Goal: Task Accomplishment & Management: Manage account settings

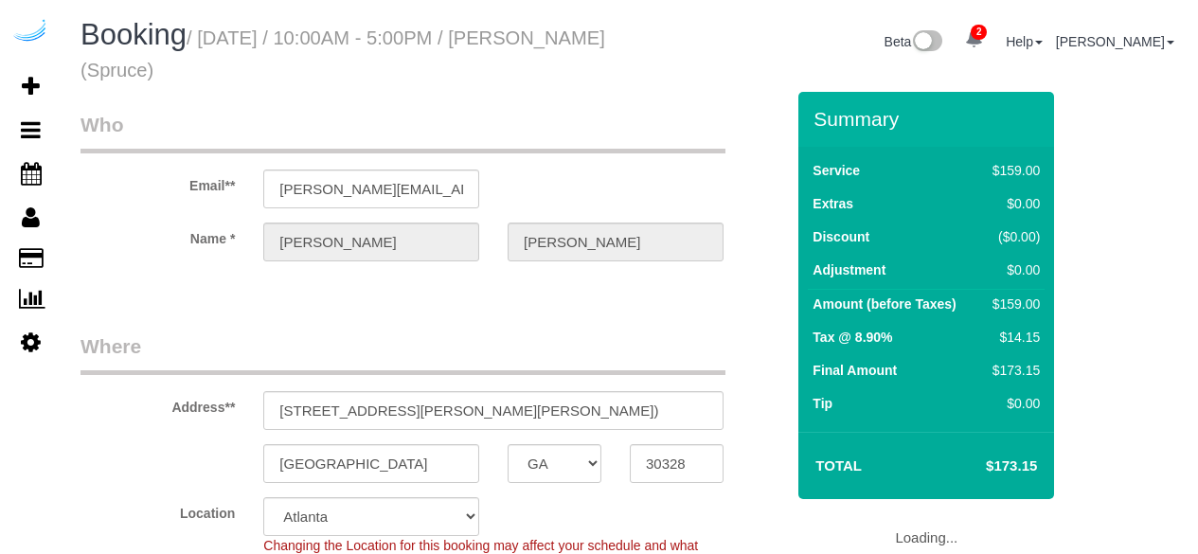
select select "GA"
select select "282"
select select "number:9"
select select "GA"
select select "number:9"
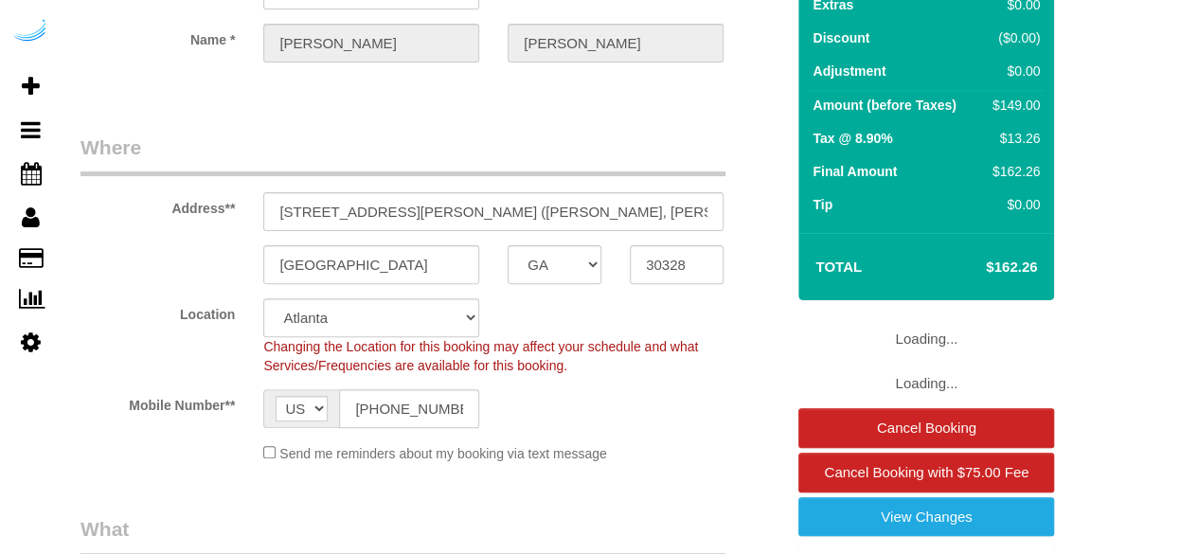
select select "object:797"
select select "282"
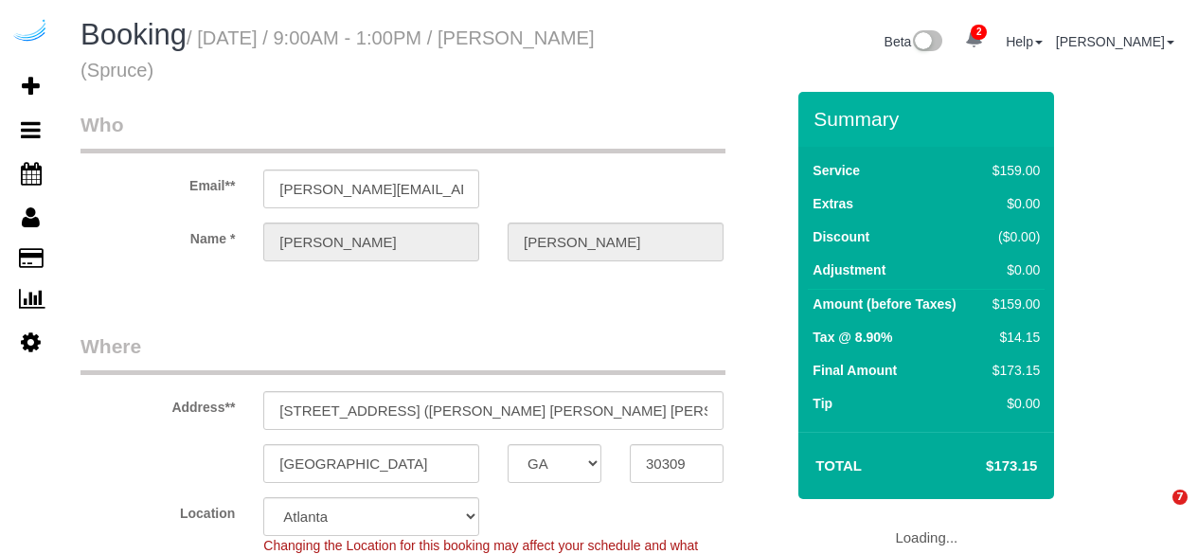
select select "GA"
select select "number:9"
select select "string:US"
select select "object:790"
select select "282"
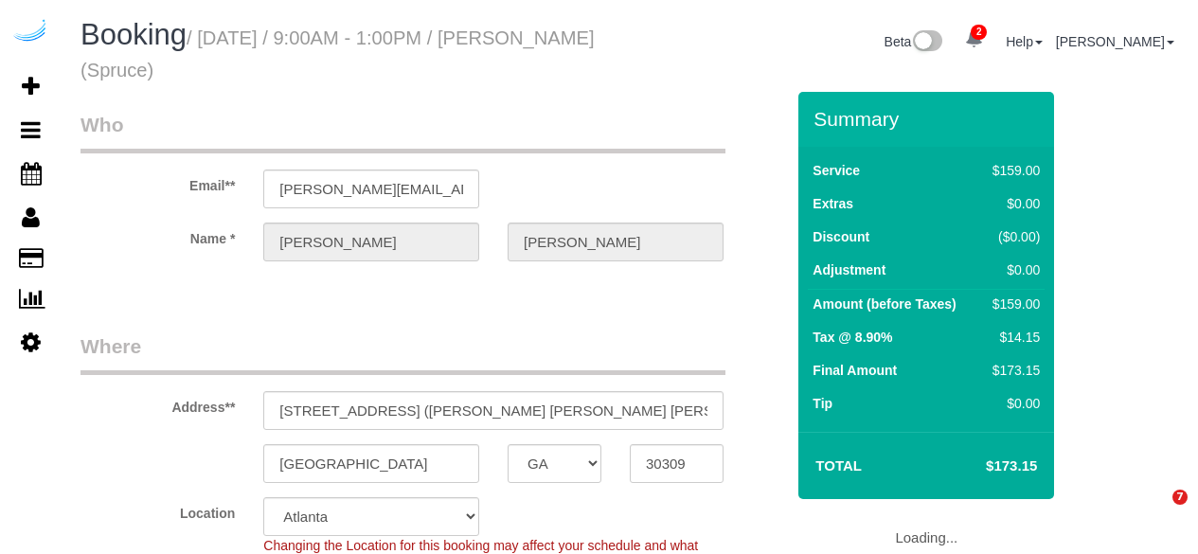
select select "object:812"
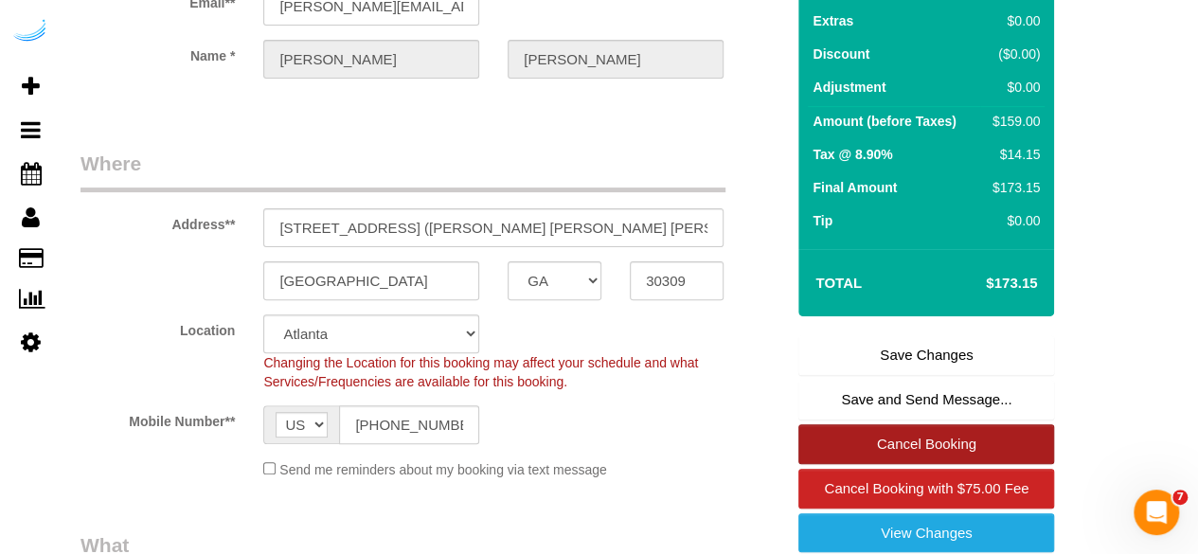
click at [875, 449] on link "Cancel Booking" at bounding box center [926, 444] width 256 height 40
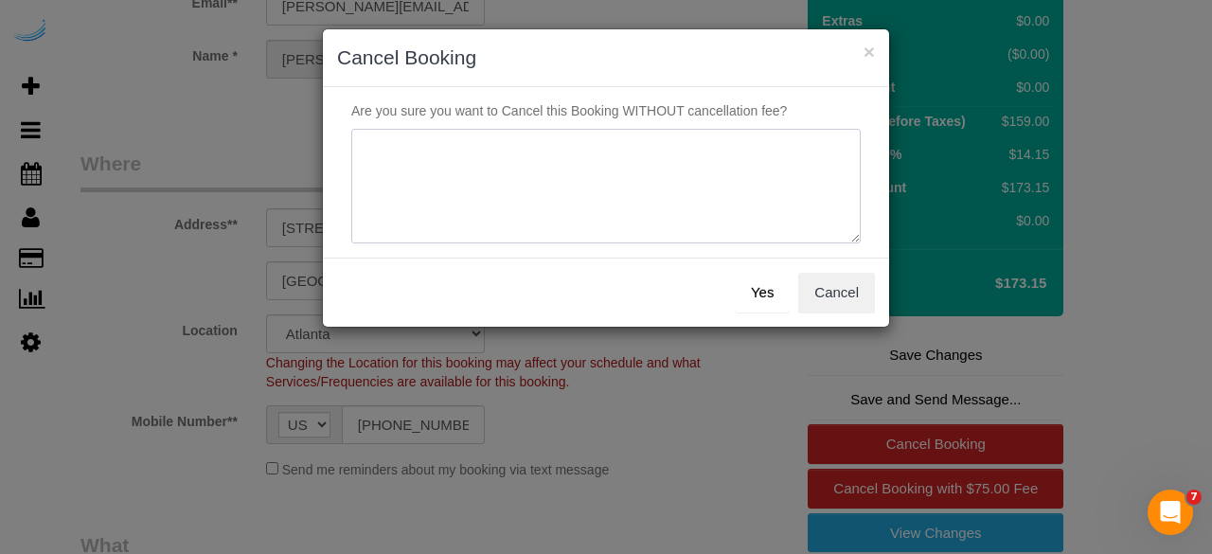
click at [669, 164] on textarea at bounding box center [606, 187] width 510 height 116
type textarea "Not on spruce."
click at [773, 281] on button "Yes" at bounding box center [762, 293] width 55 height 40
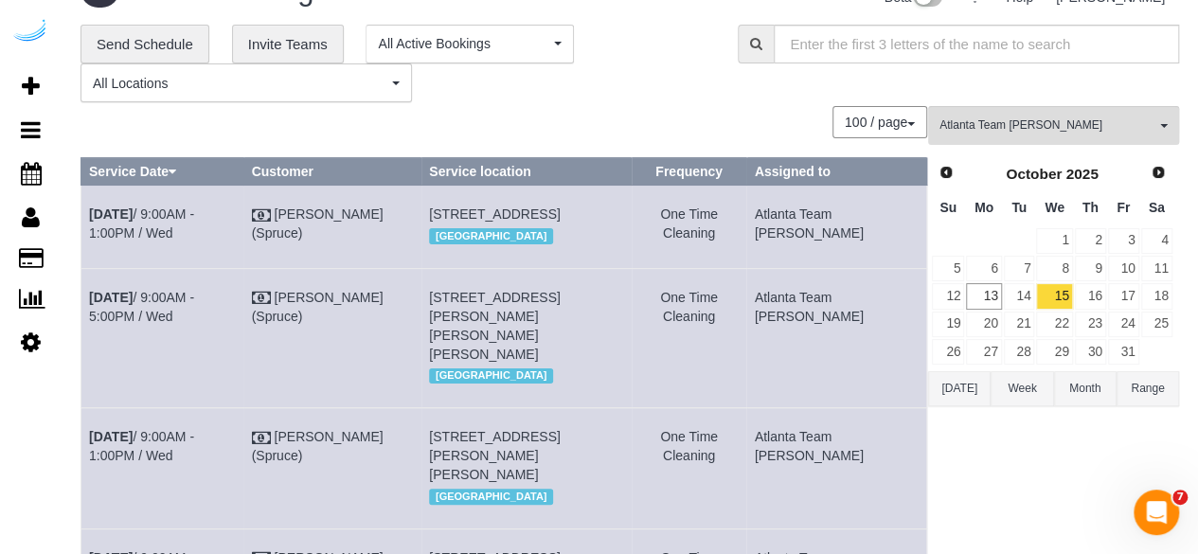
scroll to position [43, 0]
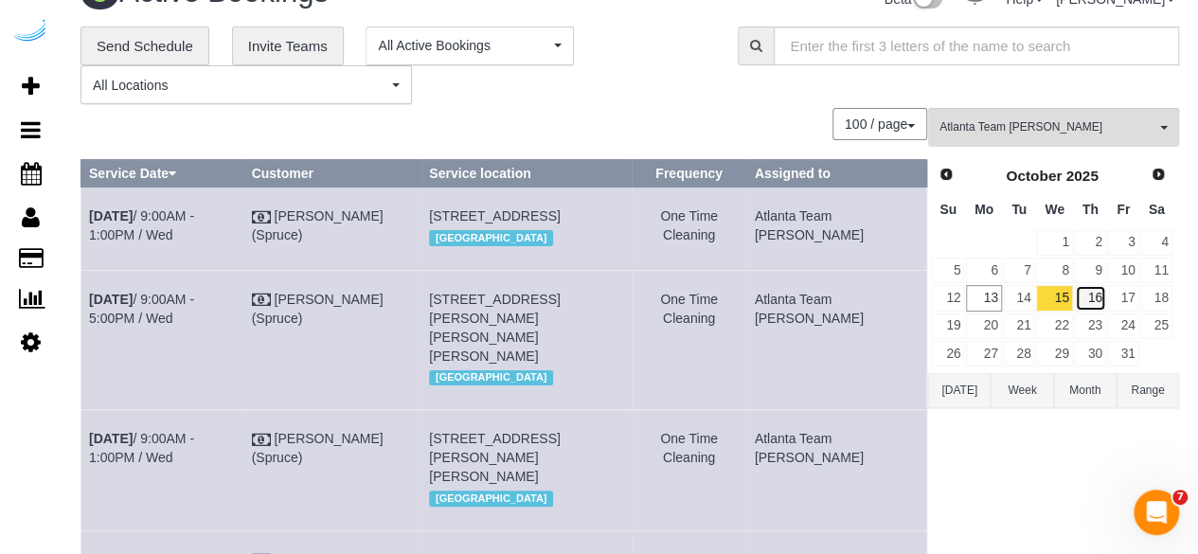
click at [1094, 297] on link "16" at bounding box center [1090, 298] width 31 height 26
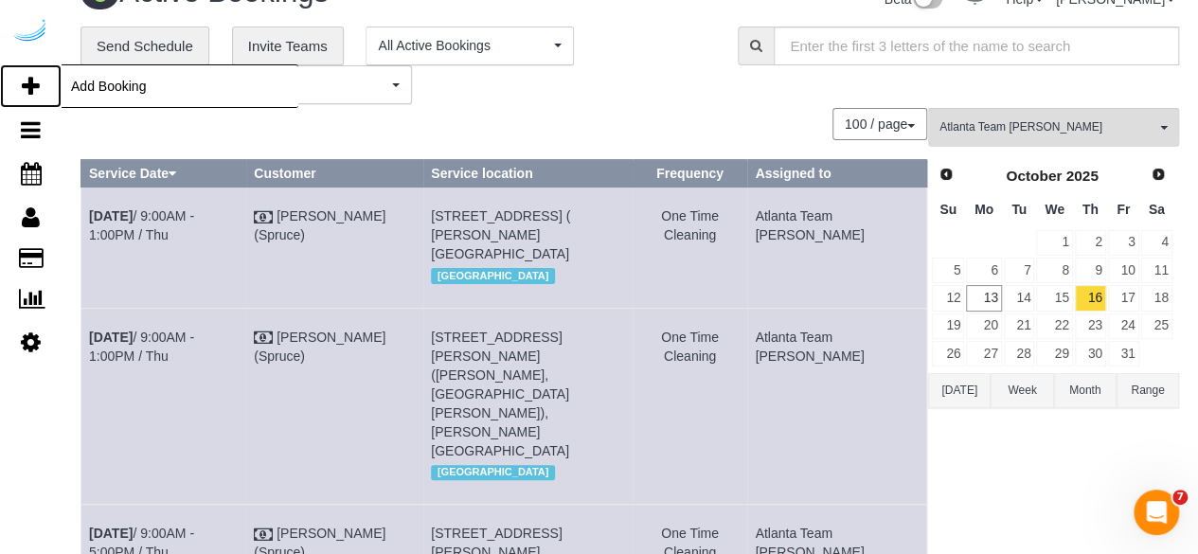
click at [40, 86] on link "Add Booking" at bounding box center [31, 86] width 62 height 44
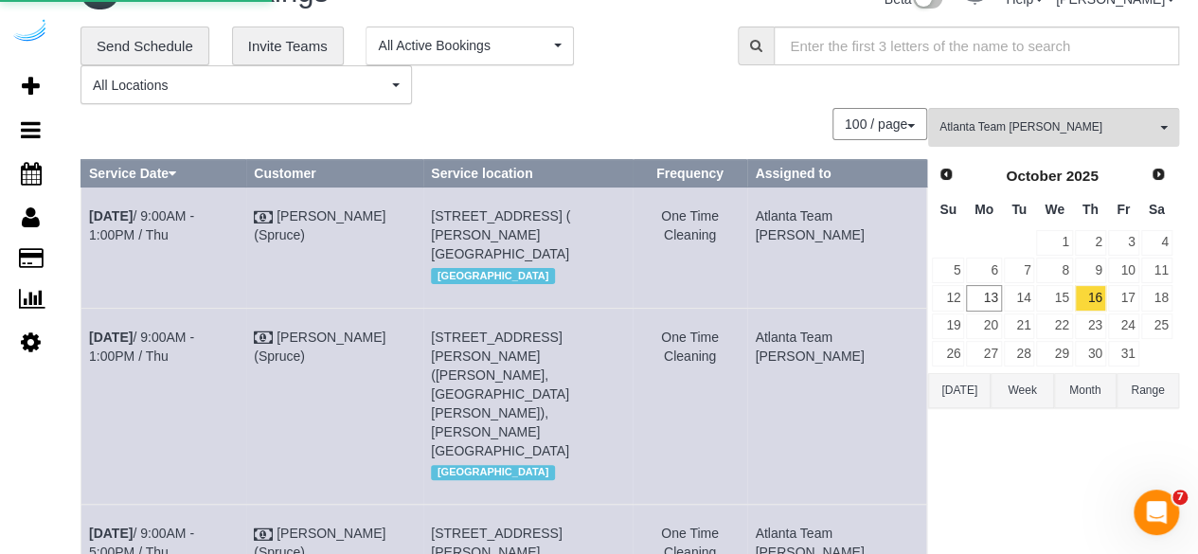
select select "number:9"
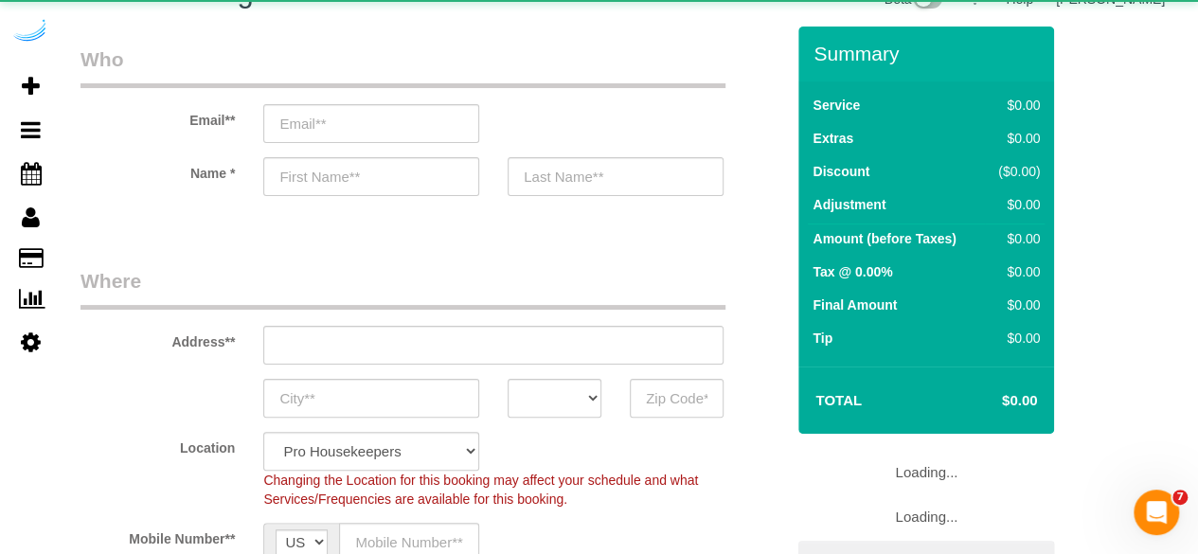
select select "object:1983"
select select "4"
select select "object:2119"
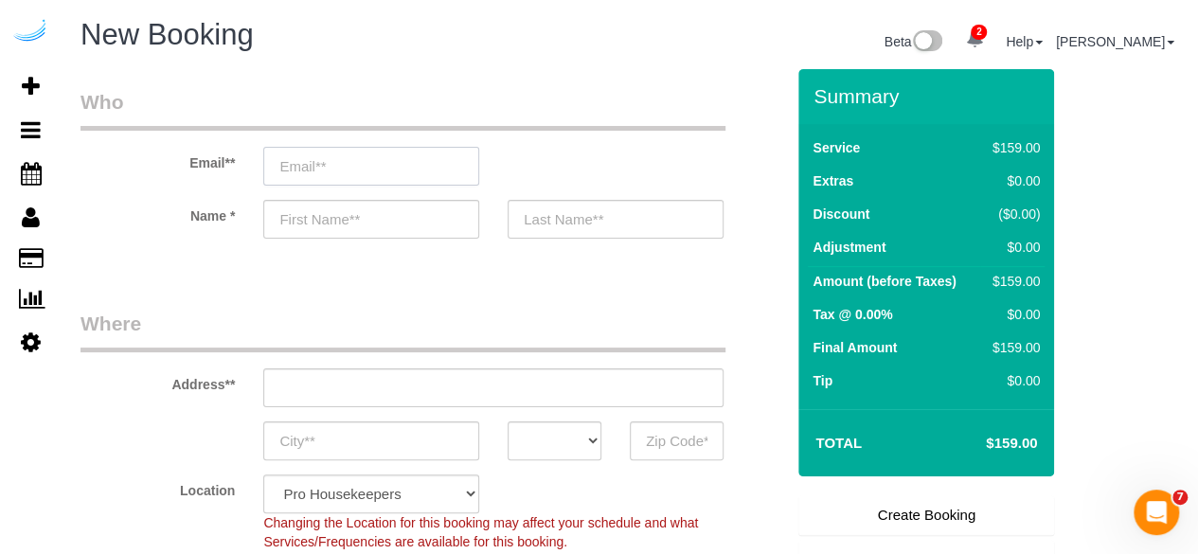
click at [432, 171] on input "email" at bounding box center [371, 166] width 216 height 39
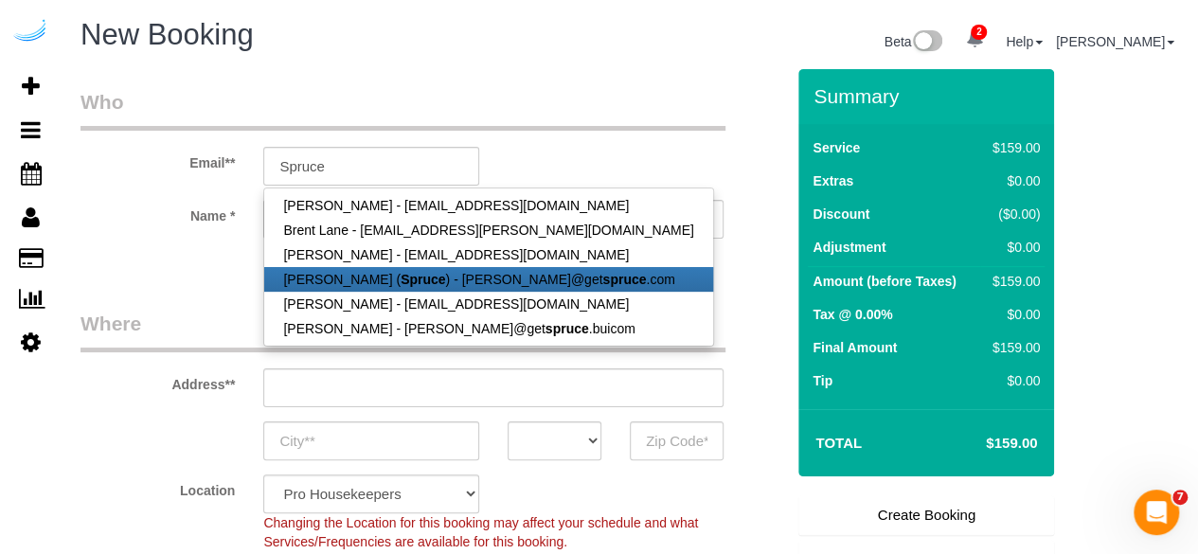
click at [441, 272] on link "[PERSON_NAME] ( Spruce ) - [PERSON_NAME]@get spruce .com" at bounding box center [488, 279] width 448 height 25
type input "[PERSON_NAME][EMAIL_ADDRESS][DOMAIN_NAME]"
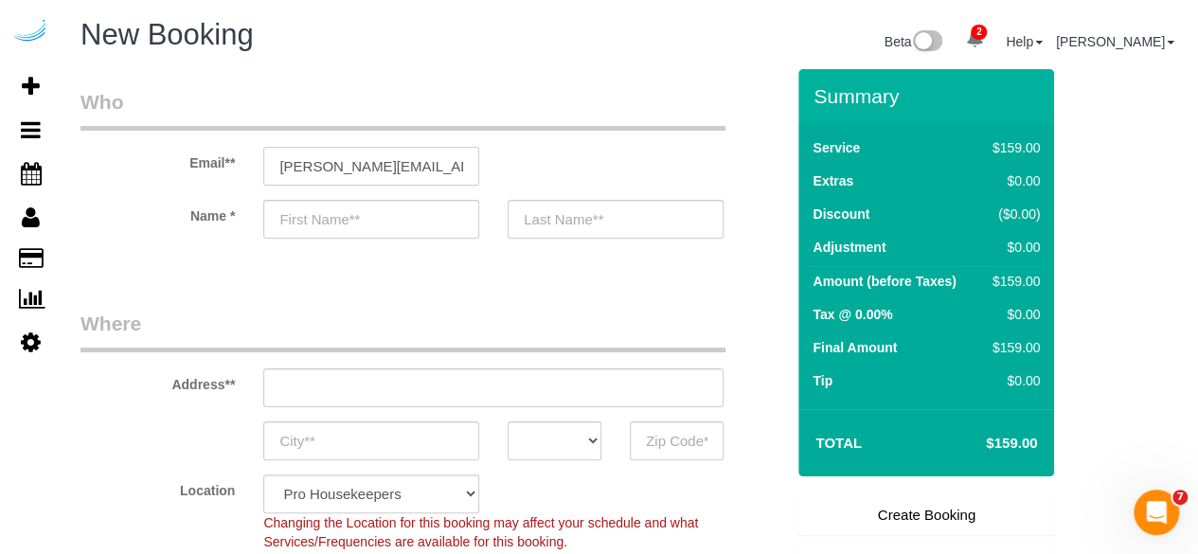
type input "[PERSON_NAME]"
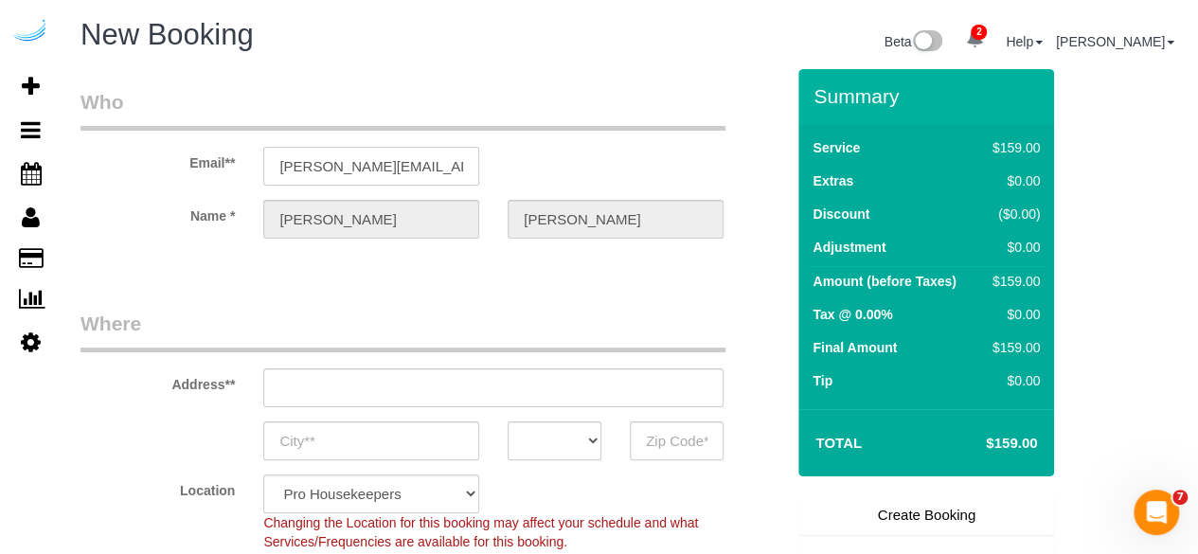
type input "3816 S Lamar Blvd"
type input "Austin"
select select "[GEOGRAPHIC_DATA]"
type input "78704"
select select "9"
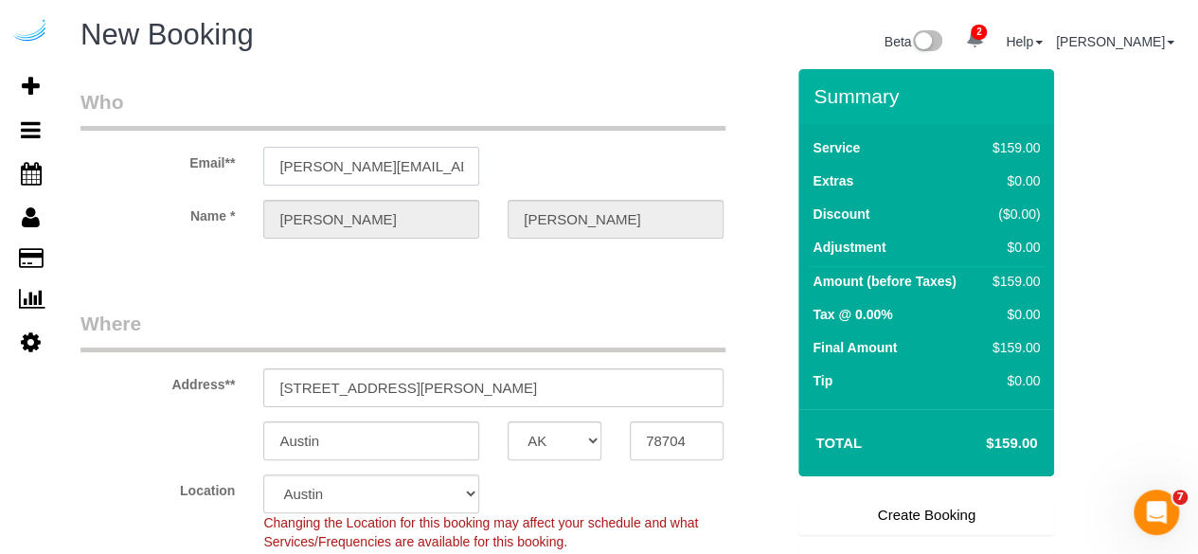
select select "object:2158"
click at [432, 380] on input "3816 S Lamar Blvd" at bounding box center [493, 387] width 460 height 39
paste input "000 Briarcliff Rd NE, Atlanta, GA 30329"
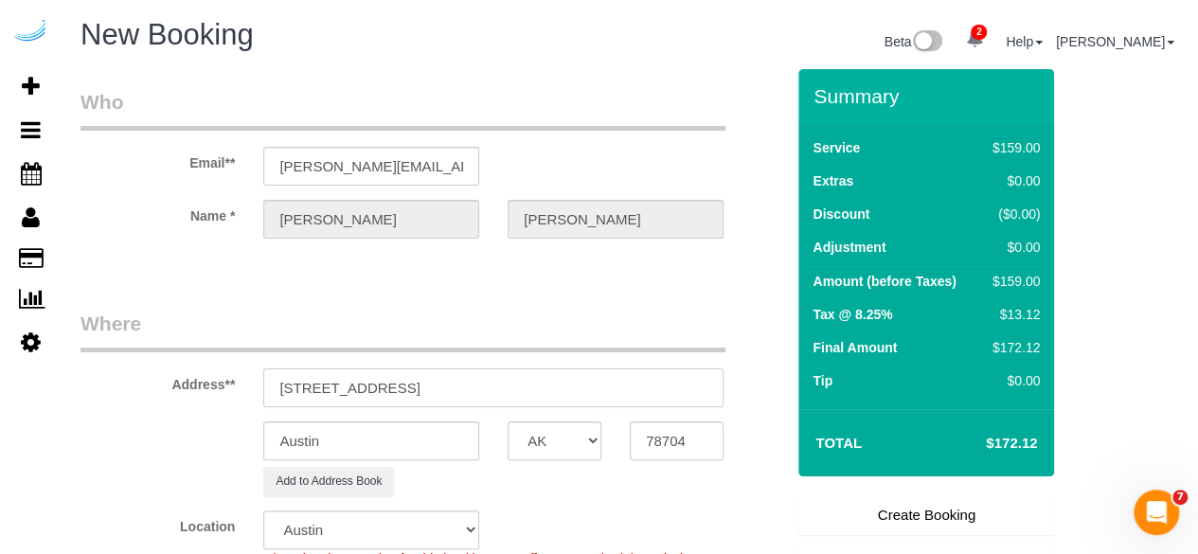
drag, startPoint x: 492, startPoint y: 385, endPoint x: 618, endPoint y: 403, distance: 127.2
click at [618, 403] on input "3000 Briarcliff Rd NE, Atlanta, GA 30329" at bounding box center [493, 387] width 460 height 39
type input "3000 Briarcliff Rd NE, Atlanta, GA 30329"
click at [670, 432] on input "78704" at bounding box center [677, 440] width 94 height 39
paste input "30329"
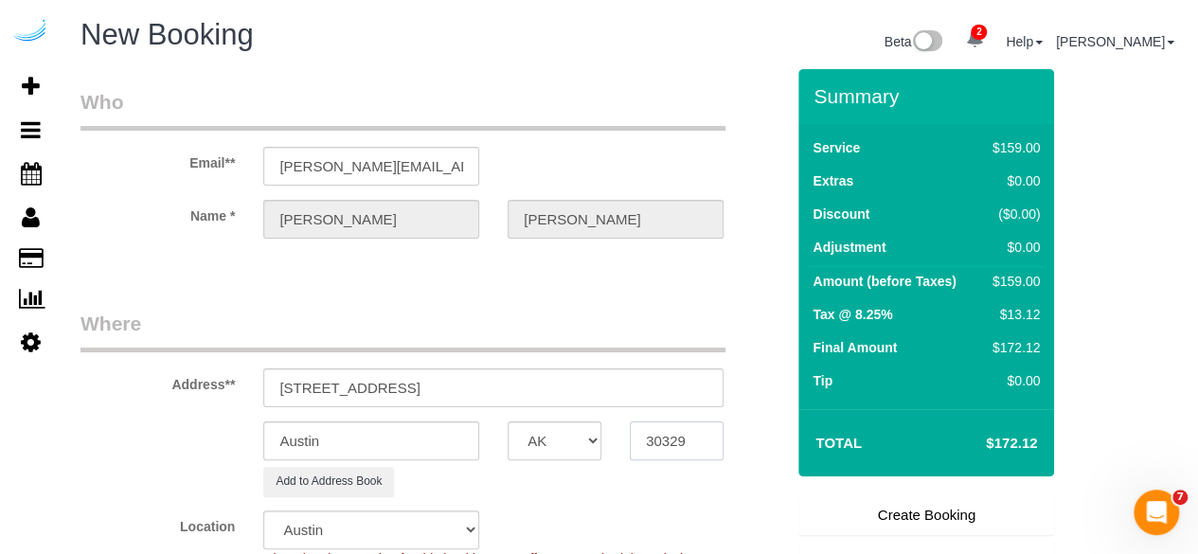
type input "30329"
click at [525, 435] on select "AK AL AR AZ CA CO CT DC DE FL GA HI IA ID IL IN KS KY LA MA MD ME MI MN MO MS M…" at bounding box center [555, 440] width 94 height 39
select select "GA"
select select "8"
click at [421, 434] on input "Austin" at bounding box center [371, 440] width 216 height 39
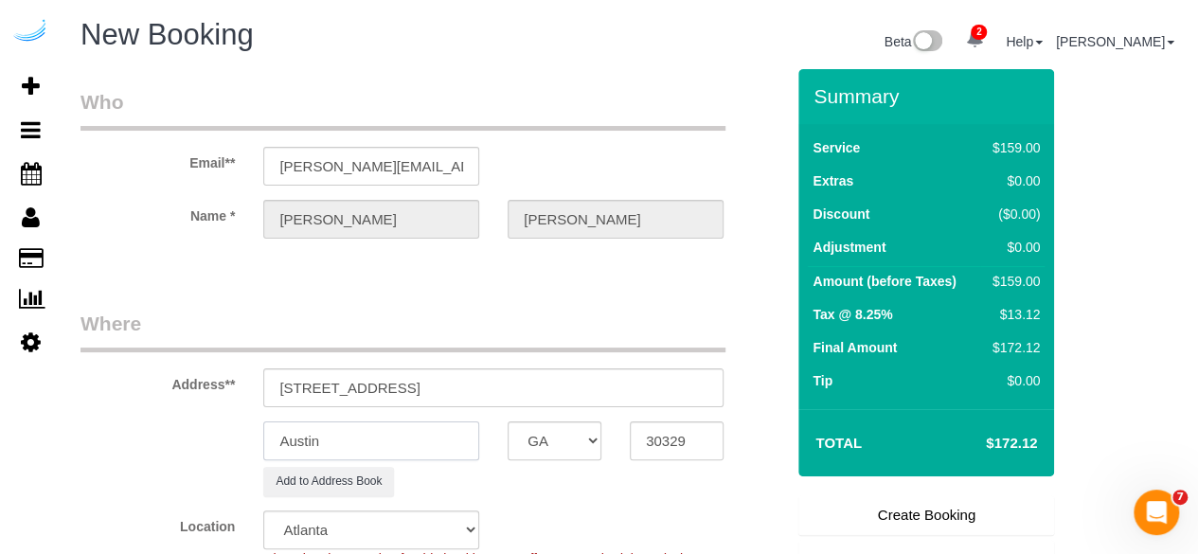
type input "A"
select select "object:2205"
type input "[GEOGRAPHIC_DATA]"
drag, startPoint x: 419, startPoint y: 387, endPoint x: 686, endPoint y: 355, distance: 269.0
click at [686, 355] on div "Address** 3000 Briarcliff Rd NE, Atlanta, GA 30329" at bounding box center [432, 359] width 732 height 98
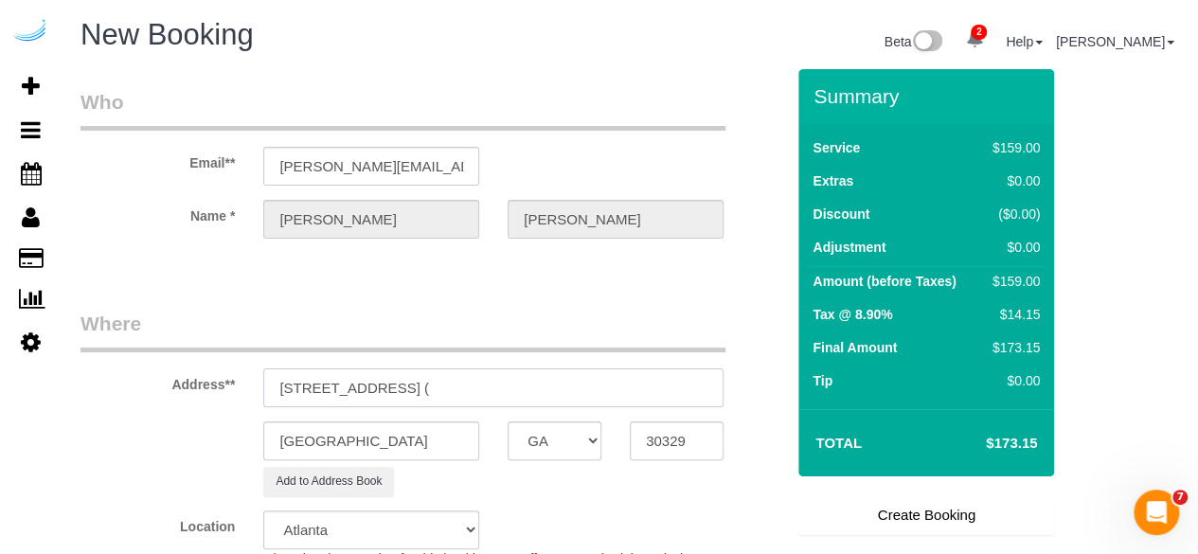
paste input "Kristy Jones"
paste input "View Checklists Camden St. Clair"
drag, startPoint x: 584, startPoint y: 385, endPoint x: 482, endPoint y: 402, distance: 103.7
click at [482, 402] on input "3000 Briarcliff Rd NE, Building 1104, Unit 1104 (Kristy Jones, View Checklists …" at bounding box center [493, 387] width 460 height 39
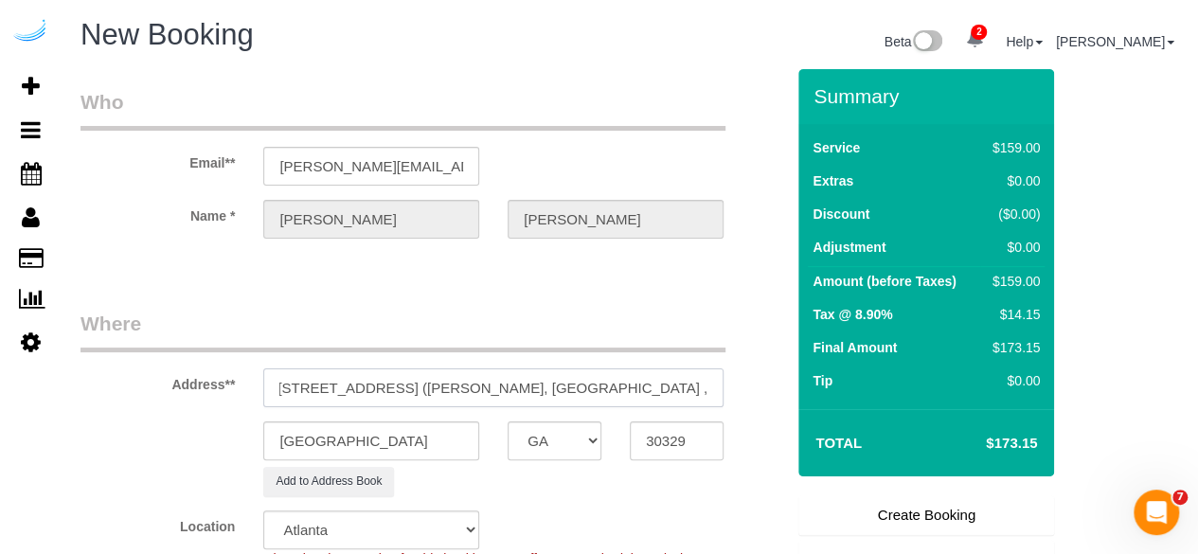
scroll to position [0, 0]
paste input "1507415"
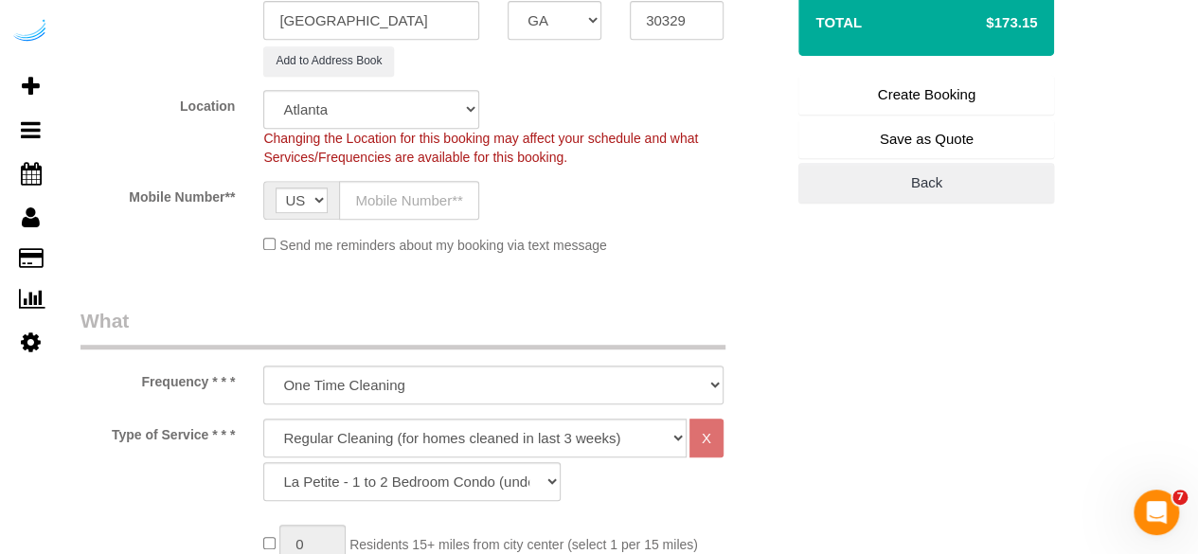
scroll to position [422, 0]
type input "3000 Briarcliff Rd NE, Building 1104, Unit 1104 (Kristy Jones, Camden St. Clair…"
click at [459, 197] on input "text" at bounding box center [409, 198] width 140 height 39
type input "[PHONE_NUMBER]"
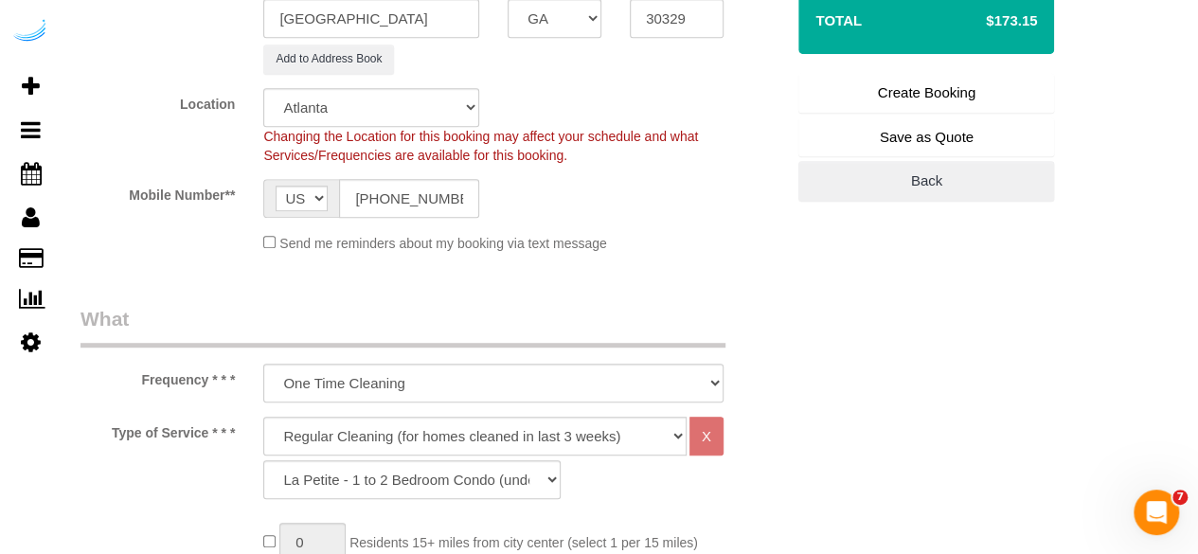
type input "Brandie Louck"
type input "[PHONE_NUMBER]"
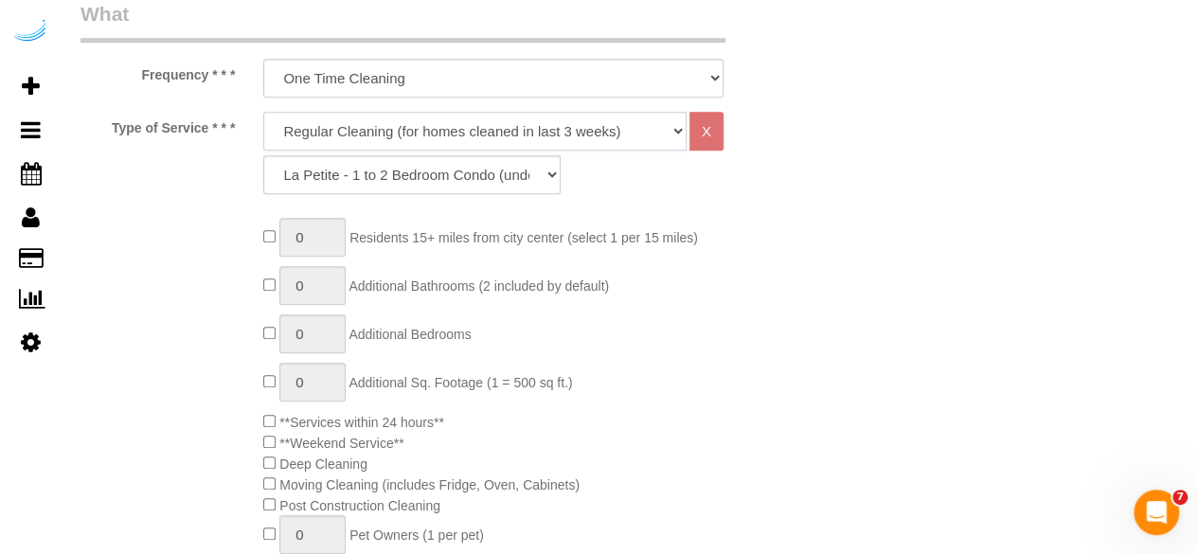
click at [427, 124] on select "Deep Cleaning (for homes that have not been cleaned in 3+ weeks) Spruce Regular…" at bounding box center [474, 131] width 423 height 39
click at [424, 120] on select "Deep Cleaning (for homes that have not been cleaned in 3+ weeks) Spruce Regular…" at bounding box center [474, 131] width 423 height 39
select select "282"
click at [263, 112] on select "Deep Cleaning (for homes that have not been cleaned in 3+ weeks) Spruce Regular…" at bounding box center [474, 131] width 423 height 39
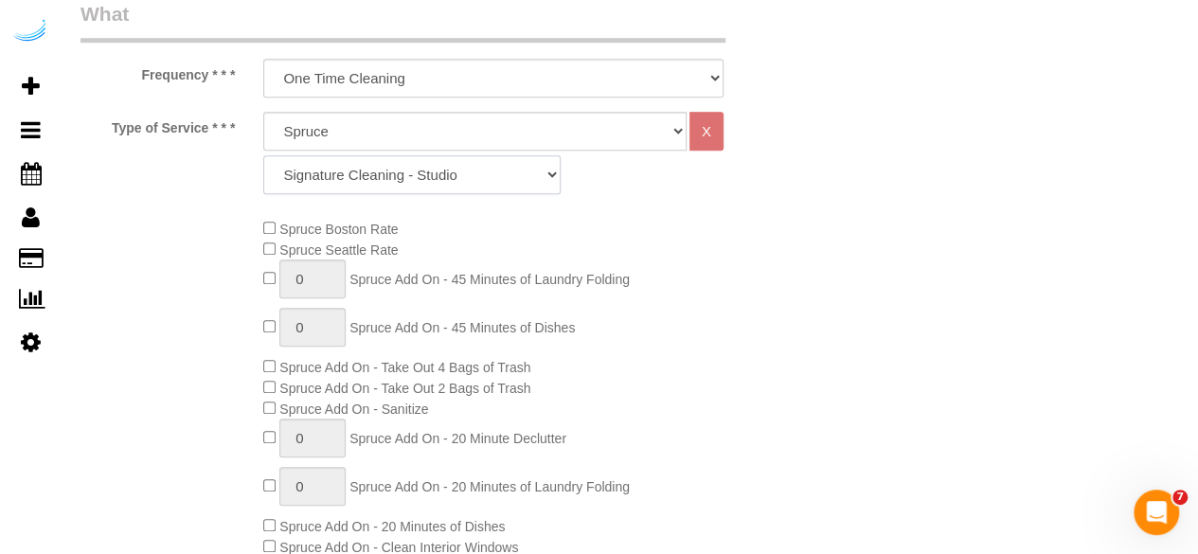
drag, startPoint x: 495, startPoint y: 175, endPoint x: 492, endPoint y: 188, distance: 13.6
click at [495, 175] on select "Signature Cleaning - Studio Signature Cleaning - 1 Bed 1 Bath Signature Cleanin…" at bounding box center [411, 174] width 297 height 39
select select "325"
click at [263, 155] on select "Signature Cleaning - Studio Signature Cleaning - 1 Bed 1 Bath Signature Cleanin…" at bounding box center [411, 174] width 297 height 39
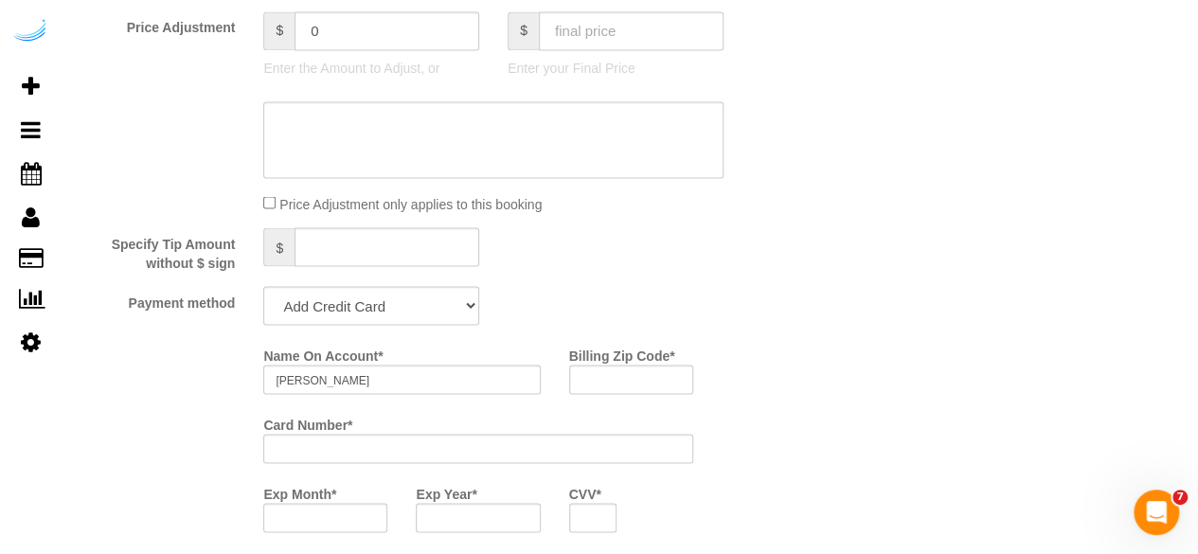
scroll to position [1646, 0]
click at [407, 296] on select "Add Credit Card Cash Check Paypal" at bounding box center [371, 303] width 216 height 39
select select "string:check"
click at [263, 285] on select "Add Credit Card Cash Check Paypal" at bounding box center [371, 303] width 216 height 39
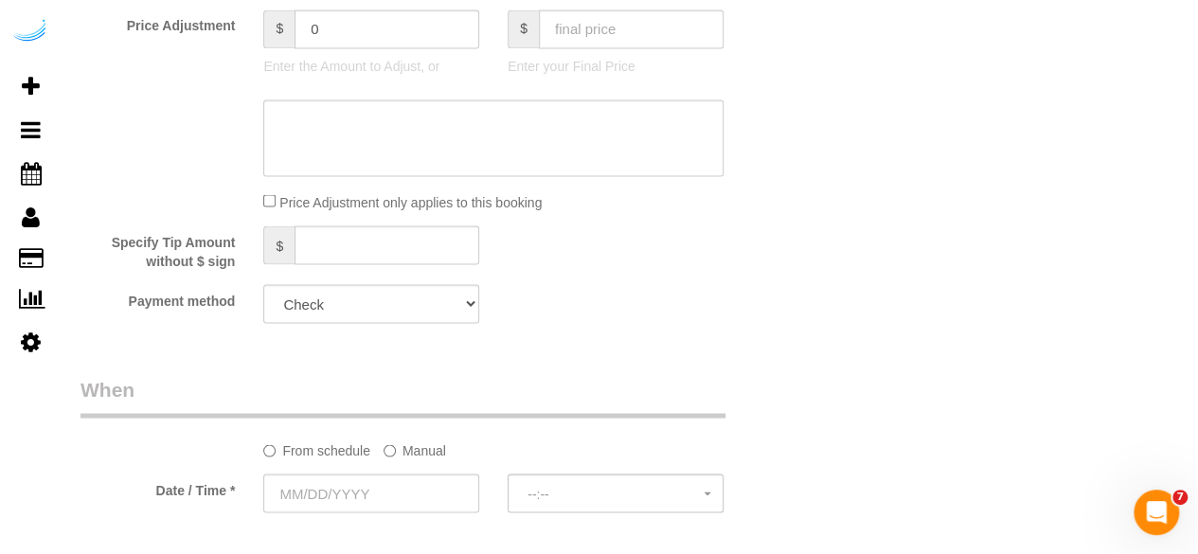
click at [415, 452] on label "Manual" at bounding box center [415, 447] width 63 height 26
click at [398, 503] on input "text" at bounding box center [432, 493] width 338 height 39
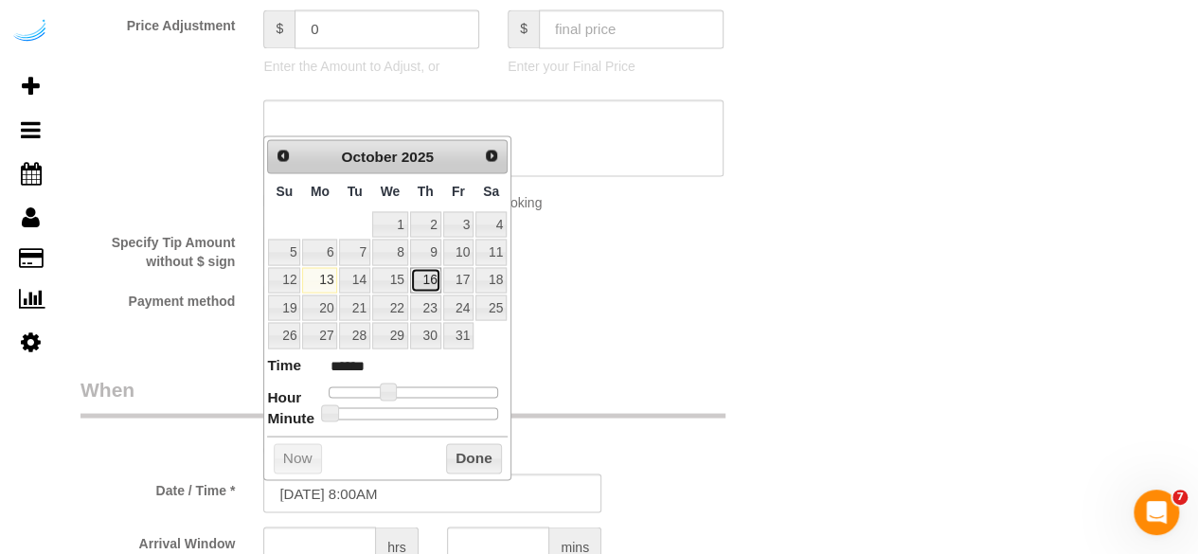
click at [430, 277] on link "16" at bounding box center [425, 280] width 31 height 26
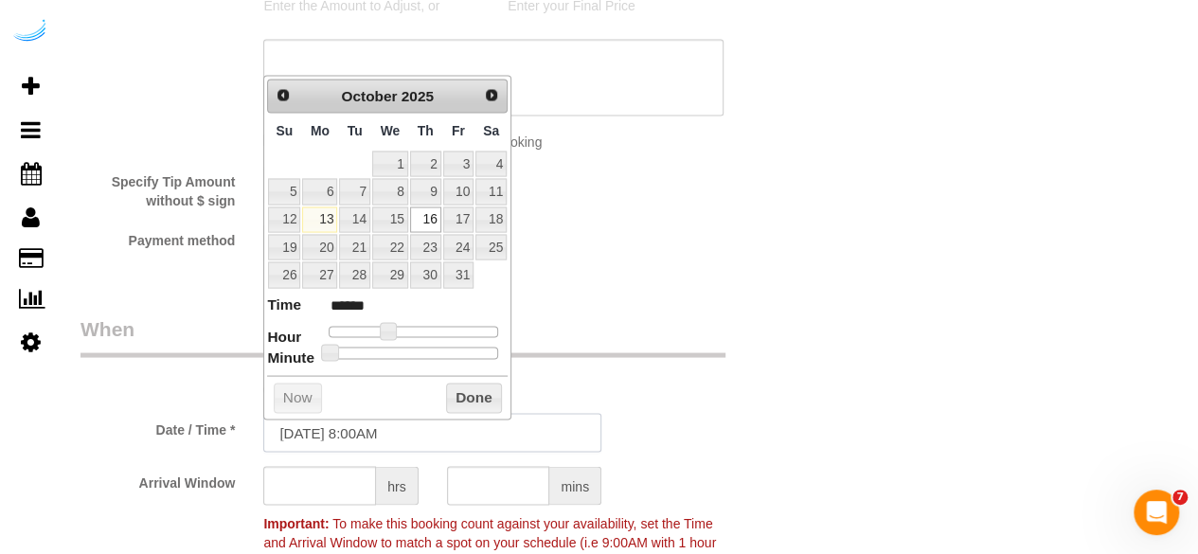
scroll to position [1707, 0]
type input "10/16/2025 9:00AM"
type input "******"
type input "10/16/2025 10:00AM"
type input "*******"
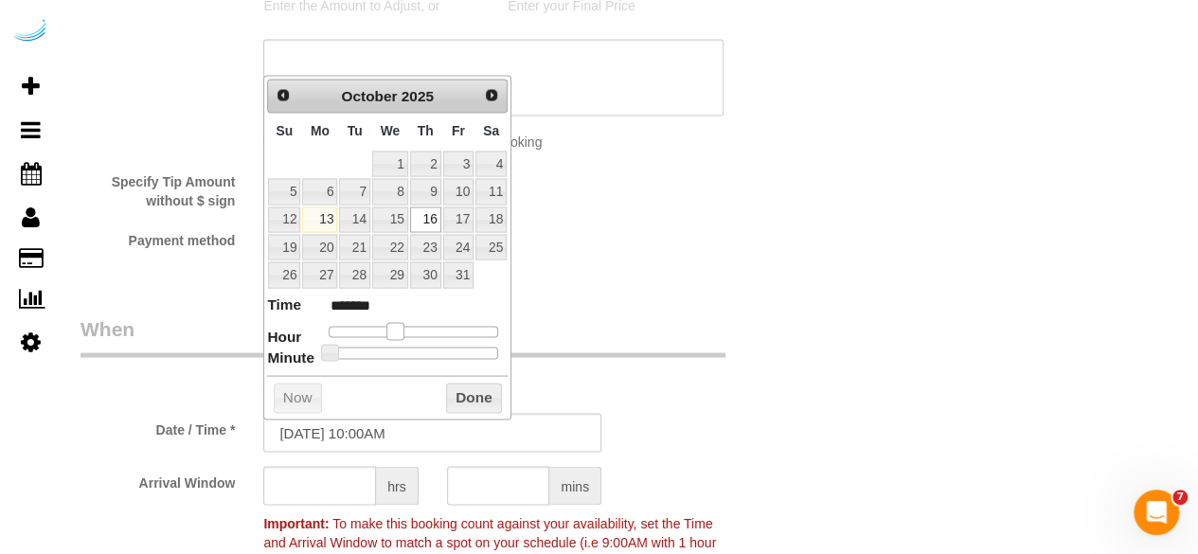
type input "10/16/2025 11:00AM"
type input "*******"
type input "10/16/2025 12:00PM"
type input "*******"
type input "10/16/2025 1:00PM"
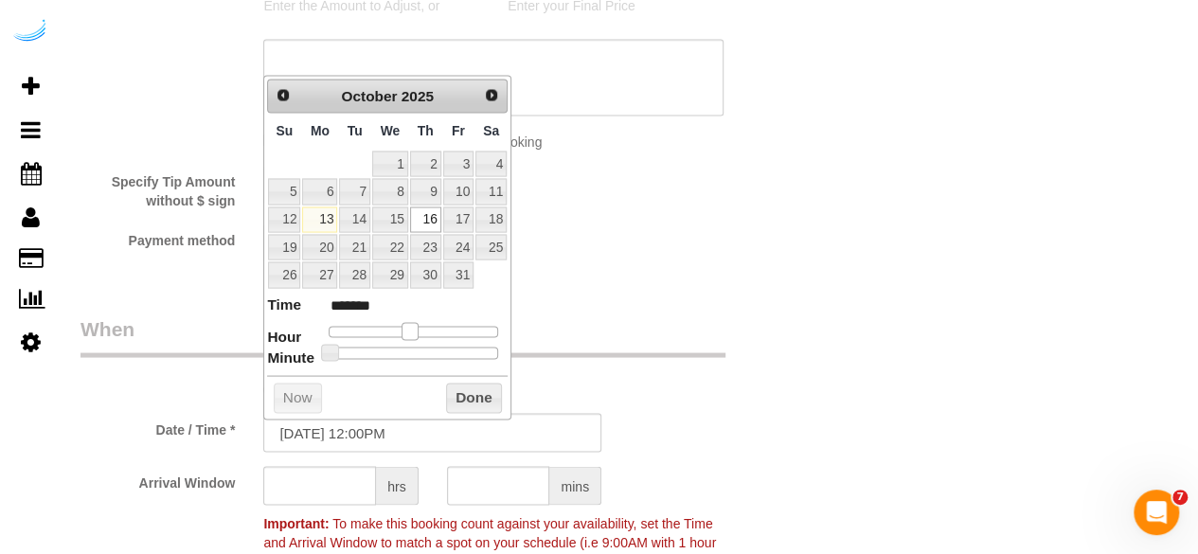
type input "******"
drag, startPoint x: 387, startPoint y: 331, endPoint x: 423, endPoint y: 331, distance: 36.0
click at [423, 331] on span at bounding box center [424, 330] width 17 height 17
click at [345, 482] on input "text" at bounding box center [319, 485] width 113 height 39
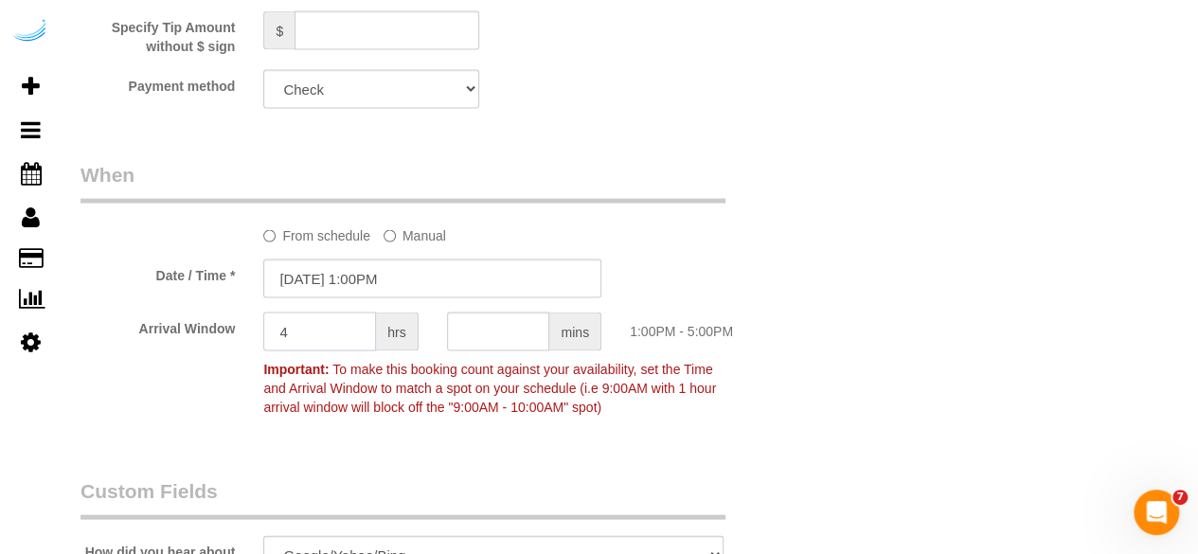
scroll to position [1860, 0]
type input "4"
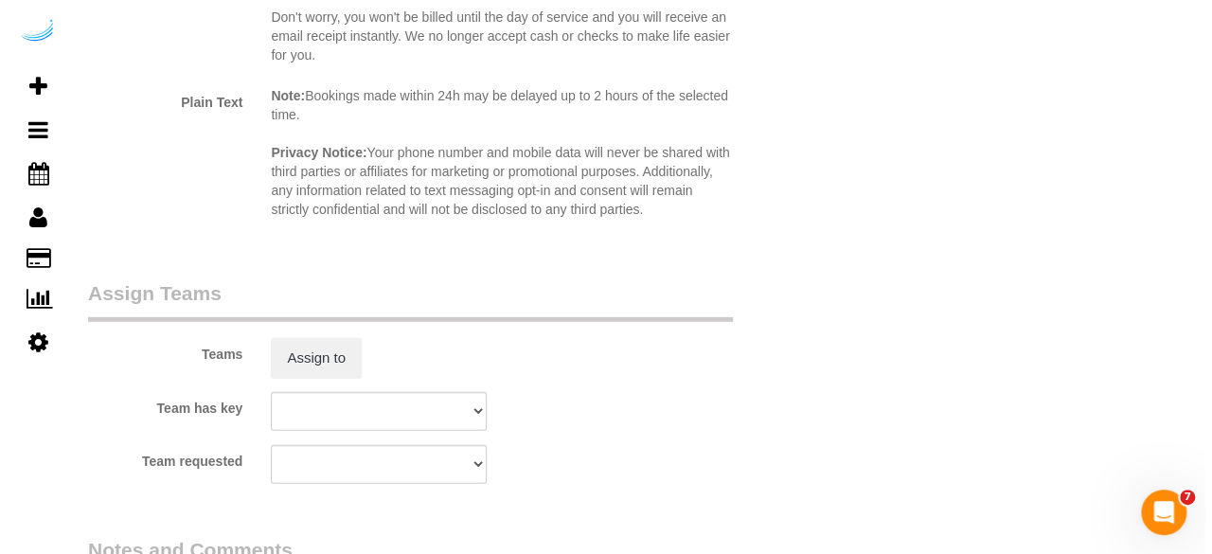
scroll to position [2792, 0]
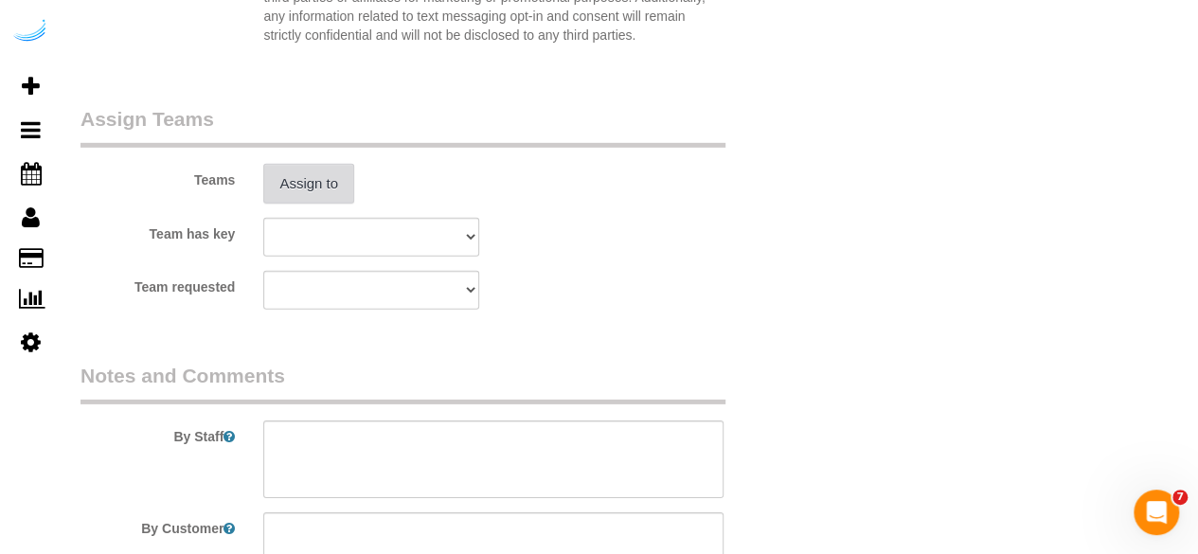
click at [307, 171] on button "Assign to" at bounding box center [308, 184] width 91 height 40
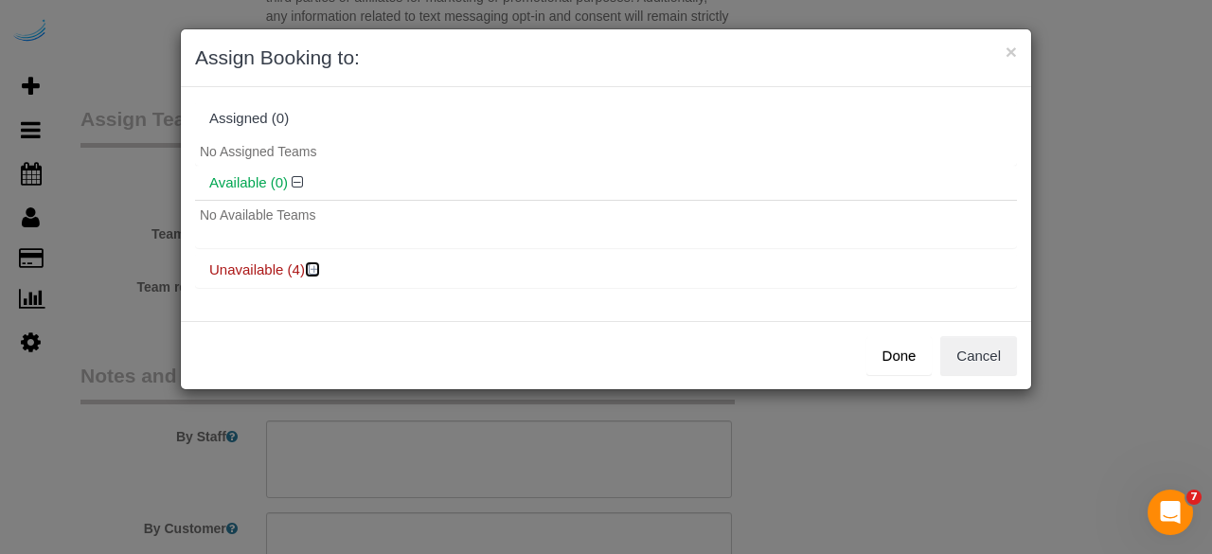
click at [311, 266] on icon at bounding box center [314, 269] width 11 height 14
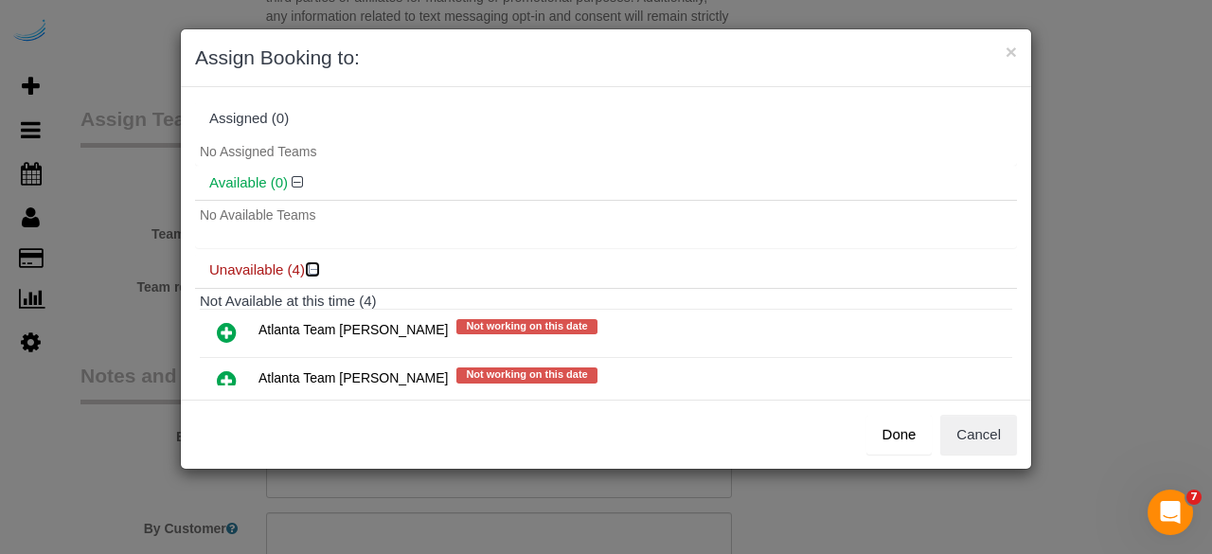
scroll to position [70, 0]
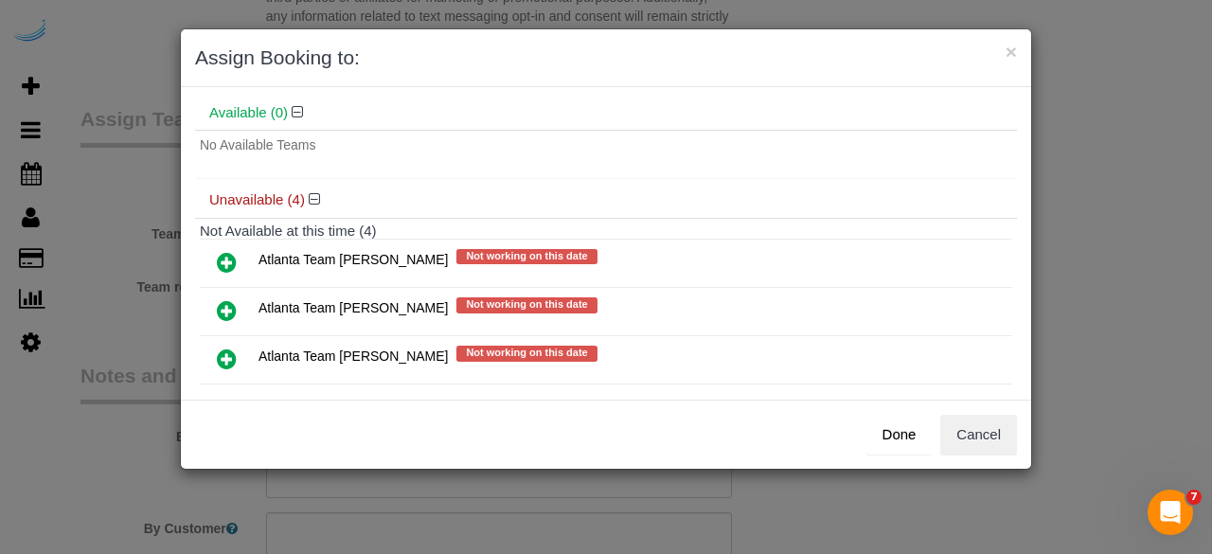
click at [224, 301] on icon at bounding box center [227, 310] width 20 height 23
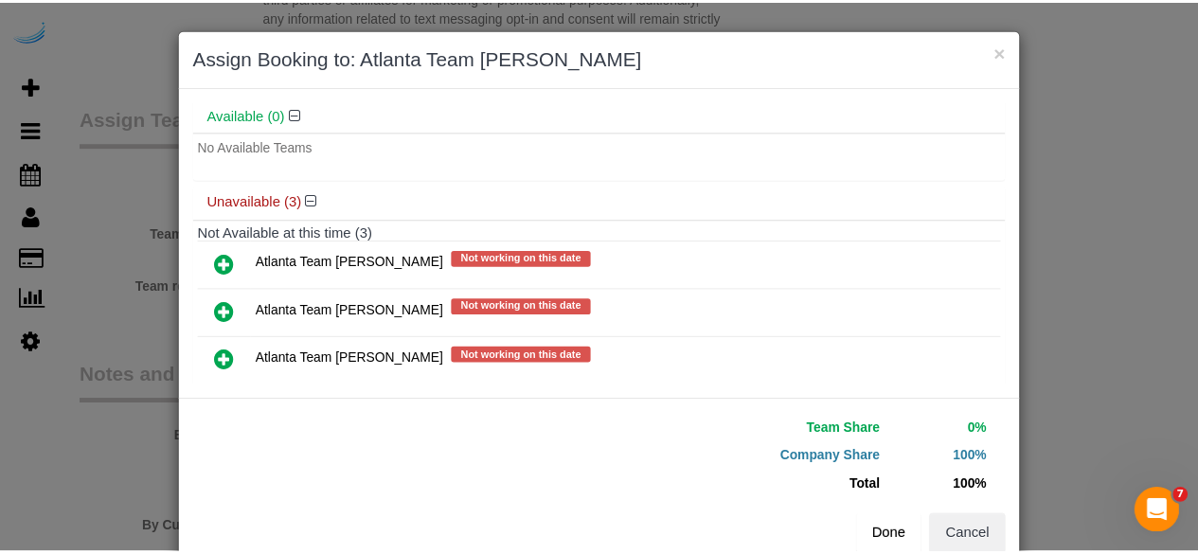
scroll to position [43, 0]
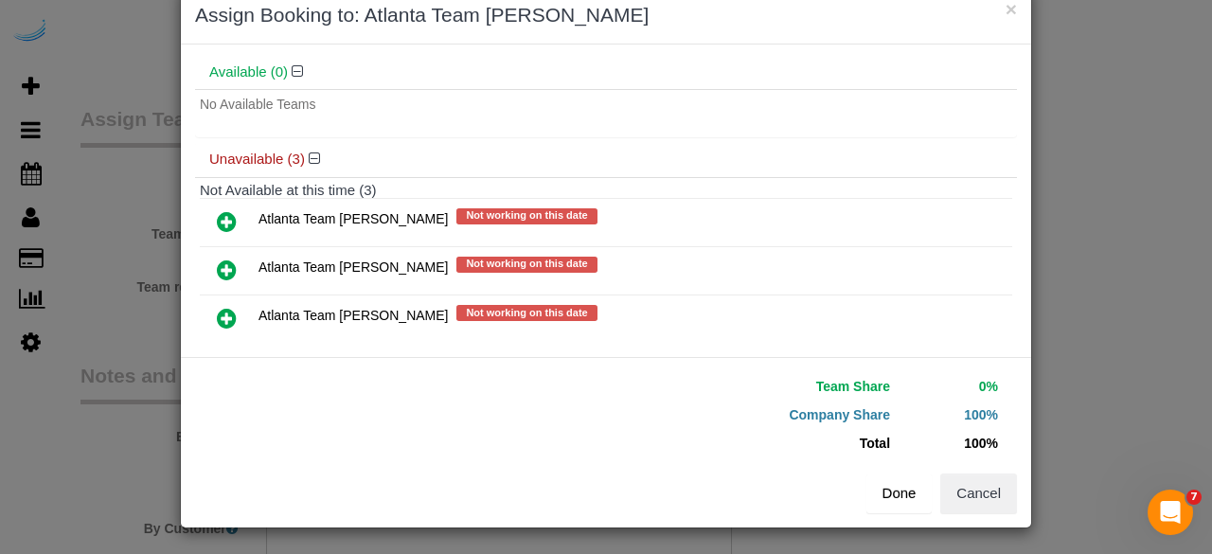
click at [892, 490] on button "Done" at bounding box center [900, 494] width 66 height 40
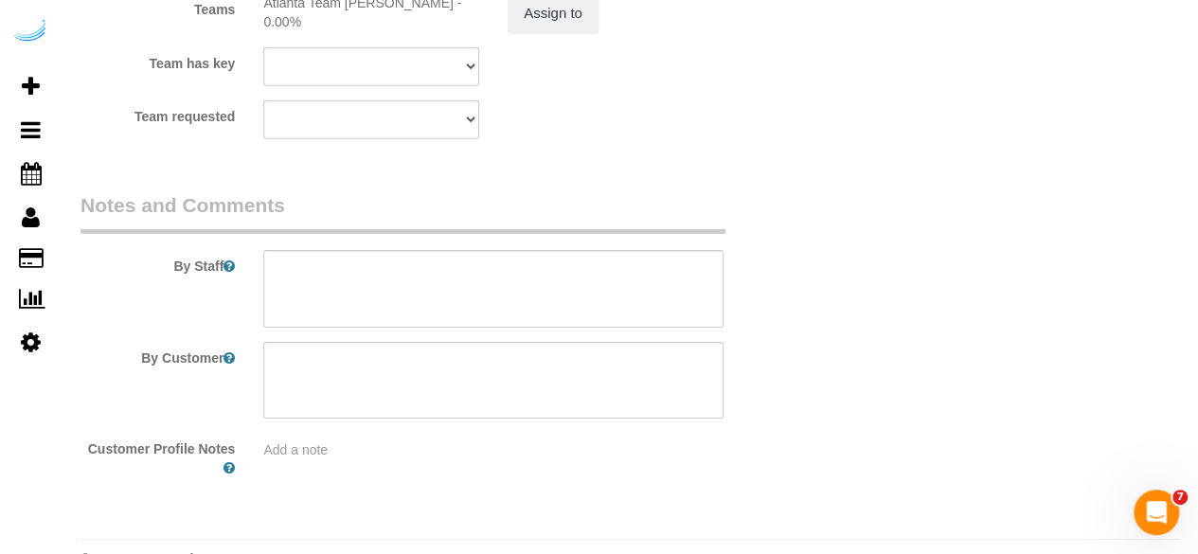
scroll to position [2962, 0]
click at [502, 329] on sui-booking-comments "By Staff By Customer Customer Profile Notes Add a note" at bounding box center [433, 334] width 704 height 287
click at [731, 371] on div at bounding box center [493, 381] width 489 height 78
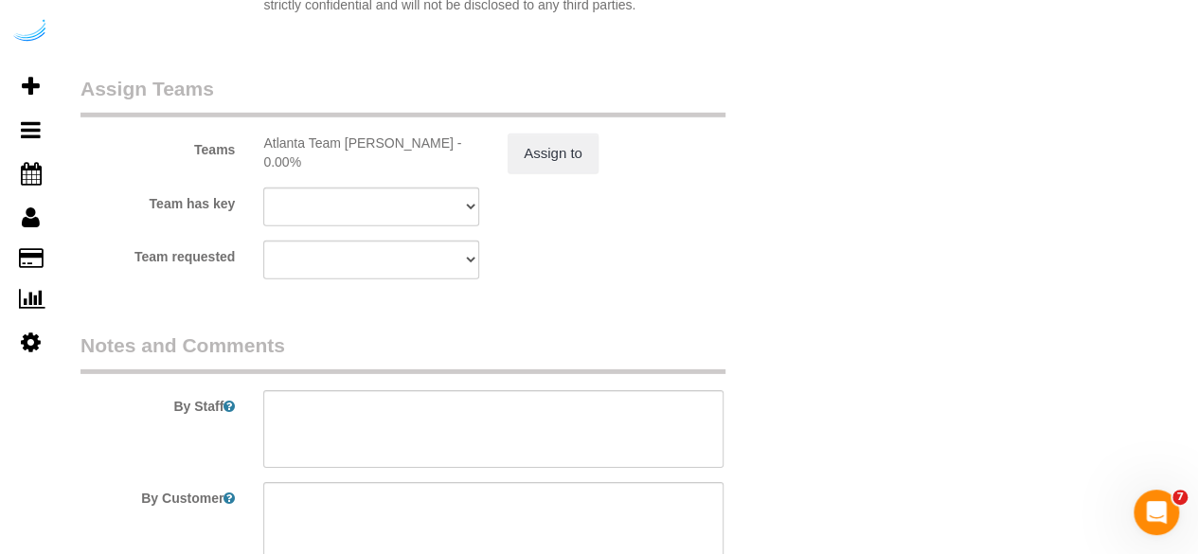
scroll to position [2853, 0]
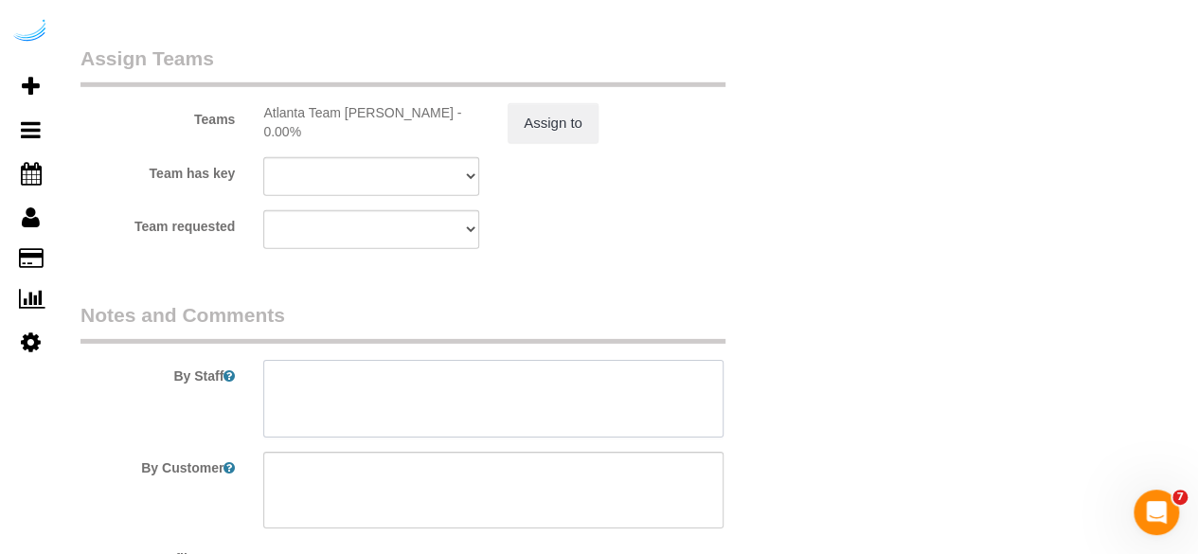
drag, startPoint x: 473, startPoint y: 386, endPoint x: 454, endPoint y: 377, distance: 21.2
click at [474, 387] on textarea at bounding box center [493, 399] width 460 height 78
paste textarea "Permanent Notes:No notes from this customer.Today's Notes:No notes from this se…"
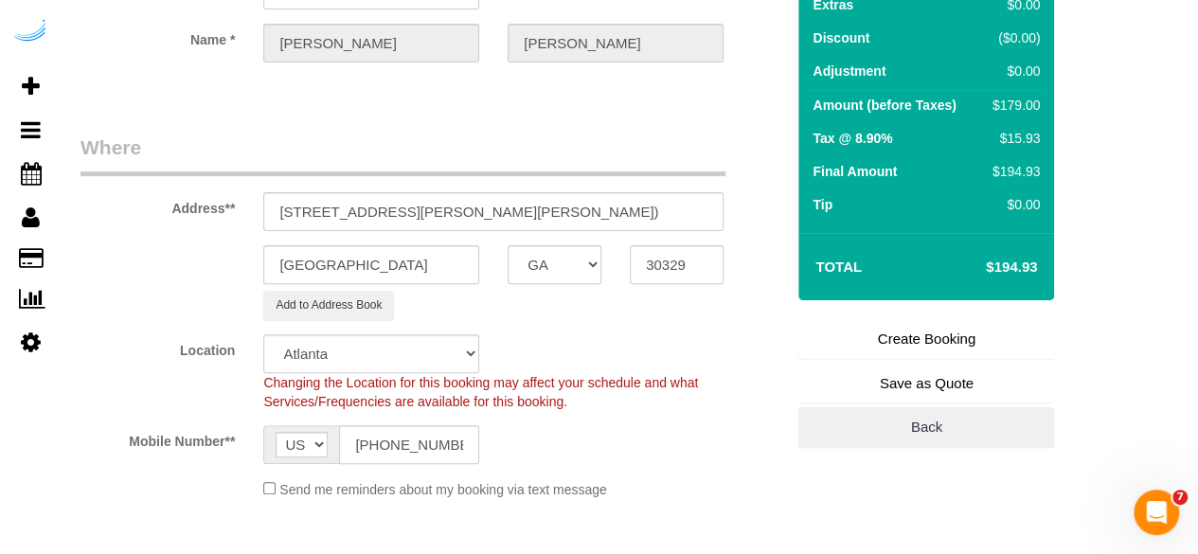
scroll to position [17, 0]
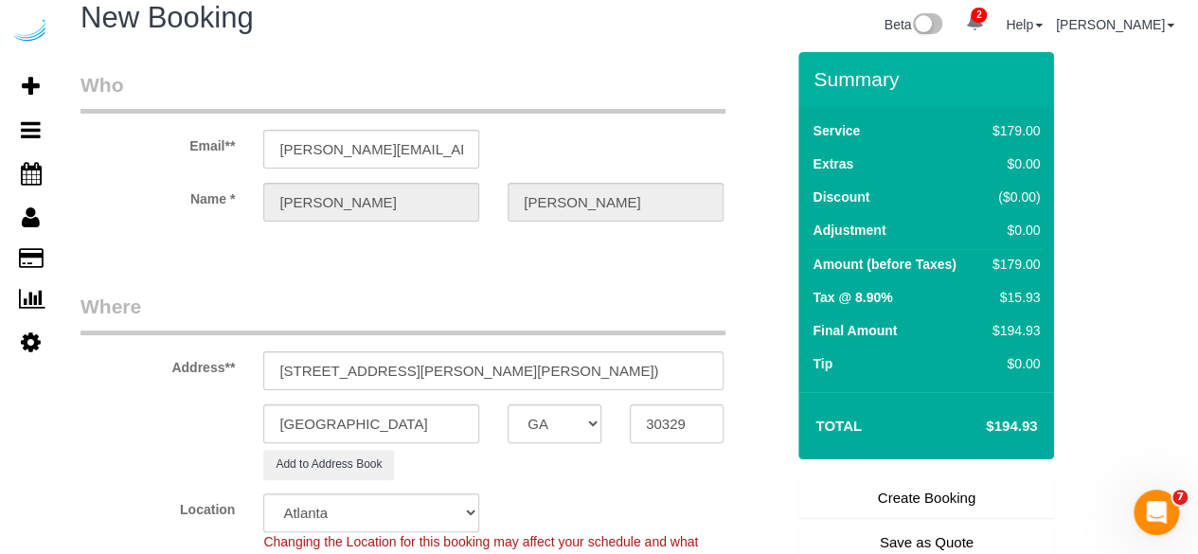
type textarea "Recurrency: One time service Permanent Notes:No notes from this customer.Today'…"
click at [904, 488] on link "Create Booking" at bounding box center [926, 498] width 256 height 40
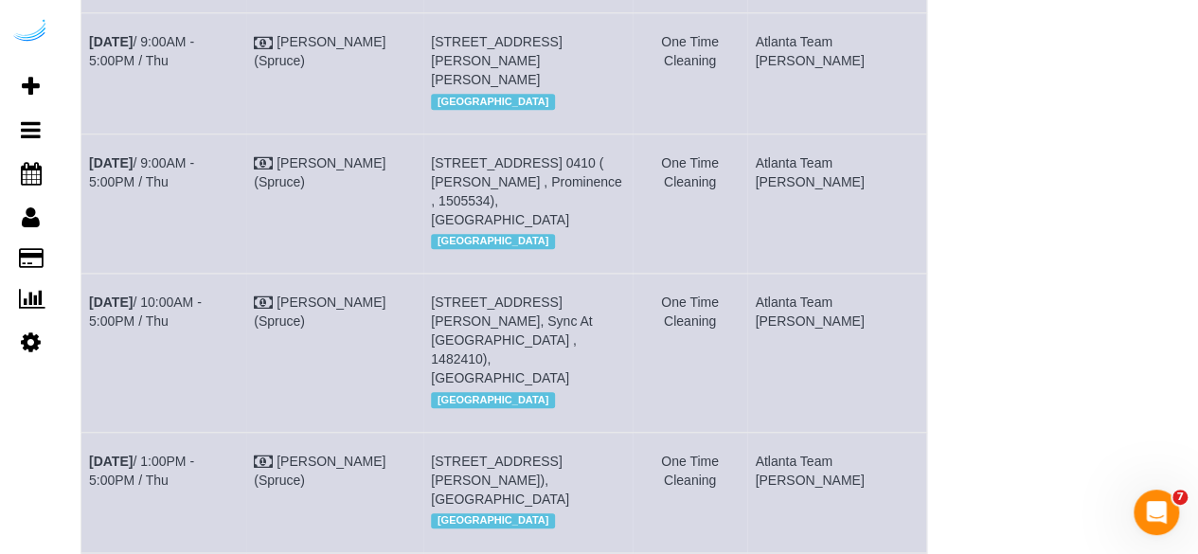
scroll to position [789, 0]
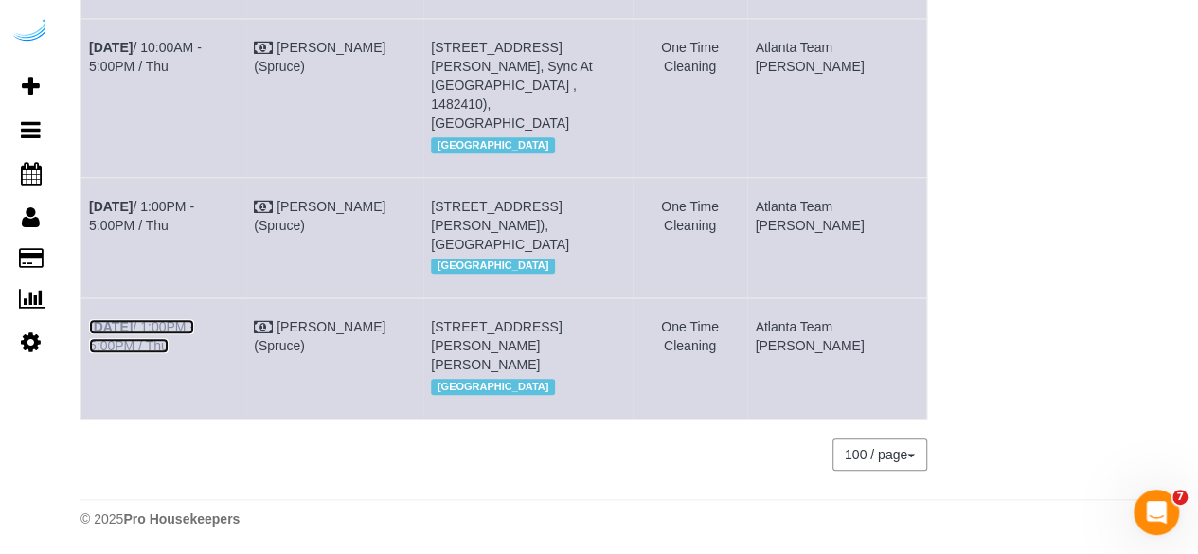
click at [194, 319] on link "Oct 16th / 1:00PM - 5:00PM / Thu" at bounding box center [141, 336] width 105 height 34
drag, startPoint x: 610, startPoint y: 316, endPoint x: 94, endPoint y: 313, distance: 516.2
click at [94, 313] on tr "Oct 16th / 1:00PM - 5:00PM / Thu Brandie Louck (Spruce) 3000 Briarcliff Rd Ne, …" at bounding box center [504, 358] width 846 height 120
click at [94, 313] on td "Oct 16th / 1:00PM - 5:00PM / Thu" at bounding box center [163, 358] width 165 height 120
drag, startPoint x: 869, startPoint y: 337, endPoint x: 81, endPoint y: 312, distance: 788.4
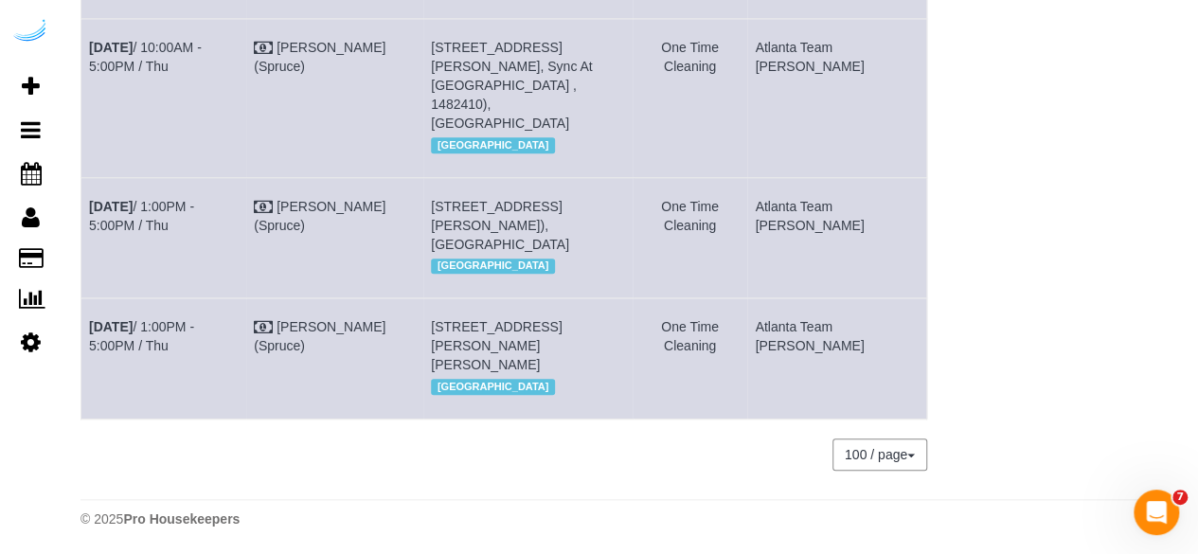
click at [81, 312] on tr "Oct 16th / 1:00PM - 5:00PM / Thu Brandie Louck (Spruce) 3000 Briarcliff Rd Ne, …" at bounding box center [504, 358] width 846 height 120
copy tr "Oct 16th / 1:00PM - 5:00PM / Thu Brandie Louck (Spruce) 3000 Briarcliff Rd Ne, …"
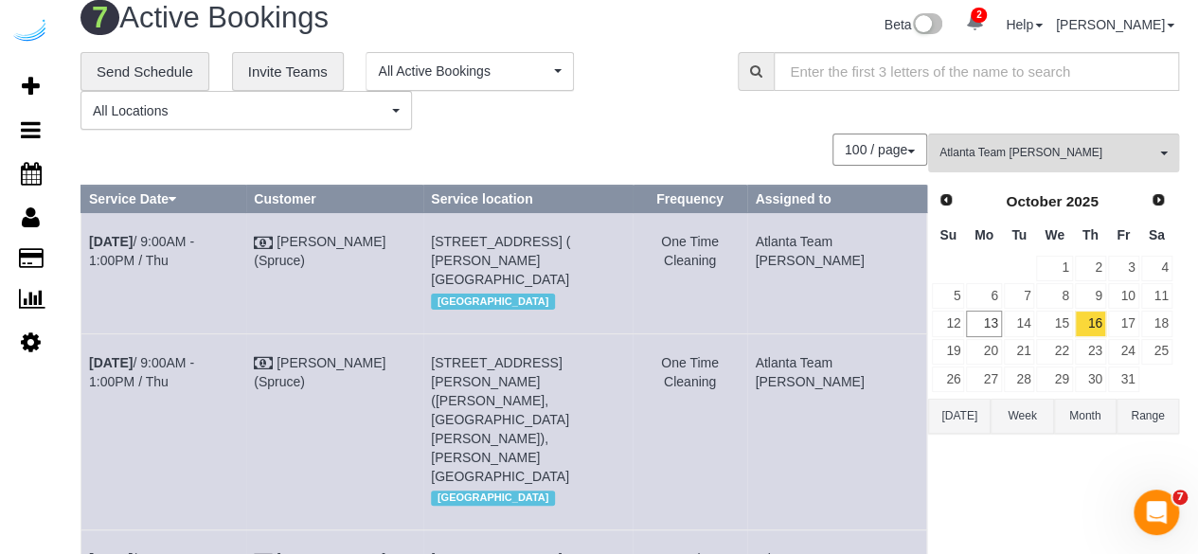
scroll to position [0, 0]
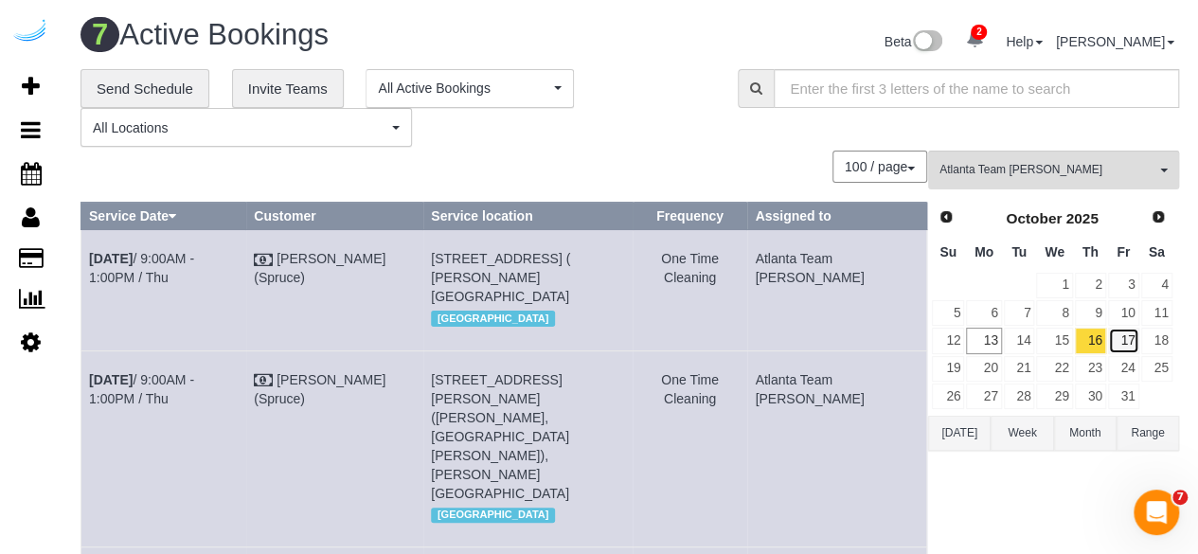
click at [1132, 342] on link "17" at bounding box center [1123, 341] width 31 height 26
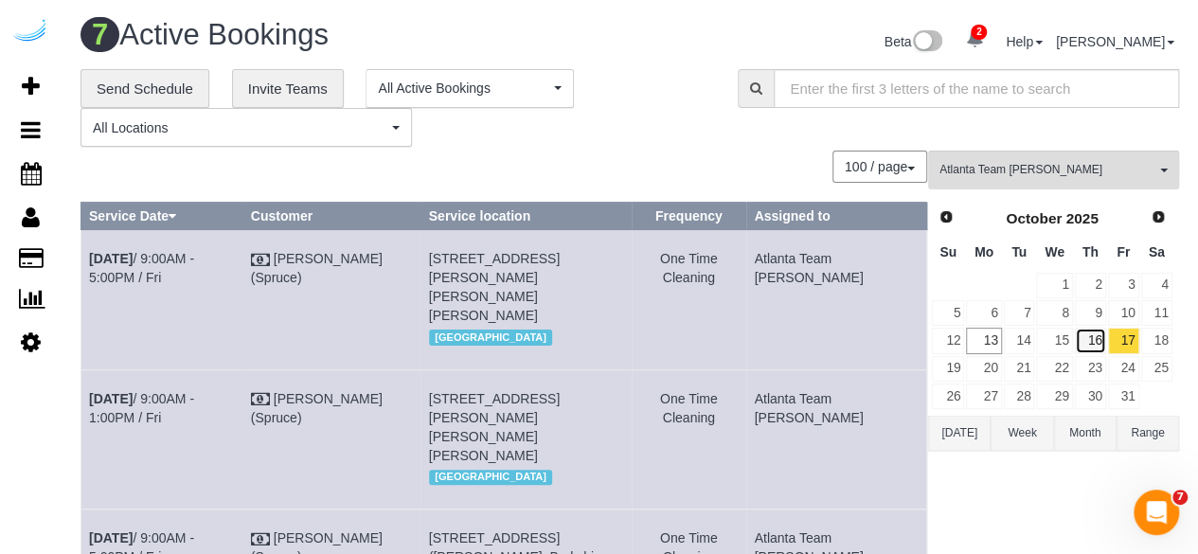
click at [1104, 339] on link "16" at bounding box center [1090, 341] width 31 height 26
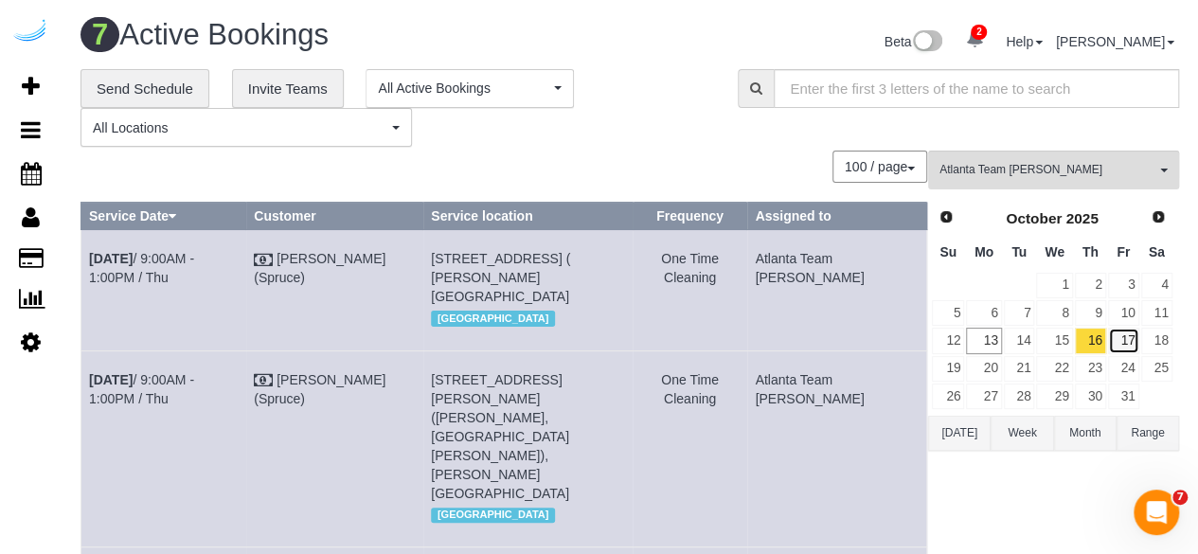
click at [1118, 338] on link "17" at bounding box center [1123, 341] width 31 height 26
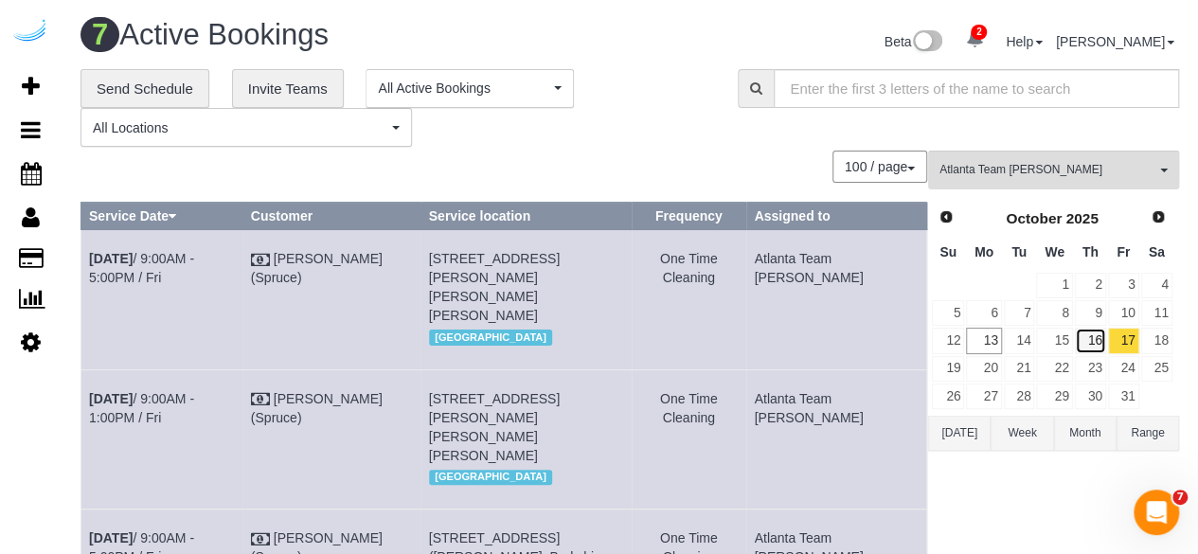
click at [1088, 336] on link "16" at bounding box center [1090, 341] width 31 height 26
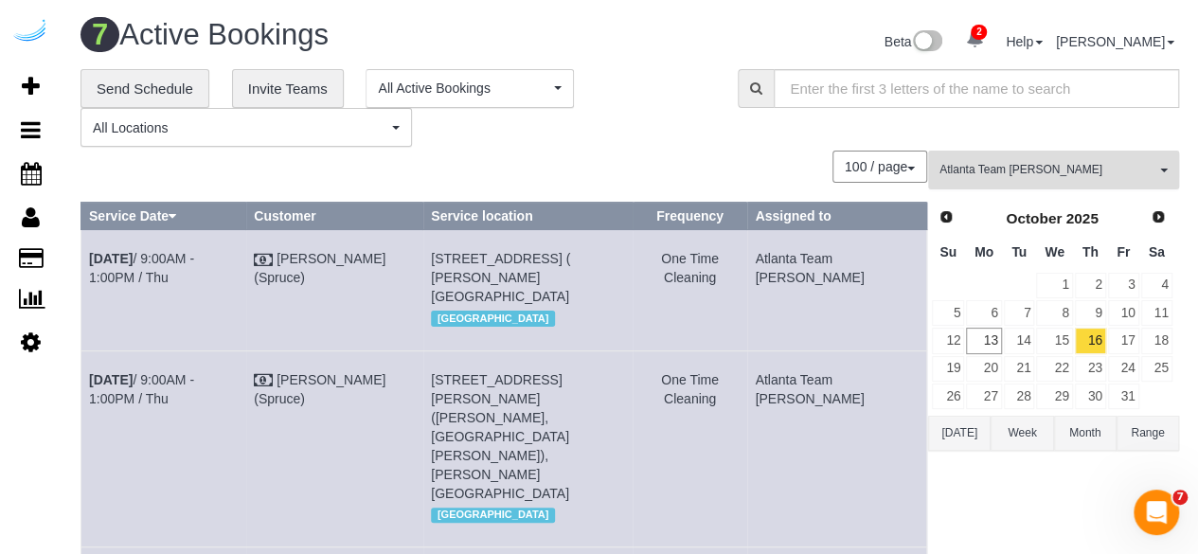
click at [1011, 159] on button "Atlanta Team Eliane All Teams" at bounding box center [1053, 170] width 251 height 39
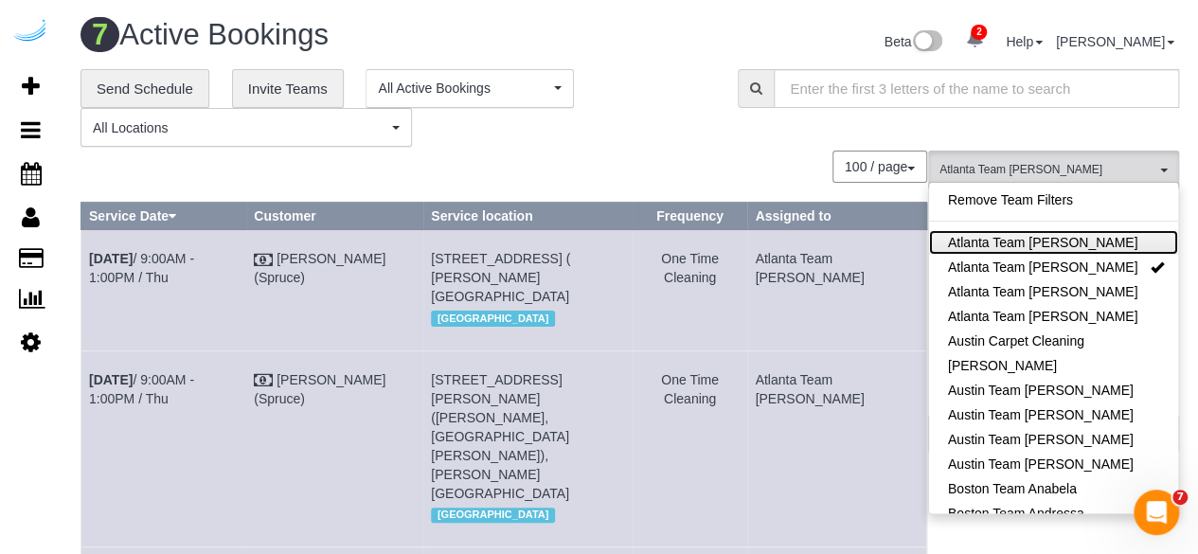
click at [1021, 249] on link "Atlanta Team Andrea" at bounding box center [1053, 242] width 249 height 25
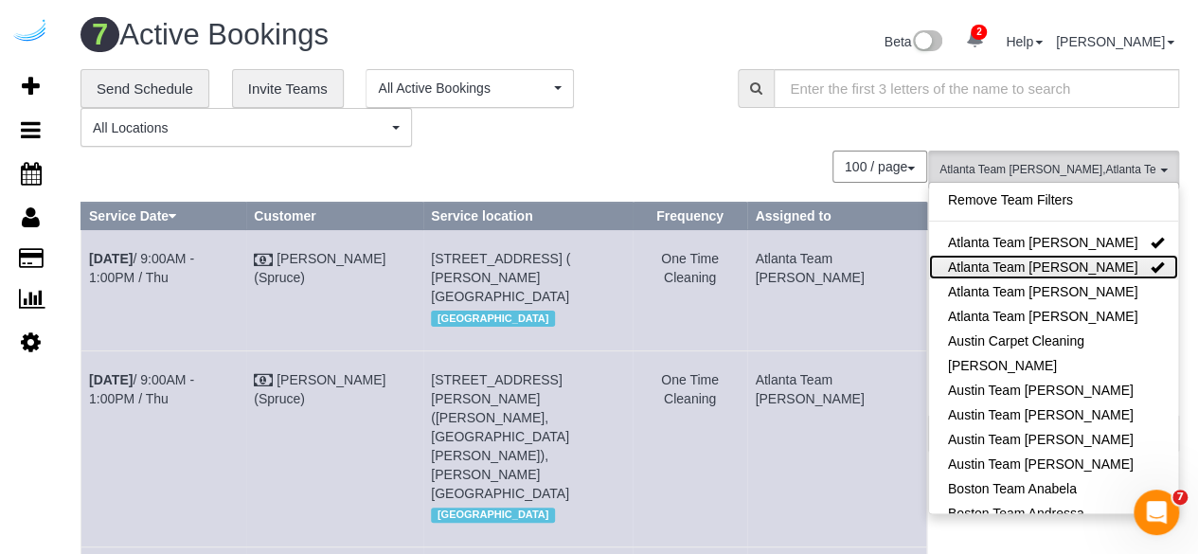
click at [1023, 267] on link "Atlanta Team Eliane" at bounding box center [1053, 267] width 249 height 25
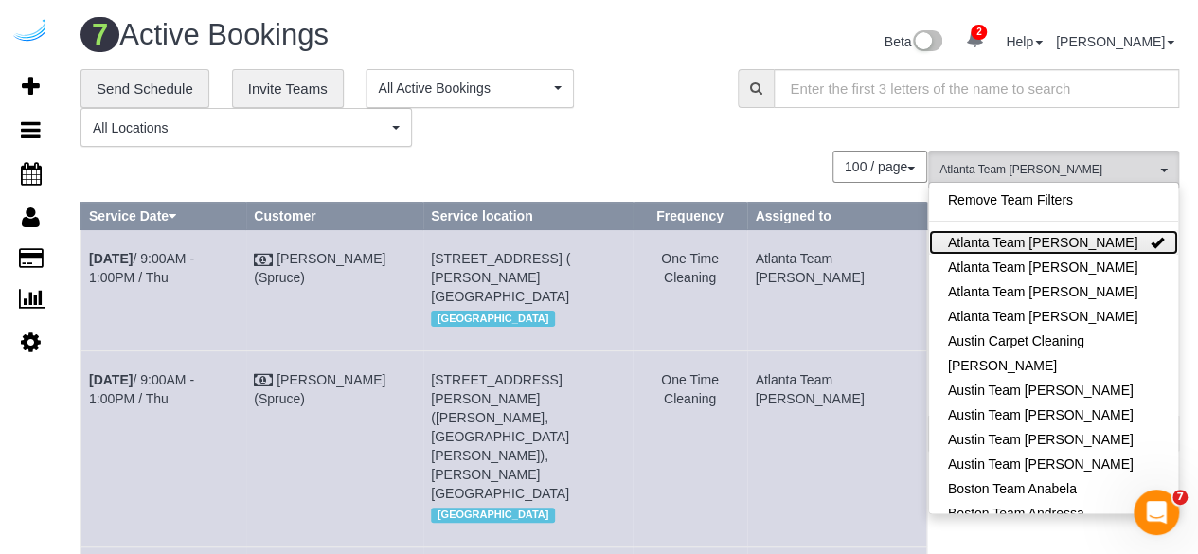
click at [1033, 247] on link "Atlanta Team Andrea" at bounding box center [1053, 242] width 249 height 25
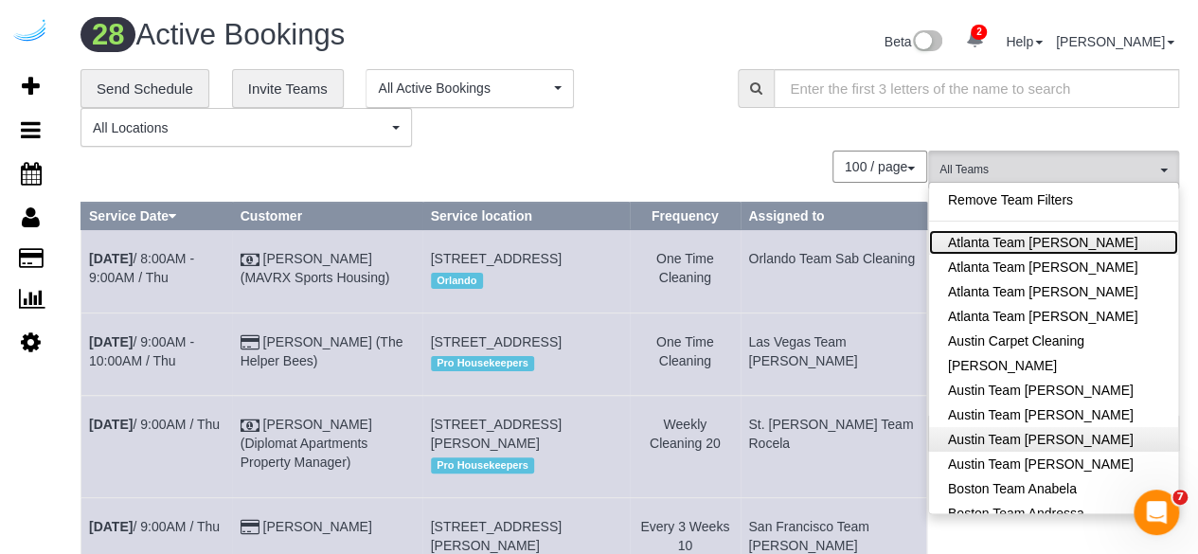
scroll to position [147, 0]
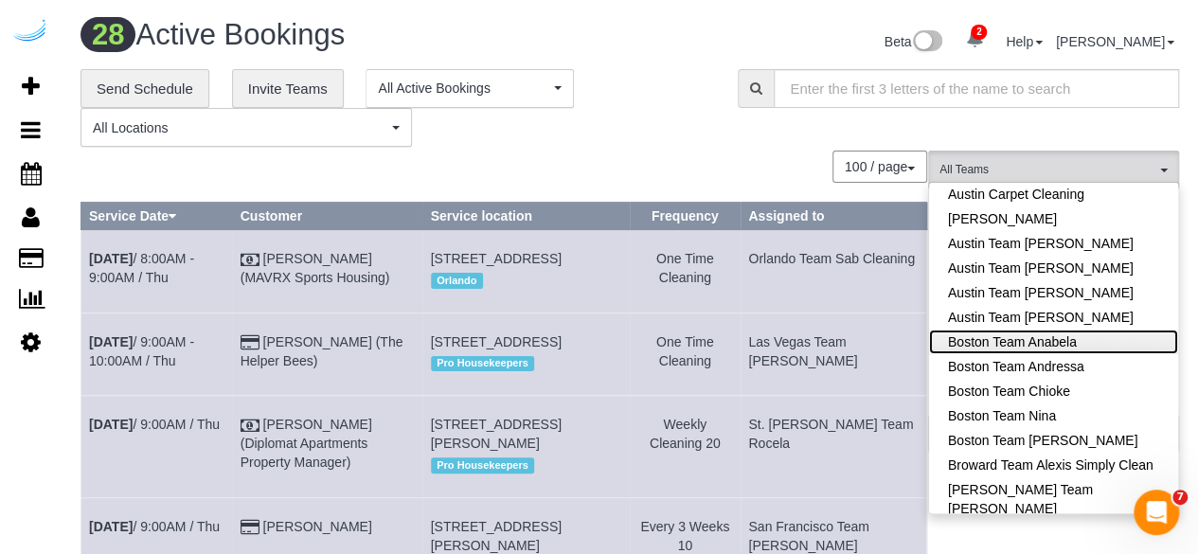
click at [1083, 346] on link "Boston Team Anabela" at bounding box center [1053, 342] width 249 height 25
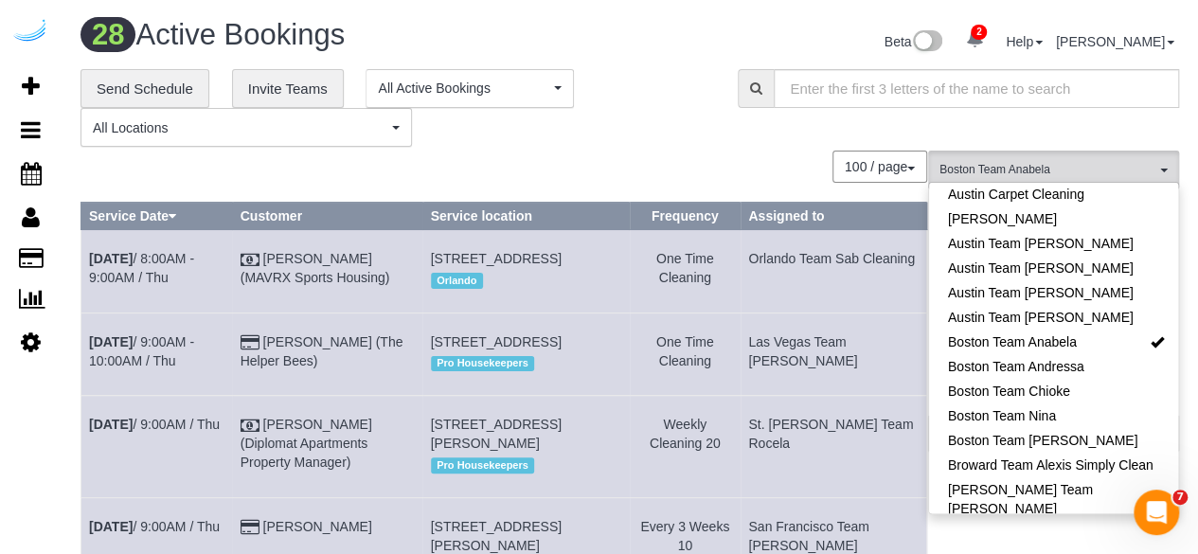
click at [656, 115] on div "**********" at bounding box center [395, 108] width 629 height 79
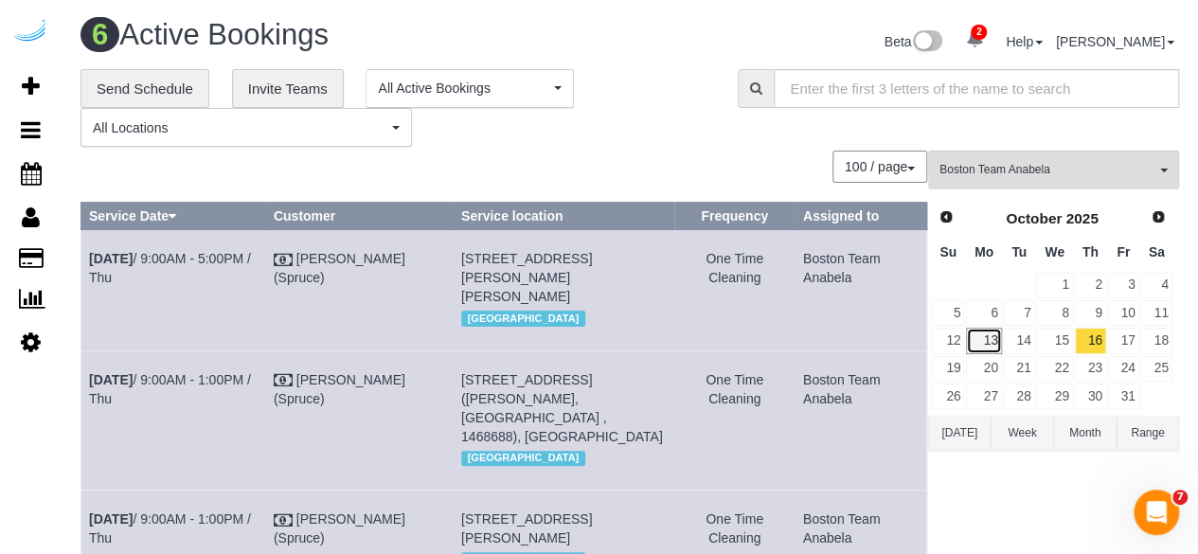
click at [985, 336] on link "13" at bounding box center [983, 341] width 35 height 26
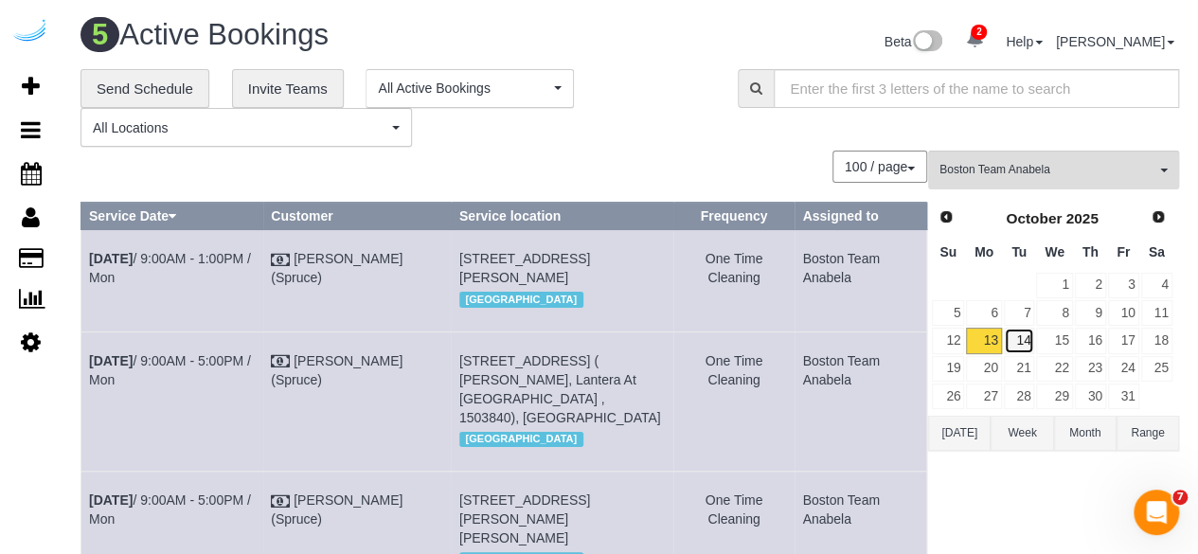
click at [1017, 342] on link "14" at bounding box center [1019, 341] width 31 height 26
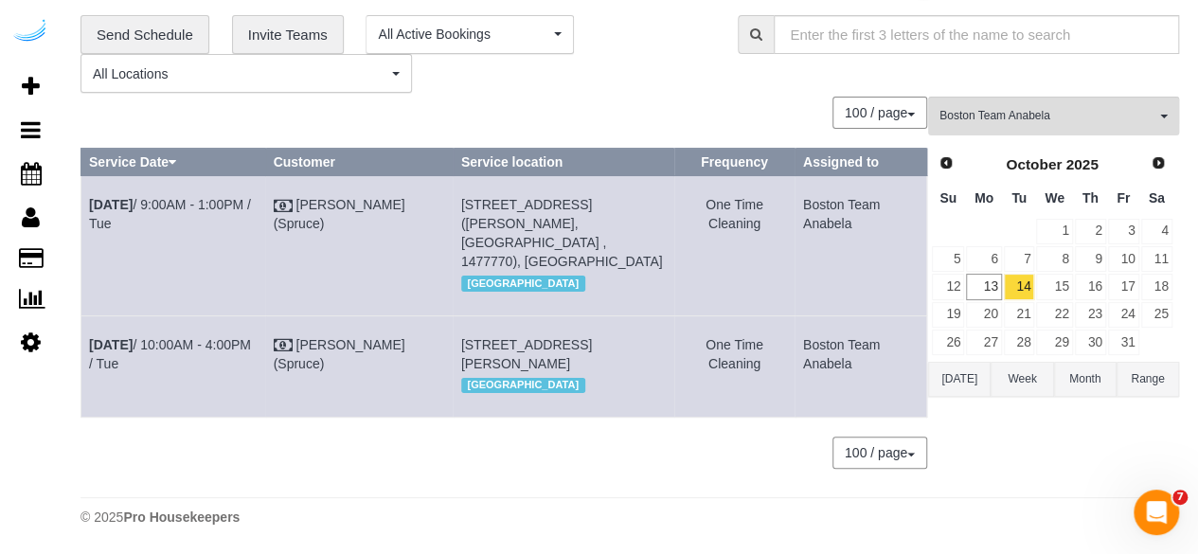
scroll to position [0, 0]
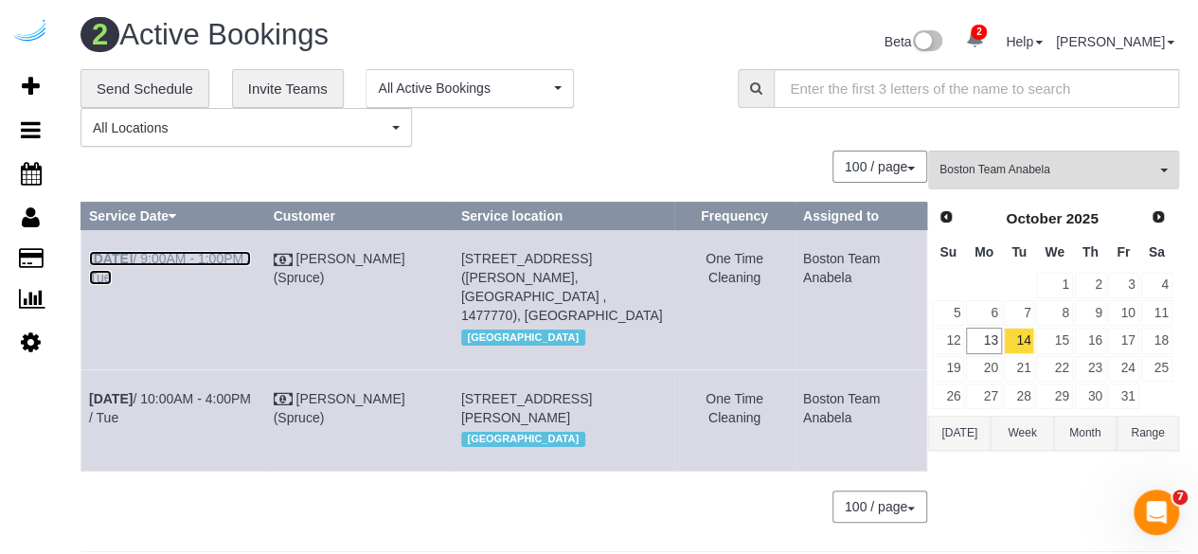
click at [217, 259] on link "Oct 14th / 9:00AM - 1:00PM / Tue" at bounding box center [170, 268] width 162 height 34
click at [218, 260] on link "Oct 14th / 9:00AM - 1:00PM / Tue" at bounding box center [170, 268] width 162 height 34
click at [250, 404] on td "Oct 14th / 10:00AM - 4:00PM / Tue" at bounding box center [173, 419] width 185 height 101
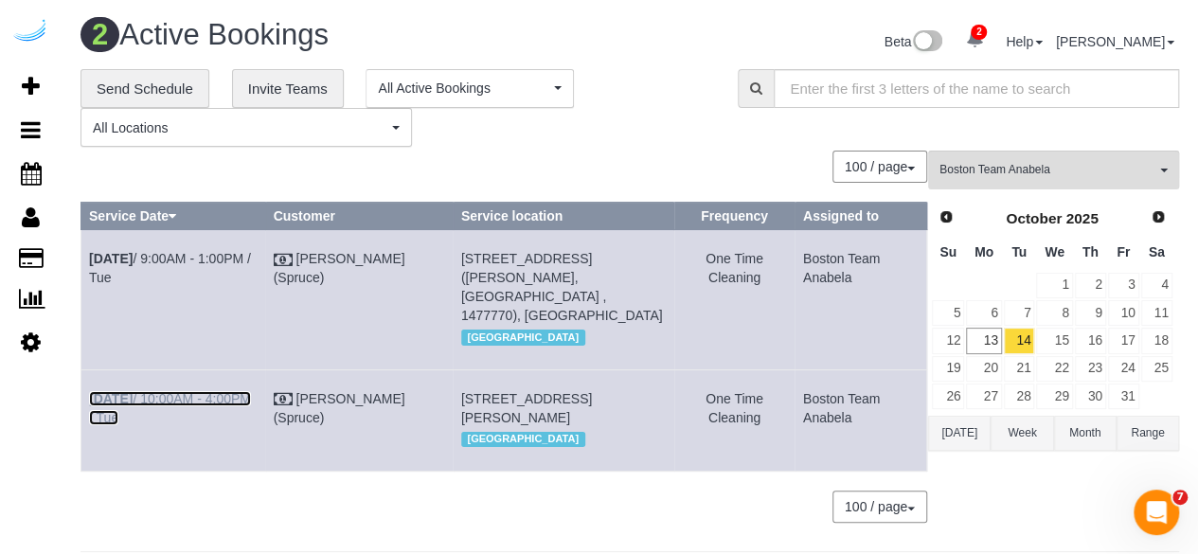
click at [249, 391] on link "Oct 14th / 10:00AM - 4:00PM / Tue" at bounding box center [170, 408] width 162 height 34
drag, startPoint x: 889, startPoint y: 432, endPoint x: 89, endPoint y: 266, distance: 817.3
click at [89, 266] on tbody "Oct 14th / 9:00AM - 1:00PM / Tue Brandie Louck (Spruce) 85 University Ave, Buil…" at bounding box center [504, 351] width 846 height 242
copy tbody "Oct 14th / 9:00AM - 1:00PM / Tue Brandie Louck (Spruce) 85 University Ave, Buil…"
click at [1045, 344] on link "15" at bounding box center [1054, 341] width 36 height 26
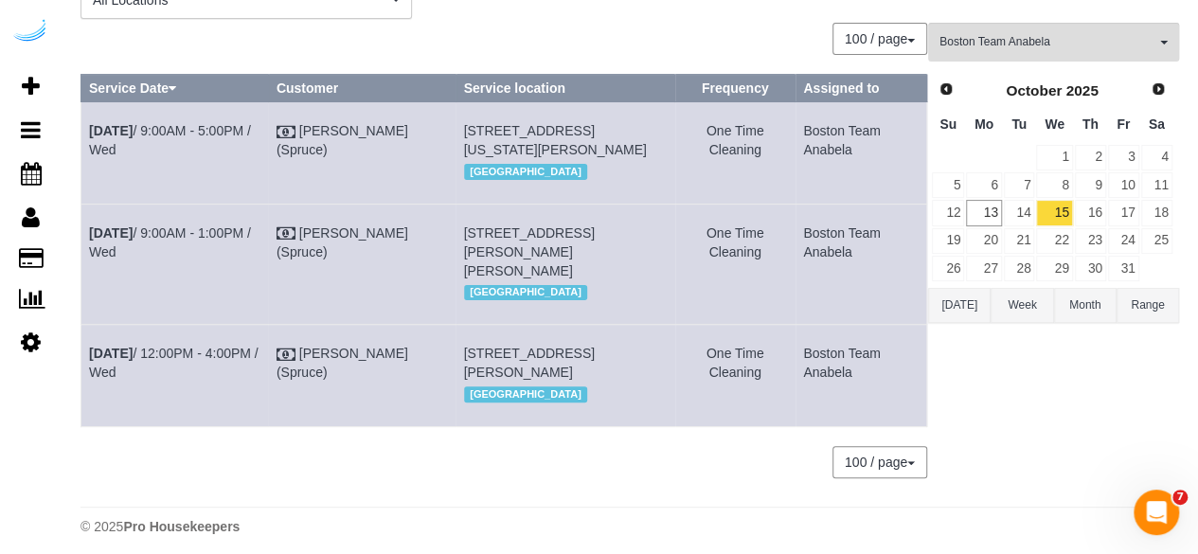
scroll to position [176, 0]
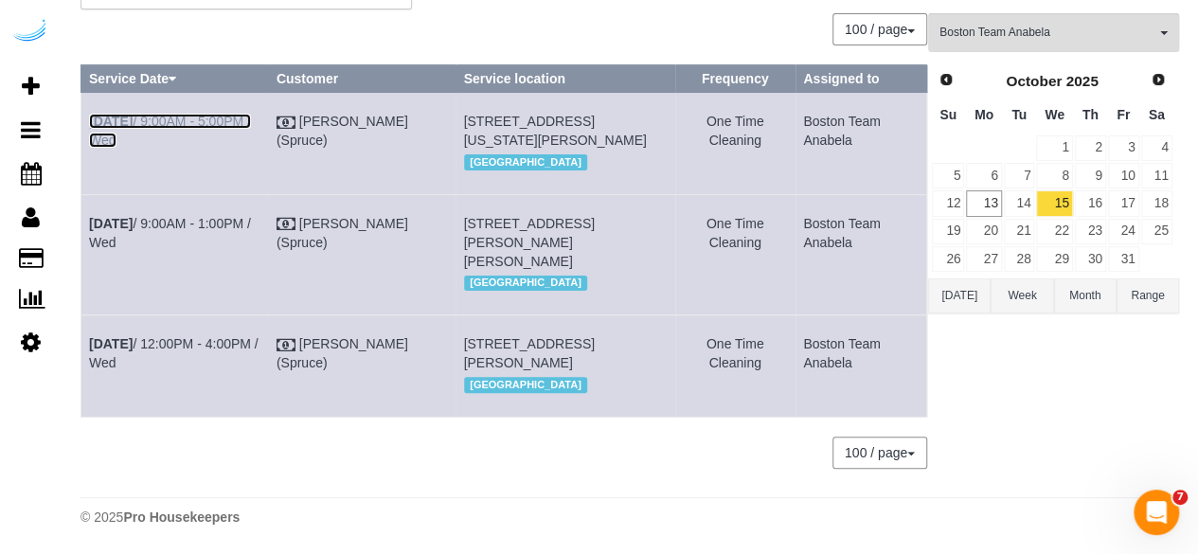
click at [186, 114] on link "Oct 15th / 9:00AM - 5:00PM / Wed" at bounding box center [170, 131] width 162 height 34
drag, startPoint x: 860, startPoint y: 109, endPoint x: 90, endPoint y: 88, distance: 770.3
click at [90, 93] on tr "Oct 15th / 9:00AM - 5:00PM / Wed Brandie Louck (Spruce) 425 Massachusetts Ave, …" at bounding box center [504, 143] width 846 height 101
copy tr "Oct 15th / 9:00AM - 5:00PM / Wed Brandie Louck (Spruce) 425 Massachusetts Ave, …"
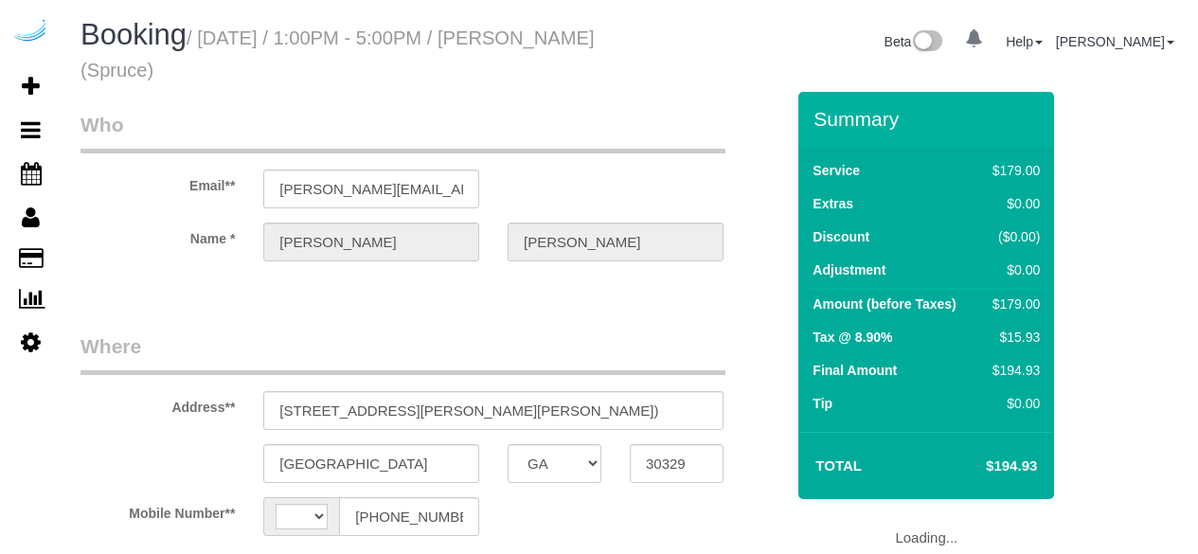
select select "GA"
select select "string:US"
select select "object:663"
select select "number:9"
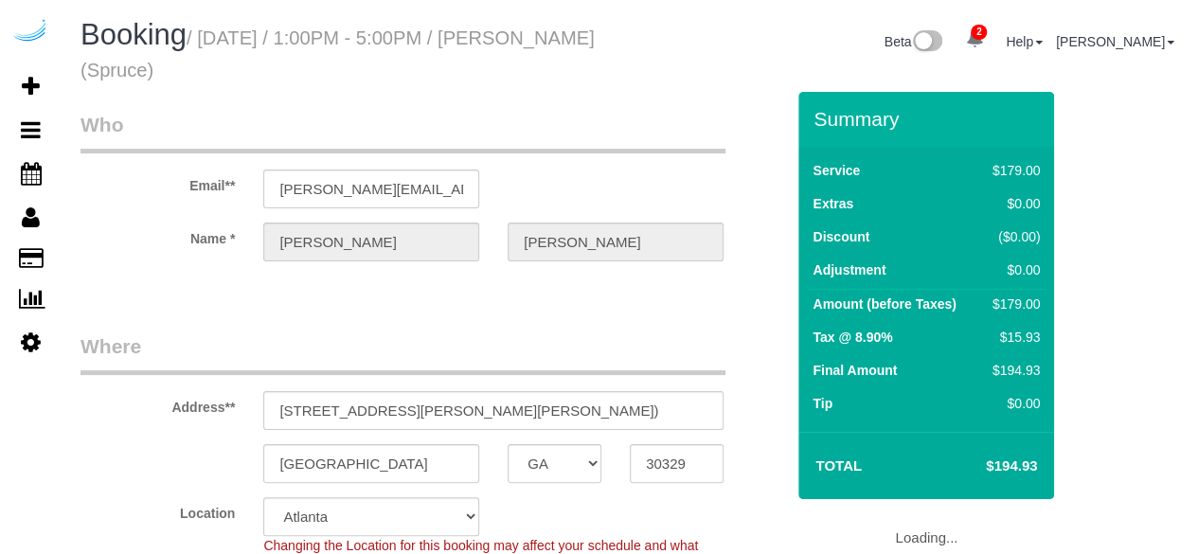
select select "282"
select select "object:793"
select select "MA"
select select "282"
select select "number:9"
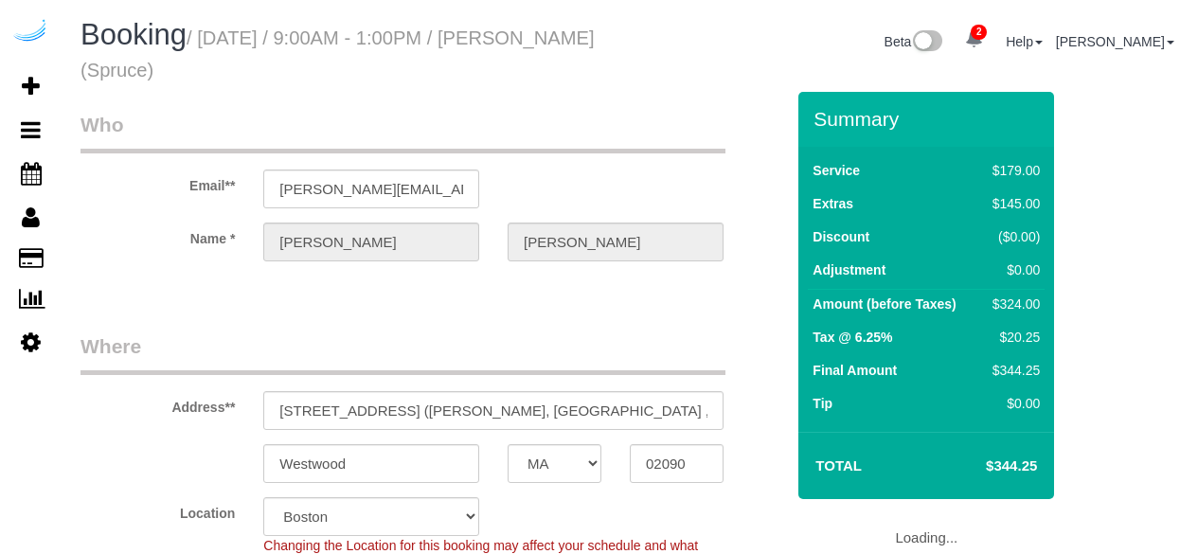
select select "object:797"
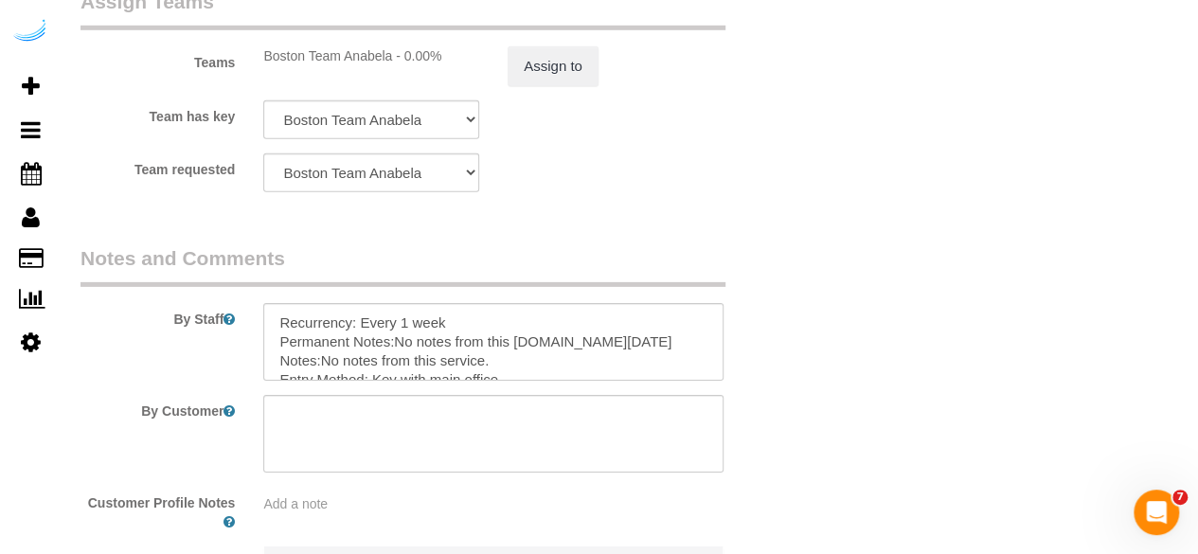
scroll to position [2822, 0]
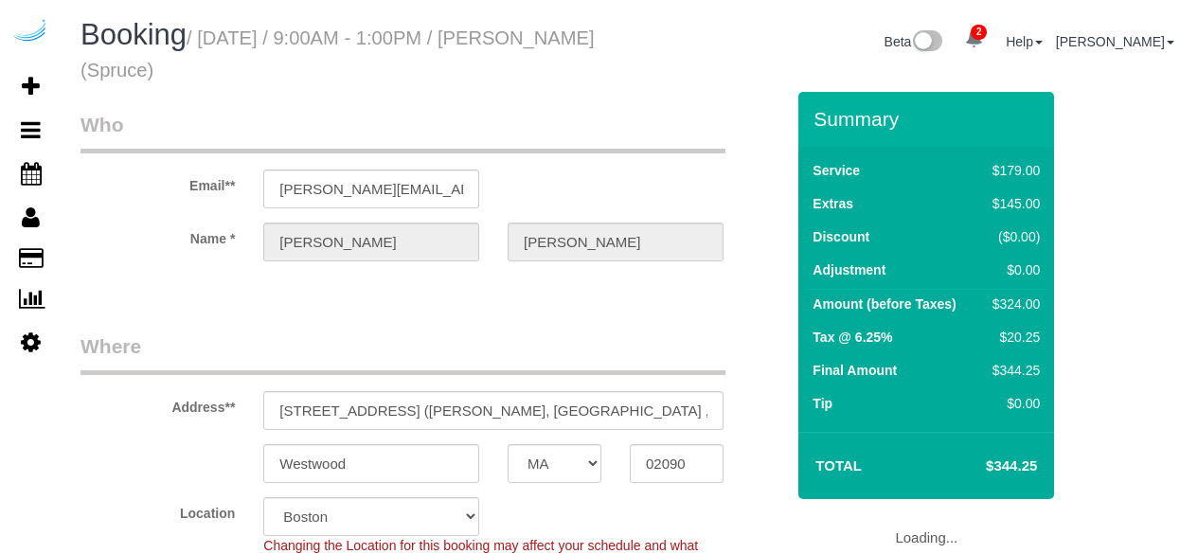
select select "MA"
select select "282"
select select "number:9"
select select "MA"
select select "number:9"
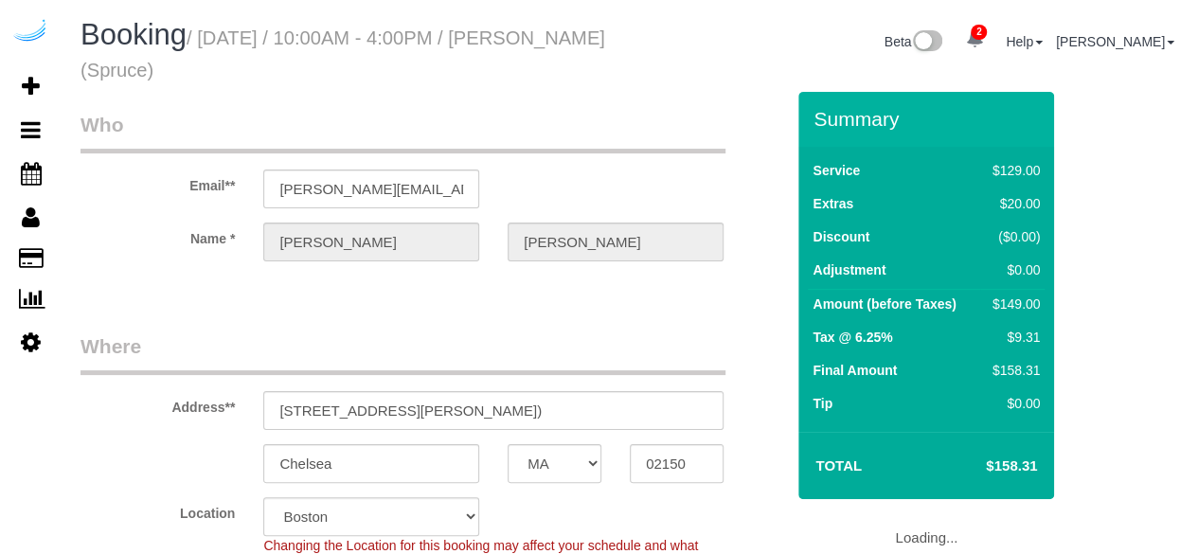
select select "object:797"
select select "282"
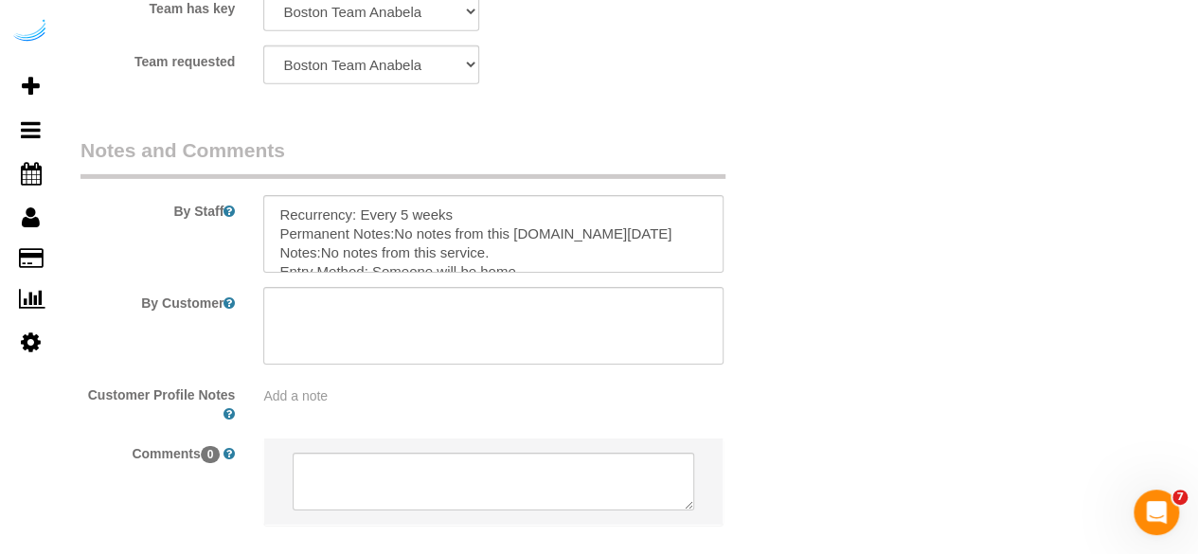
scroll to position [3110, 0]
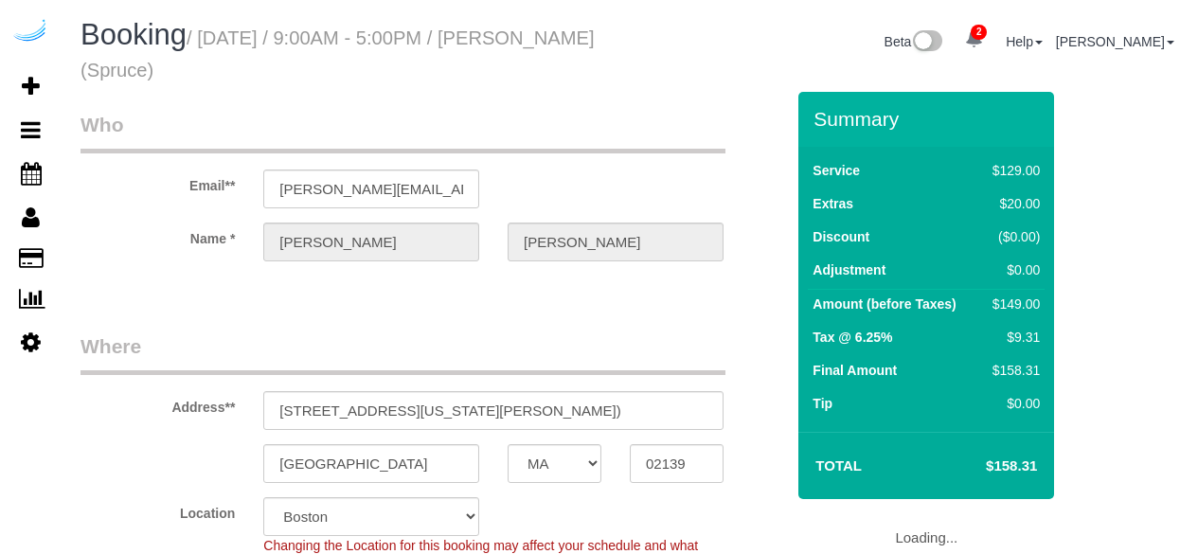
select select "MA"
select select "number:9"
select select "object:797"
select select "282"
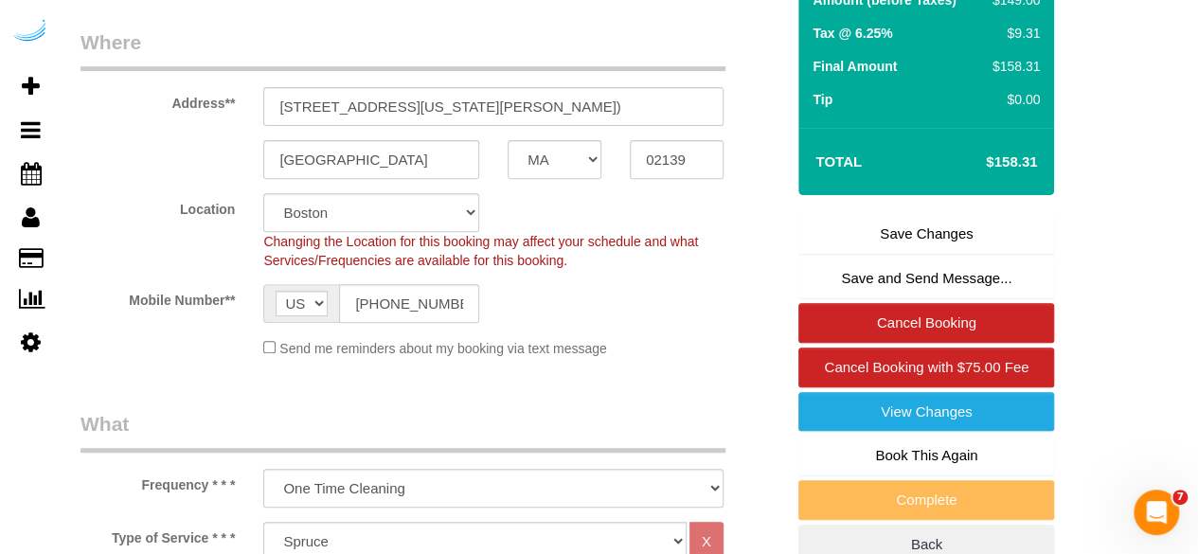
scroll to position [319, 0]
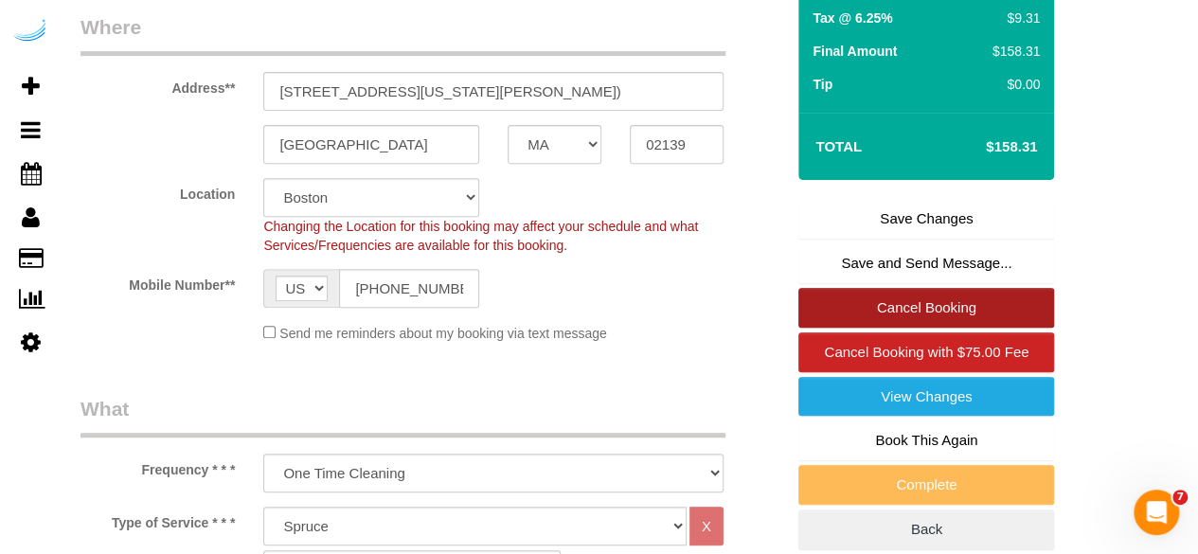
click at [894, 300] on link "Cancel Booking" at bounding box center [926, 308] width 256 height 40
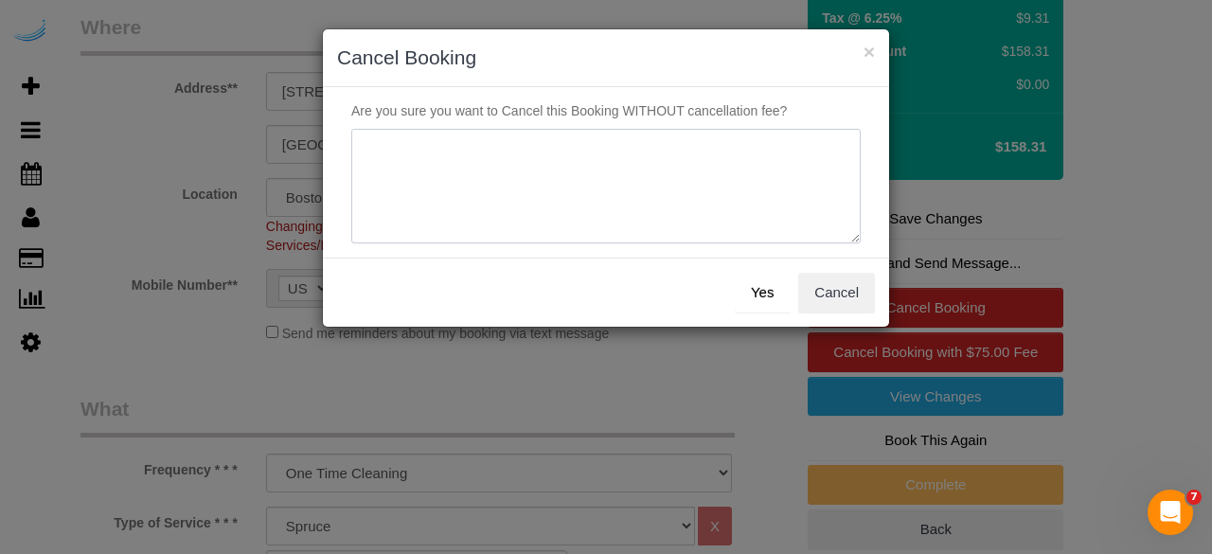
click at [540, 202] on textarea at bounding box center [606, 187] width 510 height 116
type textarea "Not on spruce."
click at [755, 289] on button "Yes" at bounding box center [762, 293] width 55 height 40
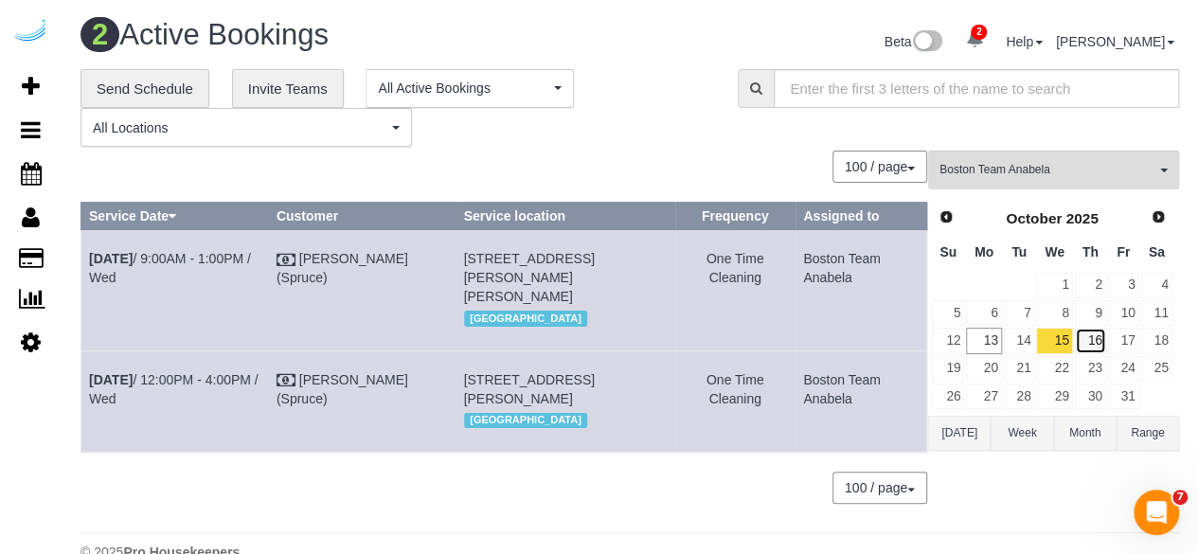
click at [1094, 332] on link "16" at bounding box center [1090, 341] width 31 height 26
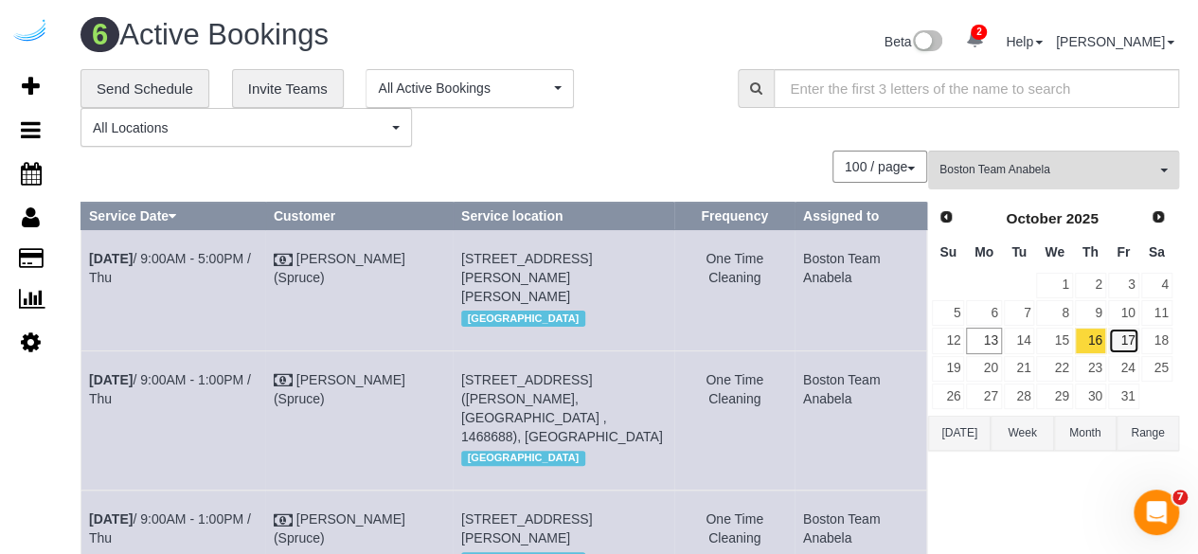
click at [1130, 335] on link "17" at bounding box center [1123, 341] width 31 height 26
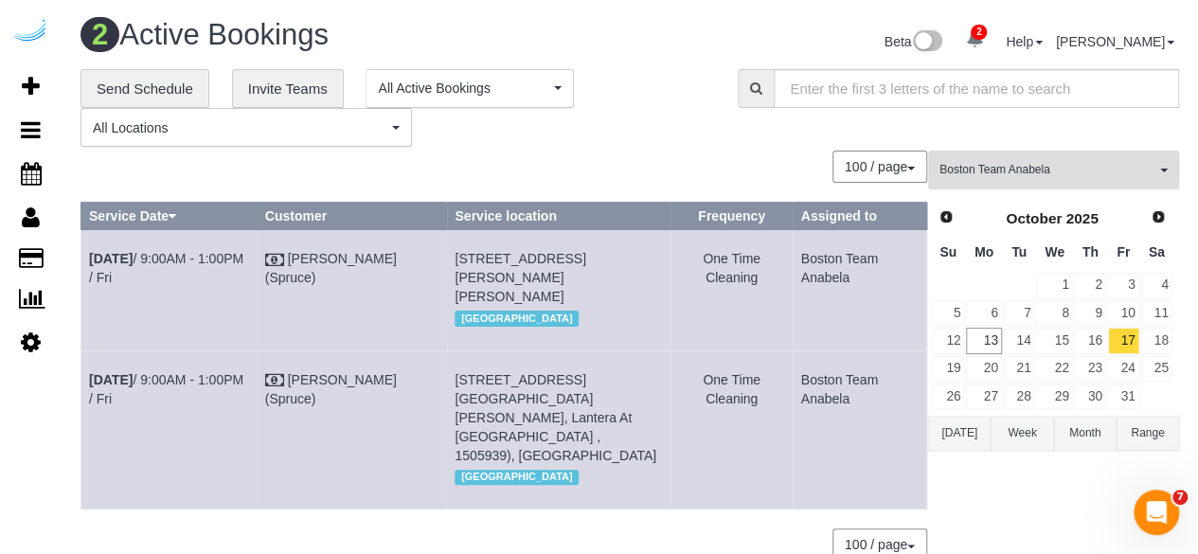
click at [1023, 164] on span "Boston Team Anabela" at bounding box center [1047, 170] width 216 height 16
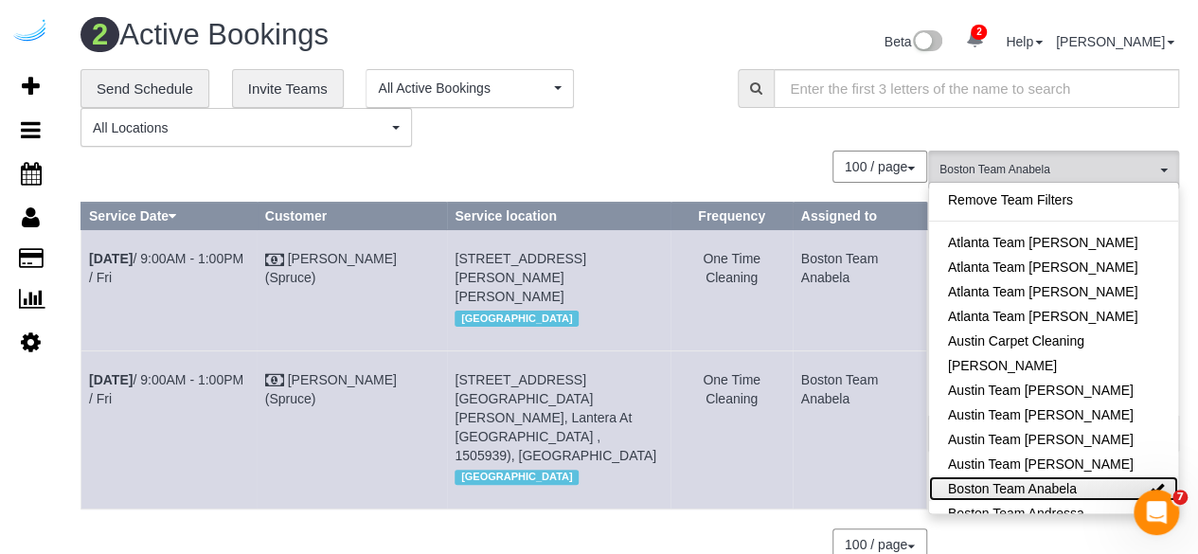
click at [1059, 489] on link "Boston Team Anabela" at bounding box center [1053, 488] width 249 height 25
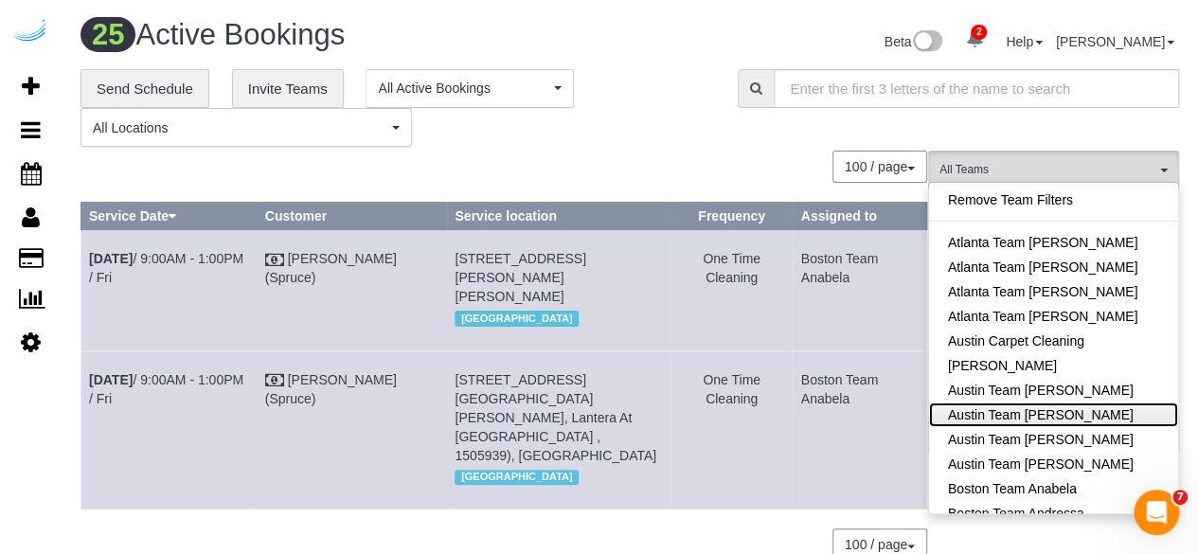
click at [1070, 423] on link "Austin Team Isabel" at bounding box center [1053, 415] width 249 height 25
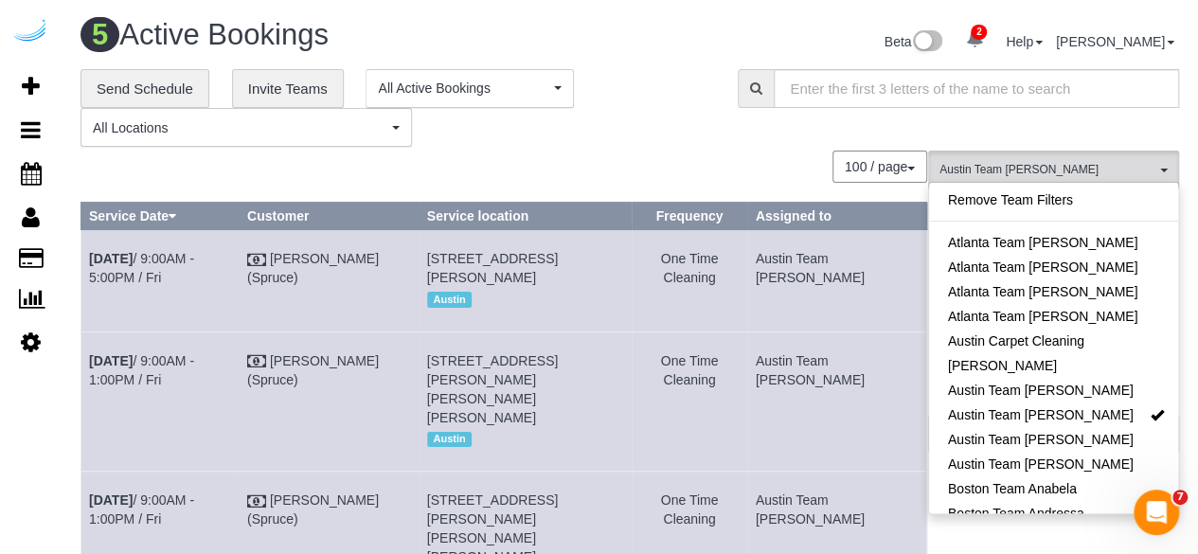
click at [725, 163] on div "100 / page 10 / page 20 / page 30 / page 40 / page 50 / page 100 / page" at bounding box center [504, 167] width 847 height 32
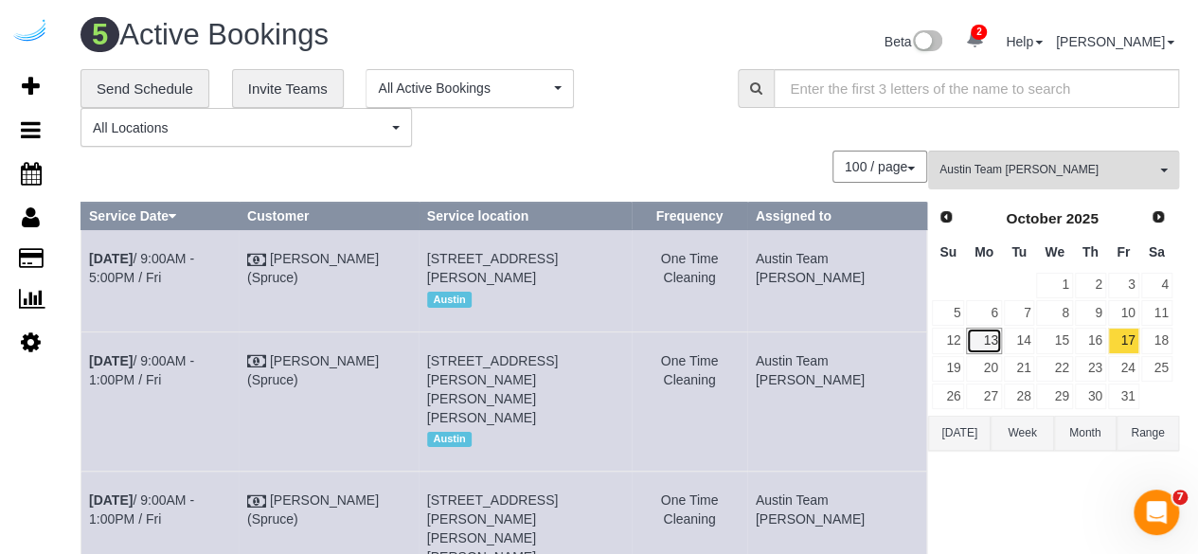
click at [990, 348] on link "13" at bounding box center [983, 341] width 35 height 26
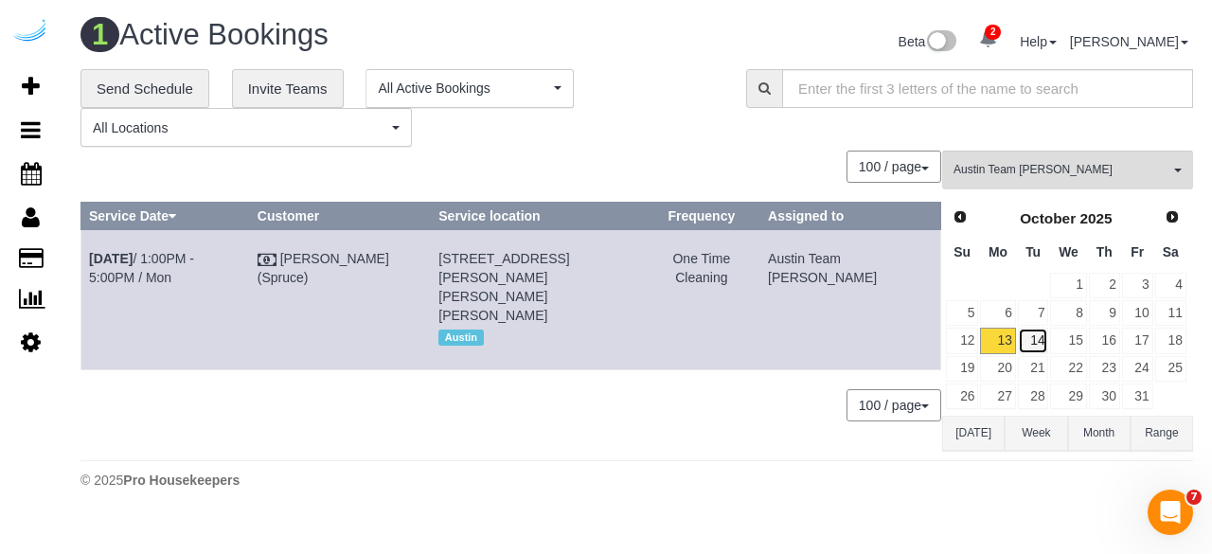
click at [1036, 337] on link "14" at bounding box center [1033, 341] width 31 height 26
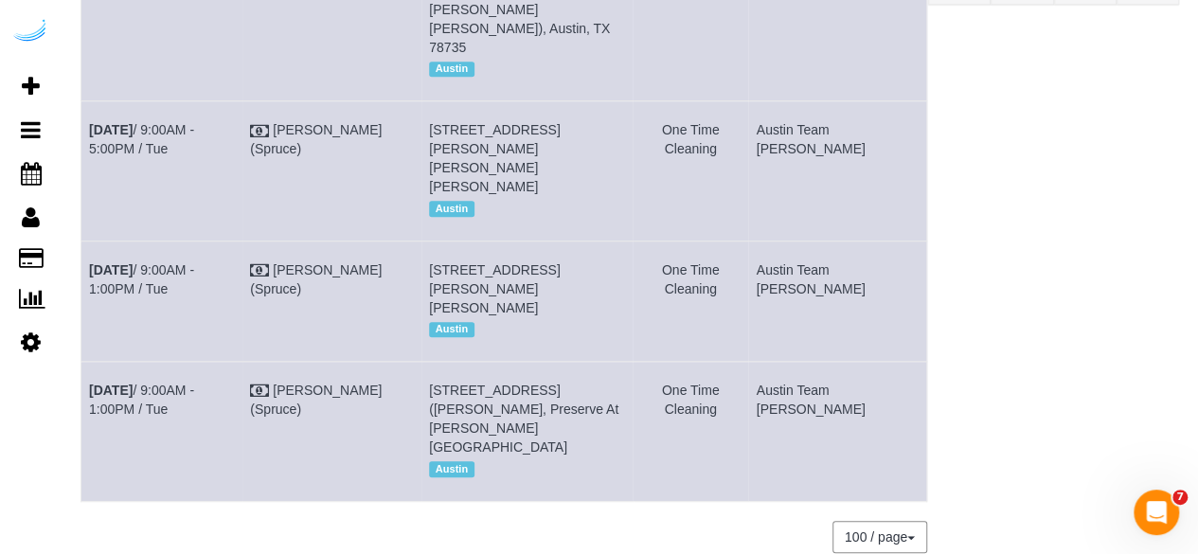
scroll to position [452, 0]
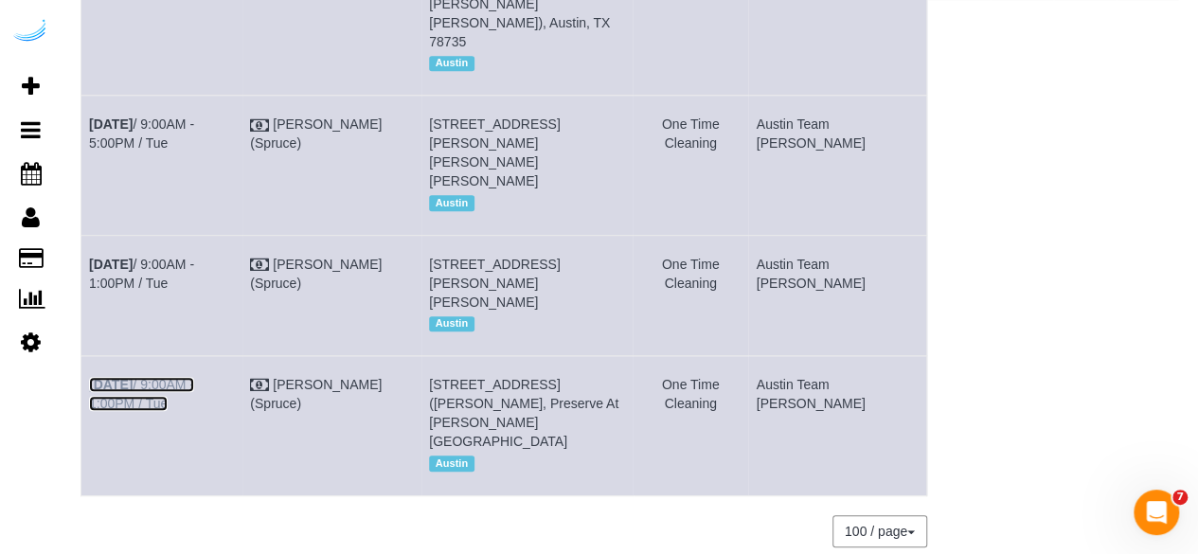
click at [190, 377] on link "Oct 14th / 9:00AM - 1:00PM / Tue" at bounding box center [141, 394] width 105 height 34
click at [194, 116] on link "Oct 14th / 9:00AM - 5:00PM / Tue" at bounding box center [141, 133] width 105 height 34
click at [194, 257] on link "Oct 14th / 9:00AM - 1:00PM / Tue" at bounding box center [141, 274] width 105 height 34
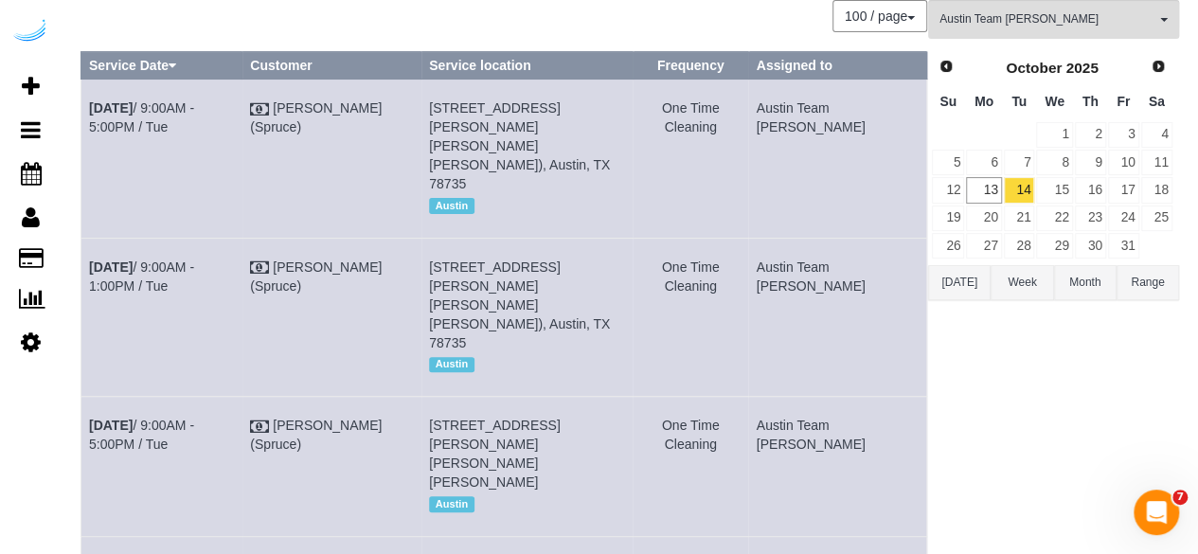
scroll to position [149, 0]
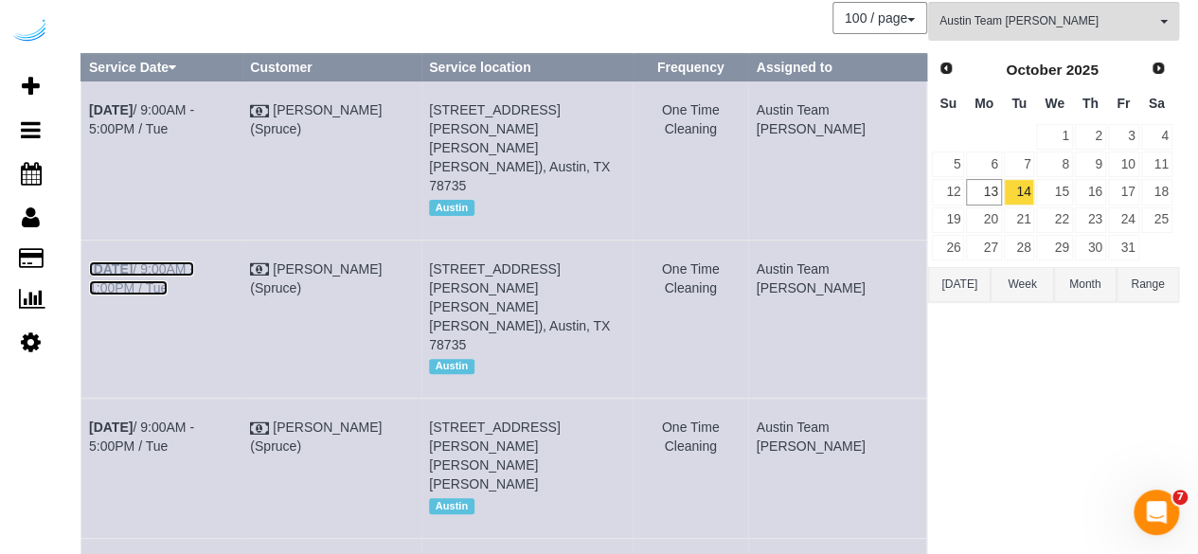
click at [194, 261] on link "Oct 14th / 9:00AM - 1:00PM / Tue" at bounding box center [141, 278] width 105 height 34
click at [180, 108] on link "Oct 14th / 9:00AM - 5:00PM / Tue" at bounding box center [141, 119] width 105 height 34
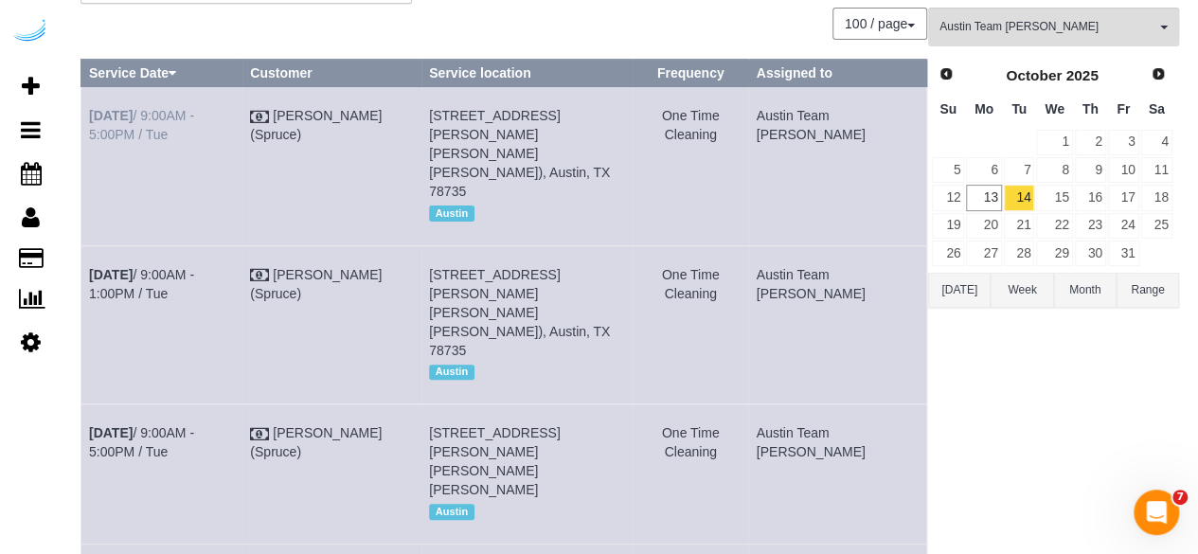
scroll to position [80, 0]
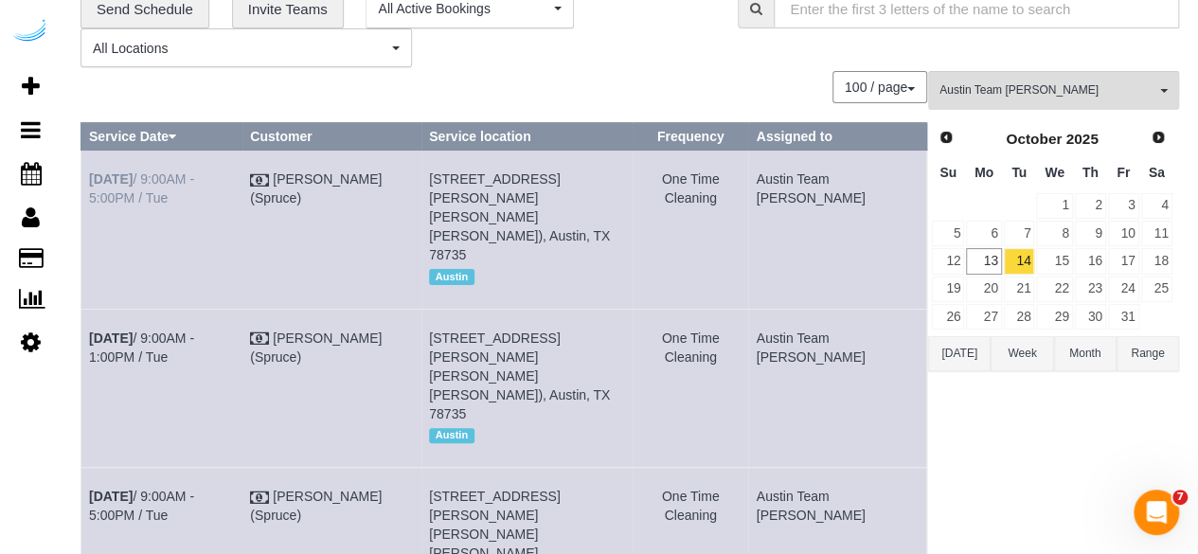
drag, startPoint x: 888, startPoint y: 323, endPoint x: 93, endPoint y: 183, distance: 807.8
click at [93, 183] on tbody "Oct 14th / 9:00AM - 5:00PM / Tue Brandie Louck (Spruce) 4424 Gaines Ranch Loop,…" at bounding box center [504, 509] width 846 height 717
copy tbody "Oct 14th / 9:00AM - 5:00PM / Tue Brandie Louck (Spruce) 4424 Gaines Ranch Loop,…"
click at [667, 65] on div "**********" at bounding box center [395, 29] width 629 height 79
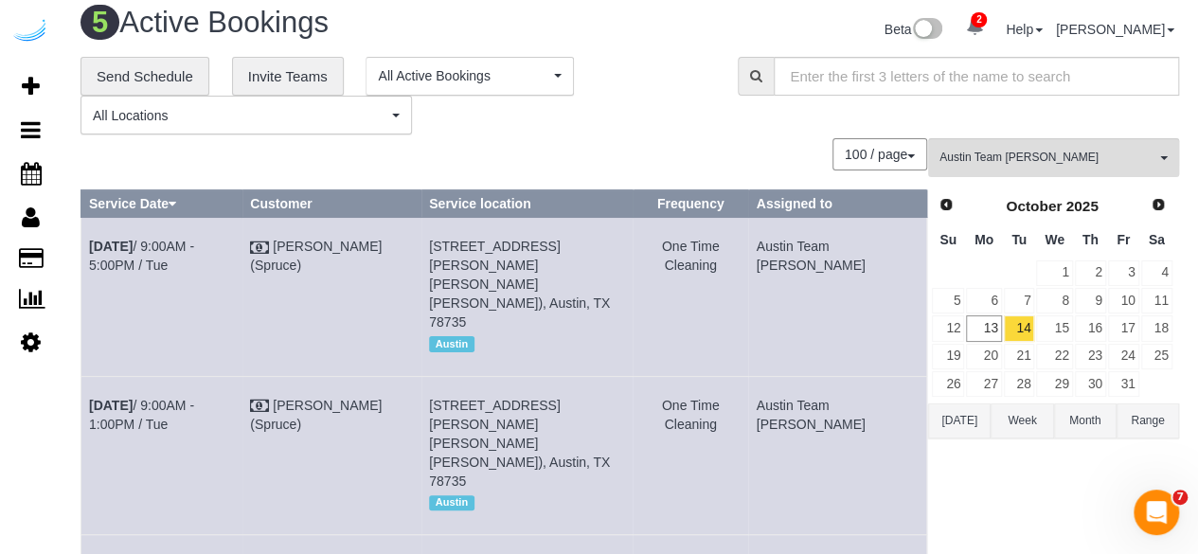
scroll to position [0, 0]
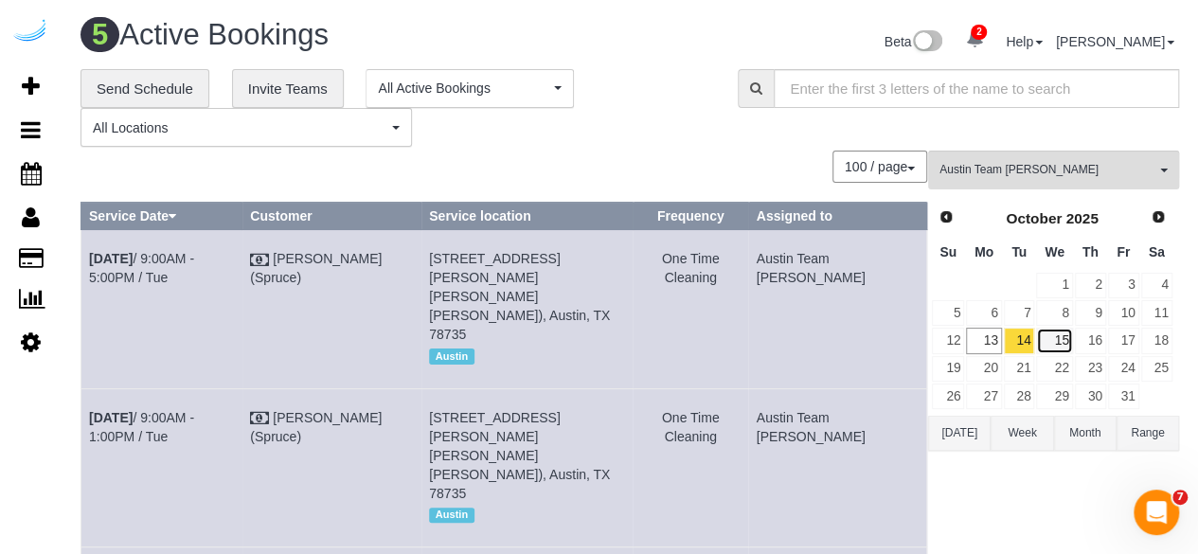
click at [1062, 350] on link "15" at bounding box center [1054, 341] width 36 height 26
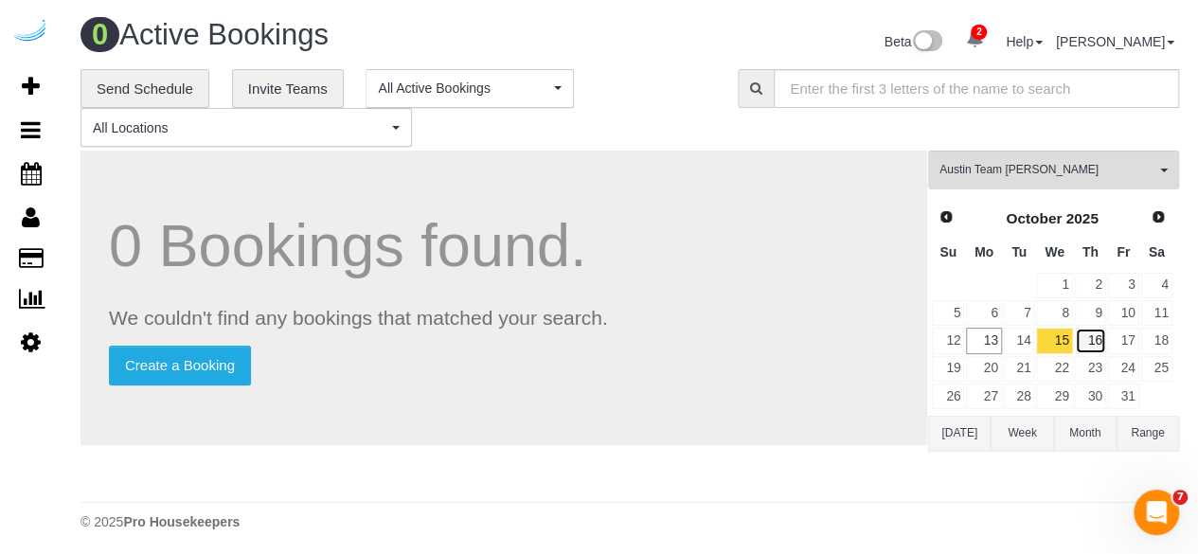
click at [1103, 342] on link "16" at bounding box center [1090, 341] width 31 height 26
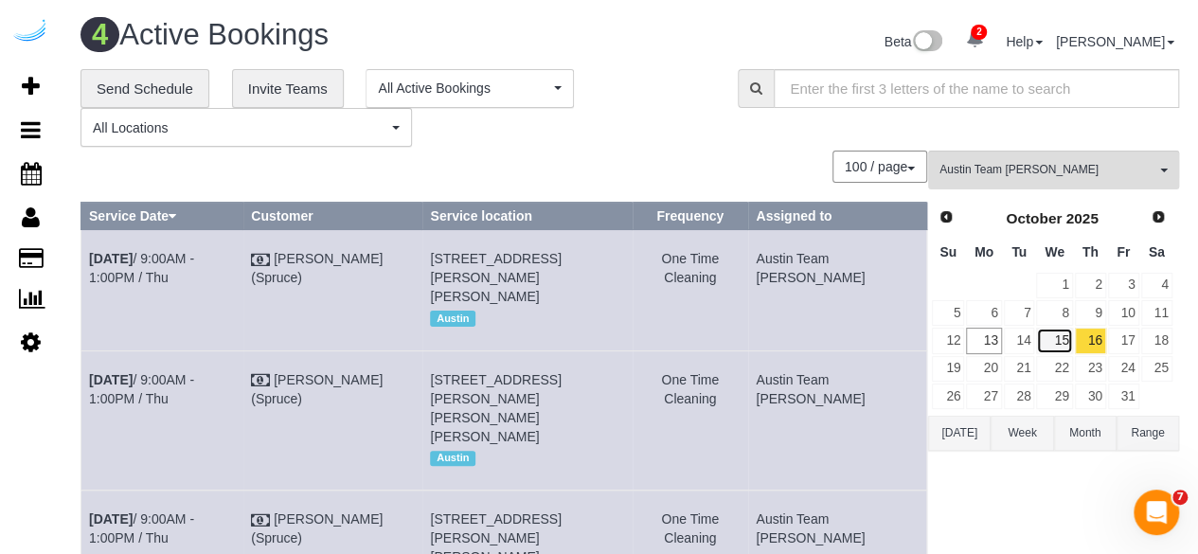
click at [1070, 342] on link "15" at bounding box center [1054, 341] width 36 height 26
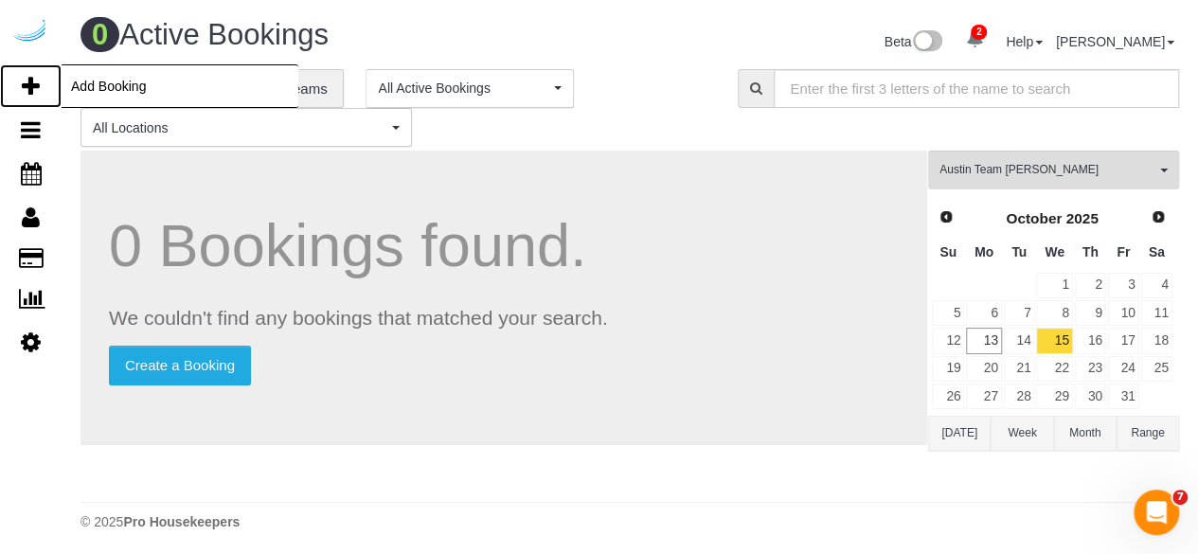
click at [25, 82] on icon at bounding box center [31, 86] width 18 height 23
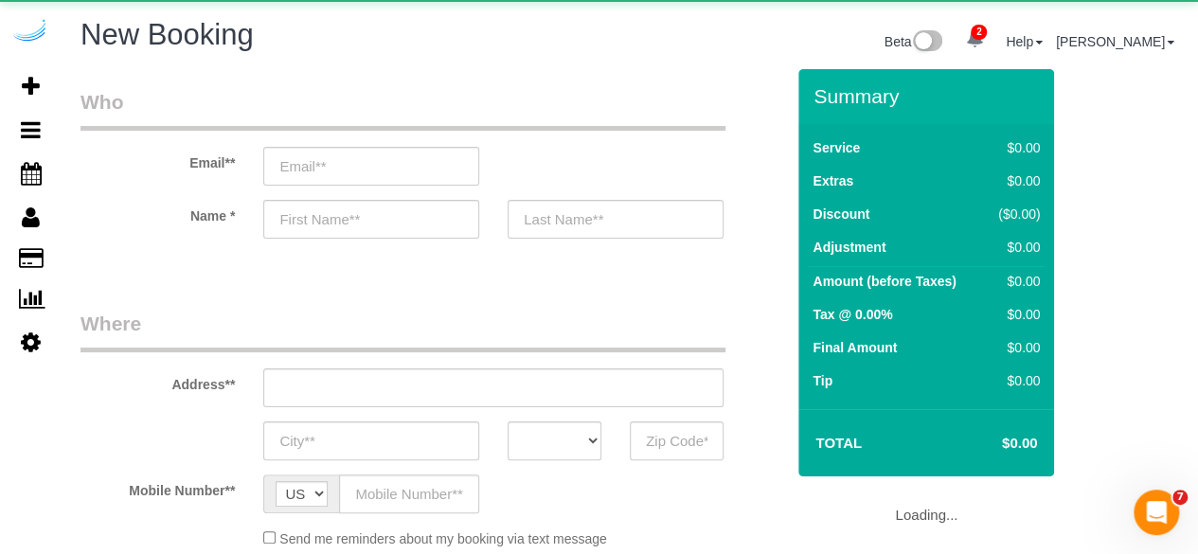
select select "object:2625"
select select "4"
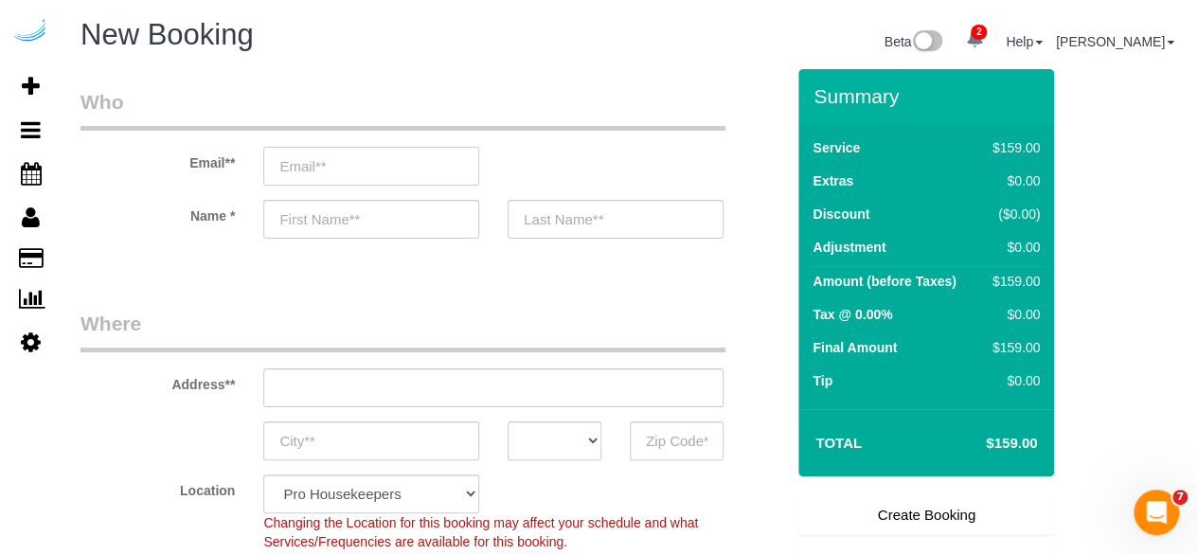
click at [388, 166] on input "email" at bounding box center [371, 166] width 216 height 39
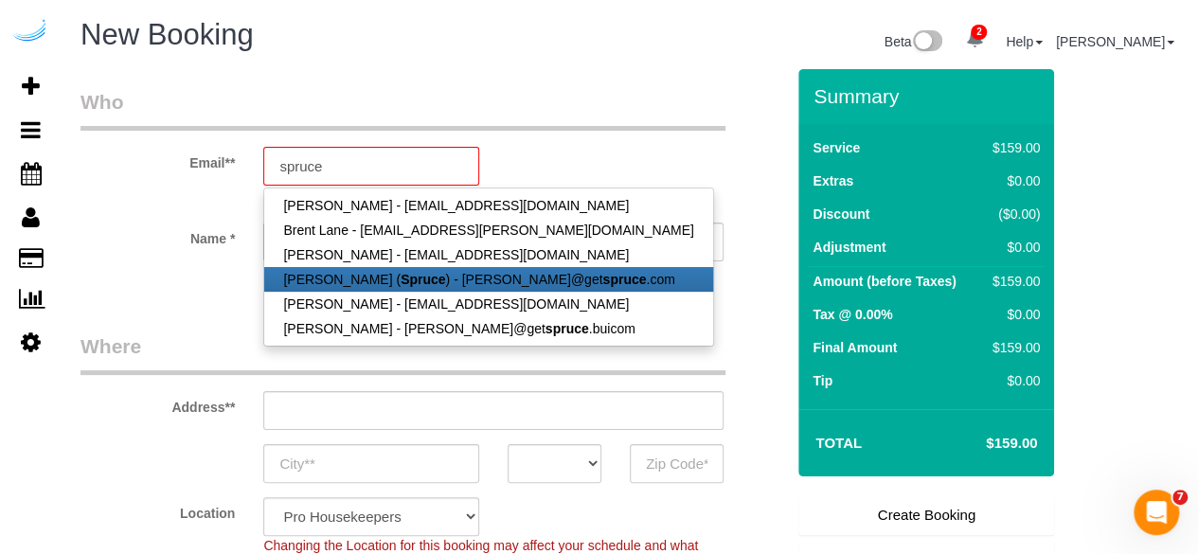
click at [401, 283] on strong "Spruce" at bounding box center [423, 279] width 45 height 15
type input "[PERSON_NAME][EMAIL_ADDRESS][DOMAIN_NAME]"
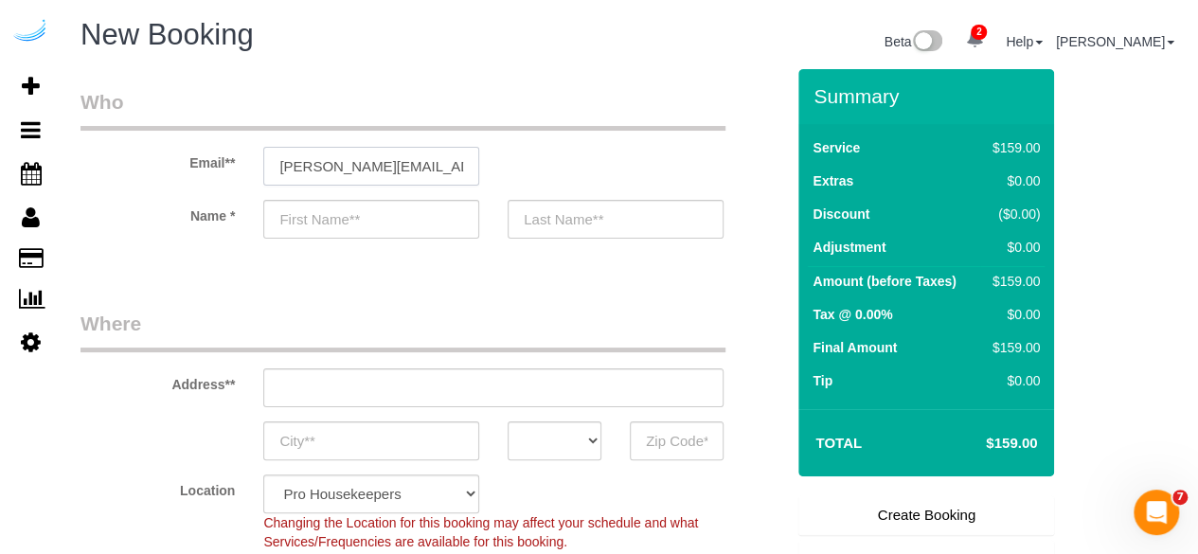
type input "[PERSON_NAME]"
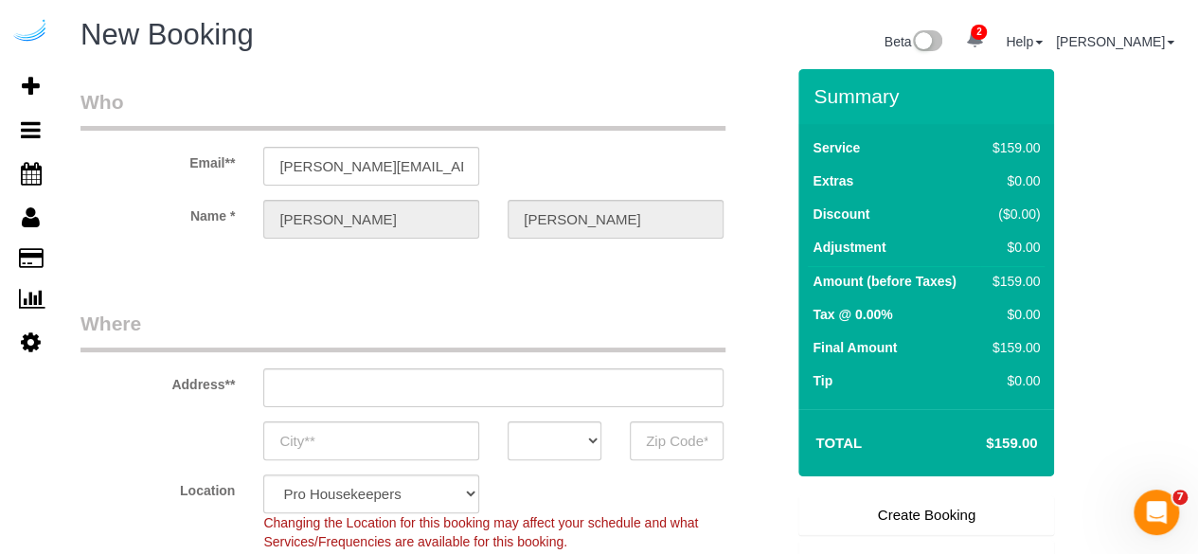
type input "3816 S Lamar Blvd"
type input "Austin"
select select "[GEOGRAPHIC_DATA]"
type input "78704"
select select "9"
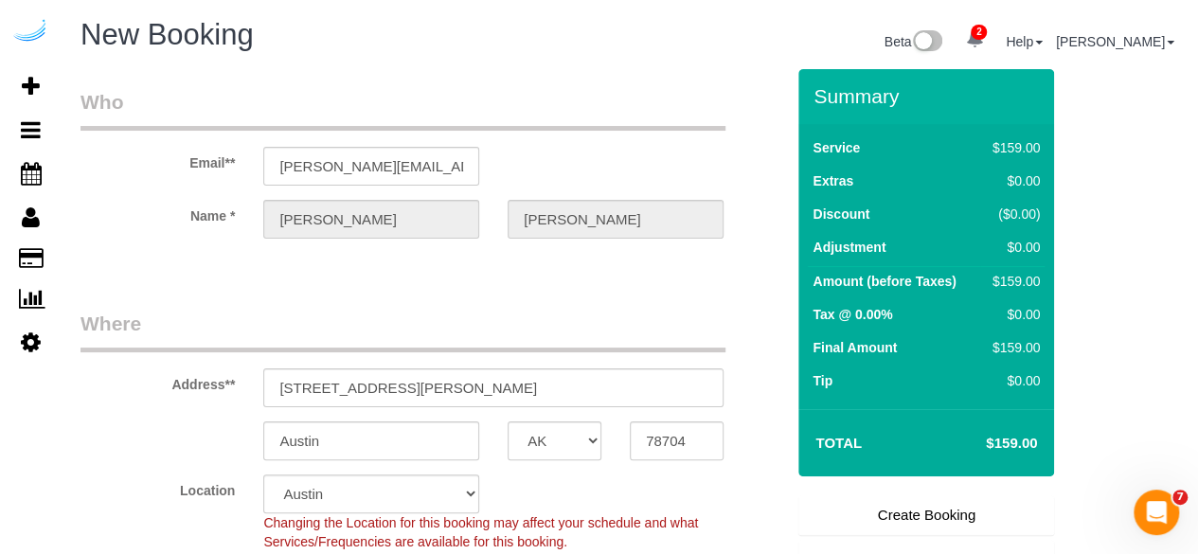
select select "object:2664"
click at [434, 381] on input "3816 S Lamar Blvd" at bounding box center [493, 387] width 460 height 39
paste input "1221 S Congress Ave, Austin, TX 78704"
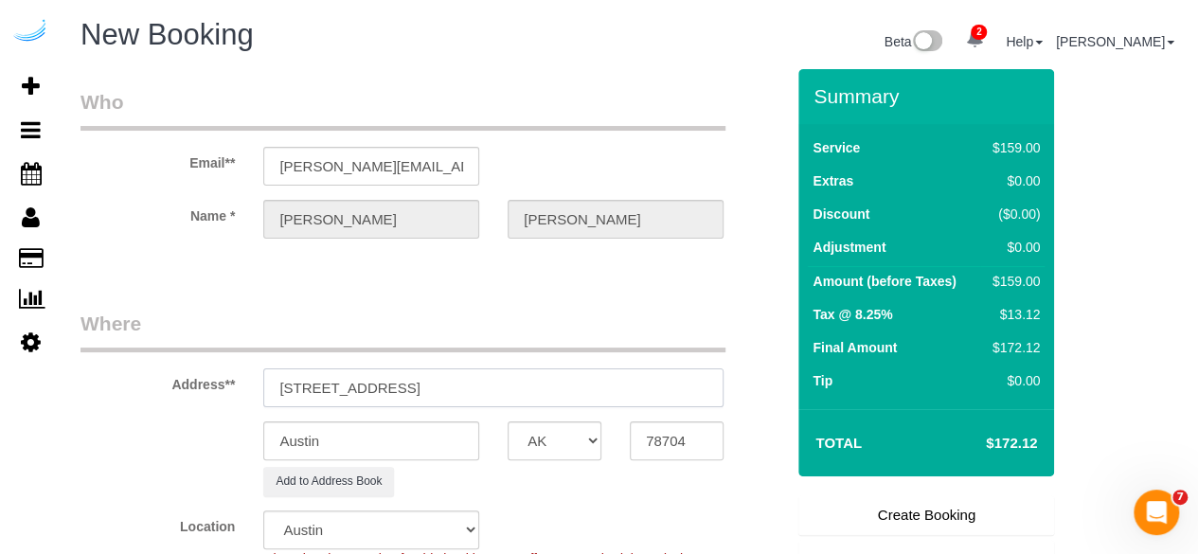
drag, startPoint x: 489, startPoint y: 385, endPoint x: 583, endPoint y: 380, distance: 94.9
click at [583, 380] on input "1221 S Congress Ave, Austin, TX 78704" at bounding box center [493, 387] width 460 height 39
type input "1221 S Congress Ave, Austin, TX 78704"
click at [659, 442] on input "78704" at bounding box center [677, 440] width 94 height 39
paste input "text"
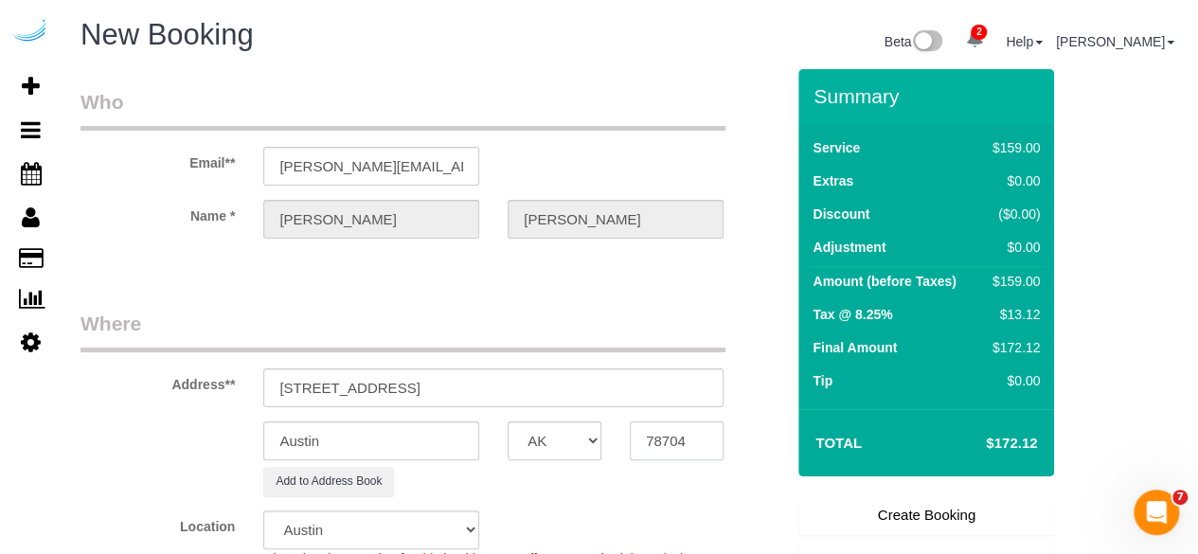
type input "78704"
drag, startPoint x: 425, startPoint y: 384, endPoint x: 852, endPoint y: 355, distance: 428.1
click at [852, 69] on form "Who Email** brandie@getspruce.com Name * Brandie Louck Where Address** 1221 S C…" at bounding box center [630, 69] width 1099 height 0
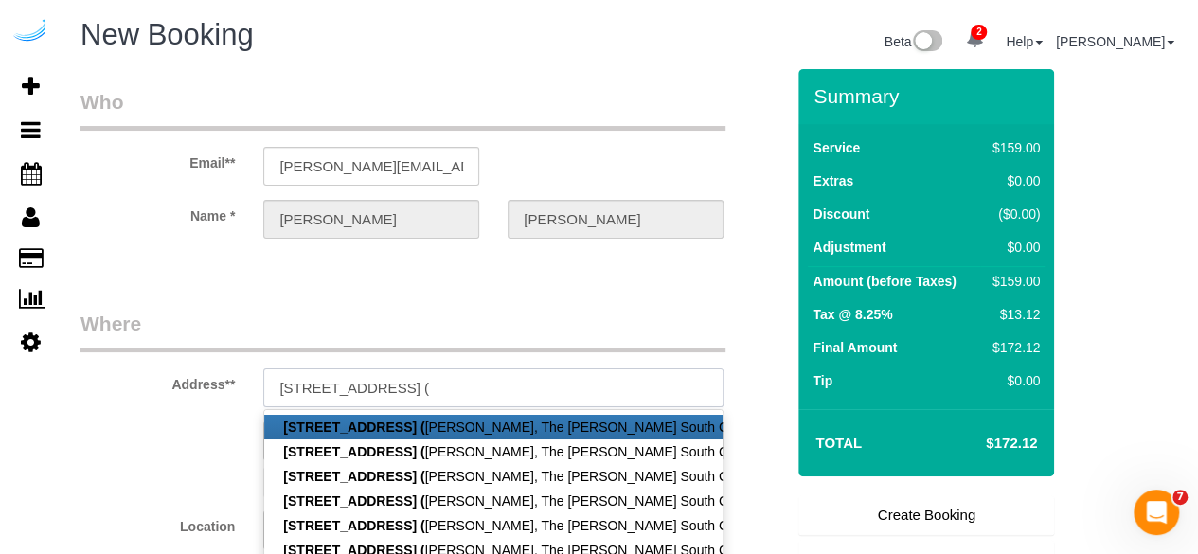
paste input "Bjorn Axelsson"
paste input "The Lola South Congress"
paste input "1452388"
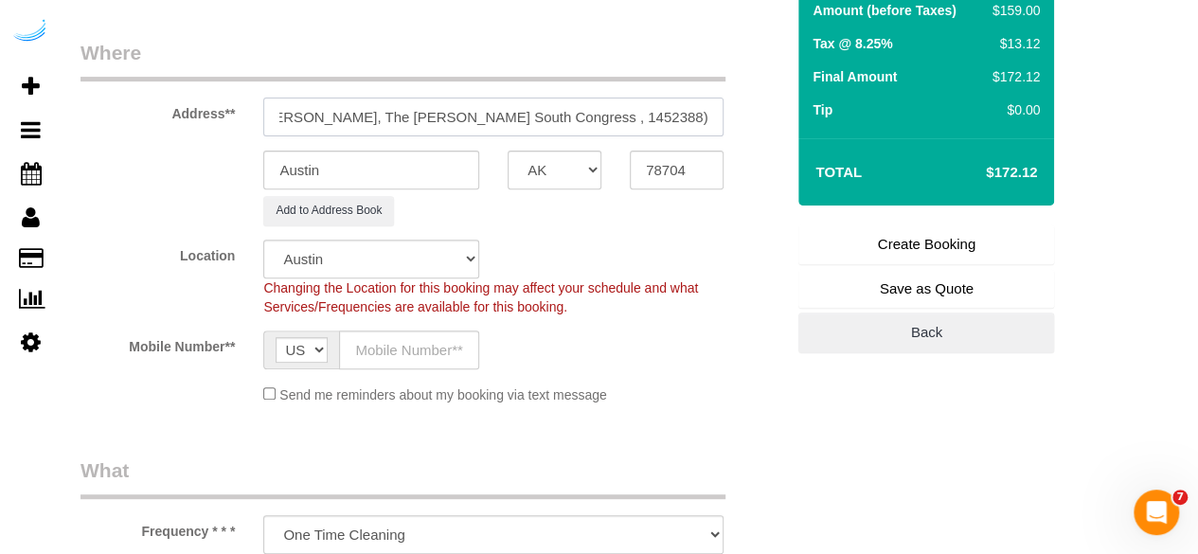
scroll to position [295, 0]
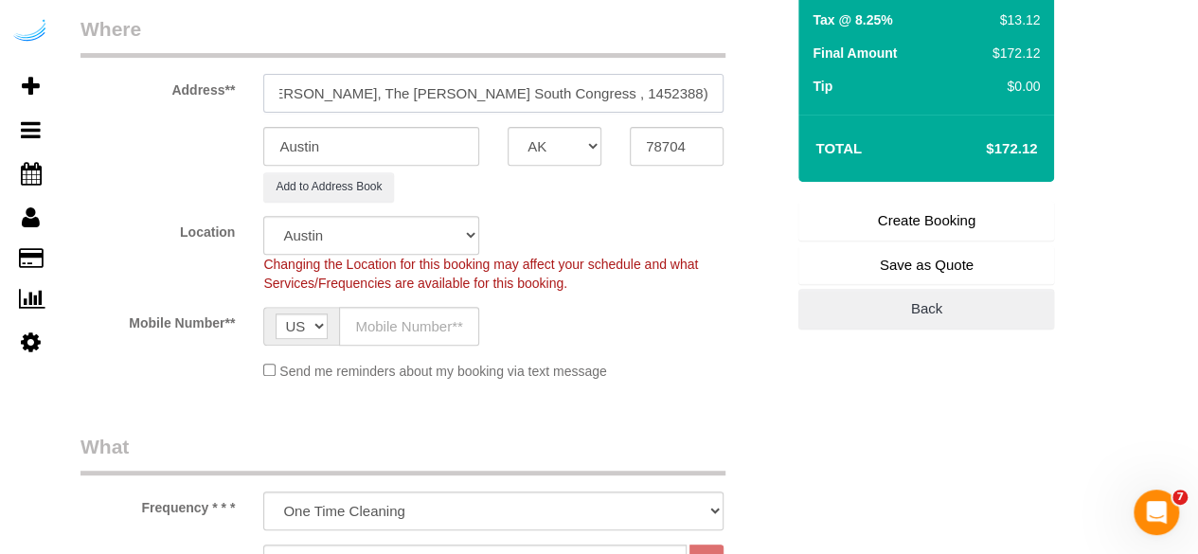
type input "1221 S Congress Ave, Building 12, Unit 1235 ( Bjorn Axelsson, The Lola South Co…"
click at [449, 326] on input "text" at bounding box center [409, 326] width 140 height 39
paste input "[PHONE_NUMBER]"
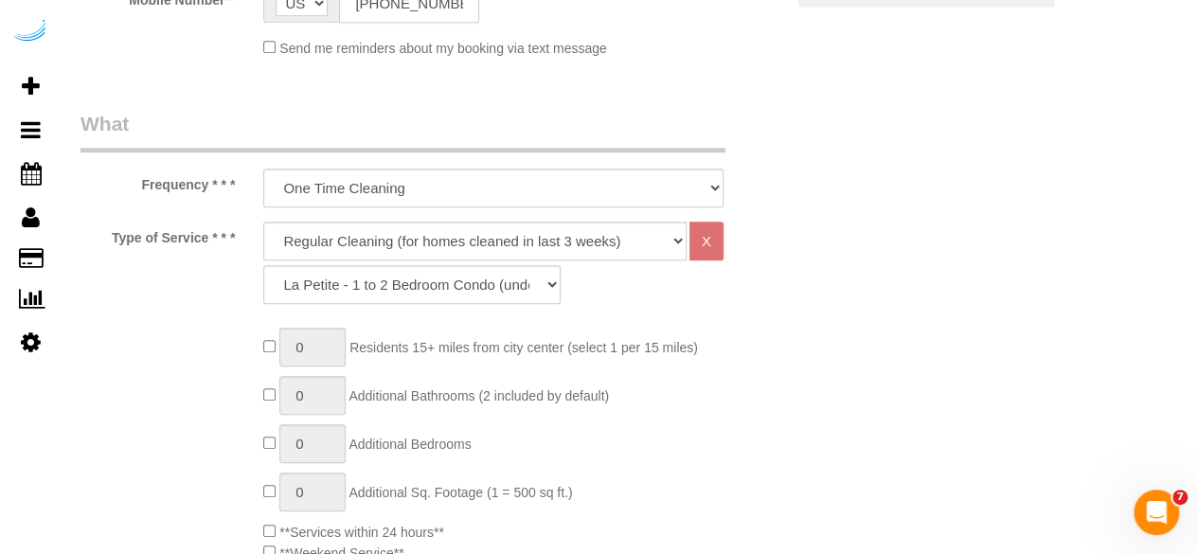
scroll to position [618, 0]
type input "[PHONE_NUMBER]"
click at [412, 242] on select "Deep Cleaning (for homes that have not been cleaned in 3+ weeks) Spruce Regular…" at bounding box center [474, 240] width 423 height 39
select select "282"
click at [263, 221] on select "Deep Cleaning (for homes that have not been cleaned in 3+ weeks) Spruce Regular…" at bounding box center [474, 240] width 423 height 39
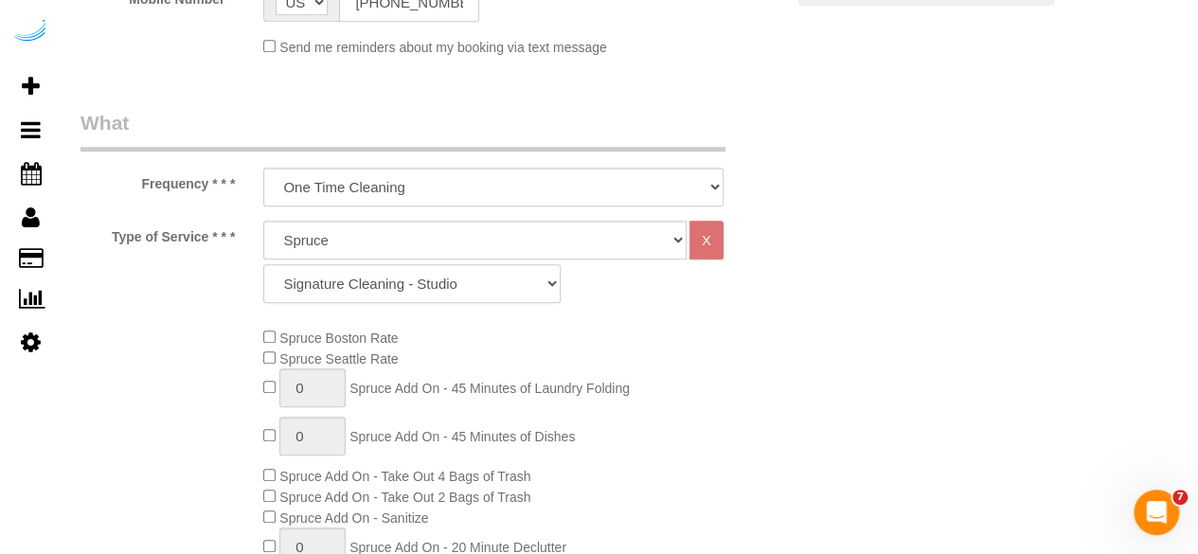
click at [515, 270] on select "Signature Cleaning - Studio Signature Cleaning - 1 Bed 1 Bath Signature Cleanin…" at bounding box center [411, 283] width 297 height 39
select select "309"
click at [263, 264] on select "Signature Cleaning - Studio Signature Cleaning - 1 Bed 1 Bath Signature Cleanin…" at bounding box center [411, 283] width 297 height 39
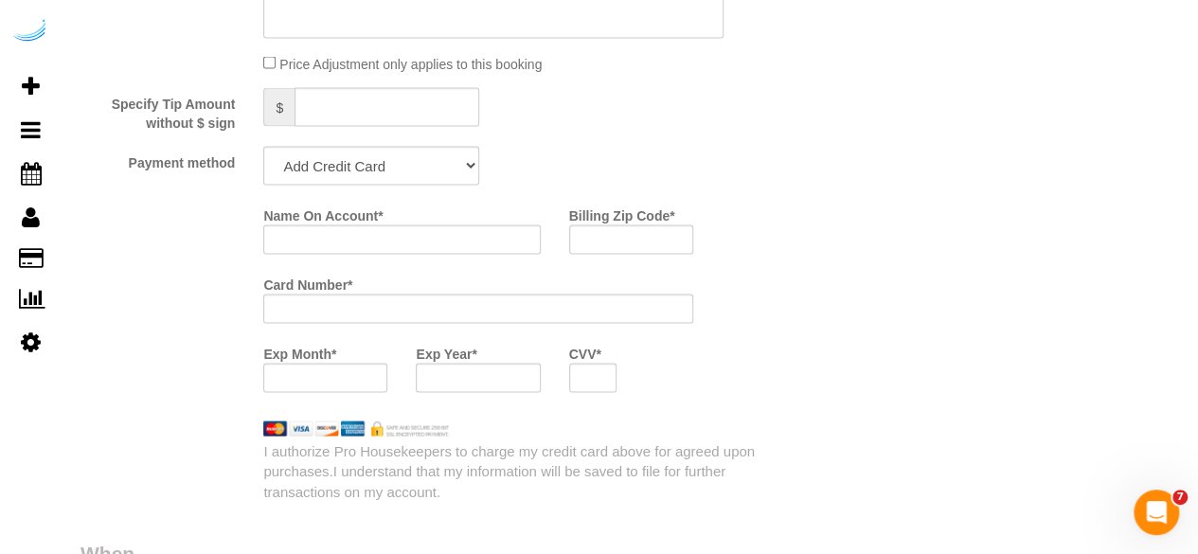
scroll to position [1791, 0]
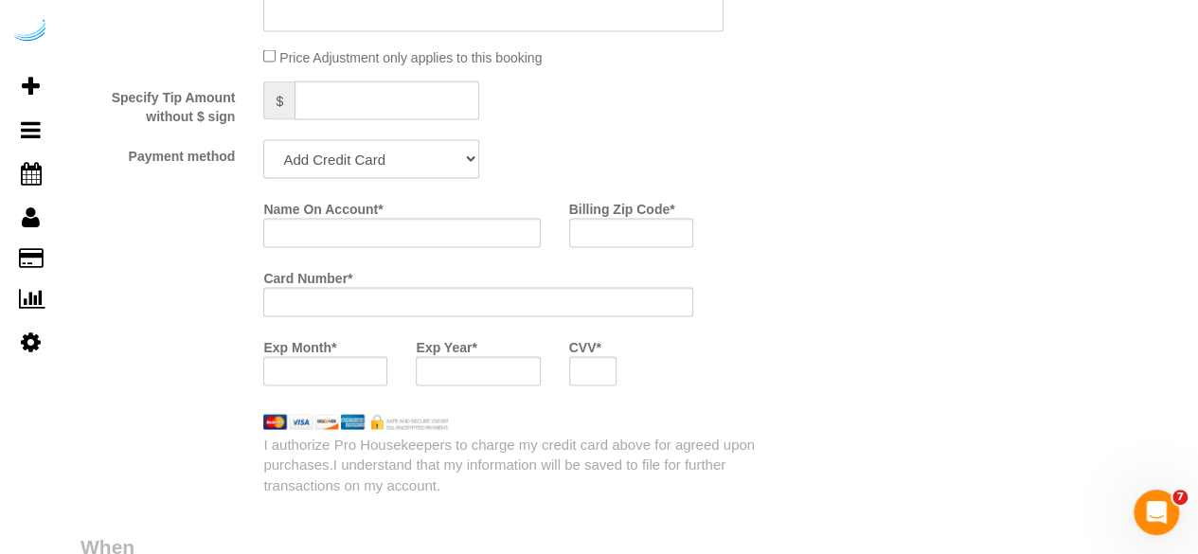
click at [434, 154] on select "Add Credit Card Cash Check Paypal" at bounding box center [371, 158] width 216 height 39
select select "string:check"
click at [263, 140] on select "Add Credit Card Cash Check Paypal" at bounding box center [371, 158] width 216 height 39
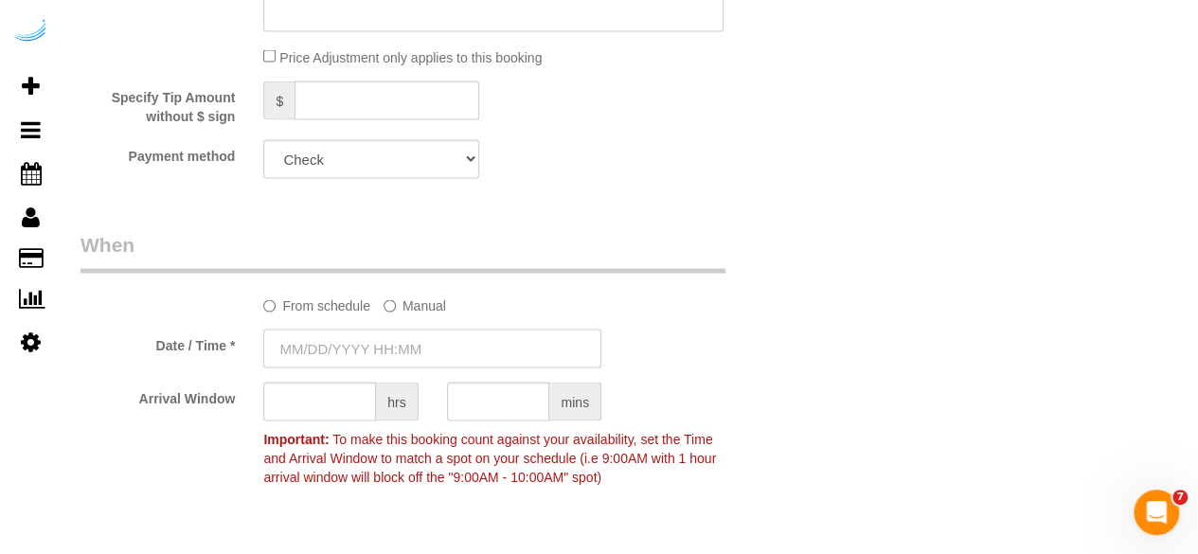
click at [353, 357] on input "text" at bounding box center [432, 348] width 338 height 39
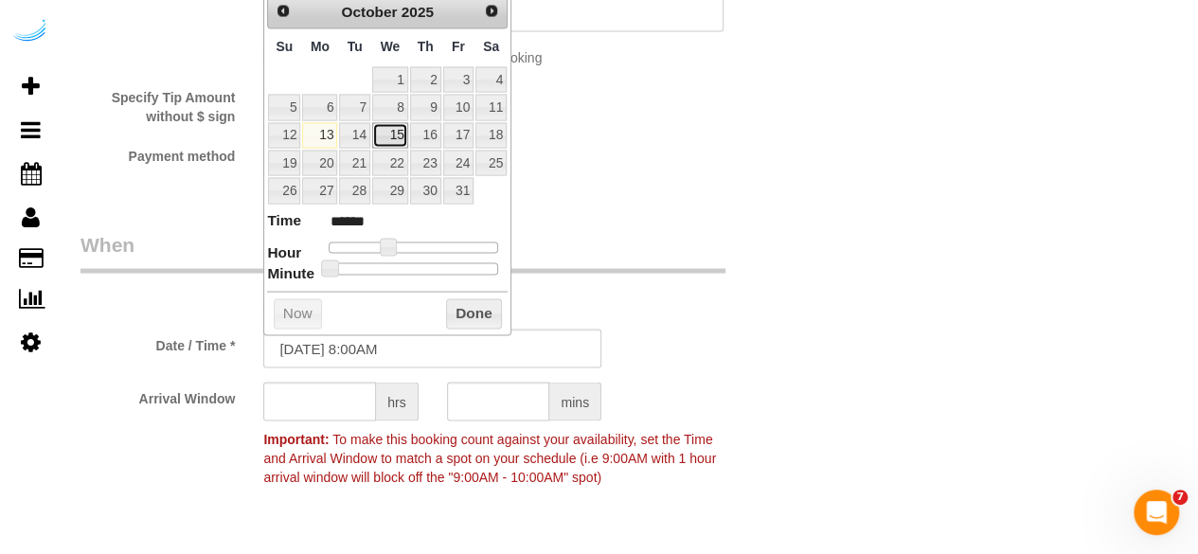
click at [393, 143] on link "15" at bounding box center [390, 135] width 36 height 26
type input "10/15/2025 9:00AM"
type input "******"
type input "10/15/2025 10:00AM"
type input "*******"
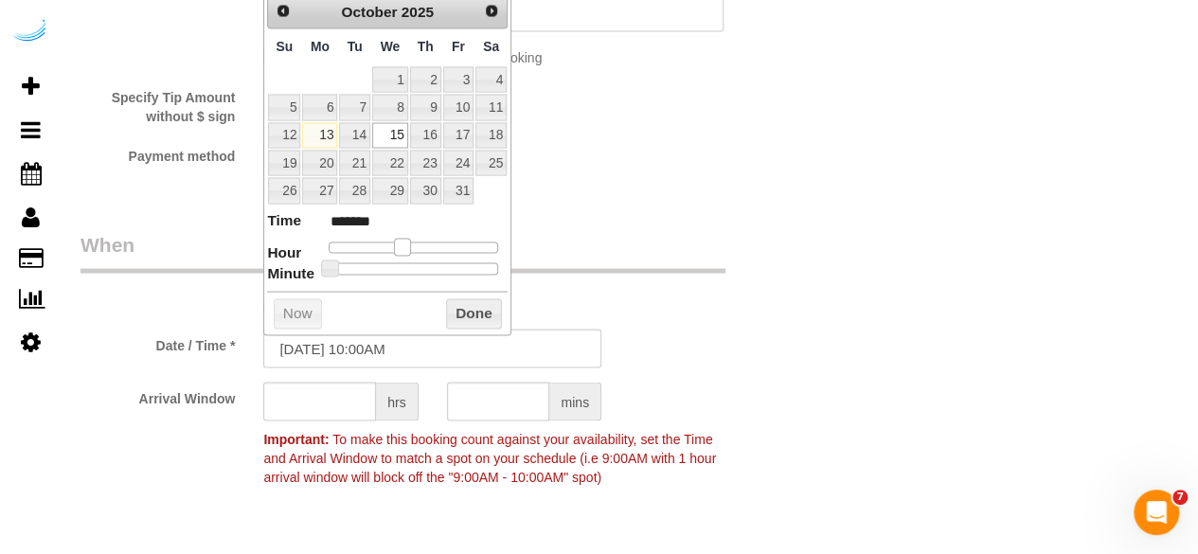
type input "10/15/2025 11:00AM"
type input "*******"
type input "10/15/2025 12:00PM"
type input "*******"
type input "10/15/2025 1:00PM"
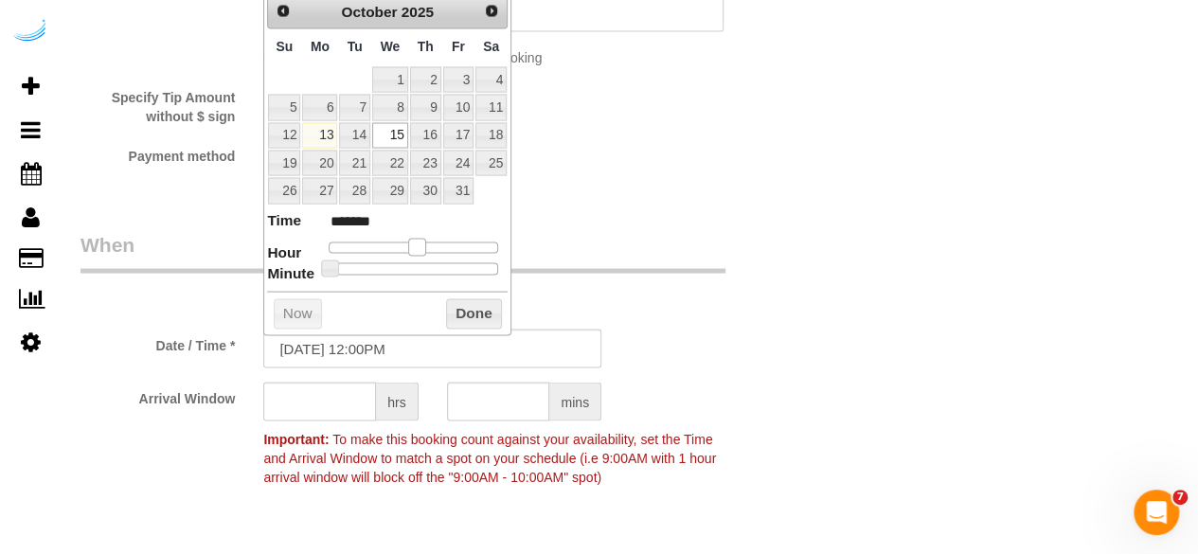
type input "******"
drag, startPoint x: 381, startPoint y: 245, endPoint x: 416, endPoint y: 243, distance: 35.1
click at [416, 243] on span at bounding box center [424, 246] width 17 height 17
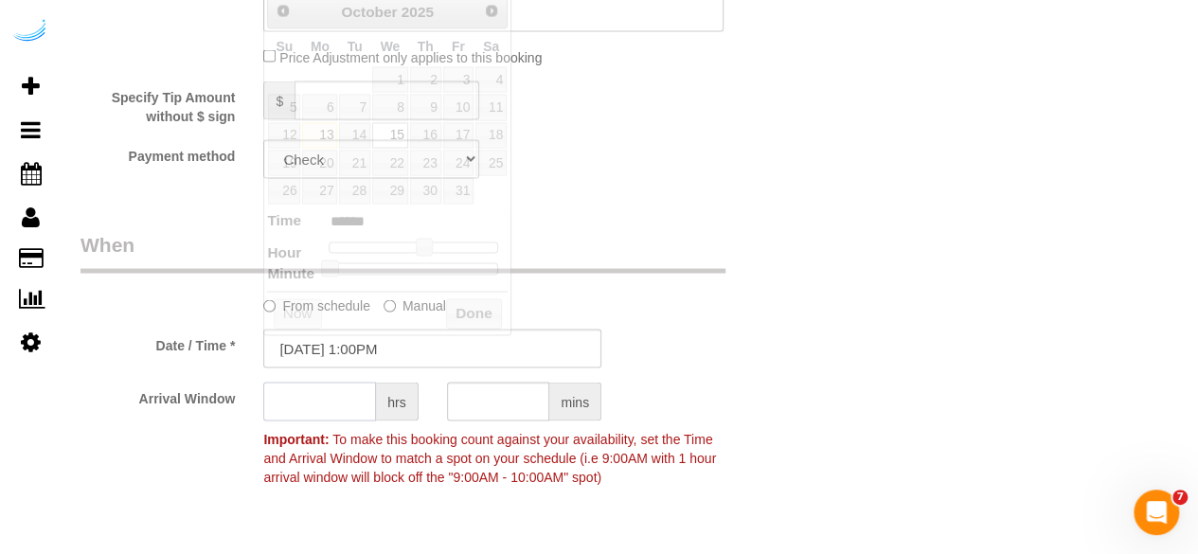
click at [307, 401] on input "text" at bounding box center [319, 401] width 113 height 39
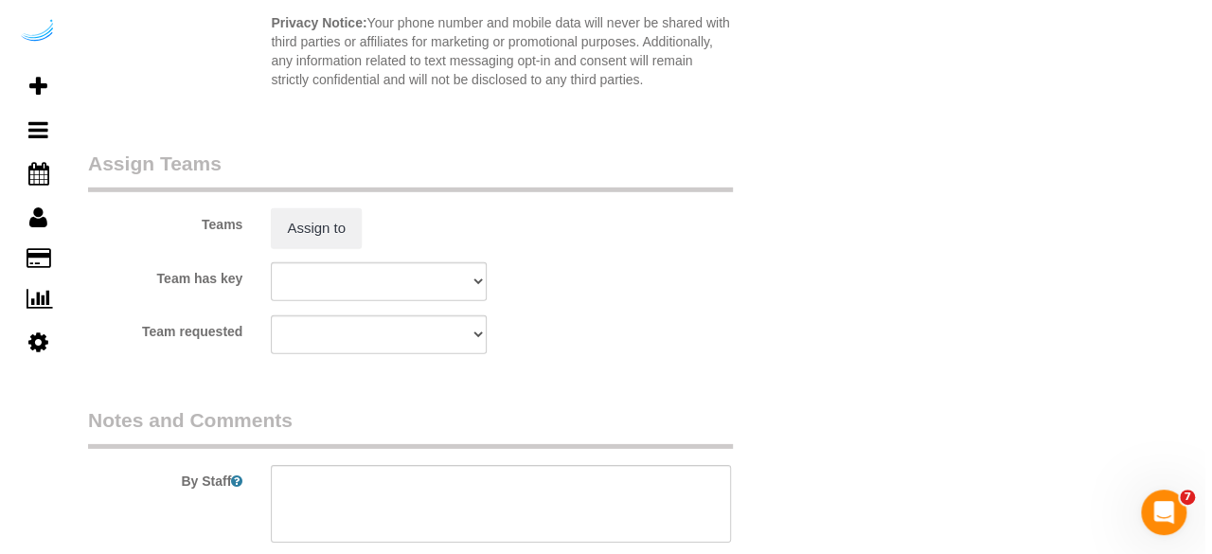
scroll to position [2760, 0]
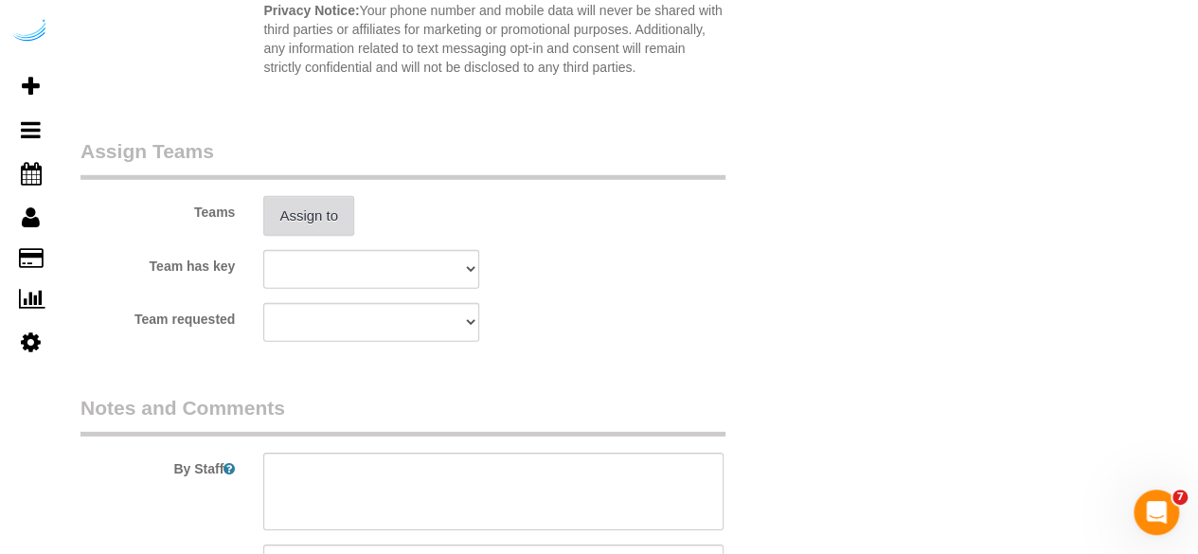
type input "4"
click at [314, 211] on button "Assign to" at bounding box center [308, 216] width 91 height 40
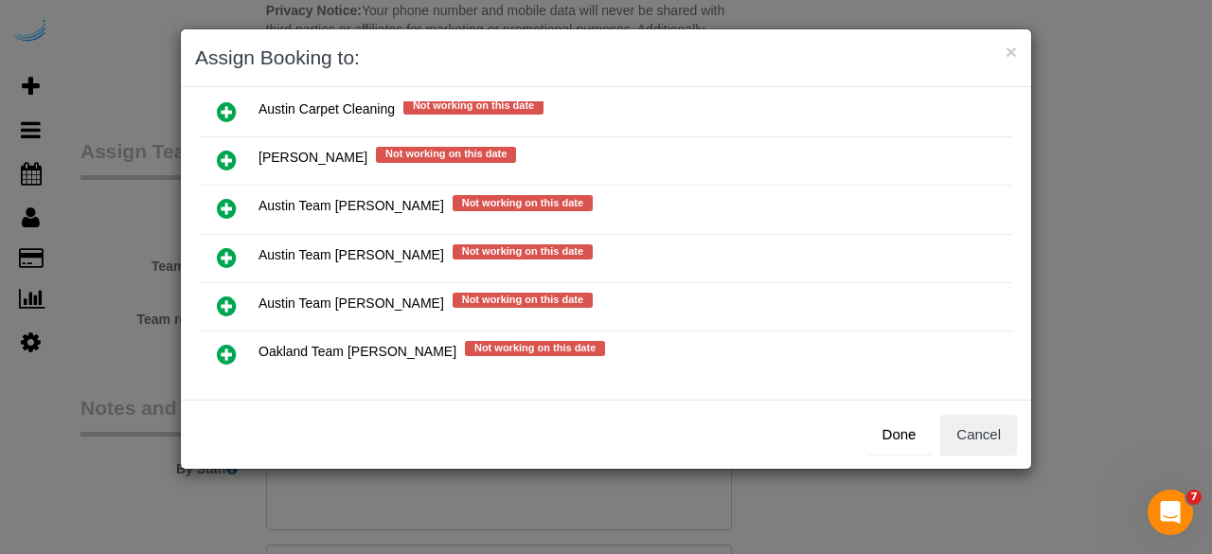
scroll to position [272, 0]
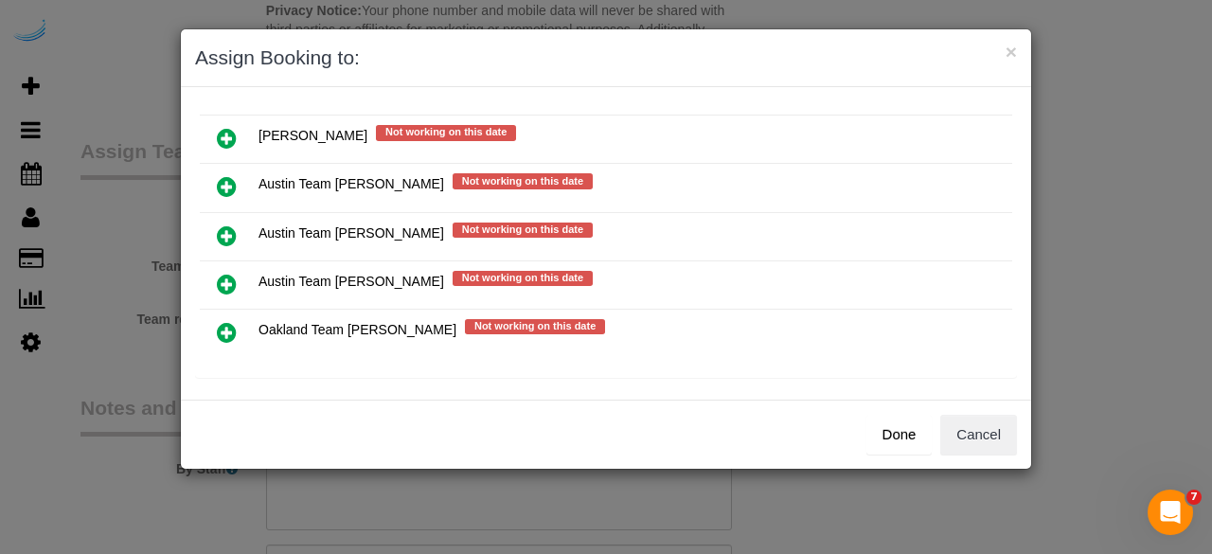
click at [225, 232] on icon at bounding box center [227, 235] width 20 height 23
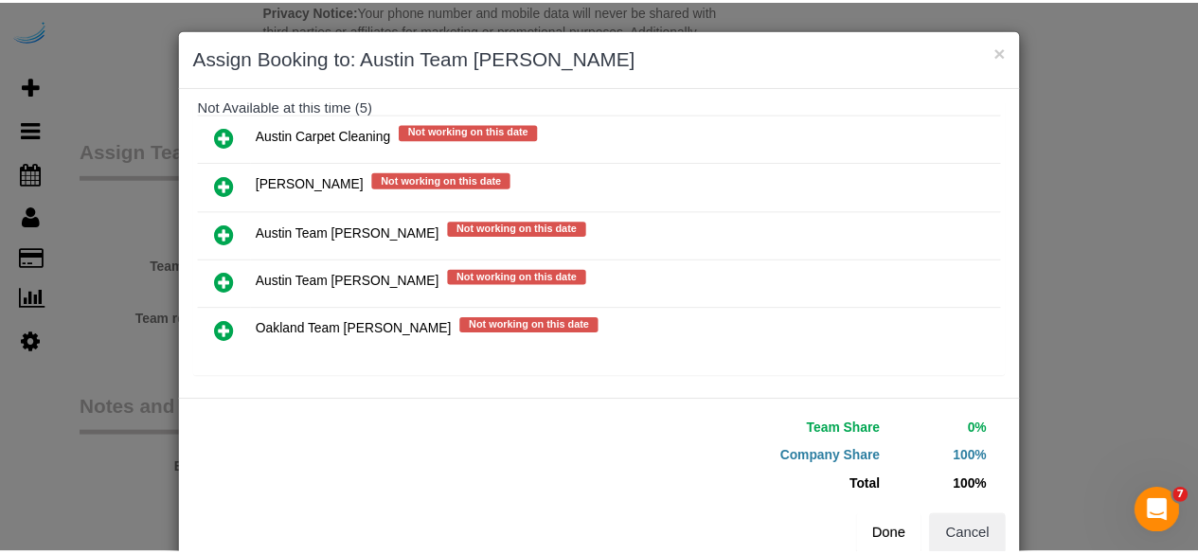
scroll to position [43, 0]
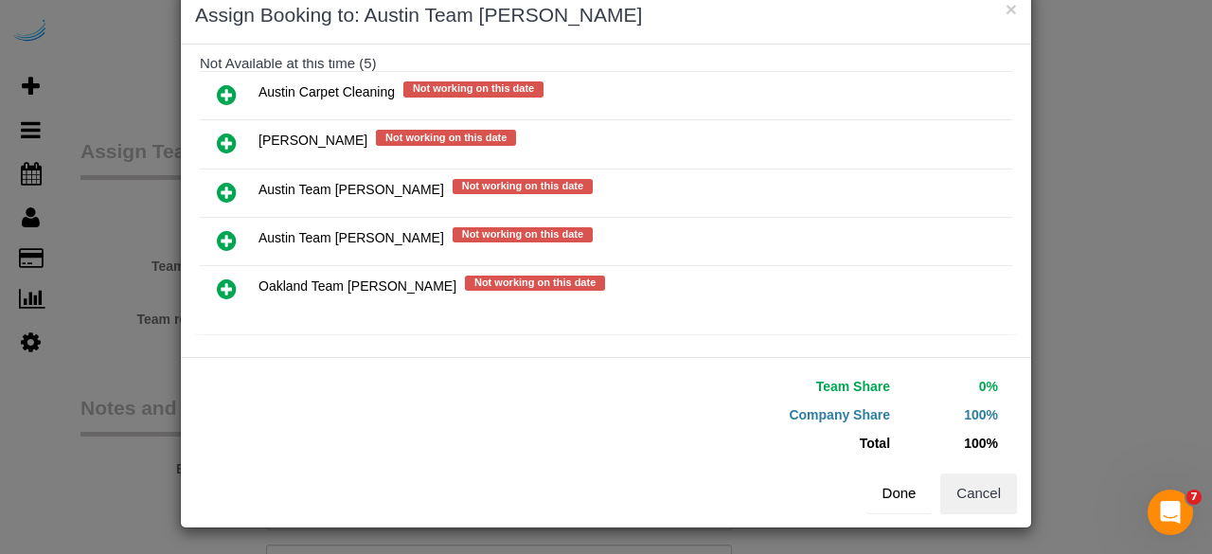
click at [904, 511] on div "Team Share 0% Company Share 100% Total 100% Warning: The Company share is 0%. I…" at bounding box center [606, 442] width 850 height 170
click at [896, 492] on button "Done" at bounding box center [900, 494] width 66 height 40
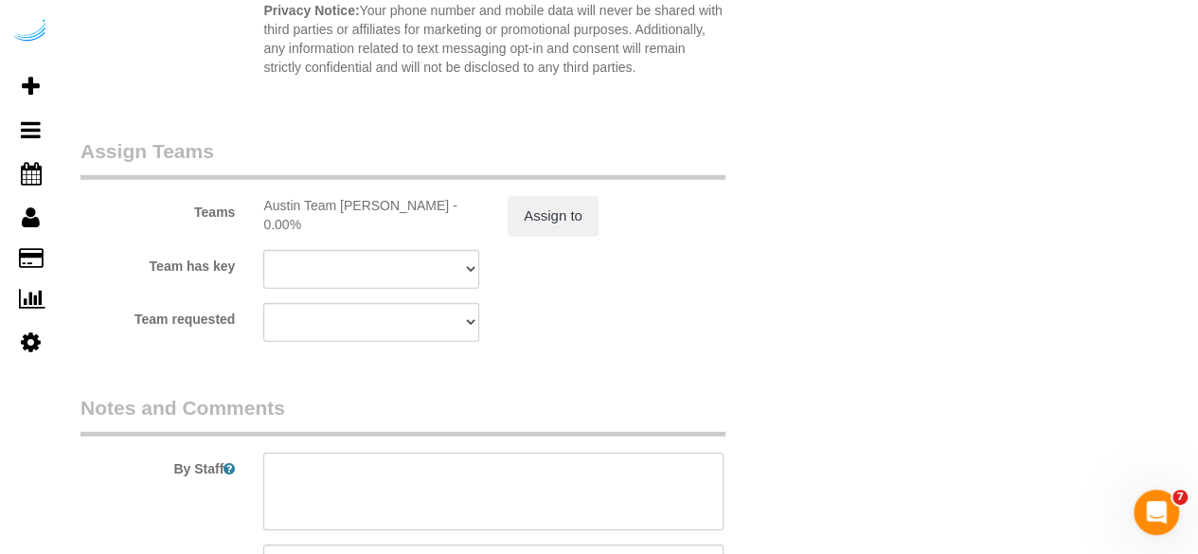
click at [650, 497] on textarea at bounding box center [493, 492] width 460 height 78
paste textarea "Permanent Notes:No notes from this customer.Today's Notes:No notes from this se…"
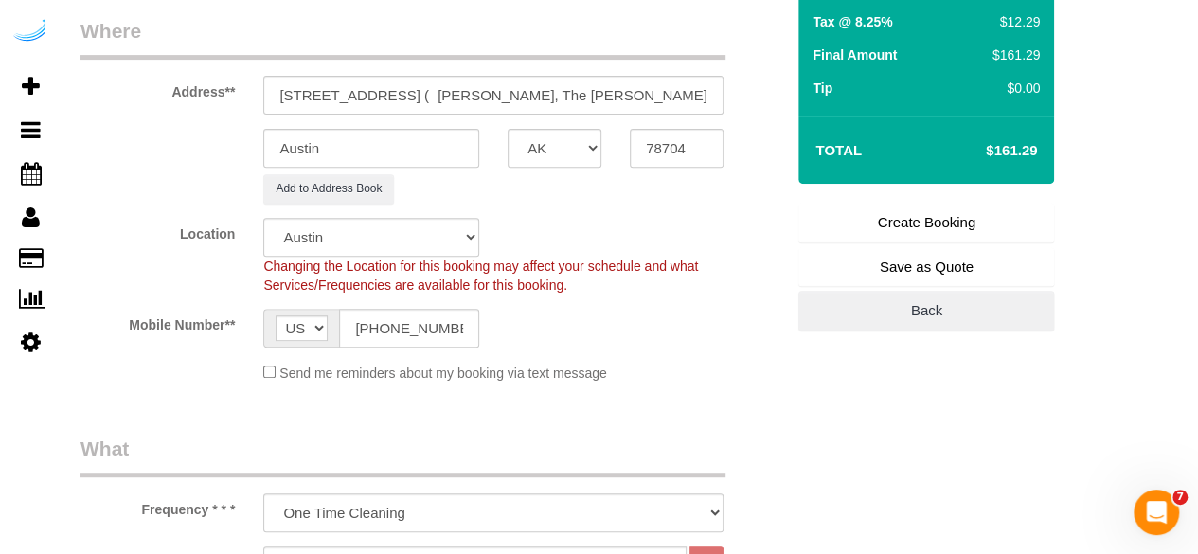
scroll to position [263, 0]
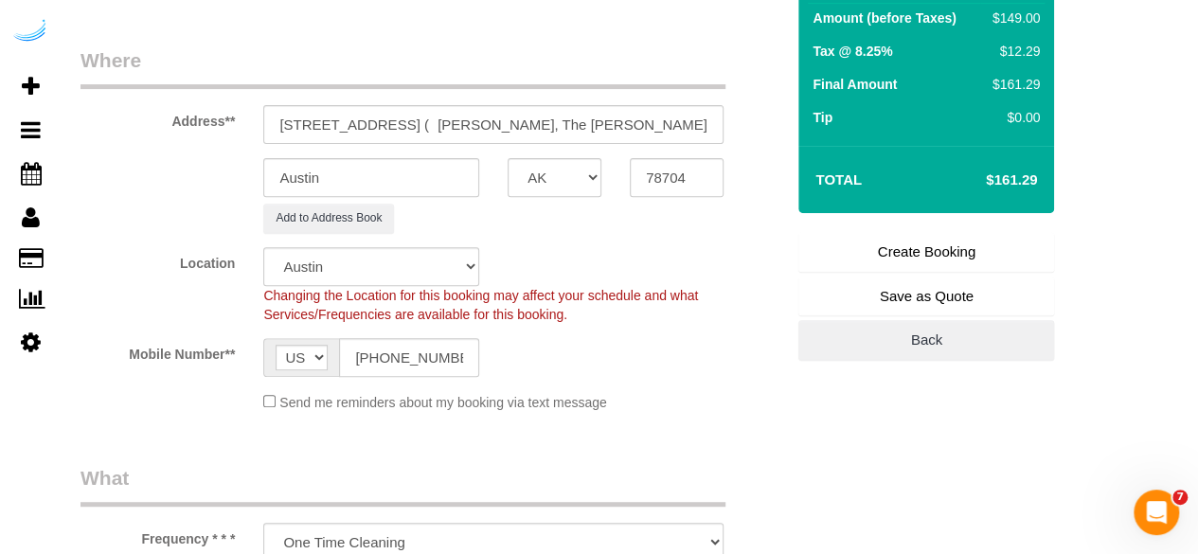
type textarea "Recurrency: Every 2 weeks Permanent Notes:No notes from this customer.Today's N…"
click at [901, 245] on link "Create Booking" at bounding box center [926, 252] width 256 height 40
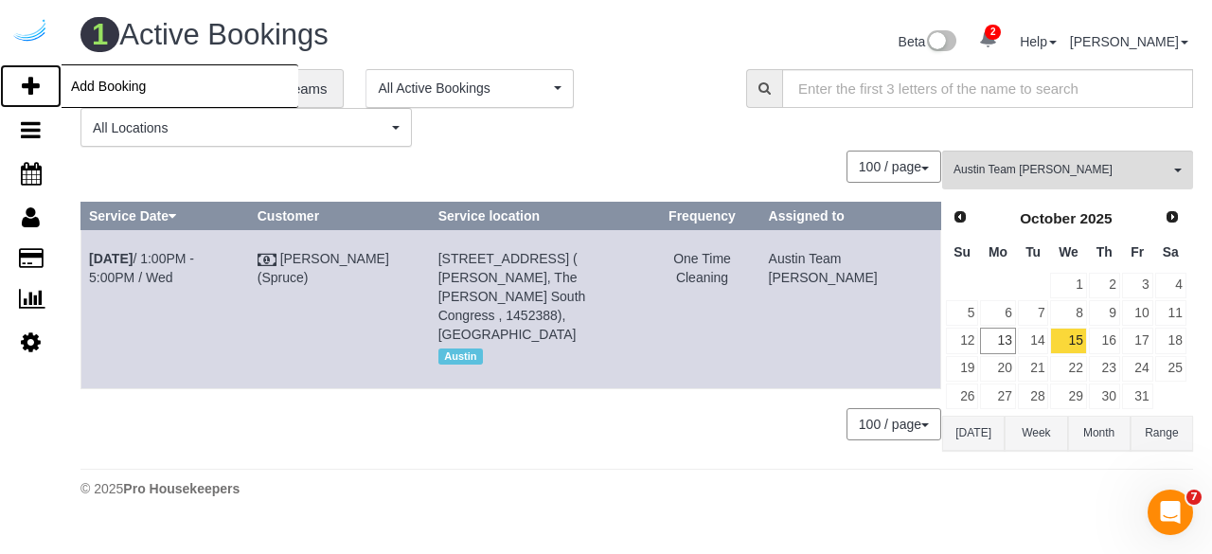
click at [18, 87] on link "Add Booking" at bounding box center [31, 86] width 62 height 44
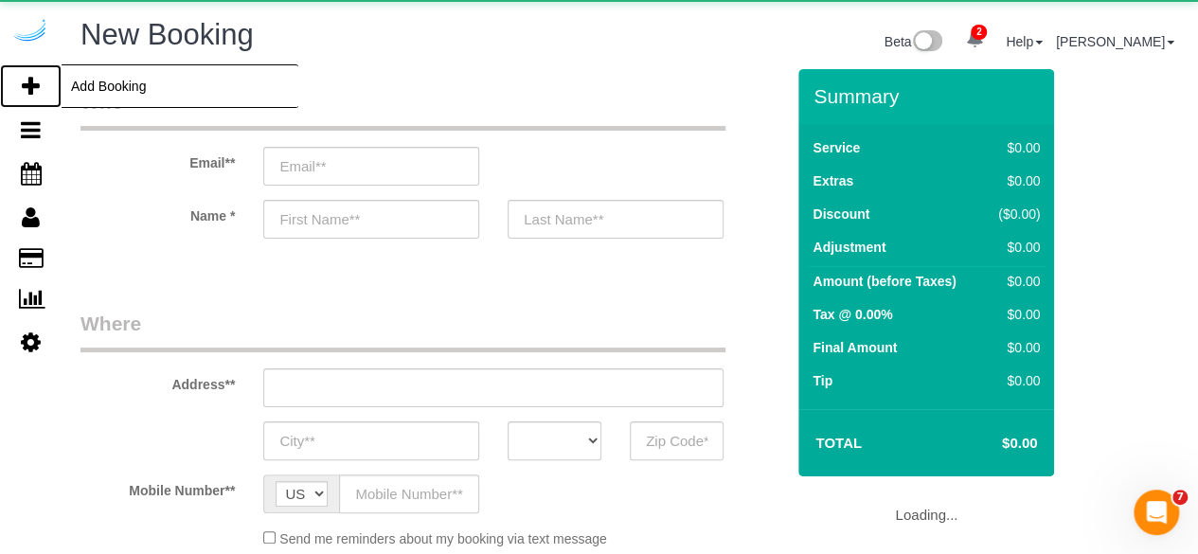
select select "number:9"
select select "object:3780"
select select "4"
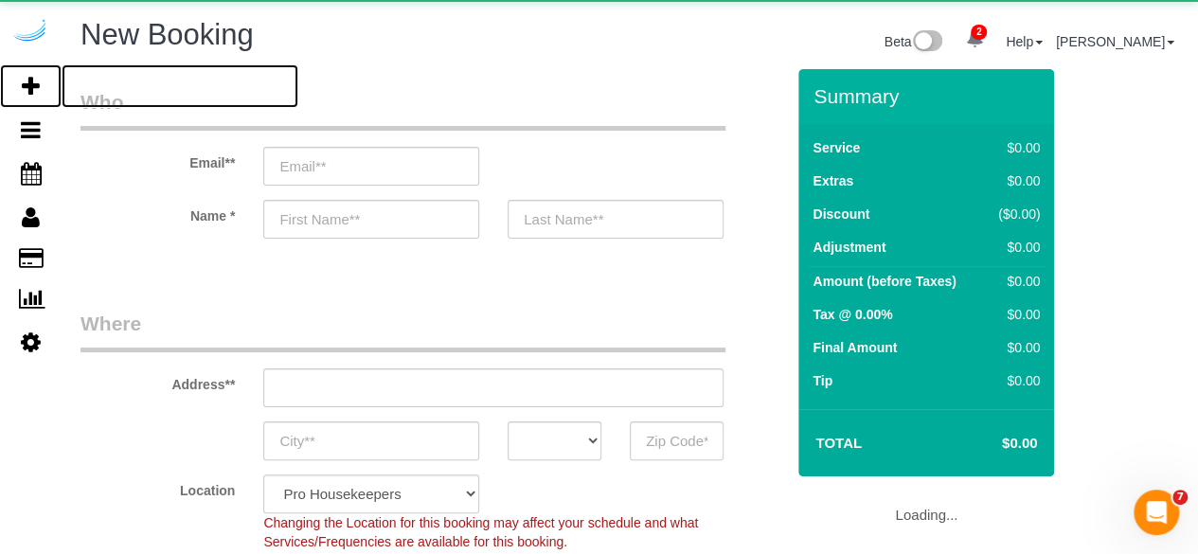
select select "object:4377"
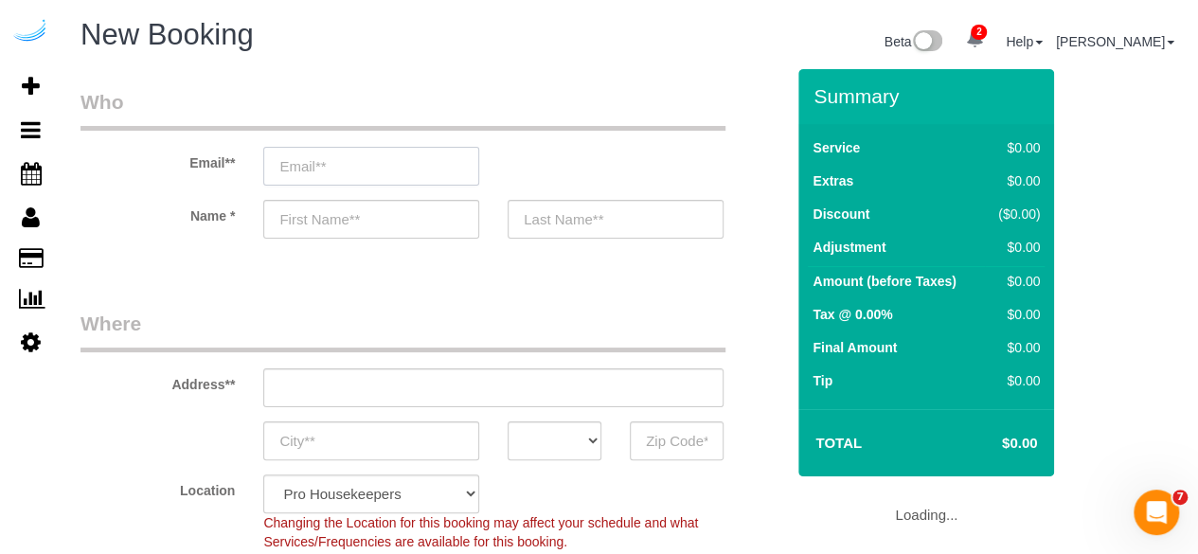
click at [369, 168] on input "email" at bounding box center [371, 166] width 216 height 39
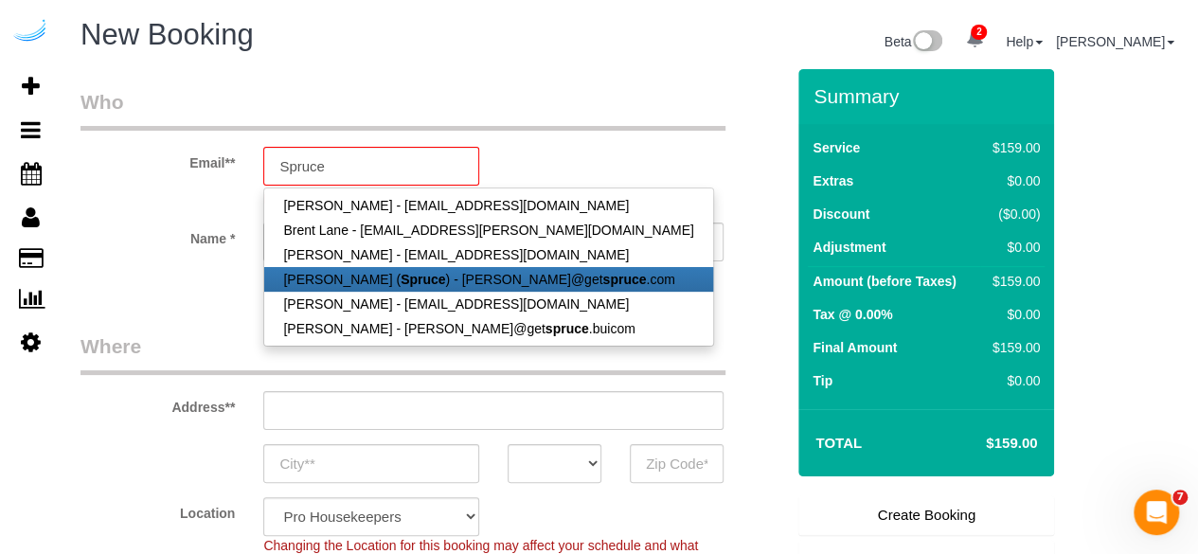
click at [400, 267] on link "Brandie Louck ( Spruce ) - brandie@get spruce .com" at bounding box center [488, 279] width 448 height 25
type input "[PERSON_NAME][EMAIL_ADDRESS][DOMAIN_NAME]"
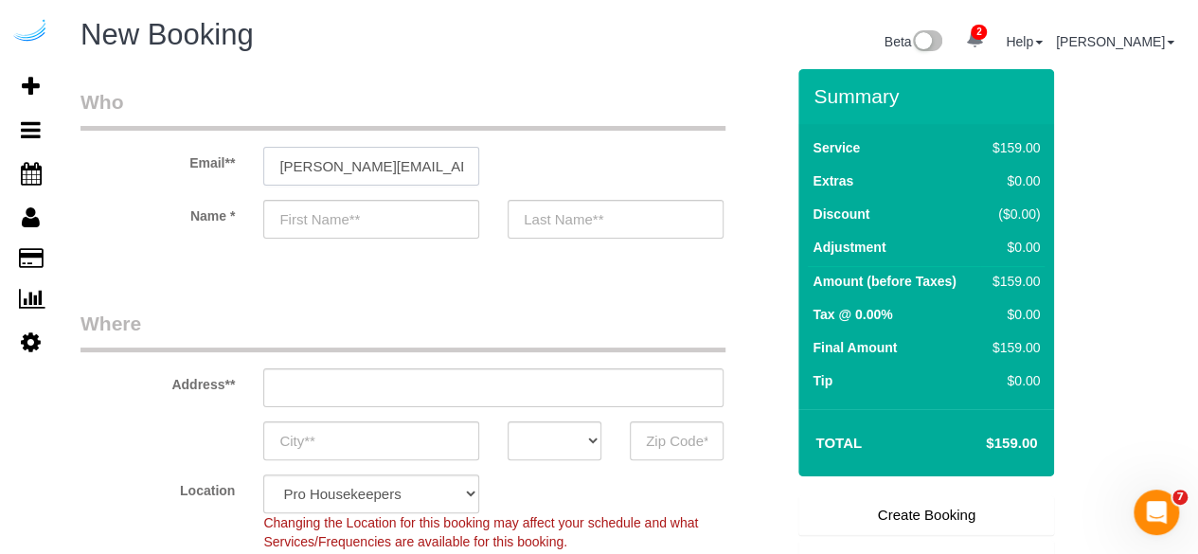
type input "[PERSON_NAME]"
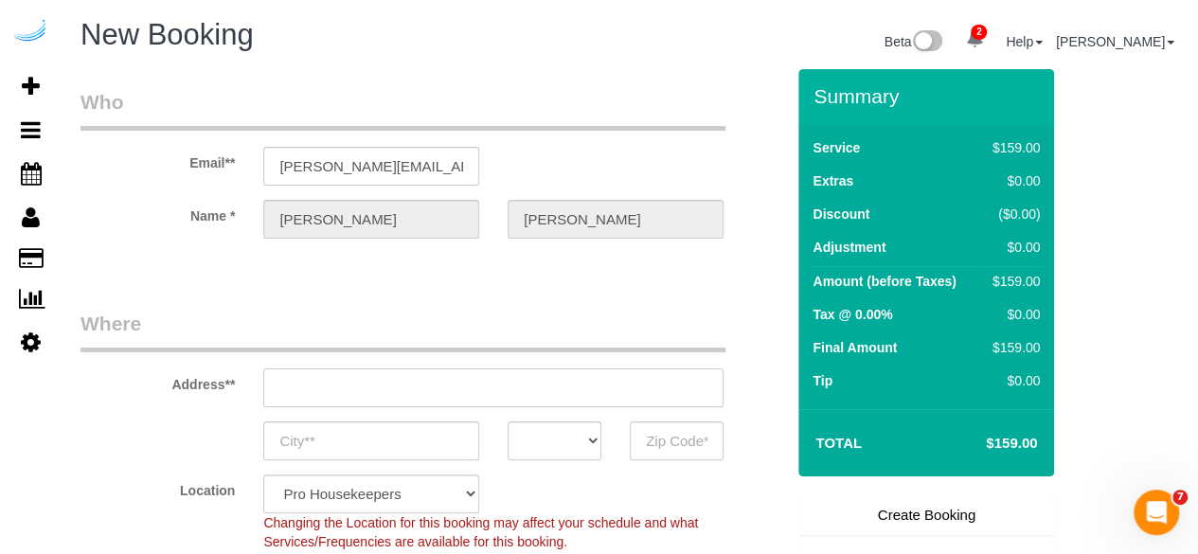
click at [561, 397] on input "text" at bounding box center [493, 387] width 460 height 39
type input "3816 S Lamar Blvd"
type input "Austin"
select select "[GEOGRAPHIC_DATA]"
type input "78704"
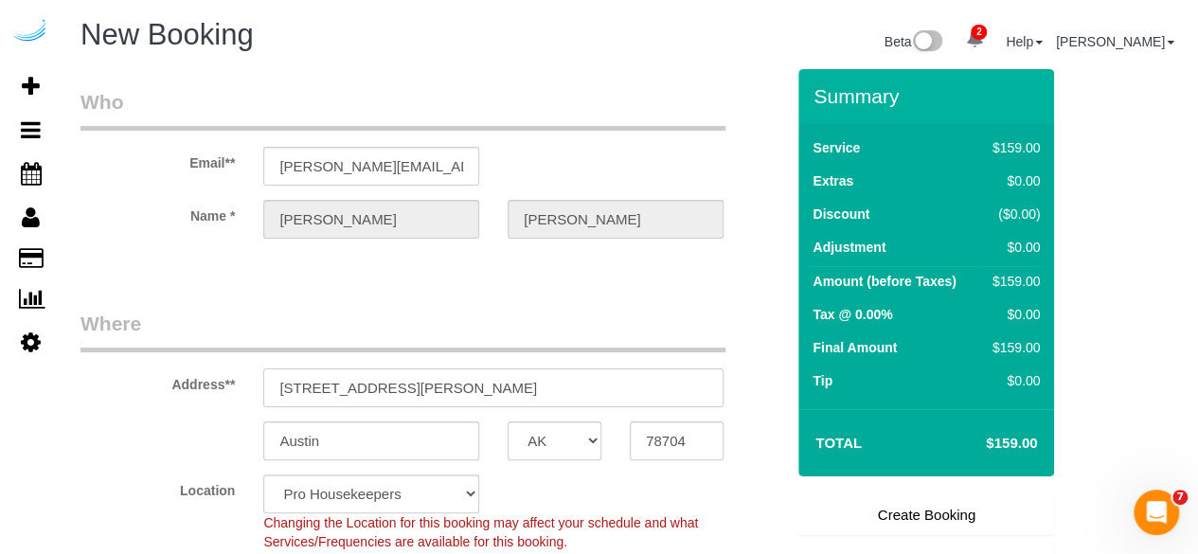
paste input "Permanent Notes:No notes from this customer.Today's Notes:No notes from this se…"
type input "Permanent Notes:No notes from this customer.Today's Notes:No notes from this se…"
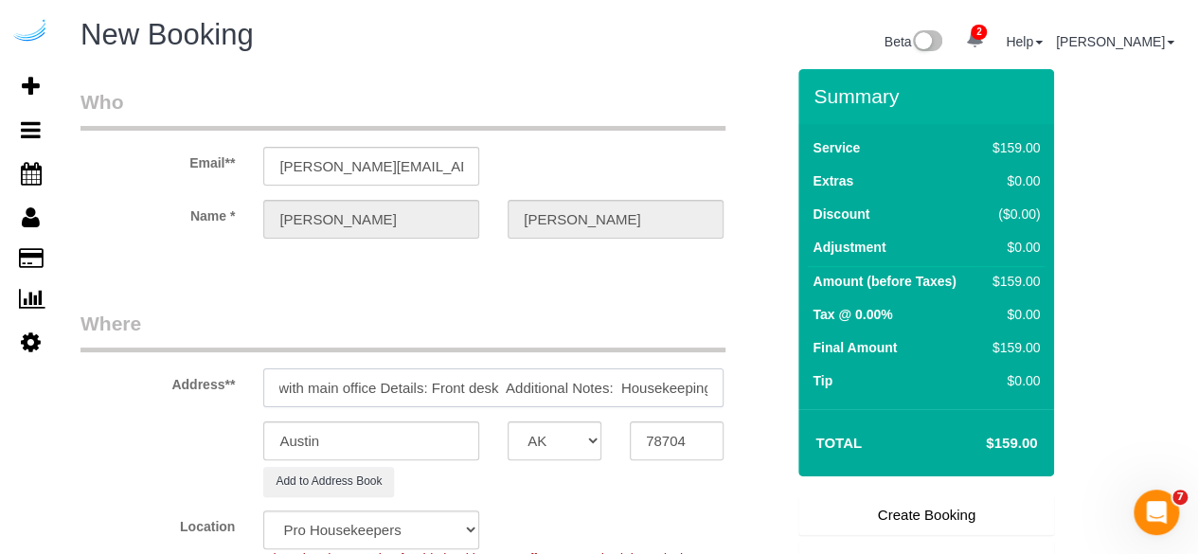
select select "9"
select select "object:4421"
click at [503, 387] on input "Permanent Notes:No notes from this customer.Today's Notes:No notes from this se…" at bounding box center [493, 387] width 460 height 39
paste input "text"
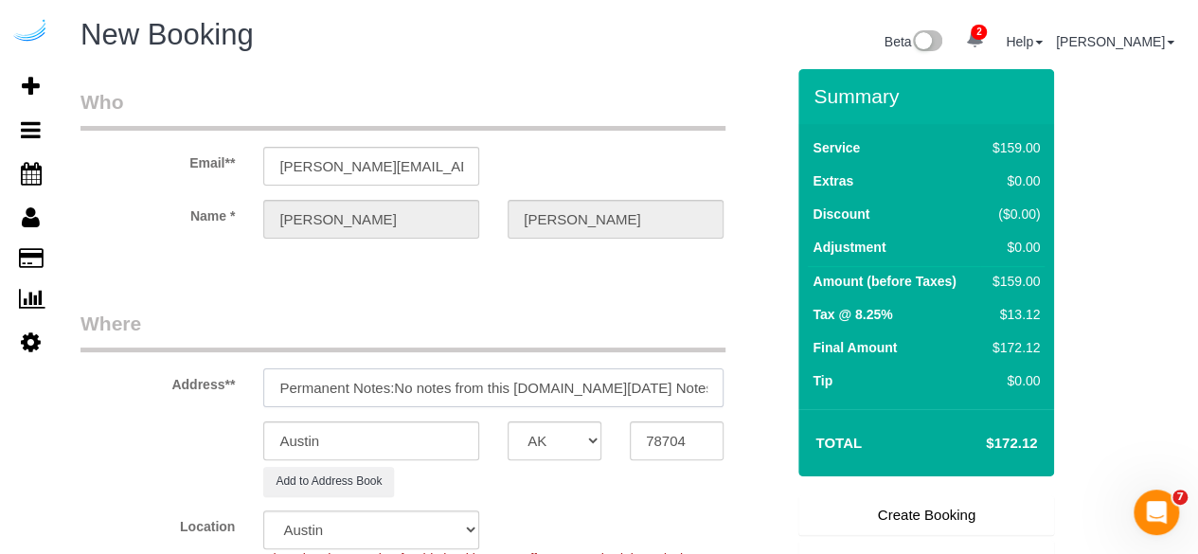
click at [553, 380] on input "Permanent Notes:No notes from this customer.Today's Notes:No notes from this se…" at bounding box center [493, 387] width 460 height 39
paste input "201 Lavaca St, Austin, TX 78701"
drag, startPoint x: 442, startPoint y: 389, endPoint x: 732, endPoint y: 388, distance: 289.8
click at [732, 388] on div "201 Lavaca St, Austin, TX 78701" at bounding box center [493, 387] width 489 height 39
type input "201 Lavaca St, Austin, TX 78701"
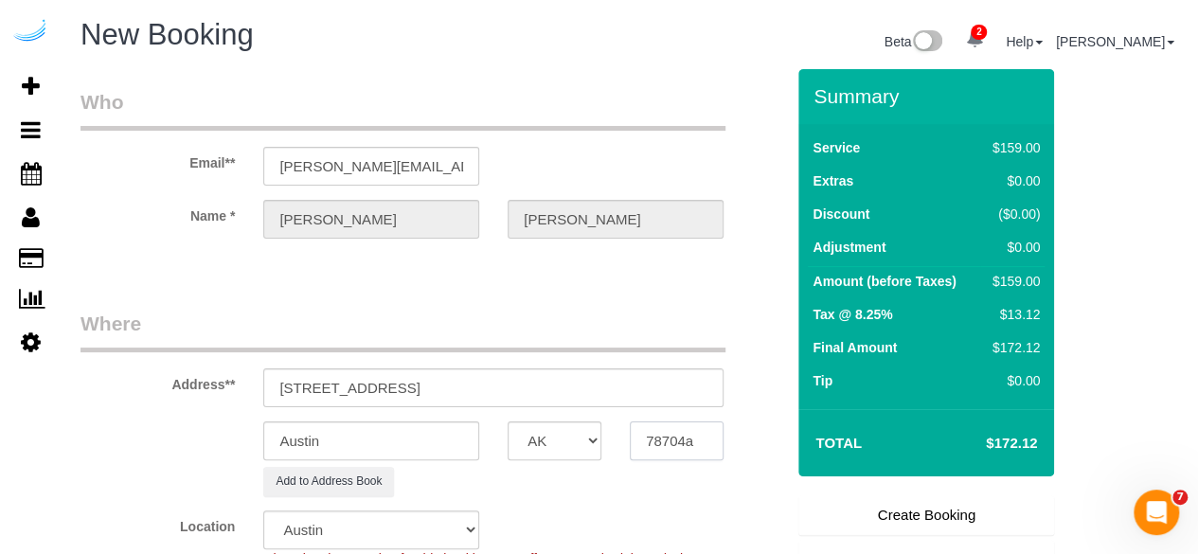
click at [682, 446] on input "78704a" at bounding box center [677, 440] width 94 height 39
paste input "78701"
type input "78701"
drag, startPoint x: 382, startPoint y: 385, endPoint x: 823, endPoint y: 396, distance: 441.5
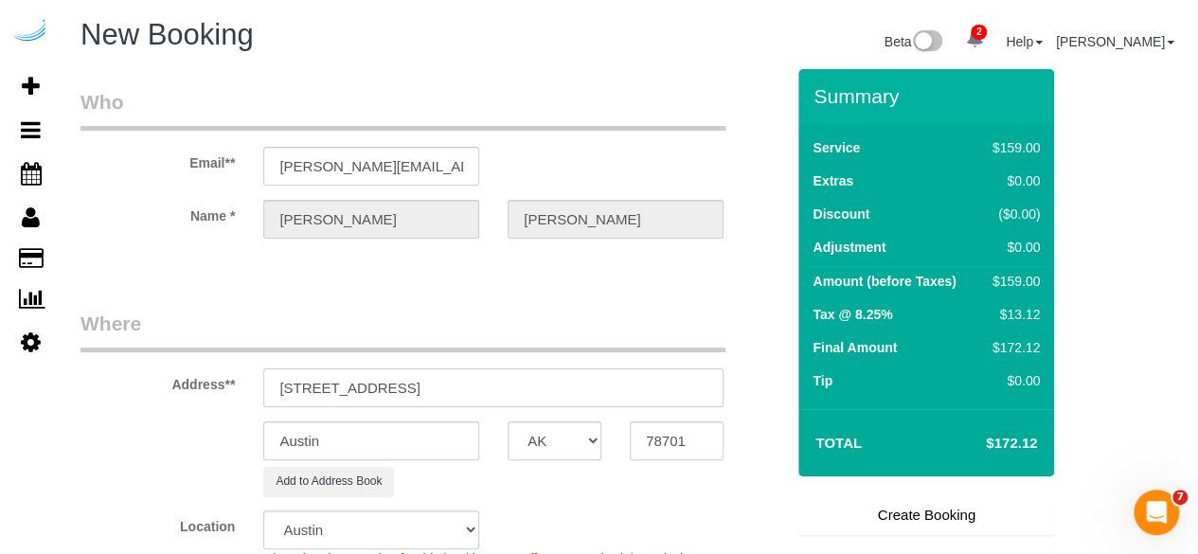
click at [823, 69] on form "Who Email** brandie@getspruce.com Name * Brandie Louck Where Address** 201 Lava…" at bounding box center [630, 69] width 1099 height 0
paste input "Carter Copeland"
paste input "AMLI Downtown"
paste input "1486778"
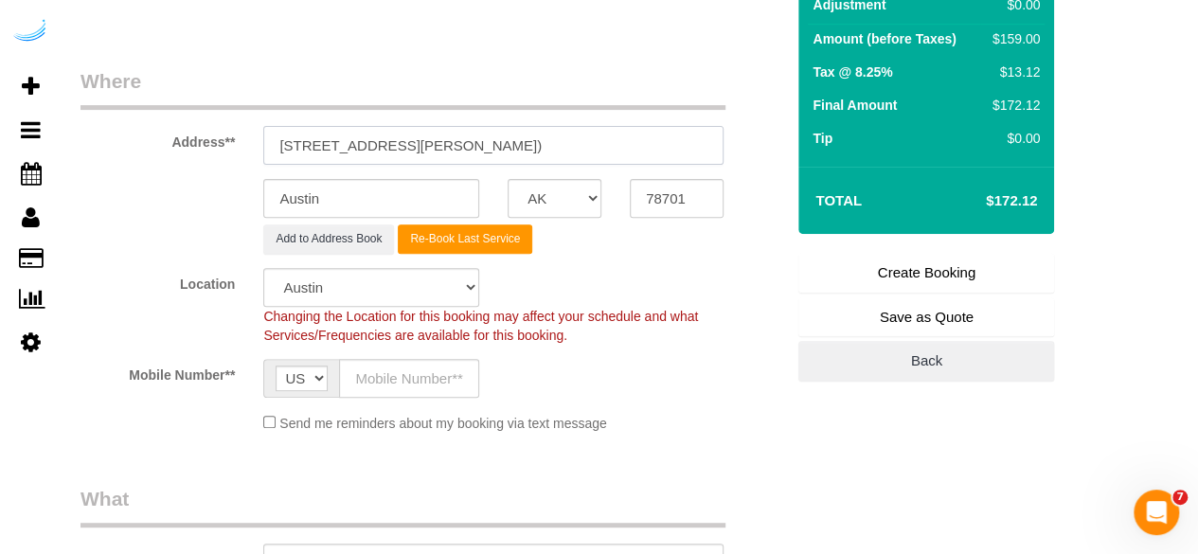
scroll to position [253, 0]
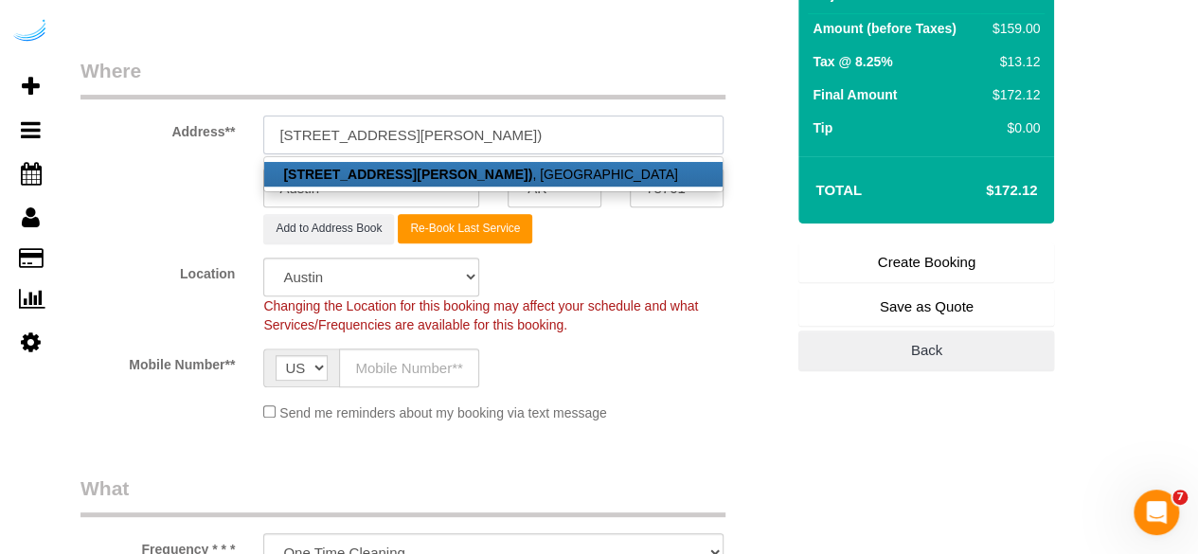
type input "201 Lavaca St, Building 1, Unit 420 (Carter Copeland, AMLI Downtown , 1486778)"
click at [437, 377] on input "text" at bounding box center [409, 368] width 140 height 39
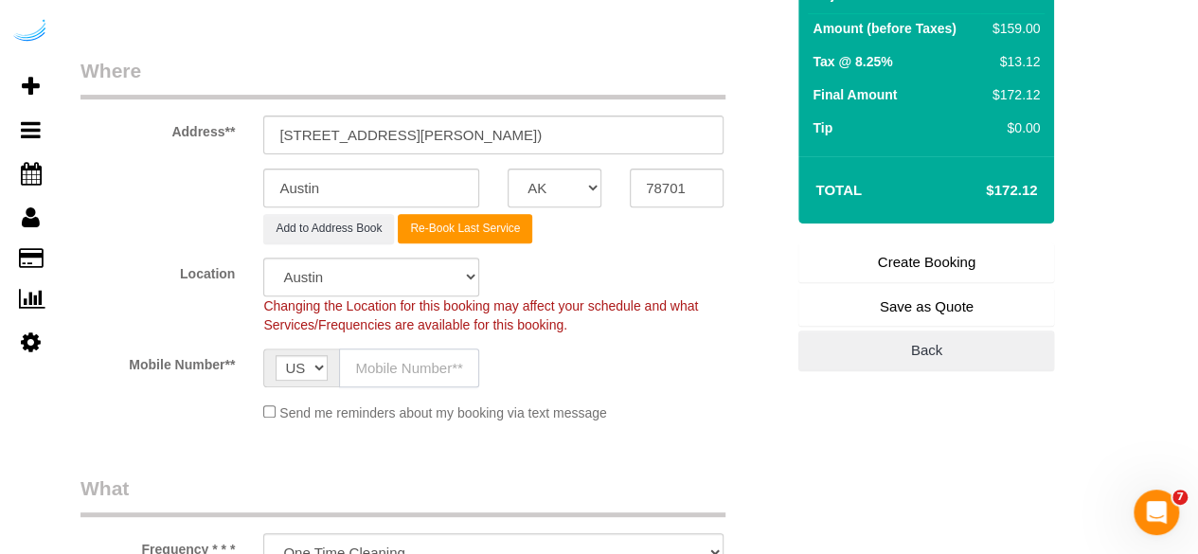
paste input "[PHONE_NUMBER]"
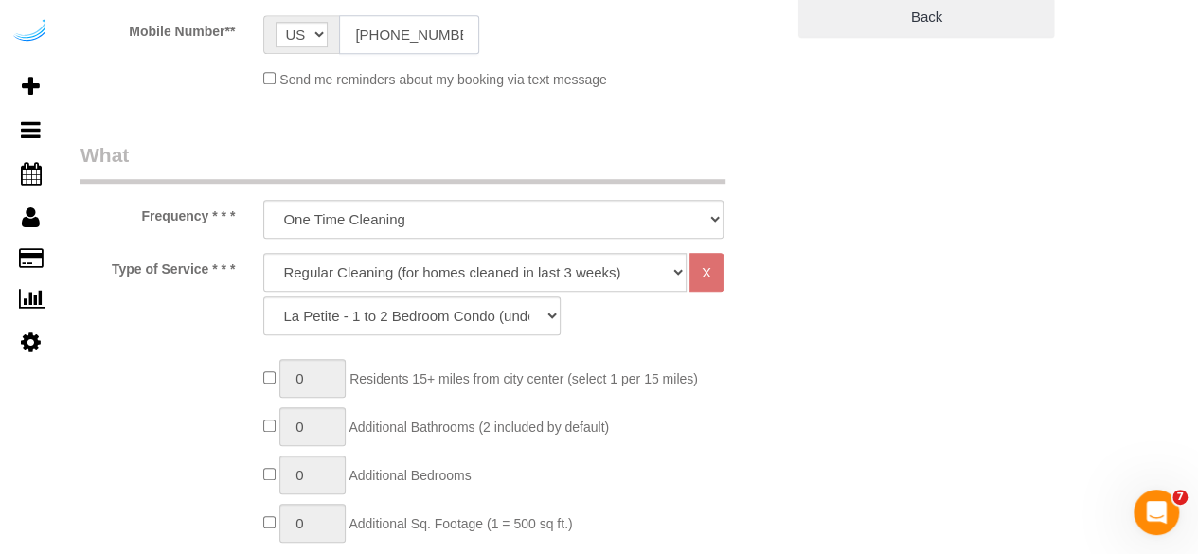
scroll to position [643, 0]
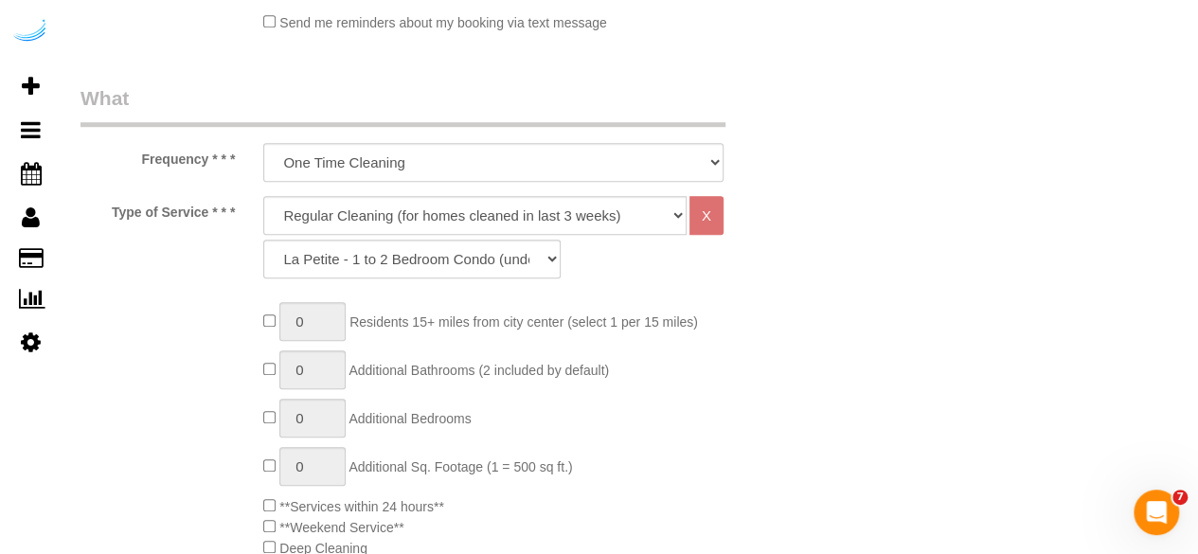
type input "[PHONE_NUMBER]"
click at [467, 228] on select "Deep Cleaning (for homes that have not been cleaned in 3+ weeks) Spruce Regular…" at bounding box center [474, 215] width 423 height 39
click at [263, 196] on select "Deep Cleaning (for homes that have not been cleaned in 3+ weeks) Spruce Regular…" at bounding box center [474, 215] width 423 height 39
click at [477, 218] on select "Deep Cleaning (for homes that have not been cleaned in 3+ weeks) Spruce Regular…" at bounding box center [474, 215] width 423 height 39
select select "282"
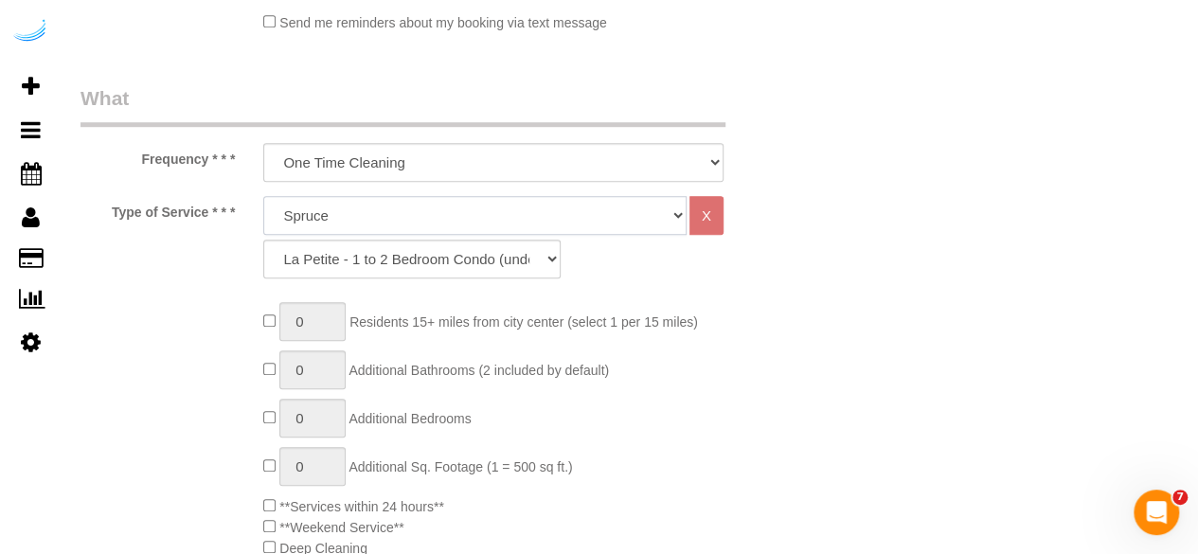
click at [263, 196] on select "Deep Cleaning (for homes that have not been cleaned in 3+ weeks) Spruce Regular…" at bounding box center [474, 215] width 423 height 39
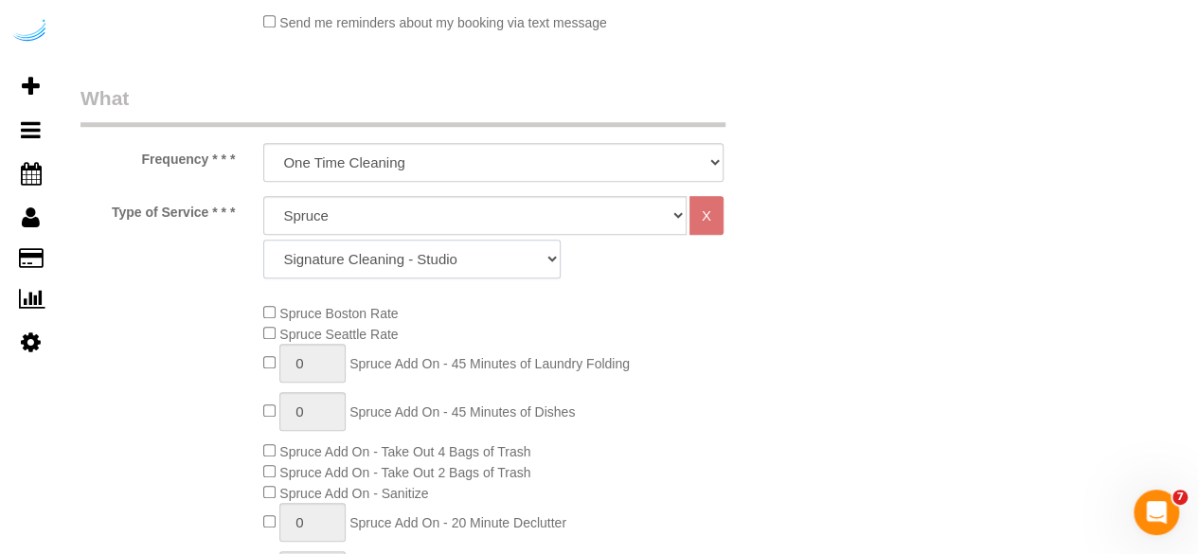
click at [490, 255] on select "Signature Cleaning - Studio Signature Cleaning - 1 Bed 1 Bath Signature Cleanin…" at bounding box center [411, 259] width 297 height 39
select select "320"
click at [263, 240] on select "Signature Cleaning - Studio Signature Cleaning - 1 Bed 1 Bath Signature Cleanin…" at bounding box center [411, 259] width 297 height 39
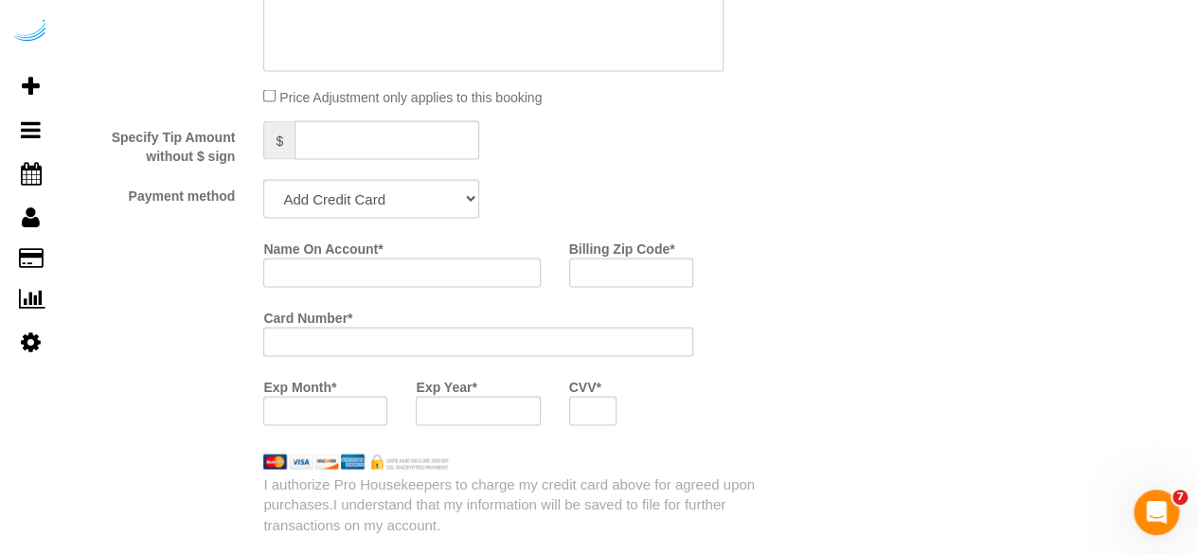
scroll to position [1752, 0]
click at [366, 199] on select "Add Credit Card Cash Check Paypal" at bounding box center [371, 197] width 216 height 39
select select "string:check"
click at [263, 180] on select "Add Credit Card Cash Check Paypal" at bounding box center [371, 197] width 216 height 39
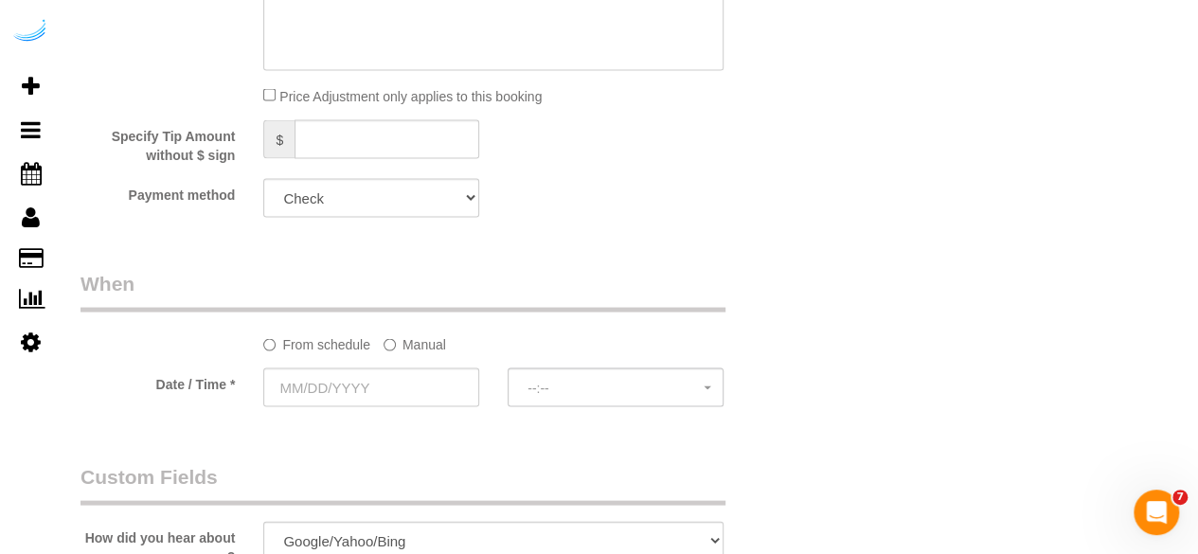
click at [422, 346] on label "Manual" at bounding box center [415, 341] width 63 height 26
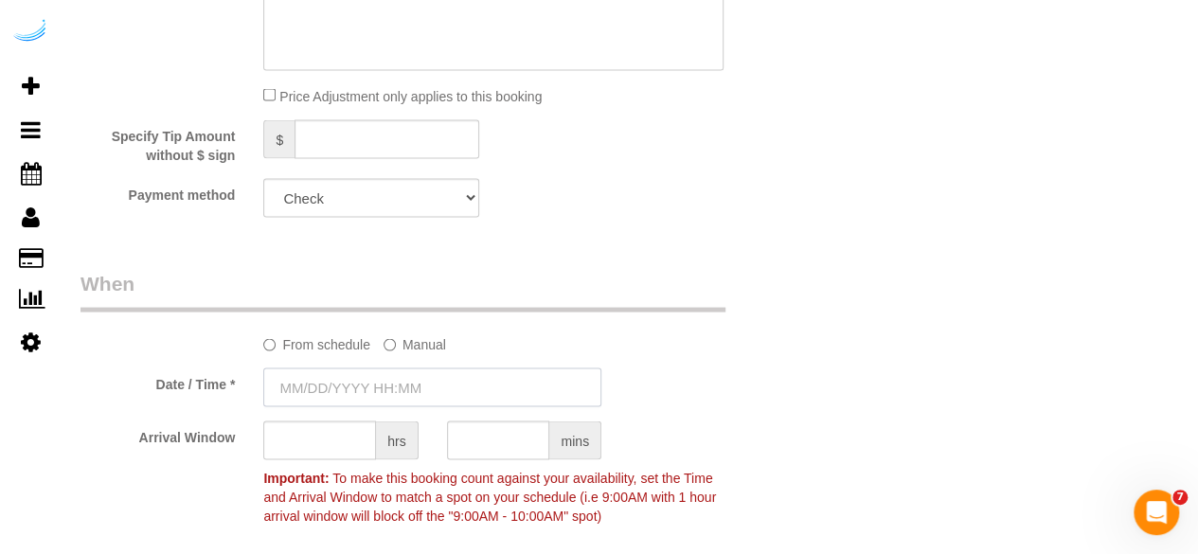
click at [355, 393] on input "text" at bounding box center [432, 386] width 338 height 39
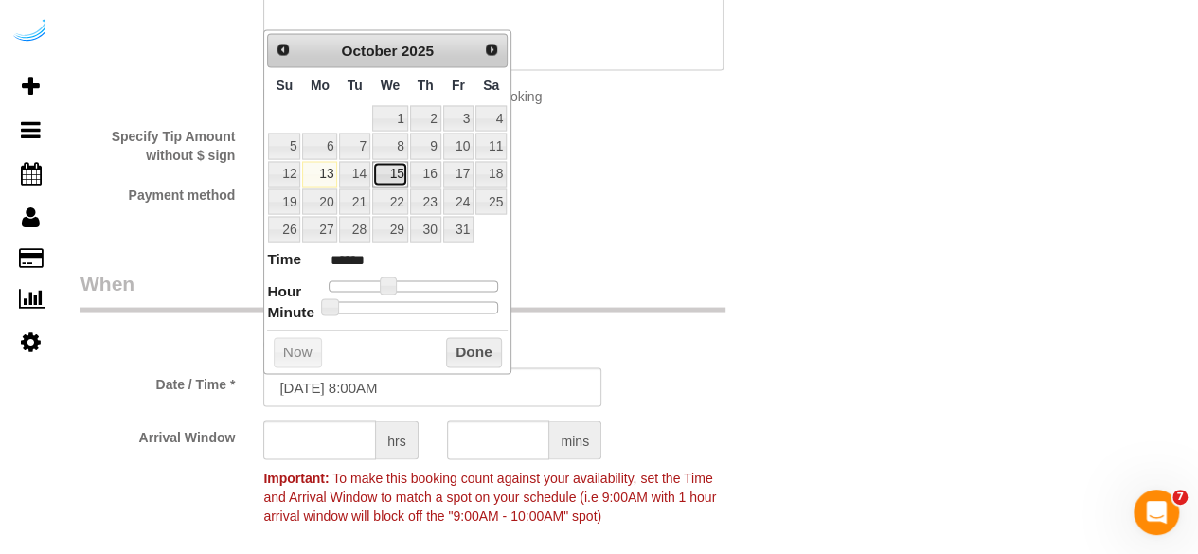
click at [400, 170] on link "15" at bounding box center [390, 174] width 36 height 26
type input "10/15/2025 9:00AM"
type input "******"
click at [392, 281] on span at bounding box center [394, 285] width 17 height 17
click at [331, 454] on input "text" at bounding box center [319, 440] width 113 height 39
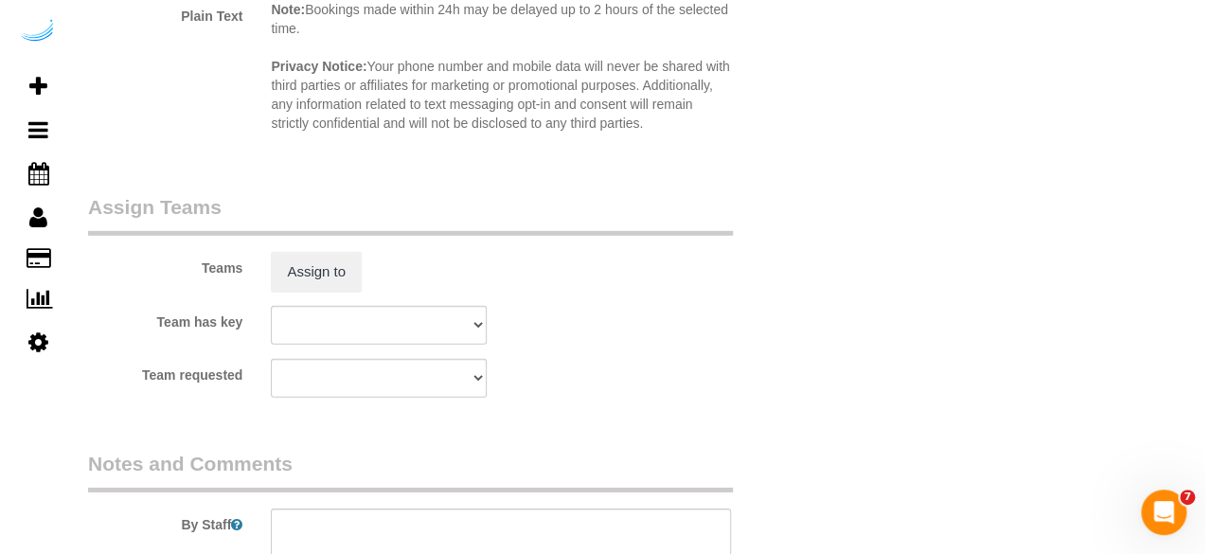
scroll to position [2706, 0]
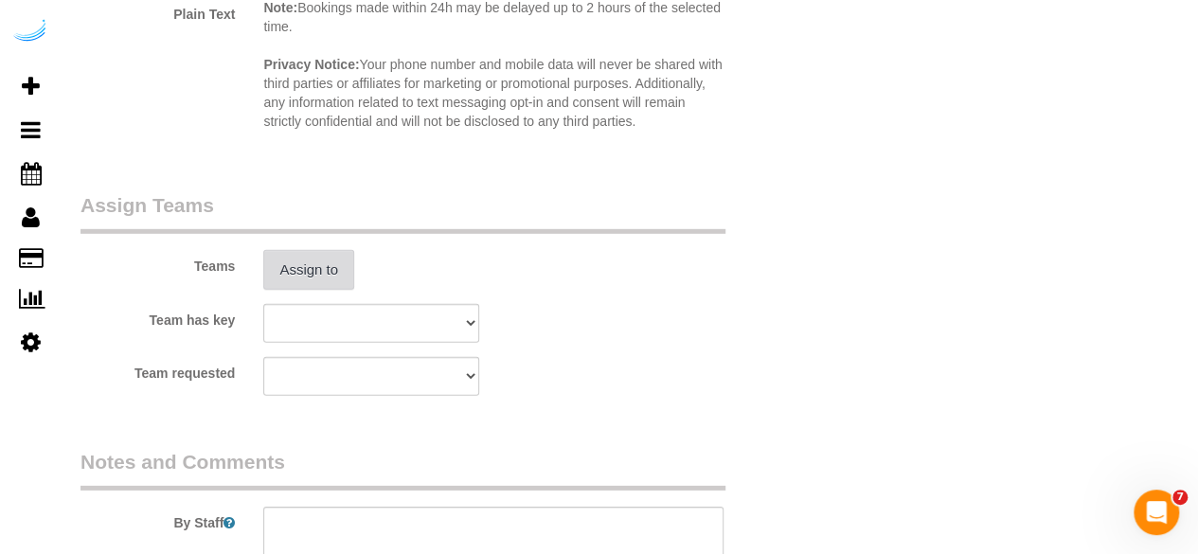
type input "4"
click at [331, 267] on button "Assign to" at bounding box center [308, 270] width 91 height 40
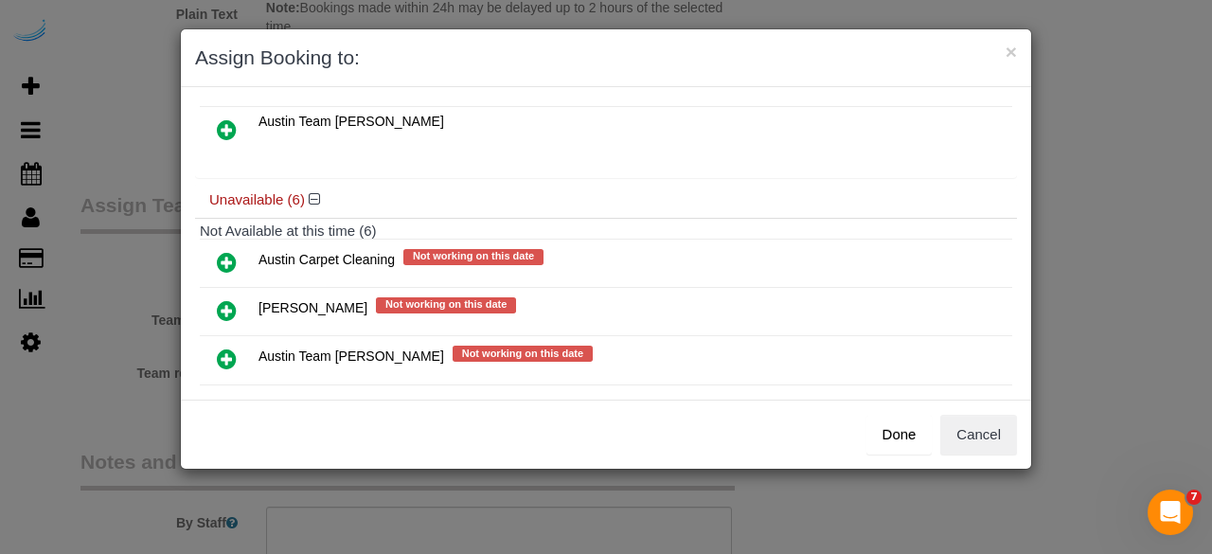
scroll to position [119, 0]
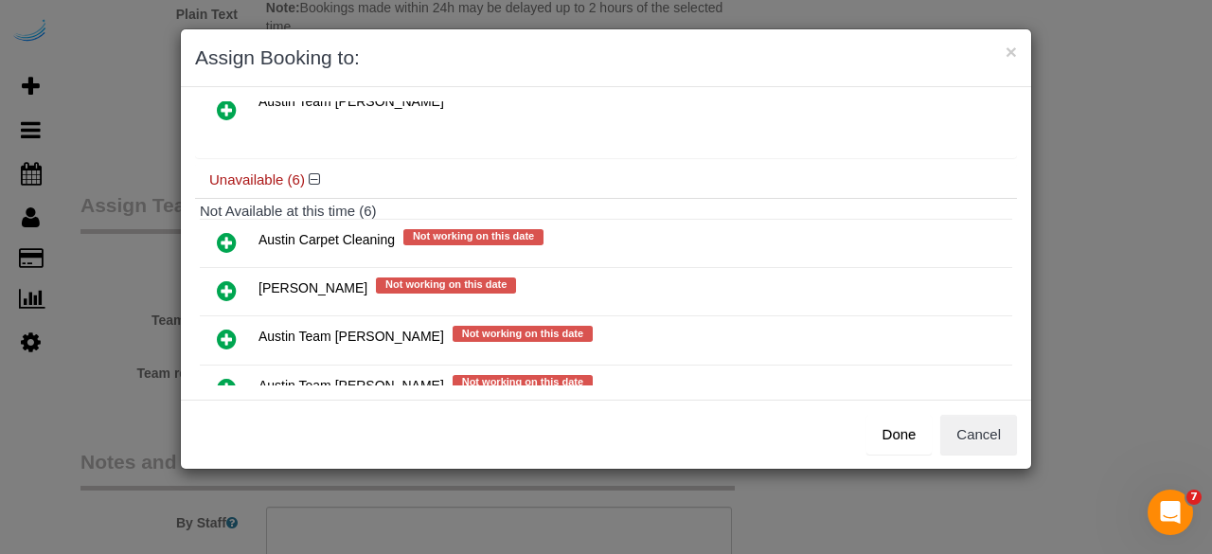
click at [225, 377] on icon at bounding box center [227, 388] width 20 height 23
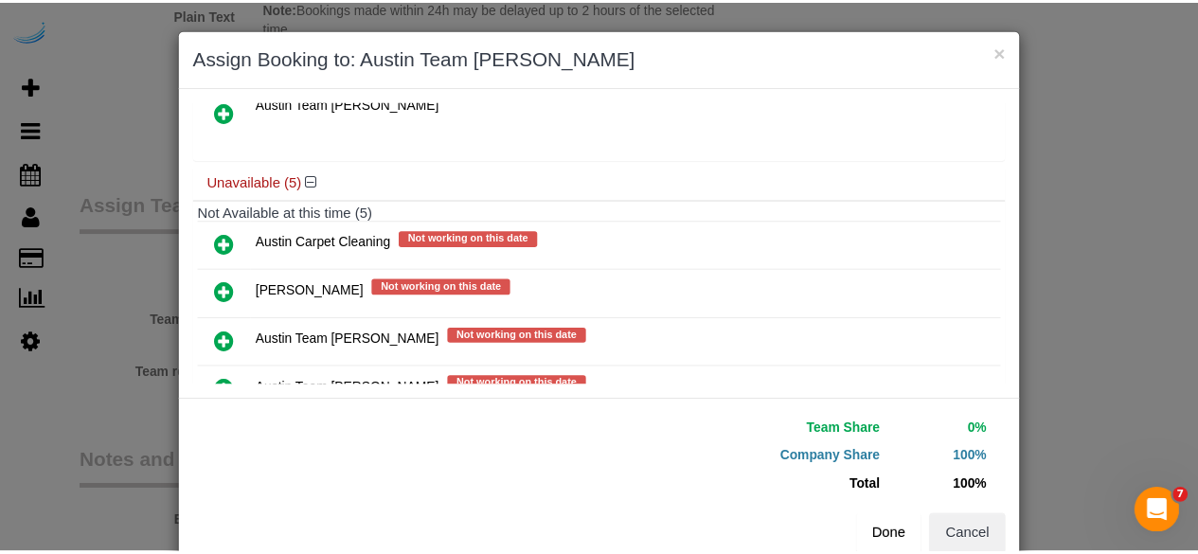
scroll to position [270, 0]
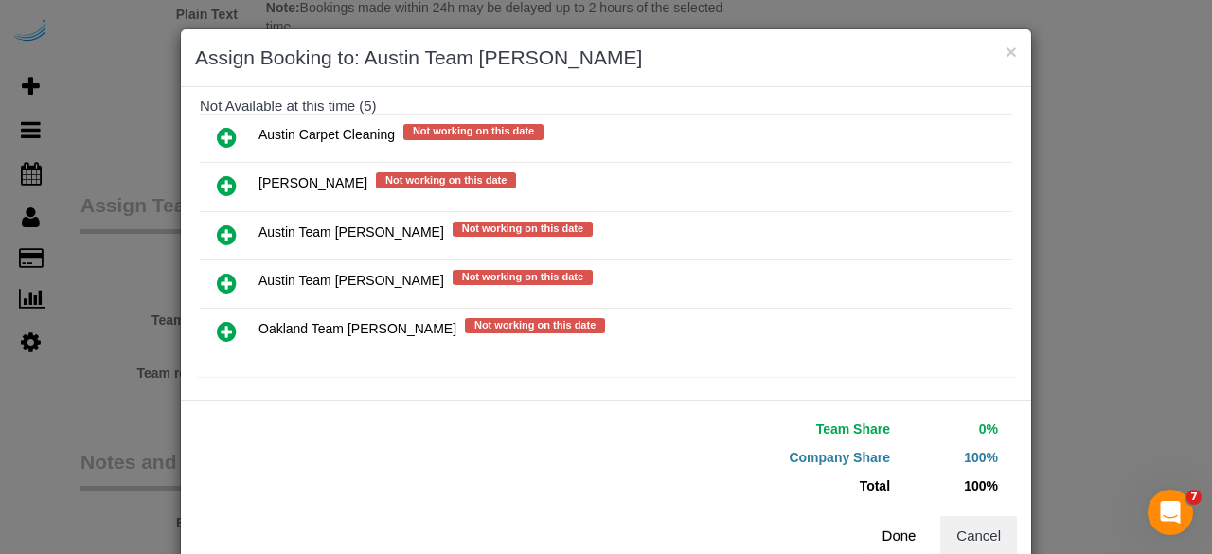
click at [885, 531] on button "Done" at bounding box center [900, 536] width 66 height 40
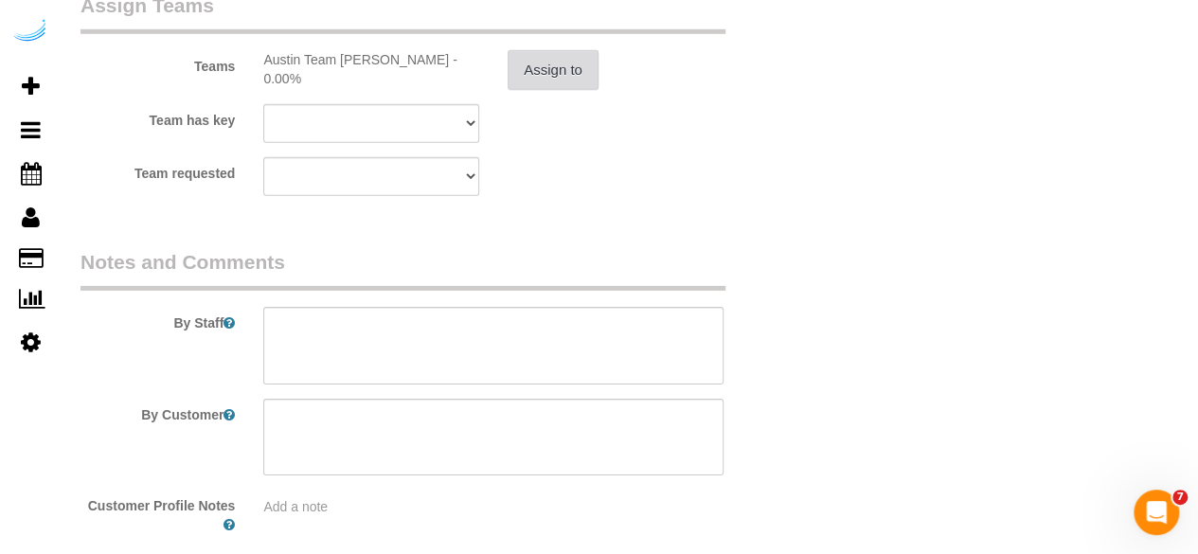
scroll to position [2907, 0]
click at [471, 340] on textarea at bounding box center [493, 345] width 460 height 78
paste textarea "ermanent Notes:No notes from this customer.Today's Notes:Add redo for booking #…"
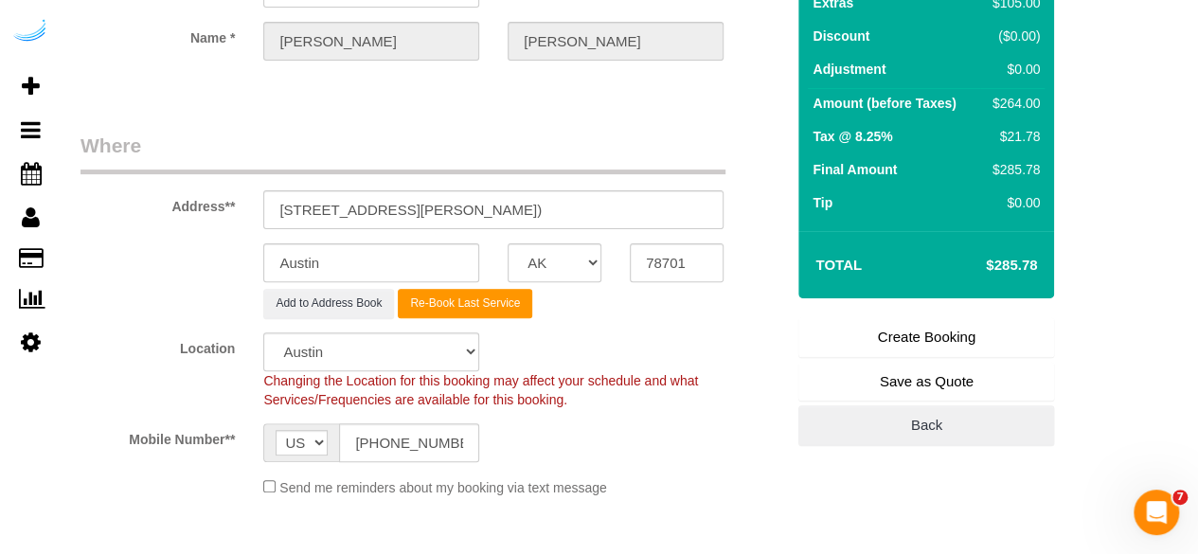
scroll to position [177, 0]
type textarea "Redo Recurrency: One time service Permanent Notes:No notes from this customer.T…"
click at [902, 336] on link "Create Booking" at bounding box center [926, 338] width 256 height 40
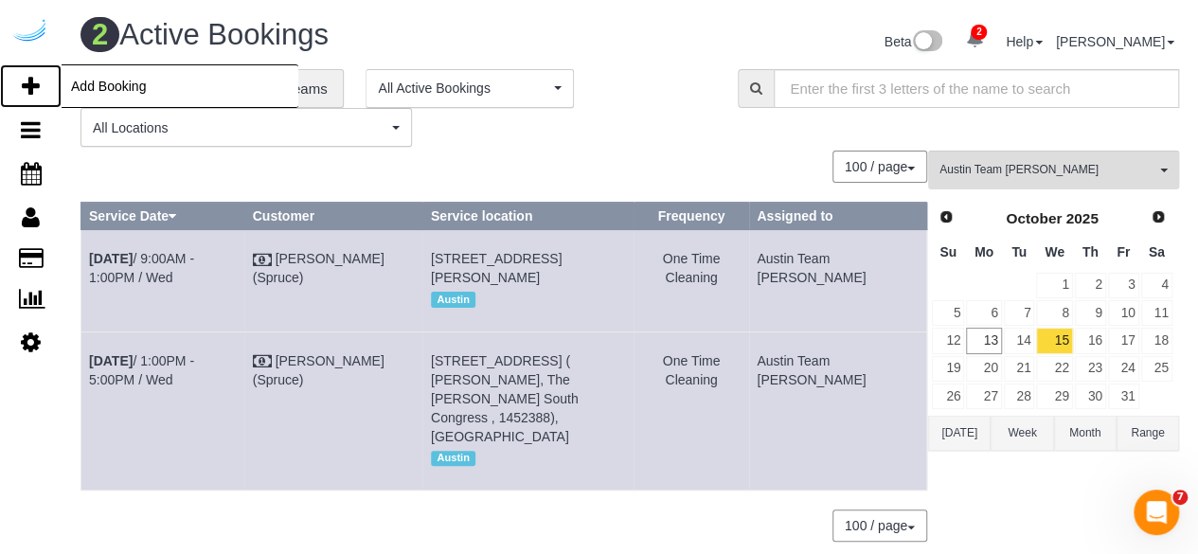
click at [32, 88] on icon at bounding box center [31, 86] width 18 height 23
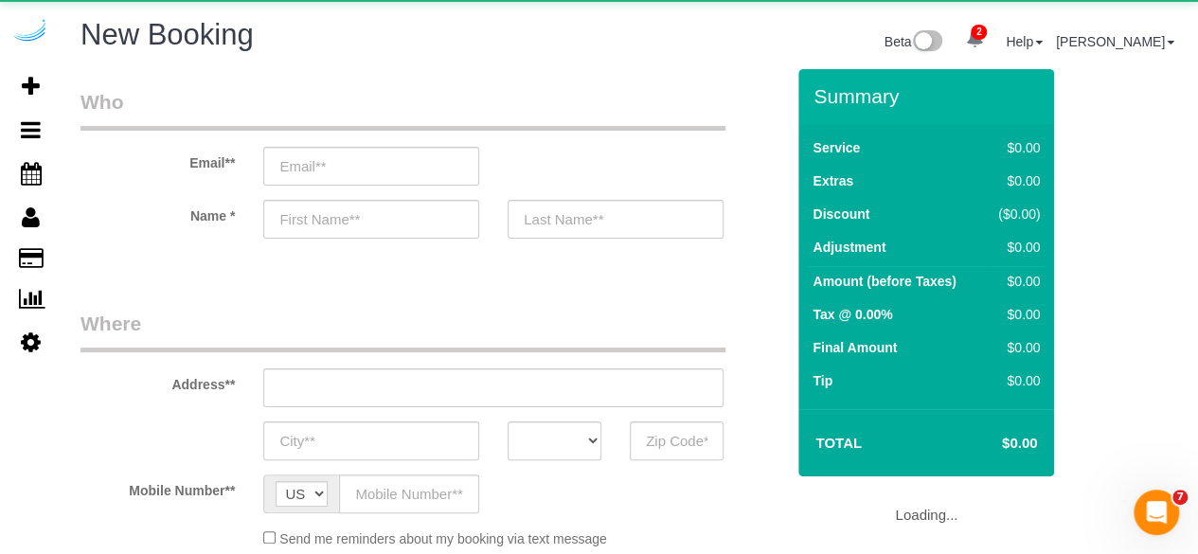
select select "object:5516"
select select "4"
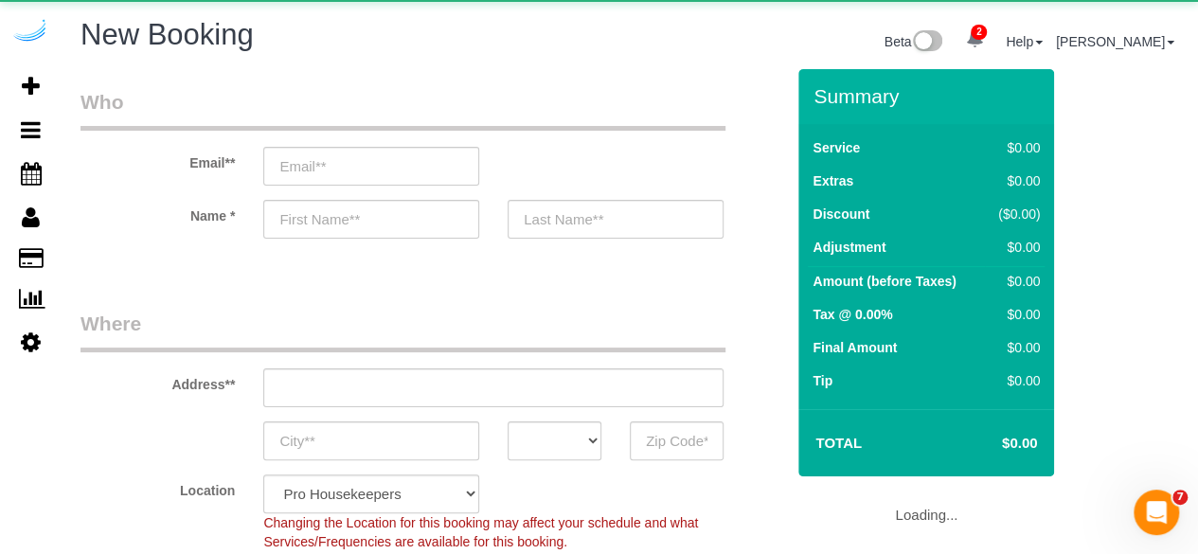
select select "object:6113"
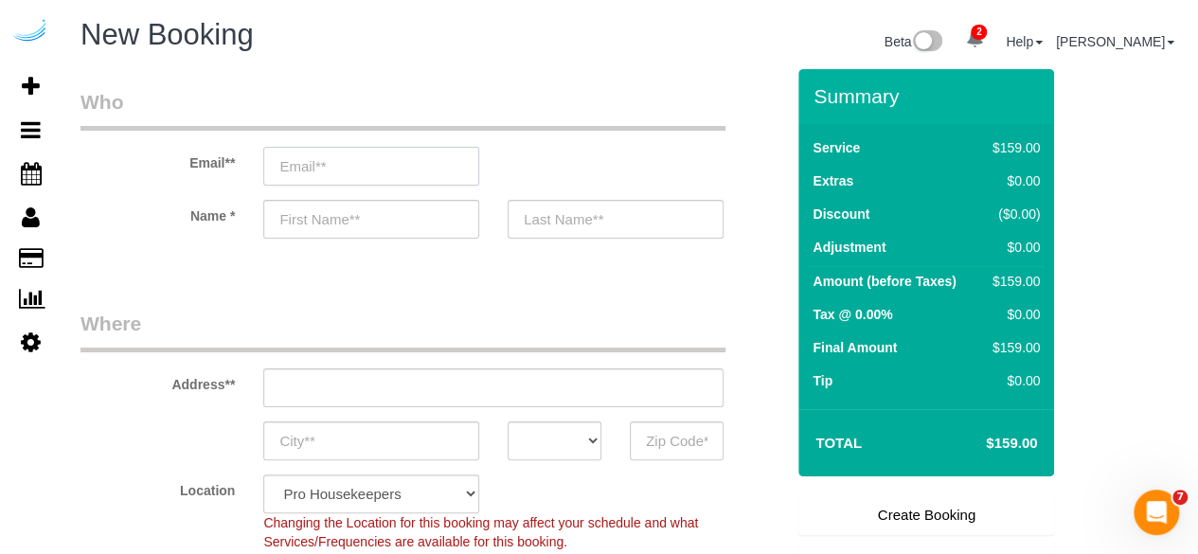
click at [381, 161] on input "email" at bounding box center [371, 166] width 216 height 39
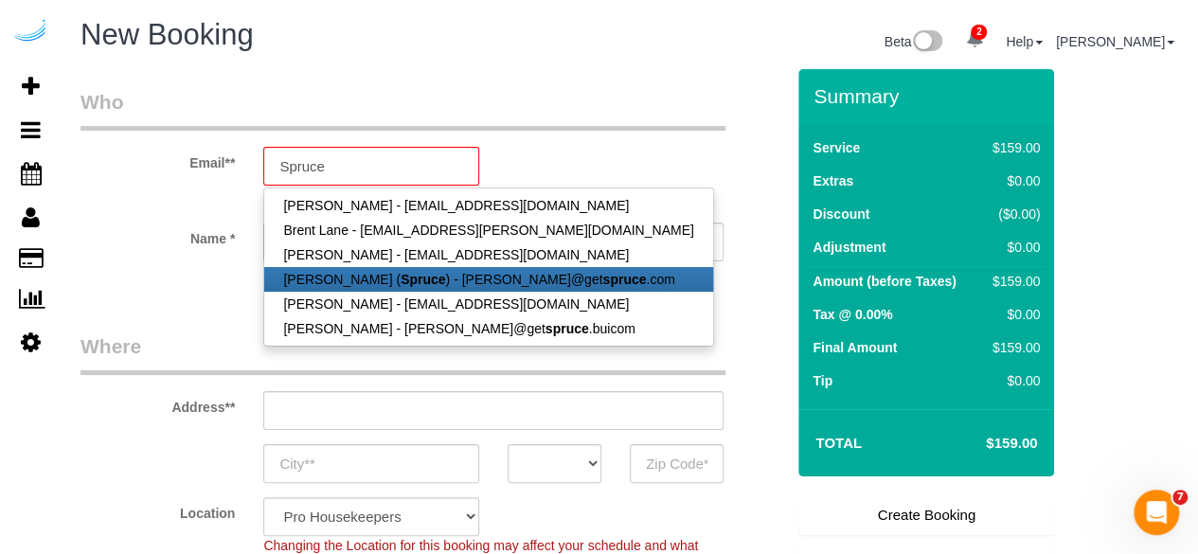
click at [401, 281] on strong "Spruce" at bounding box center [423, 279] width 45 height 15
type input "[PERSON_NAME][EMAIL_ADDRESS][DOMAIN_NAME]"
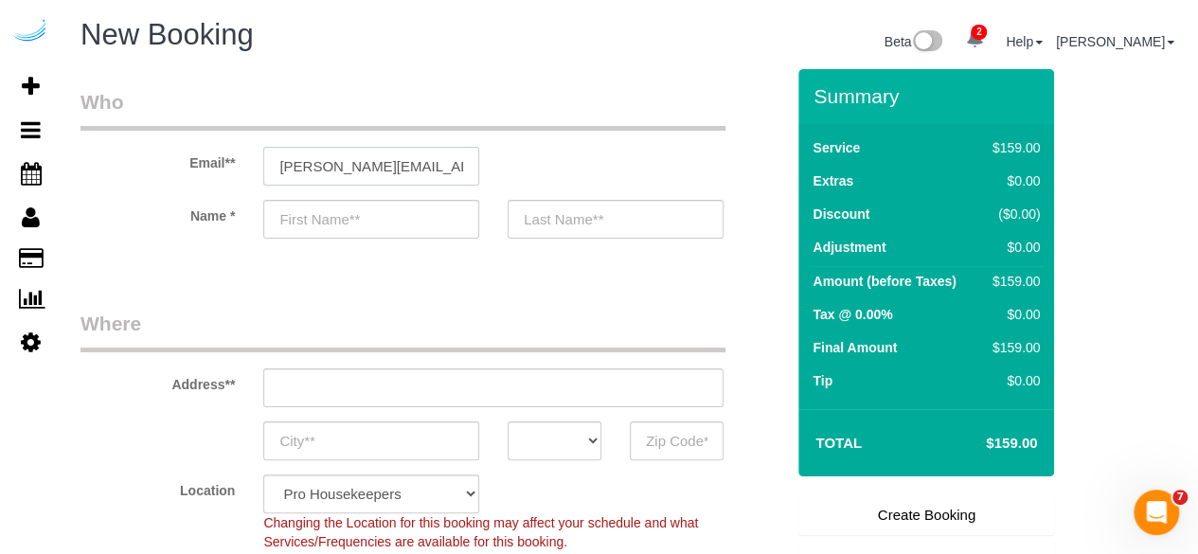
type input "[PERSON_NAME]"
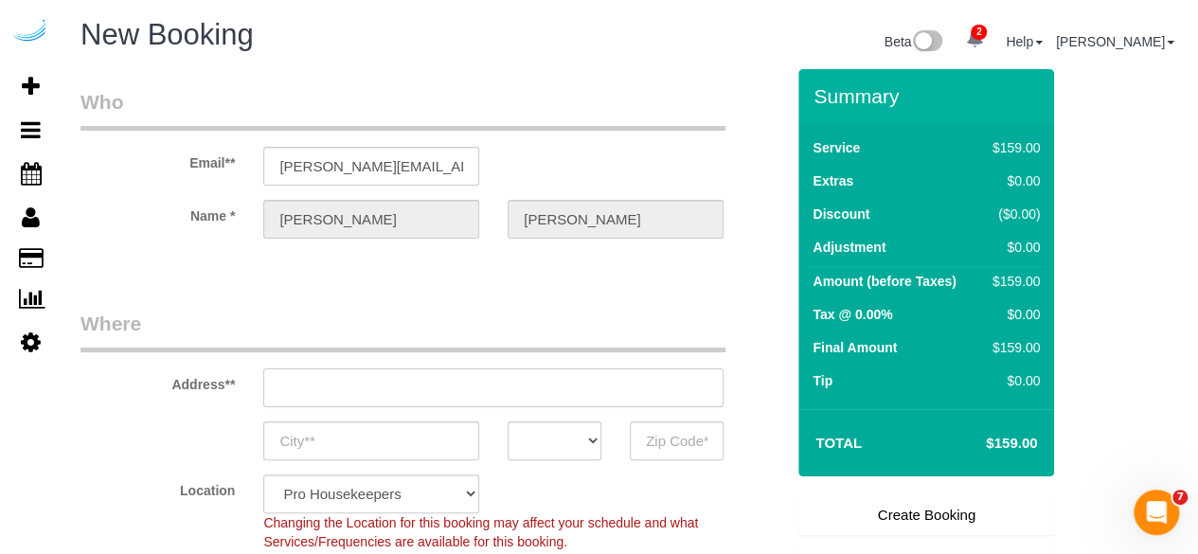
click at [462, 391] on input "text" at bounding box center [493, 387] width 460 height 39
type input "3816 S Lamar Blvd"
type input "Austin"
select select "[GEOGRAPHIC_DATA]"
type input "78704"
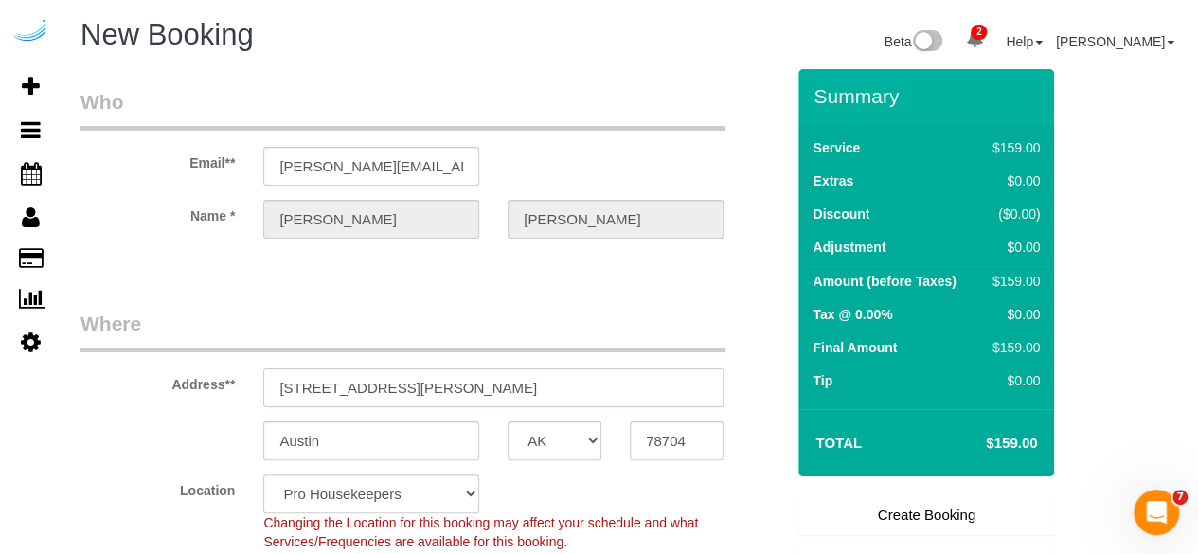
paste input "1100 S Lamar Blvd, Austin, TX 78704"
type input "1100 S Lamar Blvd, Austin, TX 78704"
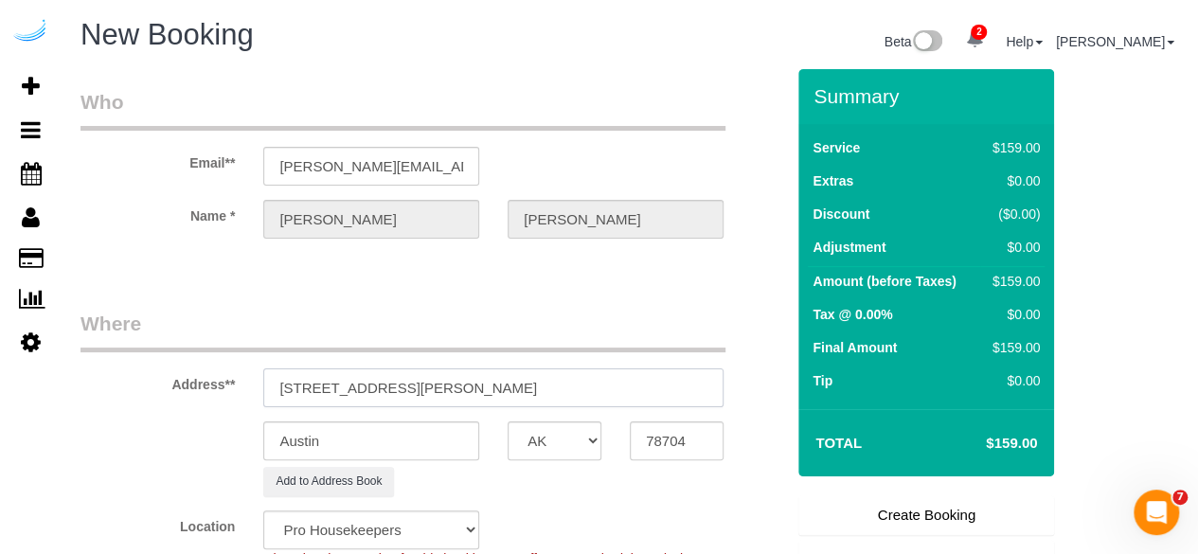
select select "9"
drag, startPoint x: 476, startPoint y: 391, endPoint x: 591, endPoint y: 380, distance: 115.2
click at [591, 380] on input "1100 S Lamar Blvd, Austin, TX 78704" at bounding box center [493, 387] width 460 height 39
select select "object:6157"
click at [645, 437] on input "78704" at bounding box center [677, 440] width 94 height 39
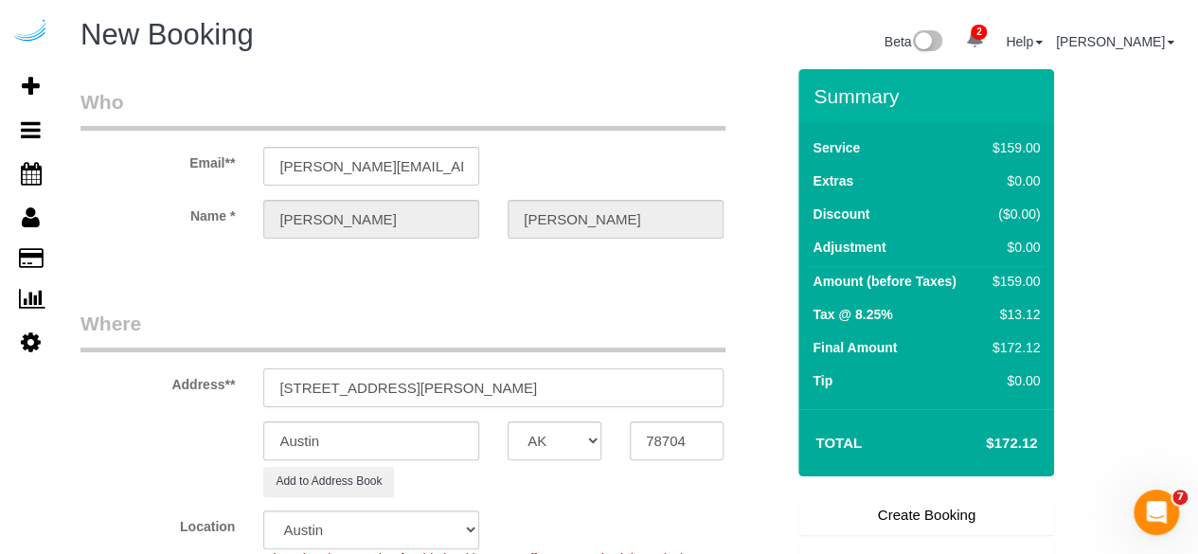
drag, startPoint x: 409, startPoint y: 382, endPoint x: 937, endPoint y: 388, distance: 527.6
click at [937, 69] on form "Who Email** brandie@getspruce.com Name * Brandie Louck Where Address** 1100 S L…" at bounding box center [630, 69] width 1099 height 0
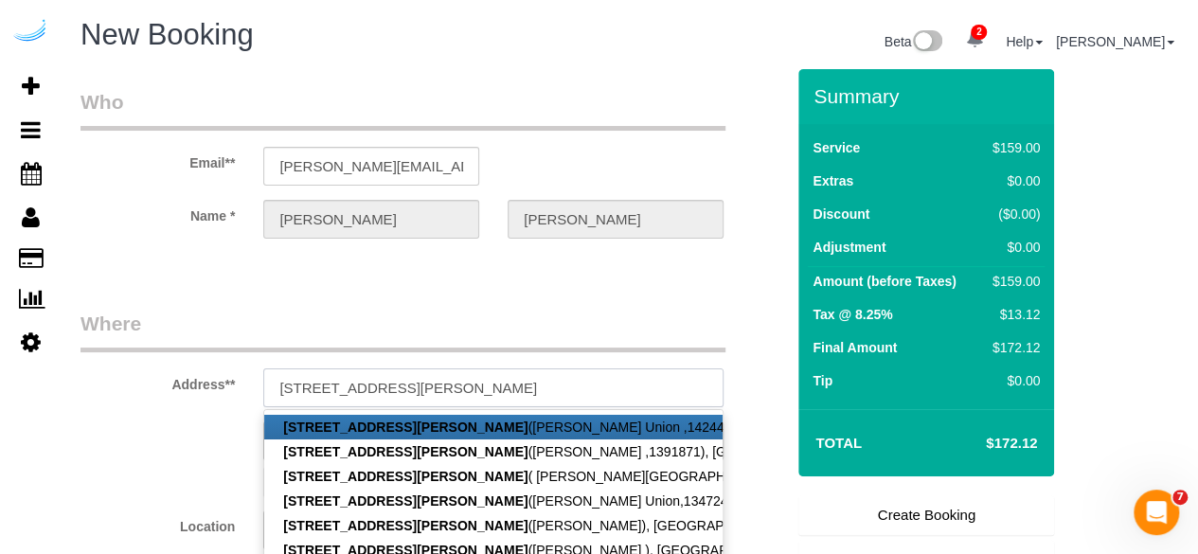
paste input "Nikos Lara"
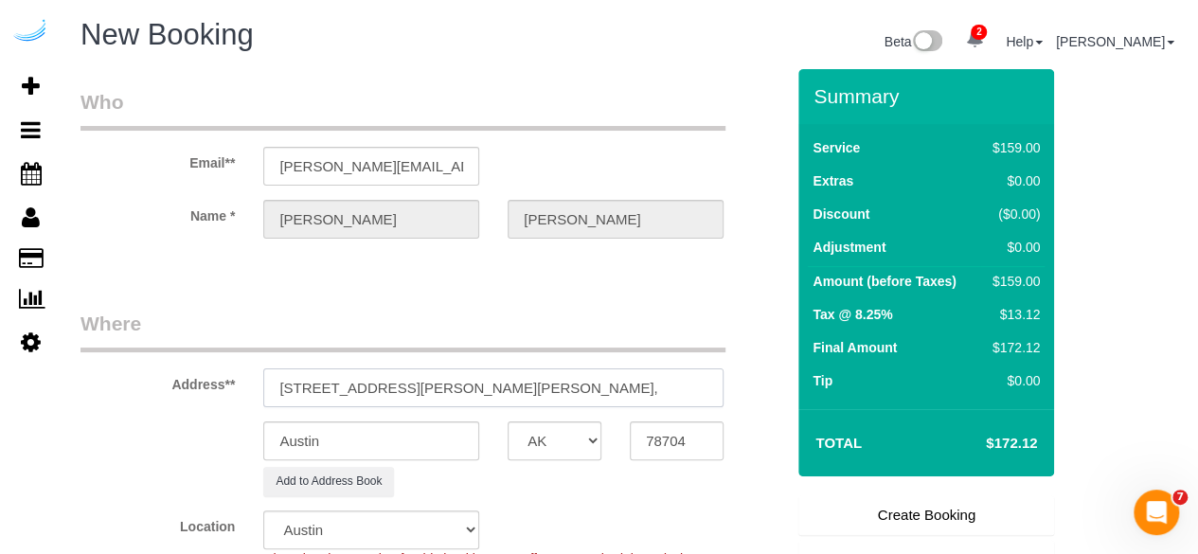
click at [583, 376] on input "1100 S Lamar Blvd, Building 3236, Unit 3236 Nikos Lara," at bounding box center [493, 387] width 460 height 39
click at [666, 393] on input "1100 S Lamar Blvd, Building 3236, Unit 3236 (Nikos Lara," at bounding box center [493, 387] width 460 height 39
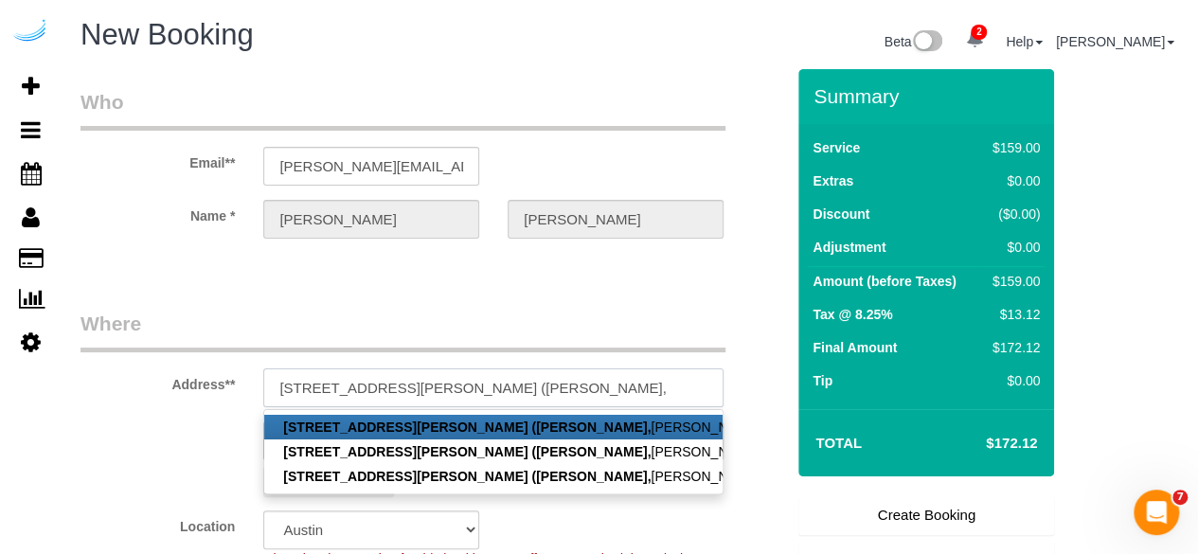
paste input "Lamar Union"
paste input "1507192"
type input "1100 S Lamar Blvd, Building 3236, Unit 3236 (Nikos Lara, Lamar Union , 1507192)"
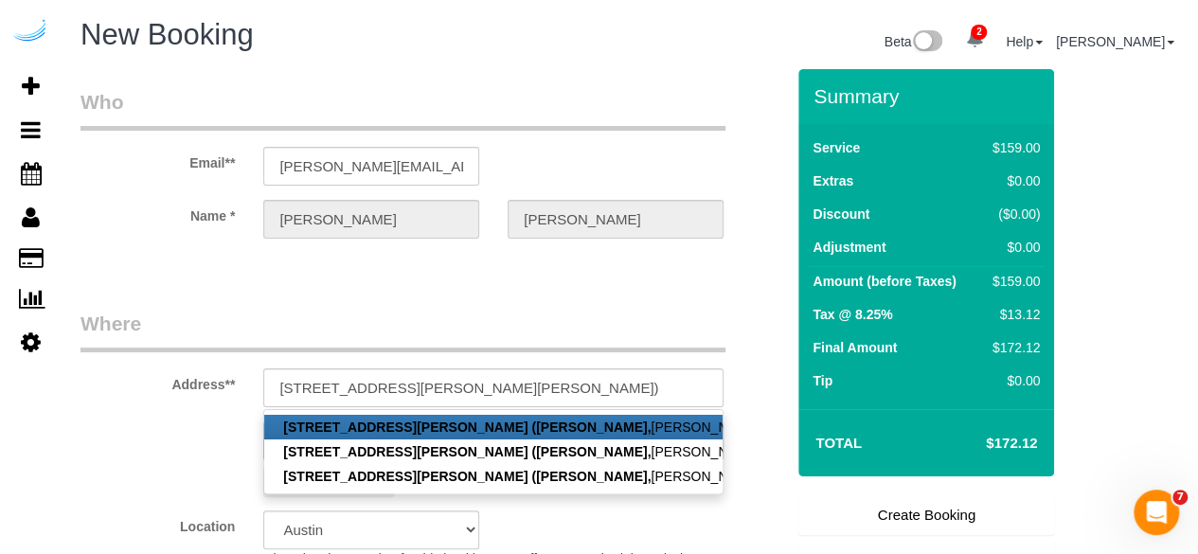
scroll to position [0, 0]
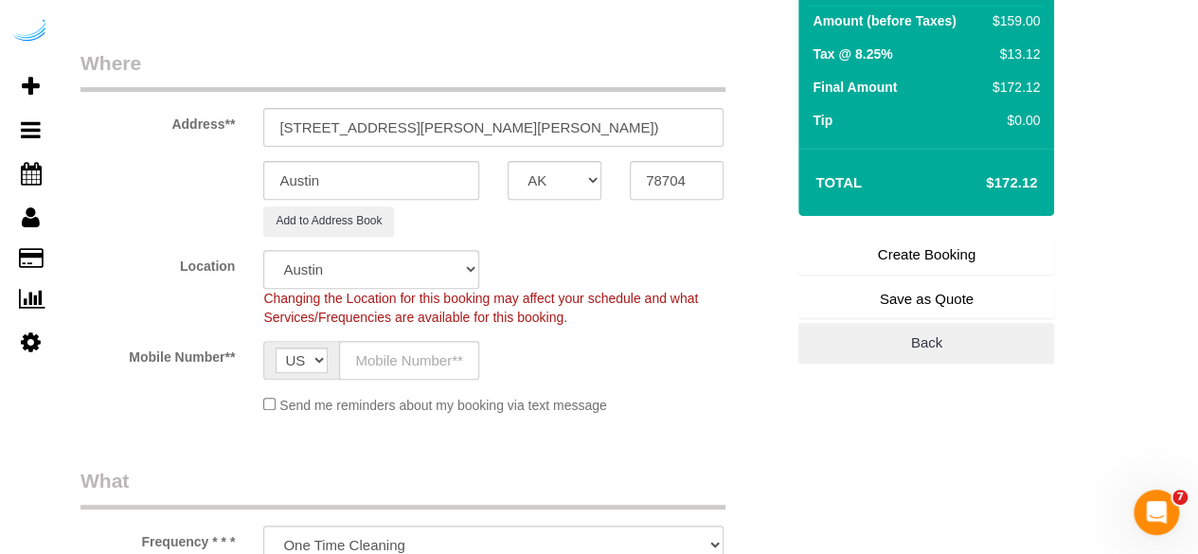
scroll to position [293, 0]
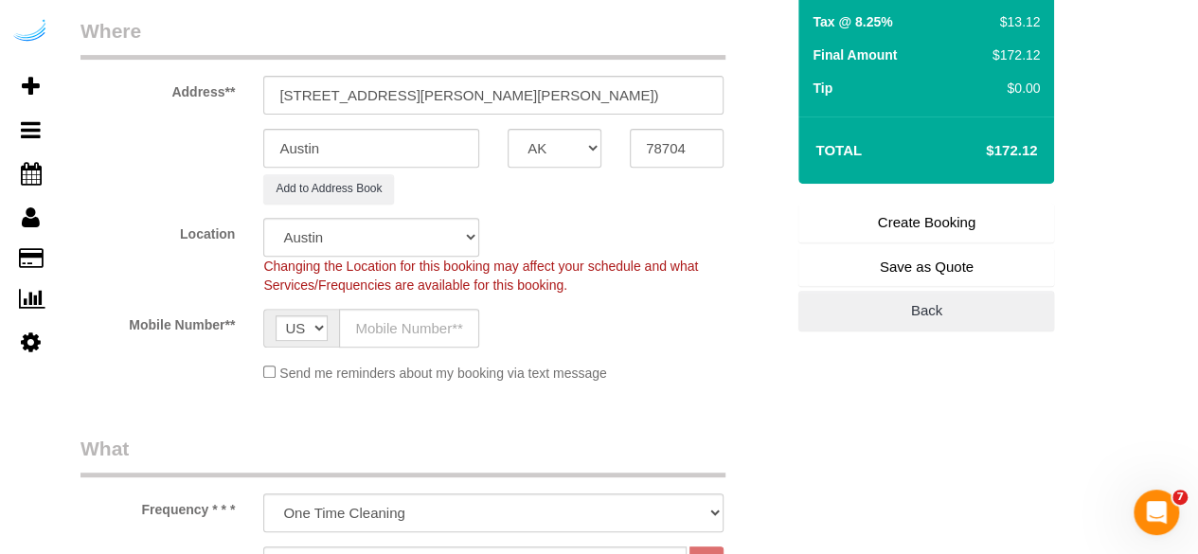
click at [451, 317] on input "text" at bounding box center [409, 328] width 140 height 39
paste input "[PHONE_NUMBER]"
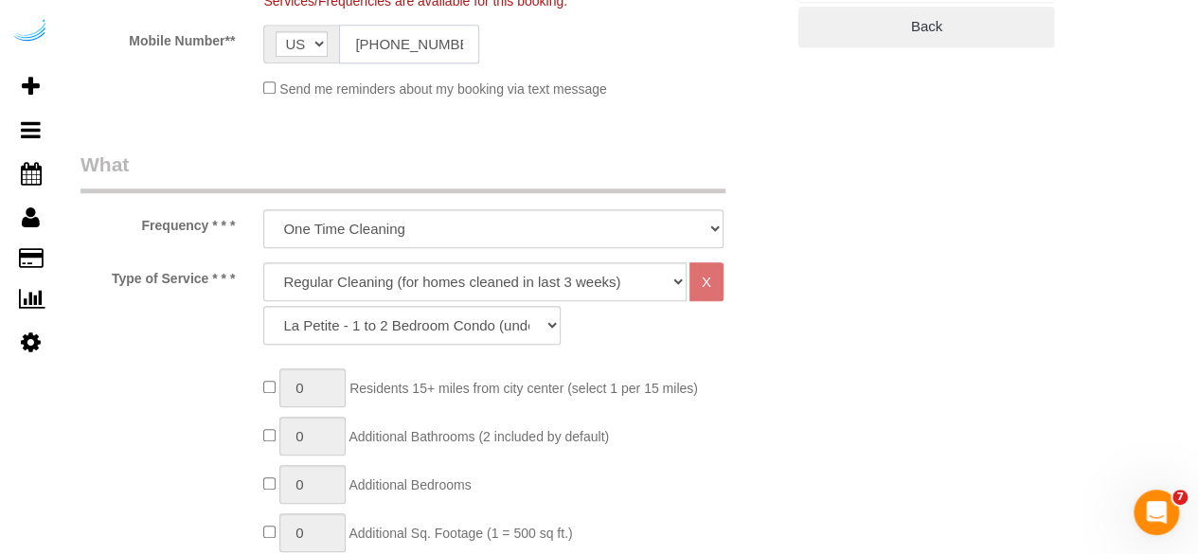
scroll to position [581, 0]
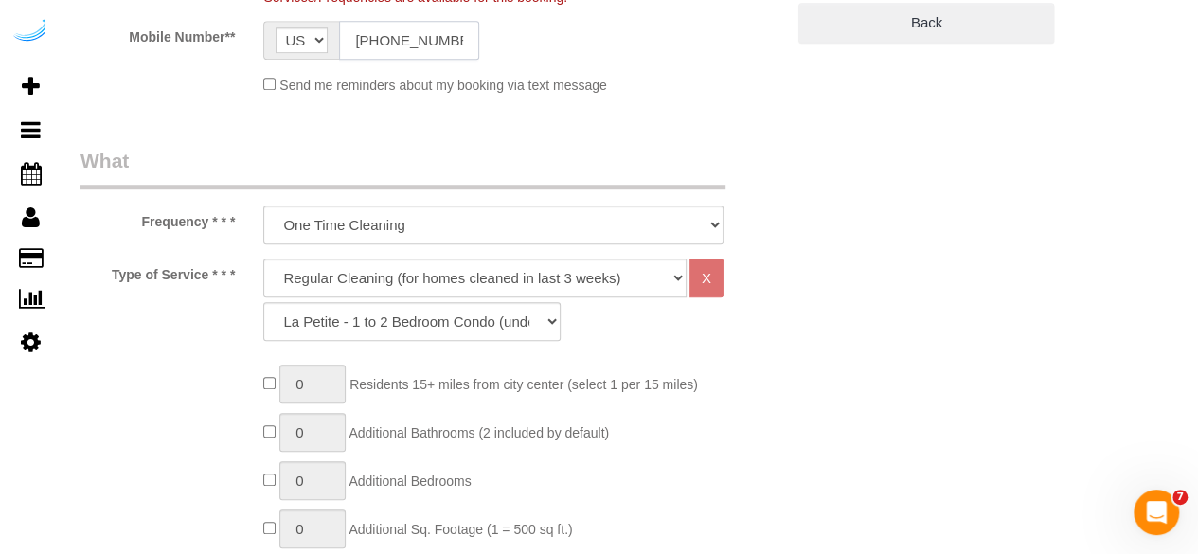
type input "[PHONE_NUMBER]"
click at [475, 277] on select "Deep Cleaning (for homes that have not been cleaned in 3+ weeks) Spruce Regular…" at bounding box center [474, 278] width 423 height 39
select select "282"
click at [263, 259] on select "Deep Cleaning (for homes that have not been cleaned in 3+ weeks) Spruce Regular…" at bounding box center [474, 278] width 423 height 39
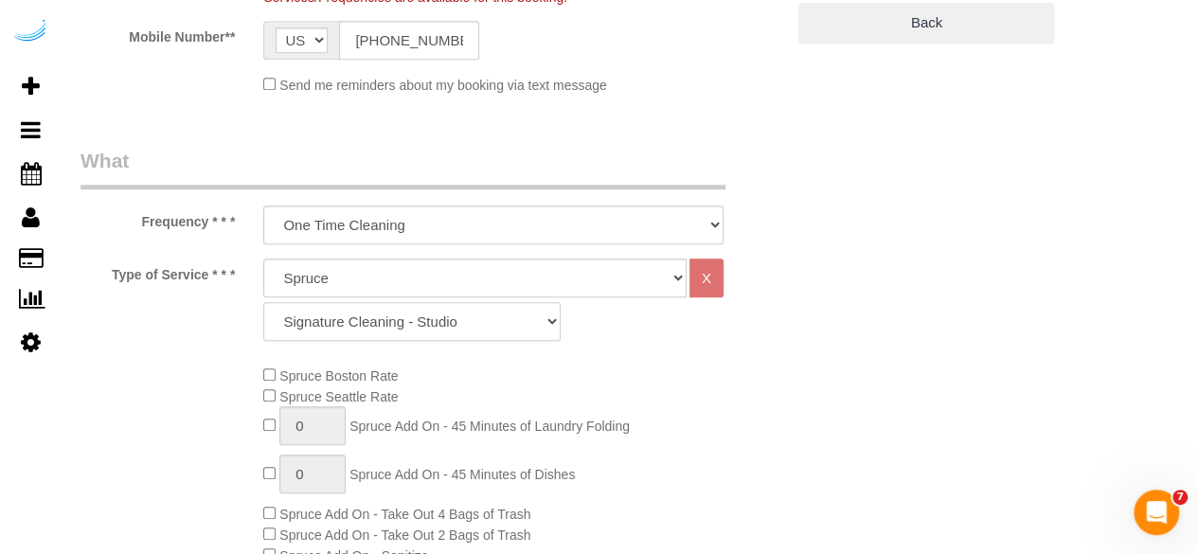
click at [454, 317] on select "Signature Cleaning - Studio Signature Cleaning - 1 Bed 1 Bath Signature Cleanin…" at bounding box center [411, 321] width 297 height 39
select select "304"
click at [263, 302] on select "Signature Cleaning - Studio Signature Cleaning - 1 Bed 1 Bath Signature Cleanin…" at bounding box center [411, 321] width 297 height 39
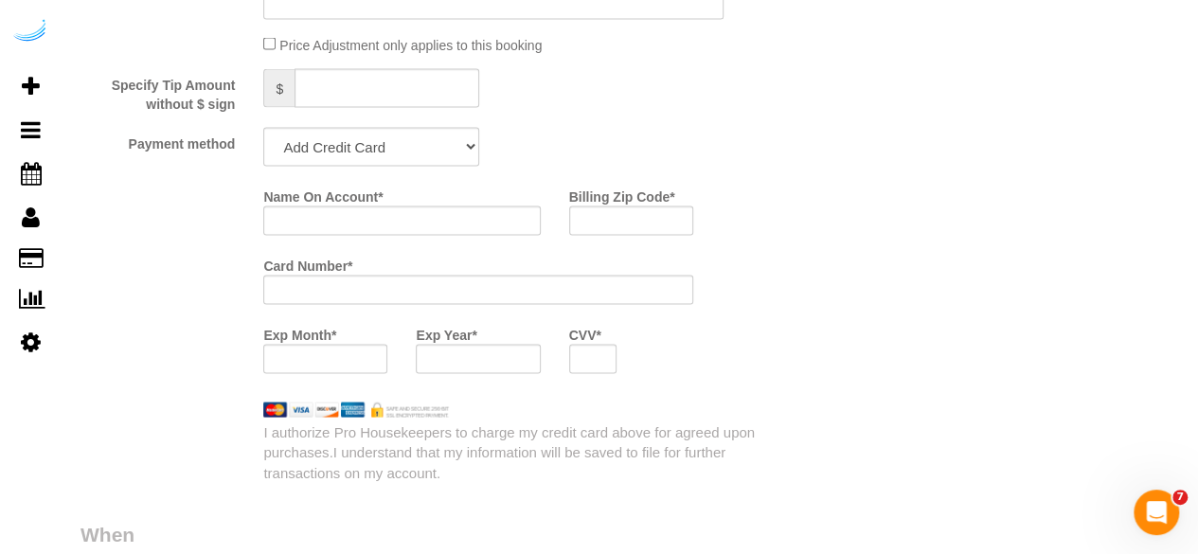
scroll to position [1804, 0]
click at [365, 137] on select "Add Credit Card Cash Check Paypal" at bounding box center [371, 145] width 216 height 39
select select "string:check"
click at [263, 127] on select "Add Credit Card Cash Check Paypal" at bounding box center [371, 145] width 216 height 39
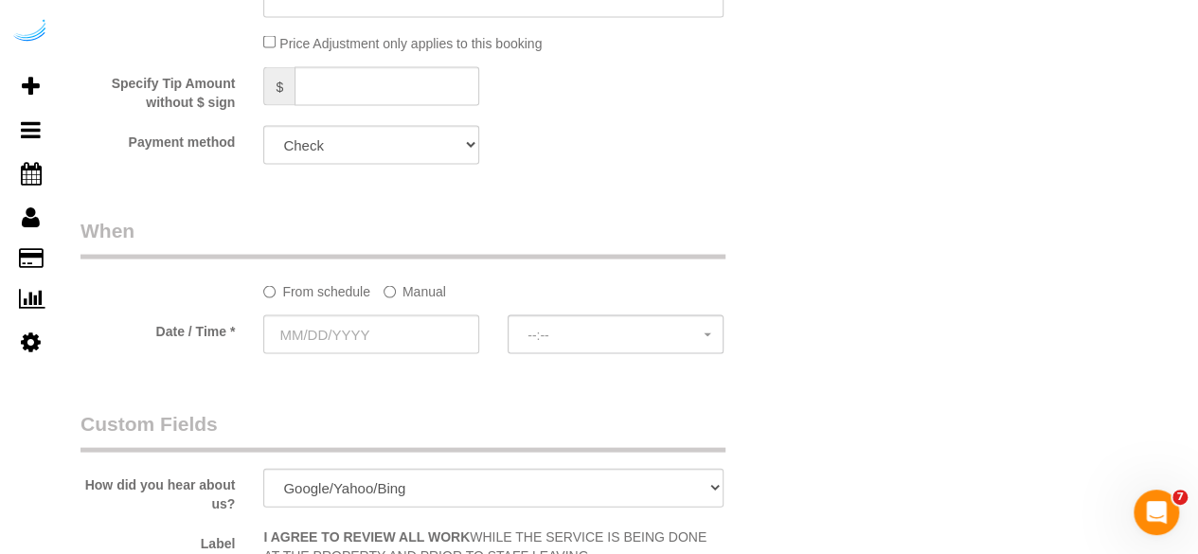
click at [421, 296] on label "Manual" at bounding box center [415, 289] width 63 height 26
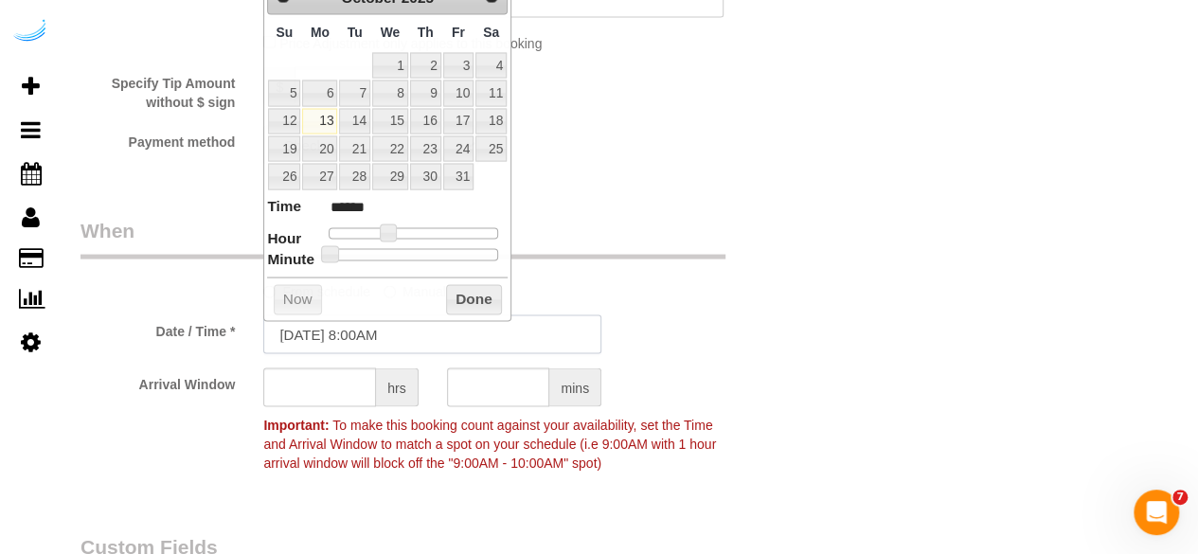
click at [386, 329] on input "10/13/2025 8:00AM" at bounding box center [432, 334] width 338 height 39
click at [390, 119] on link "15" at bounding box center [390, 122] width 36 height 26
type input "10/15/2025 9:00AM"
type input "******"
click at [390, 235] on span at bounding box center [394, 232] width 17 height 17
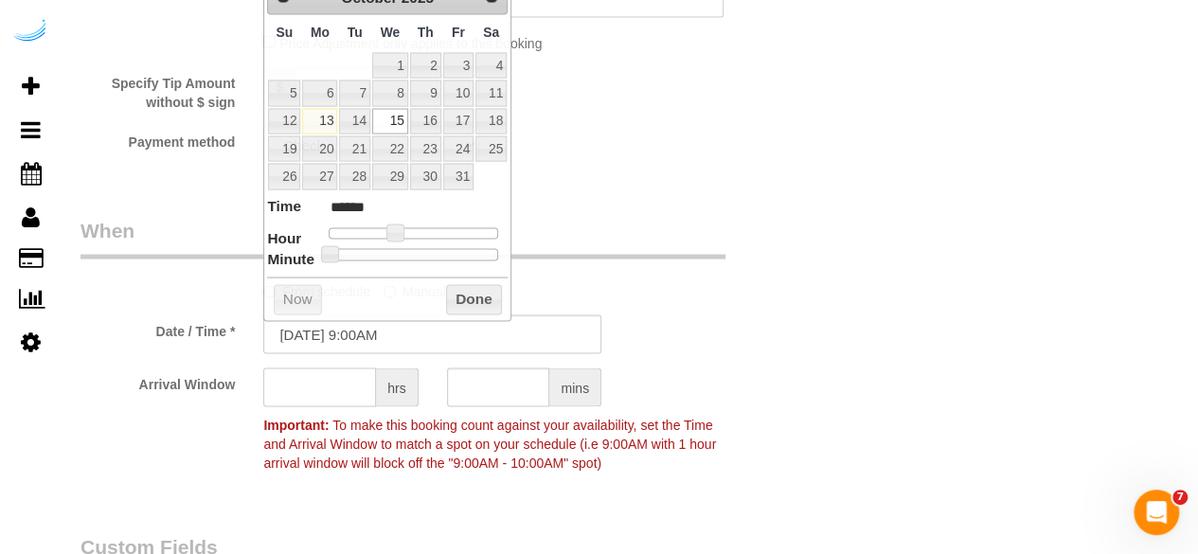
click at [335, 395] on input "text" at bounding box center [319, 387] width 113 height 39
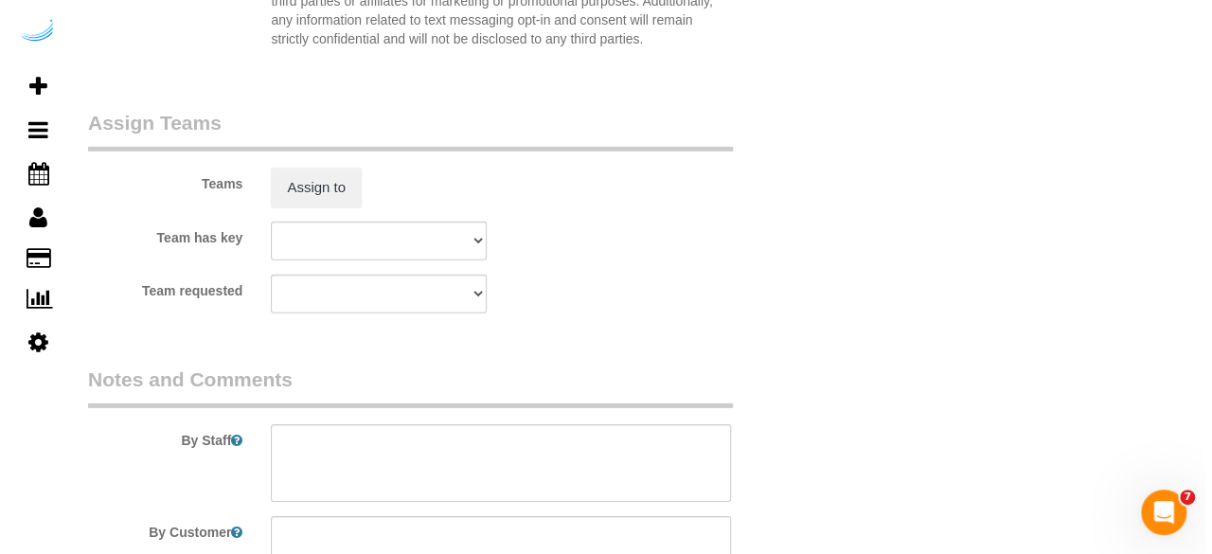
scroll to position [2864, 0]
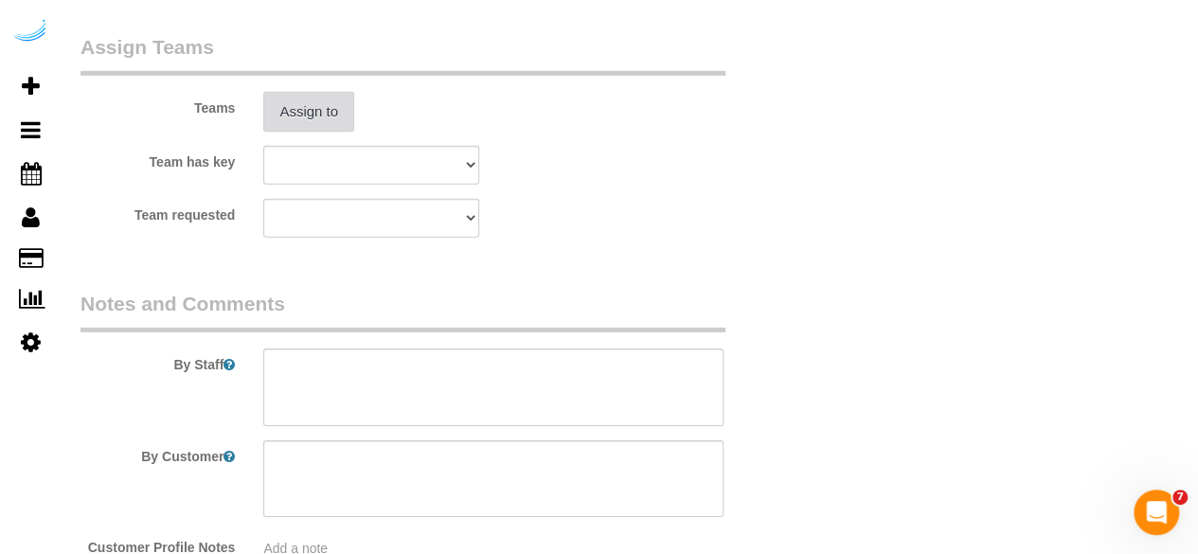
type input "4"
click at [331, 93] on button "Assign to" at bounding box center [308, 112] width 91 height 40
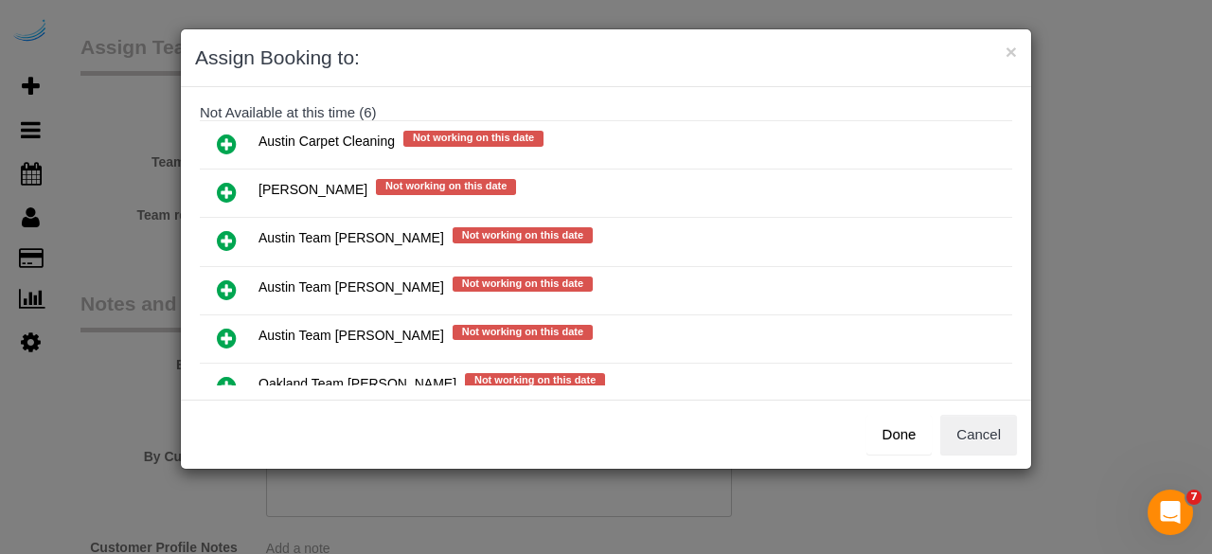
scroll to position [236, 0]
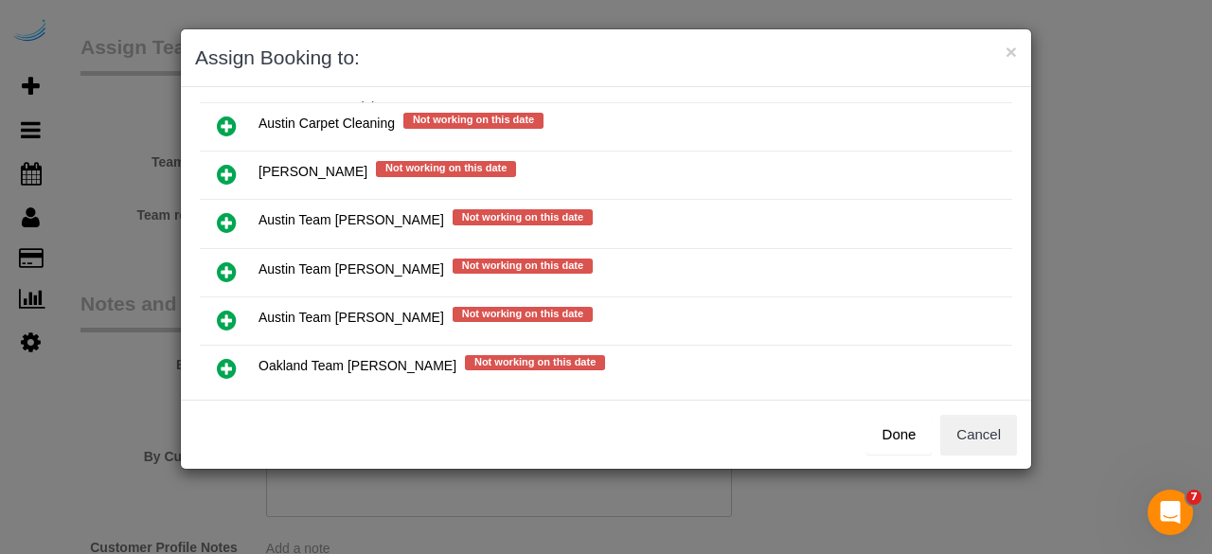
click at [227, 260] on icon at bounding box center [227, 271] width 20 height 23
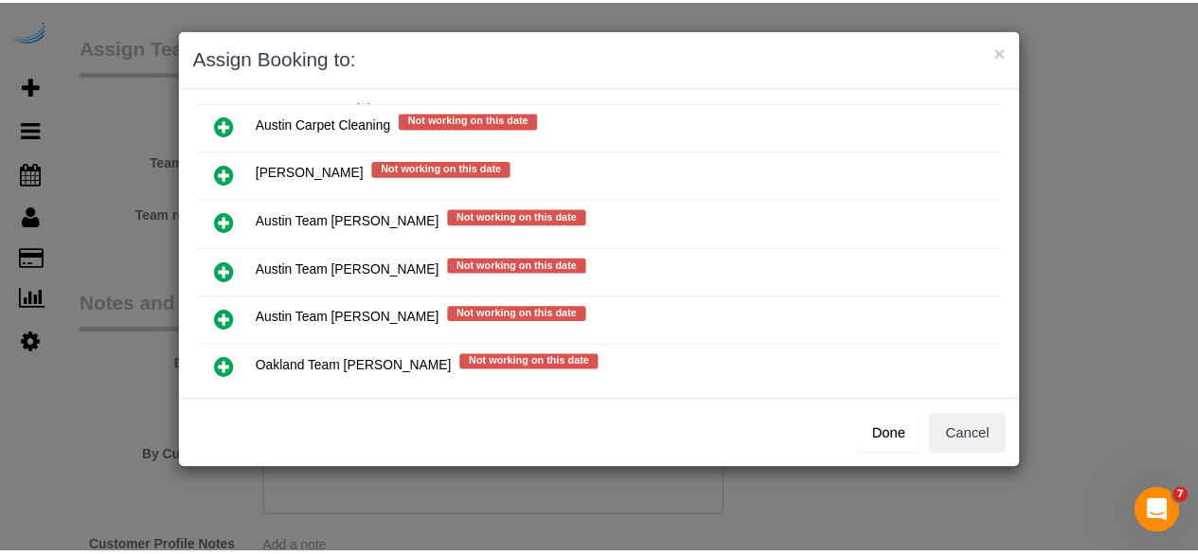
scroll to position [270, 0]
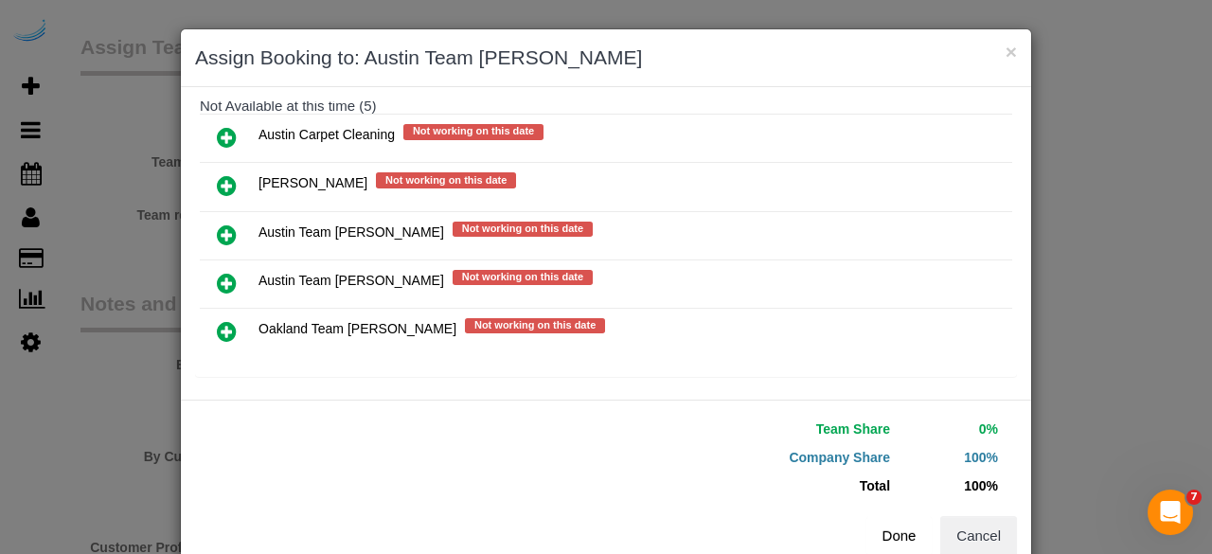
click at [904, 549] on button "Done" at bounding box center [900, 536] width 66 height 40
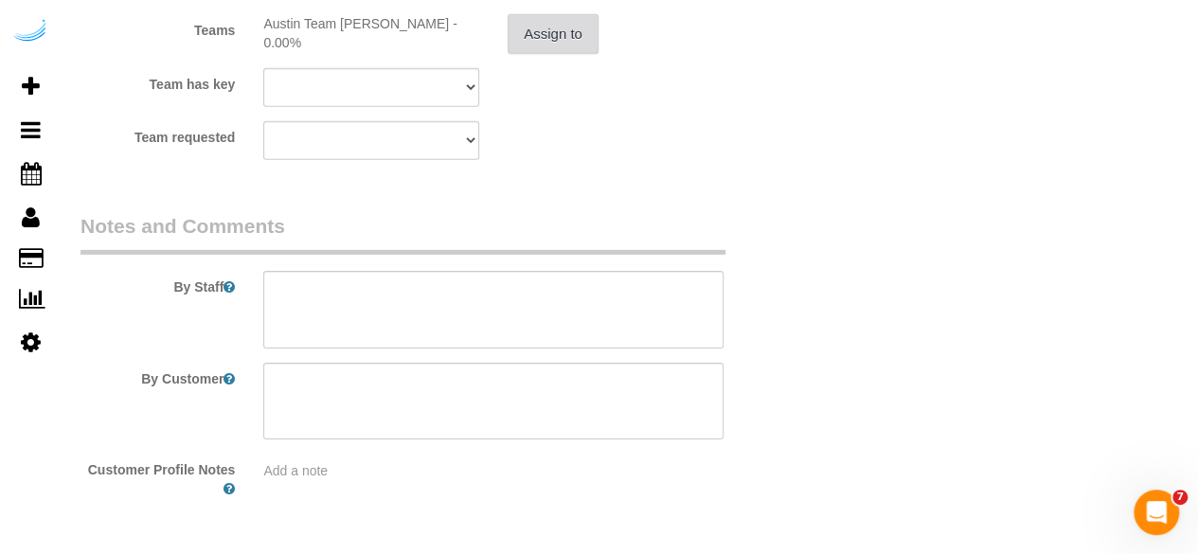
scroll to position [2948, 0]
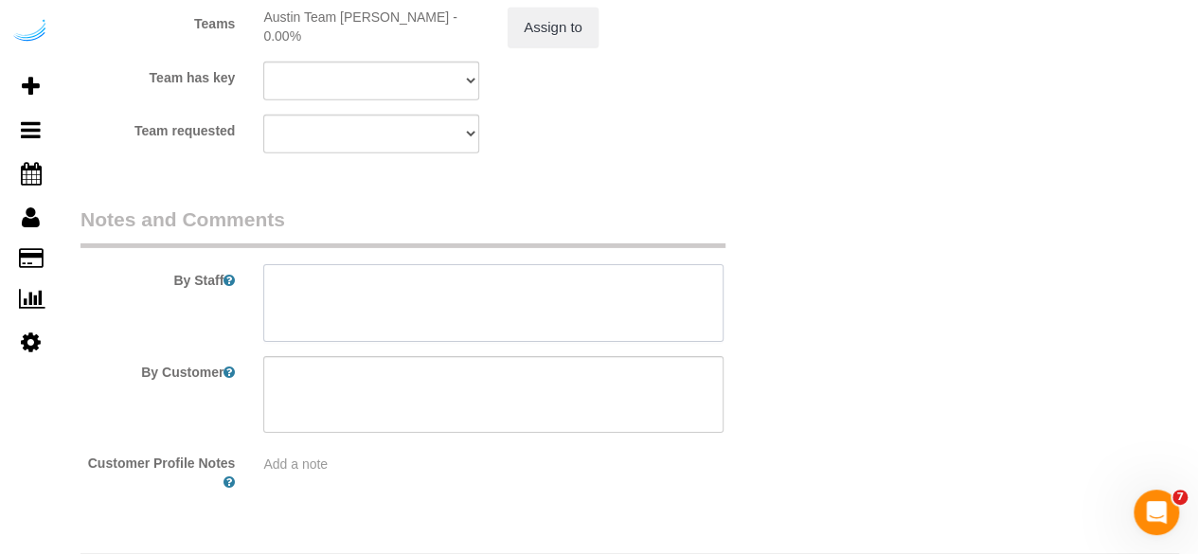
click at [550, 309] on textarea at bounding box center [493, 303] width 460 height 78
paste textarea "Permanent Notes:No notes from this customer.Today's Notes:No notes from this se…"
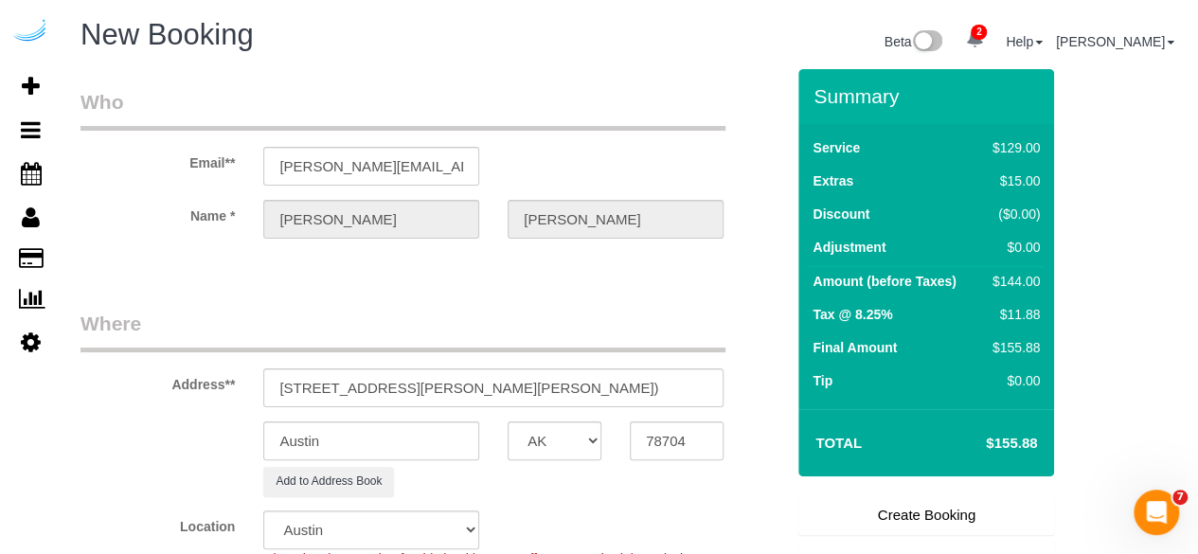
scroll to position [278, 0]
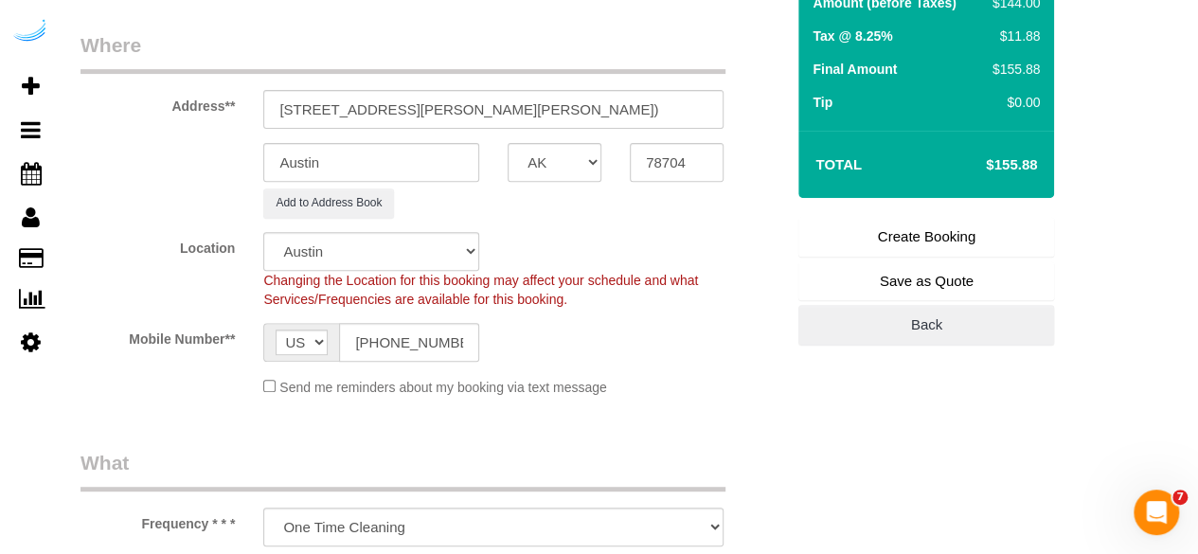
type textarea "Recurrency: One time service Permanent Notes:No notes from this customer.Today'…"
click at [915, 247] on link "Create Booking" at bounding box center [926, 237] width 256 height 40
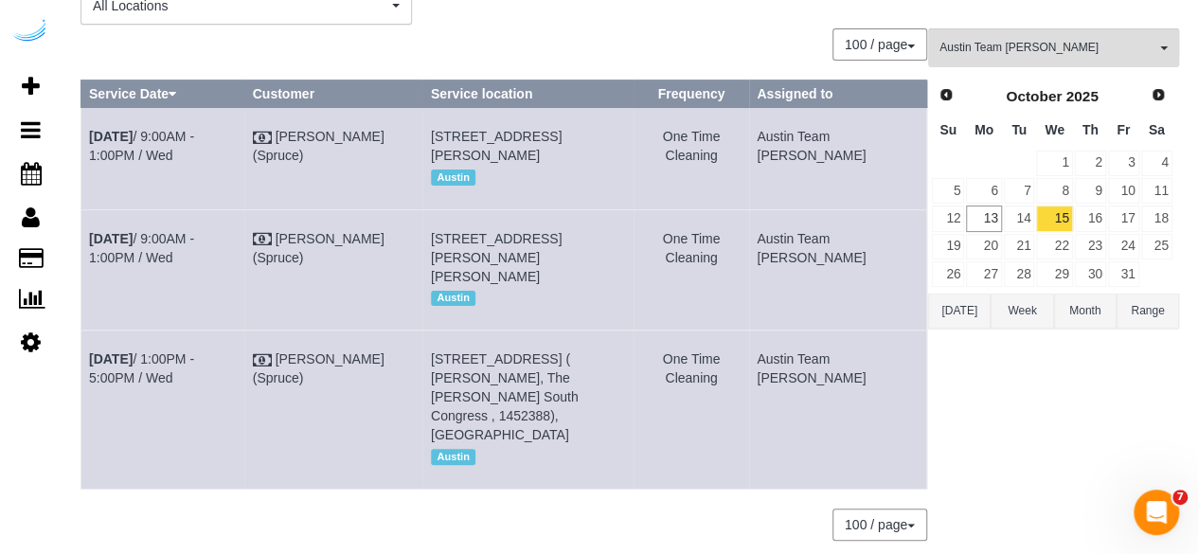
scroll to position [132, 0]
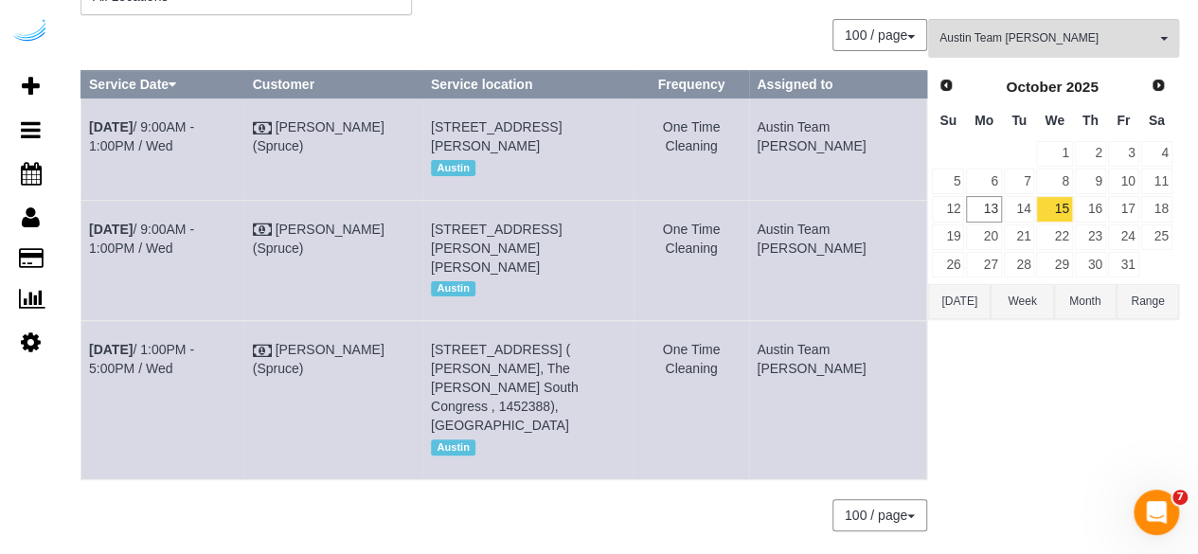
click at [870, 440] on td "Austin Team Isabel" at bounding box center [838, 400] width 178 height 158
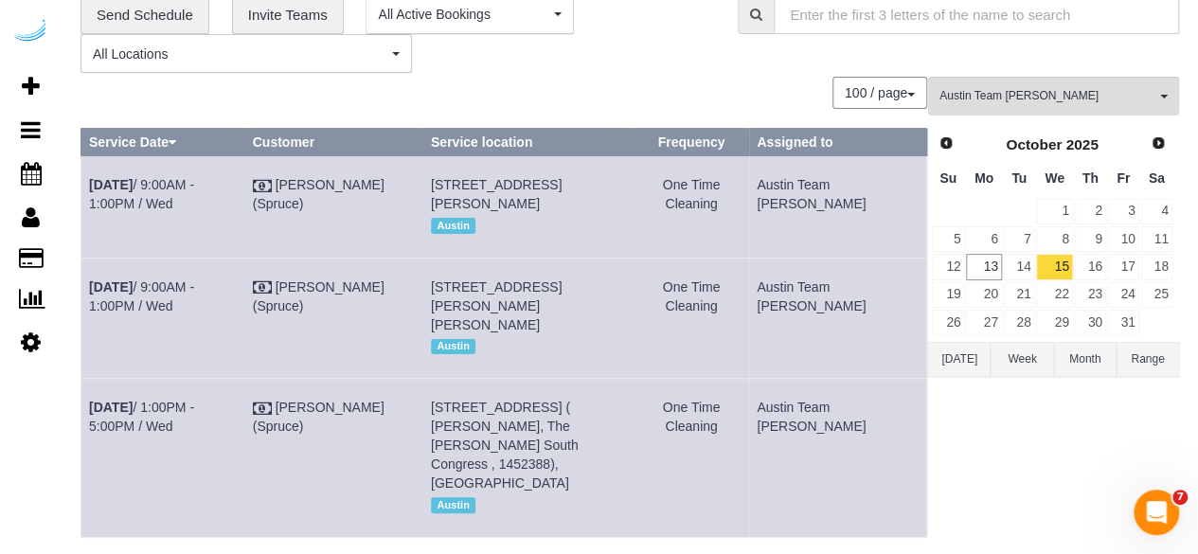
scroll to position [0, 0]
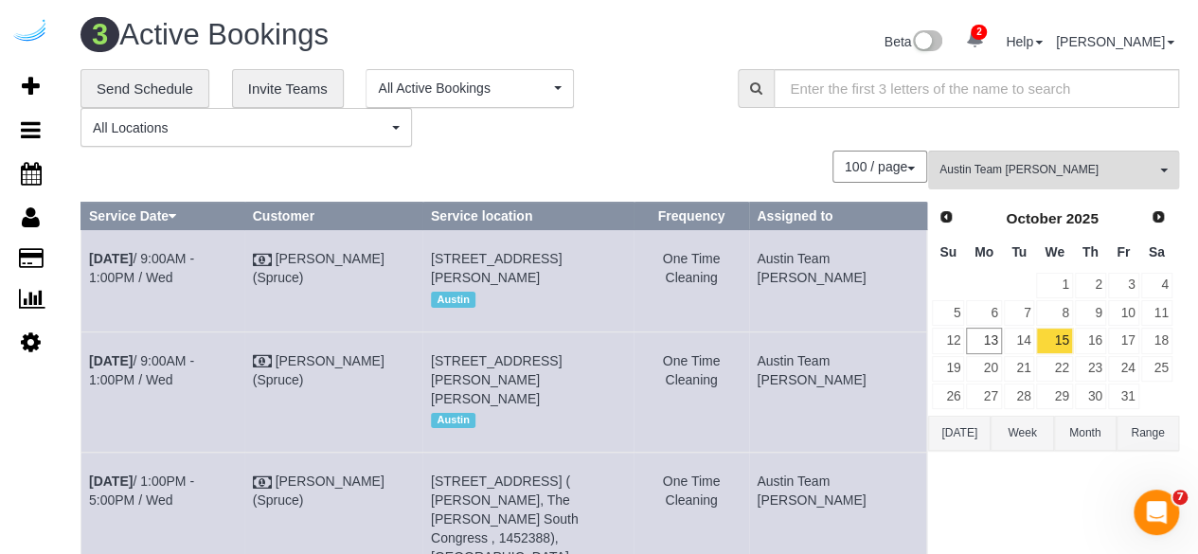
copy tbody "Oct 15th / 9:00AM - 1:00PM / Wed Brandie Louck (Spruce) 201 Lavaca St, Building…"
click at [1097, 331] on link "16" at bounding box center [1090, 341] width 31 height 26
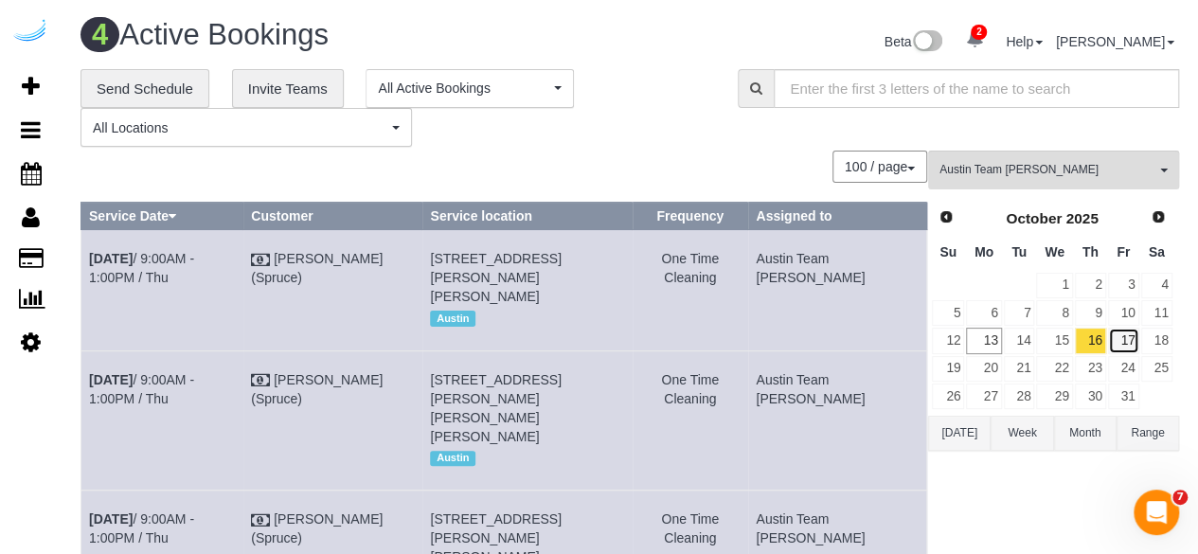
click at [1136, 342] on link "17" at bounding box center [1123, 341] width 31 height 26
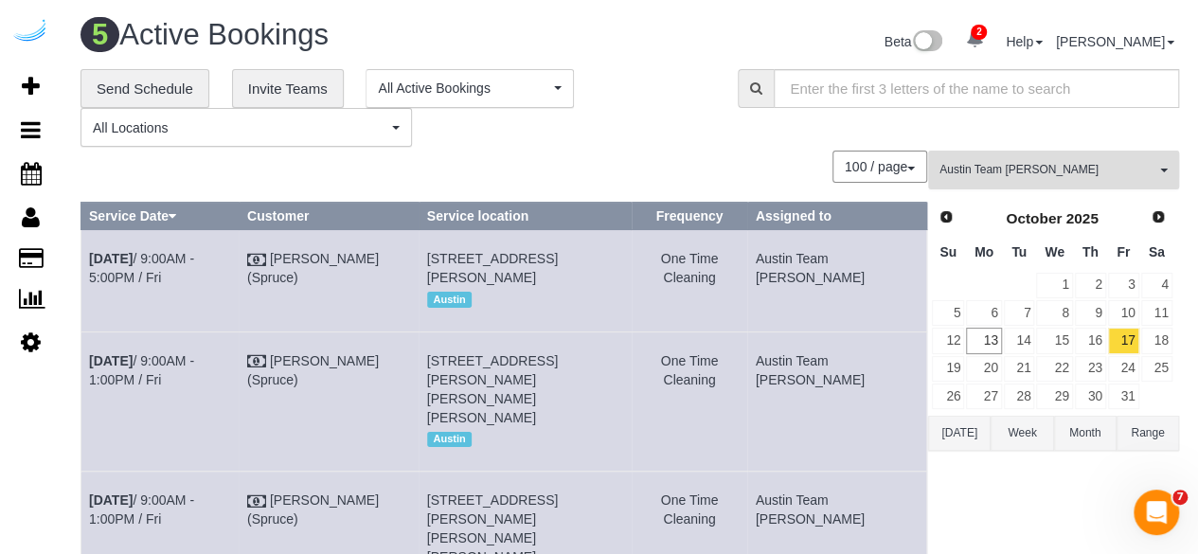
click at [1051, 169] on span "Austin Team Isabel" at bounding box center [1047, 170] width 216 height 16
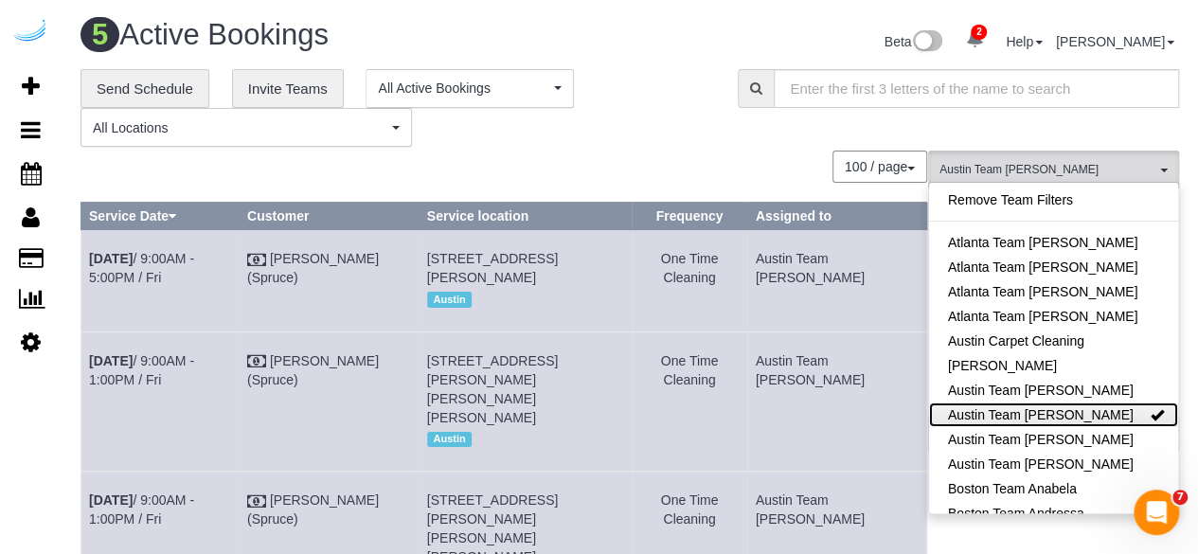
click at [1097, 414] on link "Austin Team Isabel" at bounding box center [1053, 415] width 249 height 25
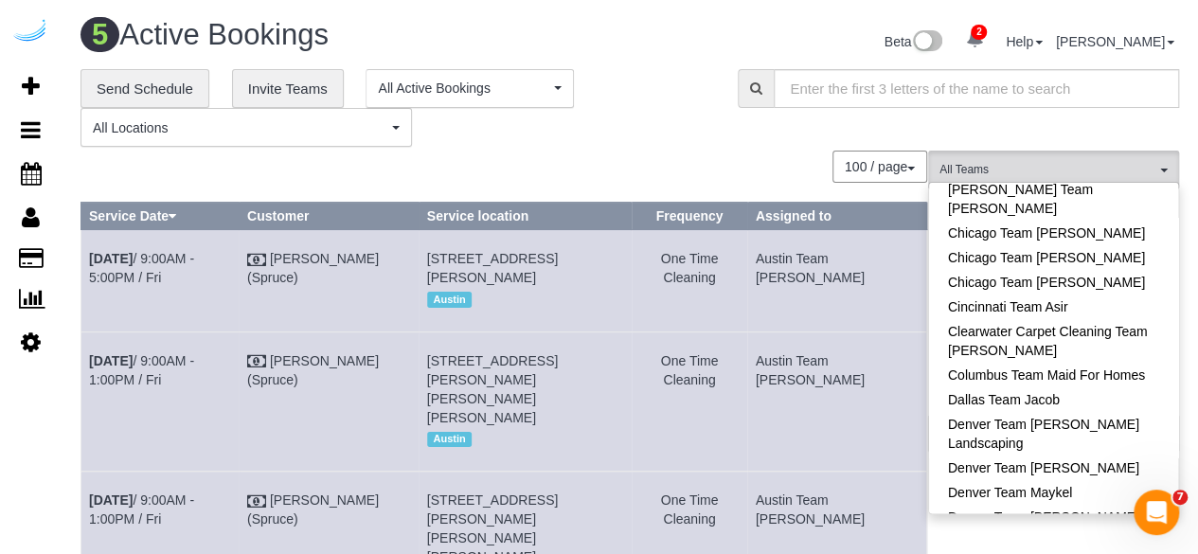
scroll to position [451, 0]
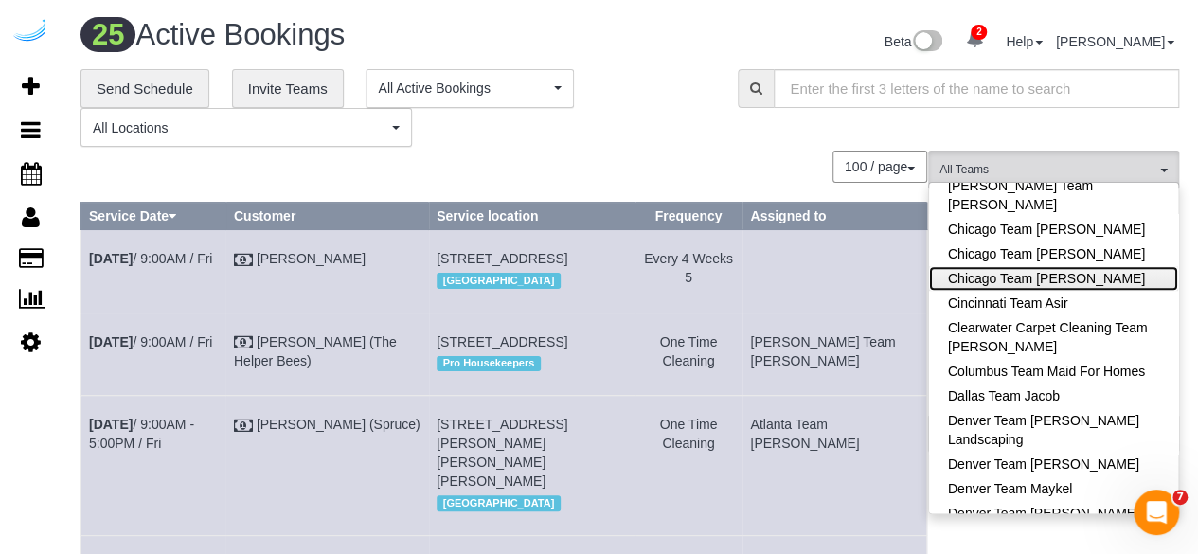
click at [1037, 278] on link "Chicago Team Wesley" at bounding box center [1053, 278] width 249 height 25
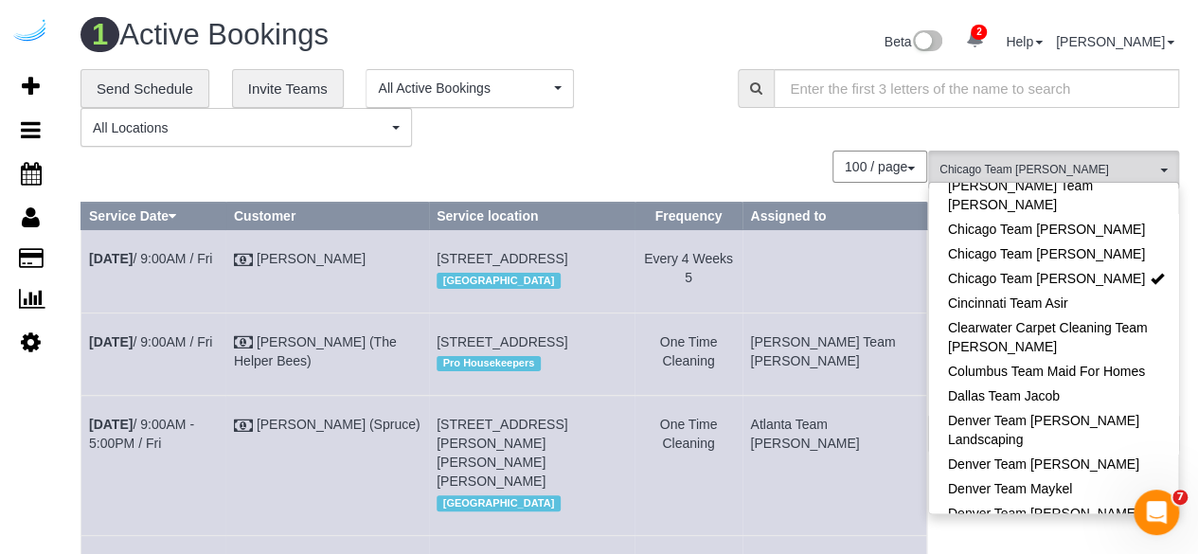
click at [717, 104] on div "**********" at bounding box center [394, 108] width 657 height 79
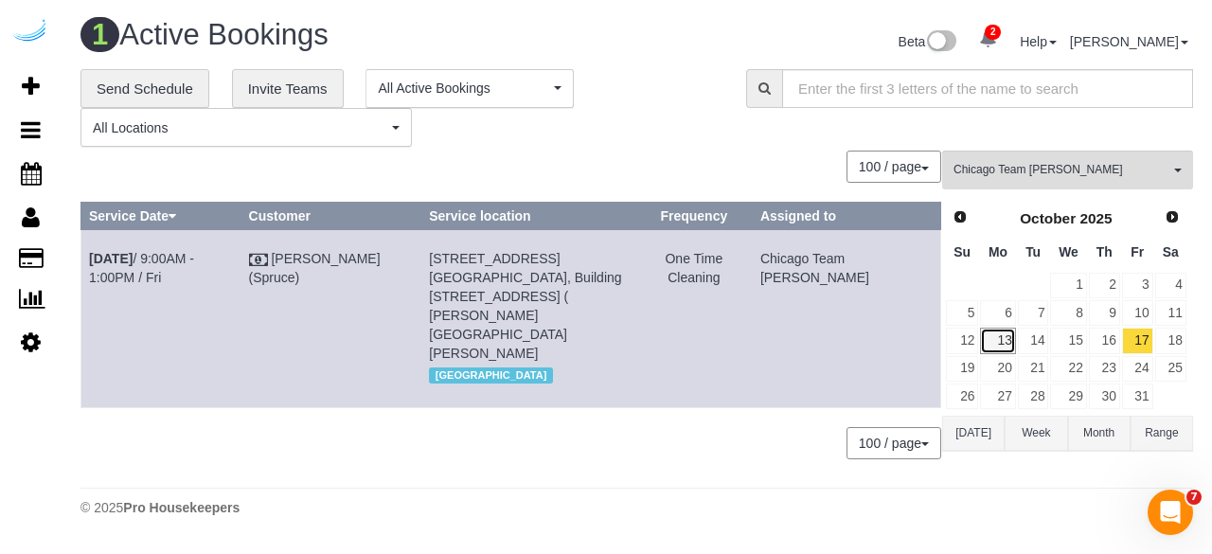
click at [1004, 338] on link "13" at bounding box center [997, 341] width 35 height 26
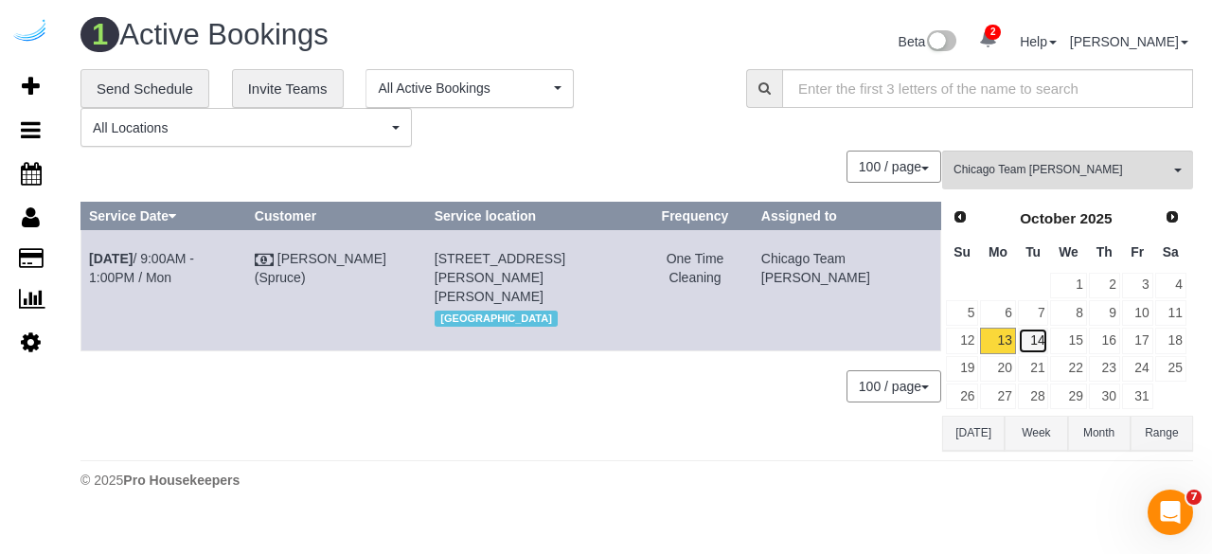
click at [1030, 340] on link "14" at bounding box center [1033, 341] width 31 height 26
click at [194, 253] on link "Oct 14th / 9:00AM - 1:00PM / Tue" at bounding box center [141, 268] width 105 height 34
click at [1073, 340] on link "15" at bounding box center [1068, 341] width 36 height 26
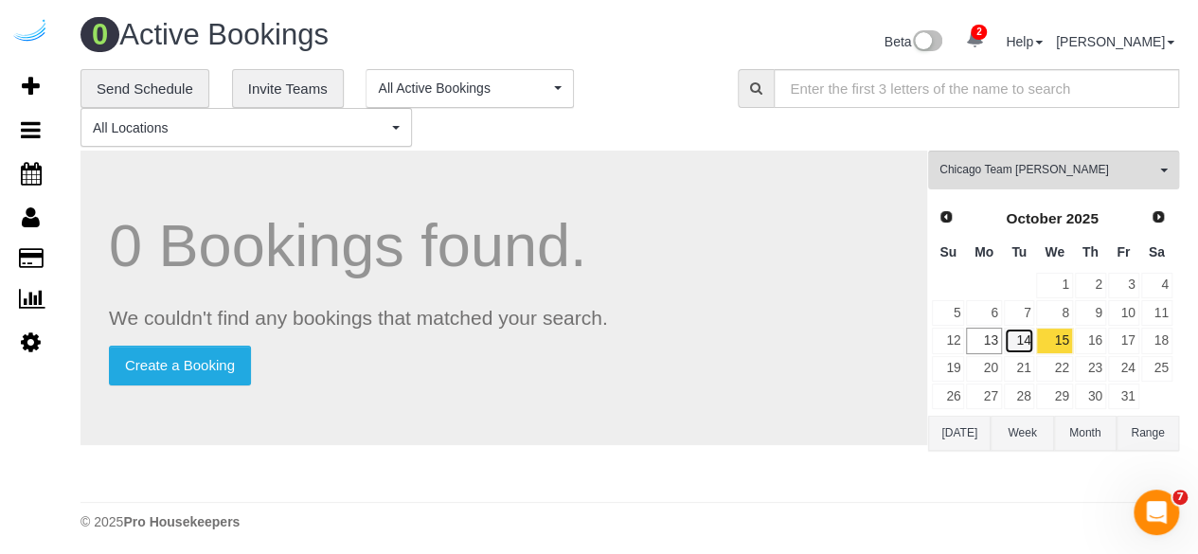
click at [1019, 329] on link "14" at bounding box center [1019, 341] width 31 height 26
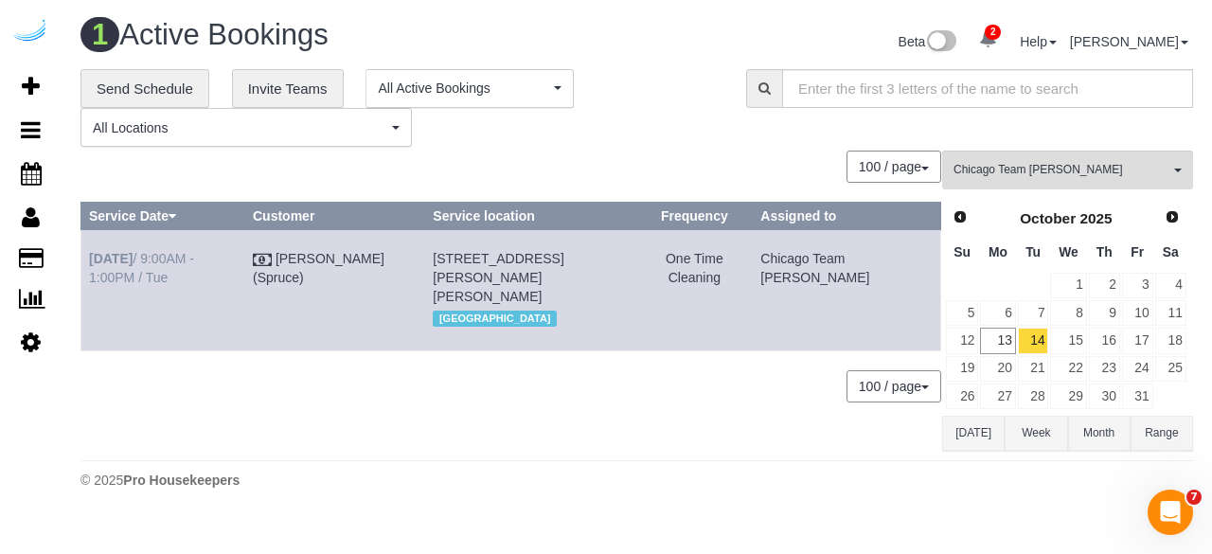
drag, startPoint x: 886, startPoint y: 283, endPoint x: 93, endPoint y: 261, distance: 793.9
click at [93, 261] on tr "Oct 14th / 9:00AM - 1:00PM / Tue Brandie Louck (Spruce) 728 N Morgan St, Unit S…" at bounding box center [511, 290] width 860 height 120
copy tr "Oct 14th / 9:00AM - 1:00PM / Tue Brandie Louck (Spruce) 728 N Morgan St, Unit S…"
click at [1074, 334] on link "15" at bounding box center [1068, 341] width 36 height 26
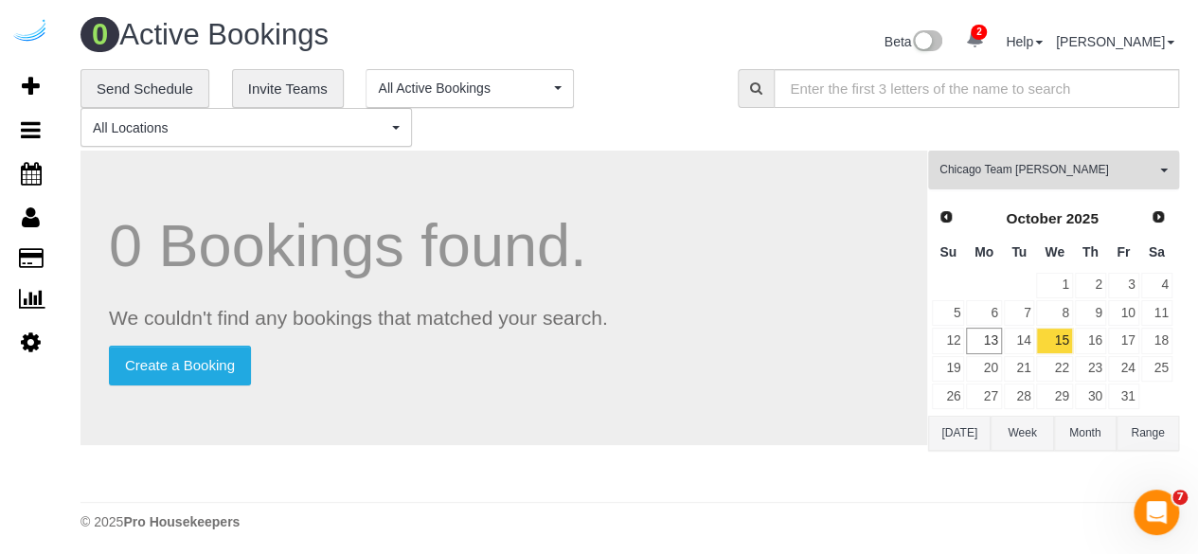
click at [940, 164] on span "Chicago Team Wesley" at bounding box center [1047, 170] width 216 height 16
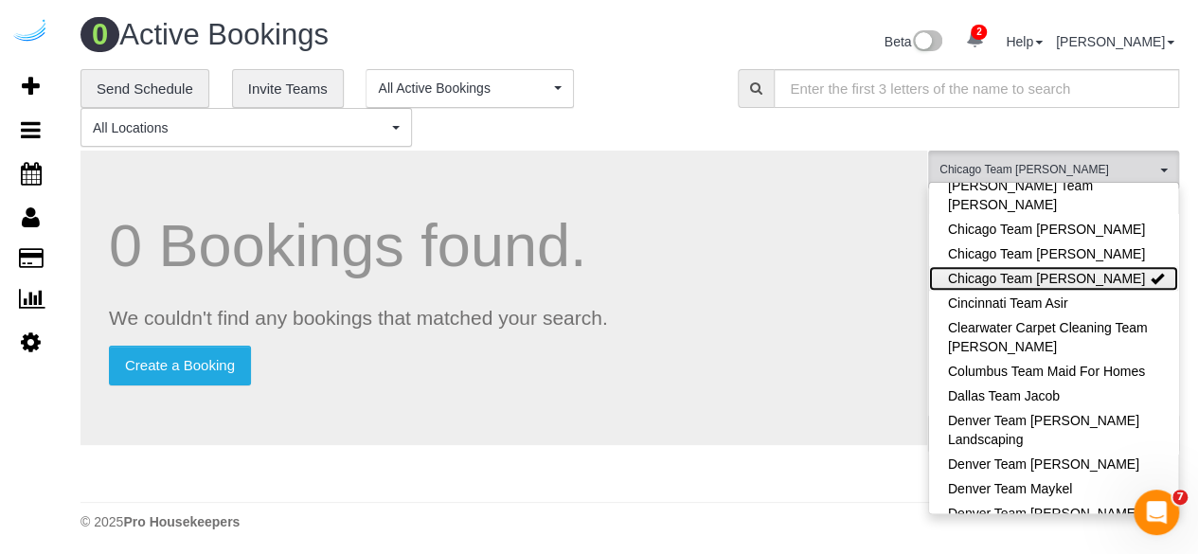
click at [972, 276] on link "Chicago Team Wesley" at bounding box center [1053, 278] width 249 height 25
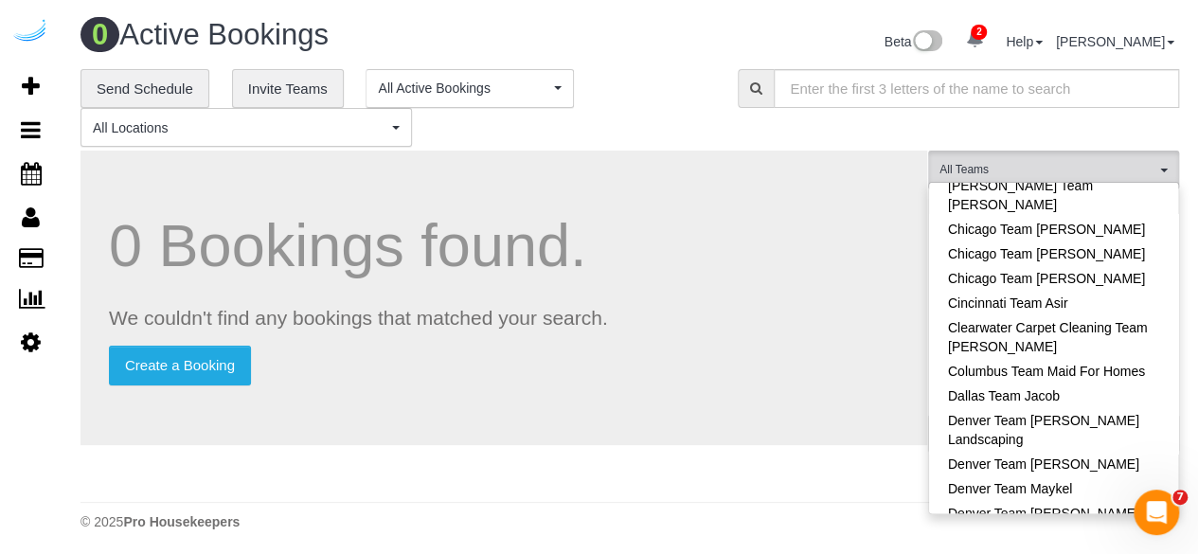
click at [778, 132] on div "**********" at bounding box center [629, 108] width 1127 height 79
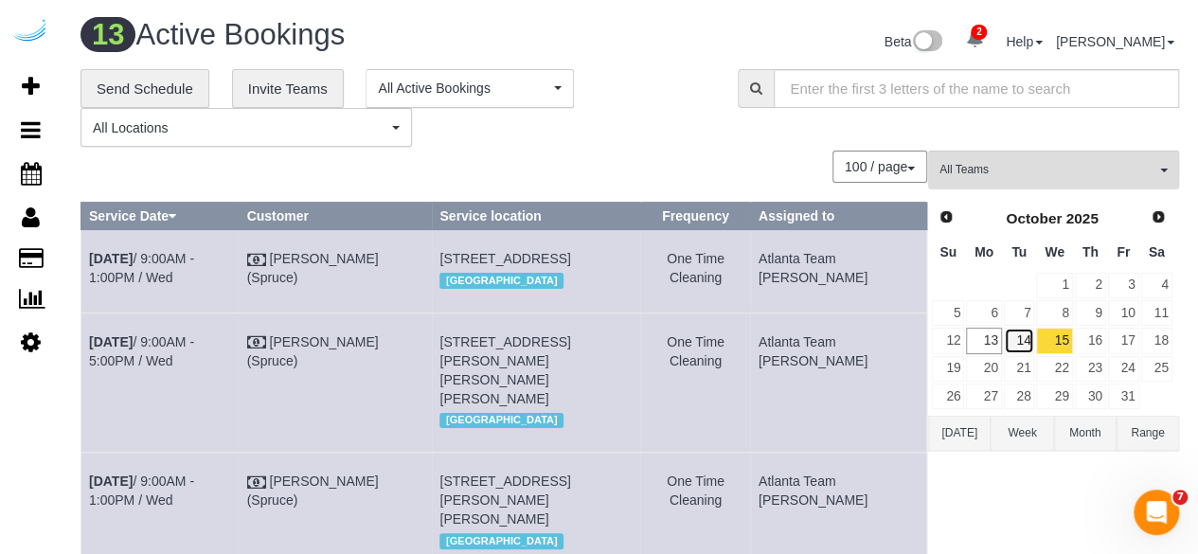
click at [1030, 331] on link "14" at bounding box center [1019, 341] width 31 height 26
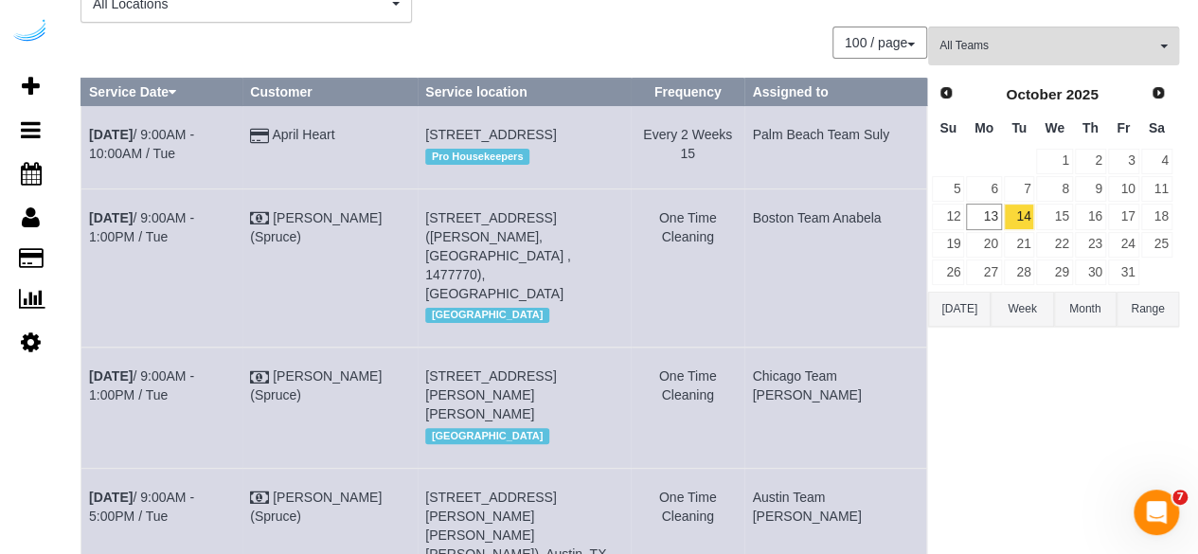
scroll to position [123, 0]
click at [1135, 39] on span "All Teams" at bounding box center [1047, 47] width 216 height 16
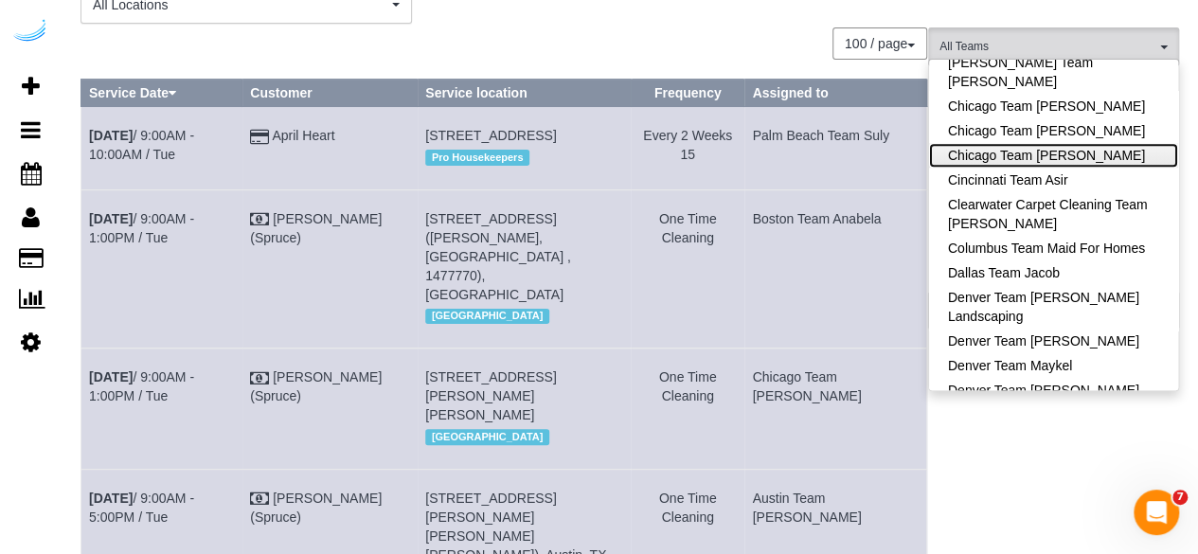
click at [1101, 146] on link "Chicago Team Wesley" at bounding box center [1053, 155] width 249 height 25
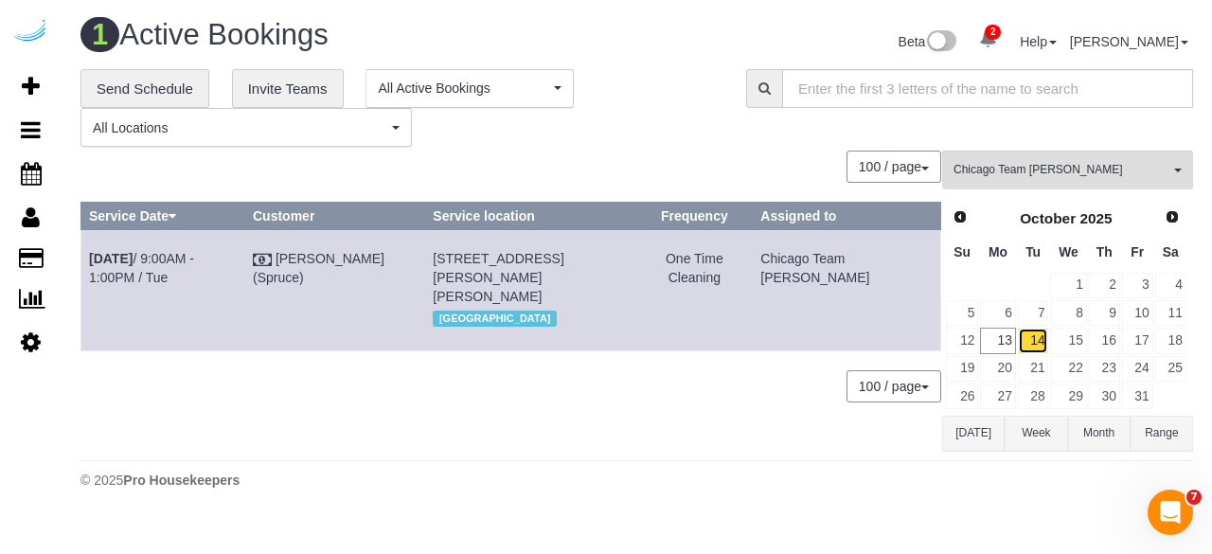
click at [1038, 336] on link "14" at bounding box center [1033, 341] width 31 height 26
click at [174, 256] on link "Oct 14th / 9:00AM - 1:00PM / Tue" at bounding box center [141, 268] width 105 height 34
click at [1063, 344] on link "15" at bounding box center [1068, 341] width 36 height 26
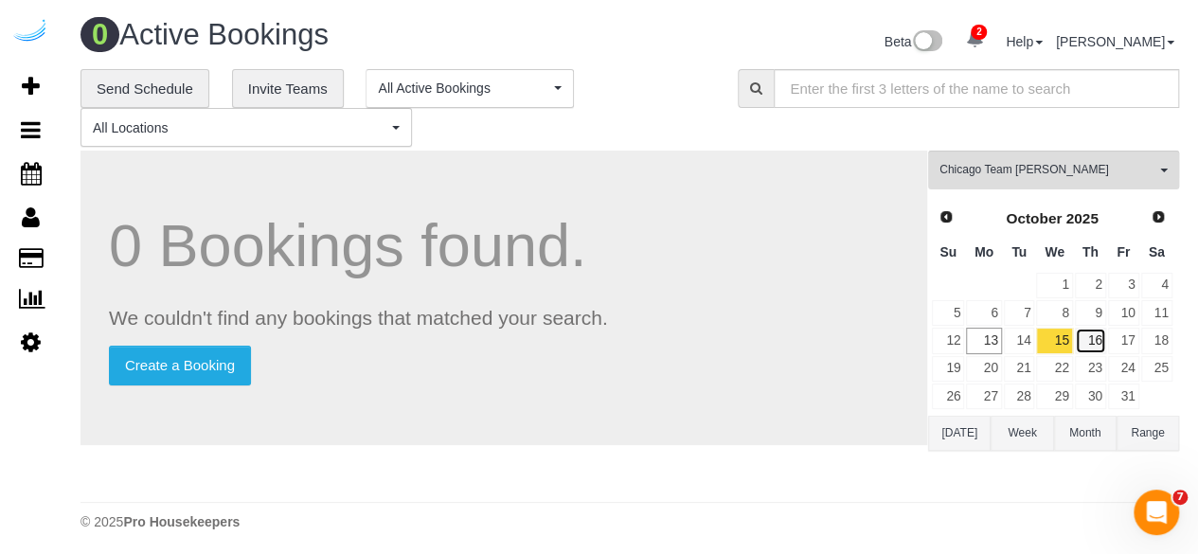
click at [1076, 339] on link "16" at bounding box center [1090, 341] width 31 height 26
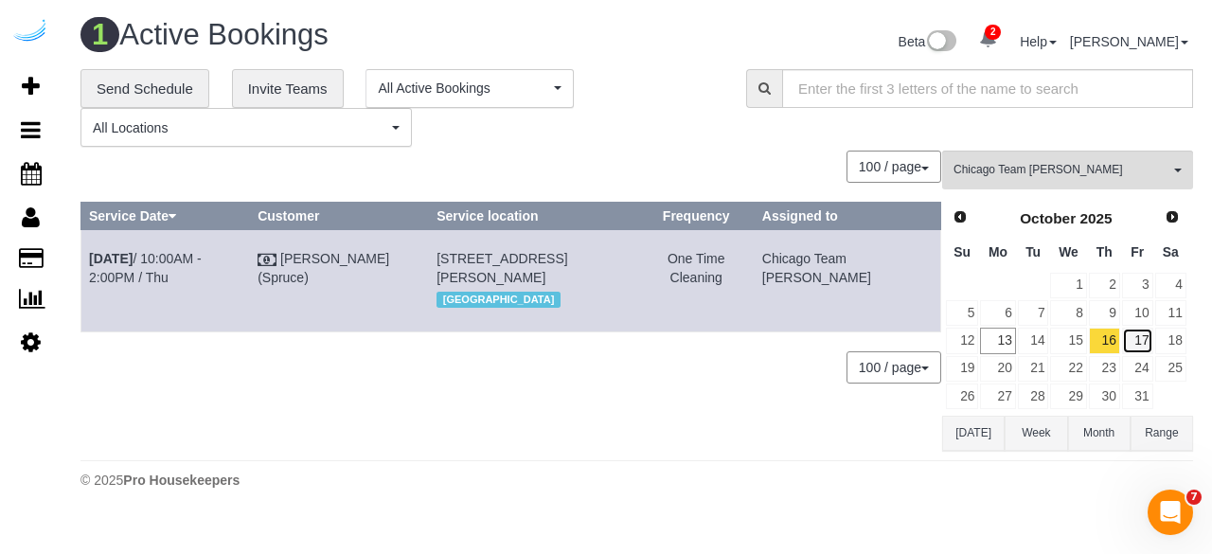
click at [1135, 331] on link "17" at bounding box center [1137, 341] width 31 height 26
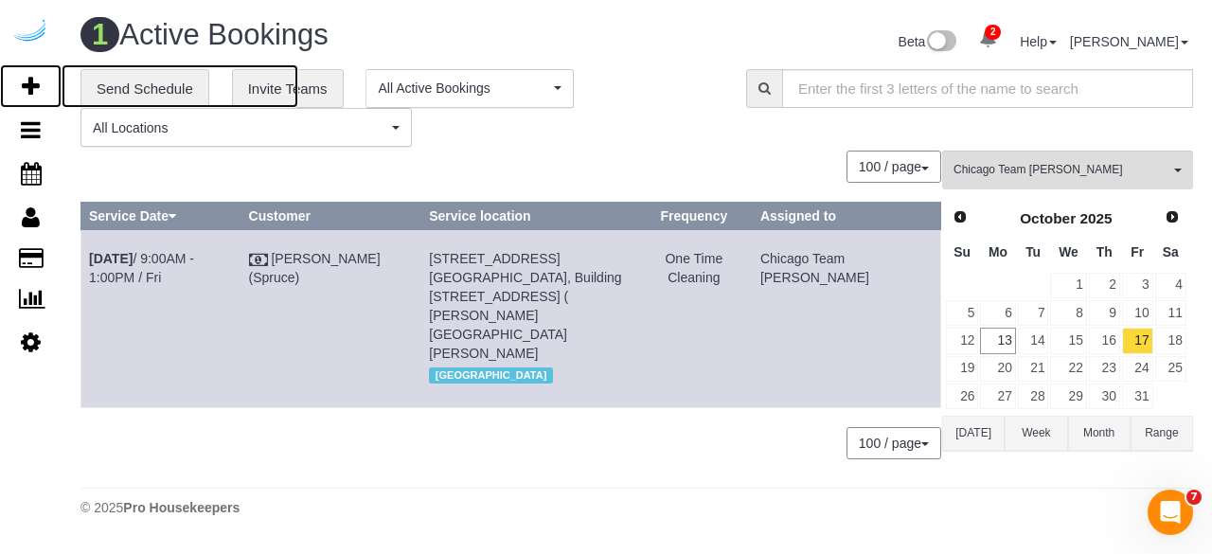
drag, startPoint x: 31, startPoint y: 90, endPoint x: 63, endPoint y: 1, distance: 94.7
click at [31, 90] on icon at bounding box center [31, 86] width 18 height 23
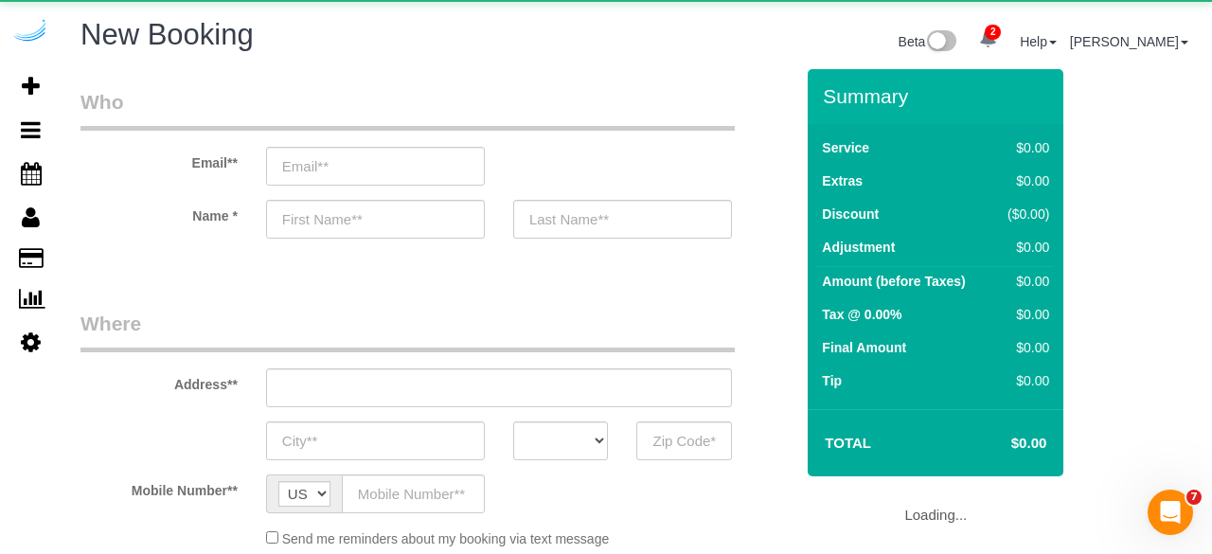
select select "object:8332"
select select "4"
select select "number:9"
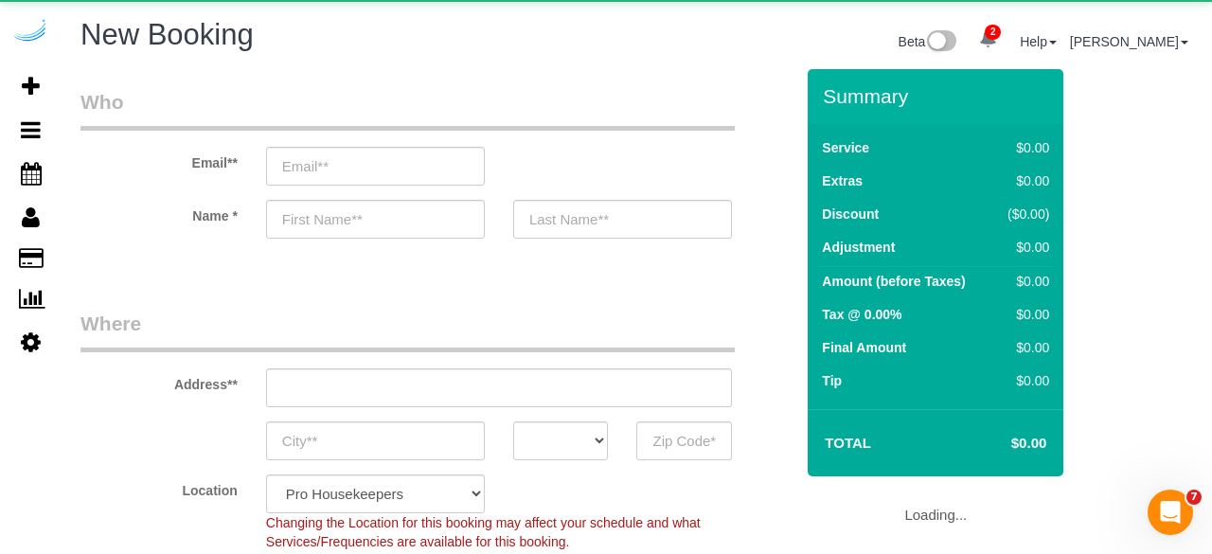
select select "object:8931"
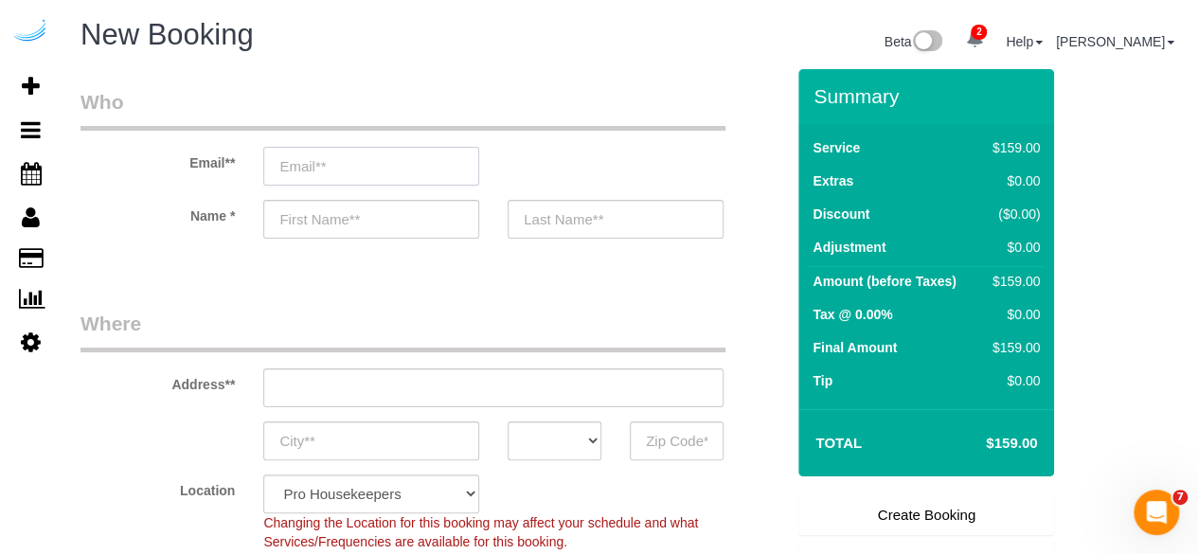
click at [411, 157] on input "email" at bounding box center [371, 166] width 216 height 39
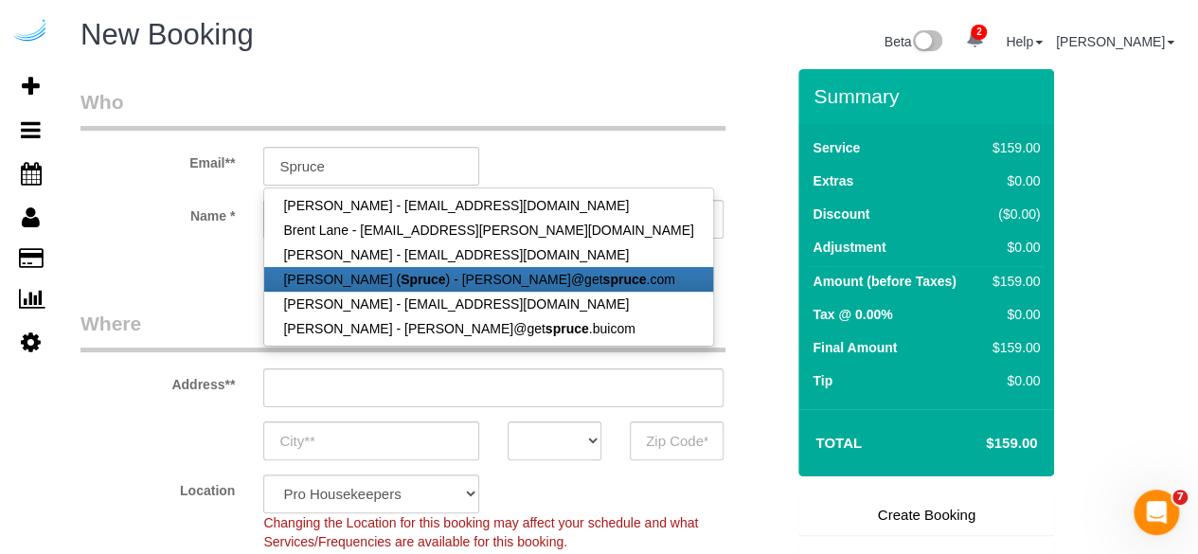
click at [421, 274] on strong "Spruce" at bounding box center [423, 279] width 45 height 15
type input "[PERSON_NAME][EMAIL_ADDRESS][DOMAIN_NAME]"
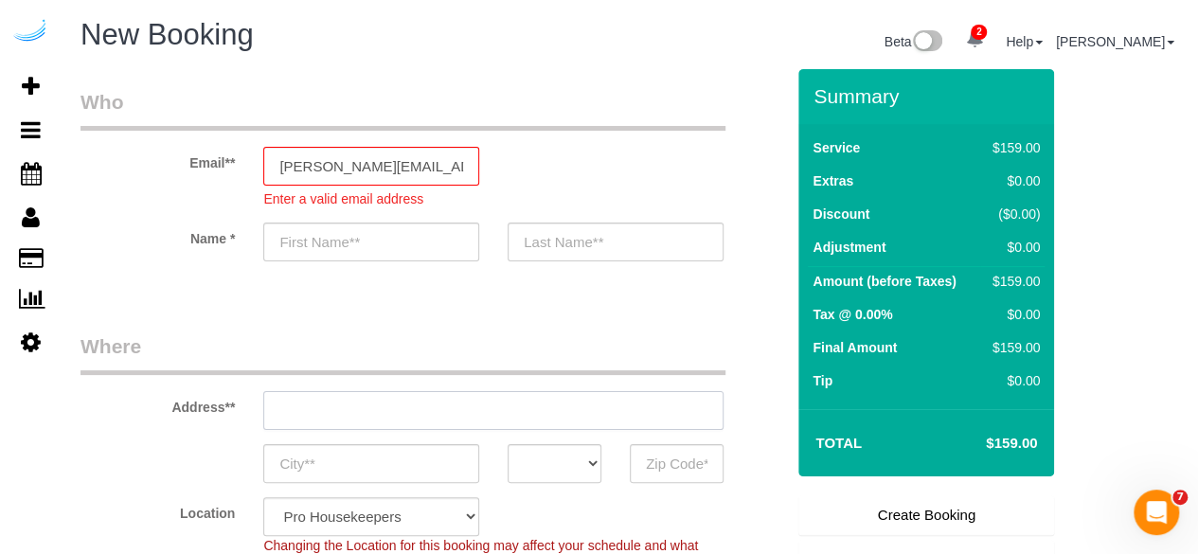
click at [548, 388] on div "Address**" at bounding box center [432, 381] width 732 height 98
type input "[PERSON_NAME]"
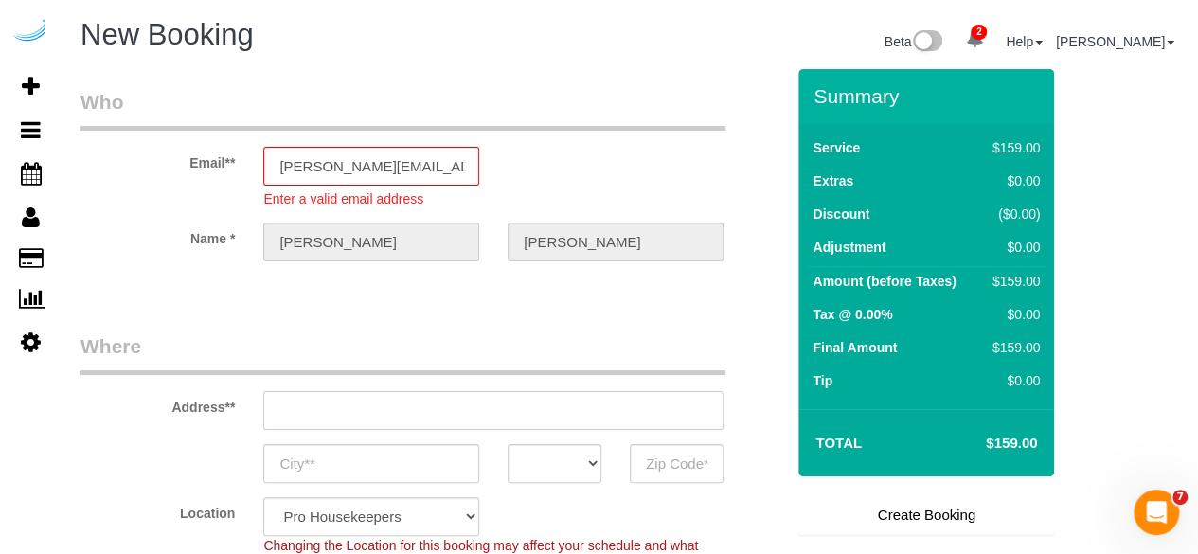
click at [547, 404] on input "text" at bounding box center [493, 410] width 460 height 39
type input "3816 S Lamar Blvd"
type input "Austin"
select select "[GEOGRAPHIC_DATA]"
type input "78704"
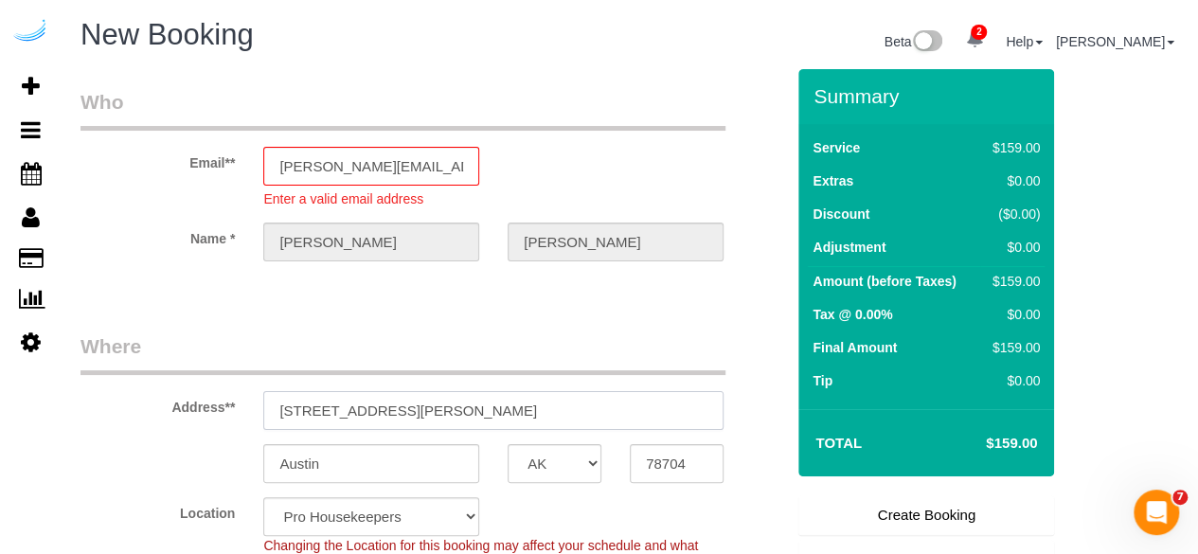
paste input "1507213"
type input "1507213"
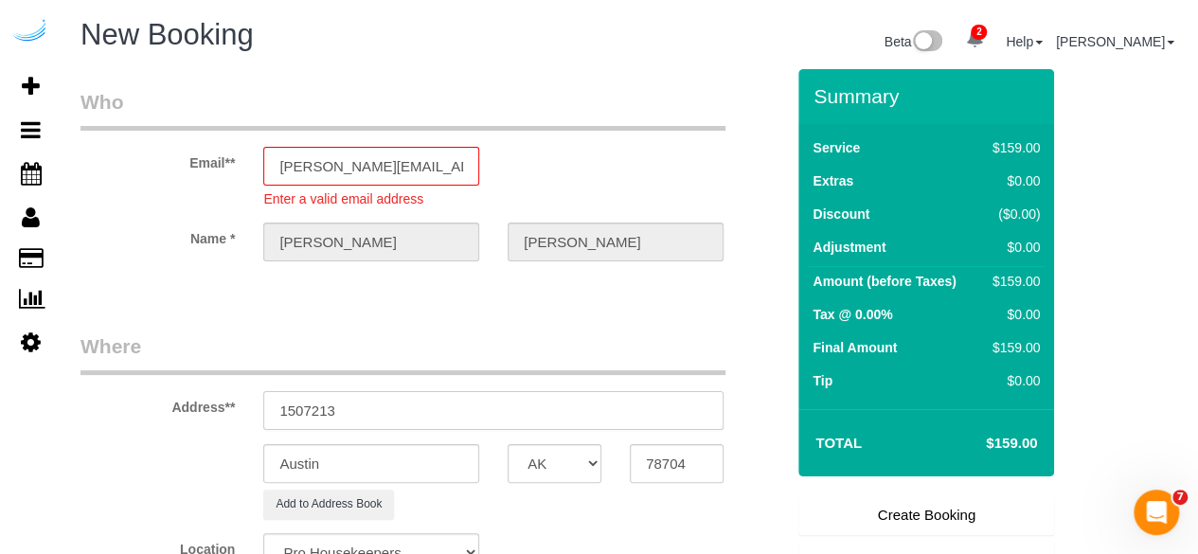
select select "9"
paste input "text"
type input "1507213"
select select "object:8977"
click at [528, 416] on input "1507213" at bounding box center [493, 410] width 460 height 39
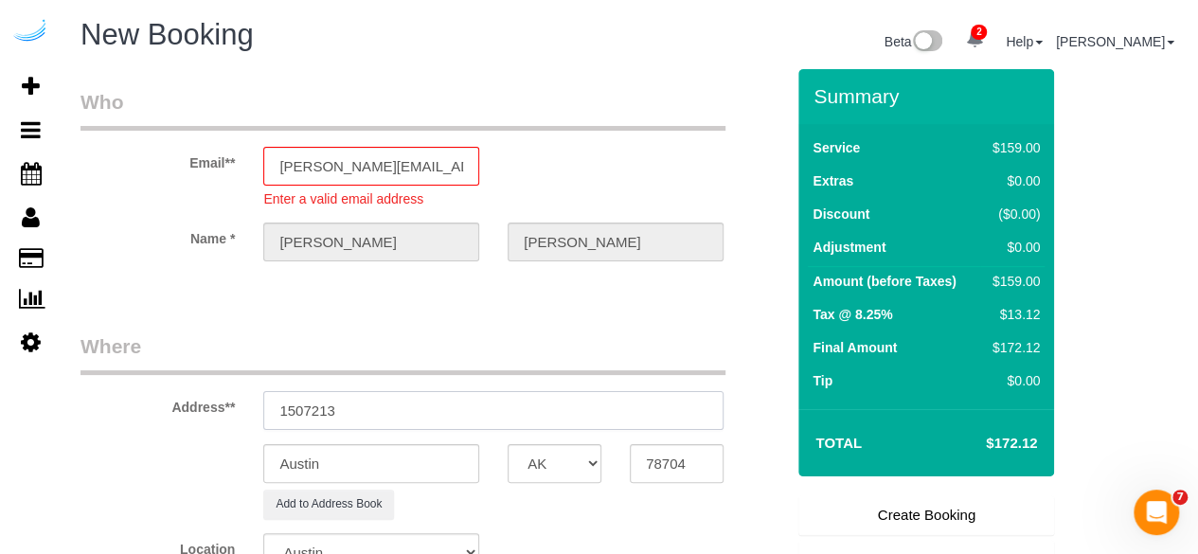
paste input "Wolf Point West, 343 W Wolf Point Plaza, Chicago, IL 60654"
click at [553, 402] on input "Wolf Point West, 343 W Wolf Point Plaza, Chicago, IL 60654" at bounding box center [493, 410] width 460 height 39
paste input "text"
drag, startPoint x: 617, startPoint y: 406, endPoint x: 757, endPoint y: 423, distance: 140.3
click at [757, 423] on div "Address** Wolf Point West, 343 W Wolf Point Plaza, Chicago, IL 60654" at bounding box center [432, 381] width 732 height 98
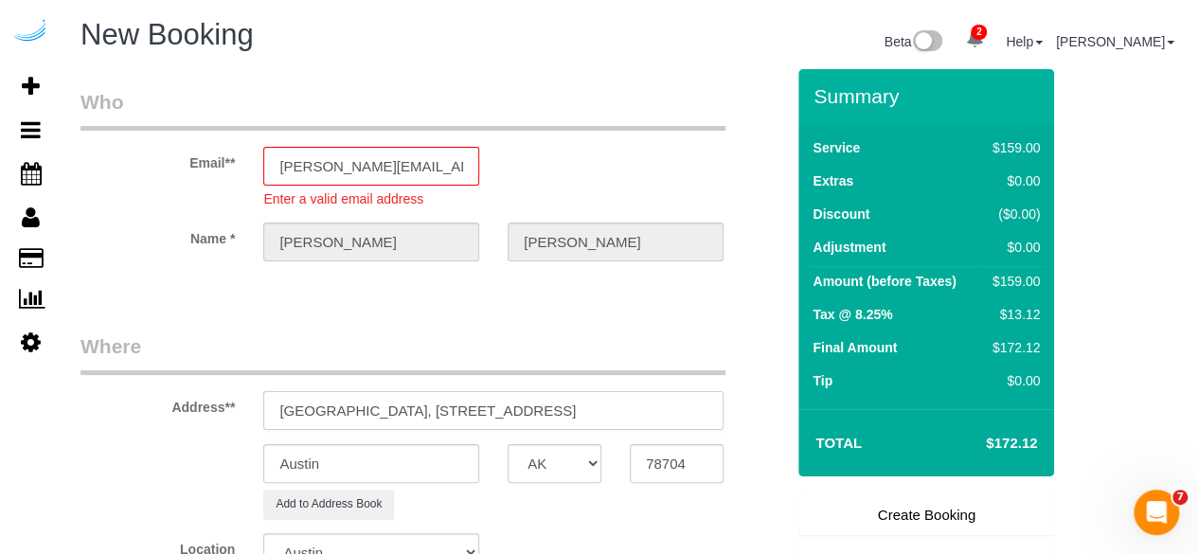
type input "Wolf Point West, 343 W Wolf Point Plaza, Chicago, IL 60654"
click at [687, 454] on input "78704" at bounding box center [677, 463] width 94 height 39
paste input "6065"
type input "60654"
click at [542, 464] on select "AK AL AR AZ CA CO CT DC DE FL GA HI IA ID IL IN KS KY LA MA MD ME MI MN MO MS M…" at bounding box center [555, 463] width 94 height 39
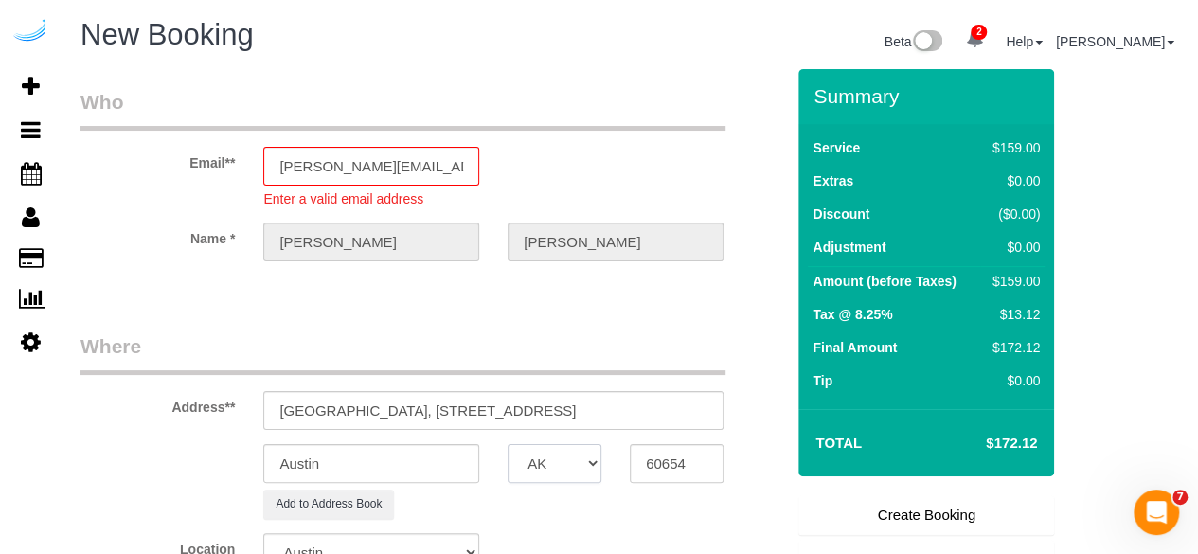
select select "IL"
click at [508, 444] on select "AK AL AR AZ CA CO CT DC DE FL GA HI IA ID IL IN KS KY LA MA MD ME MI MN MO MS M…" at bounding box center [555, 463] width 94 height 39
select select "11"
click at [394, 471] on input "Austin" at bounding box center [371, 463] width 216 height 39
type input "C"
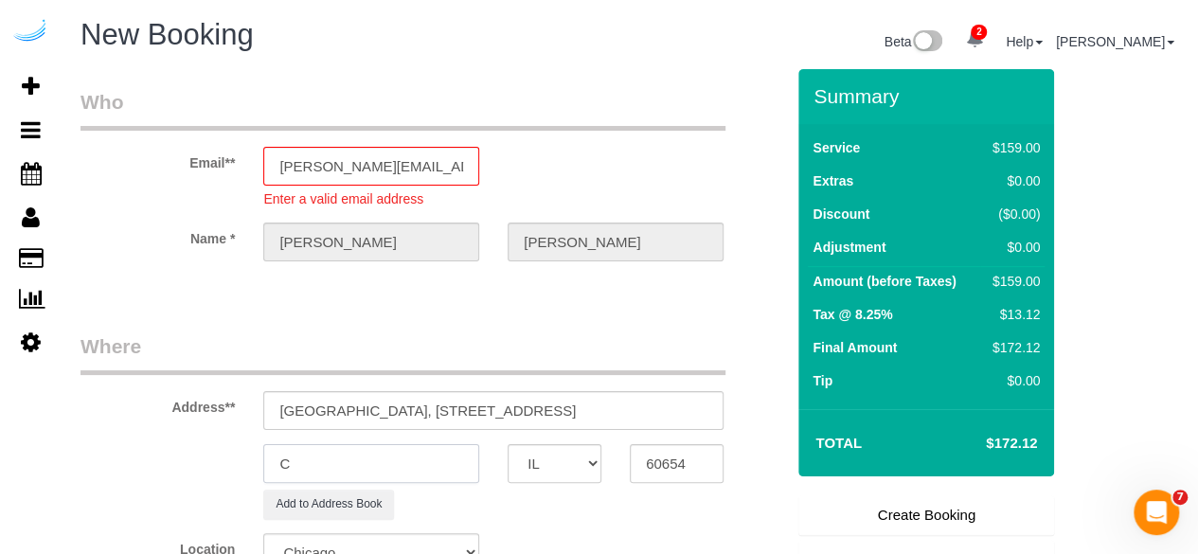
select select "object:9019"
type input "[GEOGRAPHIC_DATA]"
drag, startPoint x: 548, startPoint y: 411, endPoint x: 706, endPoint y: 405, distance: 157.3
click at [706, 405] on input "Wolf Point West, 343 W Wolf Point Plaza, Chicago, IL 60654" at bounding box center [493, 410] width 460 height 39
paste input "Jackson Gilliam"
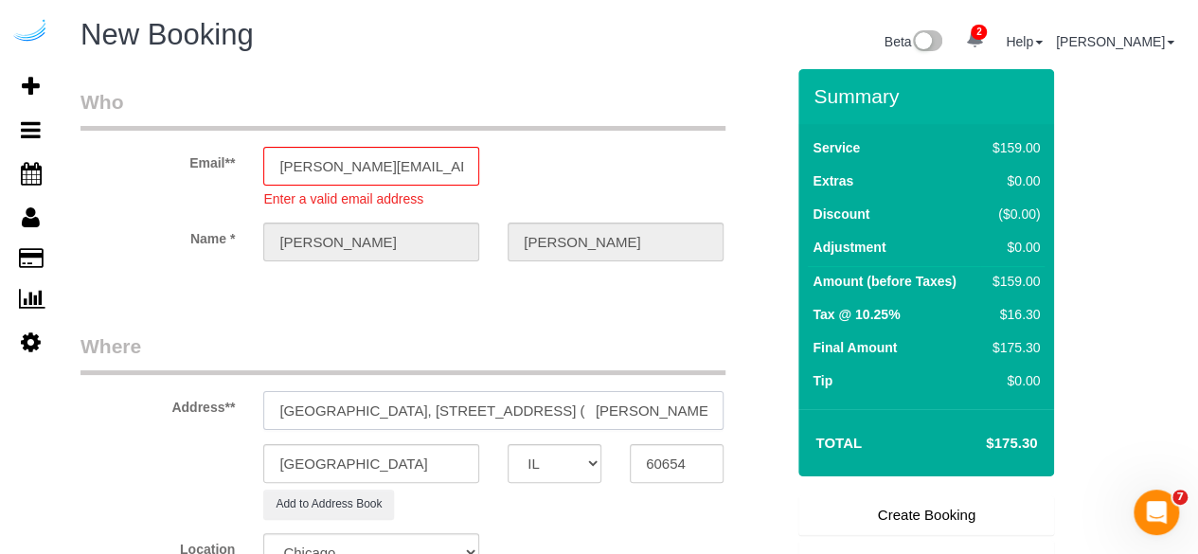
paste input "Wolf Point West"
paste input "1507213"
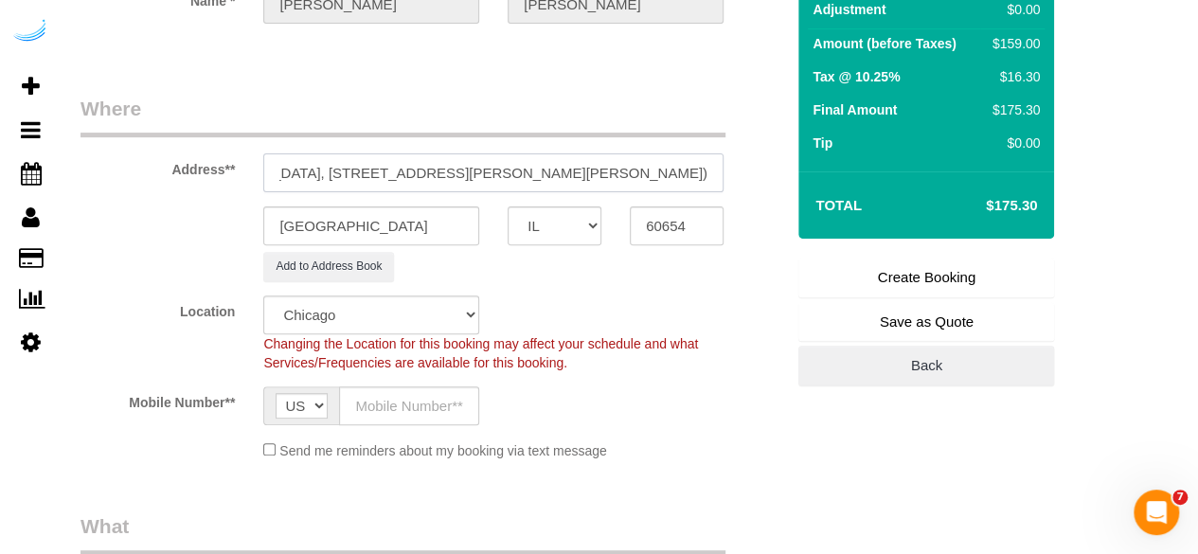
scroll to position [293, 0]
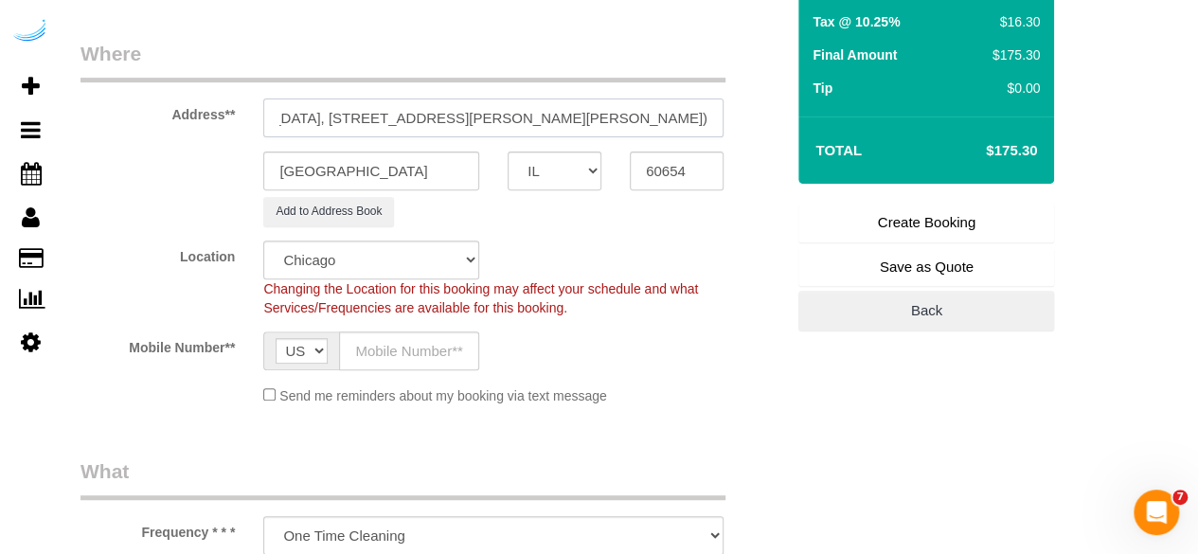
type input "Wolf Point West, 343 W Wolf Point Plaza, Building 343, Unit 1310 ( Jackson Gill…"
click at [435, 359] on input "text" at bounding box center [409, 350] width 140 height 39
click at [438, 361] on input "text" at bounding box center [409, 350] width 140 height 39
type input "[PHONE_NUMBER]"
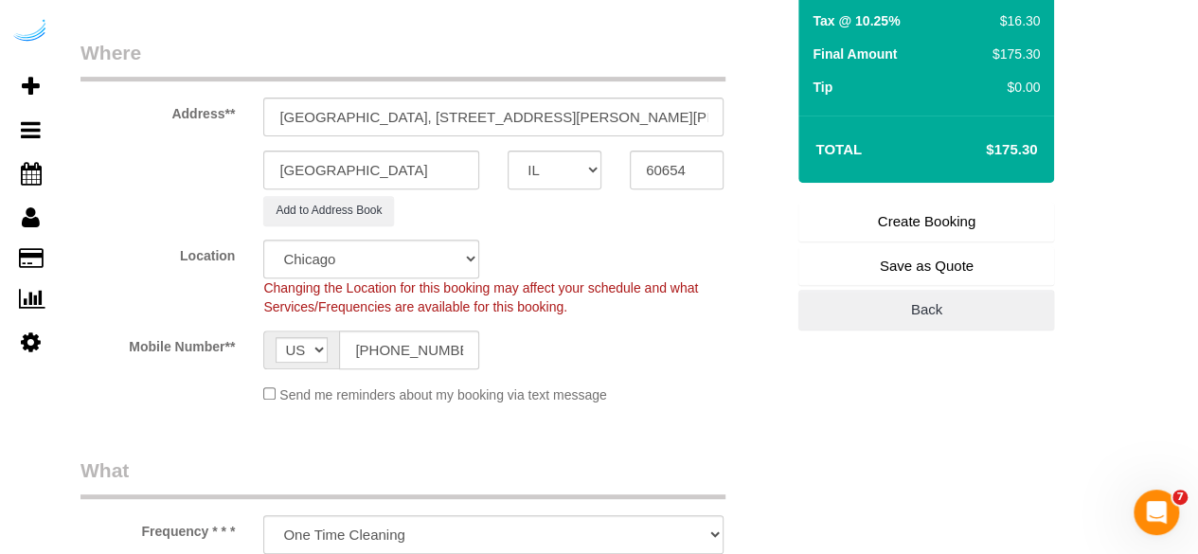
type input "Brandie Louck"
type input "[PHONE_NUMBER]"
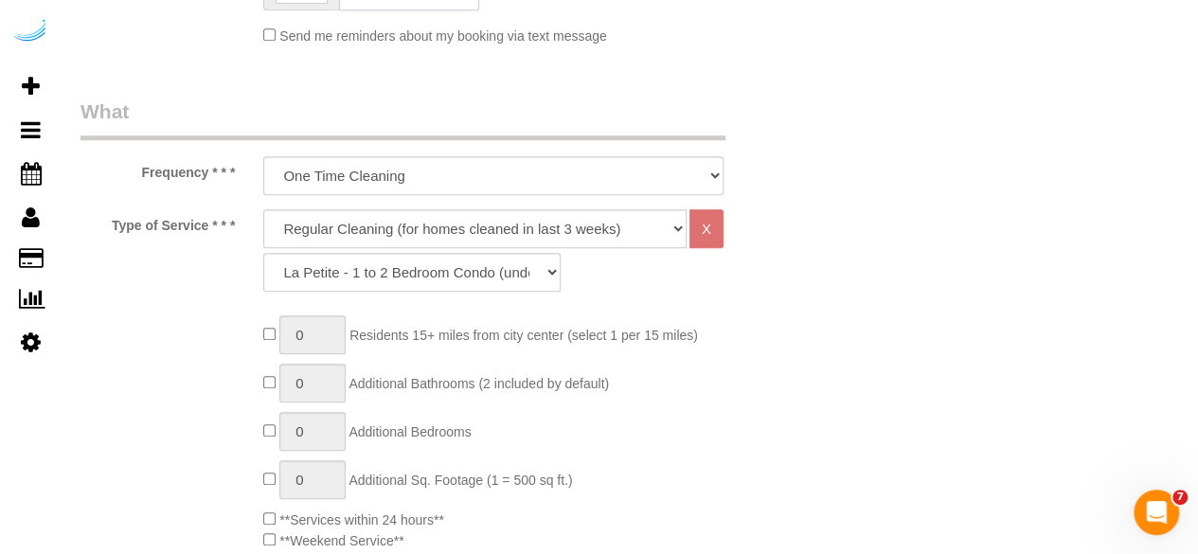
scroll to position [757, 0]
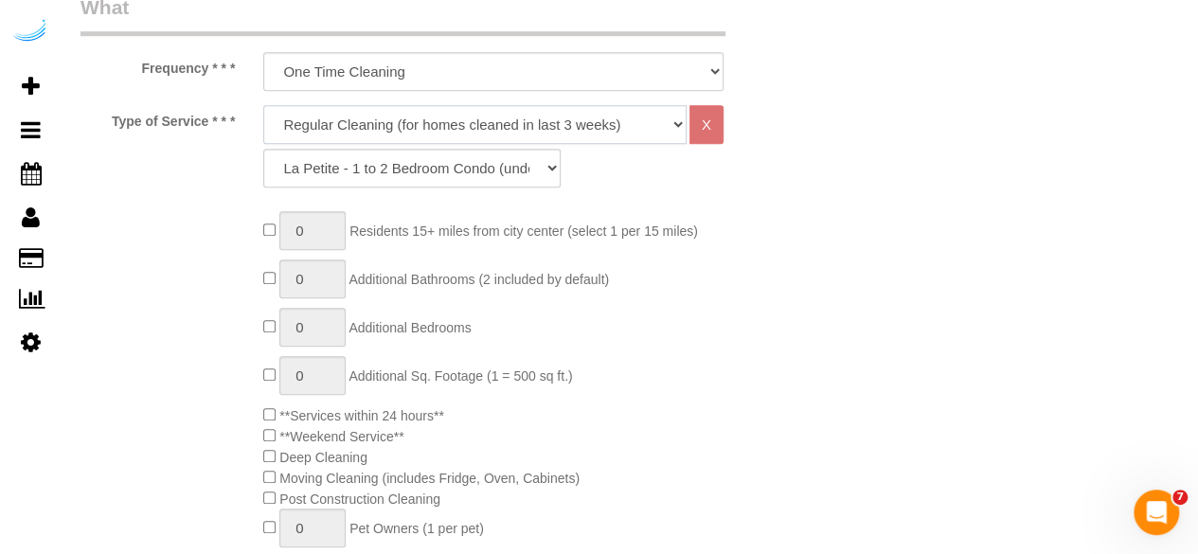
click at [471, 125] on select "Deep Cleaning (for homes that have not been cleaned in 3+ weeks) Spruce Regular…" at bounding box center [474, 124] width 423 height 39
select select "282"
click at [263, 105] on select "Deep Cleaning (for homes that have not been cleaned in 3+ weeks) Spruce Regular…" at bounding box center [474, 124] width 423 height 39
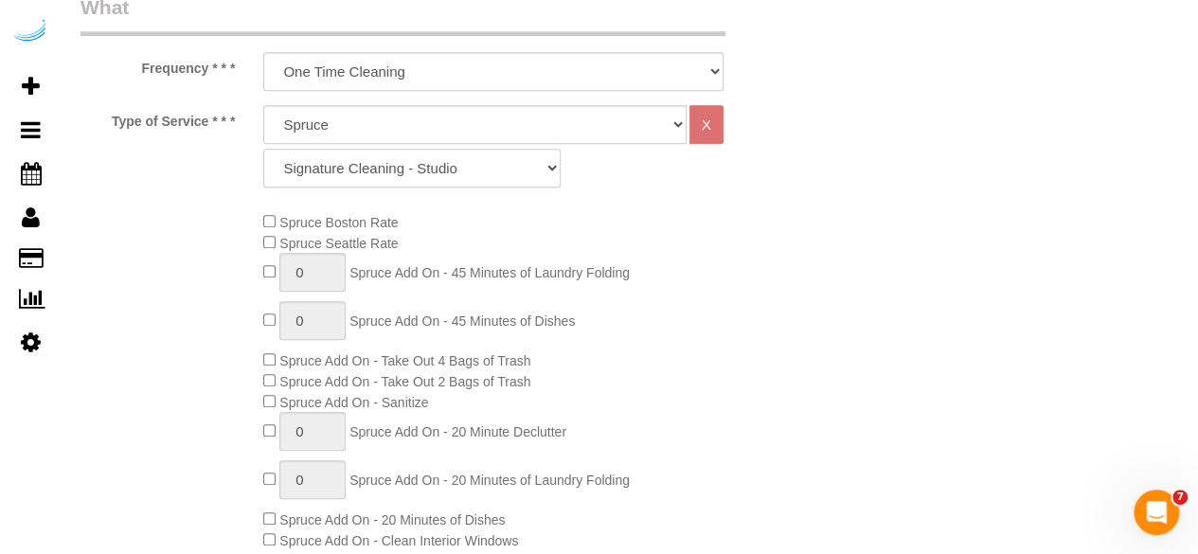
click at [462, 160] on select "Signature Cleaning - Studio Signature Cleaning - 1 Bed 1 Bath Signature Cleanin…" at bounding box center [411, 168] width 297 height 39
select select "304"
click at [263, 149] on select "Signature Cleaning - Studio Signature Cleaning - 1 Bed 1 Bath Signature Cleanin…" at bounding box center [411, 168] width 297 height 39
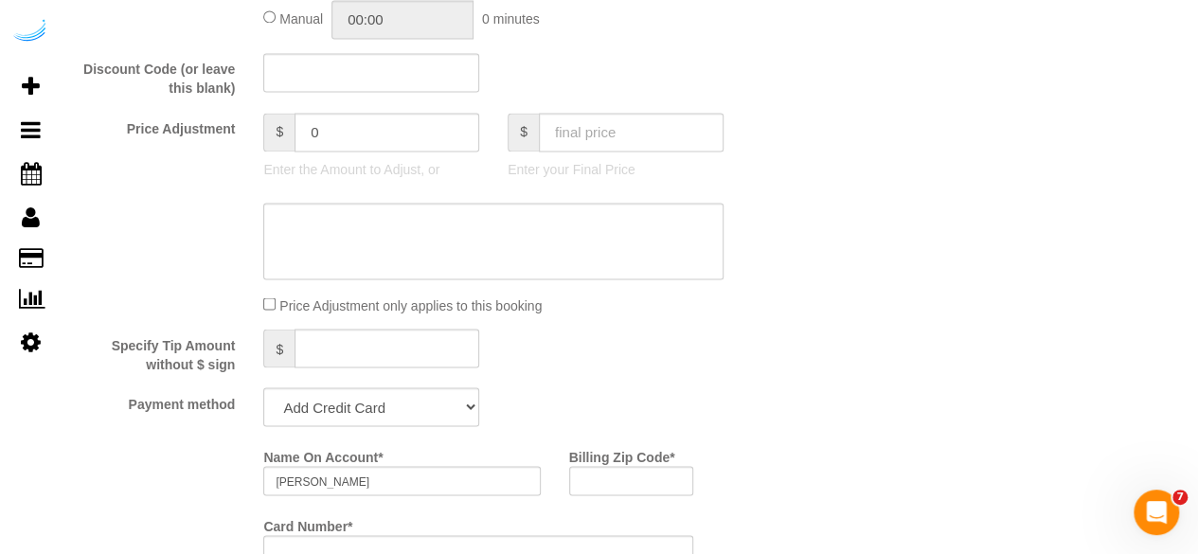
scroll to position [1634, 0]
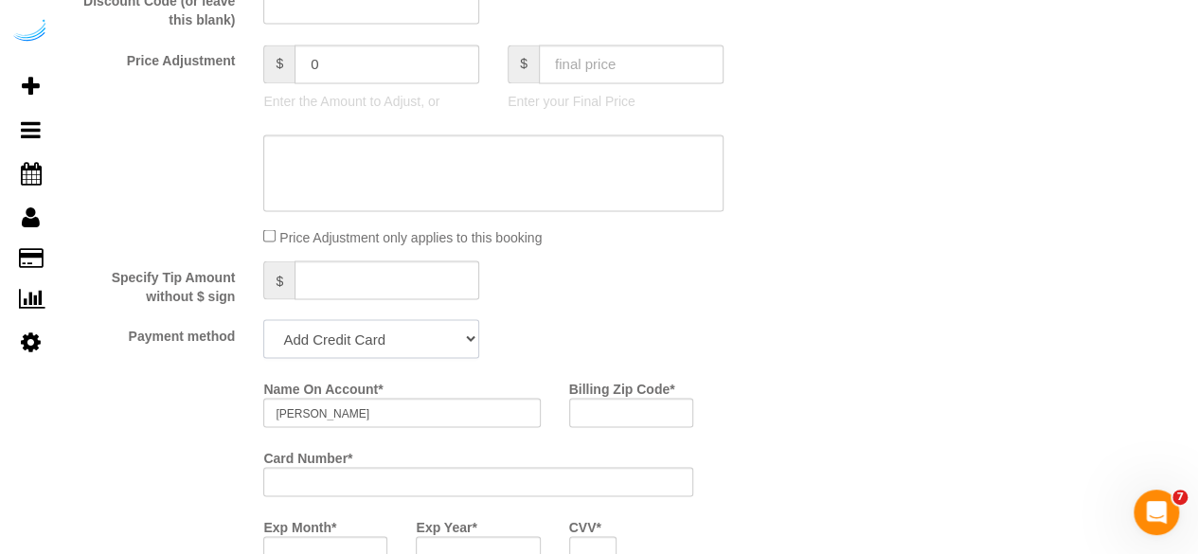
click at [364, 344] on select "Add Credit Card Cash Check Paypal" at bounding box center [371, 338] width 216 height 39
select select "string:check"
click at [263, 320] on select "Add Credit Card Cash Check Paypal" at bounding box center [371, 338] width 216 height 39
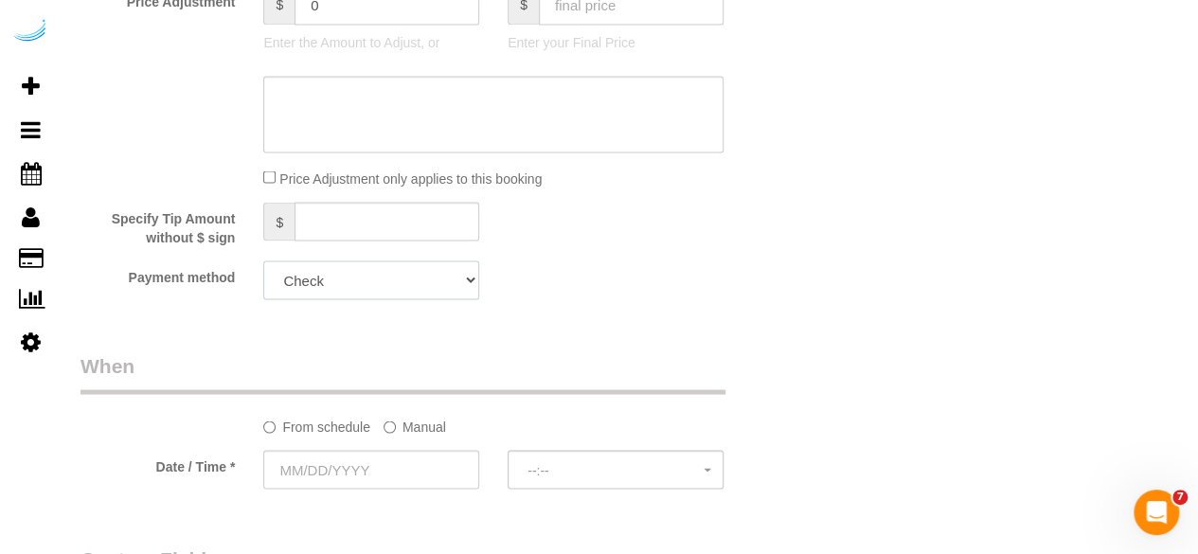
scroll to position [1712, 0]
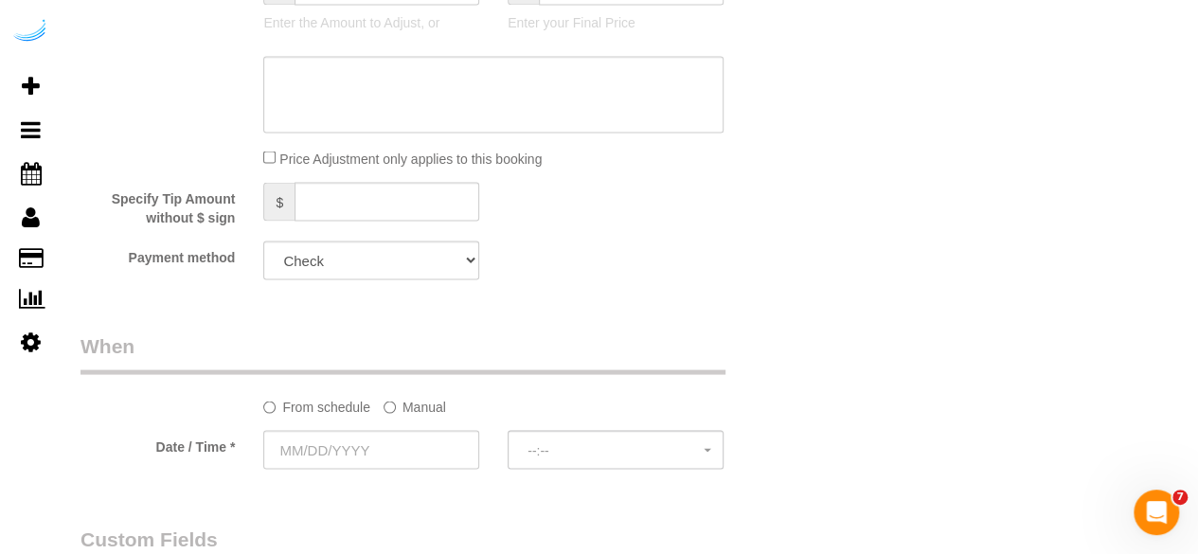
click at [403, 405] on label "Manual" at bounding box center [415, 403] width 63 height 26
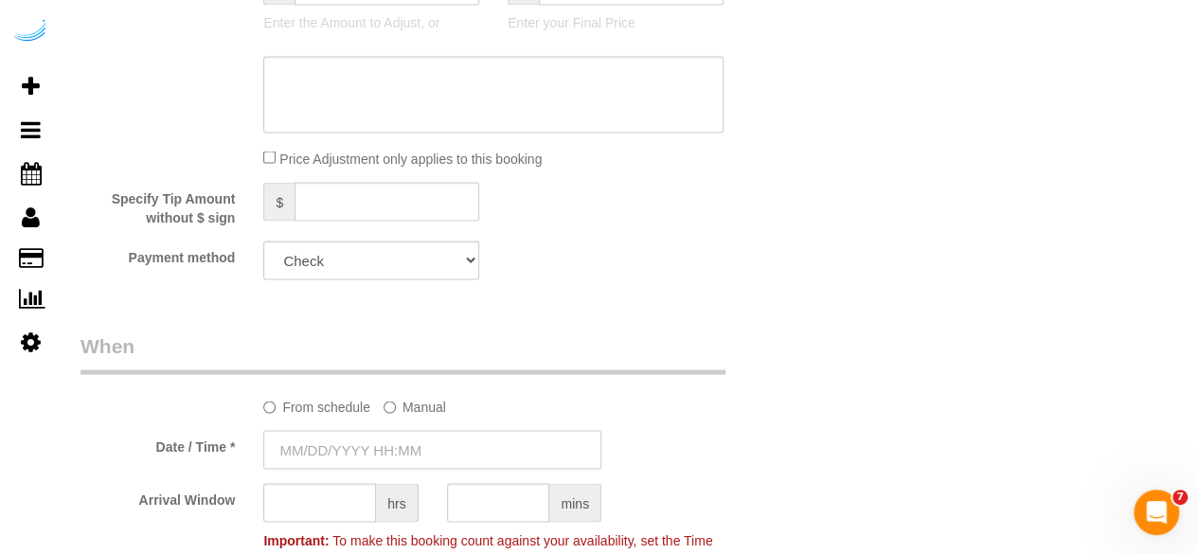
click at [384, 450] on input "text" at bounding box center [432, 449] width 338 height 39
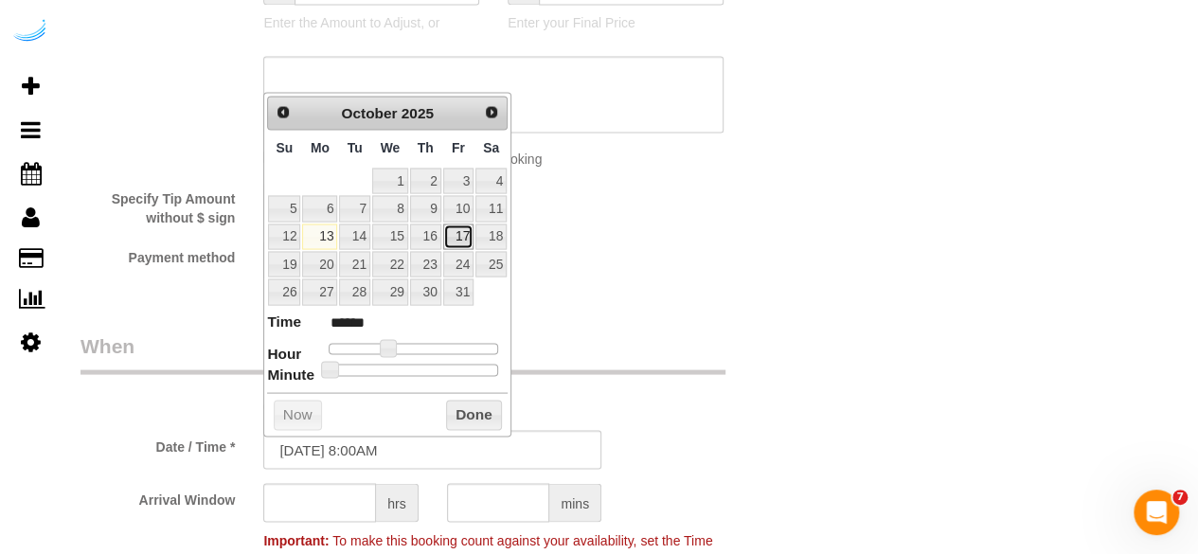
click at [456, 225] on link "17" at bounding box center [458, 237] width 30 height 26
type input "10/17/2025 9:00AM"
type input "******"
click at [399, 348] on span at bounding box center [394, 347] width 17 height 17
click at [333, 501] on input "text" at bounding box center [319, 502] width 113 height 39
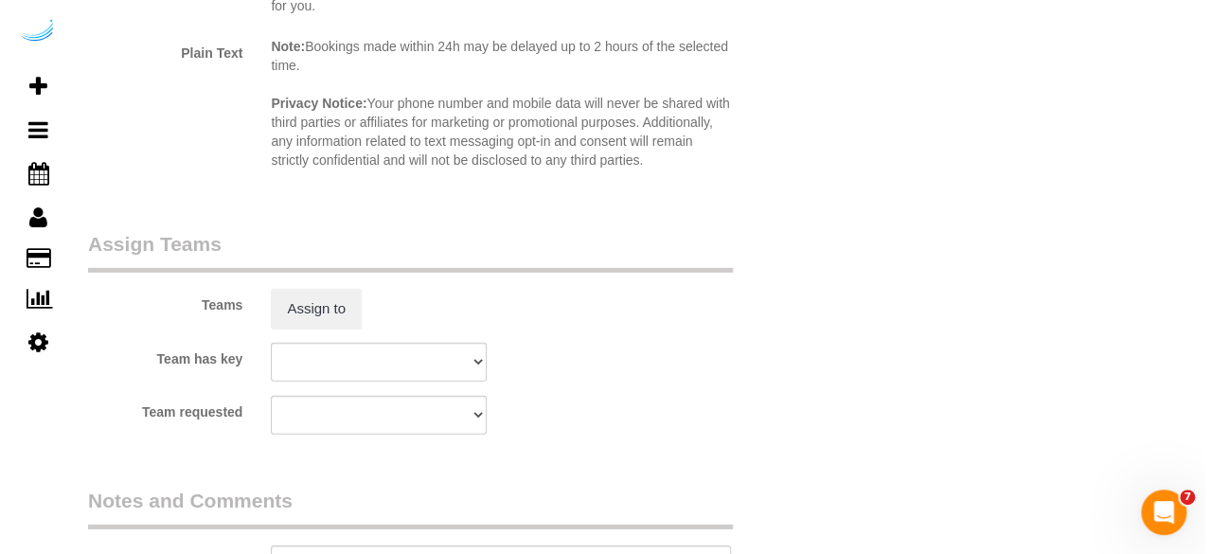
scroll to position [2692, 0]
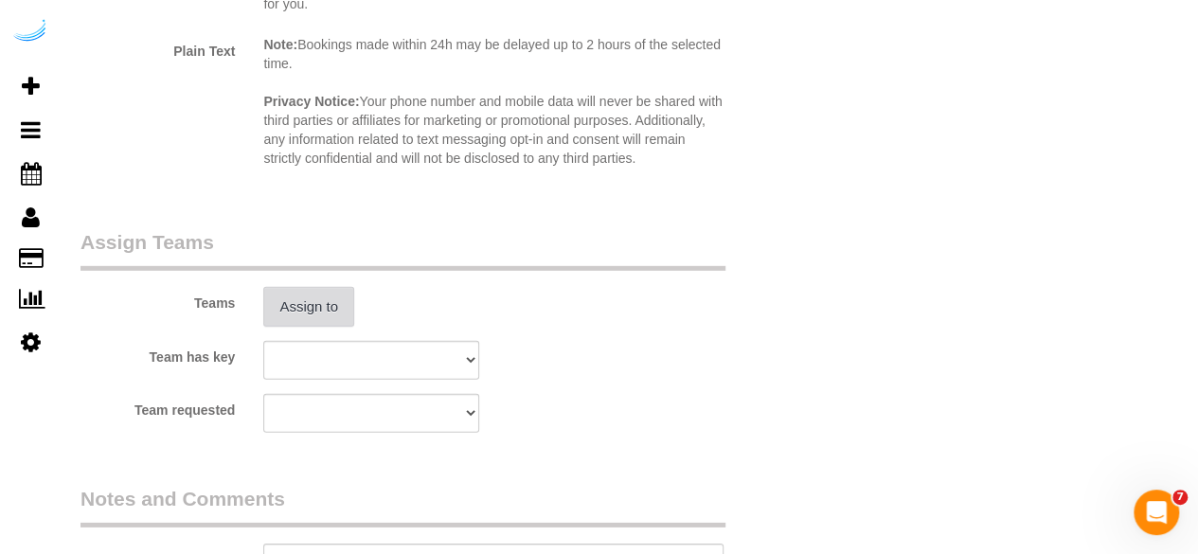
type input "4"
click at [335, 308] on button "Assign to" at bounding box center [308, 307] width 91 height 40
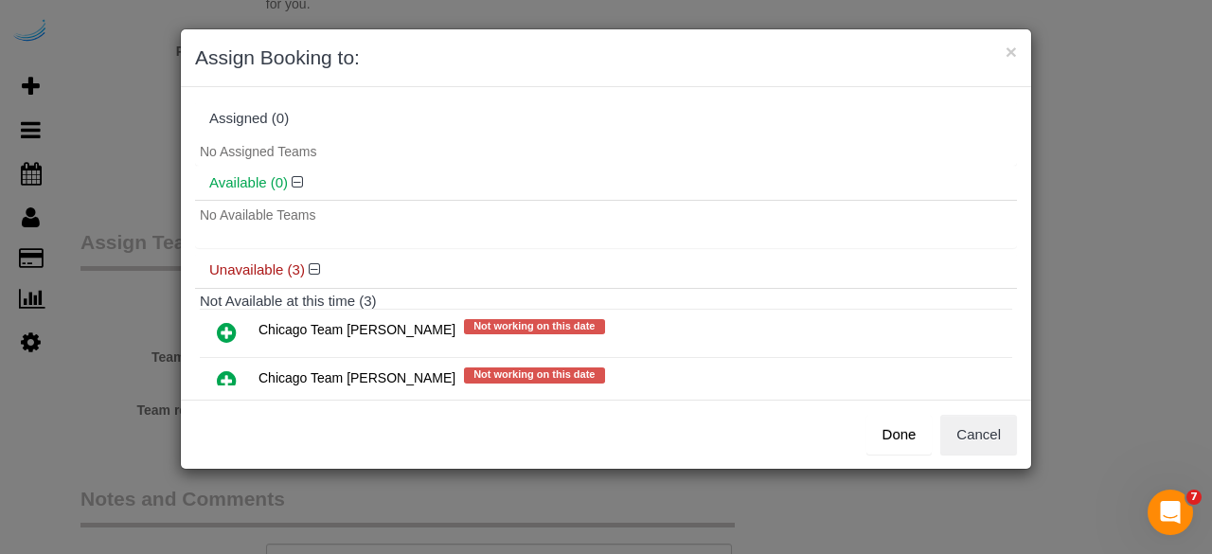
scroll to position [103, 0]
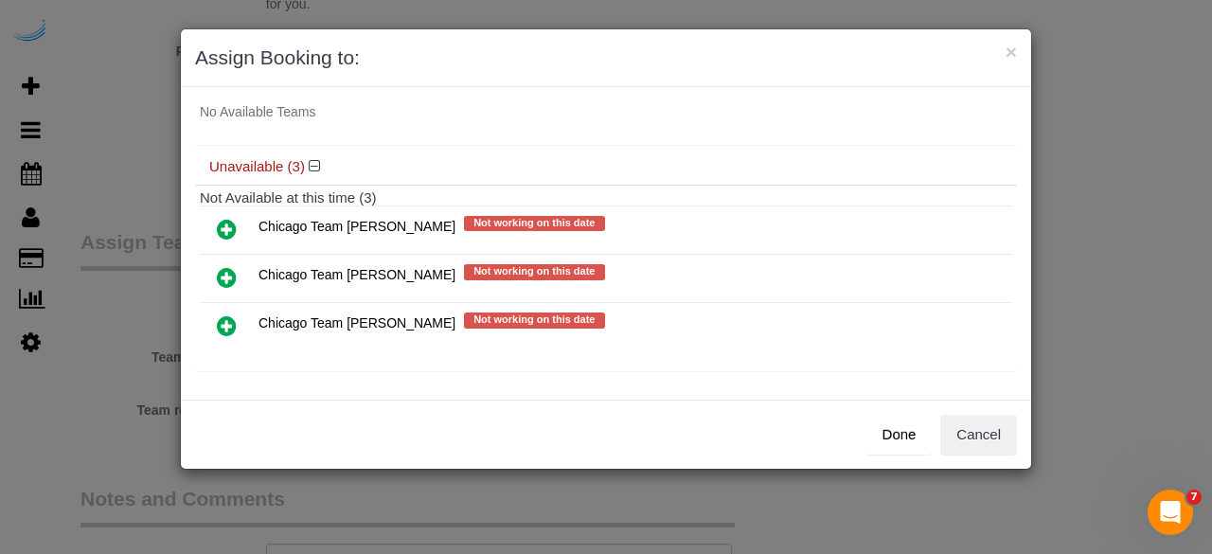
click at [227, 317] on icon at bounding box center [227, 325] width 20 height 23
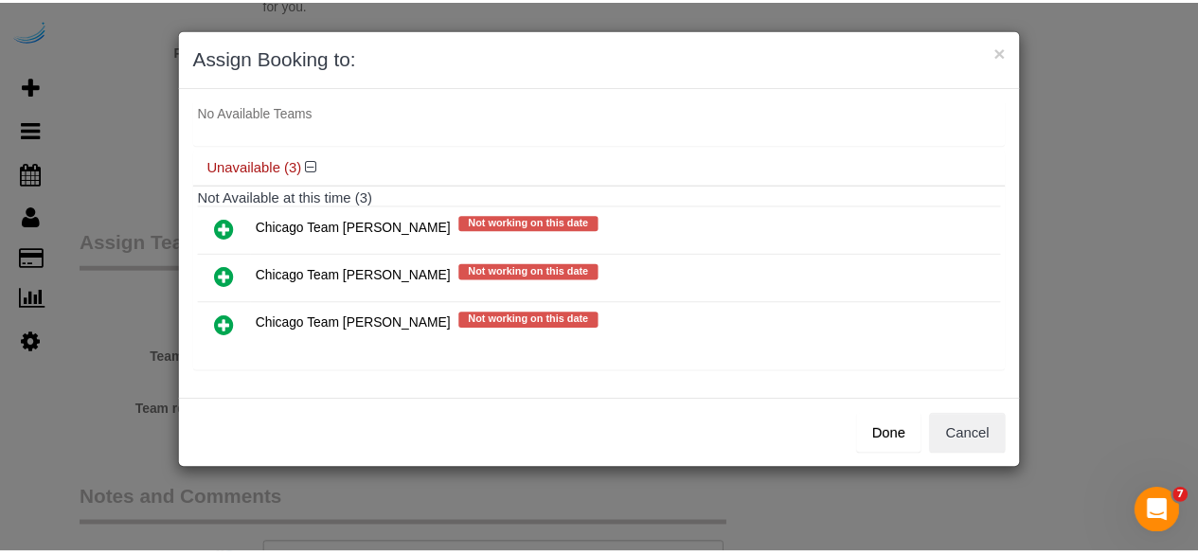
scroll to position [100, 0]
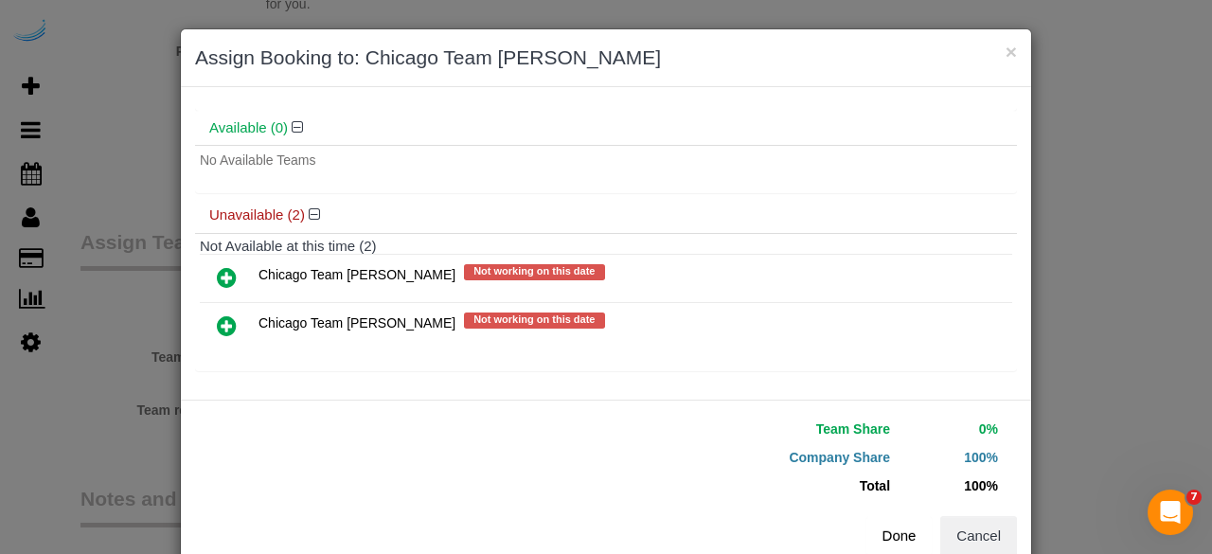
click at [894, 521] on button "Done" at bounding box center [900, 536] width 66 height 40
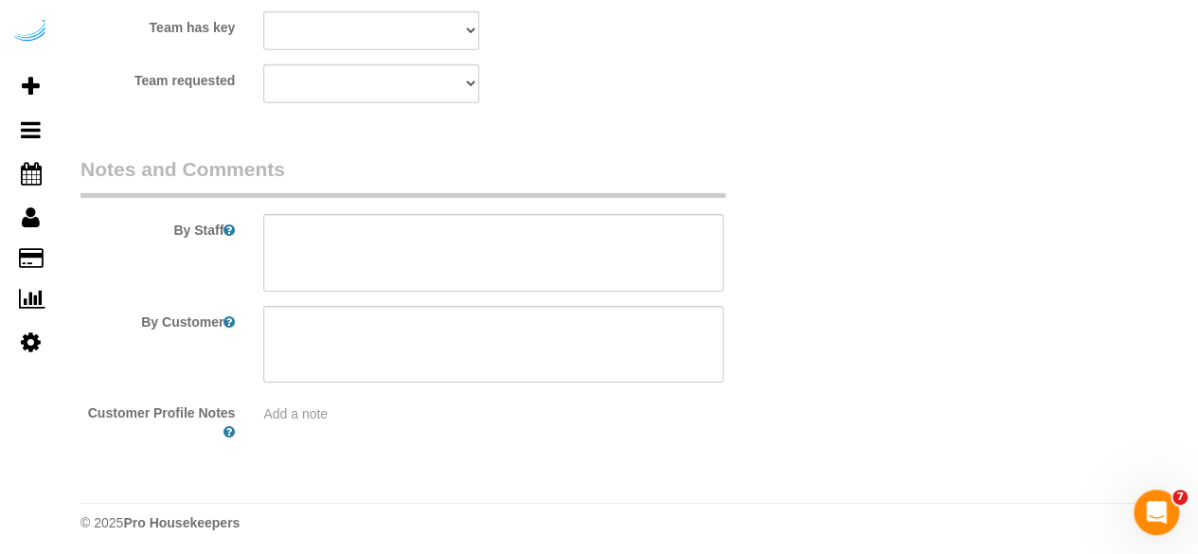
scroll to position [3025, 0]
click at [450, 202] on div "By Staff" at bounding box center [432, 220] width 732 height 136
click at [441, 231] on textarea at bounding box center [493, 249] width 460 height 78
click at [534, 267] on textarea at bounding box center [493, 249] width 460 height 78
paste textarea "Permanent Notes:No notes from this customer.Today's Notes:No notes from this se…"
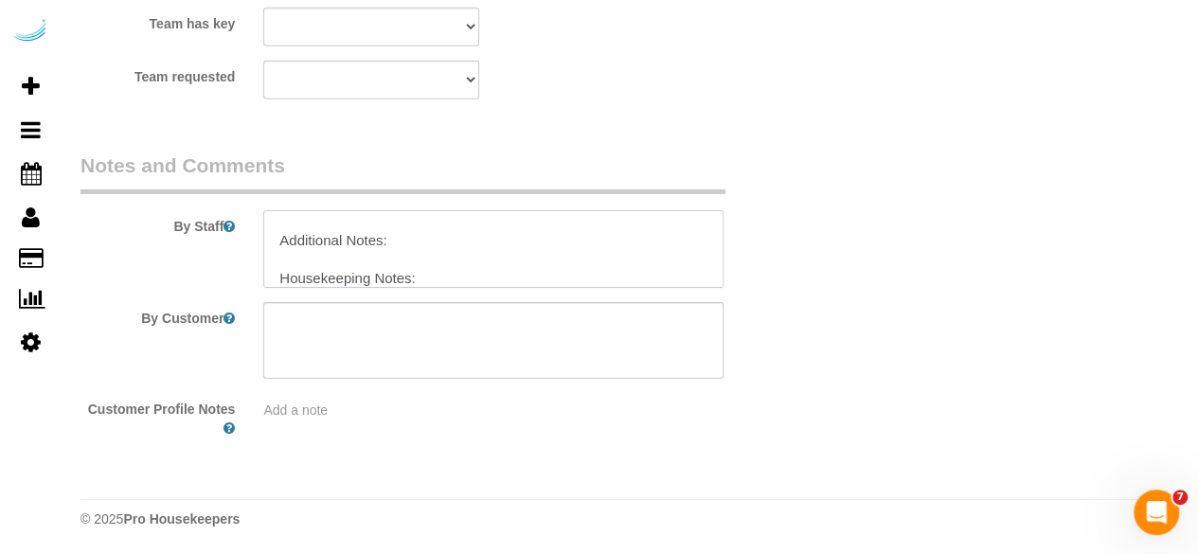
scroll to position [0, 0]
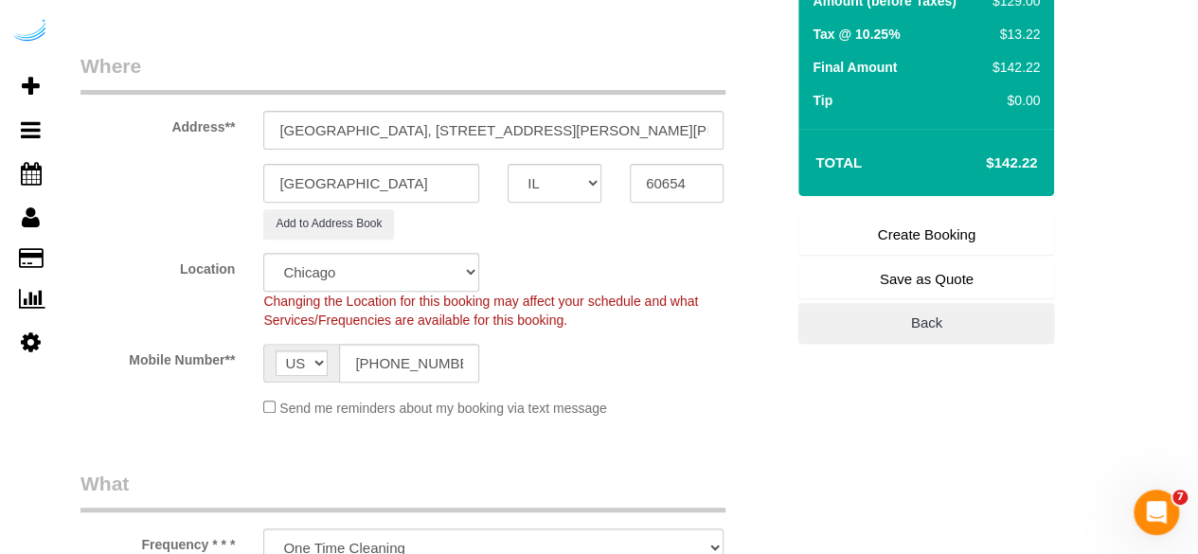
type textarea "Recurrency: One time service Permanent Notes:No notes from this customer.Today'…"
click at [988, 240] on link "Create Booking" at bounding box center [926, 235] width 256 height 40
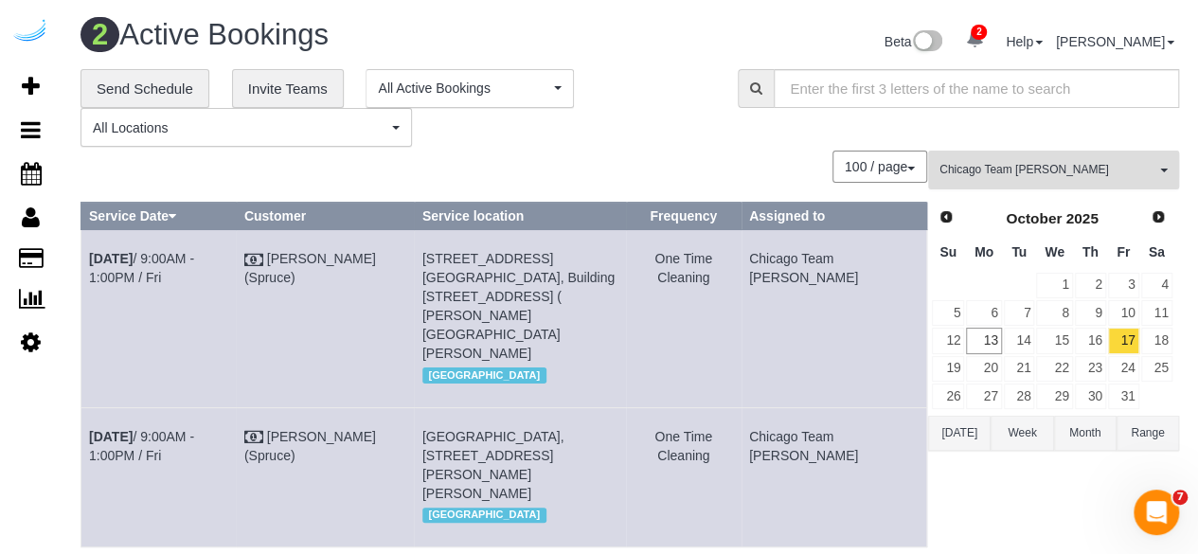
click at [983, 159] on button "Chicago Team Wesley All Teams" at bounding box center [1053, 170] width 251 height 39
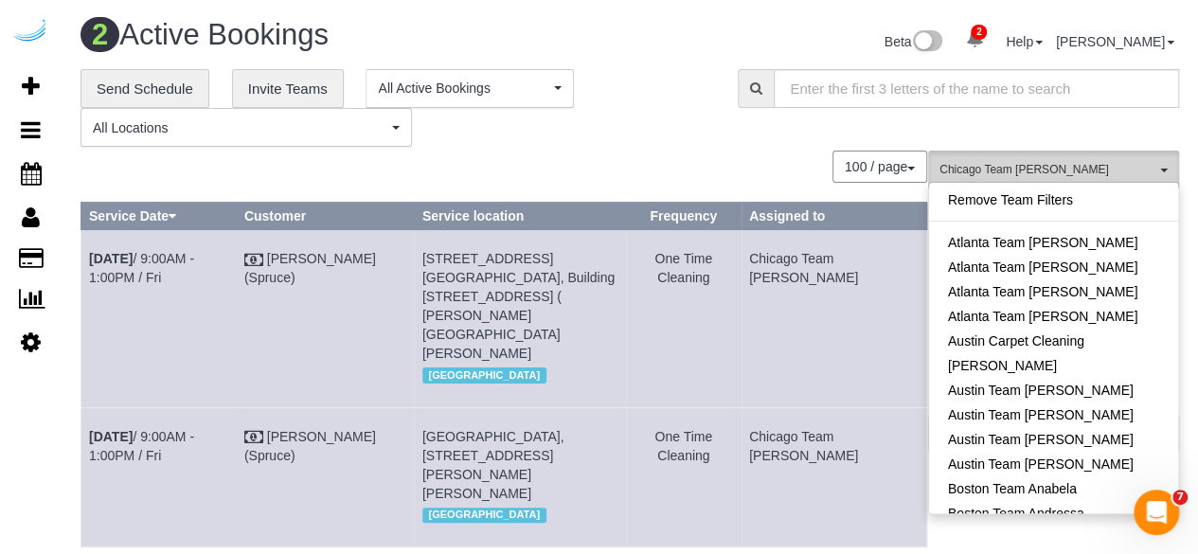
scroll to position [381, 0]
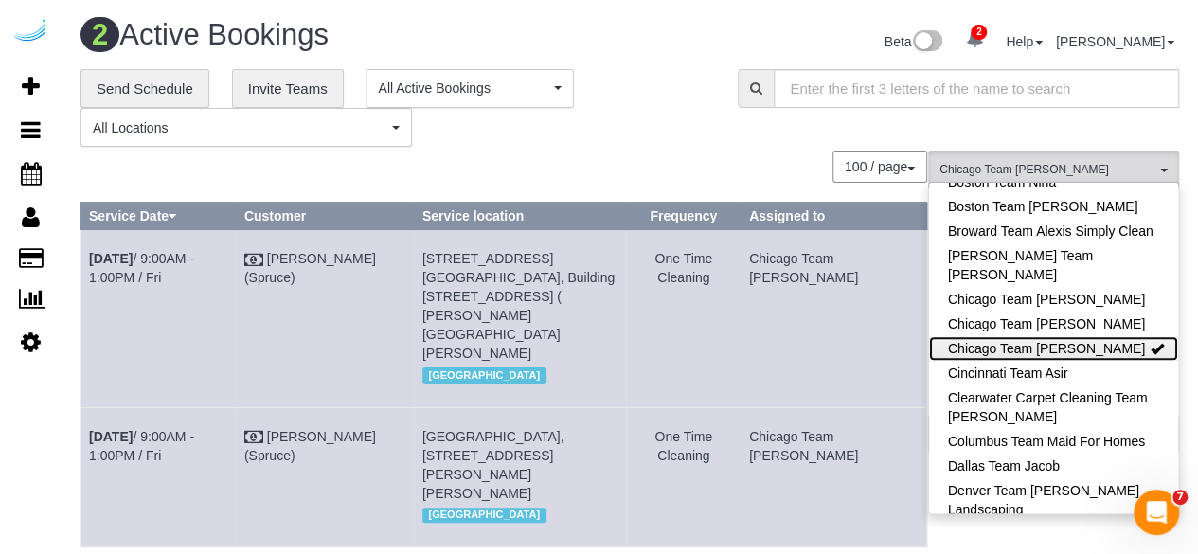
click at [1131, 348] on link "Chicago Team Wesley" at bounding box center [1053, 348] width 249 height 25
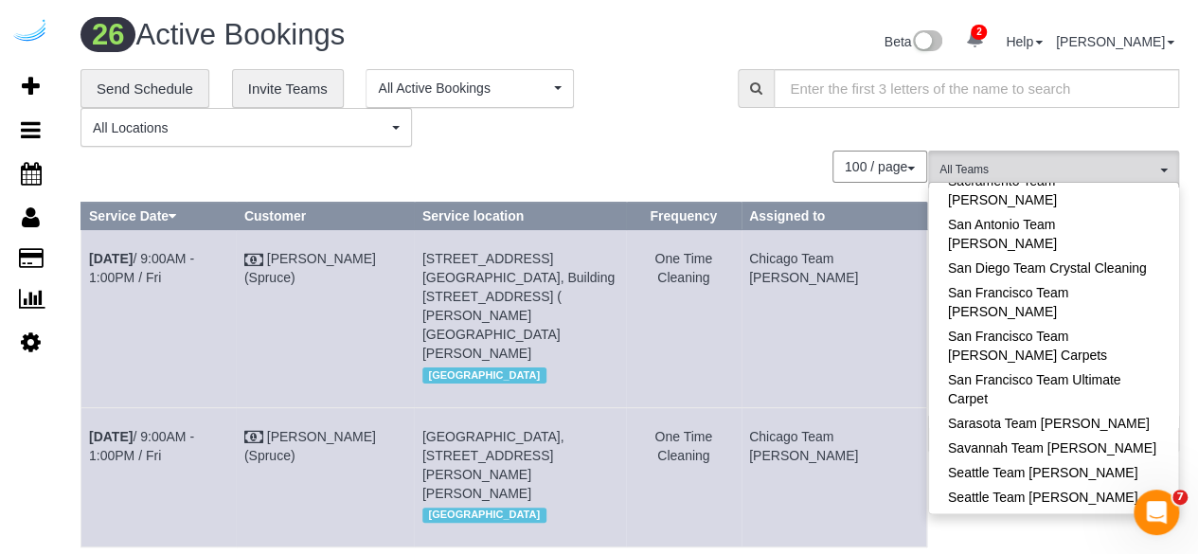
scroll to position [2003, 0]
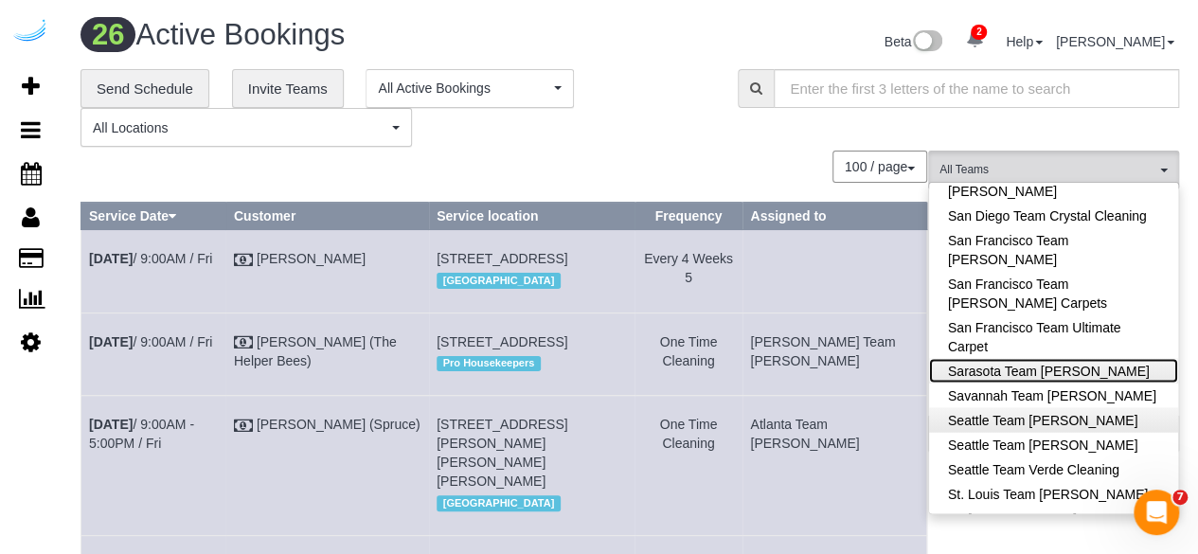
click at [1083, 358] on link "Sarasota Team Juan" at bounding box center [1053, 370] width 249 height 25
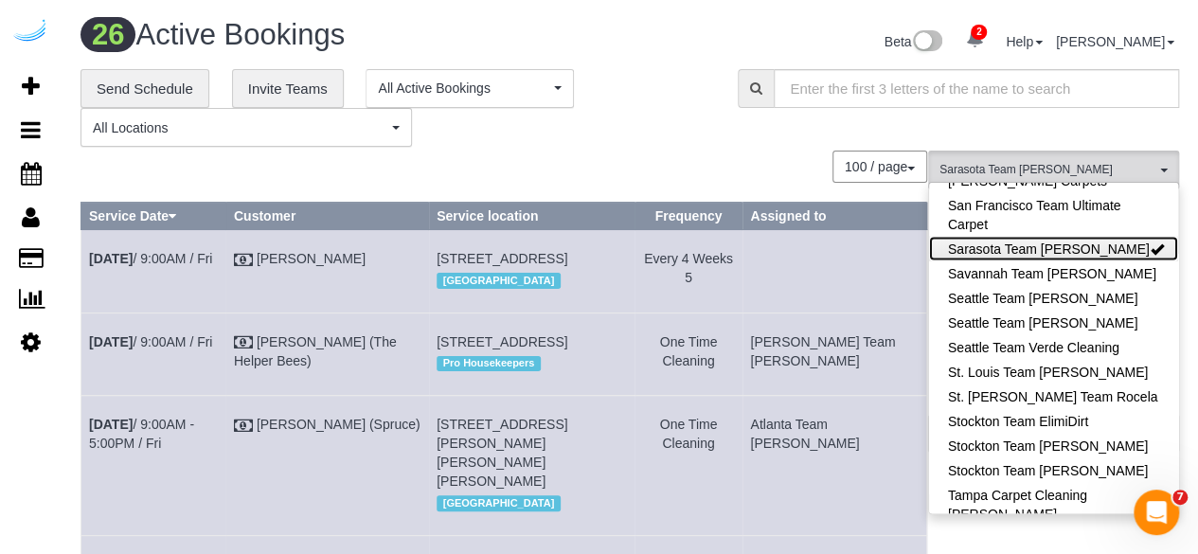
scroll to position [2113, 0]
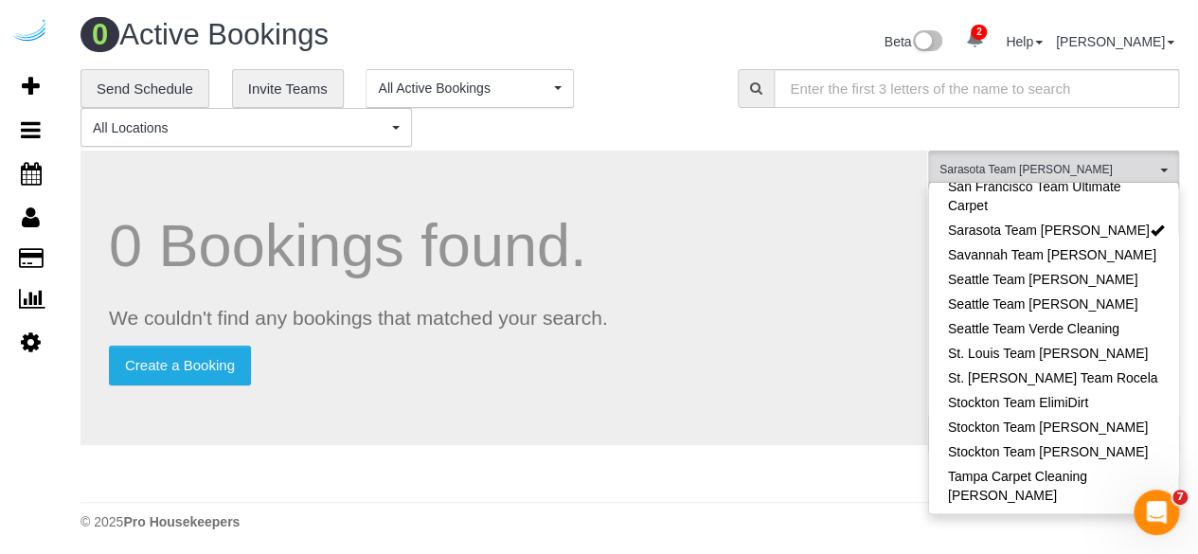
click at [722, 350] on p "Create a Booking" at bounding box center [504, 366] width 790 height 40
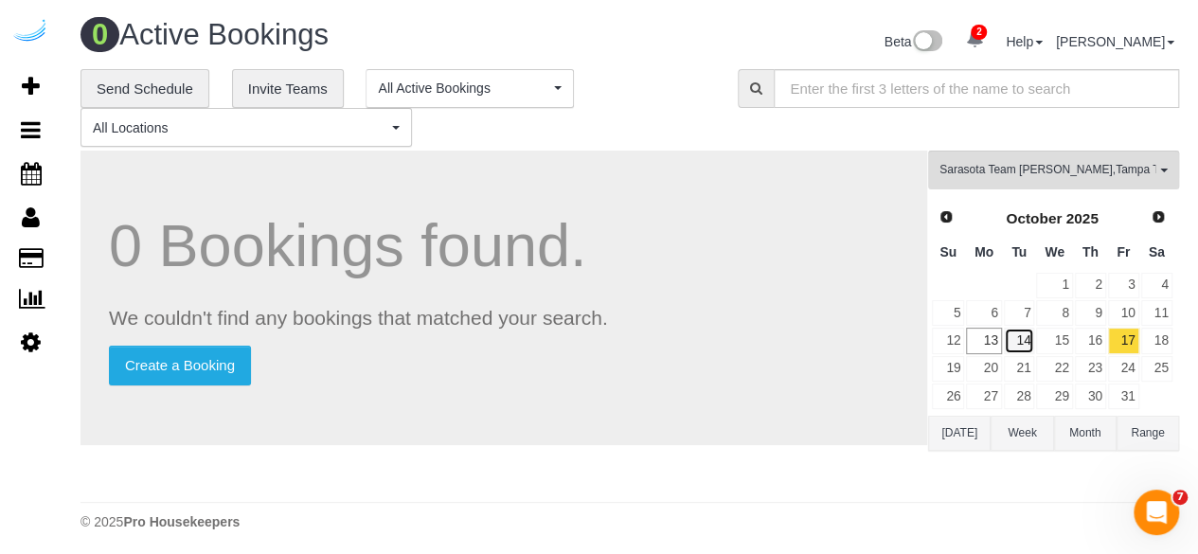
click at [1013, 336] on link "14" at bounding box center [1019, 341] width 31 height 26
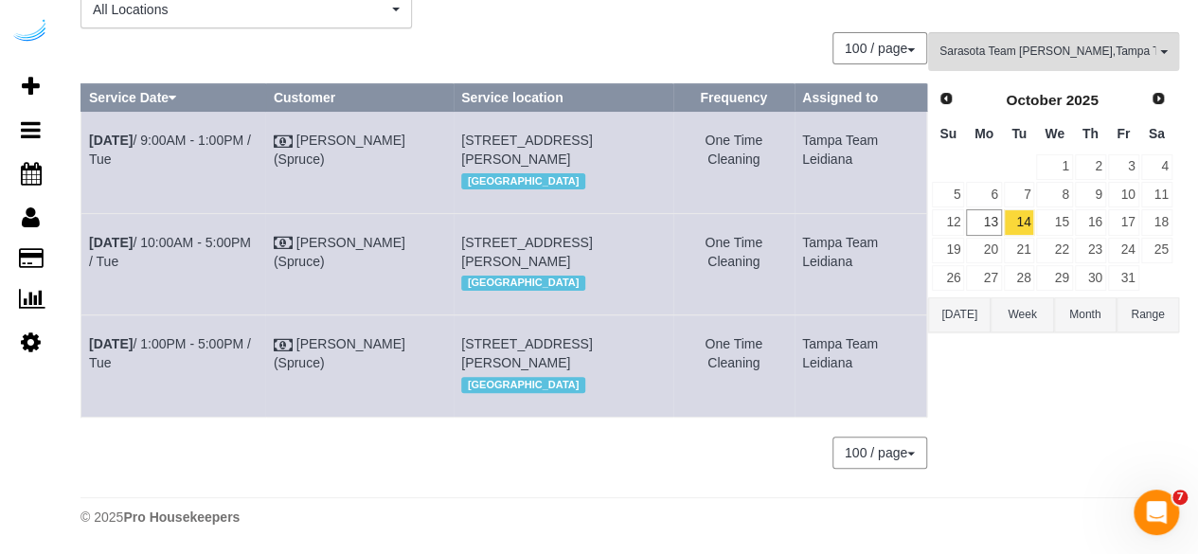
scroll to position [140, 0]
drag, startPoint x: 885, startPoint y: 143, endPoint x: 91, endPoint y: 126, distance: 793.8
click at [91, 126] on tr "Oct 14th / 9:00AM - 1:00PM / Tue Brandie Louck (Spruce) 1420 Lakefront Dr, Unit…" at bounding box center [504, 162] width 846 height 101
copy tr "Oct 14th / 9:00AM - 1:00PM / Tue Brandie Louck (Spruce) 1420 Lakefront Dr, Unit…"
click at [106, 133] on b "Oct 14th" at bounding box center [111, 140] width 44 height 15
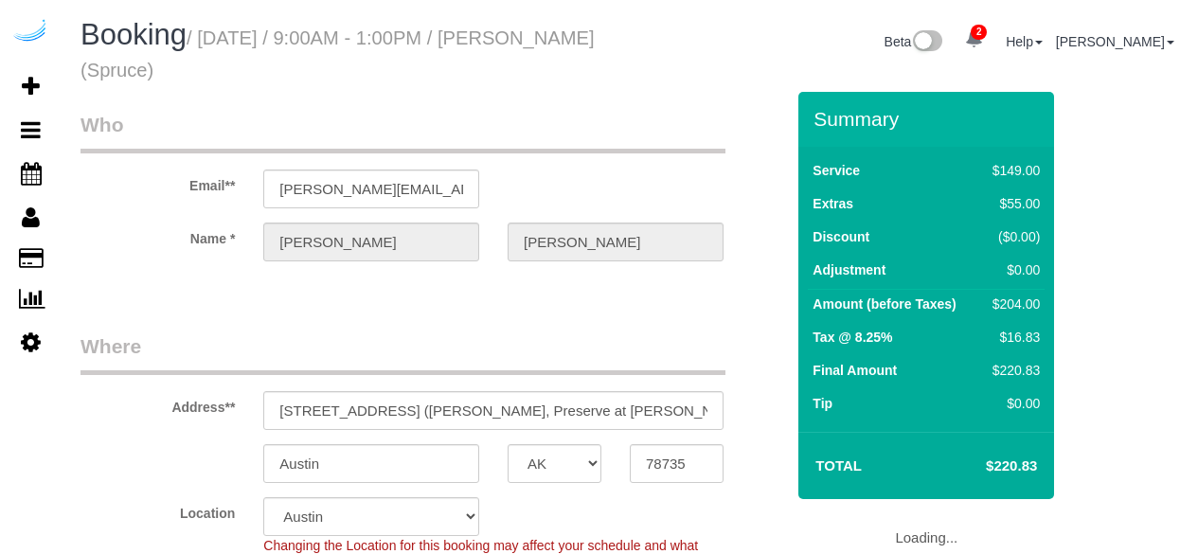
select select "[GEOGRAPHIC_DATA]"
select select "282"
select select "number:9"
select select "object:812"
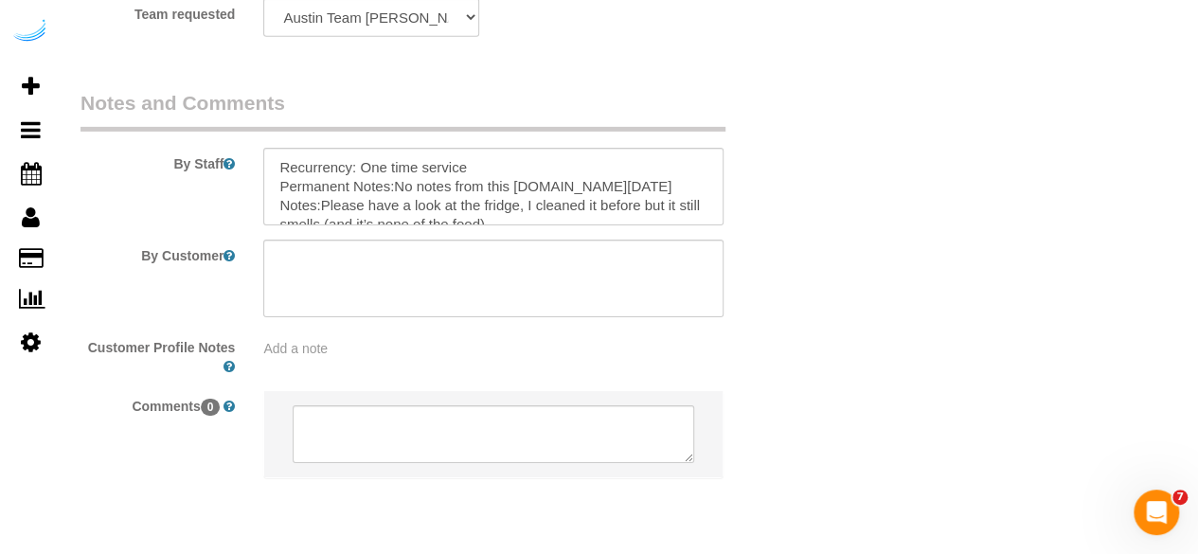
scroll to position [3110, 0]
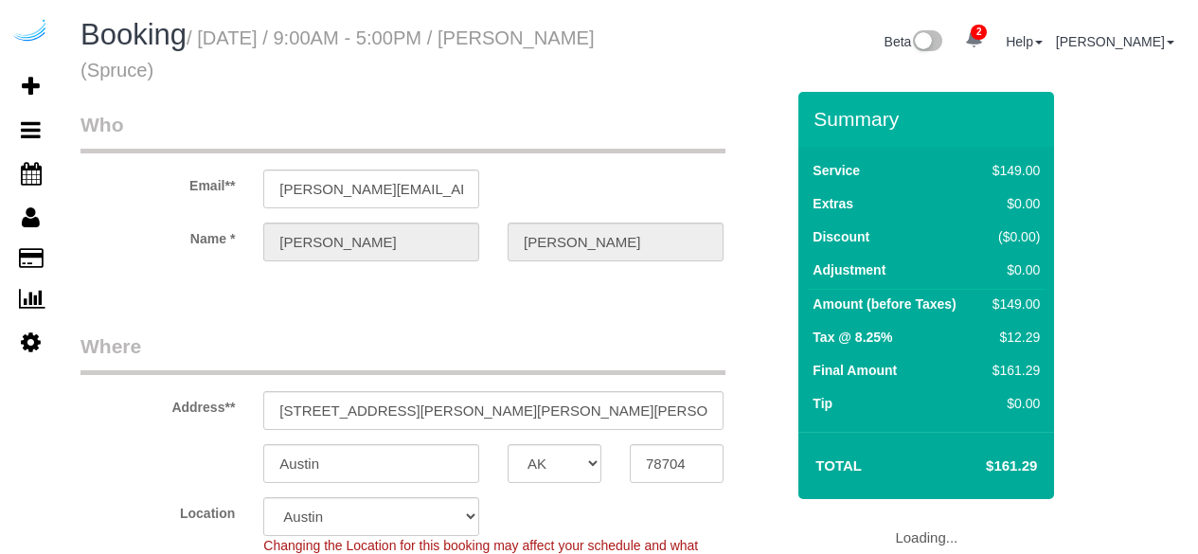
select select "[GEOGRAPHIC_DATA]"
select select "282"
select select "number:9"
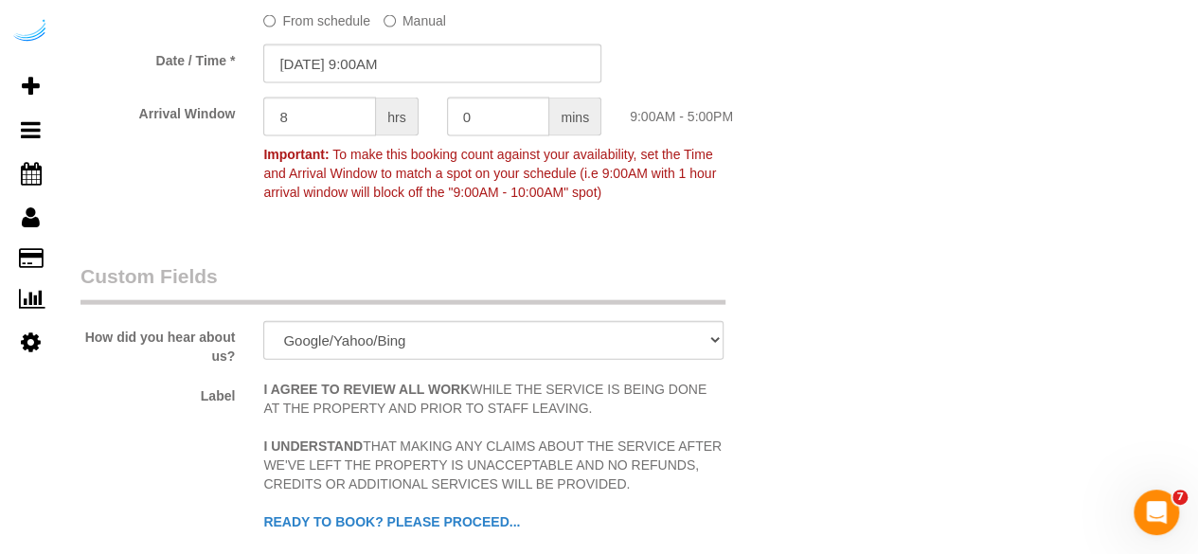
scroll to position [3110, 0]
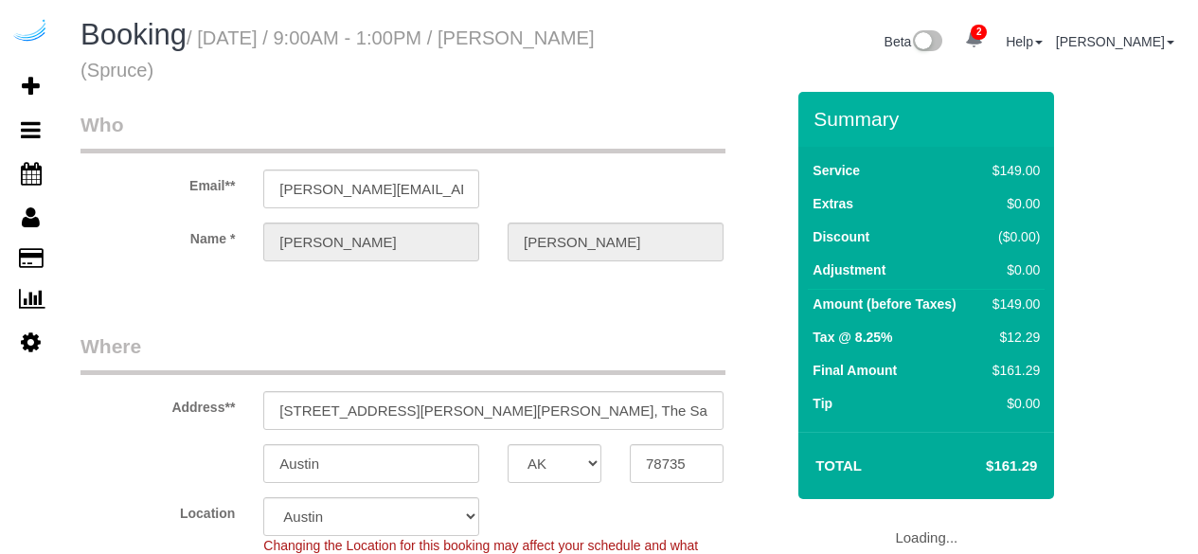
select select "[GEOGRAPHIC_DATA]"
select select "number:9"
select select "object:812"
select select "282"
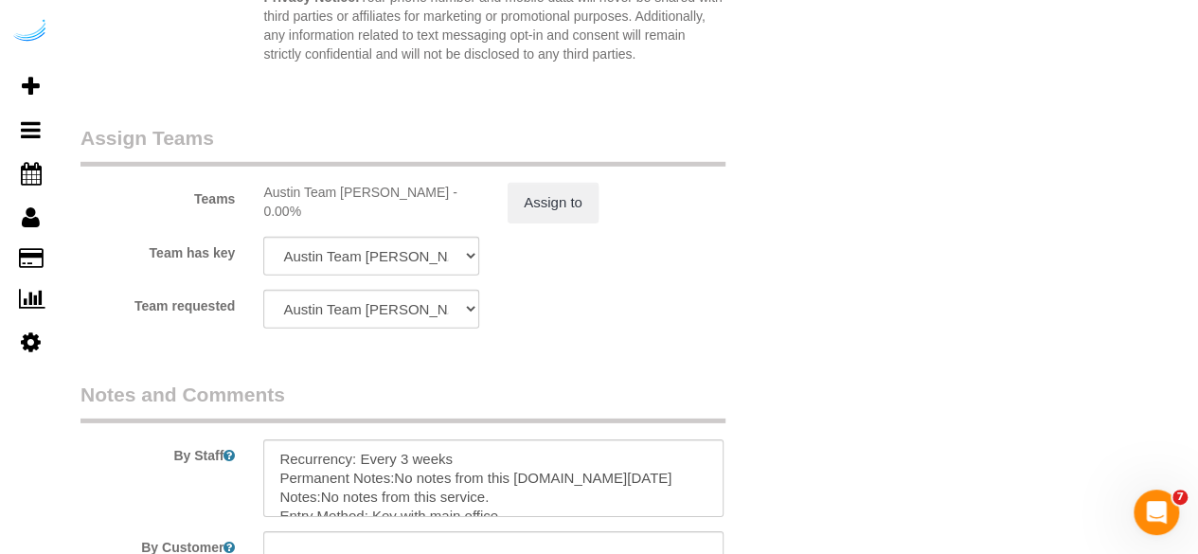
scroll to position [2835, 0]
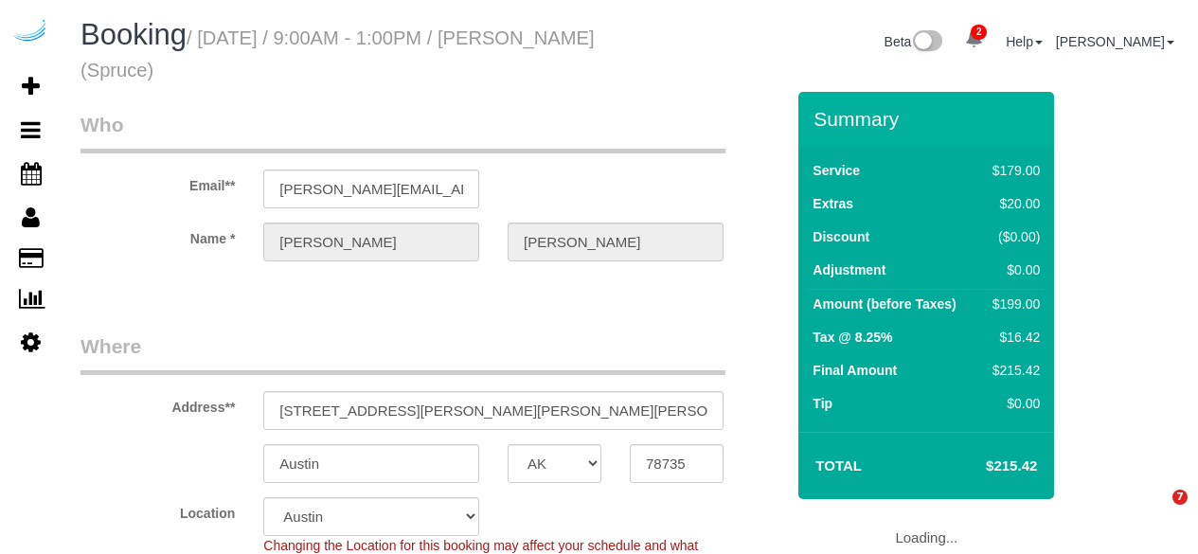
select select "[GEOGRAPHIC_DATA]"
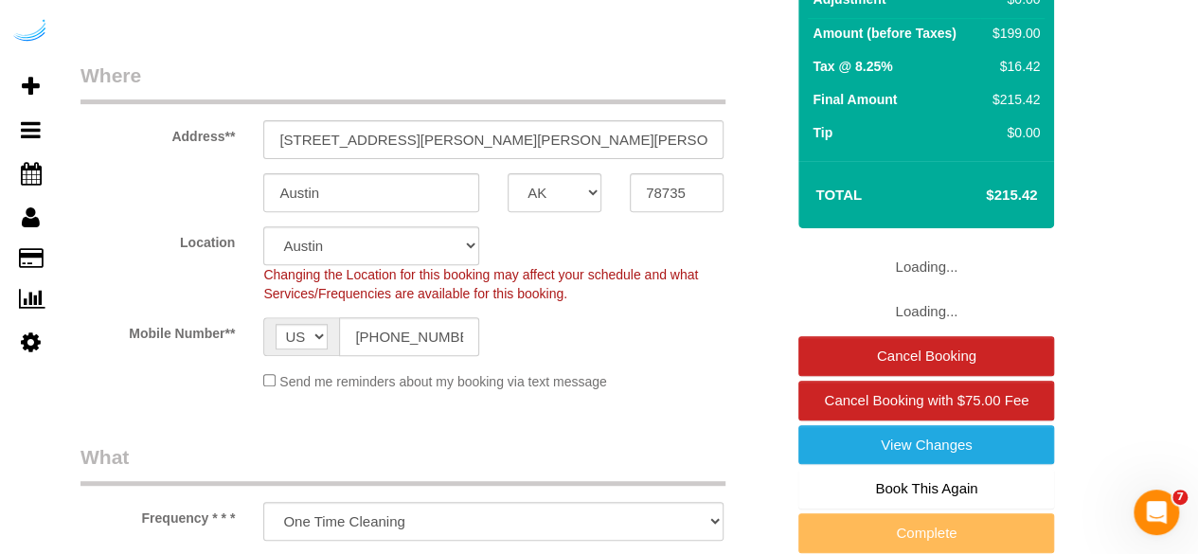
select select "282"
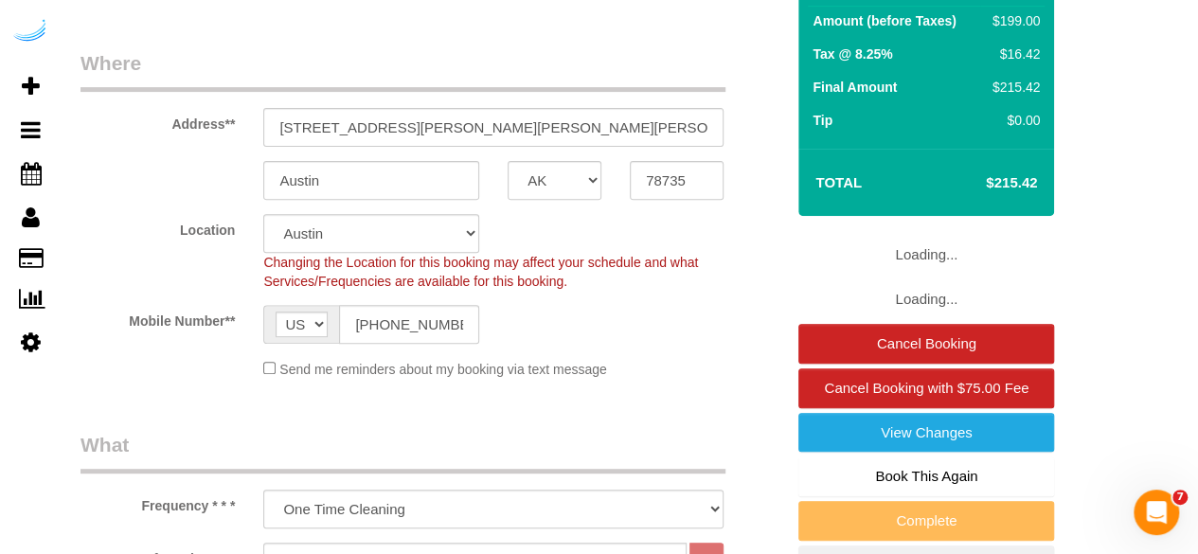
select select "object:711"
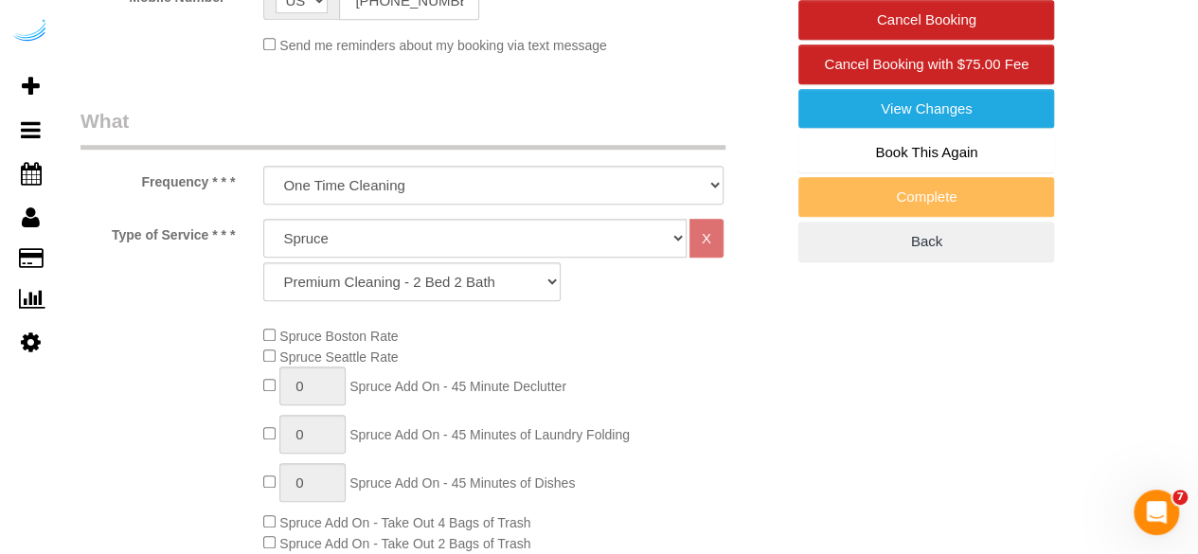
scroll to position [609, 0]
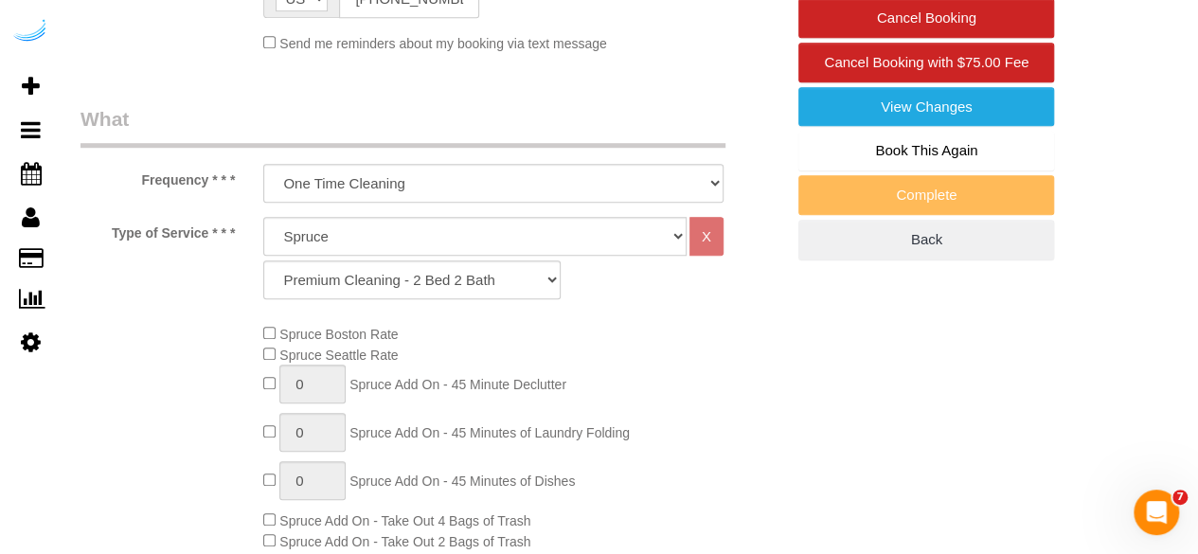
select select "number:9"
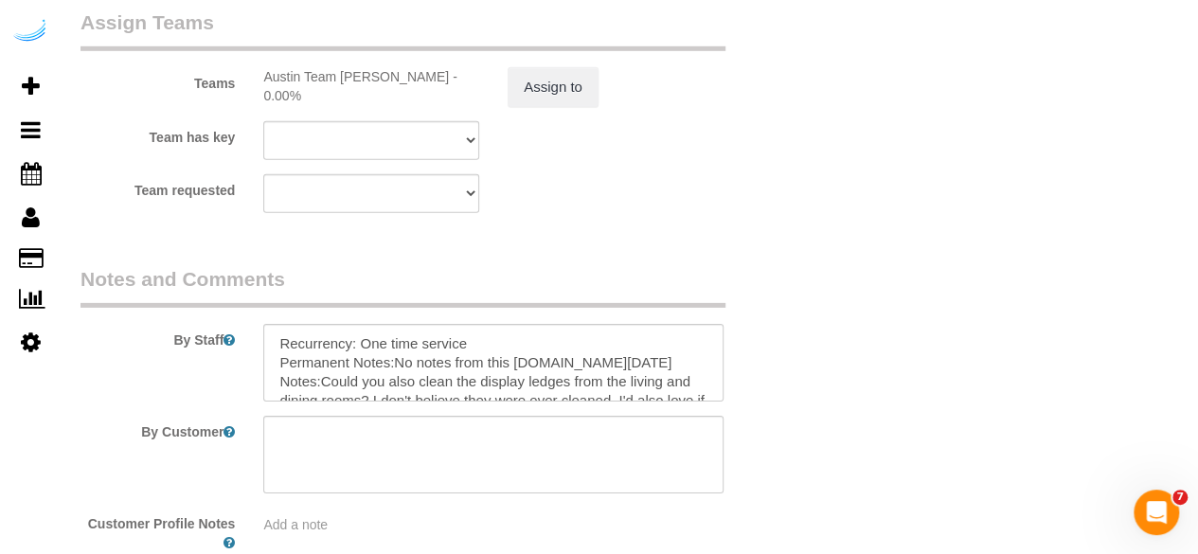
scroll to position [2874, 0]
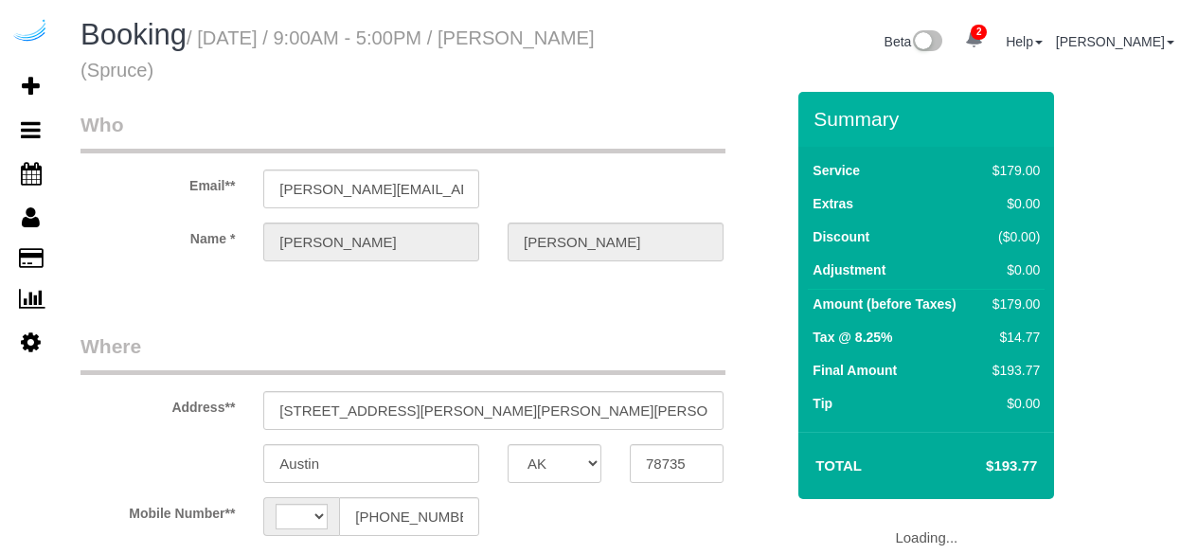
select select "[GEOGRAPHIC_DATA]"
select select "string:[GEOGRAPHIC_DATA]"
select select "object:673"
select select "number:9"
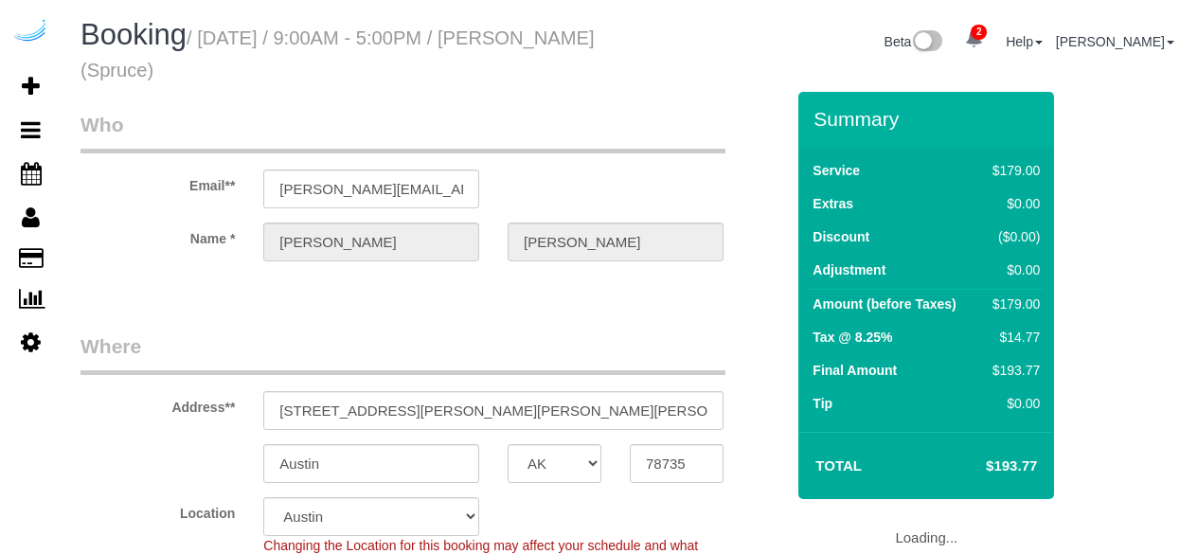
select select "object:812"
select select "282"
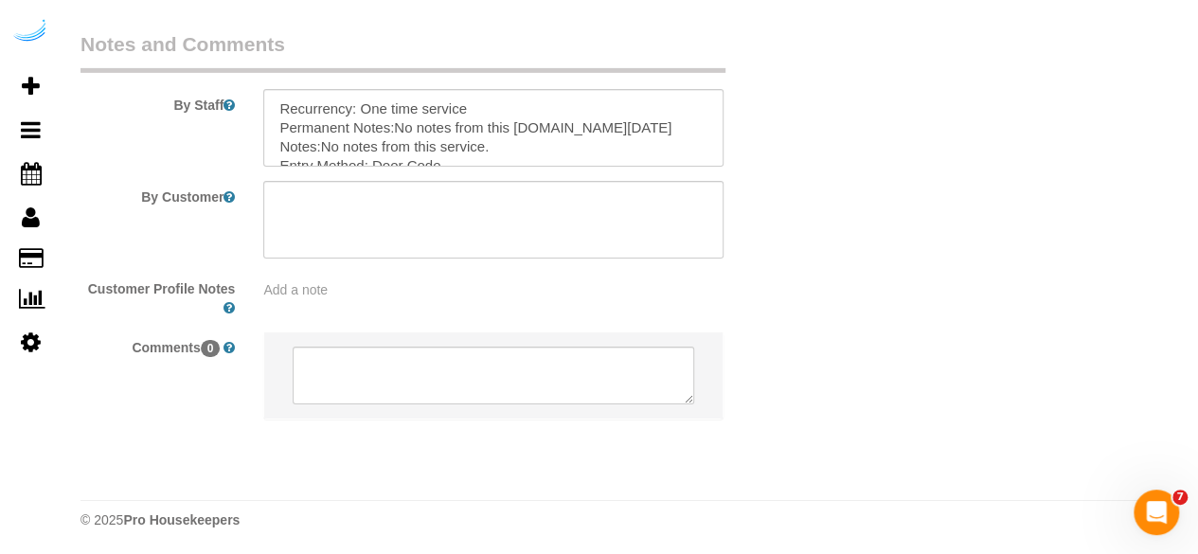
scroll to position [84, 0]
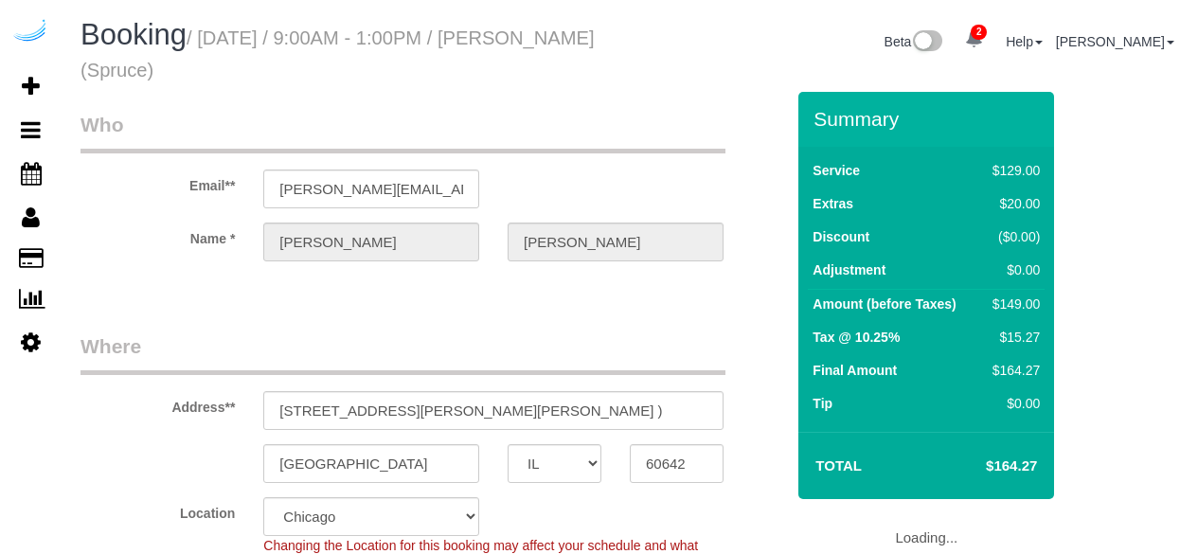
select select "IL"
select select "number:9"
select select "282"
select select "object:792"
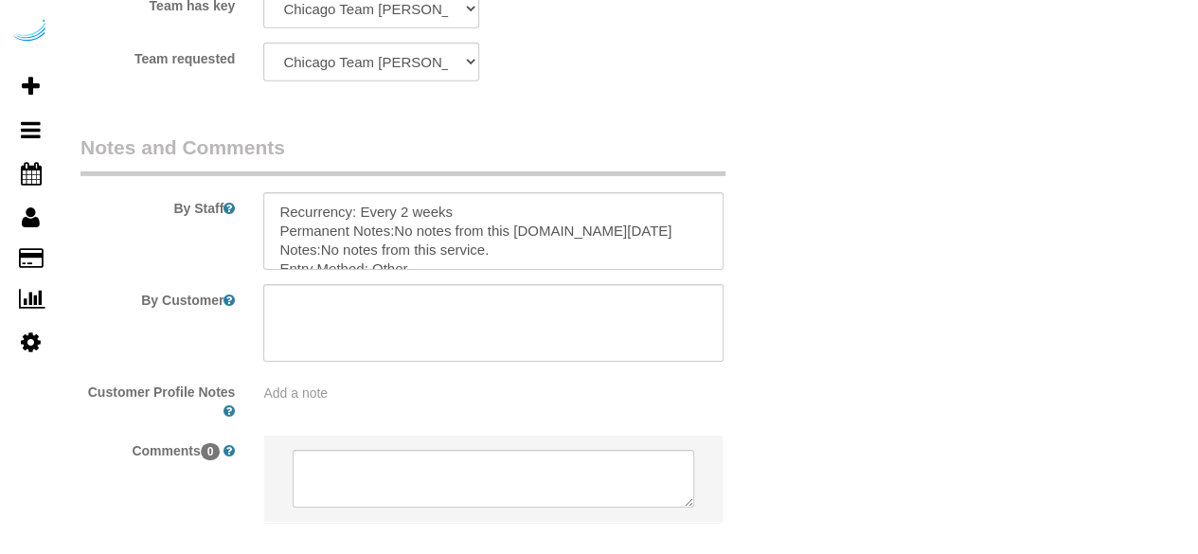
scroll to position [3110, 0]
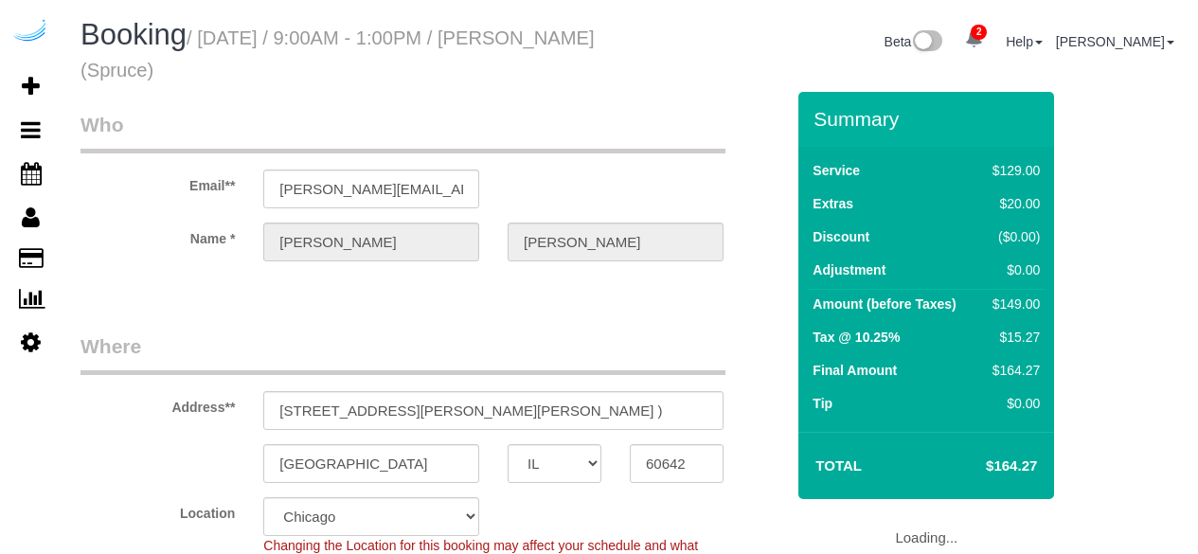
select select "IL"
select select "282"
select select "number:9"
select select "FL"
select select "282"
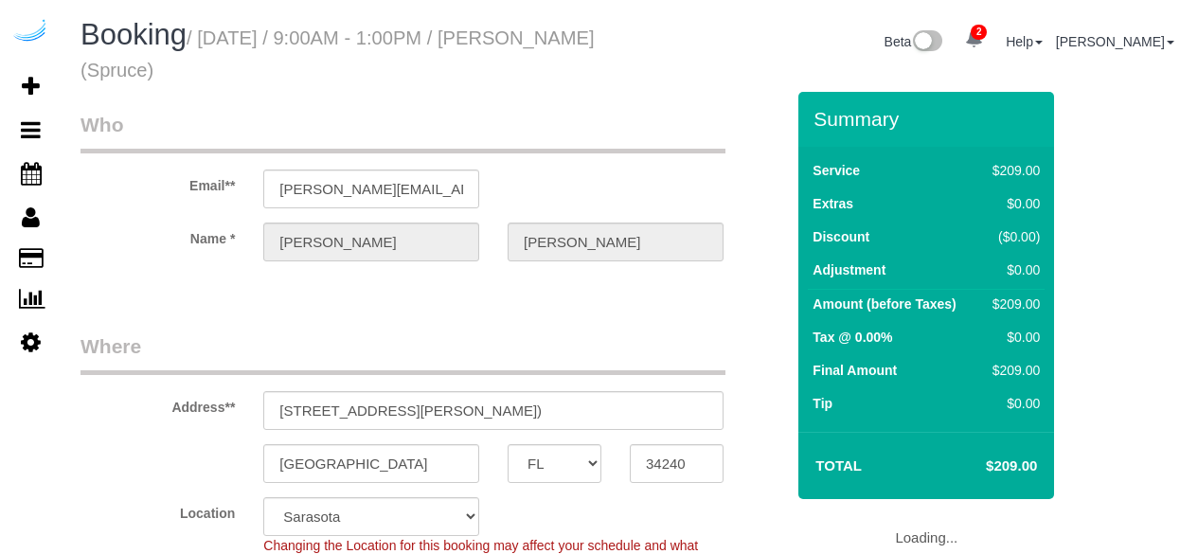
select select "number:9"
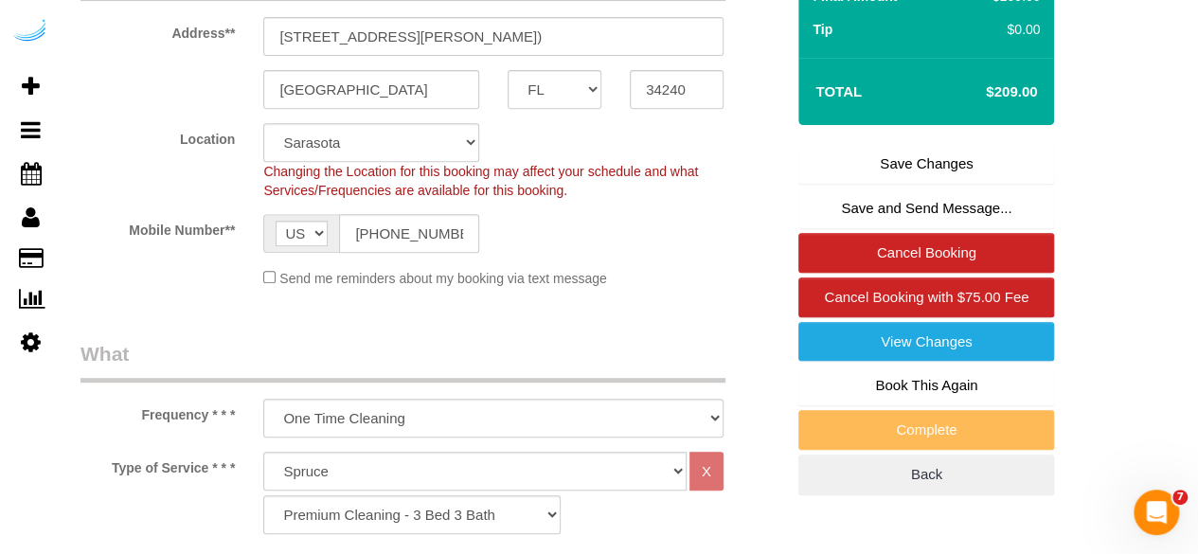
scroll to position [375, 0]
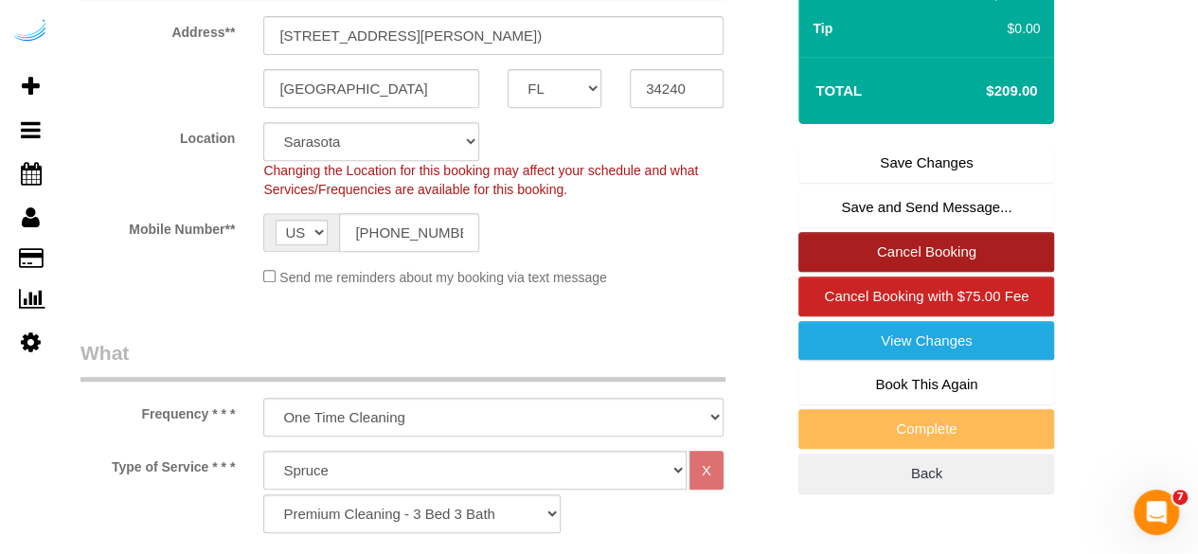
click at [943, 244] on link "Cancel Booking" at bounding box center [926, 252] width 256 height 40
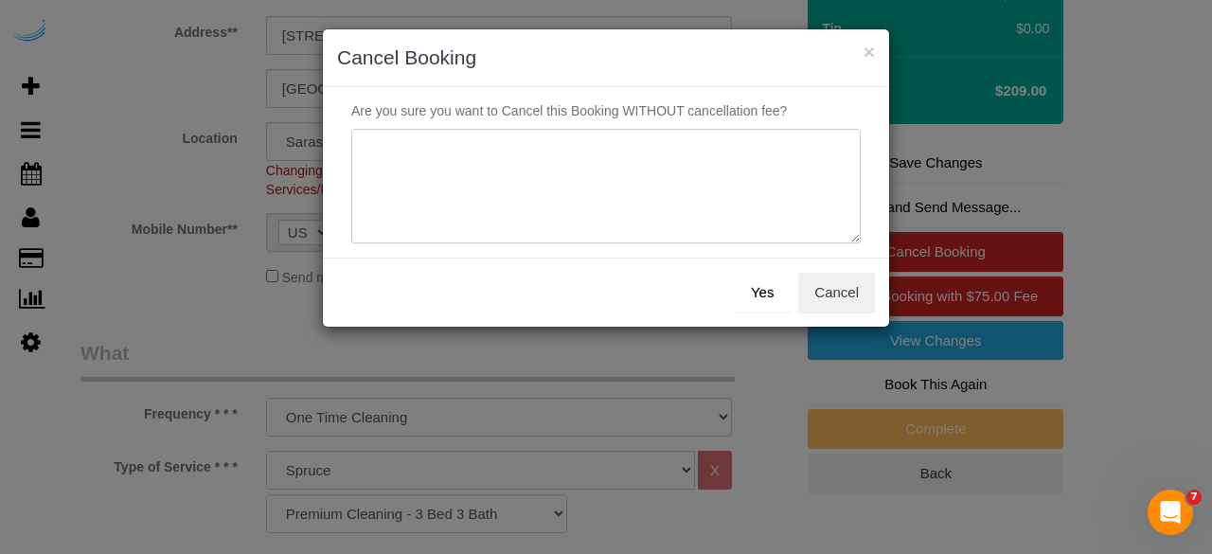
click at [518, 183] on textarea at bounding box center [606, 187] width 510 height 116
type textarea "B"
type textarea "Not on spruce."
click at [767, 290] on button "Yes" at bounding box center [762, 293] width 55 height 40
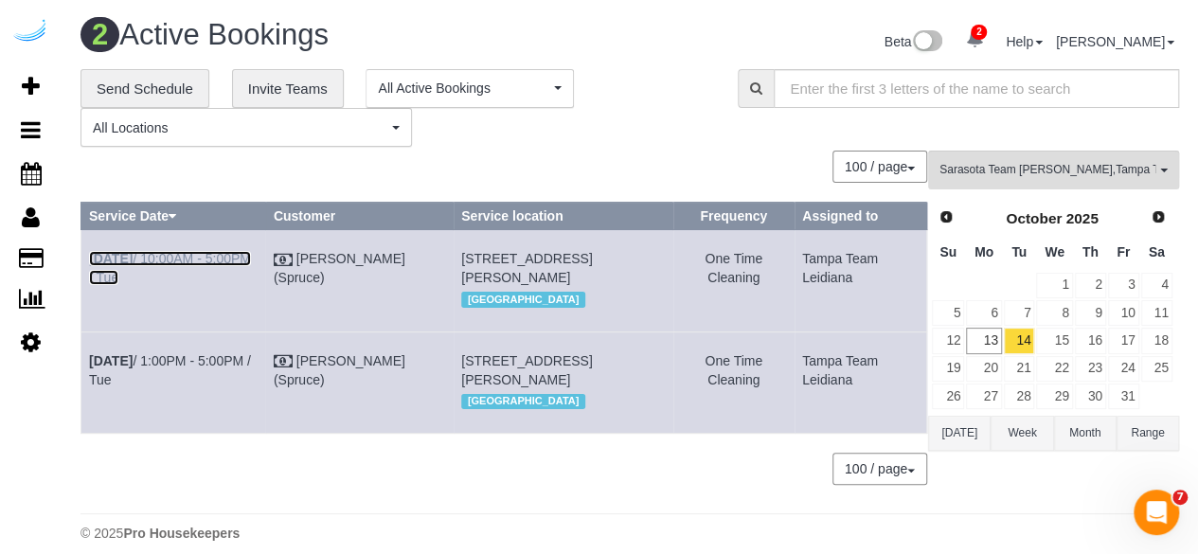
click at [251, 262] on link "Oct 14th / 10:00AM - 5:00PM / Tue" at bounding box center [170, 268] width 162 height 34
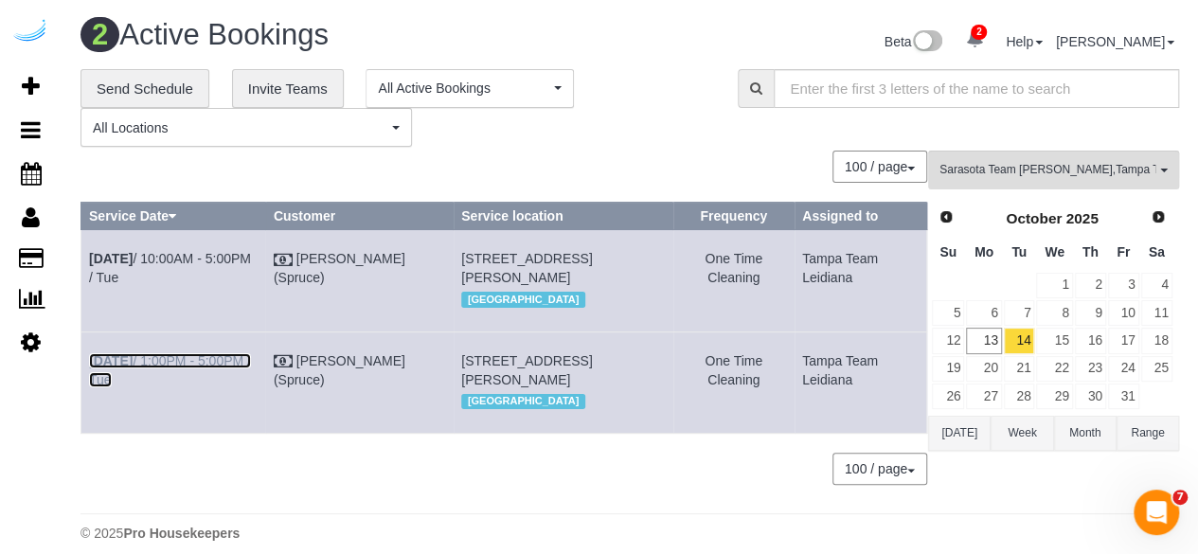
click at [219, 387] on link "Oct 14th / 1:00PM - 5:00PM / Tue" at bounding box center [170, 370] width 162 height 34
drag, startPoint x: 889, startPoint y: 446, endPoint x: 83, endPoint y: 261, distance: 826.8
click at [83, 261] on tbody "Oct 14th / 10:00AM - 5:00PM / Tue Brandie Louck (Spruce) 2710 59th Dr E, Buildi…" at bounding box center [504, 332] width 846 height 204
copy tbody "Oct 14th / 10:00AM - 5:00PM / Tue Brandie Louck (Spruce) 2710 59th Dr E, Buildi…"
click at [1066, 338] on link "15" at bounding box center [1054, 341] width 36 height 26
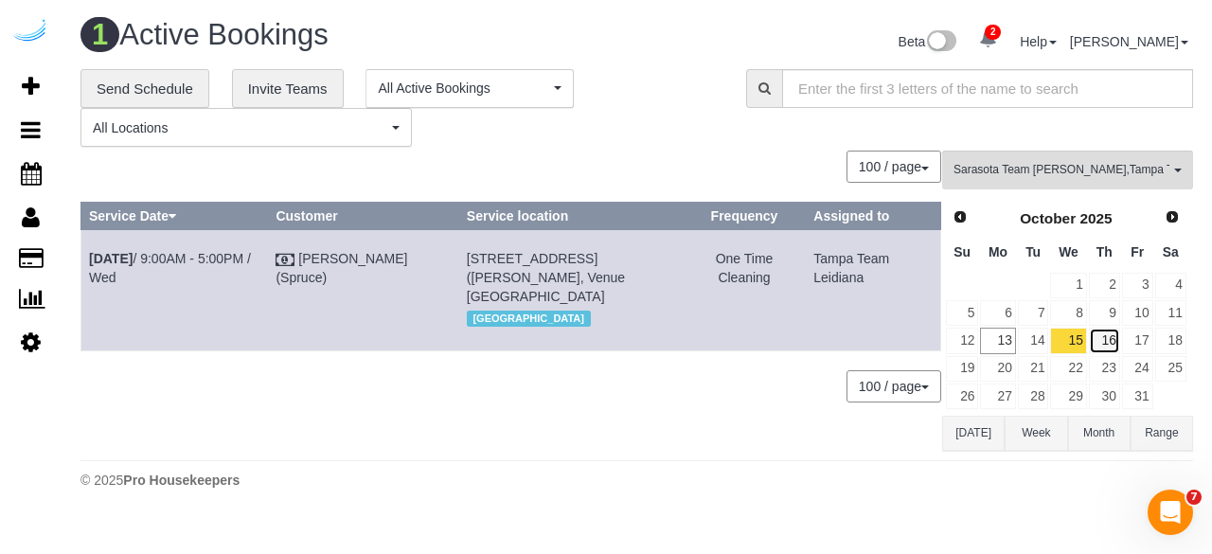
click at [1106, 346] on link "16" at bounding box center [1104, 341] width 31 height 26
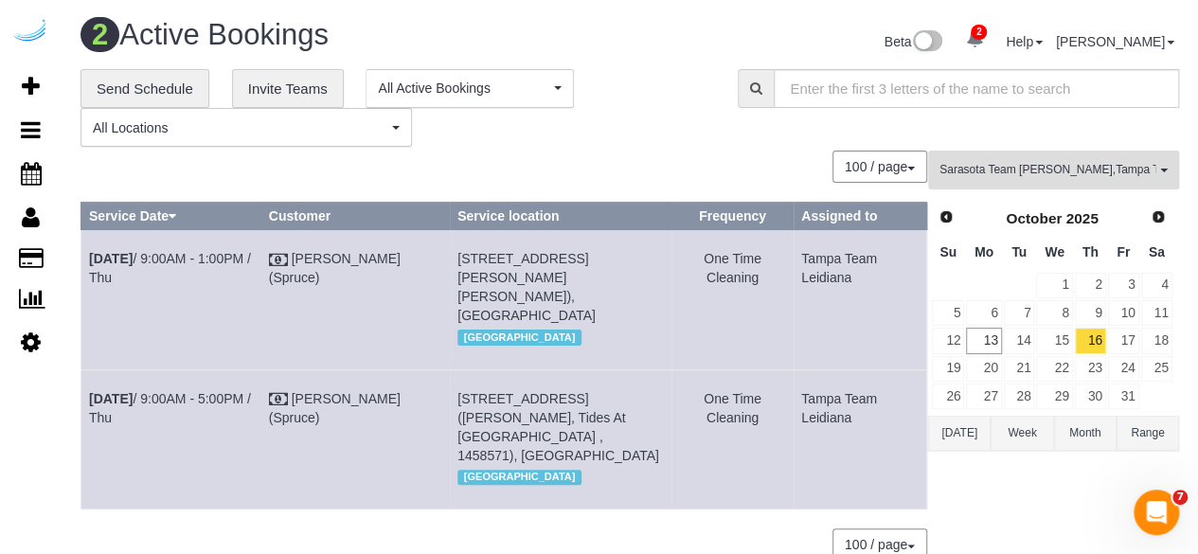
click at [1065, 162] on span "Sarasota Team Juan , Tampa Team Leidiana" at bounding box center [1047, 170] width 216 height 16
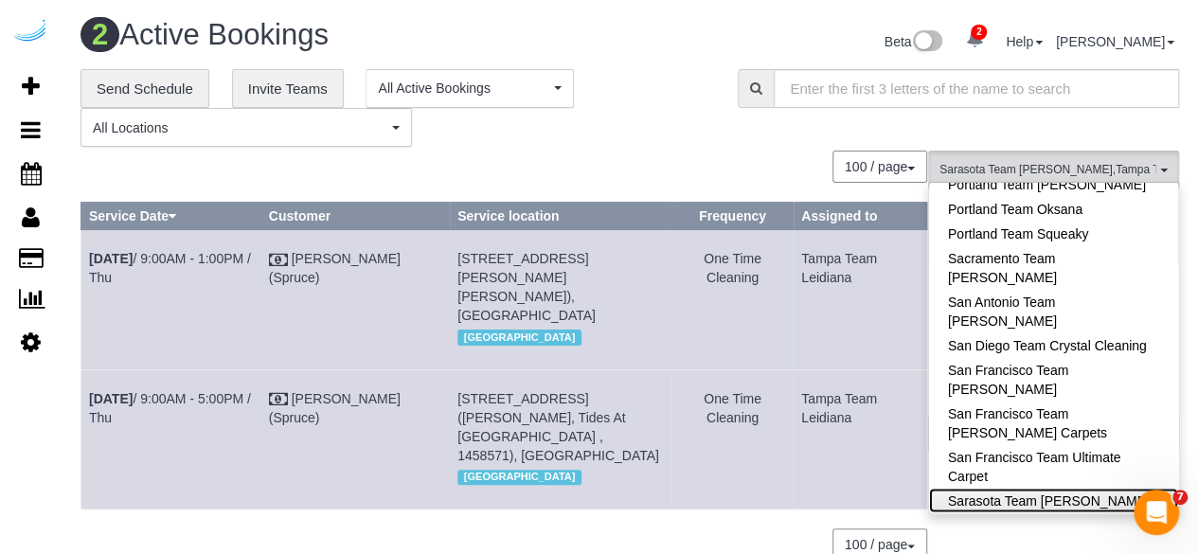
click at [1081, 488] on link "Sarasota Team Juan" at bounding box center [1053, 500] width 249 height 25
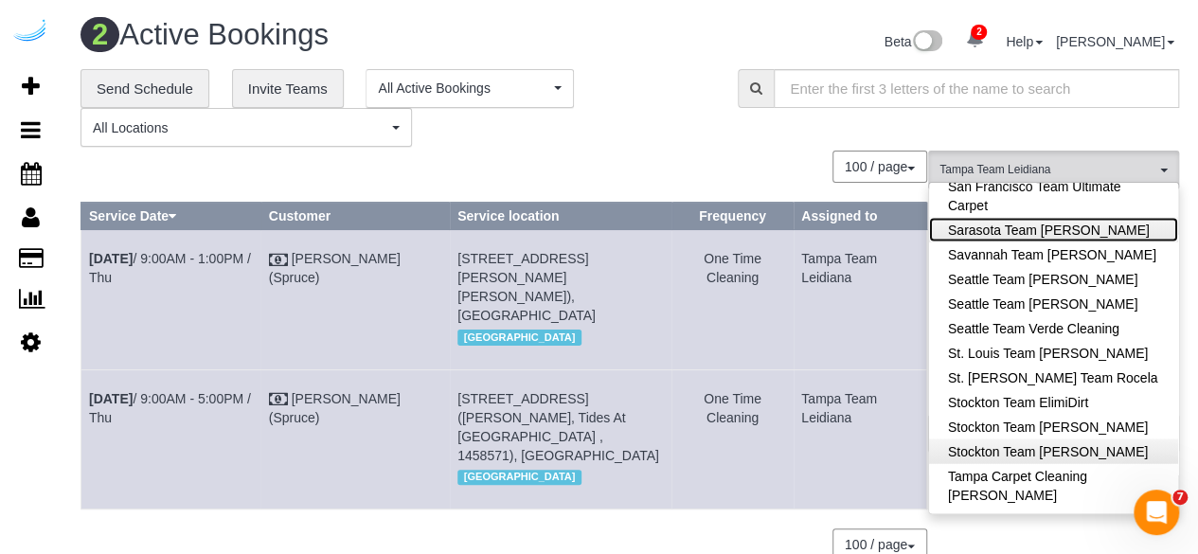
scroll to position [2113, 0]
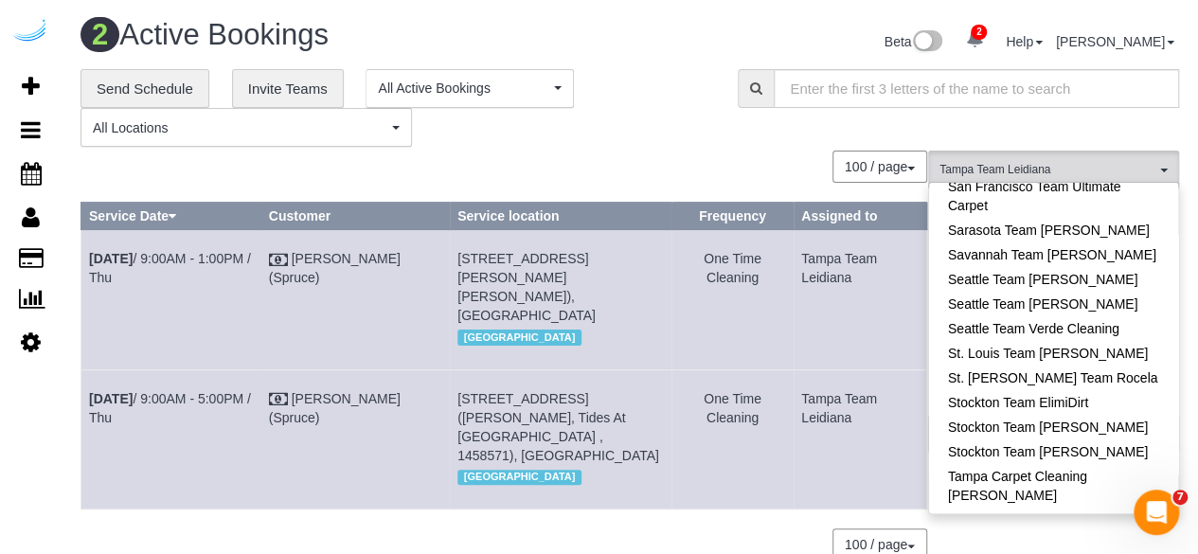
click at [726, 181] on div "100 / page 10 / page 20 / page 30 / page 40 / page 50 / page 100 / page" at bounding box center [504, 167] width 847 height 32
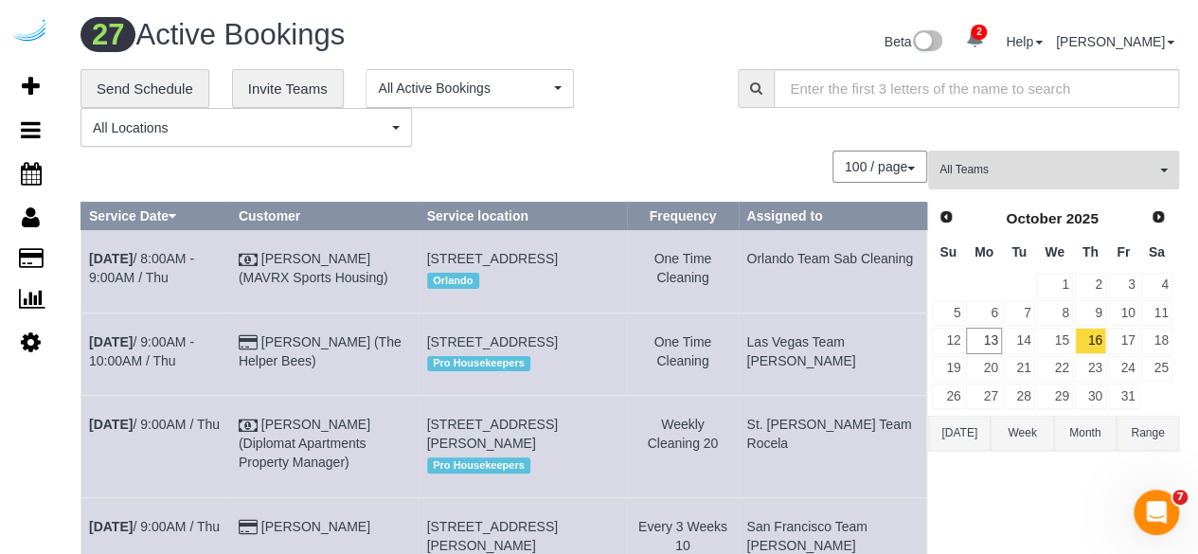
click at [1024, 172] on span "All Teams" at bounding box center [1047, 170] width 216 height 16
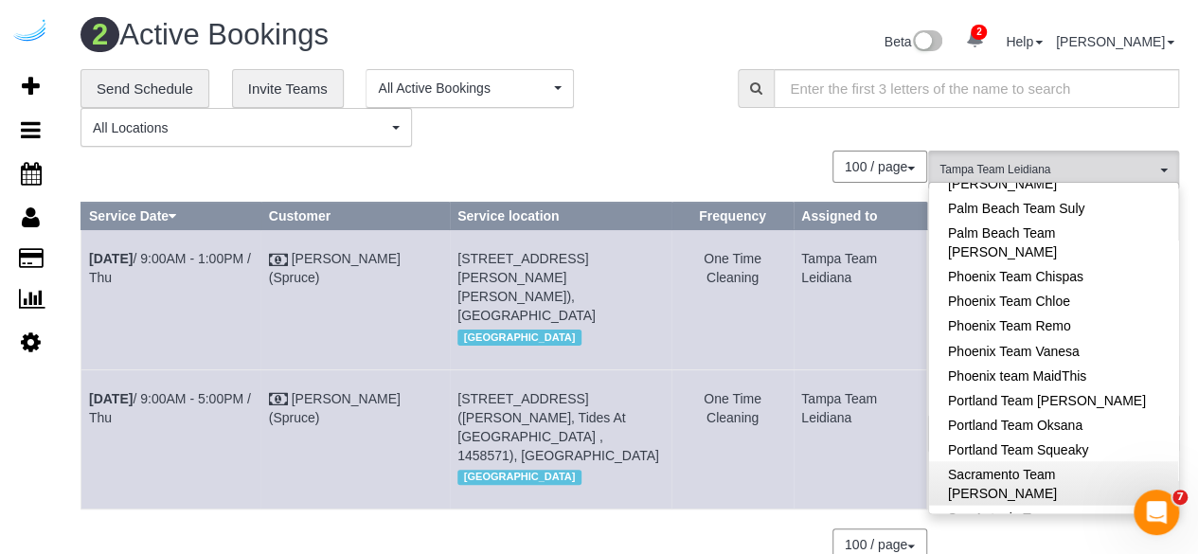
scroll to position [1613, 0]
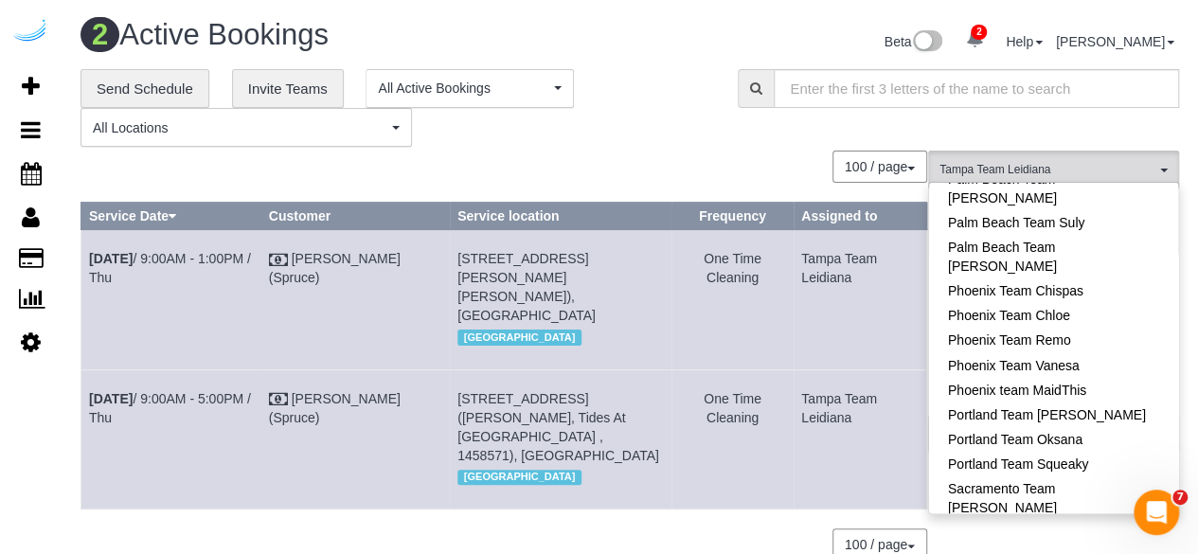
click at [1088, 519] on link "San Antonio Team Lisa" at bounding box center [1053, 541] width 249 height 44
click at [1091, 519] on link "San Antonio Team Lisa" at bounding box center [1053, 541] width 249 height 44
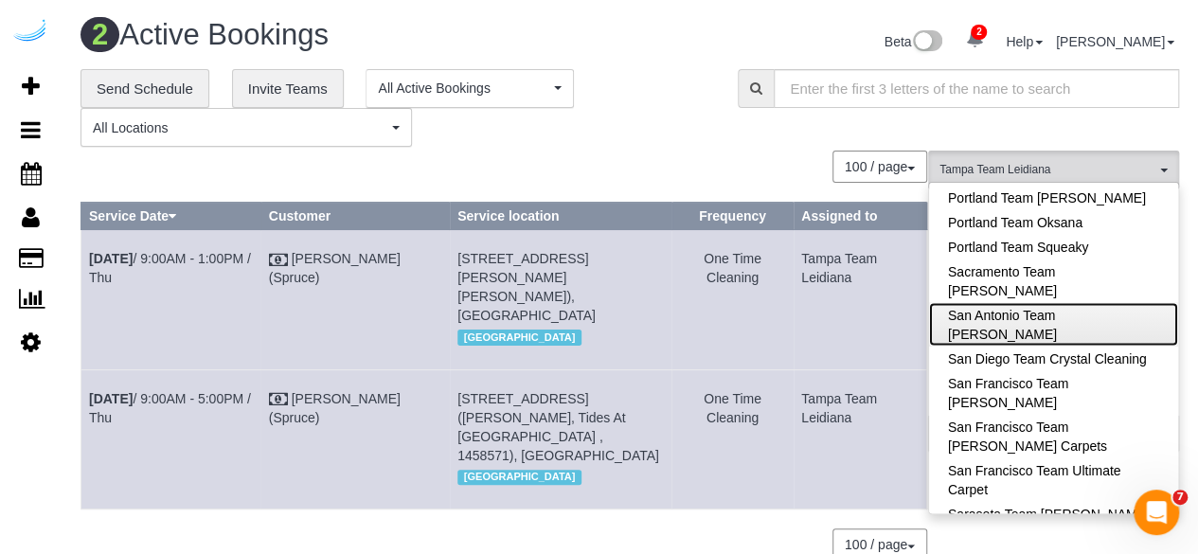
scroll to position [1831, 0]
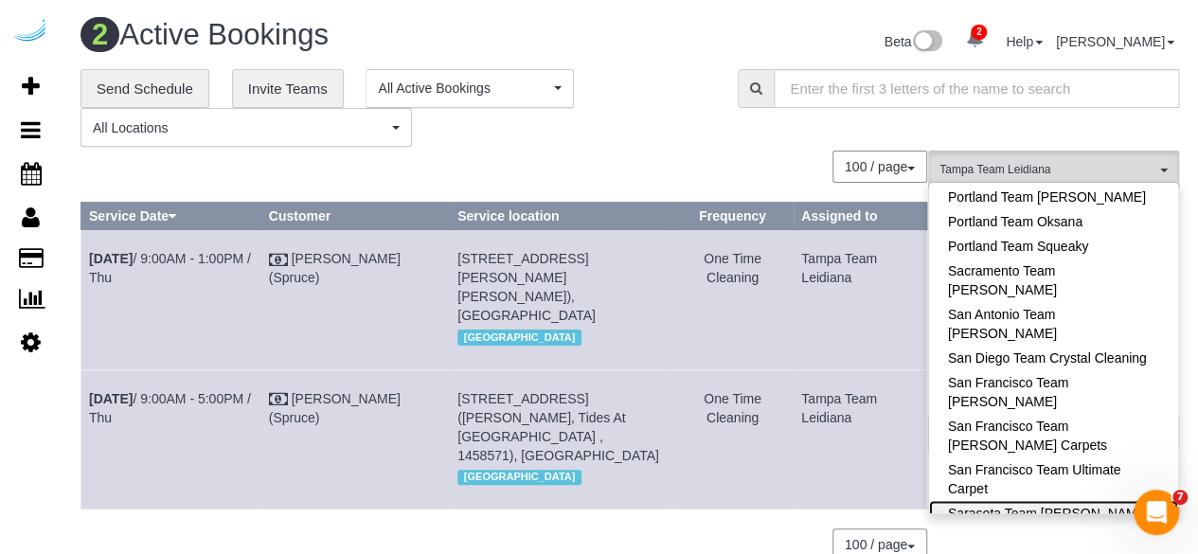
click at [1101, 500] on link "Sarasota Team Juan" at bounding box center [1053, 512] width 249 height 25
drag, startPoint x: 658, startPoint y: 156, endPoint x: 658, endPoint y: 126, distance: 30.3
click at [658, 152] on div "100 / page 10 / page 20 / page 30 / page 40 / page 50 / page 100 / page" at bounding box center [504, 167] width 847 height 32
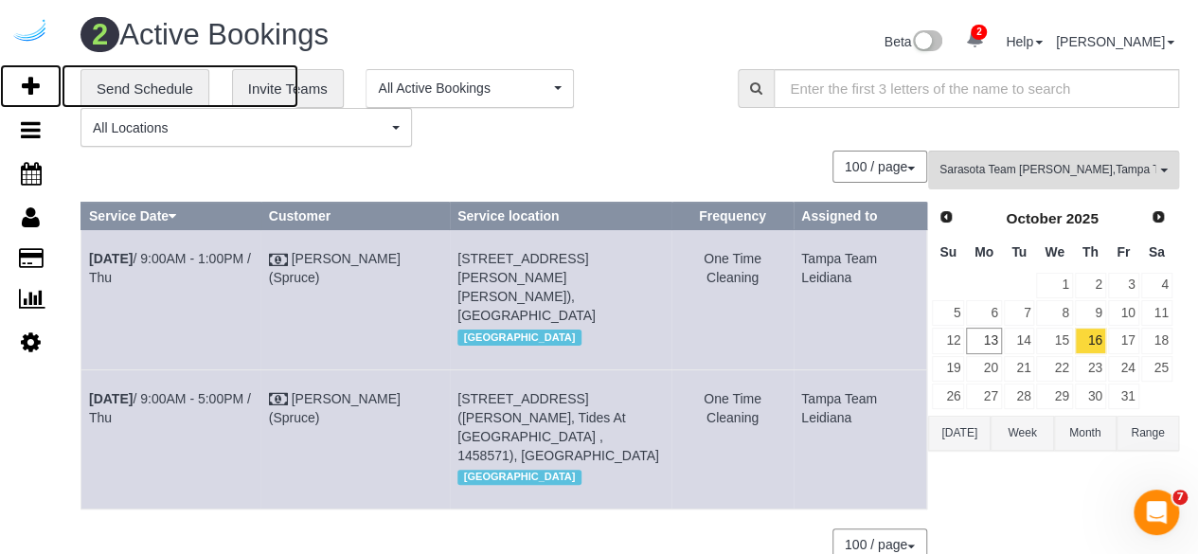
drag, startPoint x: 36, startPoint y: 75, endPoint x: 146, endPoint y: 20, distance: 122.8
click at [36, 75] on icon at bounding box center [31, 86] width 18 height 23
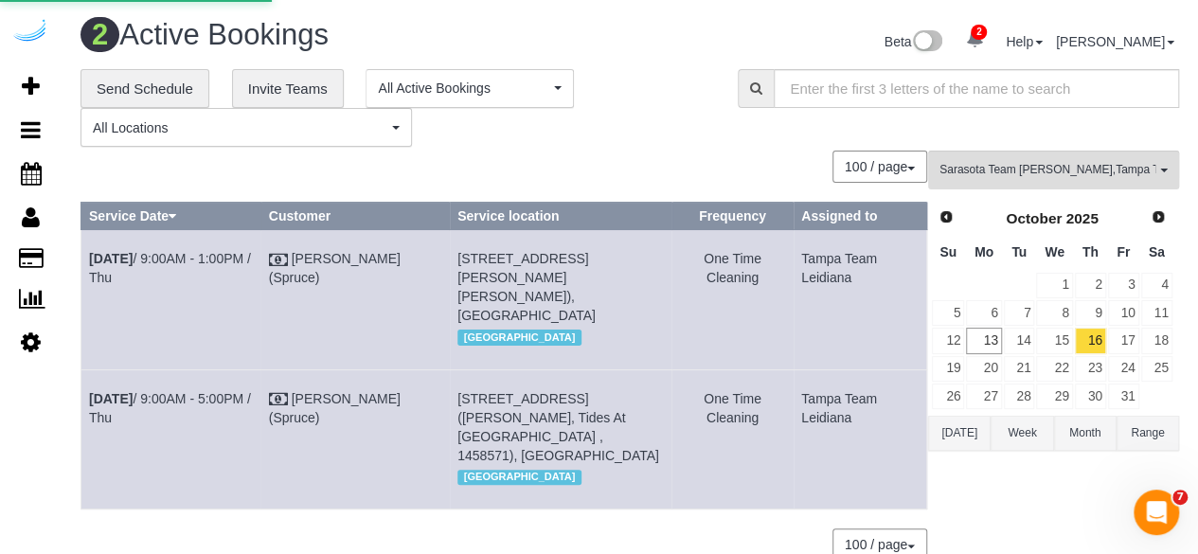
select select "4"
select select "number:9"
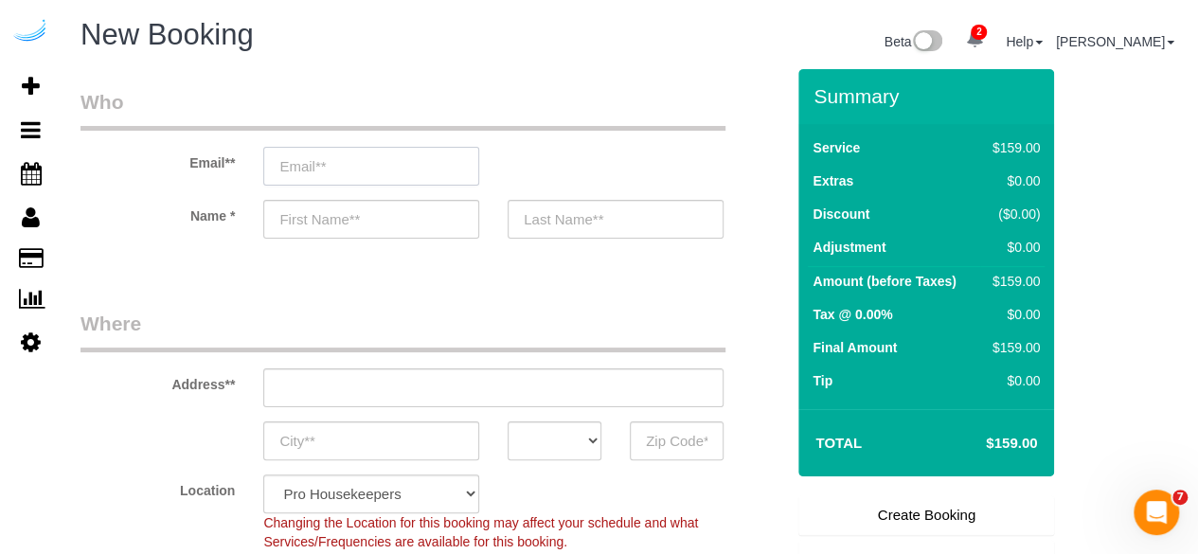
drag, startPoint x: 442, startPoint y: 162, endPoint x: 416, endPoint y: 173, distance: 28.9
click at [442, 162] on input "email" at bounding box center [371, 166] width 216 height 39
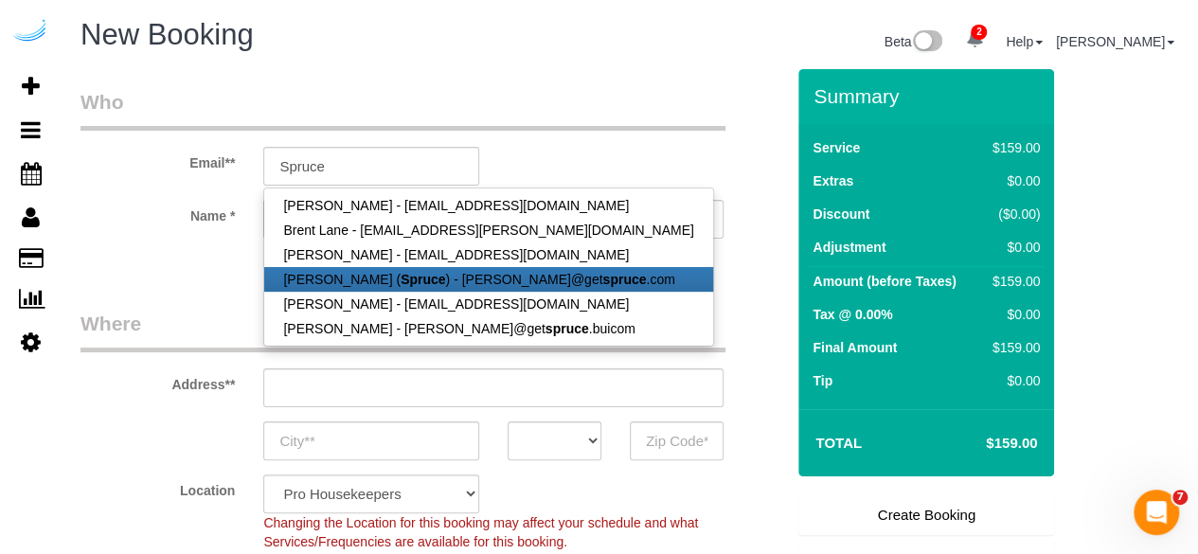
click at [448, 289] on link "Brandie Louck ( Spruce ) - brandie@get spruce .com" at bounding box center [488, 279] width 448 height 25
type input "[PERSON_NAME][EMAIL_ADDRESS][DOMAIN_NAME]"
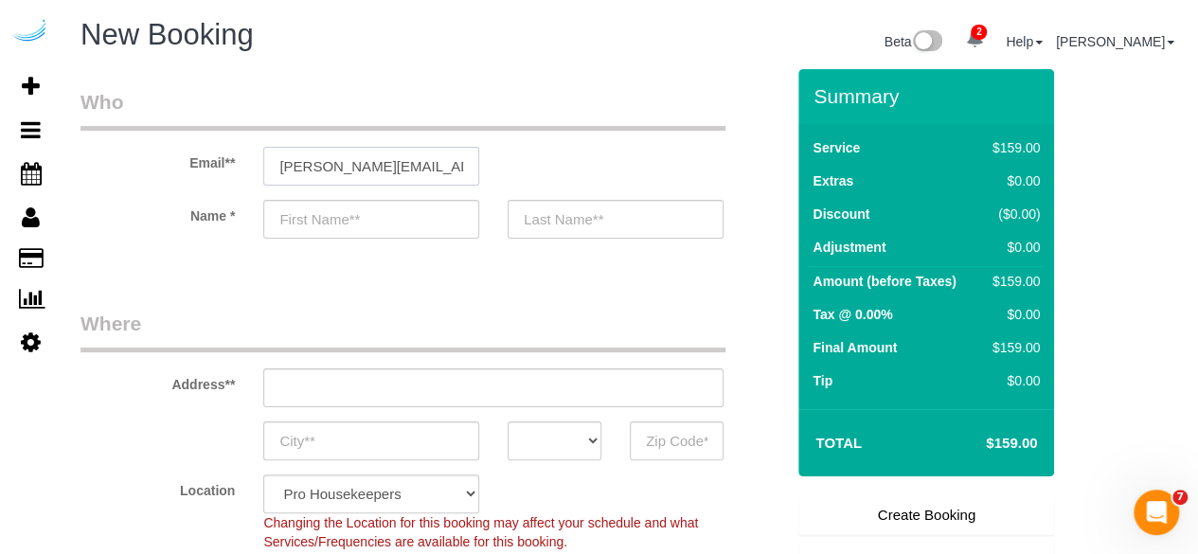
type input "[PERSON_NAME]"
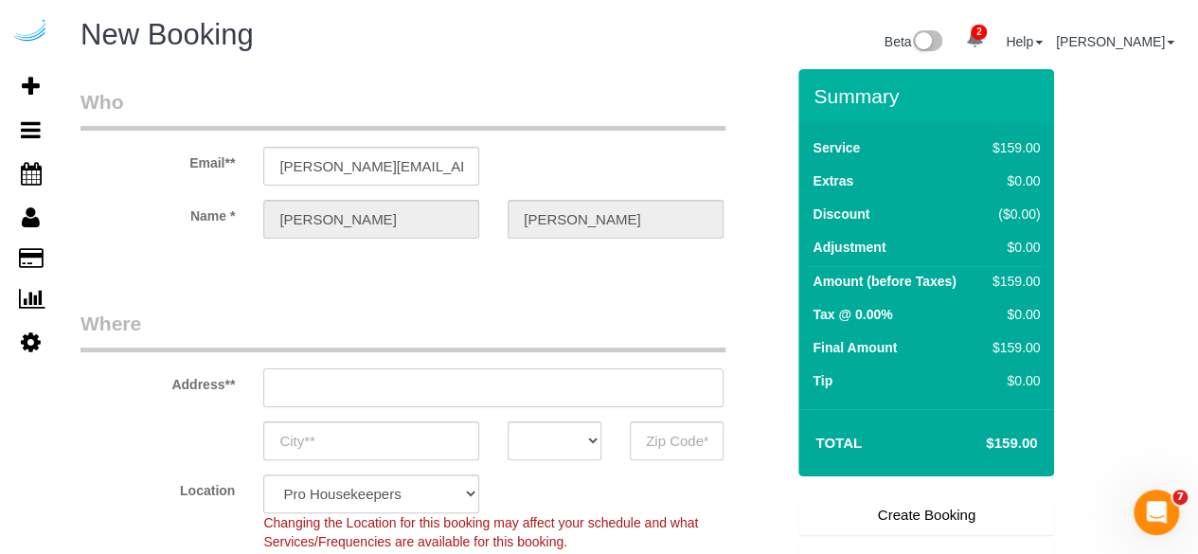
click at [487, 386] on input "text" at bounding box center [493, 387] width 460 height 39
type input "3816 S Lamar Blvd"
type input "Austin"
select select "[GEOGRAPHIC_DATA]"
type input "78704"
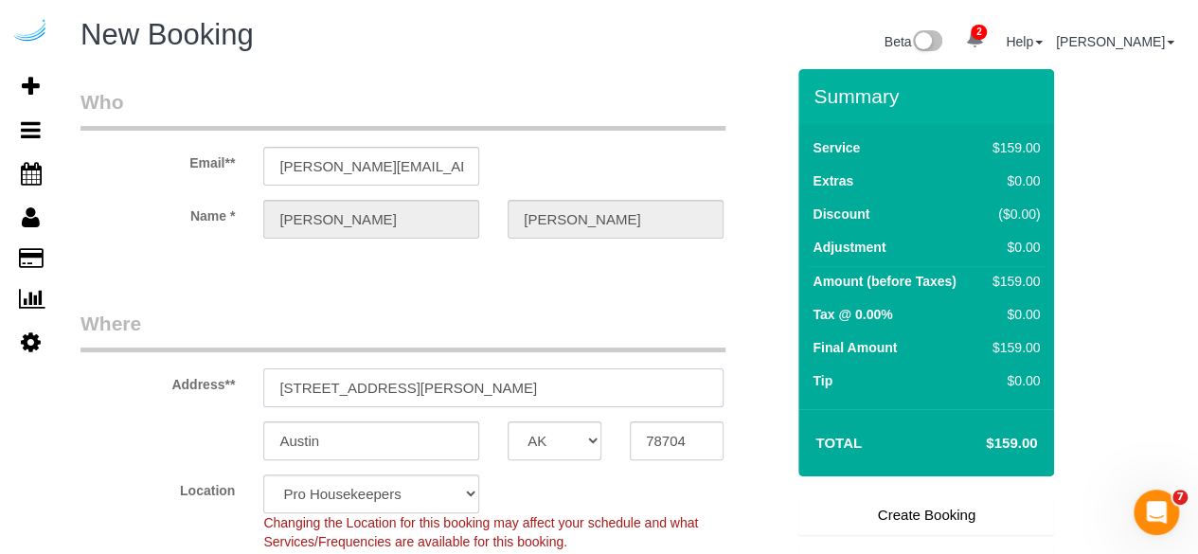
paste input "1420 Lakefront Dr, Sarasota, FL 34240"
type input "1420 Lakefront Dr, Sarasota, FL 34240"
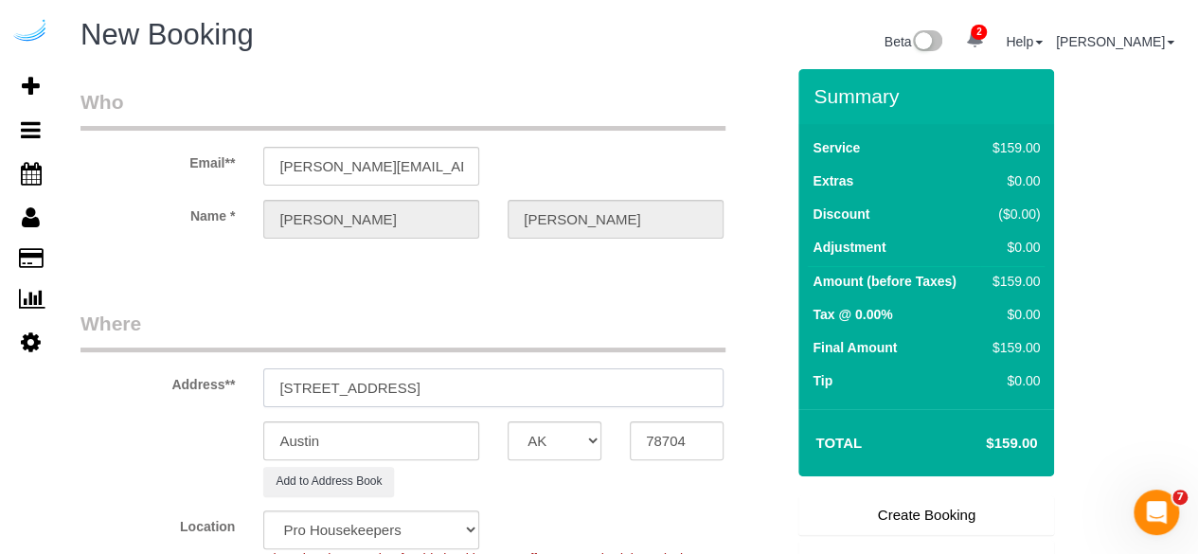
select select "9"
select select "object:2525"
drag, startPoint x: 487, startPoint y: 387, endPoint x: 595, endPoint y: 385, distance: 108.0
click at [587, 382] on input "1420 Lakefront Dr, Sarasota, FL 34240" at bounding box center [493, 387] width 460 height 39
type input "1420 Lakefront Dr, Sarasota, FL 34240"
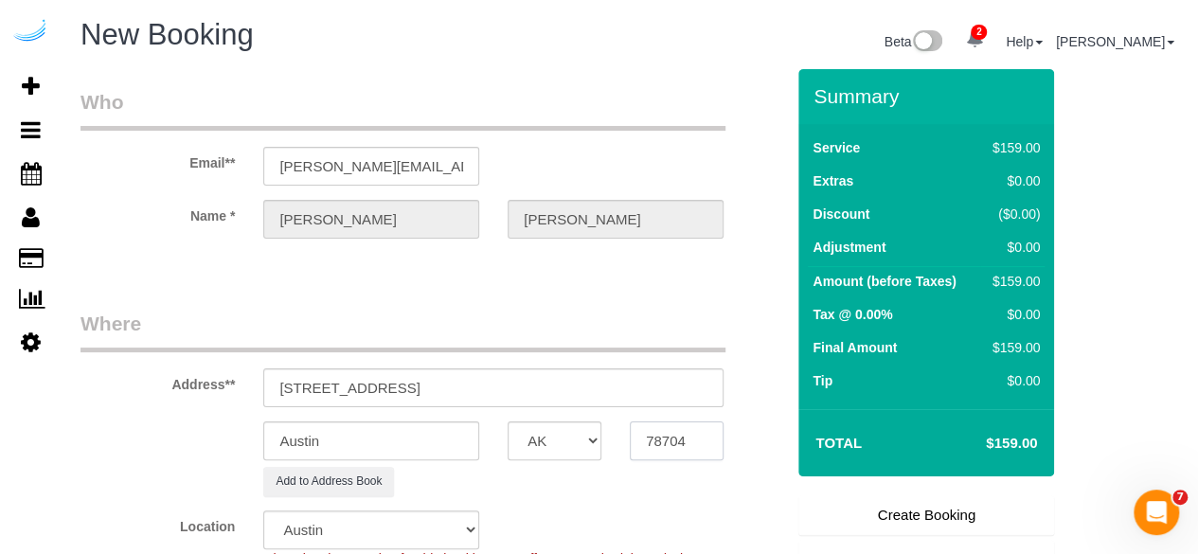
click at [701, 430] on input "78704" at bounding box center [677, 440] width 94 height 39
paste input "34240"
type input "34240"
click at [560, 446] on select "AK AL AR AZ CA CO CT DC DE FL GA HI IA ID IL IN KS KY LA MA MD ME MI MN MO MS M…" at bounding box center [555, 440] width 94 height 39
select select "22"
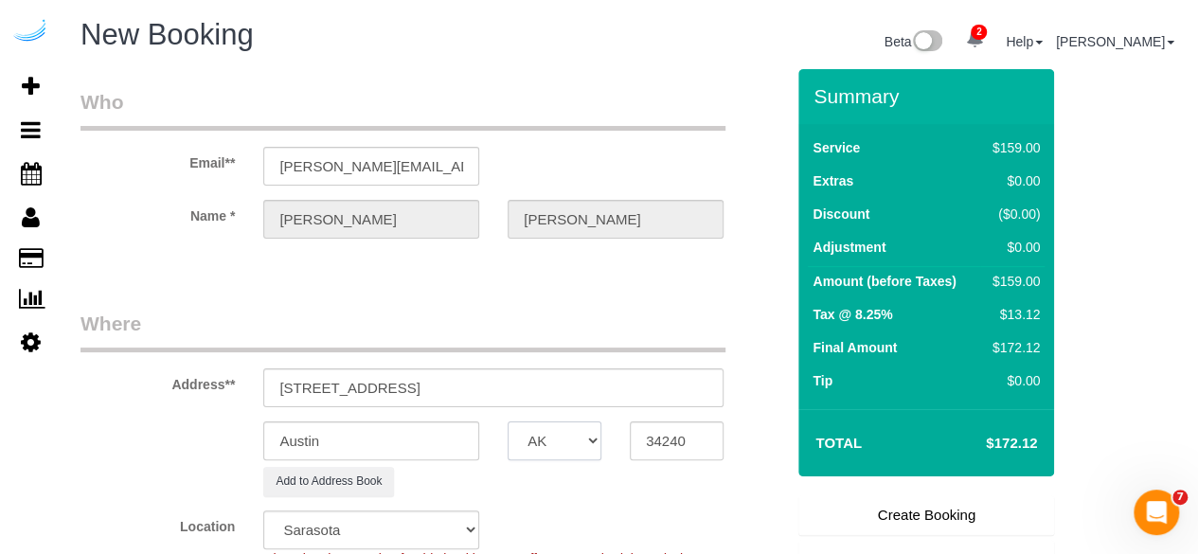
select select "FL"
click at [508, 421] on select "AK AL AR AZ CA CO CT DC DE FL GA HI IA ID IL IN KS KY LA MA MD ME MI MN MO MS M…" at bounding box center [555, 440] width 94 height 39
select select "object:2567"
click at [415, 431] on input "Austin" at bounding box center [371, 440] width 216 height 39
type input "[GEOGRAPHIC_DATA]"
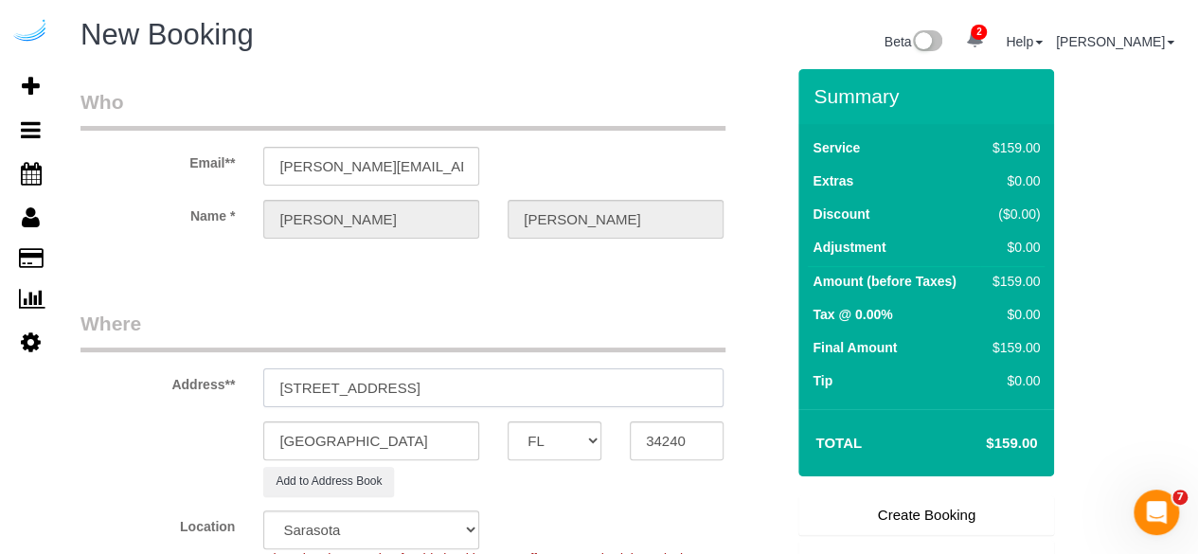
drag, startPoint x: 400, startPoint y: 392, endPoint x: 635, endPoint y: 393, distance: 235.8
click at [635, 393] on input "1420 Lakefront Dr, Sarasota, FL 34240" at bounding box center [493, 387] width 460 height 39
paste input "Hilary Apicella"
paste input "The Row Waterside"
paste input "1506783"
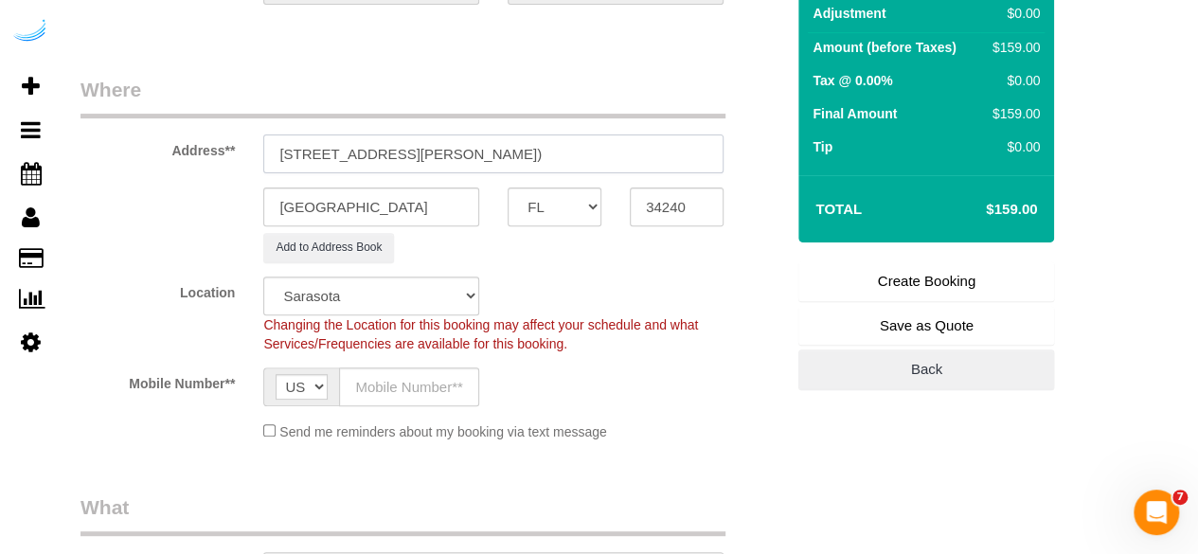
scroll to position [237, 0]
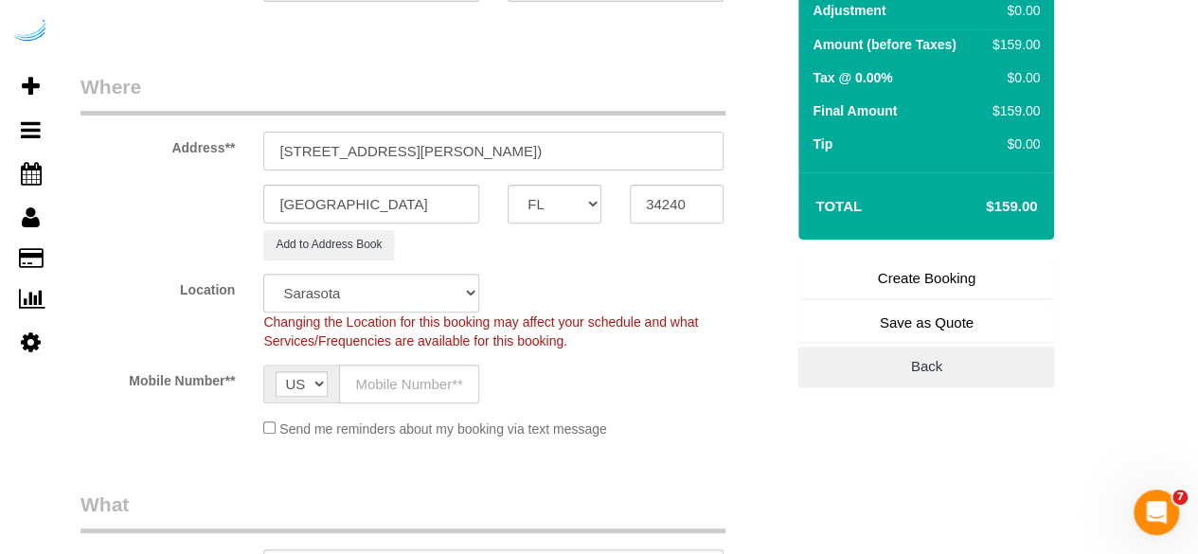
type input "1420 Lakefront Dr, Unit 106 ( Hilary Apicella, The Row Waterside , 1506783)"
click at [386, 384] on input "text" at bounding box center [409, 384] width 140 height 39
type input "[PHONE_NUMBER]"
type input "Brandie Louck"
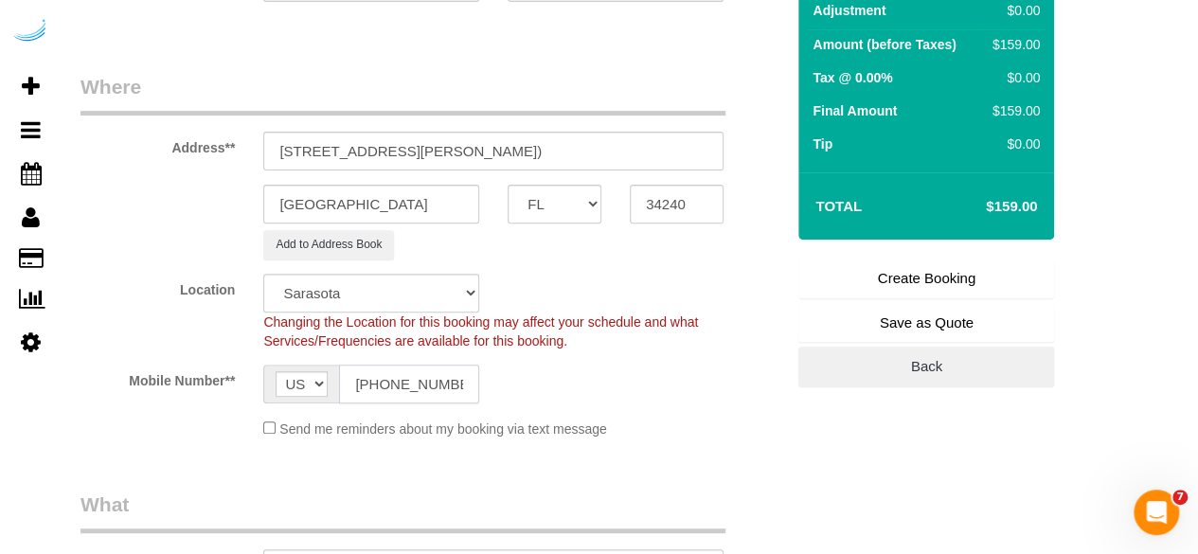
type input "[PHONE_NUMBER]"
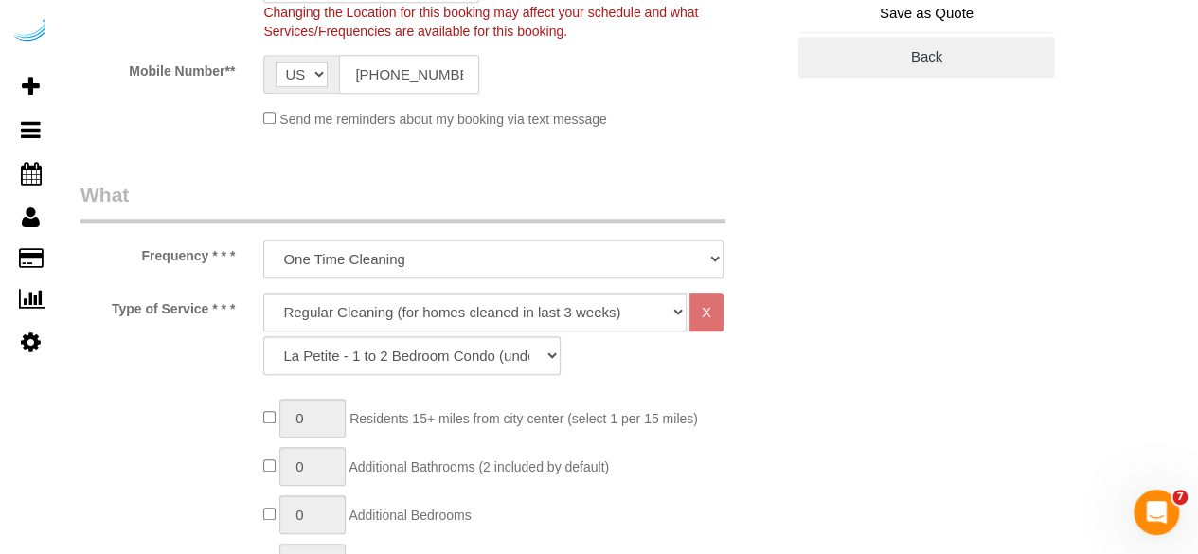
scroll to position [548, 0]
click at [438, 298] on select "Deep Cleaning (for homes that have not been cleaned in 3+ weeks) Spruce Regular…" at bounding box center [474, 310] width 423 height 39
select select "282"
click at [263, 291] on select "Deep Cleaning (for homes that have not been cleaned in 3+ weeks) Spruce Regular…" at bounding box center [474, 310] width 423 height 39
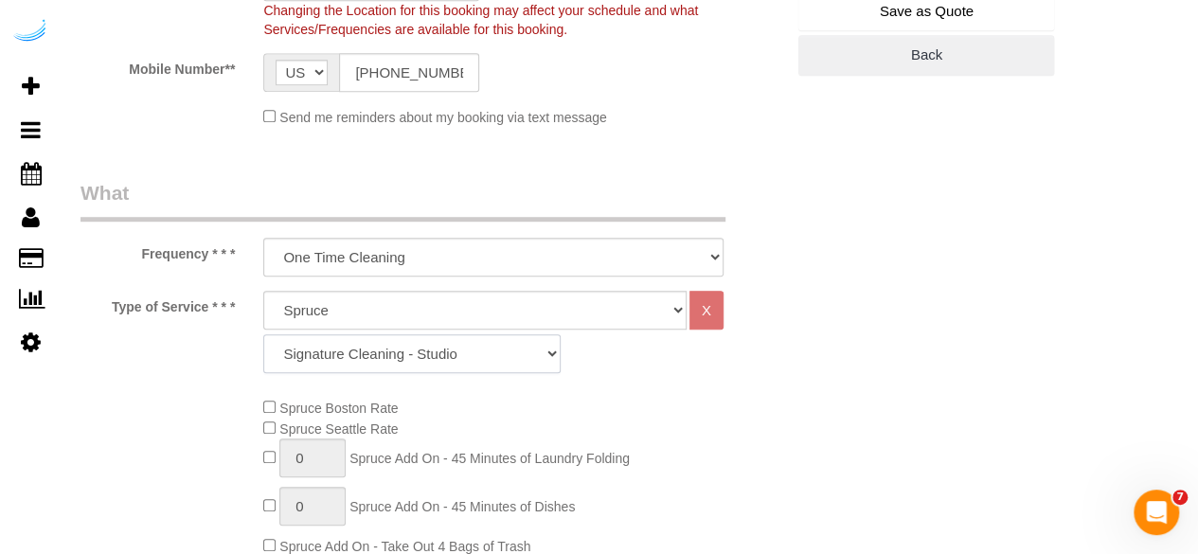
drag, startPoint x: 433, startPoint y: 357, endPoint x: 433, endPoint y: 338, distance: 18.9
click at [433, 357] on select "Signature Cleaning - Studio Signature Cleaning - 1 Bed 1 Bath Signature Cleanin…" at bounding box center [411, 353] width 297 height 39
select select "329"
click at [263, 334] on select "Signature Cleaning - Studio Signature Cleaning - 1 Bed 1 Bath Signature Cleanin…" at bounding box center [411, 353] width 297 height 39
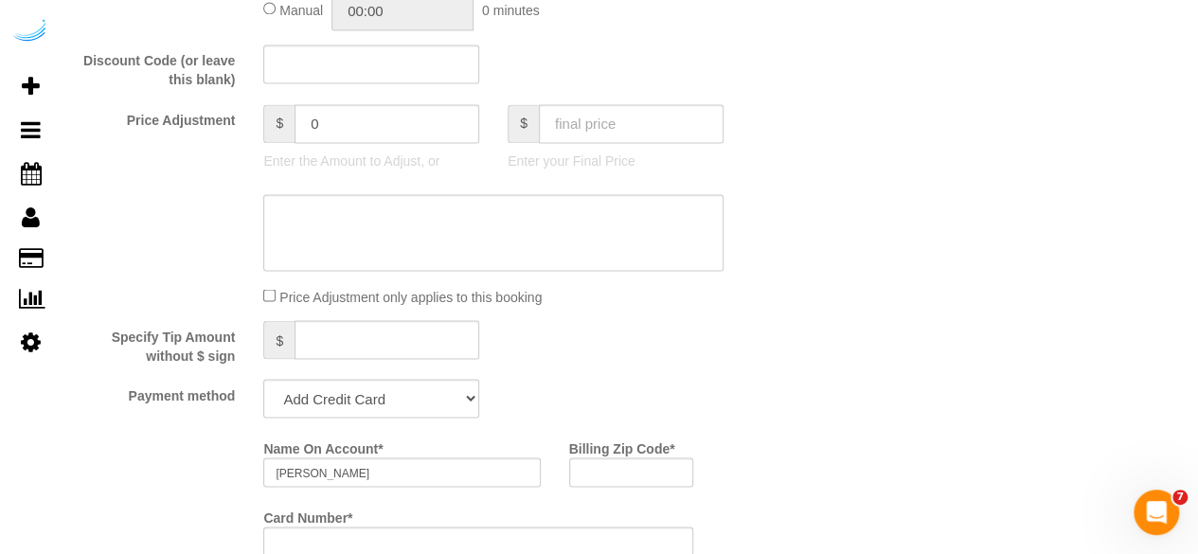
scroll to position [1574, 0]
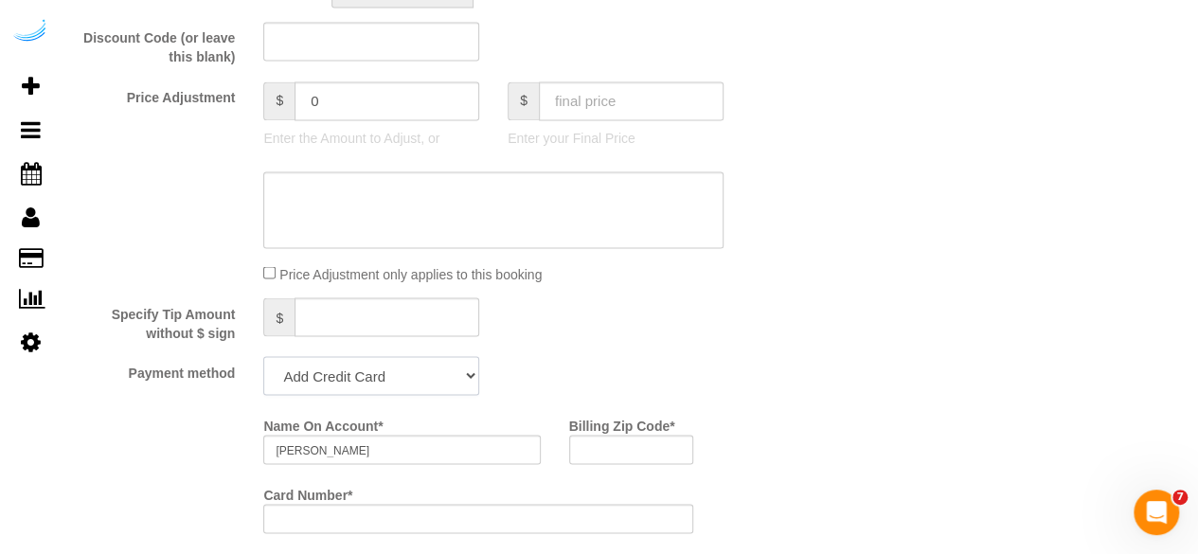
click at [398, 368] on select "Add Credit Card Cash Check Paypal" at bounding box center [371, 375] width 216 height 39
select select "string:check"
click at [263, 358] on select "Add Credit Card Cash Check Paypal" at bounding box center [371, 375] width 216 height 39
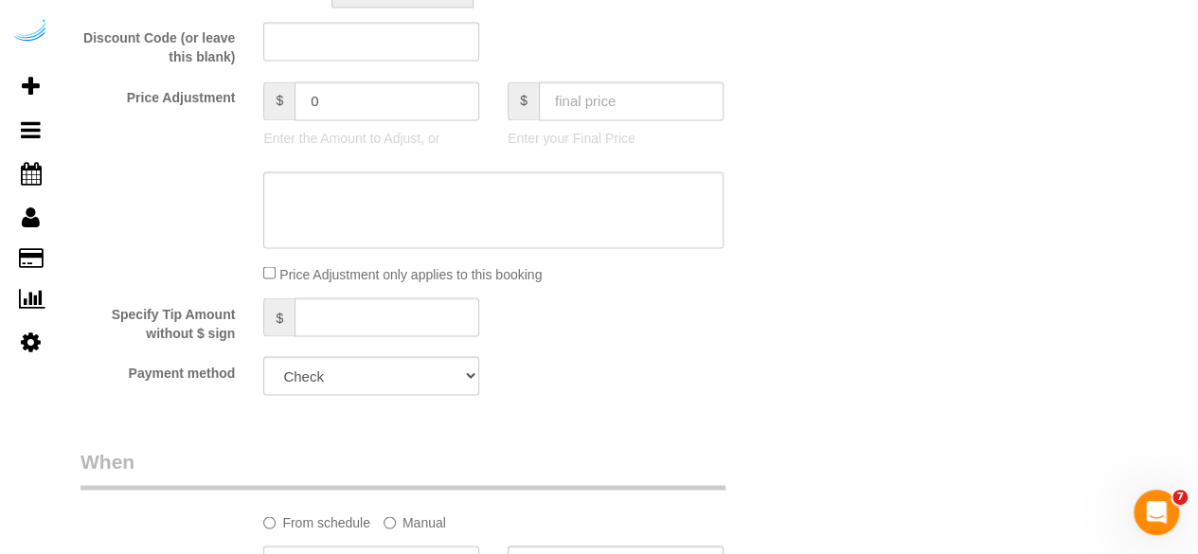
click at [405, 529] on label "Manual" at bounding box center [415, 519] width 63 height 26
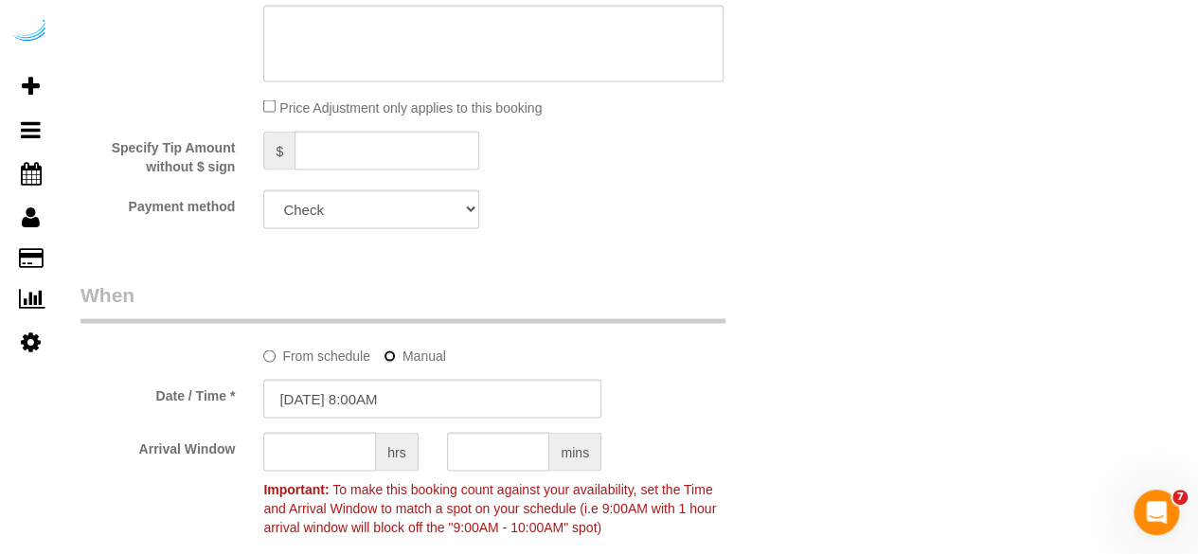
scroll to position [1743, 0]
click at [367, 392] on input "10/13/2025 8:00AM" at bounding box center [432, 396] width 338 height 39
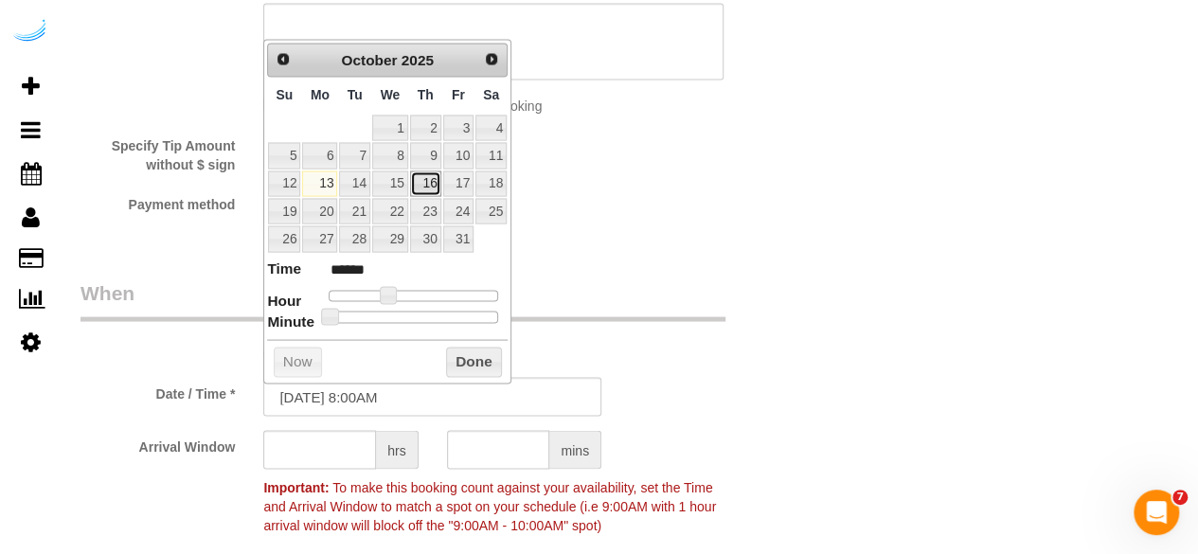
click at [422, 177] on link "16" at bounding box center [425, 183] width 31 height 26
click at [426, 176] on link "16" at bounding box center [425, 183] width 31 height 26
type input "10/16/2025 1:00PM"
type input "******"
click at [428, 291] on div at bounding box center [414, 295] width 170 height 11
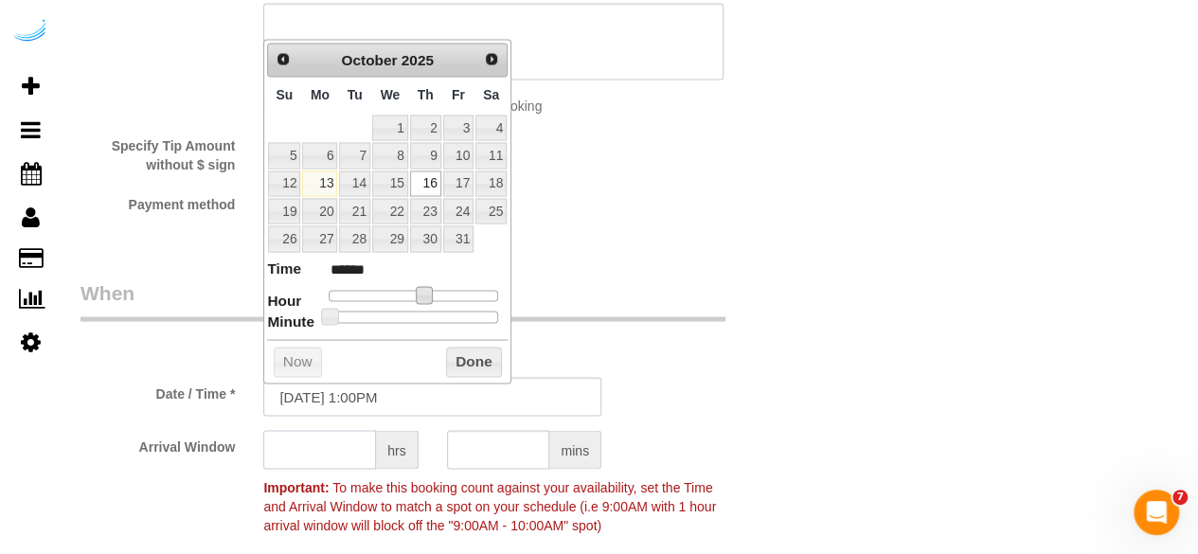
click at [353, 435] on input "text" at bounding box center [319, 449] width 113 height 39
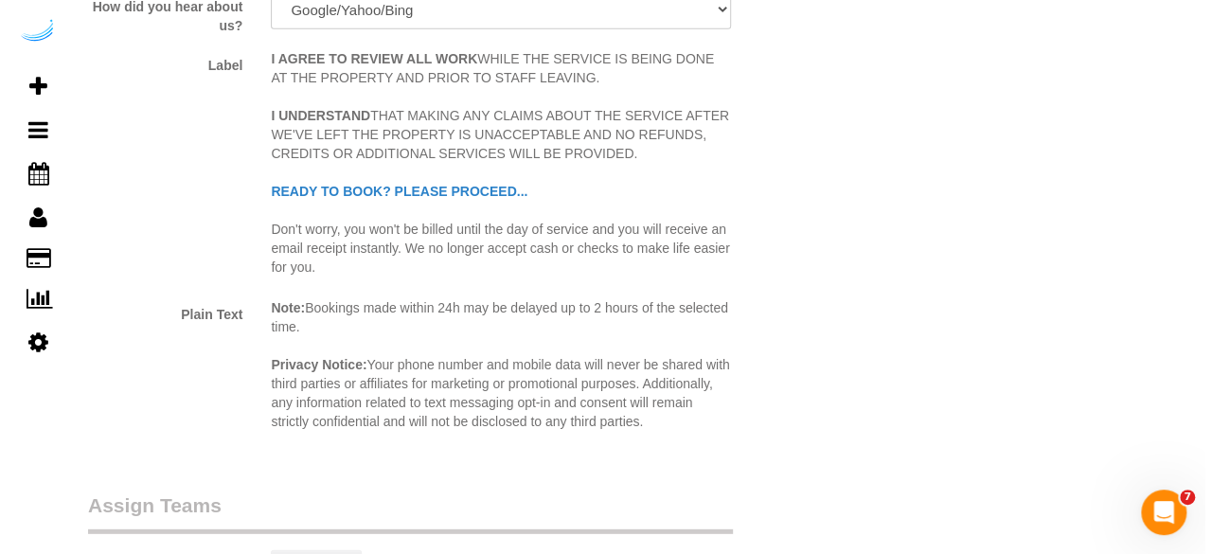
scroll to position [2743, 0]
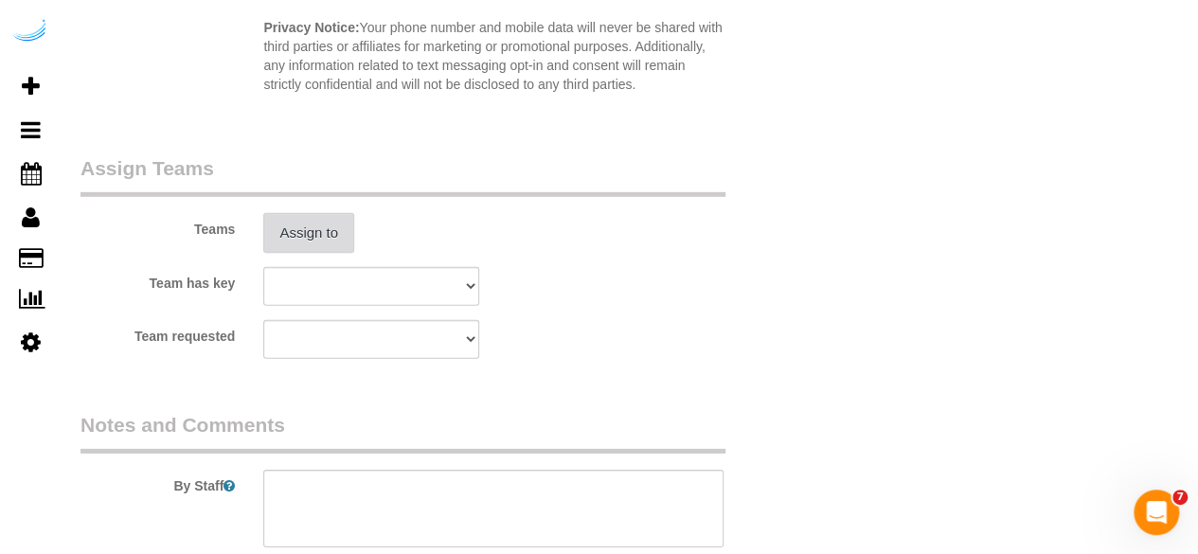
type input "4"
click at [315, 219] on button "Assign to" at bounding box center [308, 233] width 91 height 40
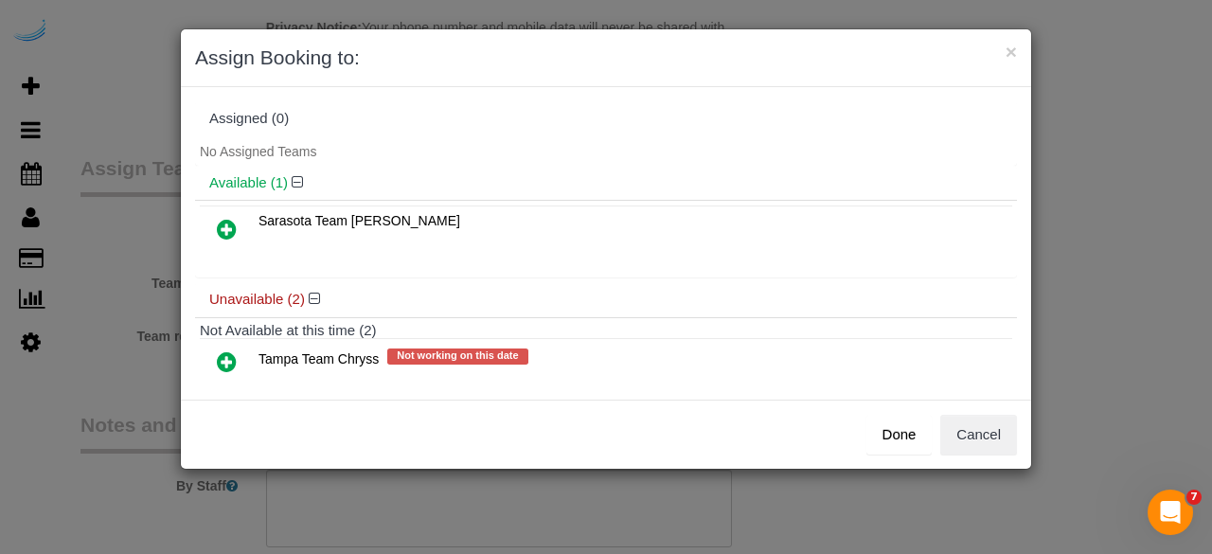
scroll to position [84, 0]
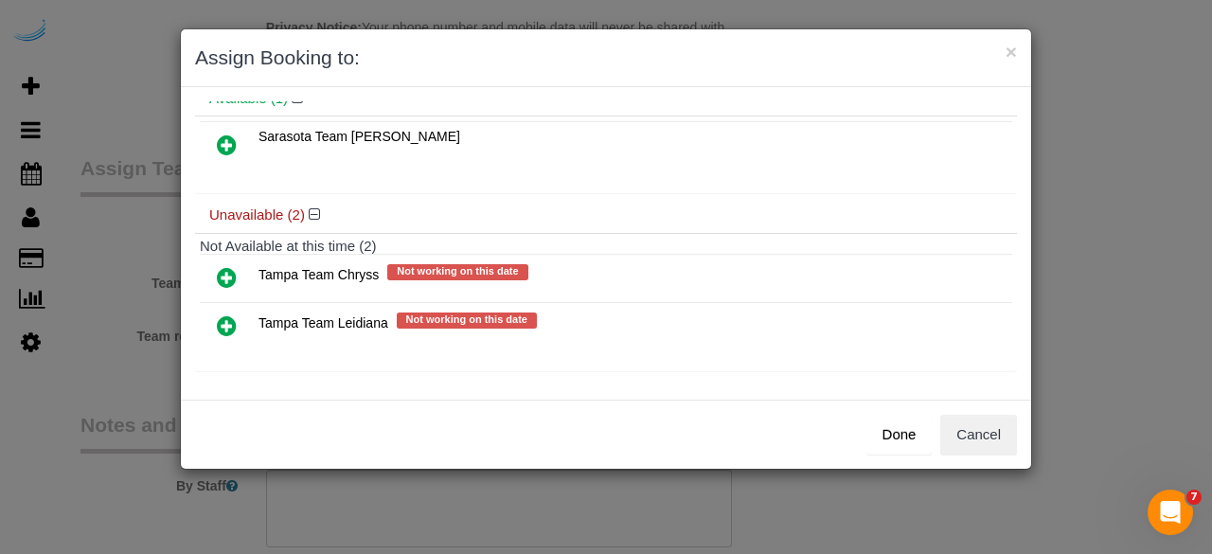
click at [225, 318] on icon at bounding box center [227, 325] width 20 height 23
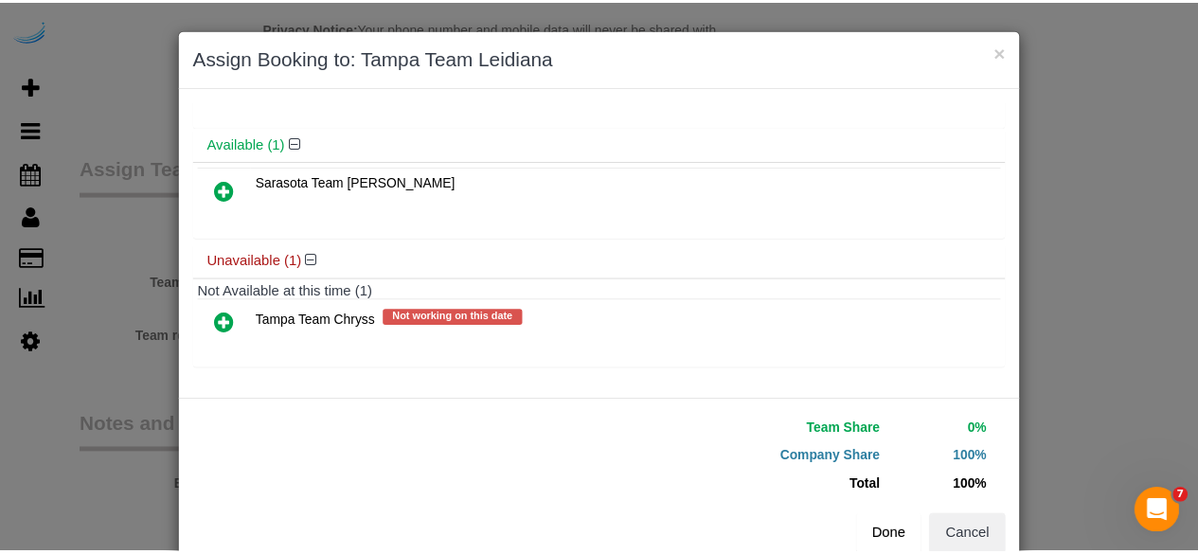
scroll to position [81, 0]
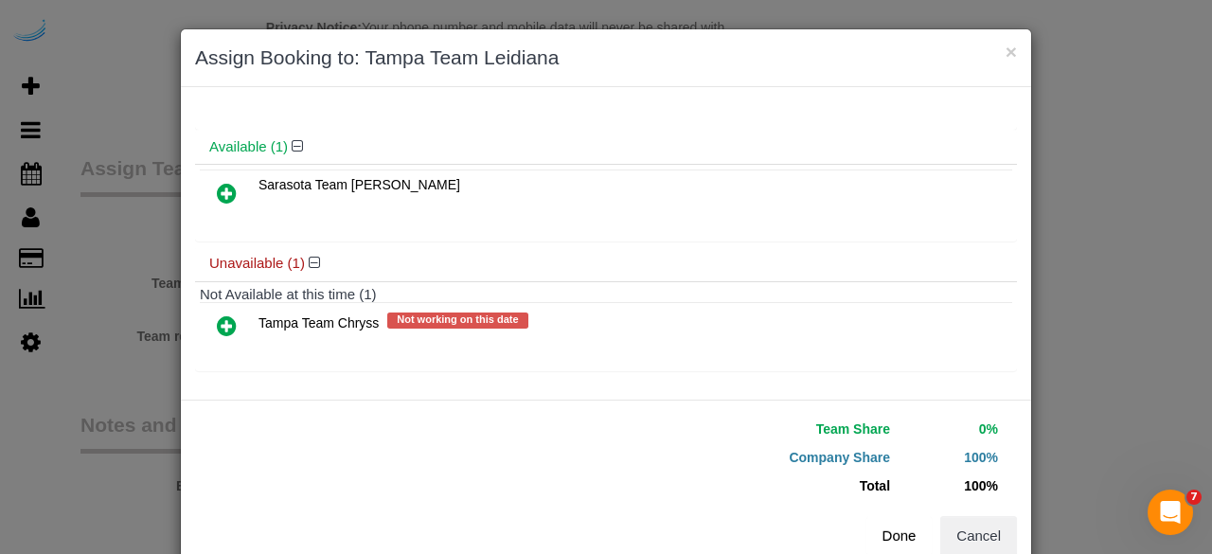
click at [877, 533] on button "Done" at bounding box center [900, 536] width 66 height 40
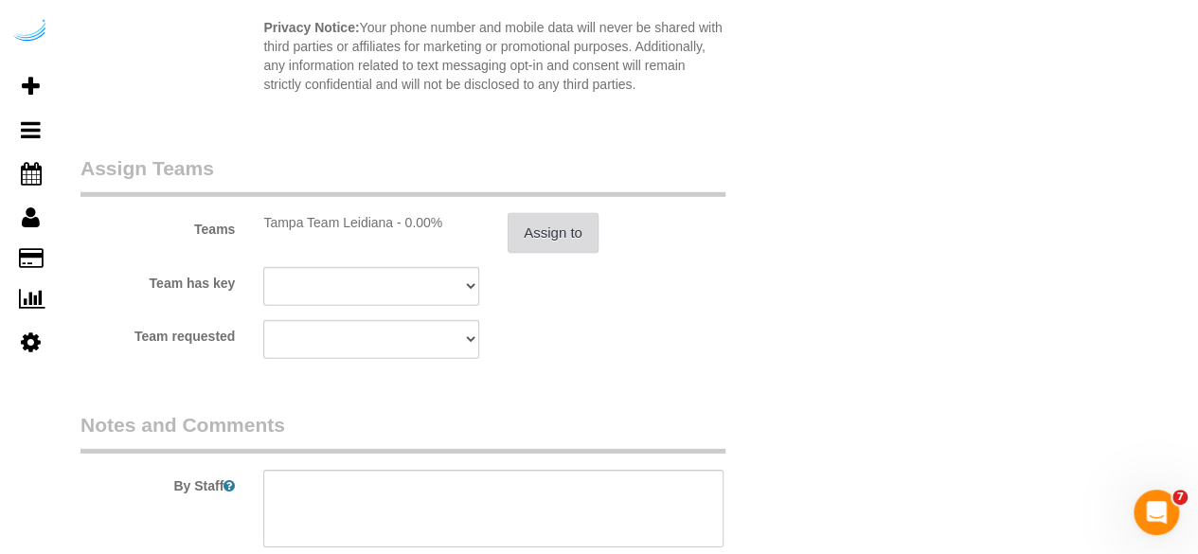
scroll to position [2931, 0]
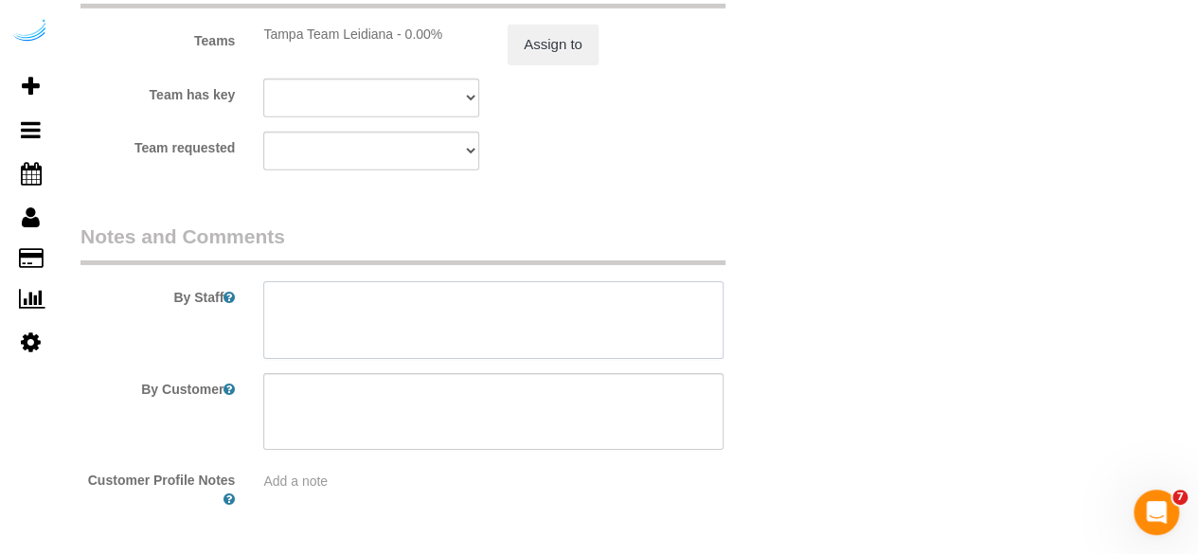
click at [455, 298] on textarea at bounding box center [493, 320] width 460 height 78
paste textarea "Permanent Notes:No notes from this customer.Today's Notes:No notes from this se…"
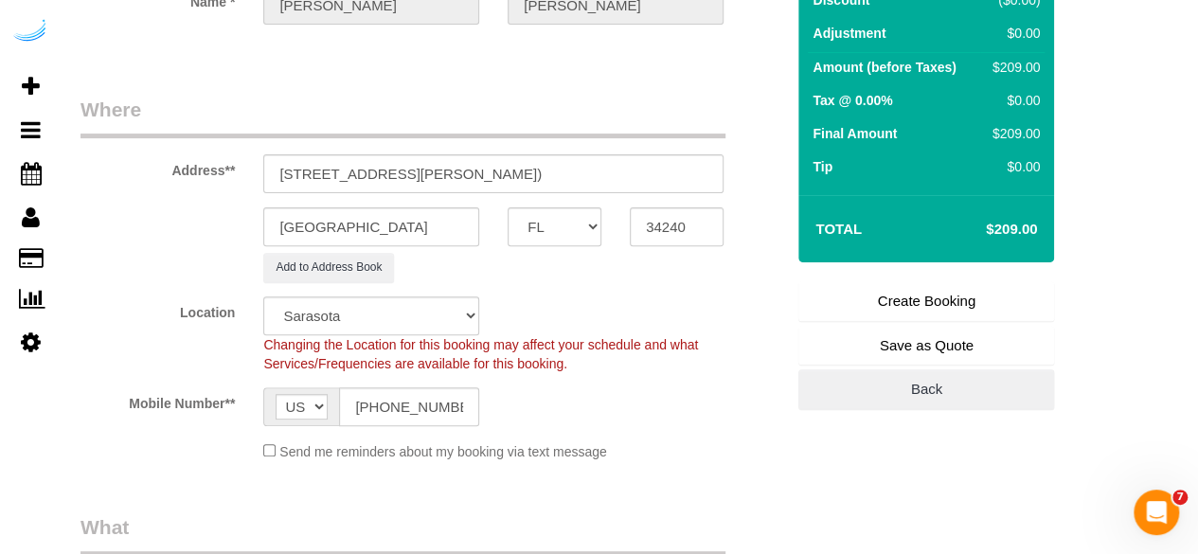
scroll to position [151, 0]
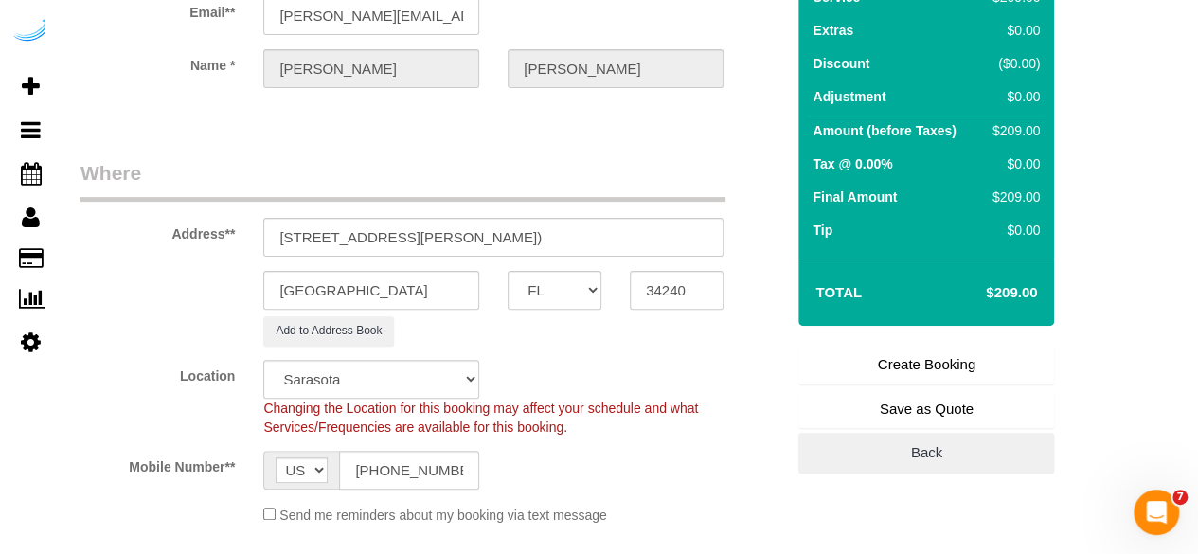
type textarea "Recurrency: Every 2 weeks Permanent Notes:No notes from this customer.Today's N…"
click at [922, 365] on link "Create Booking" at bounding box center [926, 365] width 256 height 40
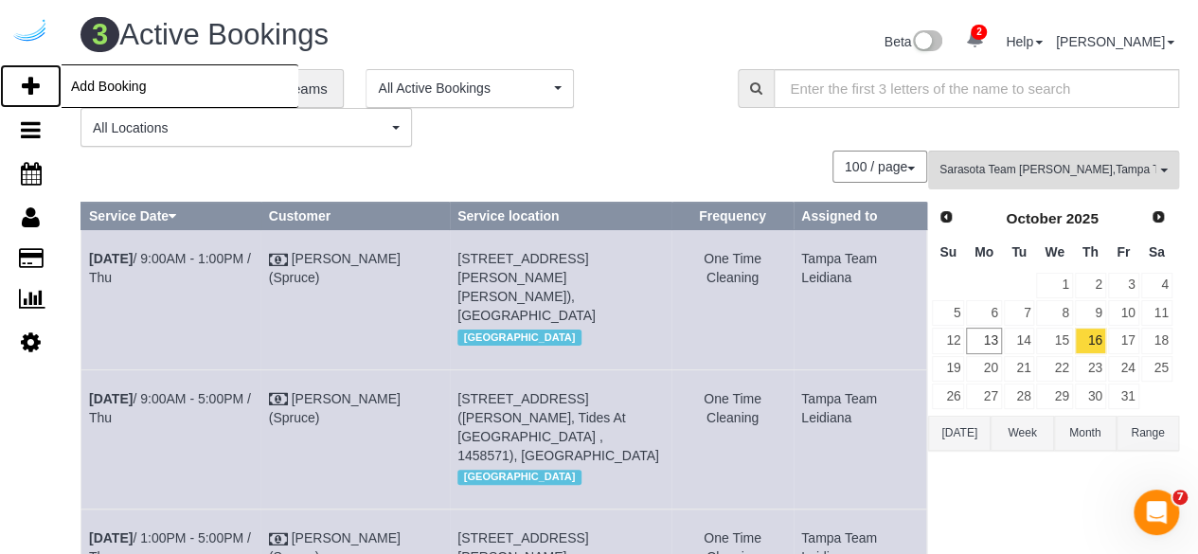
click at [27, 75] on icon at bounding box center [31, 86] width 18 height 23
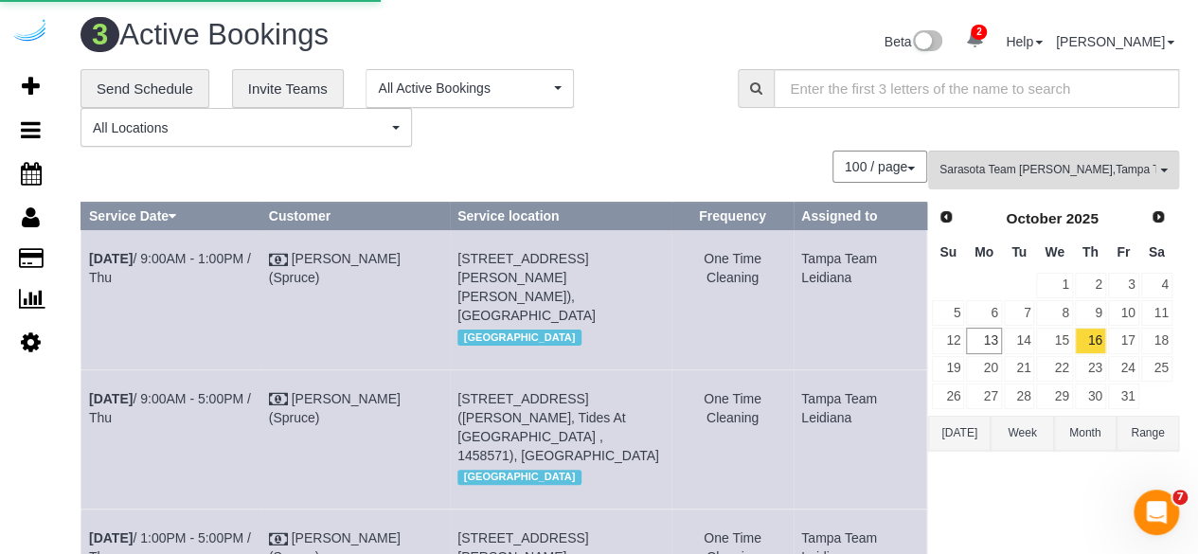
select select "number:9"
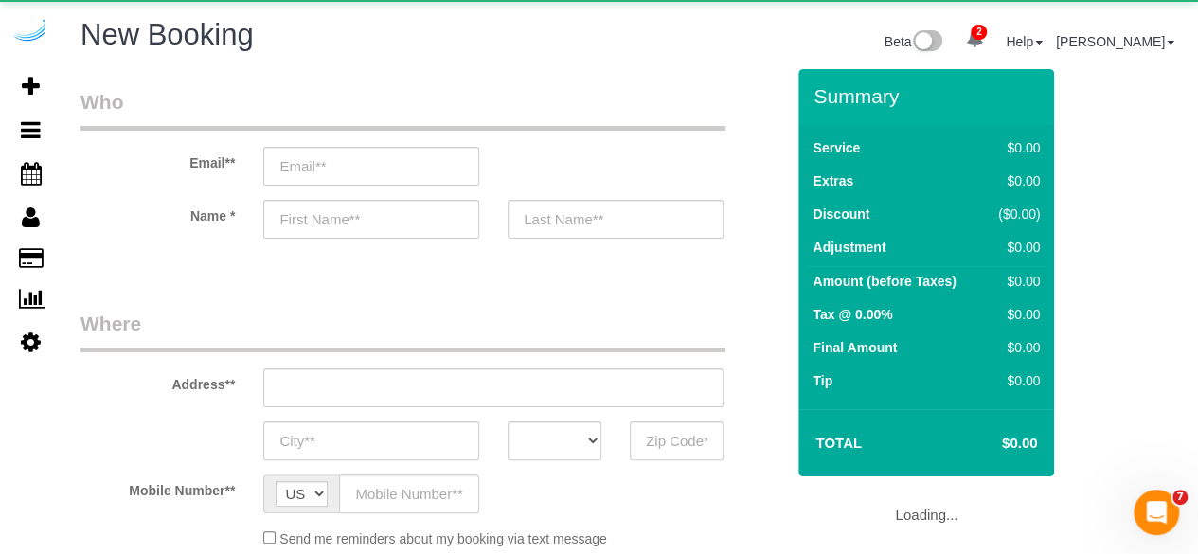
select select "object:4097"
select select "4"
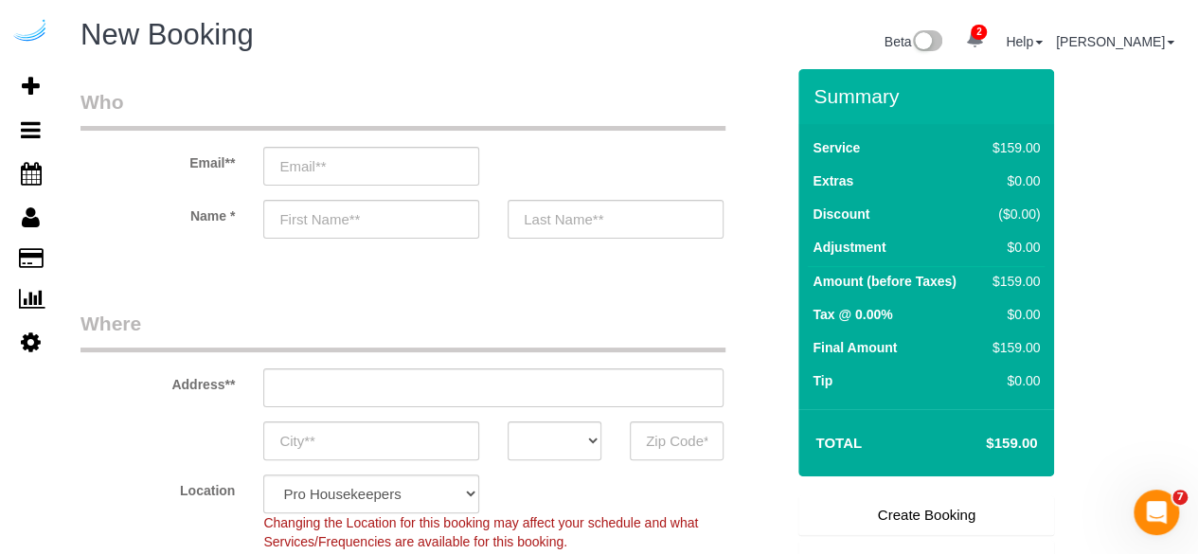
click at [438, 143] on div "Email**" at bounding box center [432, 137] width 732 height 98
click at [442, 168] on input "email" at bounding box center [371, 166] width 216 height 39
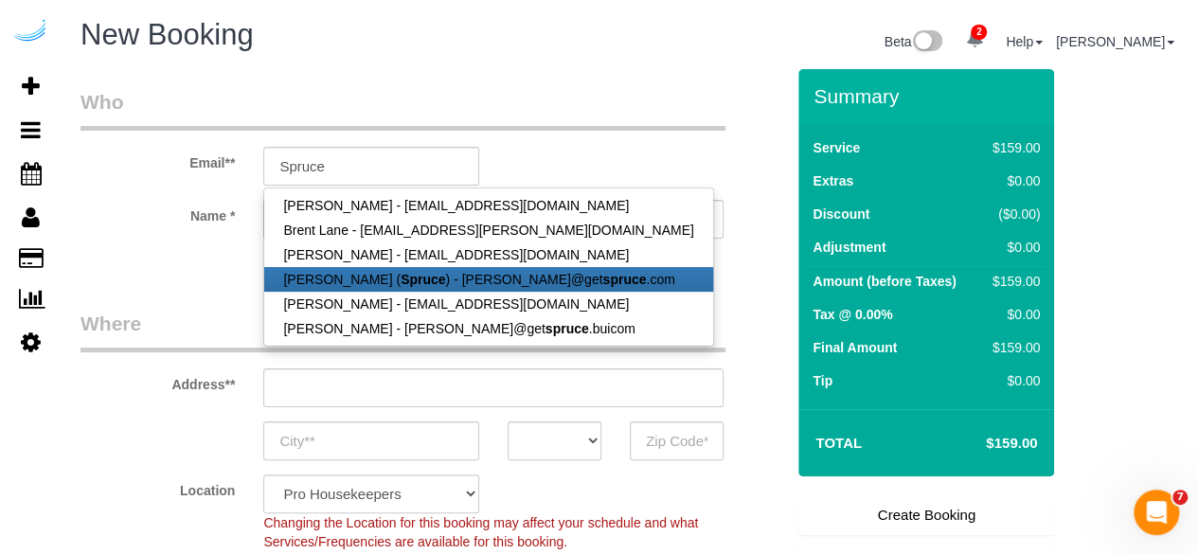
click at [433, 282] on link "Brandie Louck ( Spruce ) - brandie@get spruce .com" at bounding box center [488, 279] width 448 height 25
type input "[PERSON_NAME][EMAIL_ADDRESS][DOMAIN_NAME]"
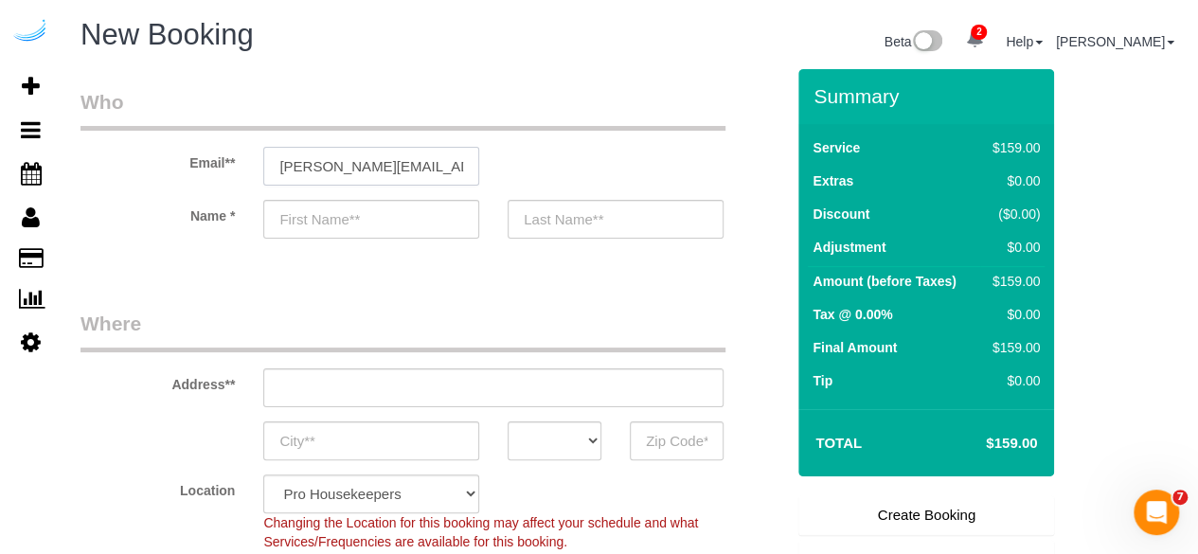
type input "[PERSON_NAME]"
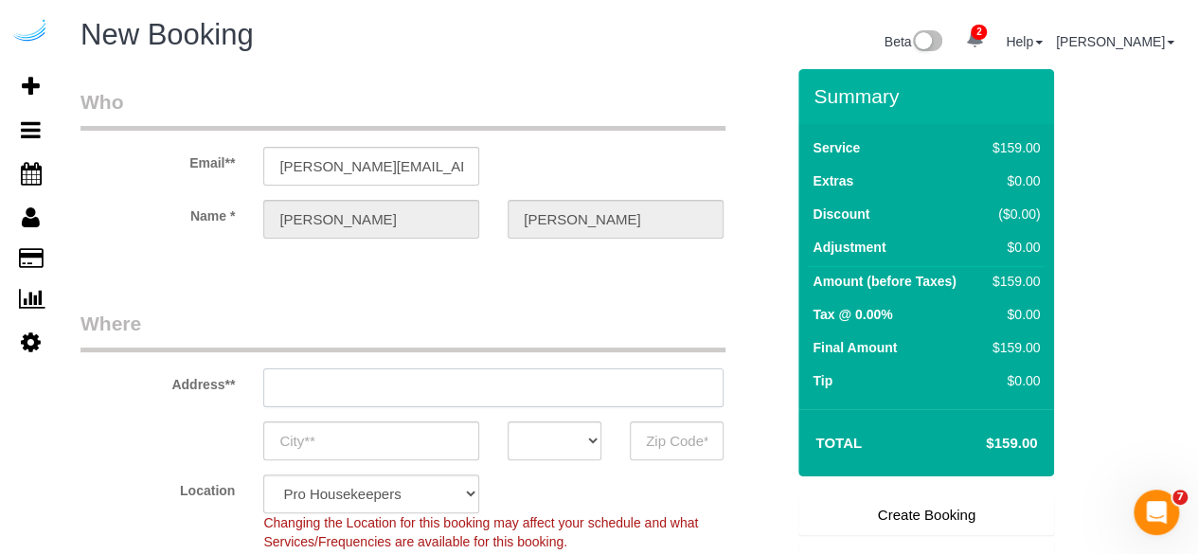
click at [458, 380] on input "text" at bounding box center [493, 387] width 460 height 39
type input "3816 S Lamar Blvd"
type input "Austin"
select select "[GEOGRAPHIC_DATA]"
type input "78704"
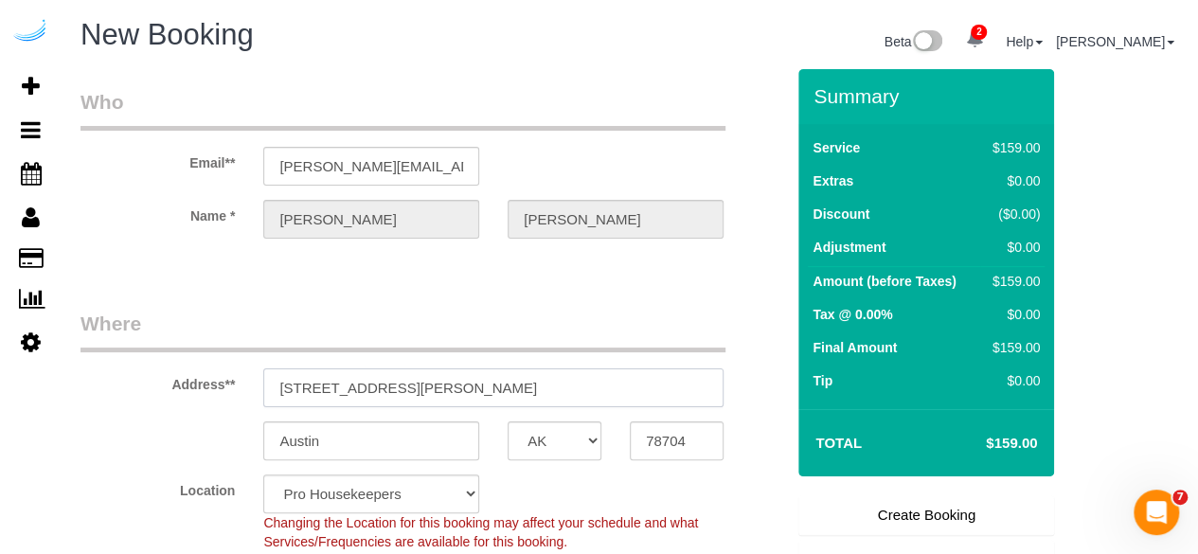
paste input "20 Central Ave, Sarasota, FL 34236"
type input "320 Central Ave, Sarasota, FL 34236"
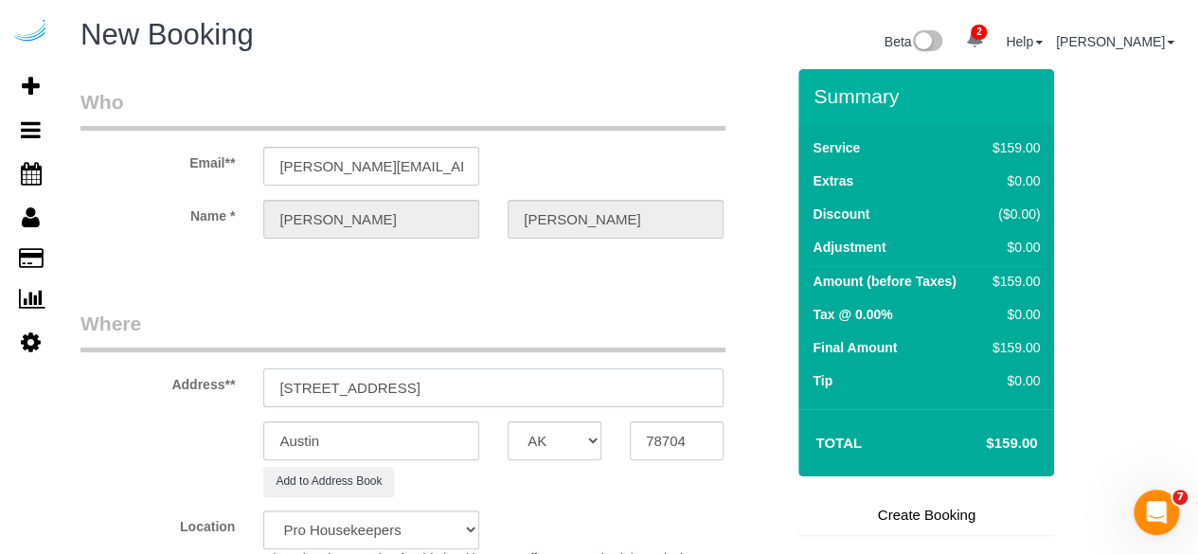
select select "9"
select select "object:4141"
drag, startPoint x: 482, startPoint y: 384, endPoint x: 628, endPoint y: 382, distance: 145.9
click at [621, 384] on input "320 Central Ave, Sarasota, FL 34236" at bounding box center [493, 387] width 460 height 39
click at [474, 389] on input "320 Central Ave, Sarasota, FL 34236" at bounding box center [493, 387] width 460 height 39
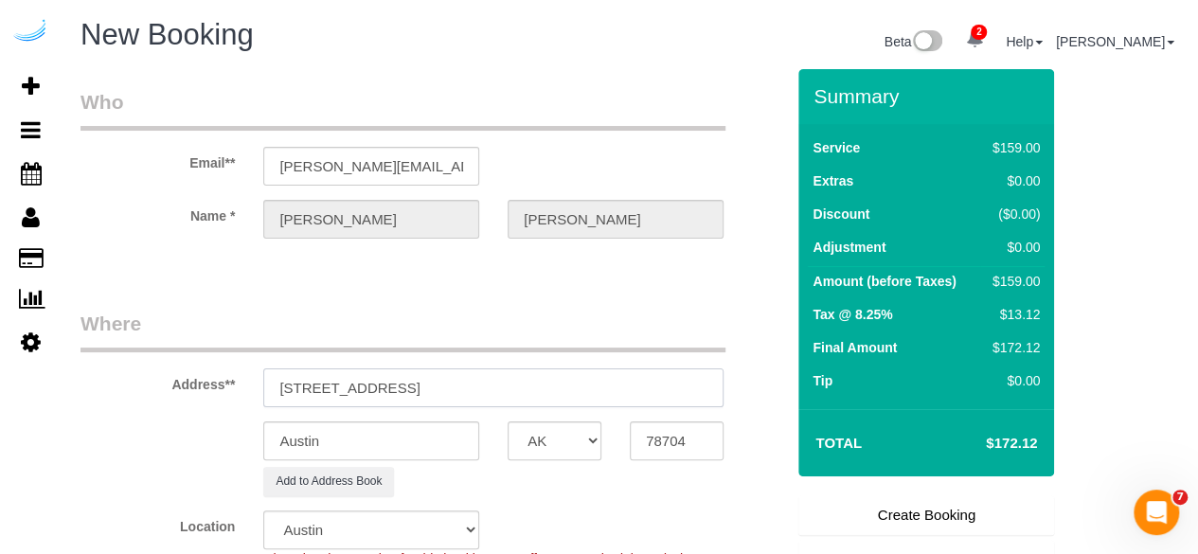
drag, startPoint x: 474, startPoint y: 389, endPoint x: 580, endPoint y: 396, distance: 106.3
click at [569, 391] on input "320 Central Ave, Sarasota, FL 34236" at bounding box center [493, 387] width 460 height 39
type input "320 Central Ave, Sarasota, FL 34236"
click at [677, 436] on input "78704" at bounding box center [677, 440] width 94 height 39
paste input "34236"
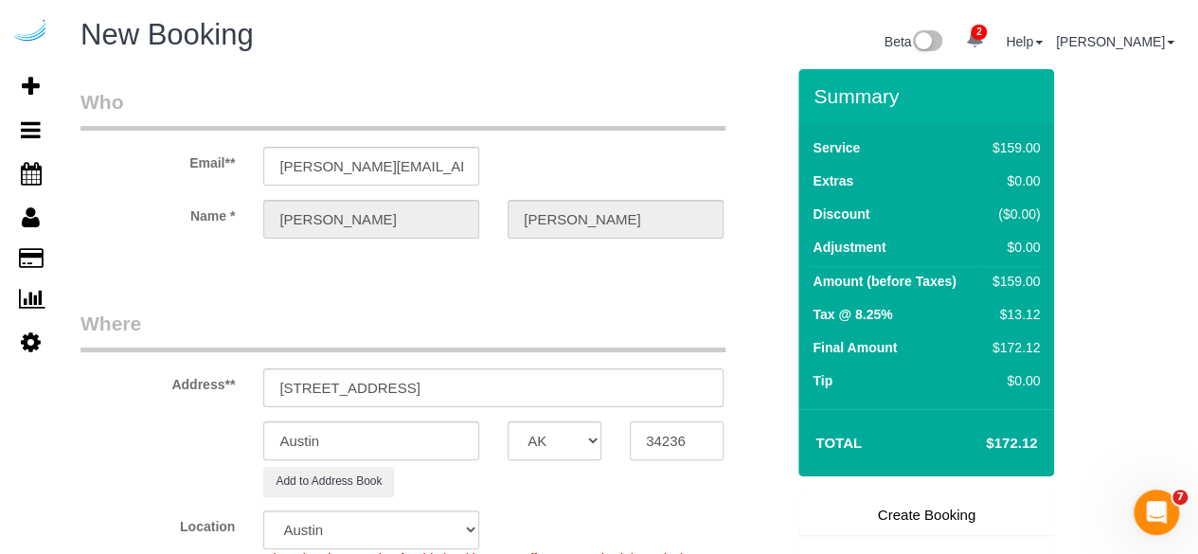
type input "34236"
click at [591, 442] on select "AK AL AR AZ CA CO CT DC DE FL GA HI IA ID IL IN KS KY LA MA MD ME MI MN MO MS M…" at bounding box center [555, 440] width 94 height 39
select select "FL"
click at [508, 421] on select "AK AL AR AZ CA CO CT DC DE FL GA HI IA ID IL IN KS KY LA MA MD ME MI MN MO MS M…" at bounding box center [555, 440] width 94 height 39
select select "22"
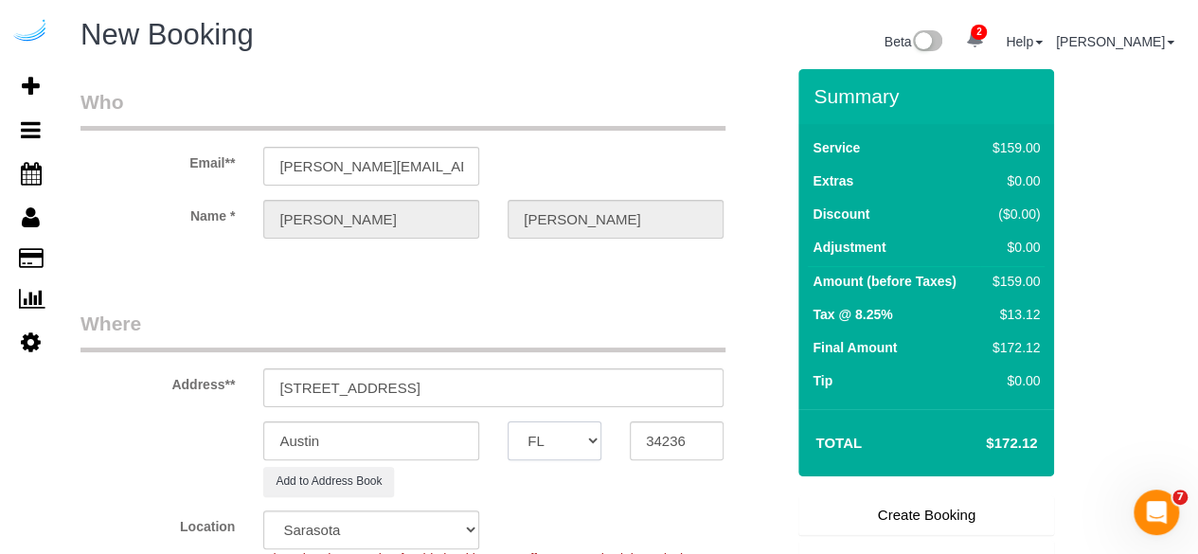
select select "object:4183"
click at [434, 442] on input "Austin" at bounding box center [371, 440] width 216 height 39
type input "[GEOGRAPHIC_DATA]"
drag, startPoint x: 385, startPoint y: 384, endPoint x: 615, endPoint y: 363, distance: 231.1
click at [615, 363] on div "Address** 320 Central Ave, Sarasota, FL 34236" at bounding box center [432, 359] width 732 height 98
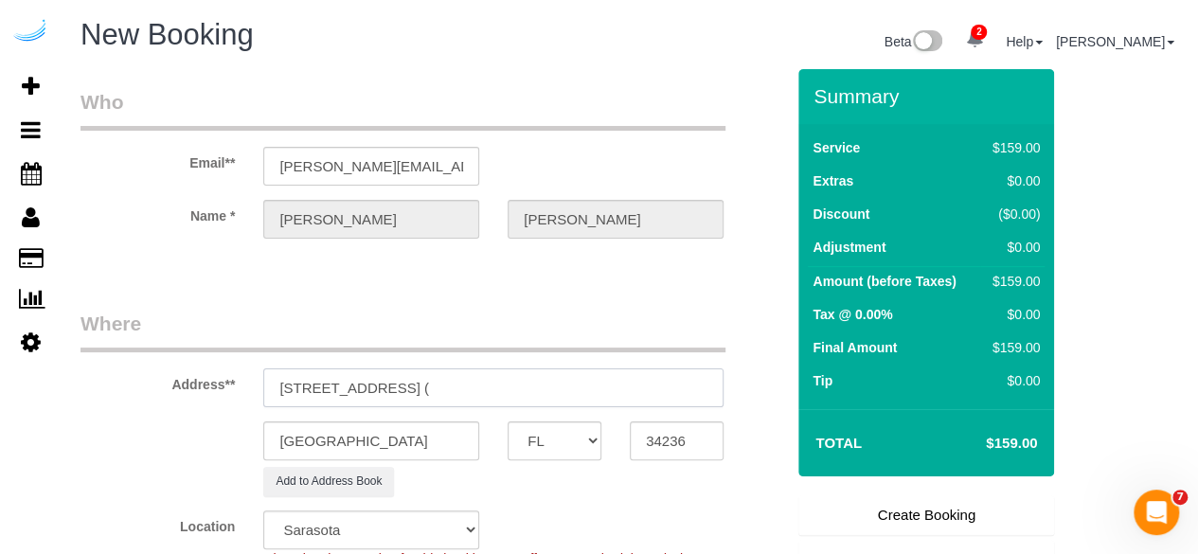
paste input "Kendra Navarre"
paste input "1507512"
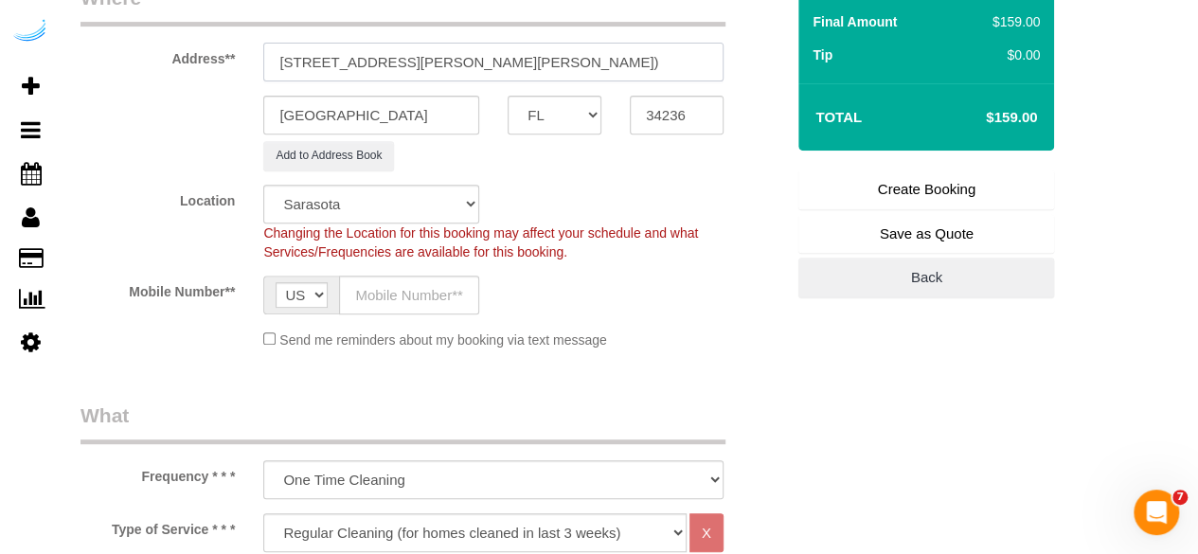
scroll to position [327, 0]
type input "320 Central Ave, Unit 138 (Kendra Navarre, Arcos, 1507512)"
click at [396, 291] on input "text" at bounding box center [409, 294] width 140 height 39
type input "[PHONE_NUMBER]"
type input "Brandie Louck"
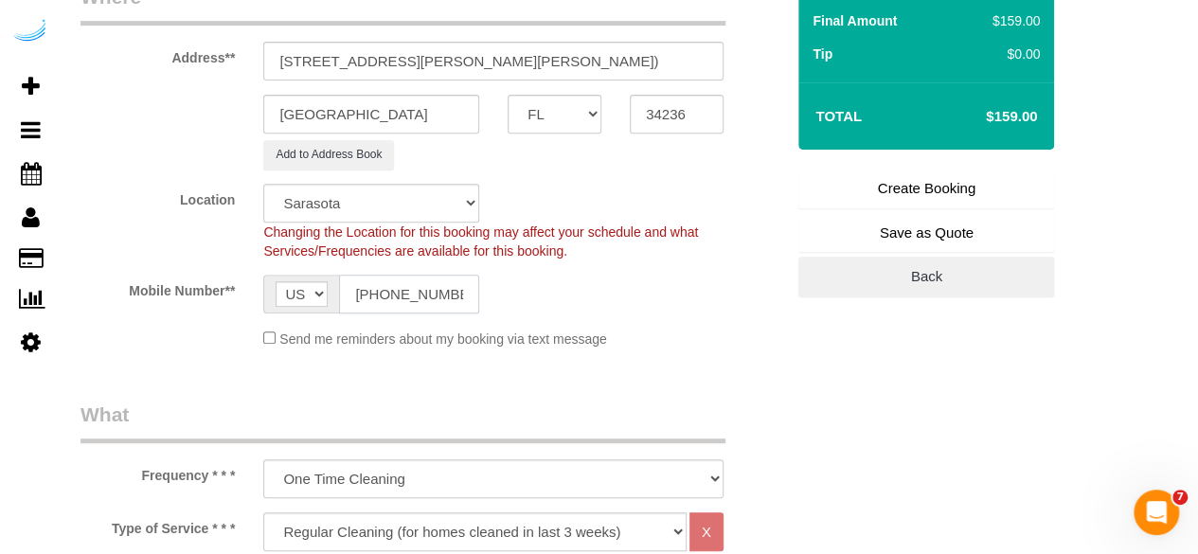
type input "[PHONE_NUMBER]"
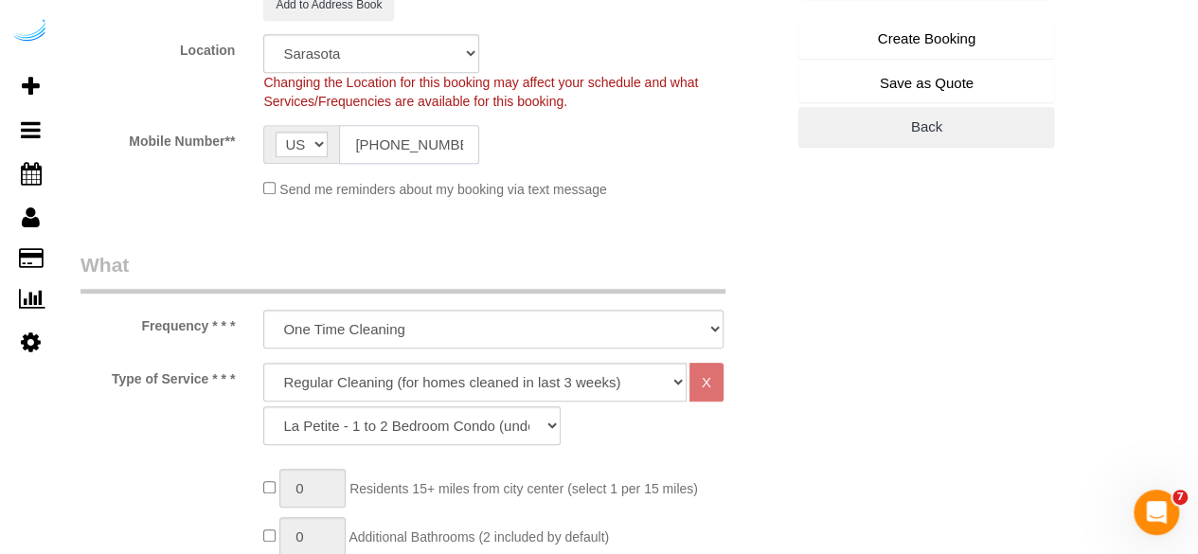
scroll to position [519, 0]
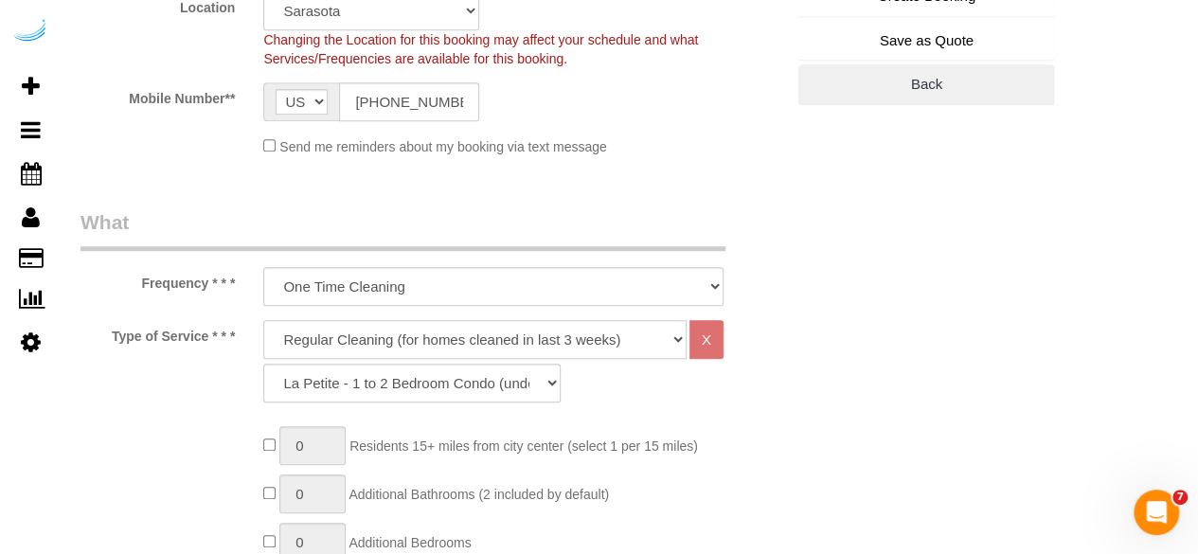
click at [403, 334] on select "Deep Cleaning (for homes that have not been cleaned in 3+ weeks) Spruce Regular…" at bounding box center [474, 339] width 423 height 39
select select "282"
click at [263, 320] on select "Deep Cleaning (for homes that have not been cleaned in 3+ weeks) Spruce Regular…" at bounding box center [474, 339] width 423 height 39
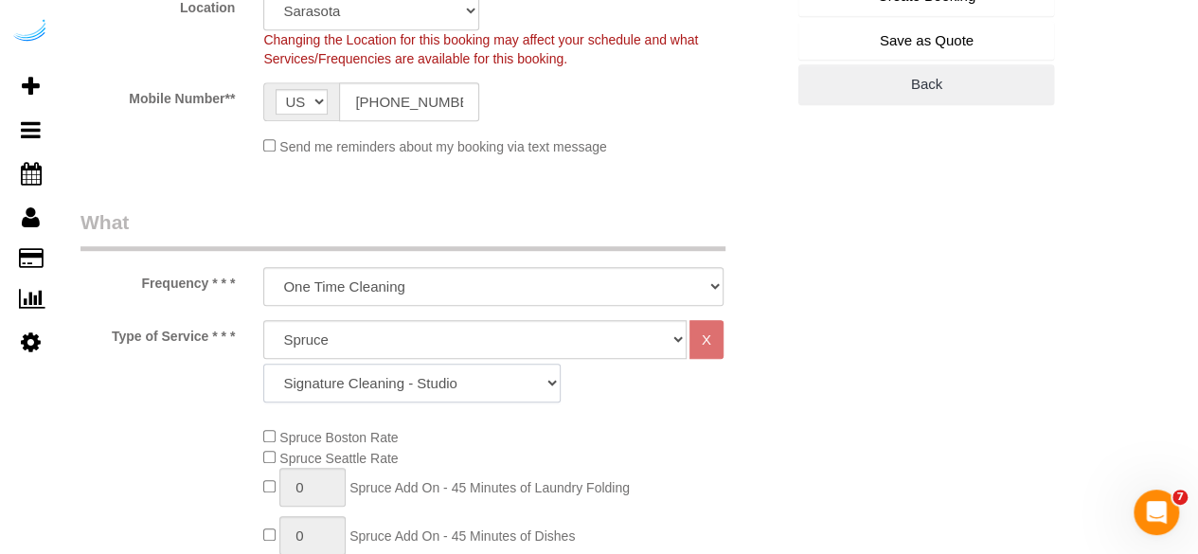
click at [350, 372] on select "Signature Cleaning - Studio Signature Cleaning - 1 Bed 1 Bath Signature Cleanin…" at bounding box center [411, 383] width 297 height 39
select select "325"
click at [263, 364] on select "Signature Cleaning - Studio Signature Cleaning - 1 Bed 1 Bath Signature Cleanin…" at bounding box center [411, 383] width 297 height 39
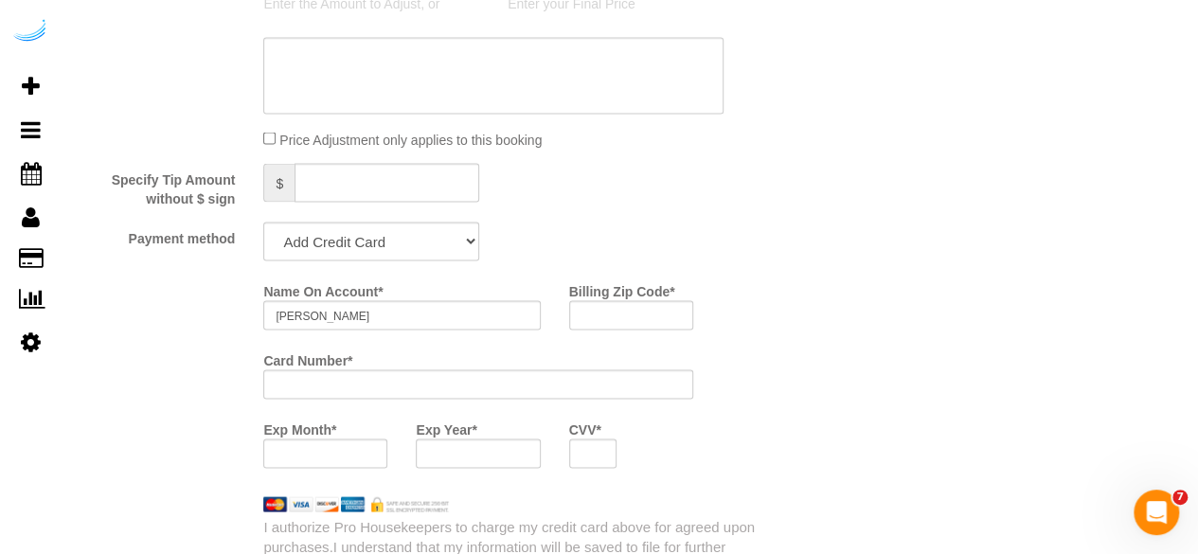
scroll to position [1709, 0]
click at [437, 255] on select "Add Credit Card Cash Check Paypal" at bounding box center [371, 240] width 216 height 39
select select "string:check"
click at [263, 222] on select "Add Credit Card Cash Check Paypal" at bounding box center [371, 240] width 216 height 39
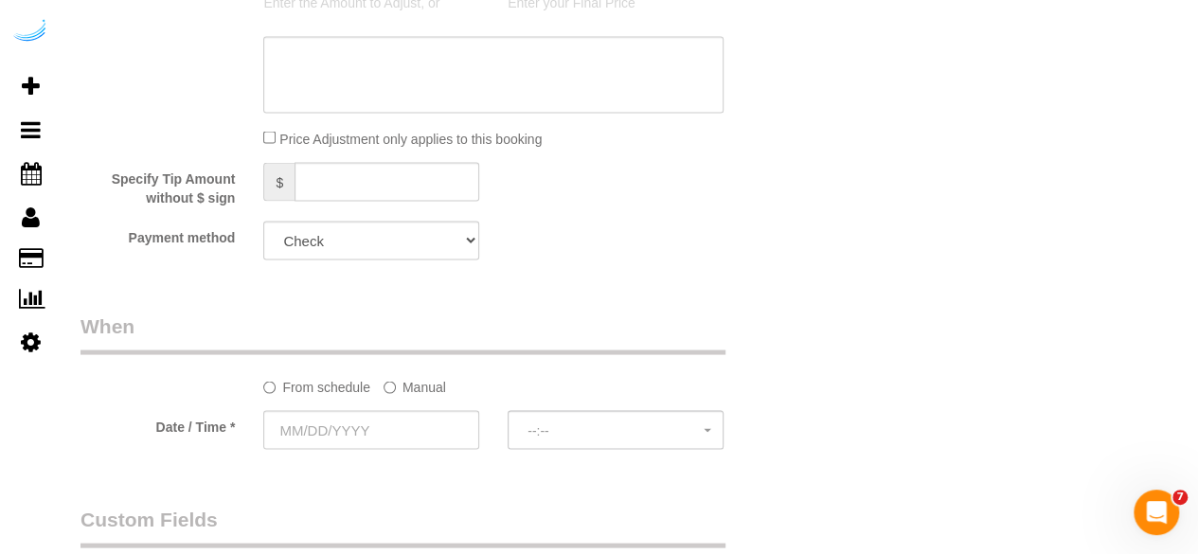
click at [437, 385] on label "Manual" at bounding box center [415, 383] width 63 height 26
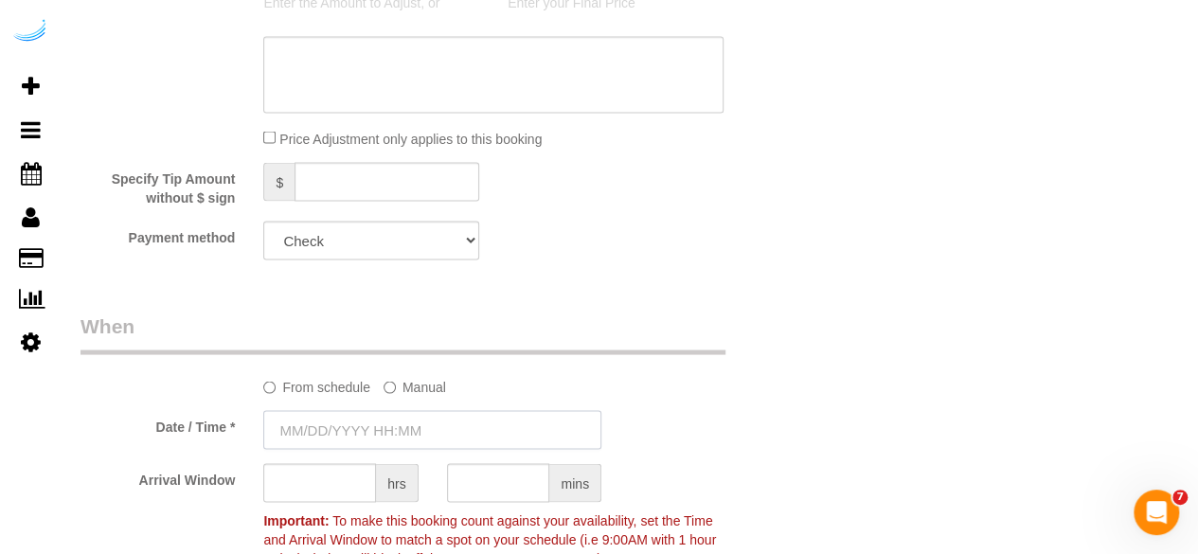
click at [391, 434] on input "text" at bounding box center [432, 429] width 338 height 39
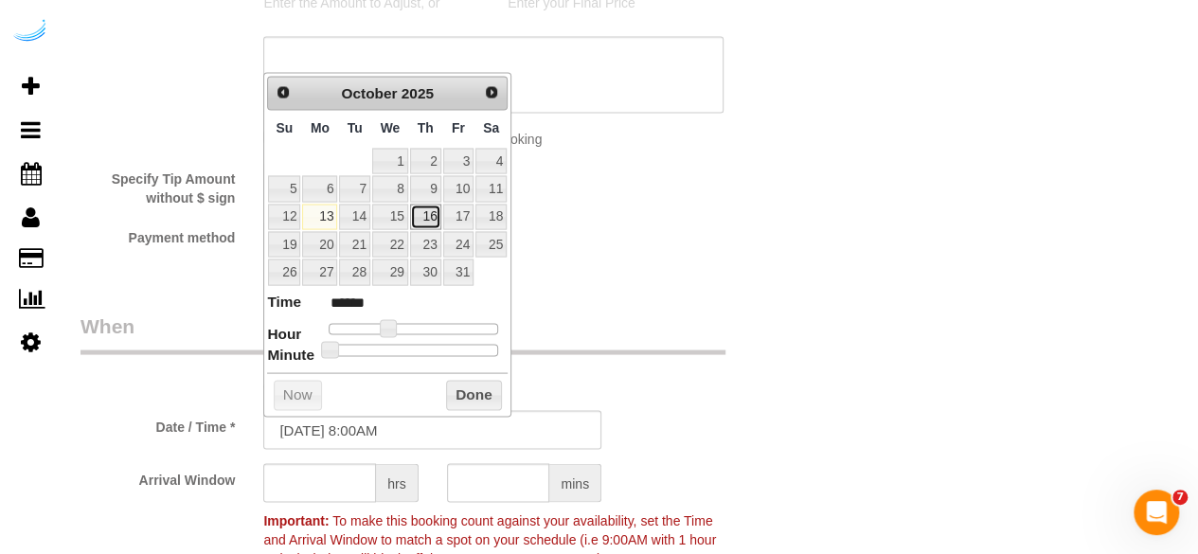
click at [419, 206] on link "16" at bounding box center [425, 217] width 31 height 26
type input "10/16/2025 9:00AM"
type input "******"
click at [385, 324] on div at bounding box center [414, 328] width 170 height 11
click at [316, 474] on input "text" at bounding box center [319, 482] width 113 height 39
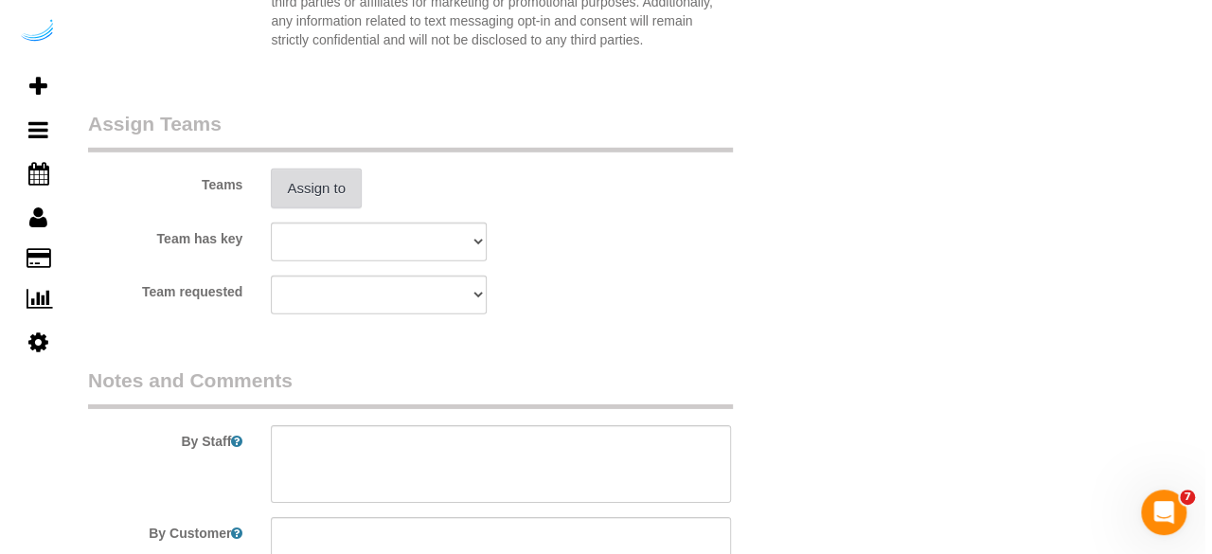
scroll to position [2788, 0]
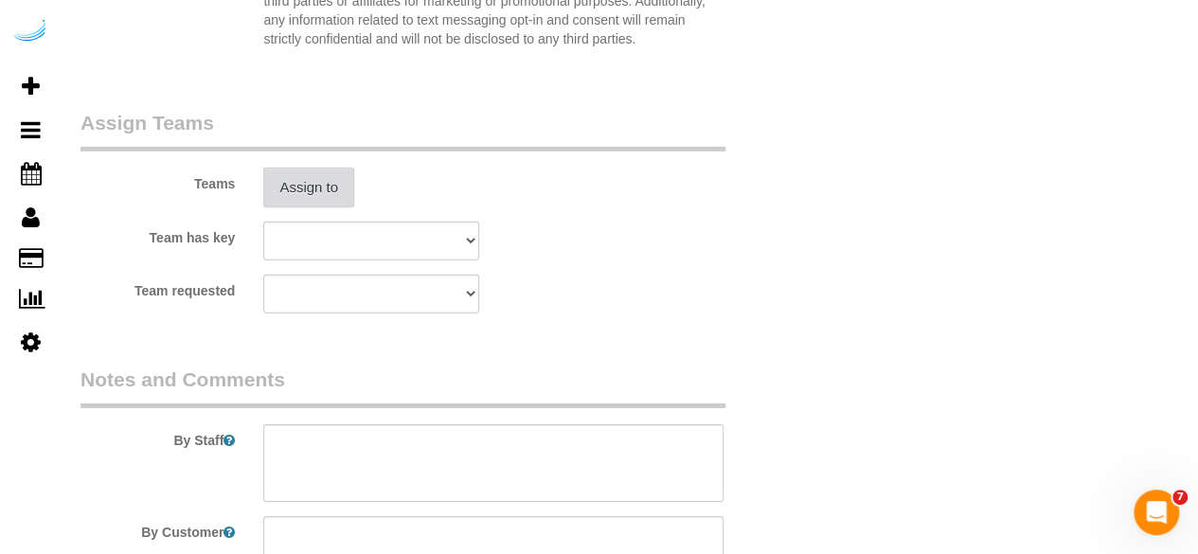
type input "4"
click at [305, 195] on button "Assign to" at bounding box center [308, 188] width 91 height 40
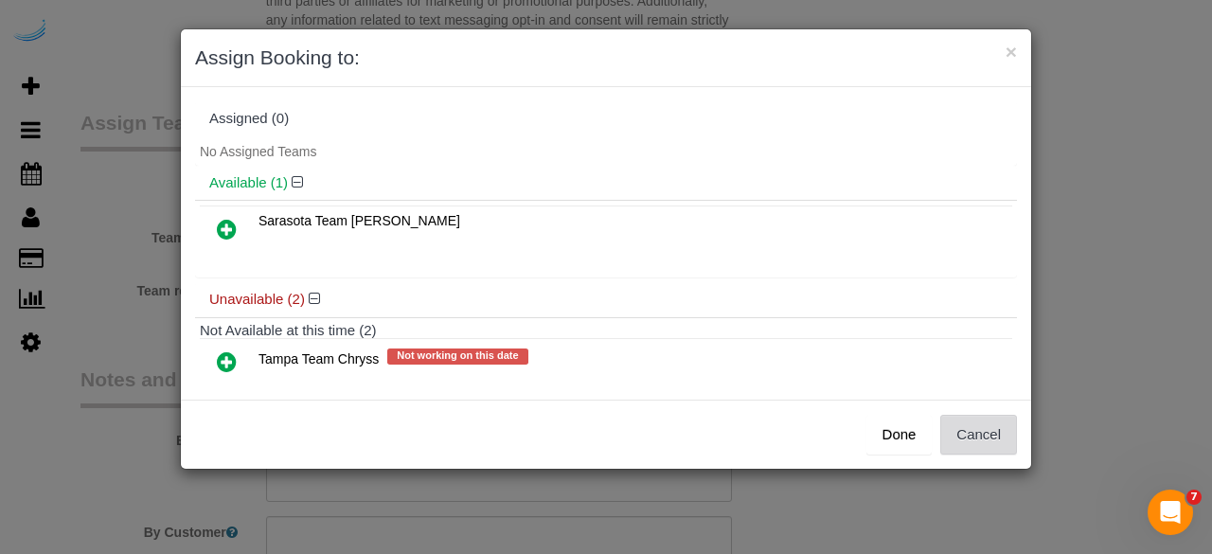
click at [1010, 434] on button "Cancel" at bounding box center [978, 435] width 77 height 40
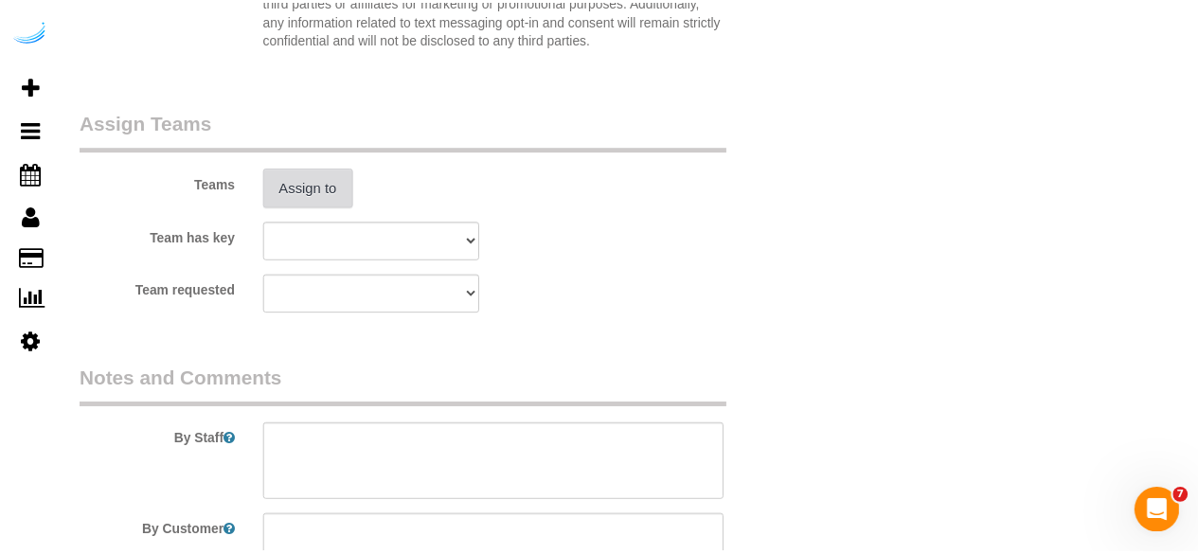
scroll to position [3002, 0]
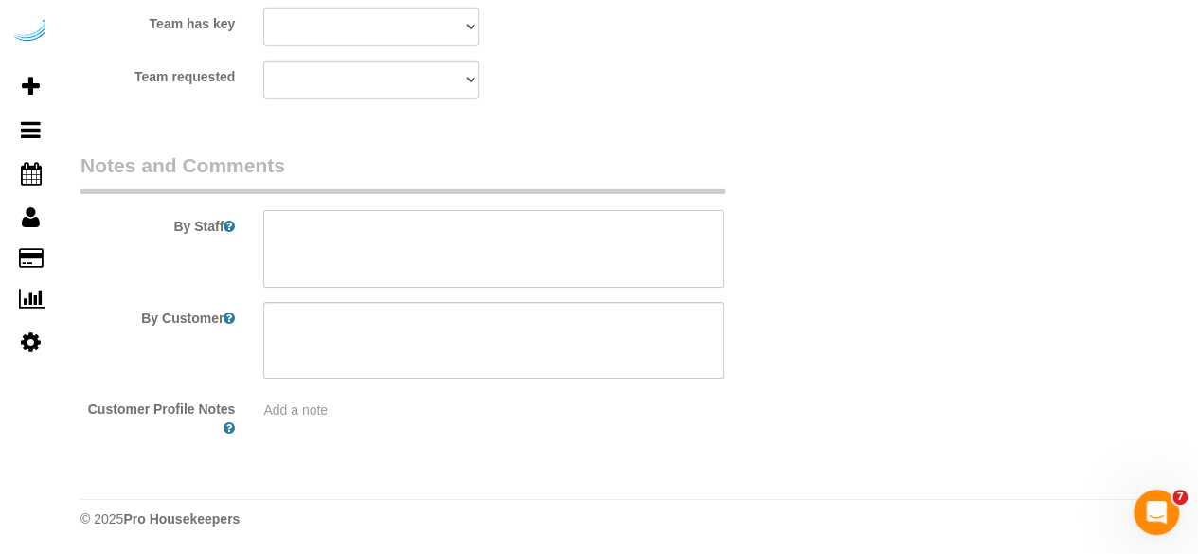
click at [550, 240] on textarea at bounding box center [493, 249] width 460 height 78
paste textarea "Permanent Notes:No notes from this customer.Today's Notes:No notes from this se…"
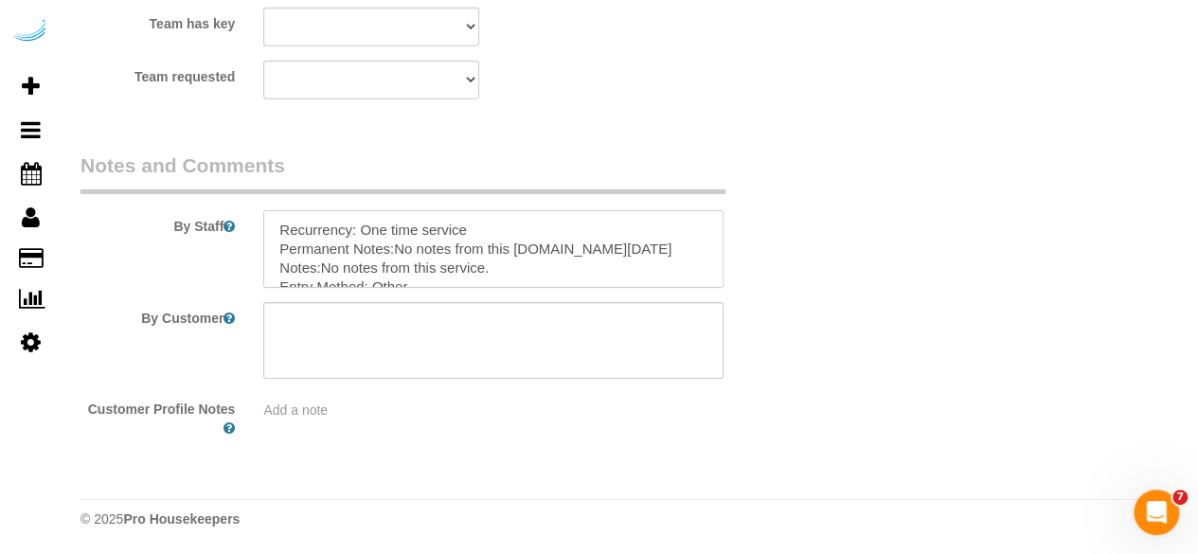
type textarea "Recurrency: One time service Permanent Notes:No notes from this customer.Today'…"
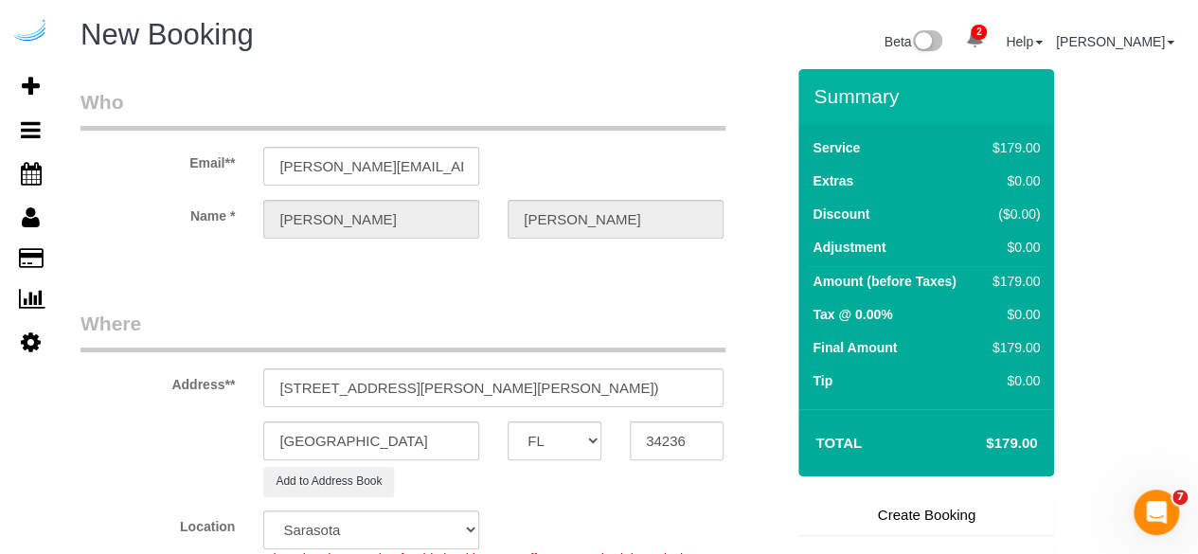
click at [934, 514] on link "Create Booking" at bounding box center [926, 515] width 256 height 40
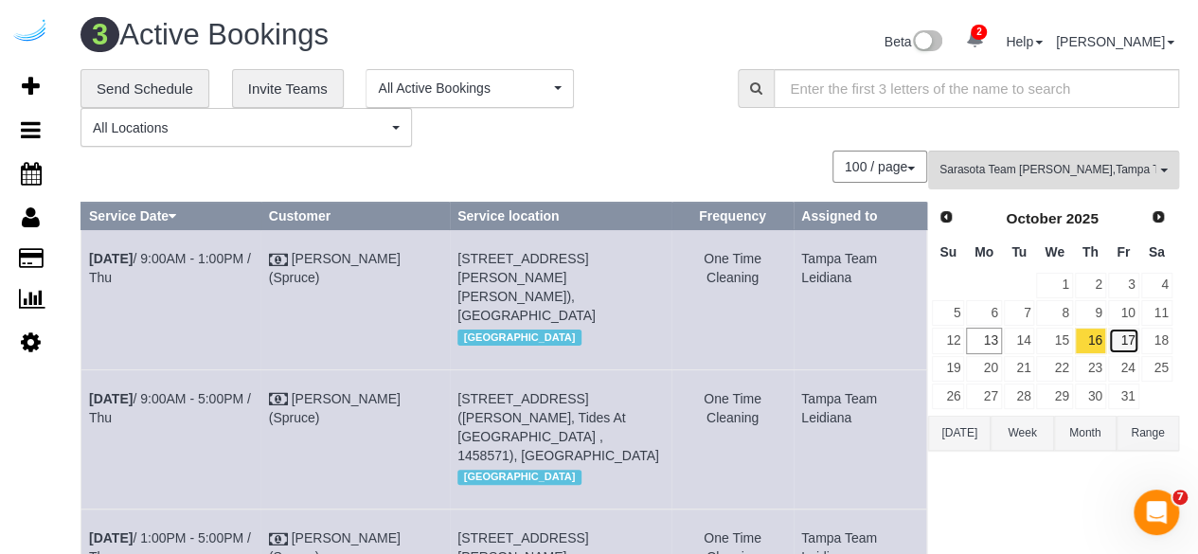
click at [1131, 346] on link "17" at bounding box center [1123, 341] width 31 height 26
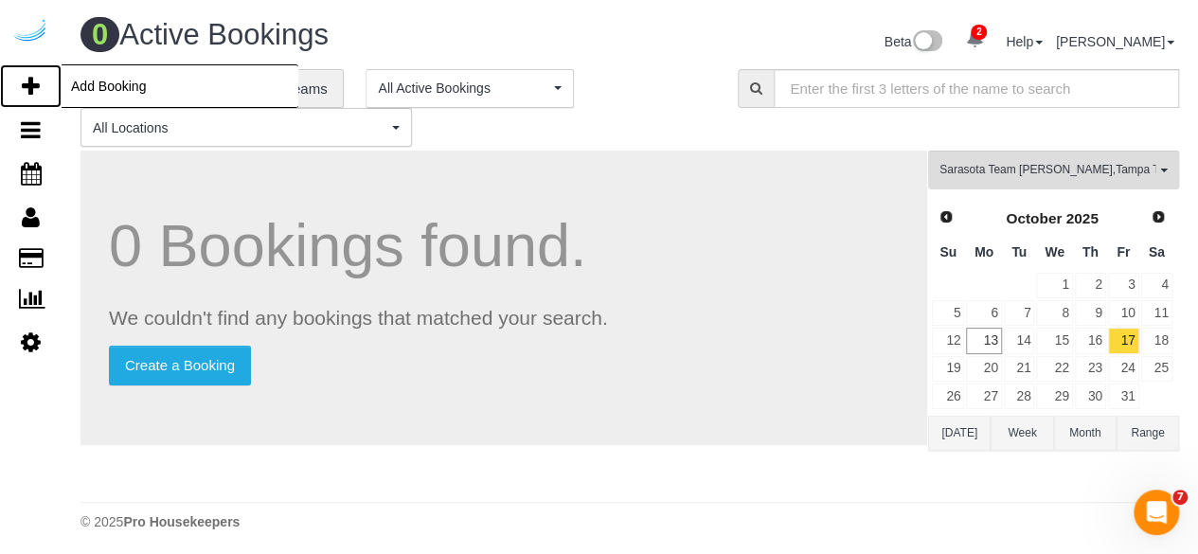
click at [25, 73] on link "Add Booking" at bounding box center [31, 86] width 62 height 44
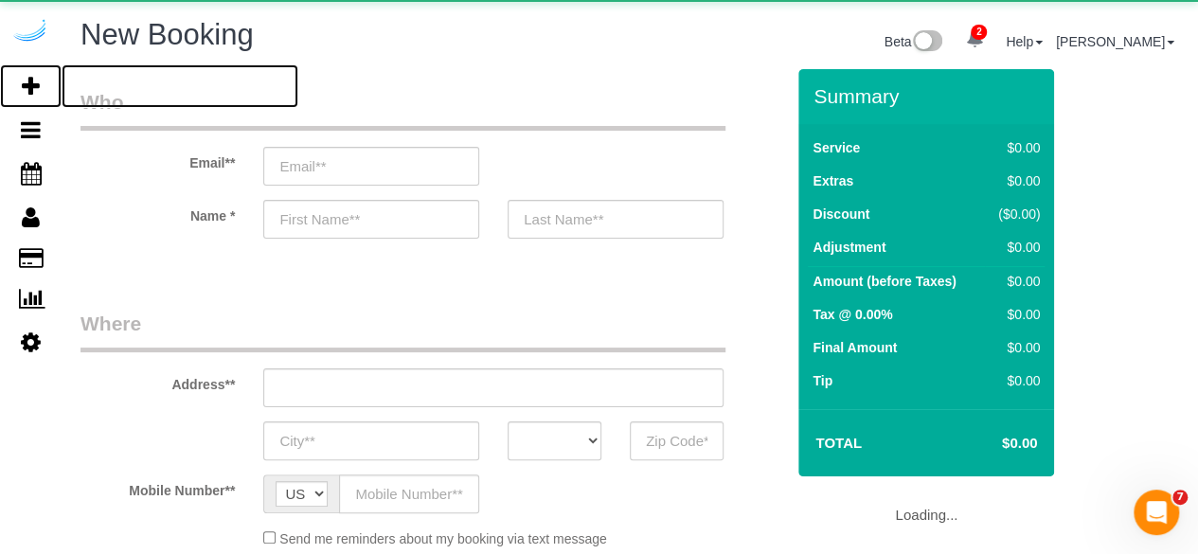
select select "number:9"
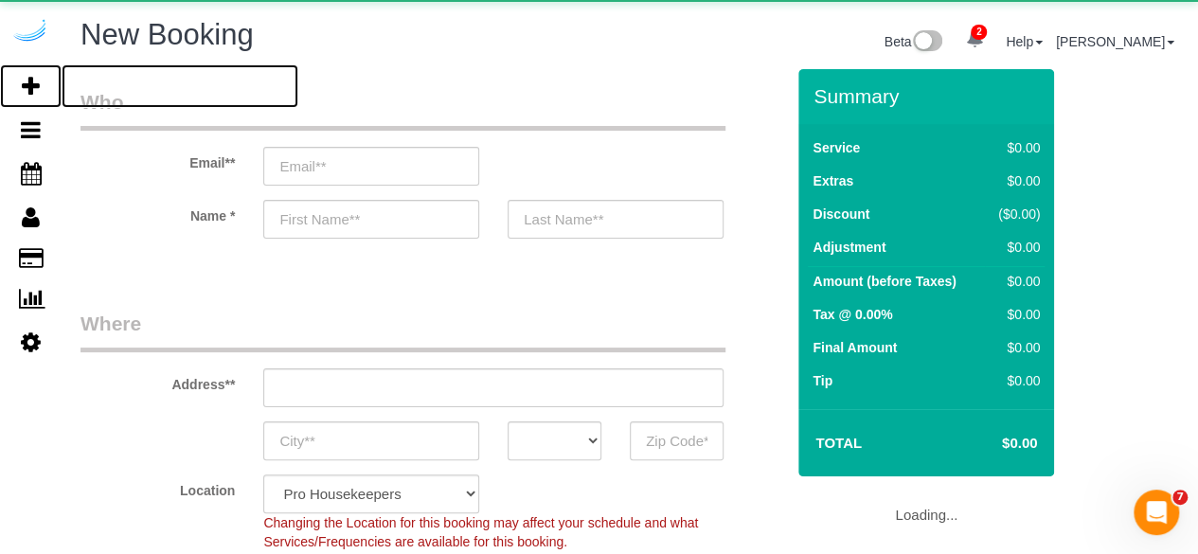
select select "object:5065"
select select "4"
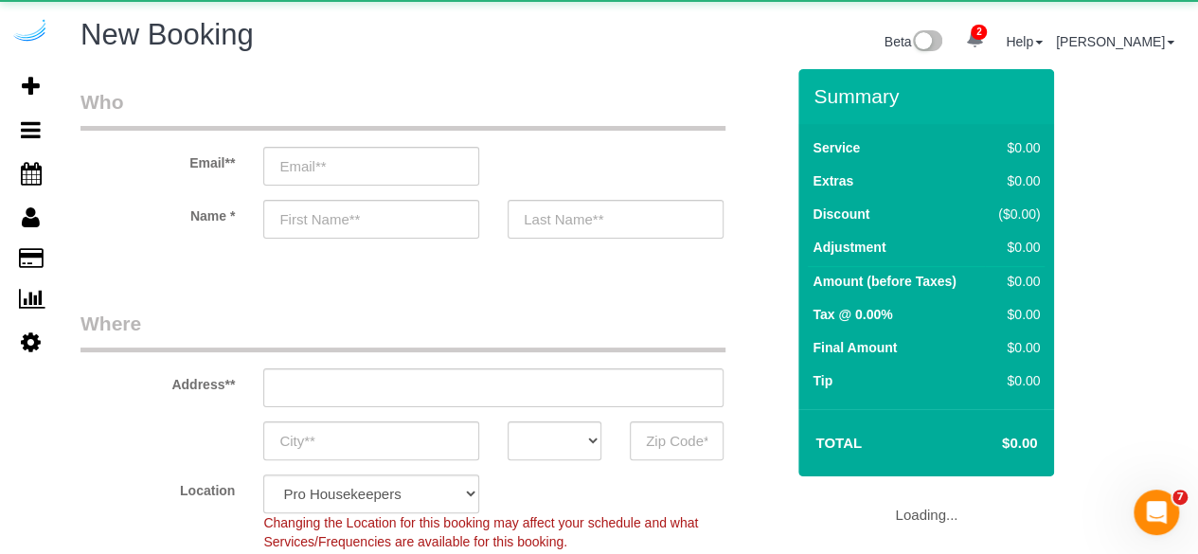
select select "object:5662"
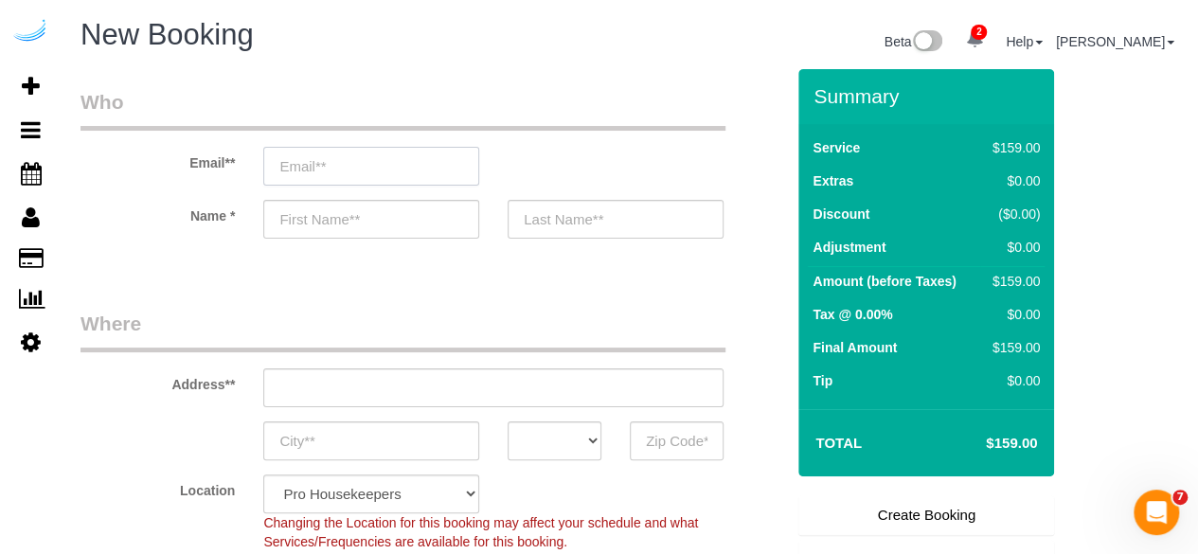
click at [462, 173] on input "email" at bounding box center [371, 166] width 216 height 39
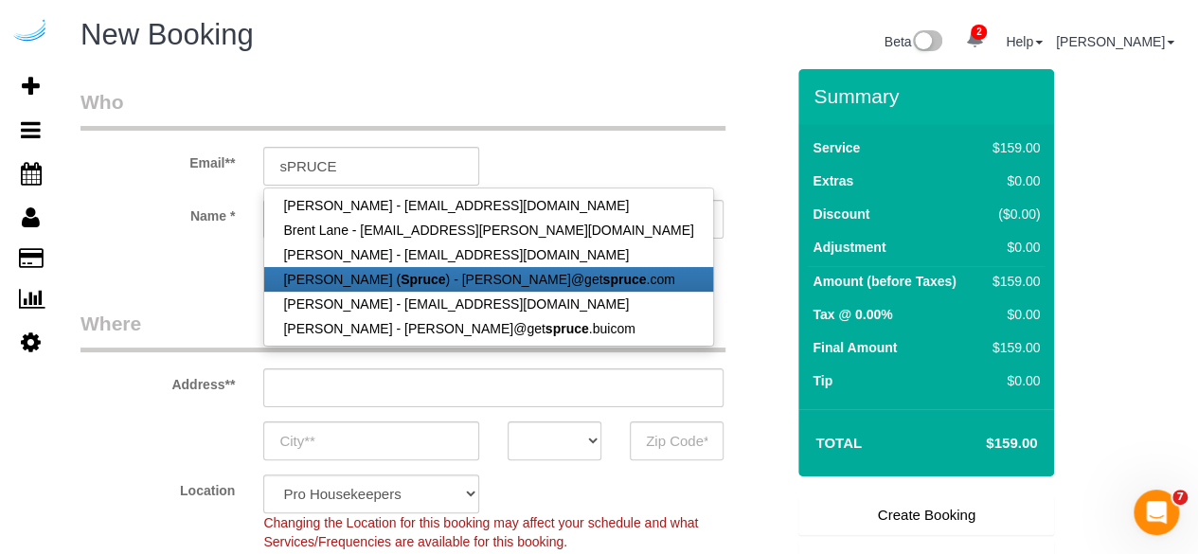
click at [432, 271] on link "Brandie Louck ( Spruce ) - brandie@get spruce .com" at bounding box center [488, 279] width 448 height 25
type input "[PERSON_NAME][EMAIL_ADDRESS][DOMAIN_NAME]"
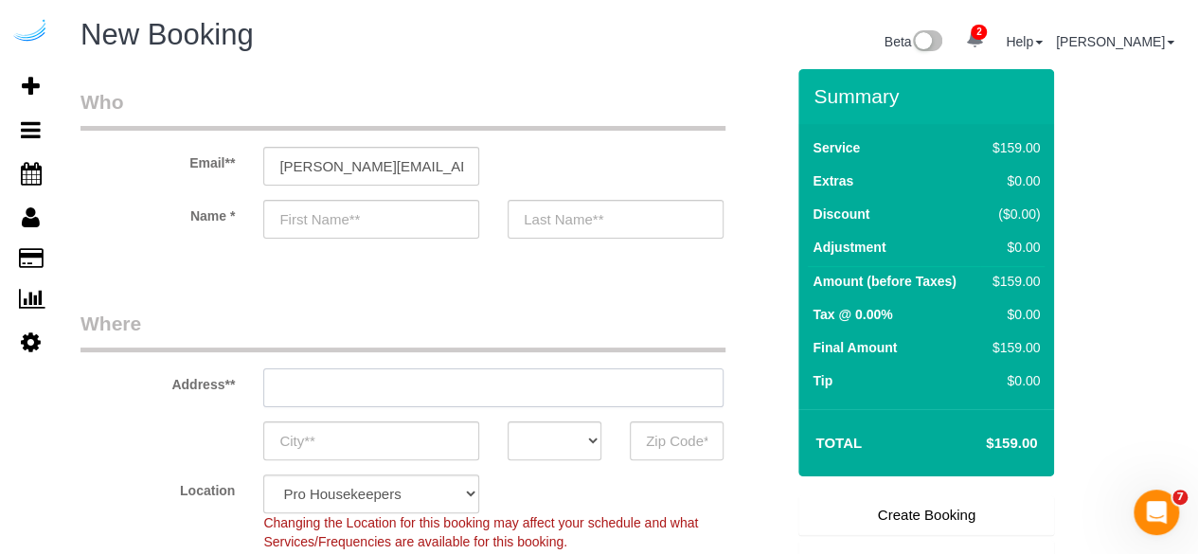
type input "[PERSON_NAME]"
click at [453, 381] on div "Address**" at bounding box center [432, 359] width 732 height 98
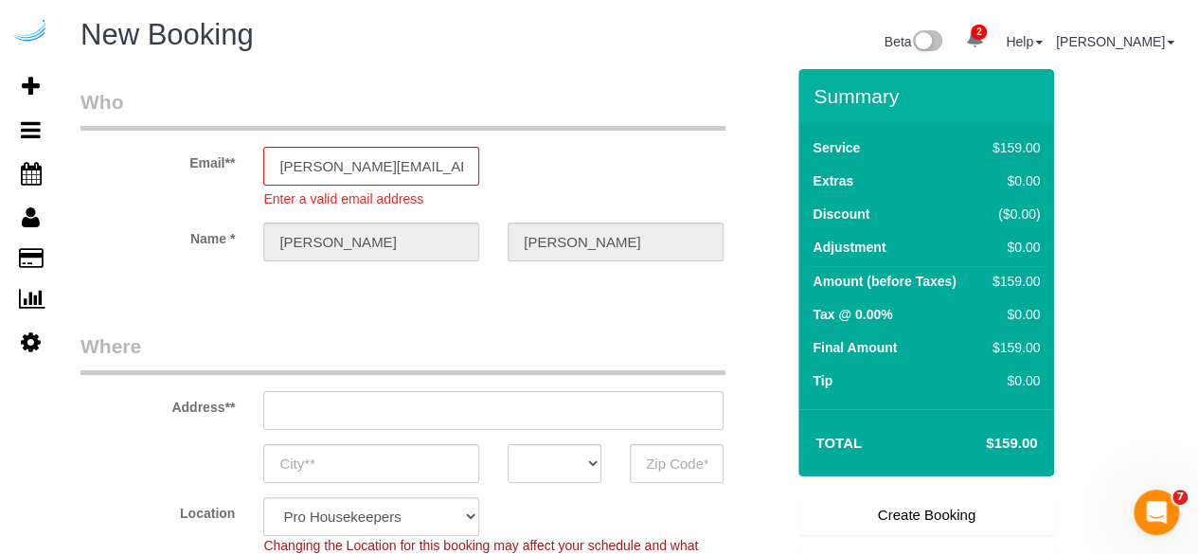
type input "3816 S Lamar Blvd"
type input "Austin"
select select "[GEOGRAPHIC_DATA]"
type input "78704"
paste input "101 Mirano Way, Nokomis, FL 34275"
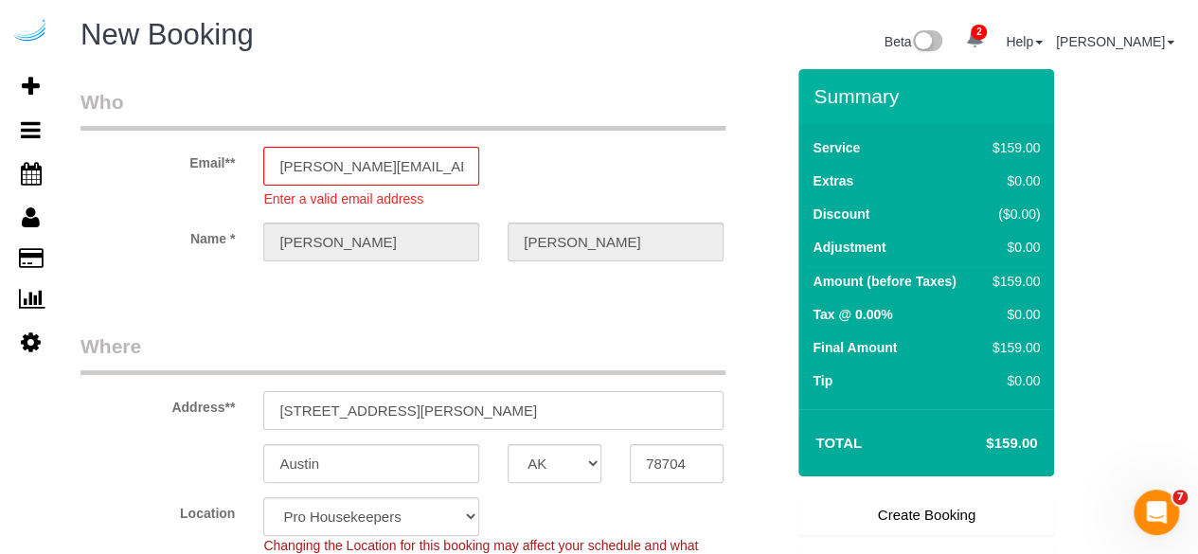
type input "101 Mirano Way, Nokomis, FL 34275"
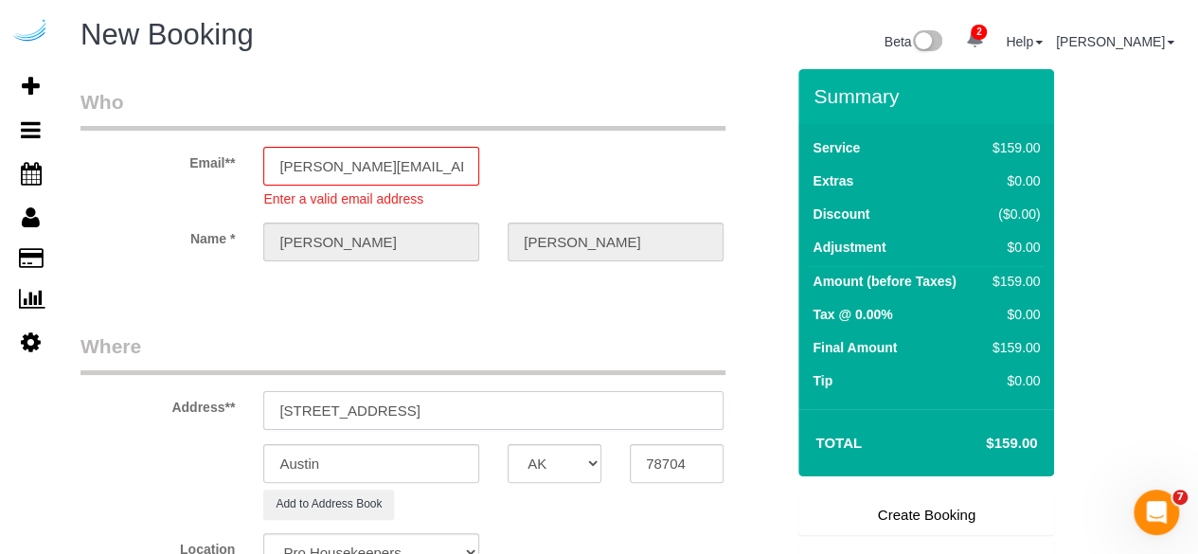
select select "9"
select select "object:5708"
drag, startPoint x: 536, startPoint y: 404, endPoint x: 646, endPoint y: 420, distance: 110.9
click at [629, 416] on input "101 Mirano Way, Nokomis, FL 34275" at bounding box center [493, 410] width 460 height 39
type input "101 Mirano Way, Nokomis, FL 34275"
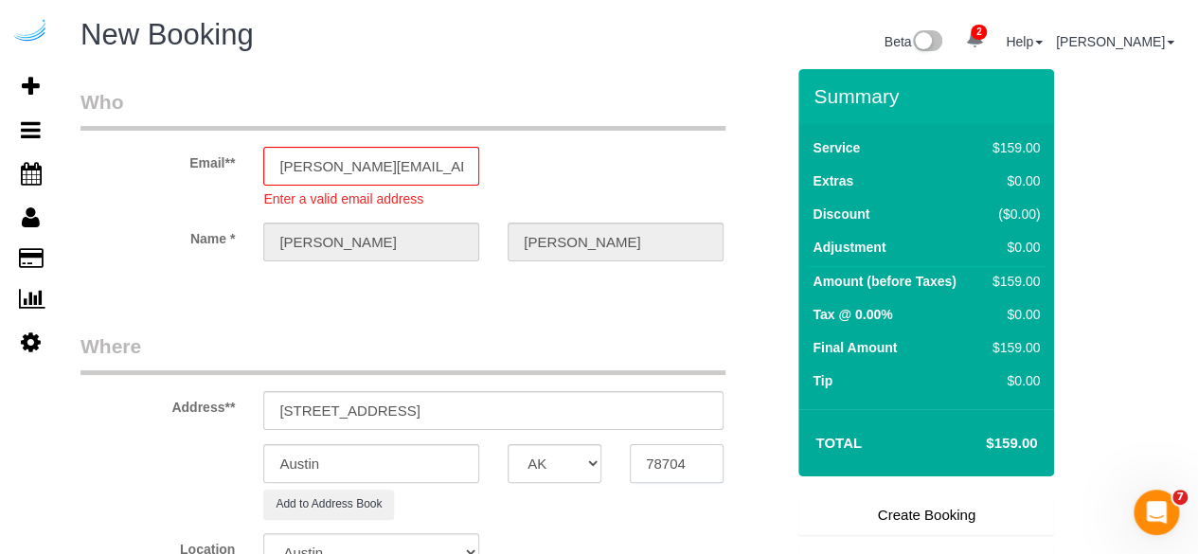
click at [671, 450] on input "78704" at bounding box center [677, 463] width 94 height 39
paste input "34275"
type input "34275"
click at [566, 463] on select "AK AL AR AZ CA CO CT DC DE FL GA HI IA ID IL IN KS KY LA MA MD ME MI MN MO MS M…" at bounding box center [555, 463] width 94 height 39
select select "FL"
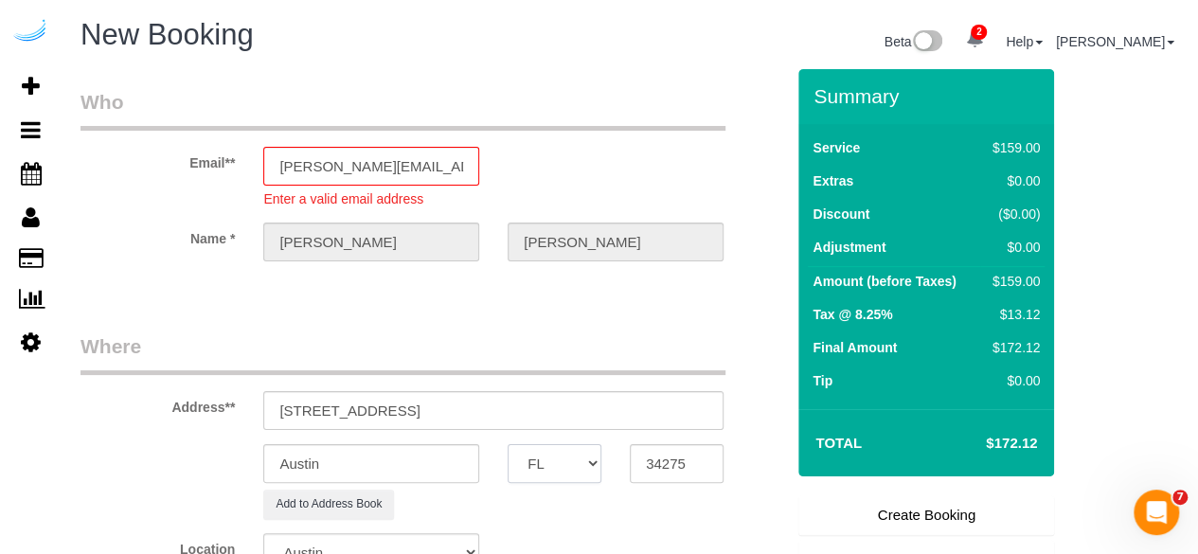
click at [508, 444] on select "AK AL AR AZ CA CO CT DC DE FL GA HI IA ID IL IN KS KY LA MA MD ME MI MN MO MS M…" at bounding box center [555, 463] width 94 height 39
select select "24"
select select "object:5750"
click at [462, 473] on input "Austin" at bounding box center [371, 463] width 216 height 39
type input "Nokomis"
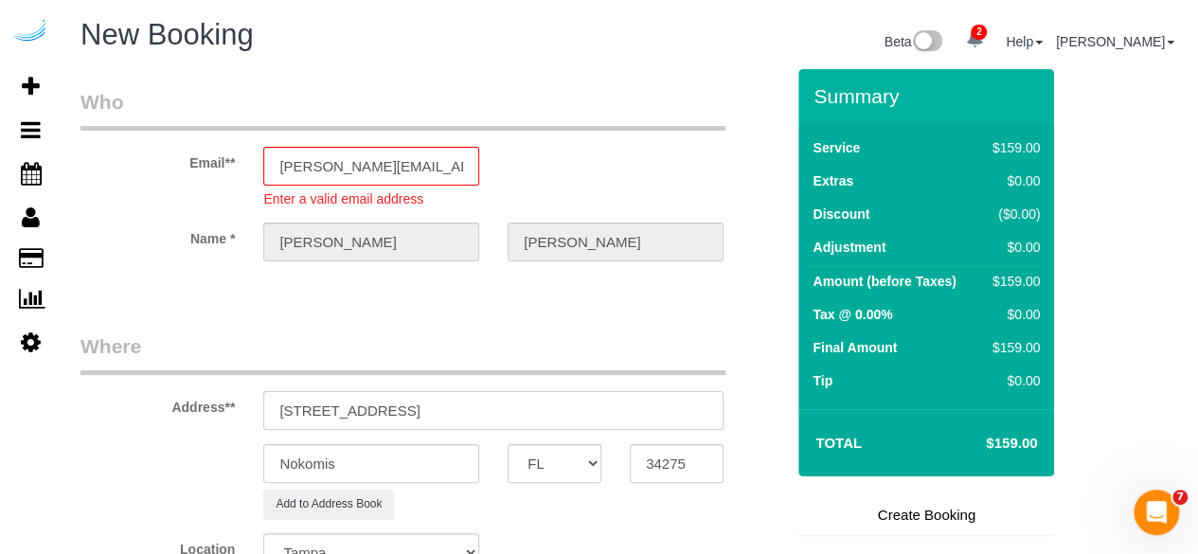
drag, startPoint x: 389, startPoint y: 417, endPoint x: 632, endPoint y: 416, distance: 242.5
click at [632, 416] on input "101 Mirano Way, Nokomis, FL 34275" at bounding box center [493, 410] width 460 height 39
paste input "8-104"
paste input "Andria Vaughn"
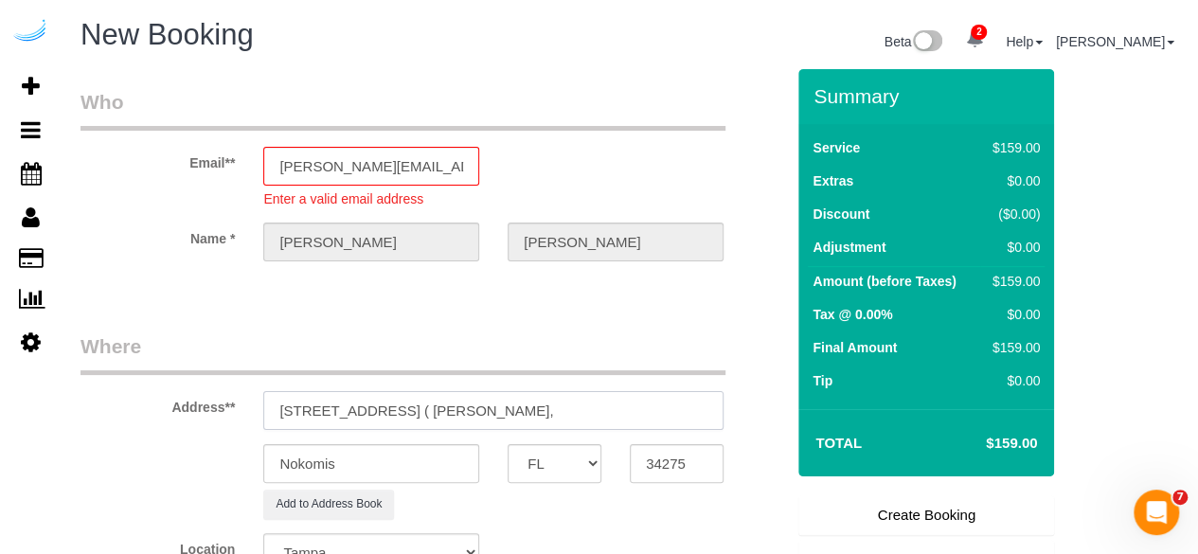
paste input "Revello Apartments"
paste input "1507247"
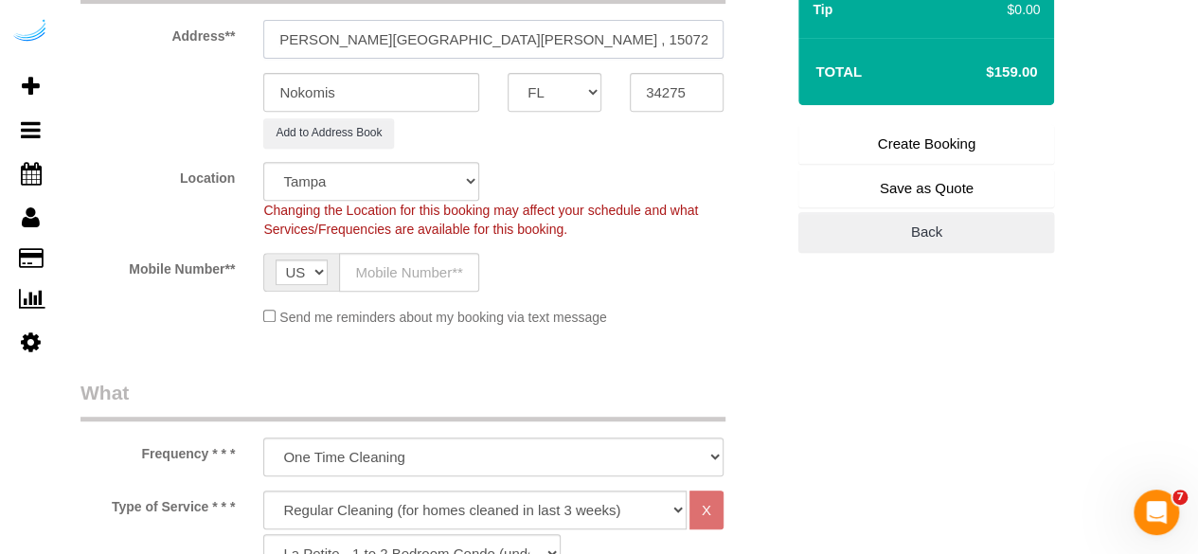
scroll to position [394, 0]
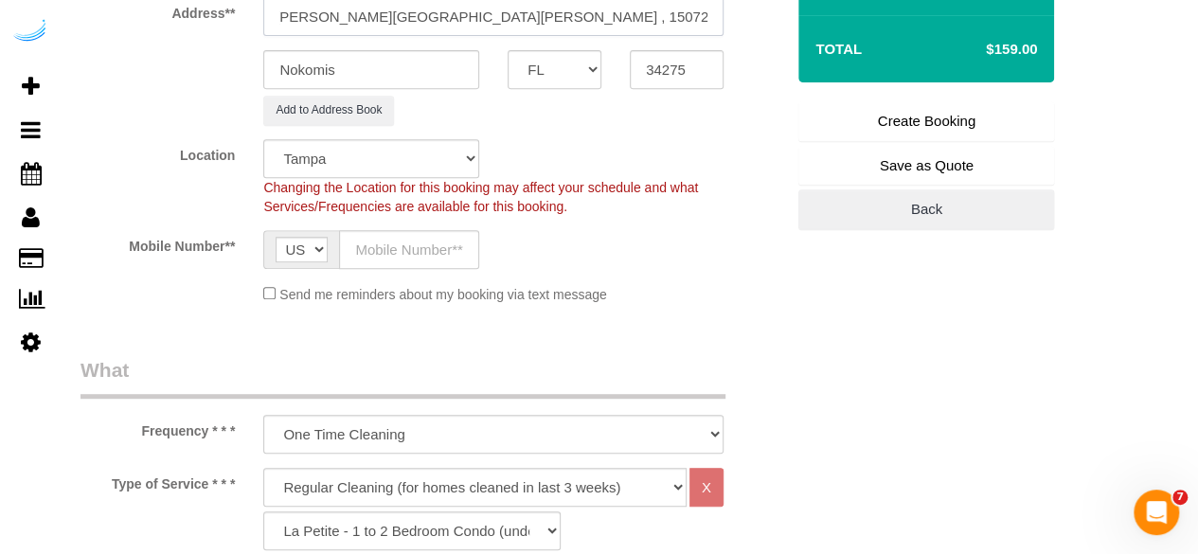
type input "101 Mirano Way, Building 8-104, Unit 8-104 ( Andria Vaughn, Revello Apartments …"
click at [385, 243] on input "text" at bounding box center [409, 249] width 140 height 39
type input "[PHONE_NUMBER]"
type input "Brandie Louck"
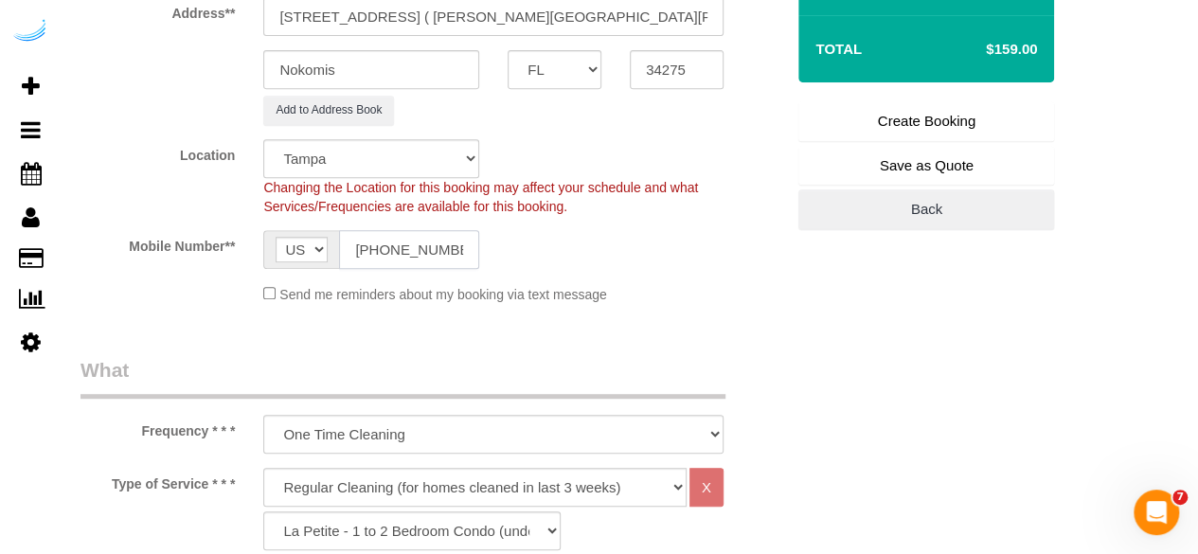
type input "[PHONE_NUMBER]"
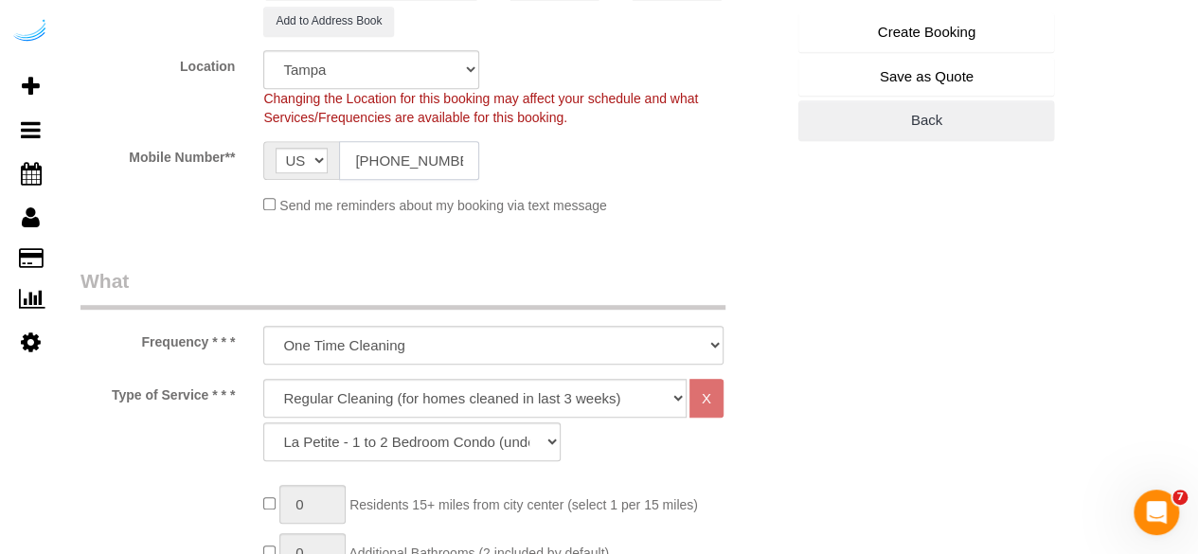
scroll to position [485, 0]
click at [398, 402] on select "Deep Cleaning (for homes that have not been cleaned in 3+ weeks) Spruce Regular…" at bounding box center [474, 396] width 423 height 39
select select "282"
click at [263, 377] on select "Deep Cleaning (for homes that have not been cleaned in 3+ weeks) Spruce Regular…" at bounding box center [474, 396] width 423 height 39
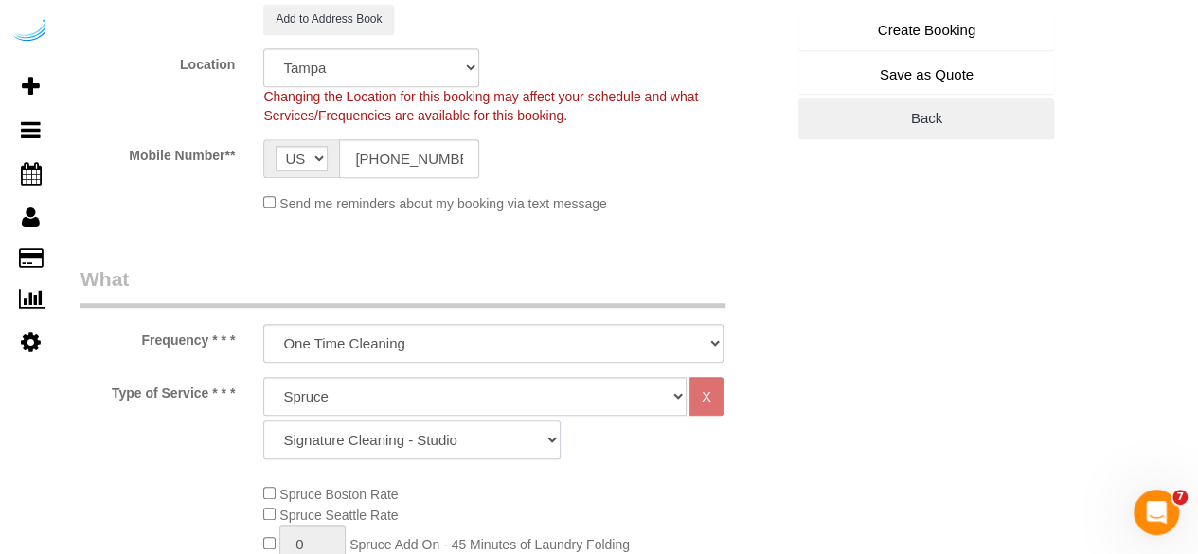
click at [443, 430] on select "Signature Cleaning - Studio Signature Cleaning - 1 Bed 1 Bath Signature Cleanin…" at bounding box center [411, 440] width 297 height 39
select select "309"
click at [263, 421] on select "Signature Cleaning - Studio Signature Cleaning - 1 Bed 1 Bath Signature Cleanin…" at bounding box center [411, 440] width 297 height 39
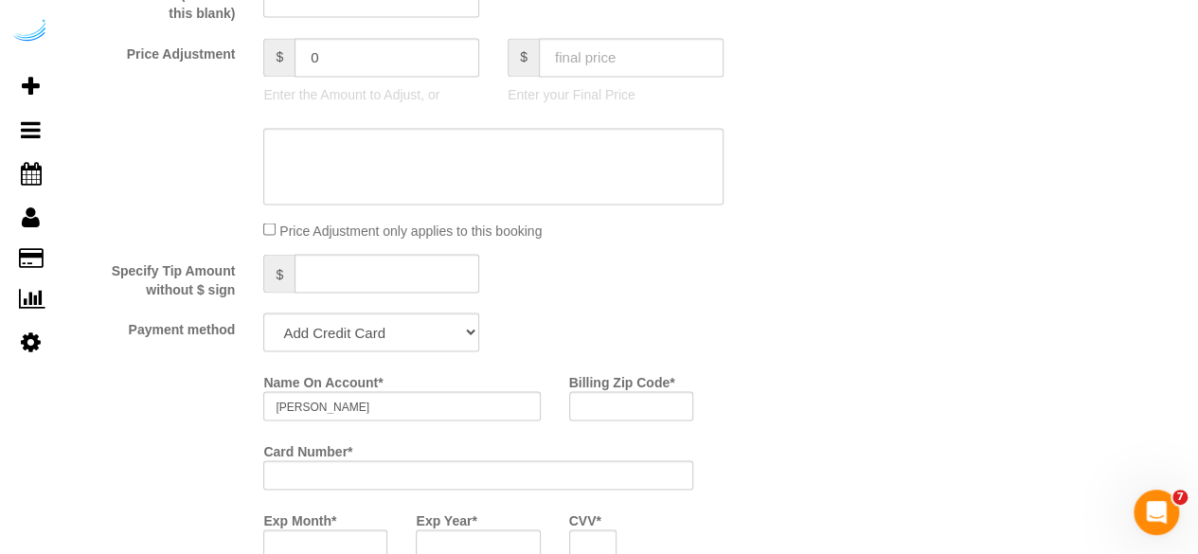
scroll to position [1652, 0]
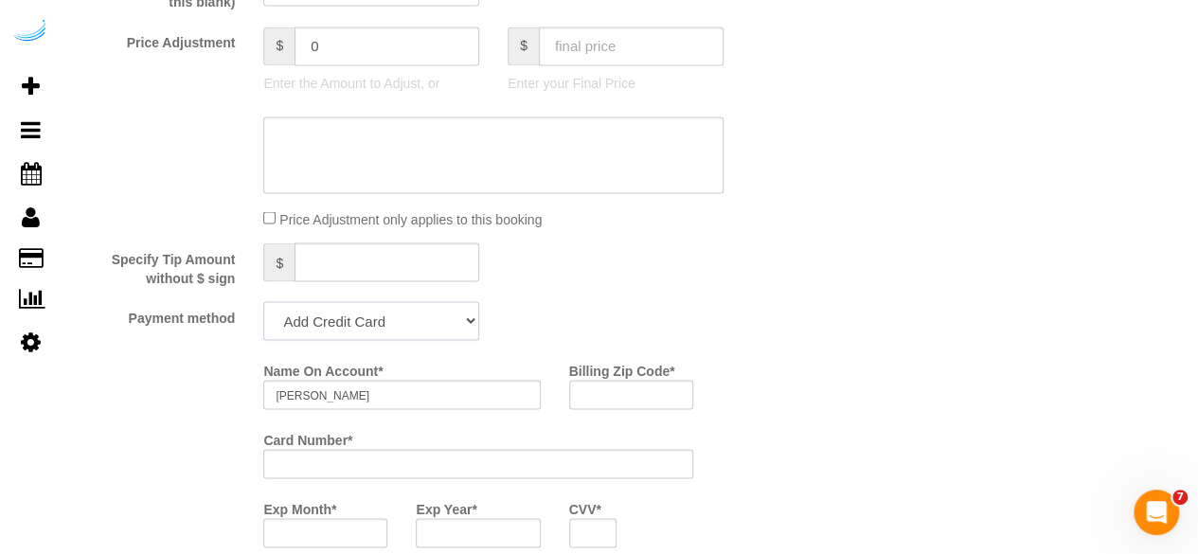
drag, startPoint x: 436, startPoint y: 325, endPoint x: 431, endPoint y: 334, distance: 10.6
click at [436, 325] on select "Add Credit Card Cash Check Paypal" at bounding box center [371, 320] width 216 height 39
select select "string:check"
click at [263, 303] on select "Add Credit Card Cash Check Paypal" at bounding box center [371, 320] width 216 height 39
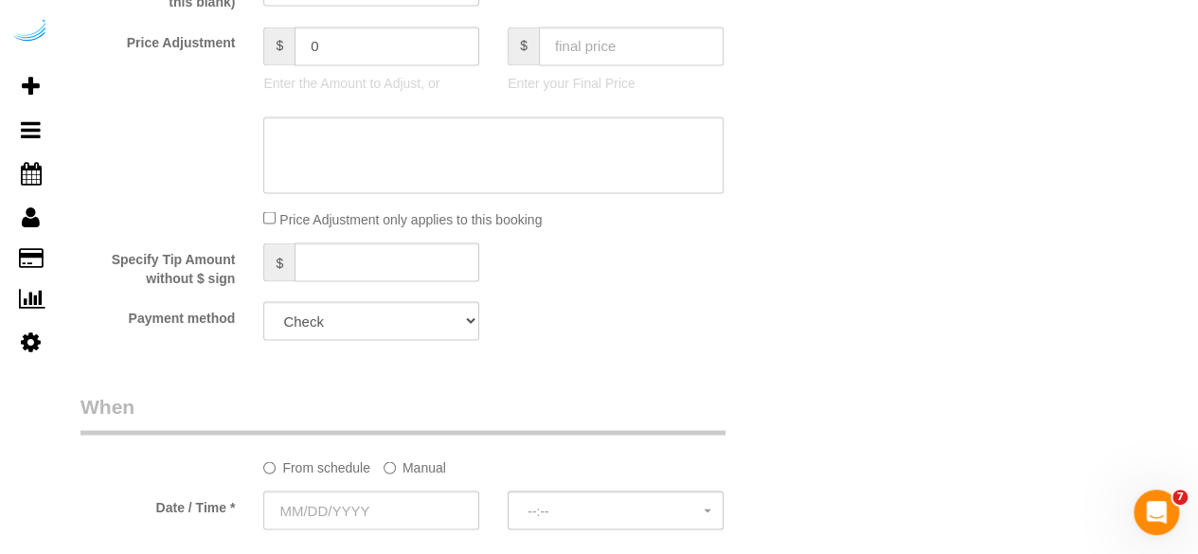
drag, startPoint x: 422, startPoint y: 465, endPoint x: 401, endPoint y: 490, distance: 32.9
click at [421, 466] on label "Manual" at bounding box center [415, 464] width 63 height 26
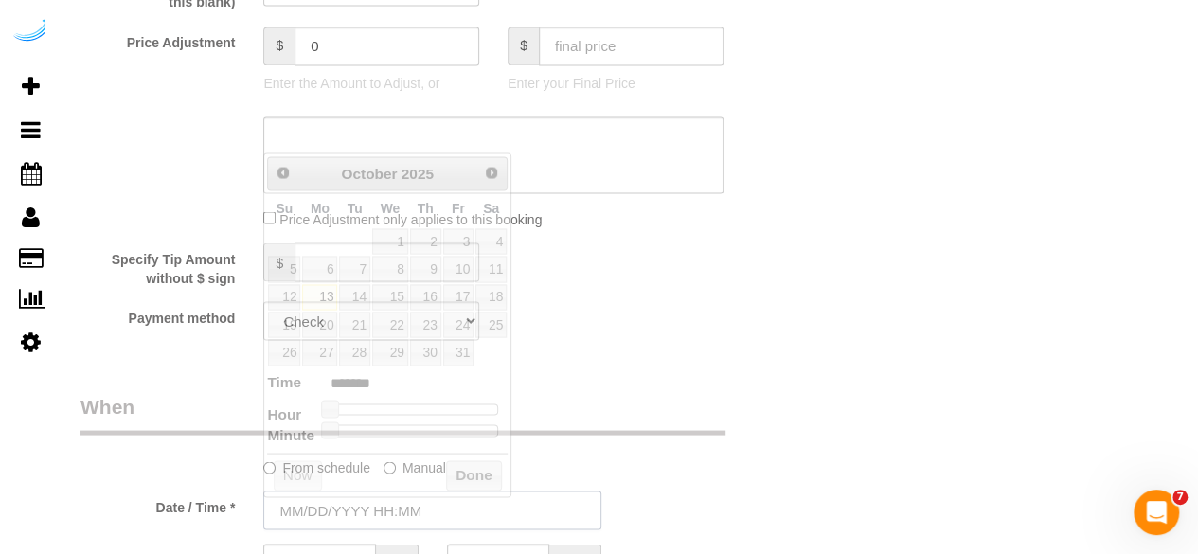
click at [400, 504] on input "text" at bounding box center [432, 510] width 338 height 39
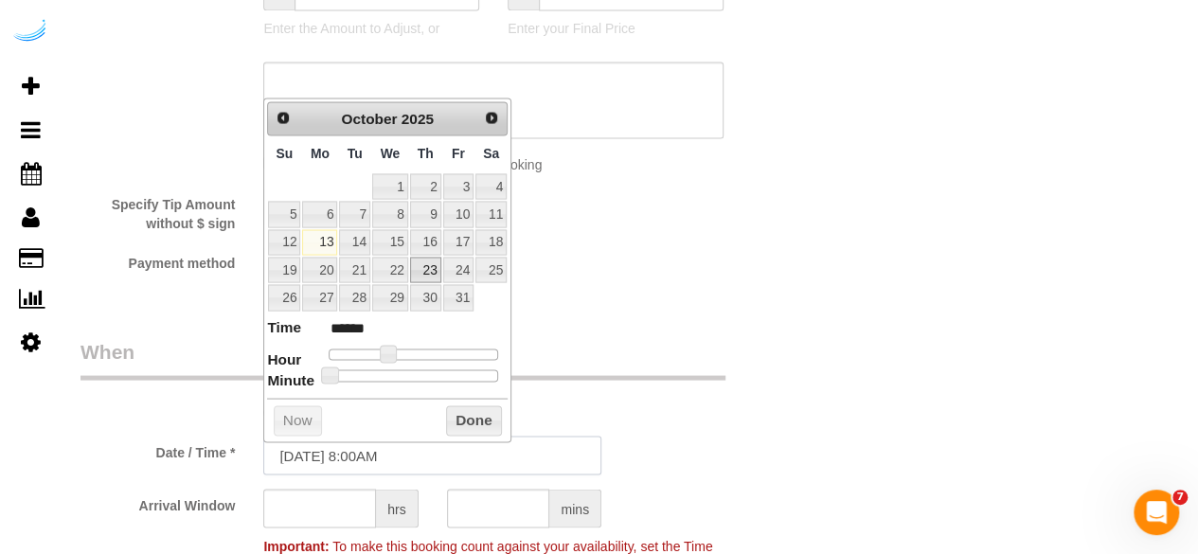
scroll to position [1709, 0]
click at [458, 243] on link "17" at bounding box center [458, 240] width 30 height 26
type input "10/17/2025 9:00AM"
type input "******"
type input "10/17/2025 10:00AM"
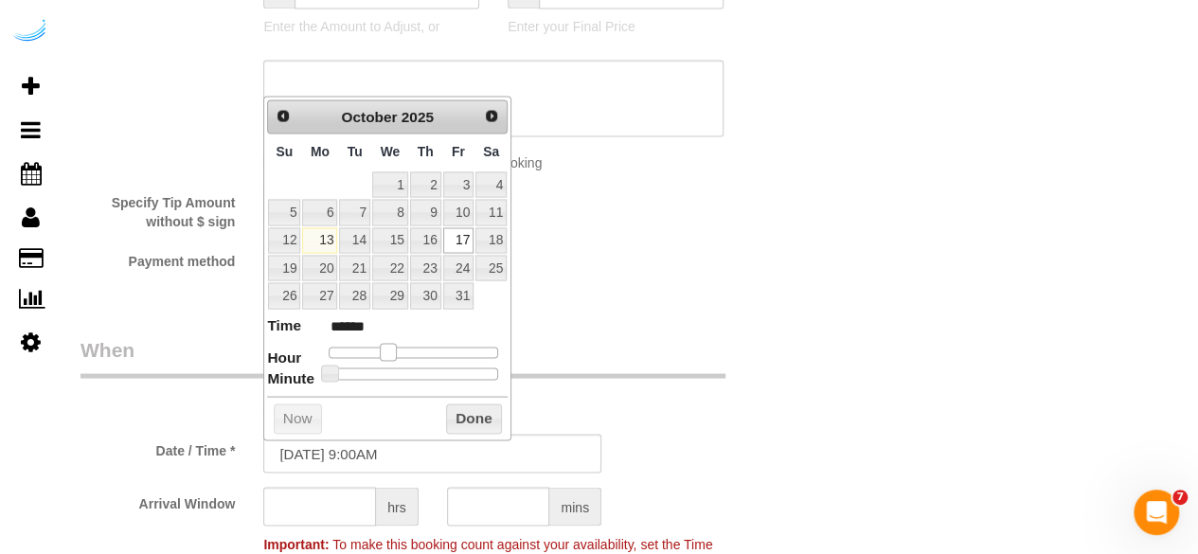
type input "*******"
type input "10/17/2025 11:00AM"
type input "*******"
type input "10/17/2025 12:00PM"
type input "*******"
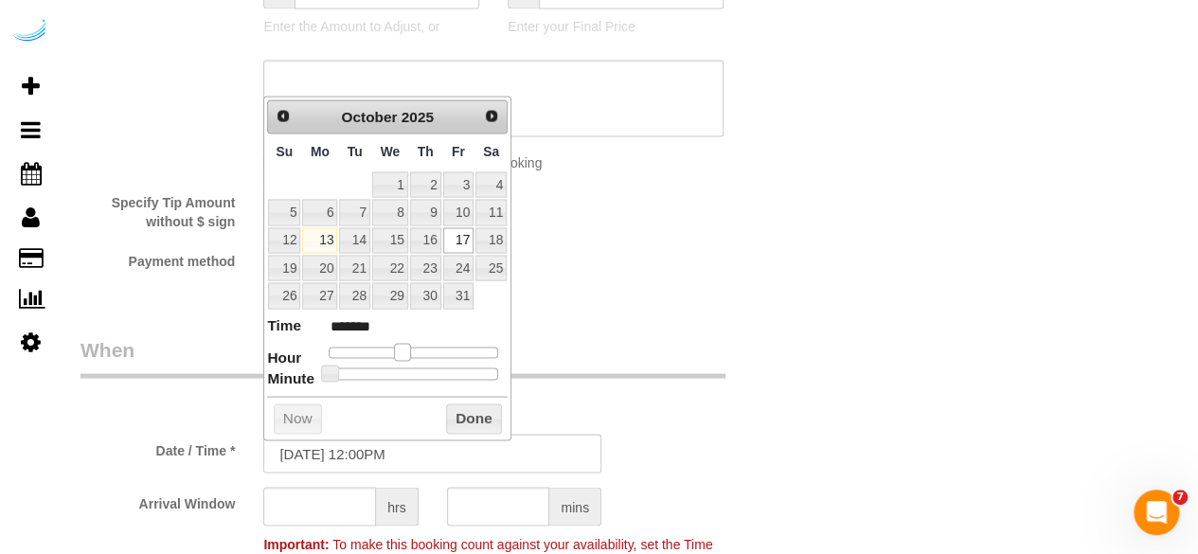
type input "10/17/2025 1:00PM"
type input "******"
drag, startPoint x: 380, startPoint y: 349, endPoint x: 417, endPoint y: 357, distance: 37.7
click at [417, 357] on dl "Time ****** Hour Minute Second Millisecond Microsecond Time Zone ***** ***** **…" at bounding box center [387, 346] width 241 height 65
click at [347, 514] on input "text" at bounding box center [319, 506] width 113 height 39
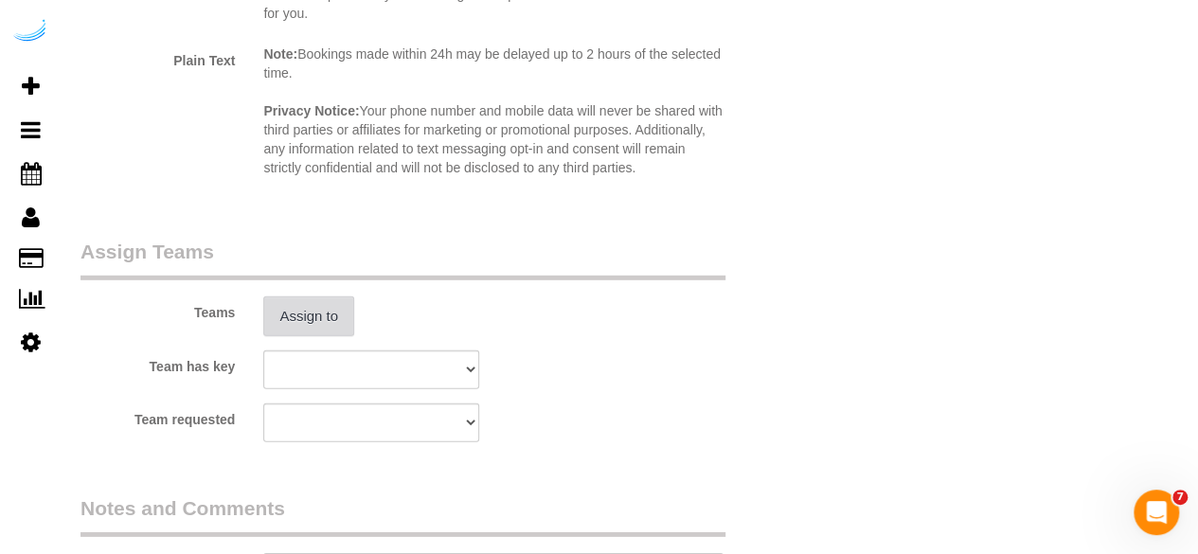
type input "4"
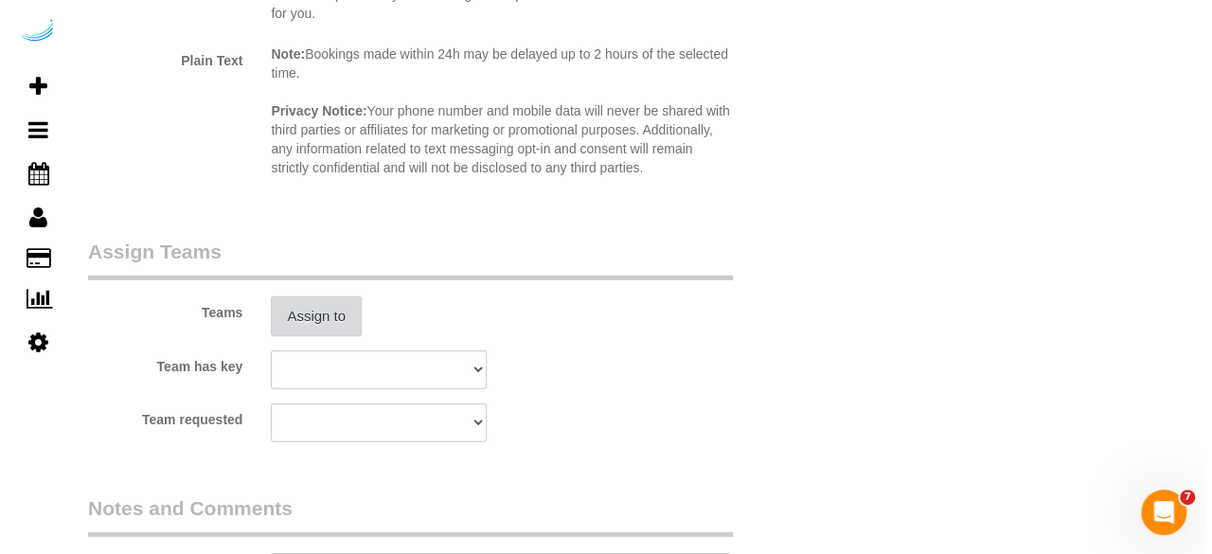
scroll to position [2682, 0]
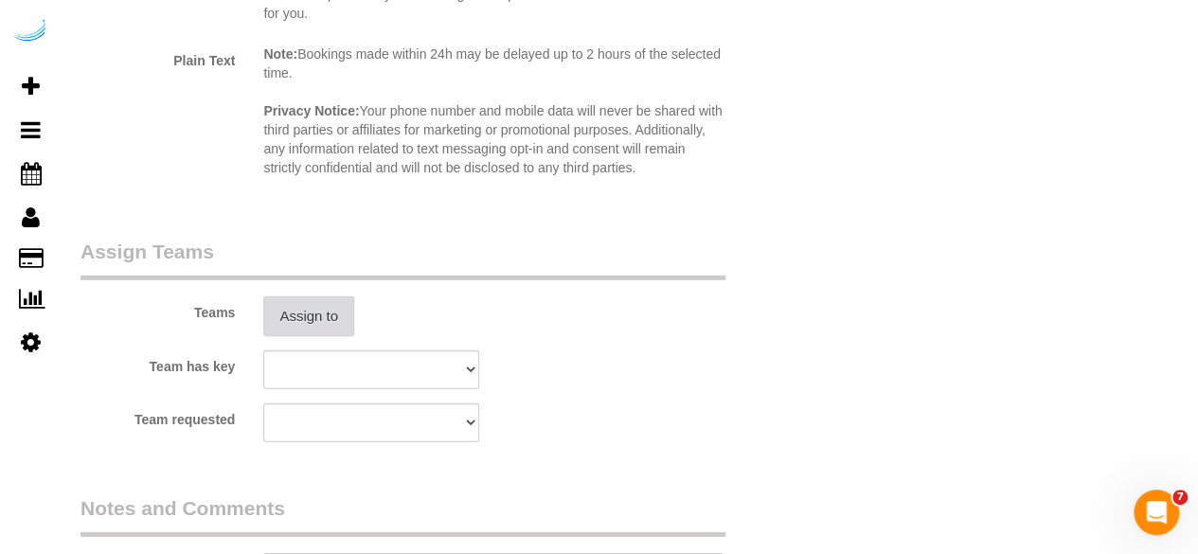
click at [344, 317] on button "Assign to" at bounding box center [308, 316] width 91 height 40
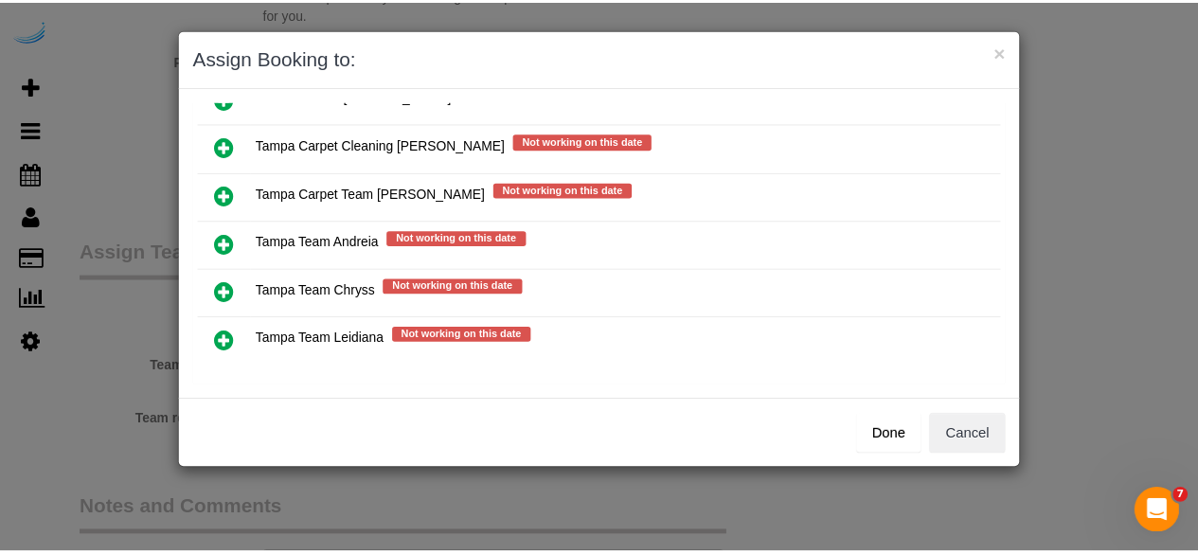
scroll to position [320, 0]
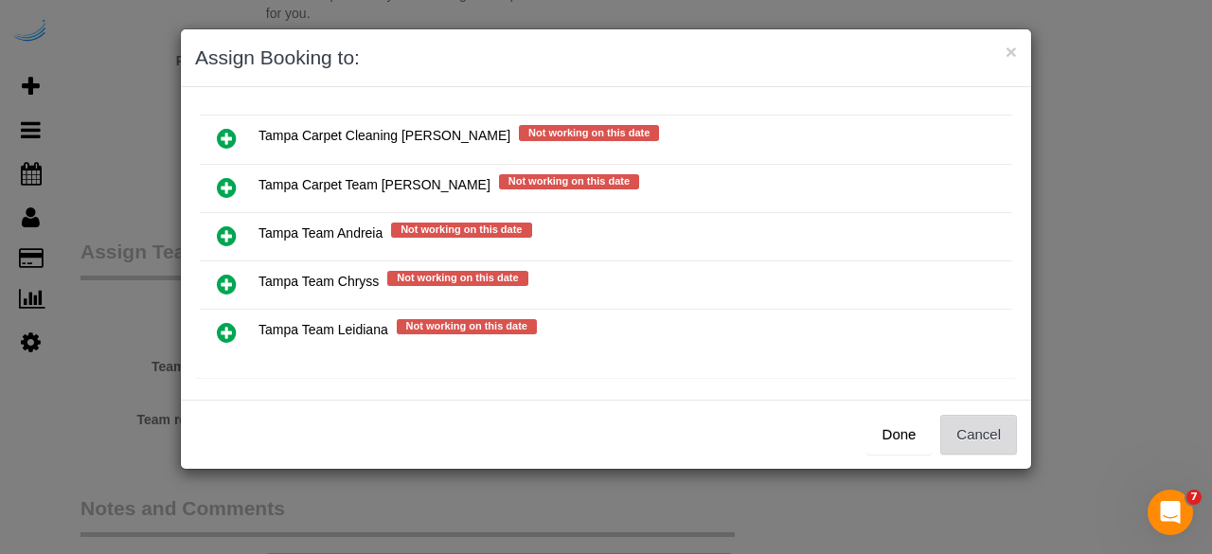
click at [975, 449] on button "Cancel" at bounding box center [978, 435] width 77 height 40
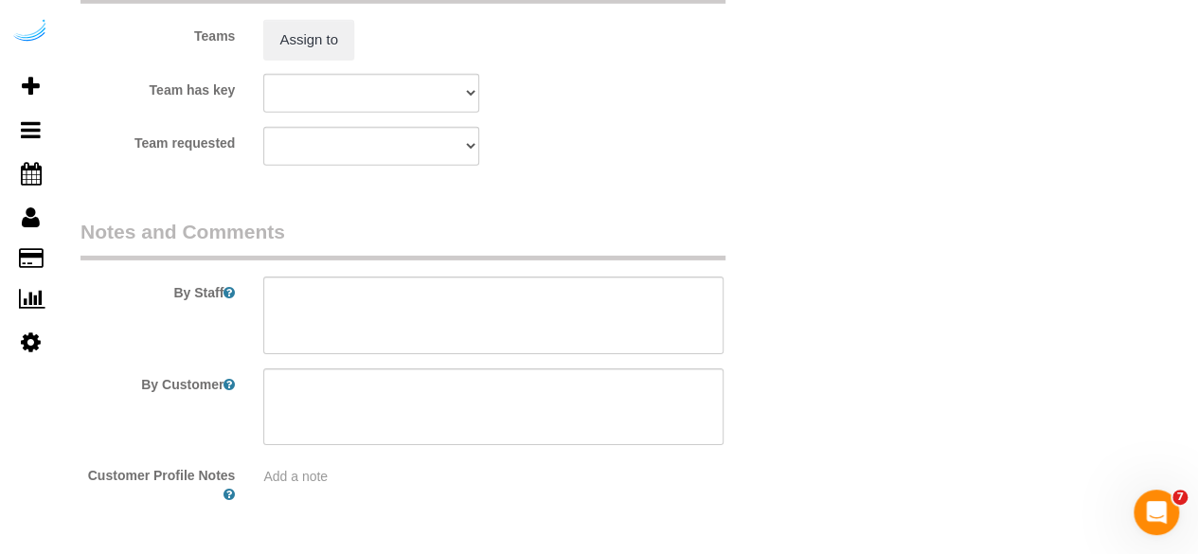
scroll to position [2964, 0]
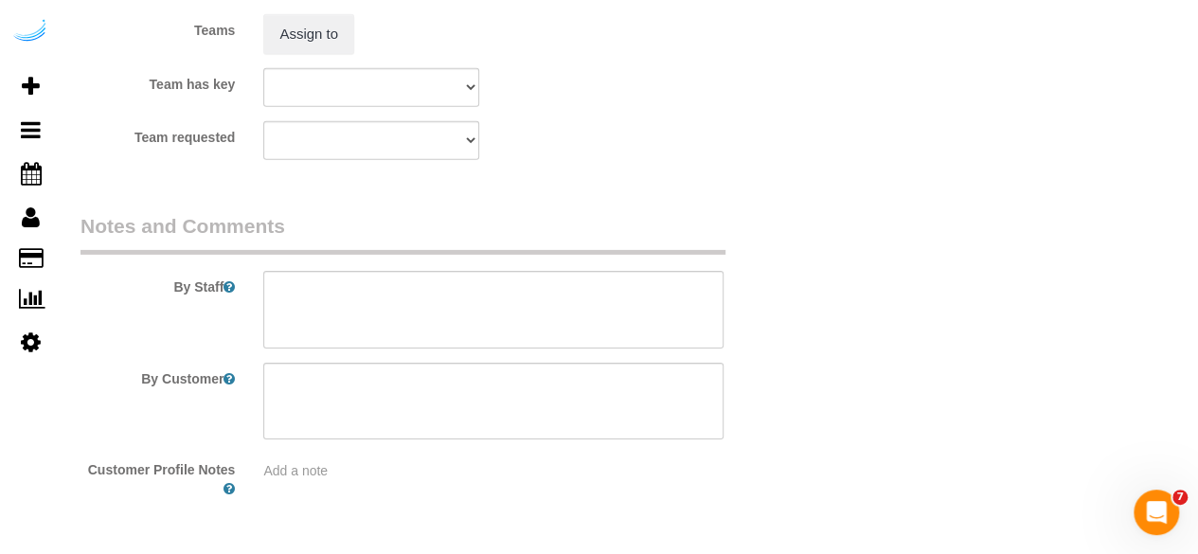
click at [468, 346] on sui-booking-comments "By Staff By Customer Customer Profile Notes Add a note" at bounding box center [433, 355] width 704 height 287
click at [486, 313] on textarea at bounding box center [493, 310] width 460 height 78
click at [630, 315] on textarea at bounding box center [493, 310] width 460 height 78
paste textarea "Permanent Notes:No notes from this customer.Today's Notes:Please sweep the lana…"
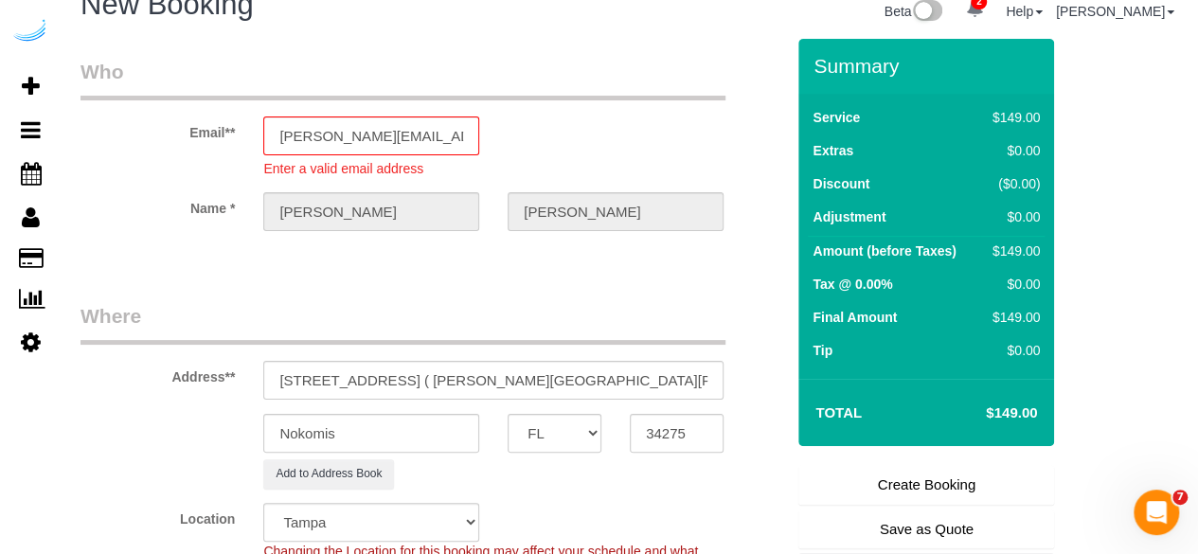
scroll to position [31, 0]
type textarea "Recurrency: One time service Permanent Notes:No notes from this customer.Today'…"
click at [913, 485] on link "Create Booking" at bounding box center [926, 484] width 256 height 40
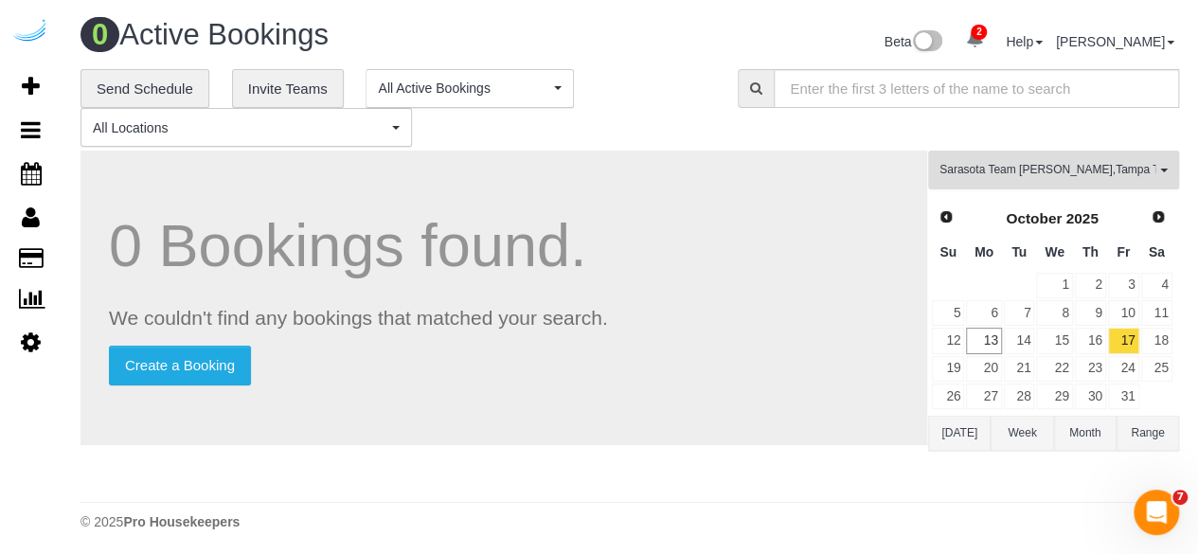
click at [1032, 164] on span "Sarasota Team Juan , Tampa Team Leidiana" at bounding box center [1047, 170] width 216 height 16
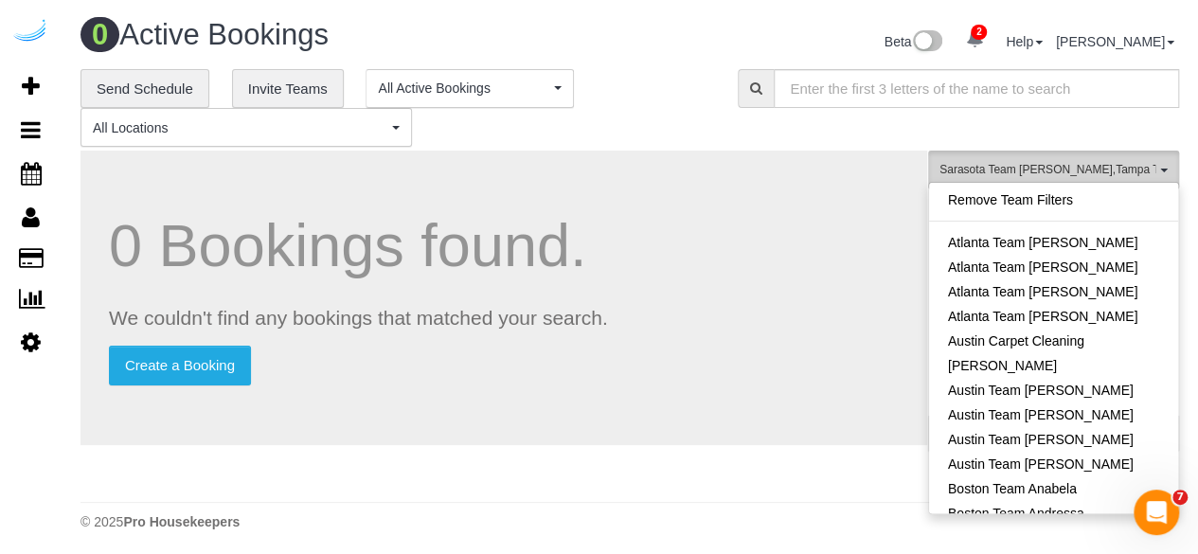
scroll to position [1843, 0]
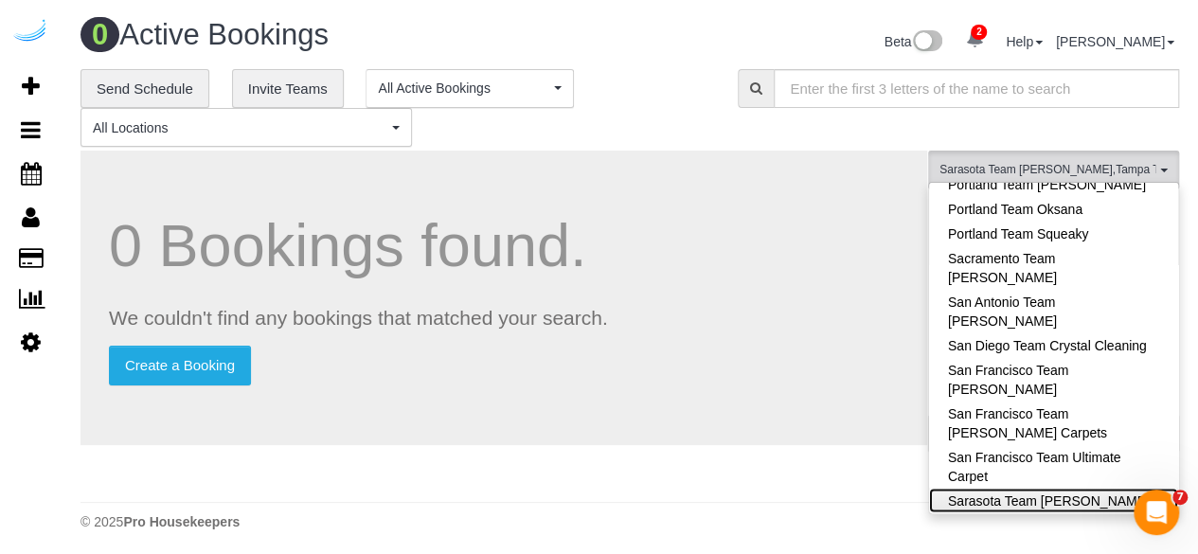
click at [1079, 488] on link "Sarasota Team Juan" at bounding box center [1053, 500] width 249 height 25
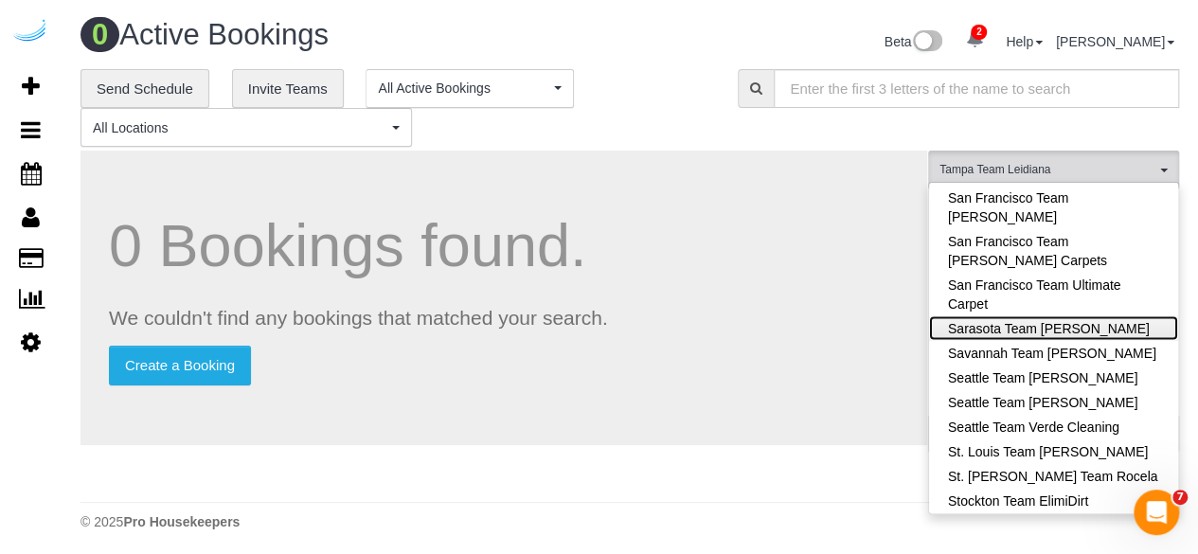
scroll to position [2113, 0]
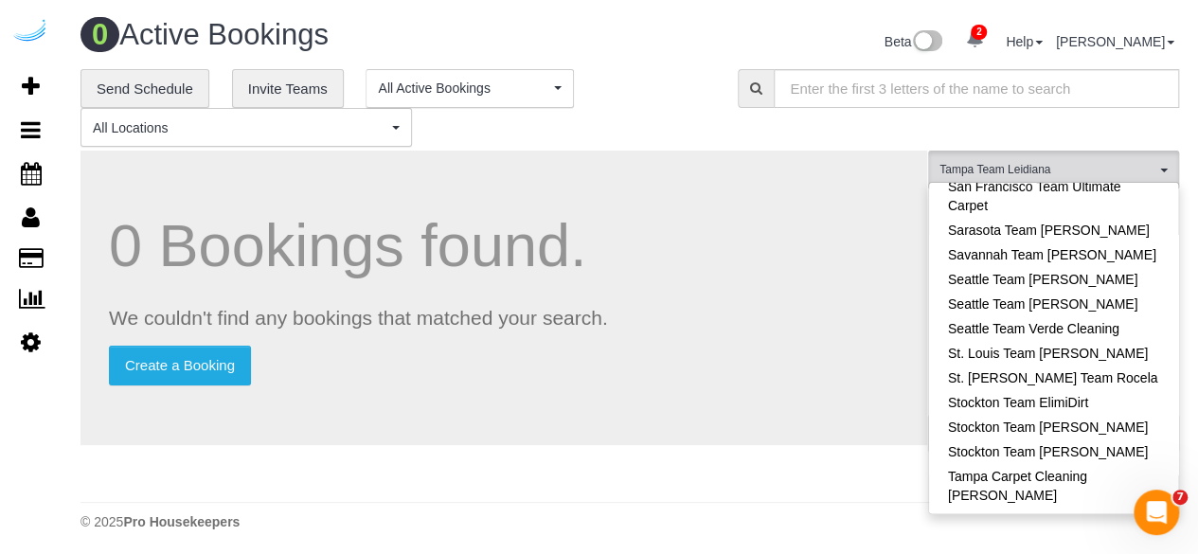
click at [763, 211] on div "0 Bookings found. We couldn't find any bookings that matched your search. Creat…" at bounding box center [504, 298] width 847 height 295
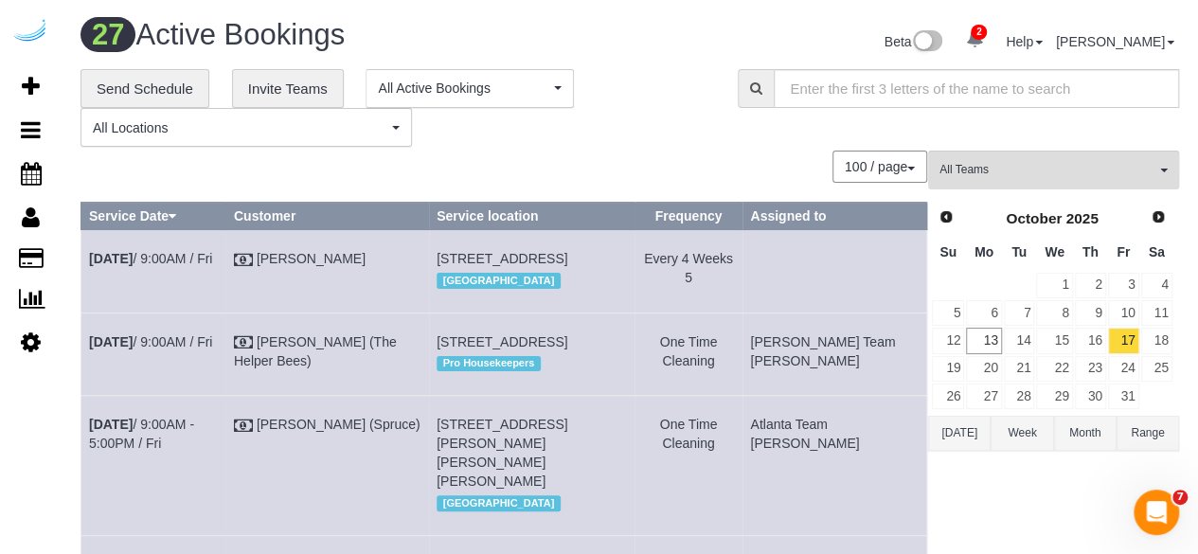
click at [763, 209] on th "Assigned to" at bounding box center [835, 216] width 185 height 27
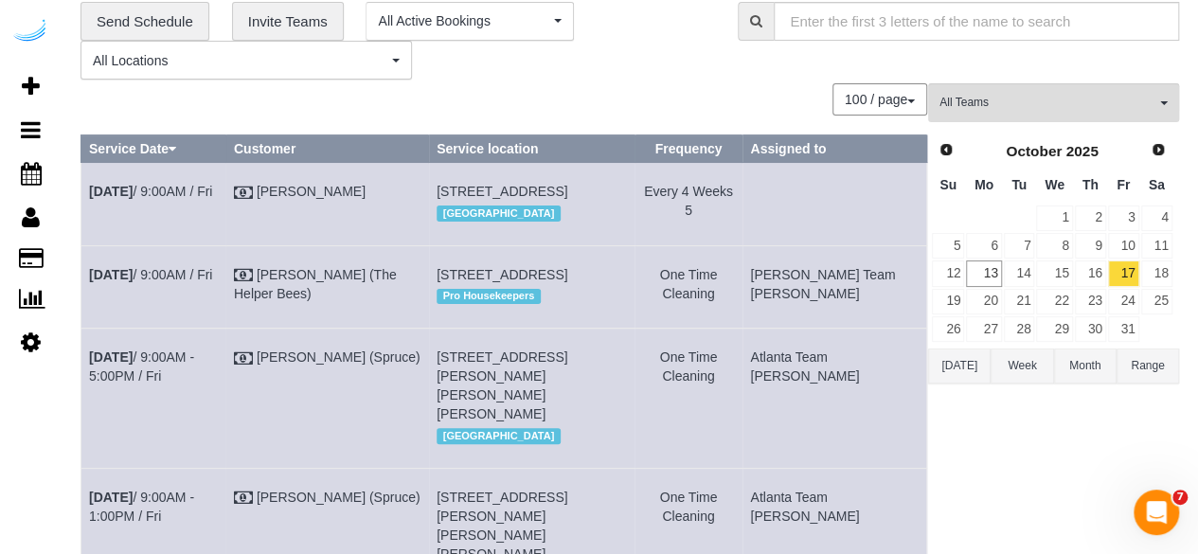
scroll to position [0, 0]
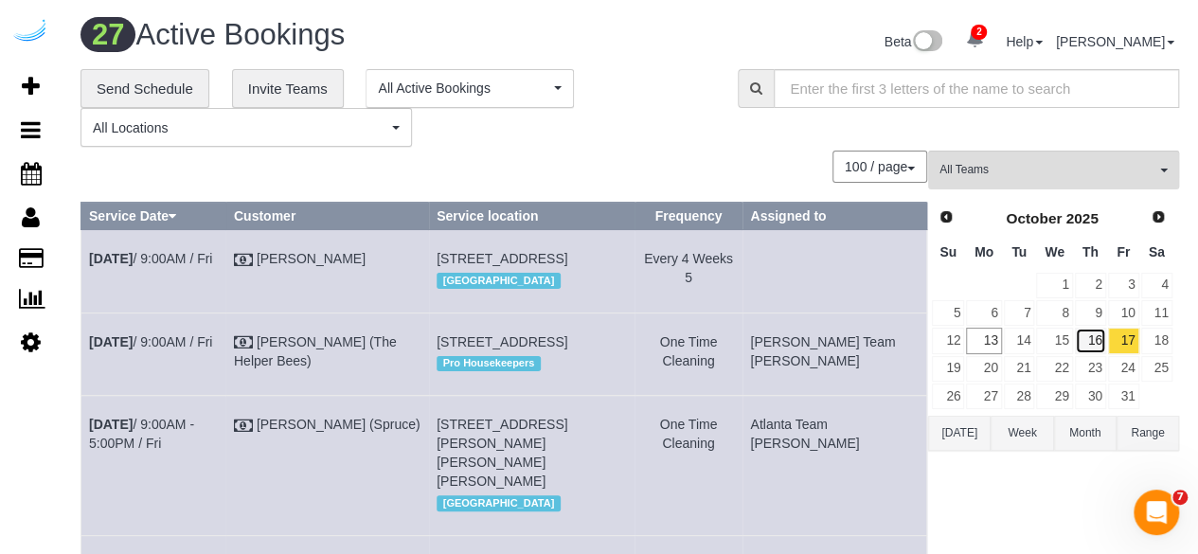
click at [1099, 347] on link "16" at bounding box center [1090, 341] width 31 height 26
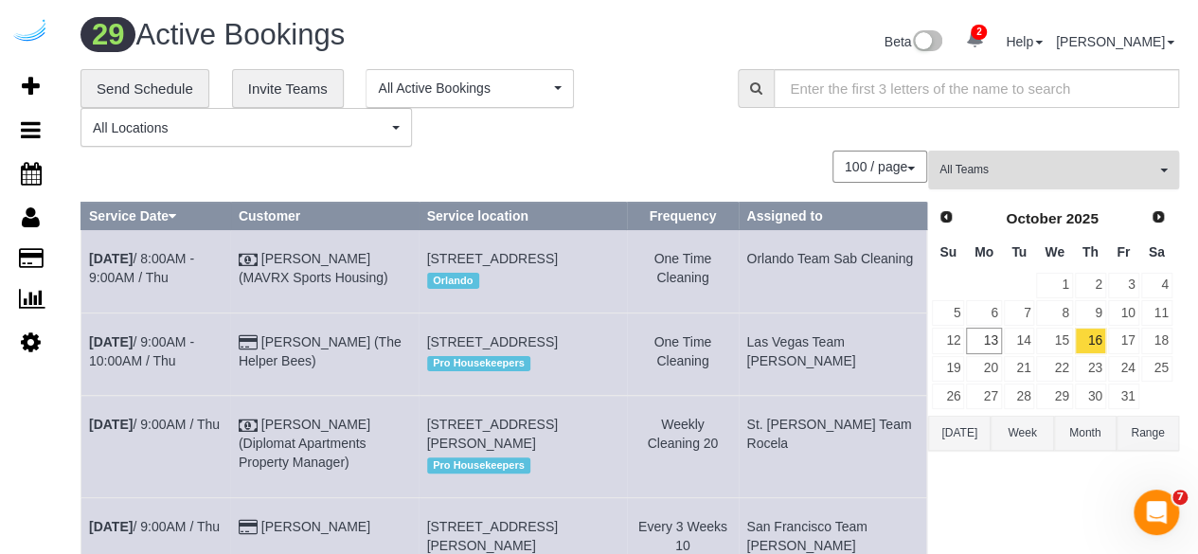
click at [1129, 172] on span "All Teams" at bounding box center [1047, 170] width 216 height 16
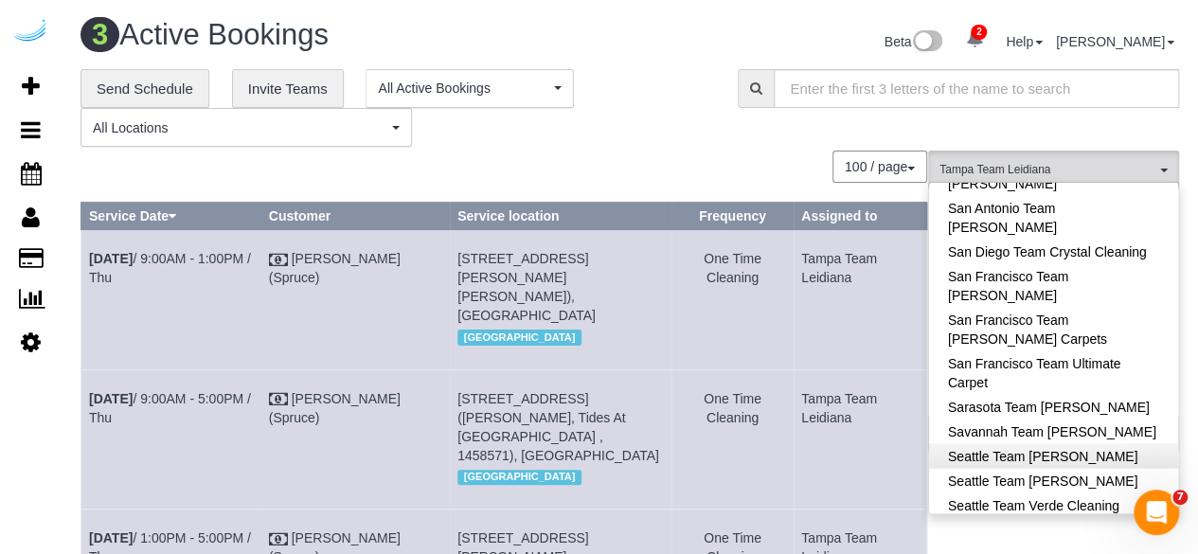
scroll to position [1936, 0]
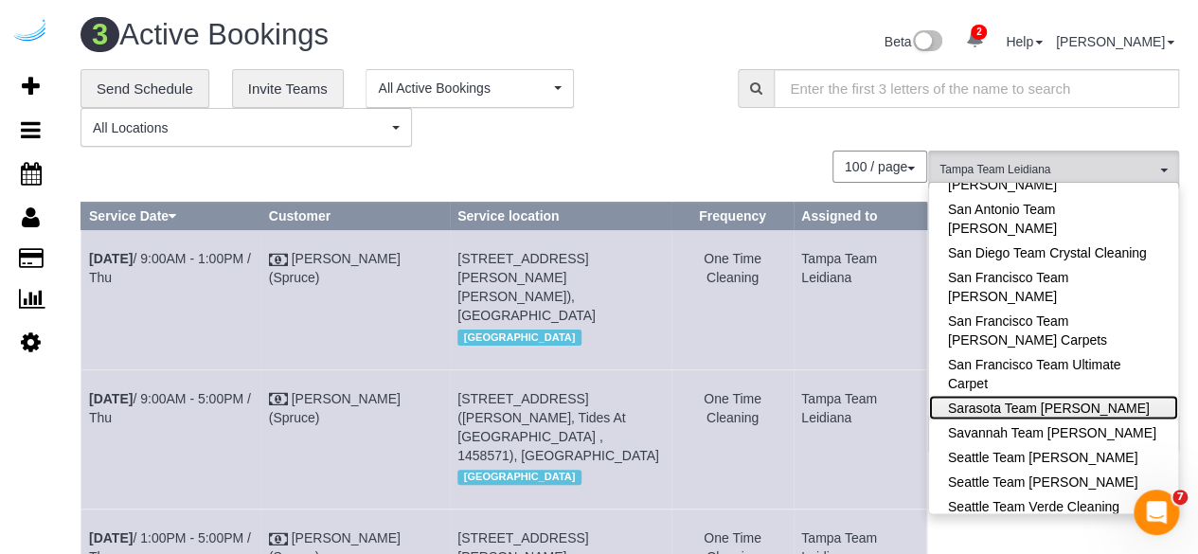
click at [1068, 395] on link "Sarasota Team Juan" at bounding box center [1053, 407] width 249 height 25
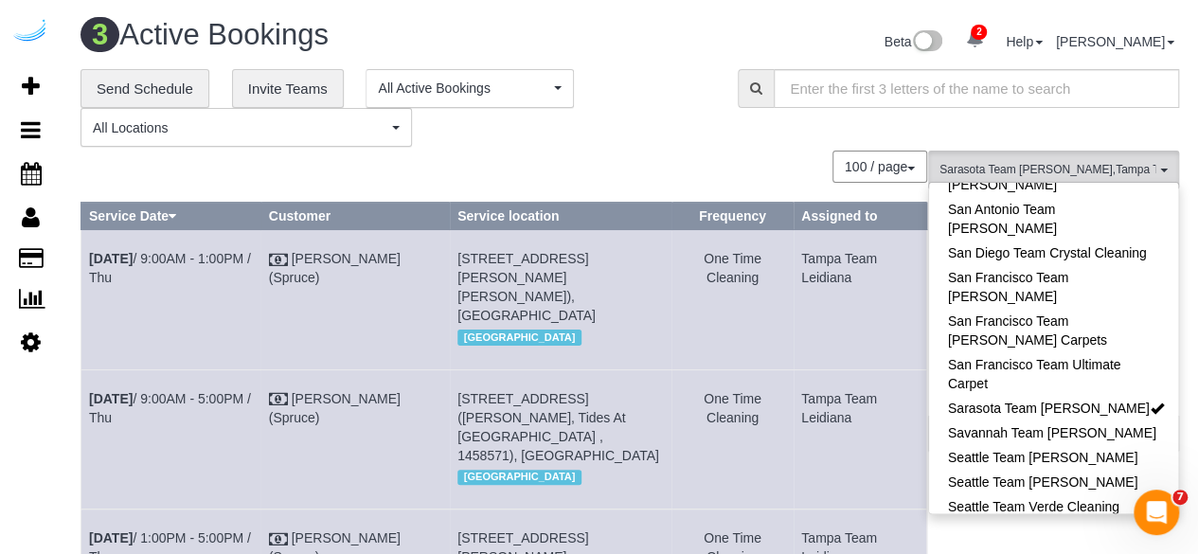
click at [772, 157] on div "100 / page 10 / page 20 / page 30 / page 40 / page 50 / page 100 / page" at bounding box center [504, 167] width 847 height 32
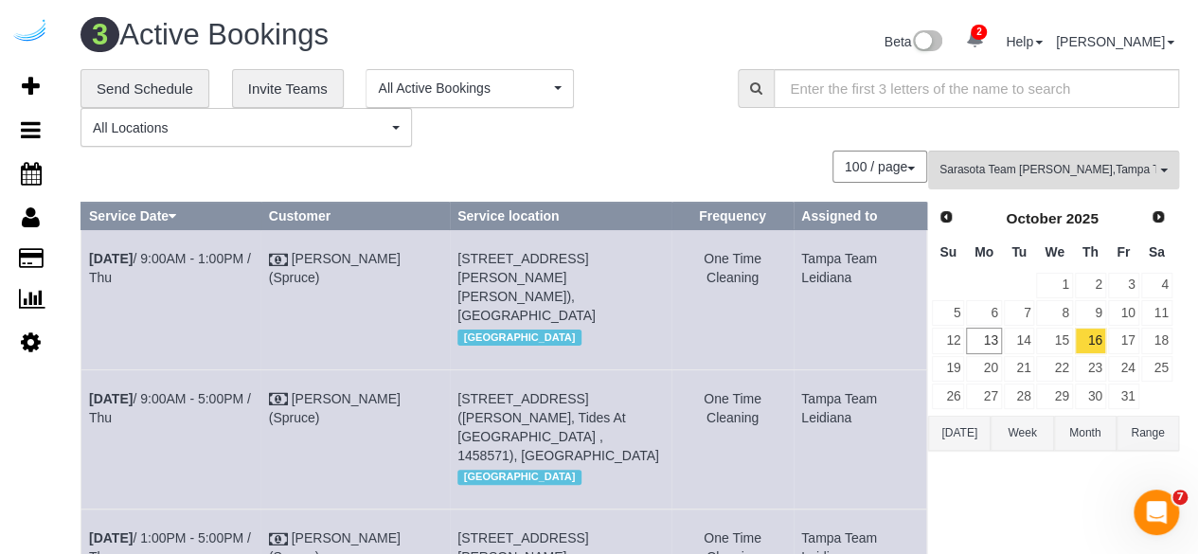
scroll to position [230, 0]
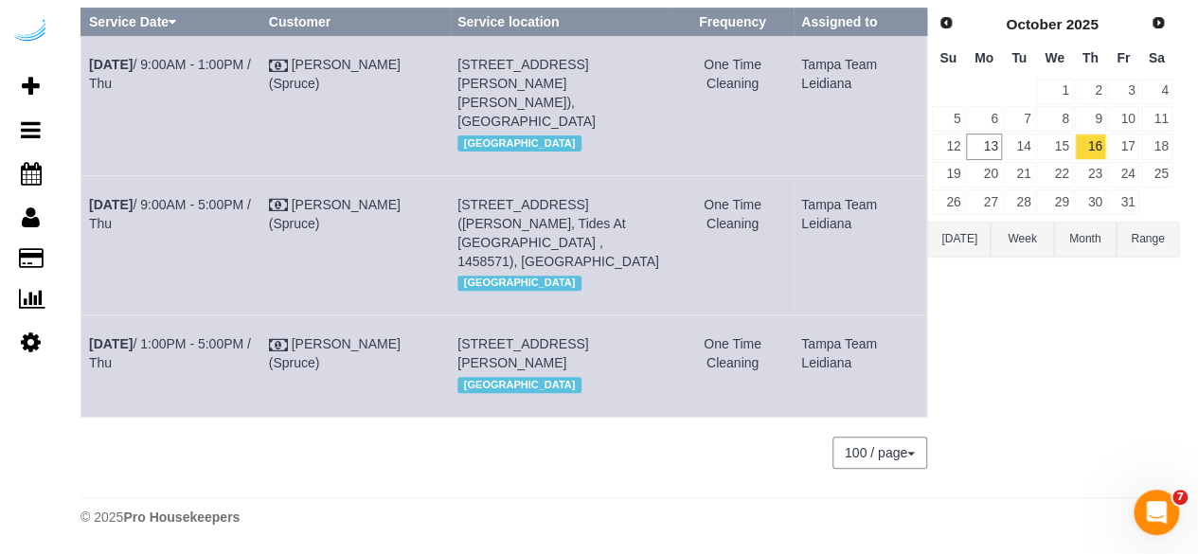
drag, startPoint x: 860, startPoint y: 330, endPoint x: 82, endPoint y: 308, distance: 777.9
click at [82, 315] on tr "Oct 16th / 1:00PM - 5:00PM / Thu Brandie Louck (Spruce) 1420 Lakefront Dr, Unit…" at bounding box center [504, 365] width 846 height 101
copy tr "Oct 16th / 1:00PM - 5:00PM / Thu Brandie Louck (Spruce) 1420 Lakefront Dr, Unit…"
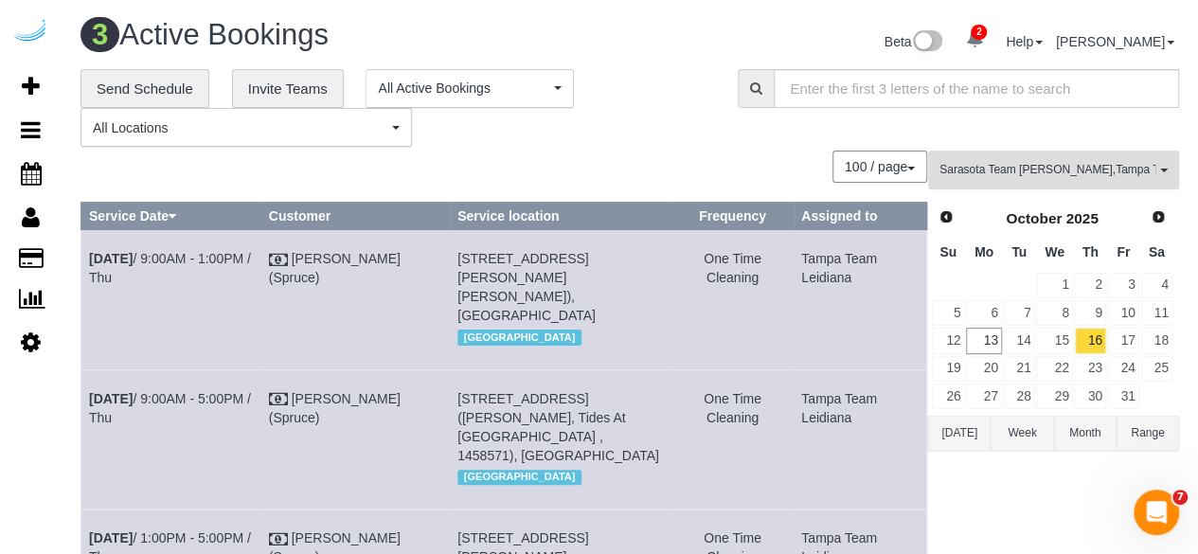
drag, startPoint x: 1087, startPoint y: 158, endPoint x: 1087, endPoint y: 171, distance: 13.3
click at [1087, 158] on button "Sarasota Team Juan , Tampa Team Leidiana All Teams" at bounding box center [1053, 170] width 251 height 39
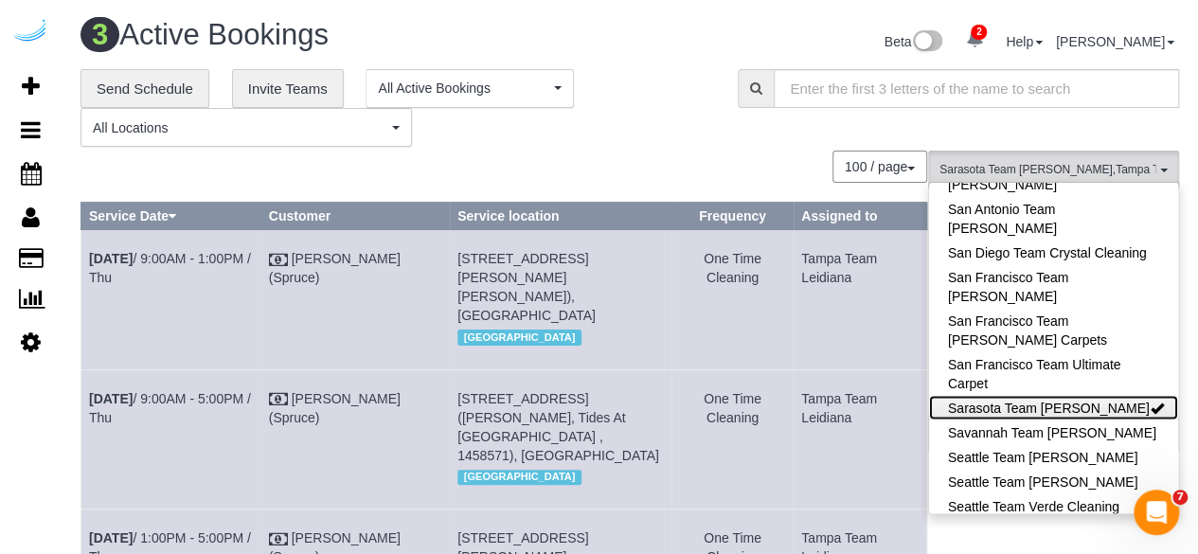
click at [1116, 395] on link "Sarasota Team Juan" at bounding box center [1053, 407] width 249 height 25
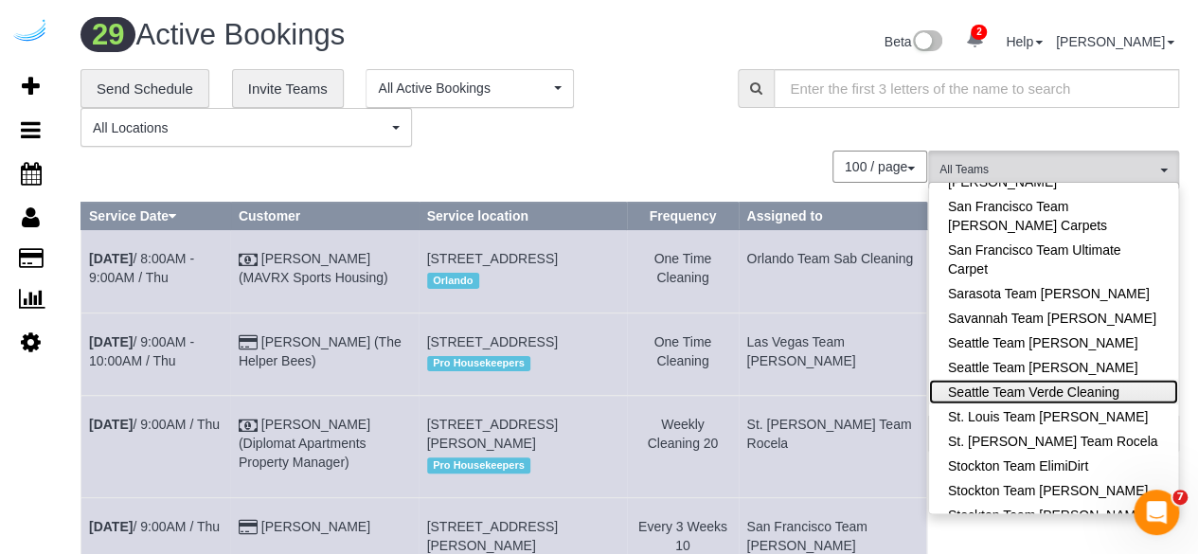
click at [1121, 380] on link "Seattle Team Verde Cleaning" at bounding box center [1053, 392] width 249 height 25
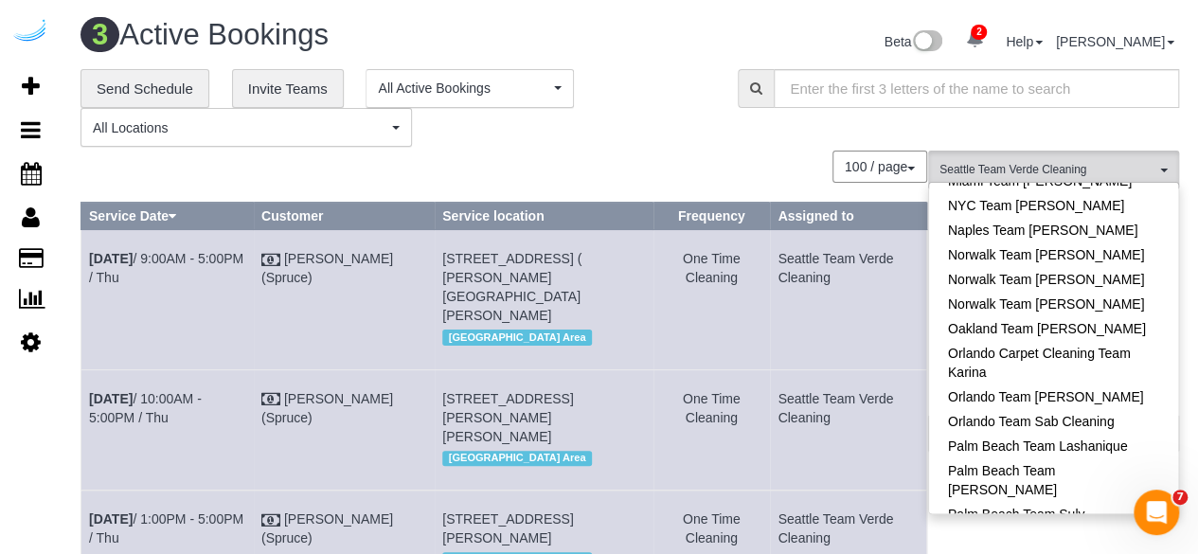
scroll to position [1320, 0]
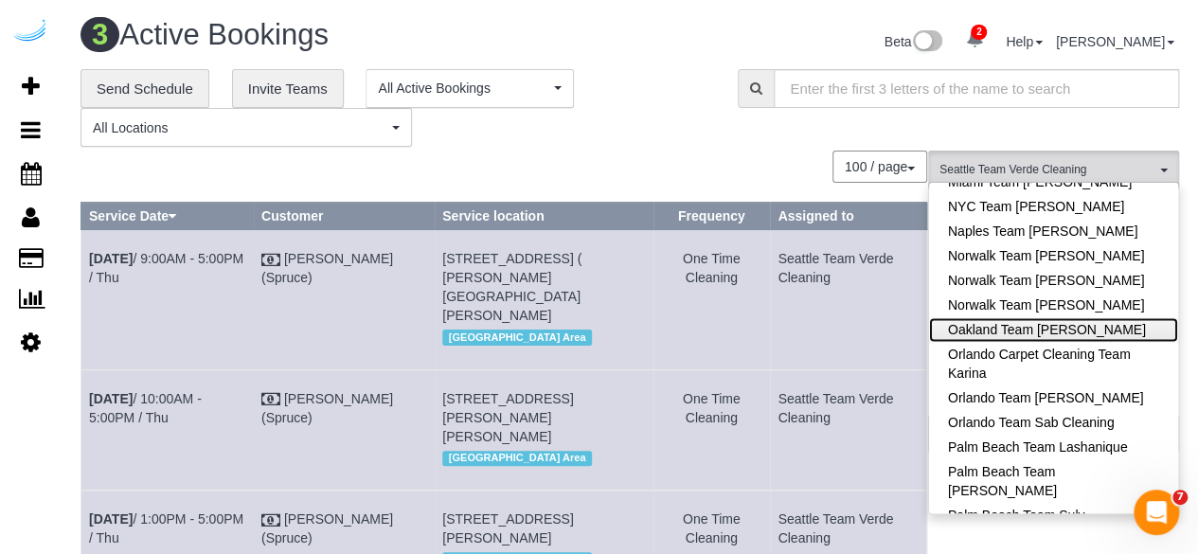
click at [1083, 317] on link "Oakland Team [PERSON_NAME]" at bounding box center [1053, 329] width 249 height 25
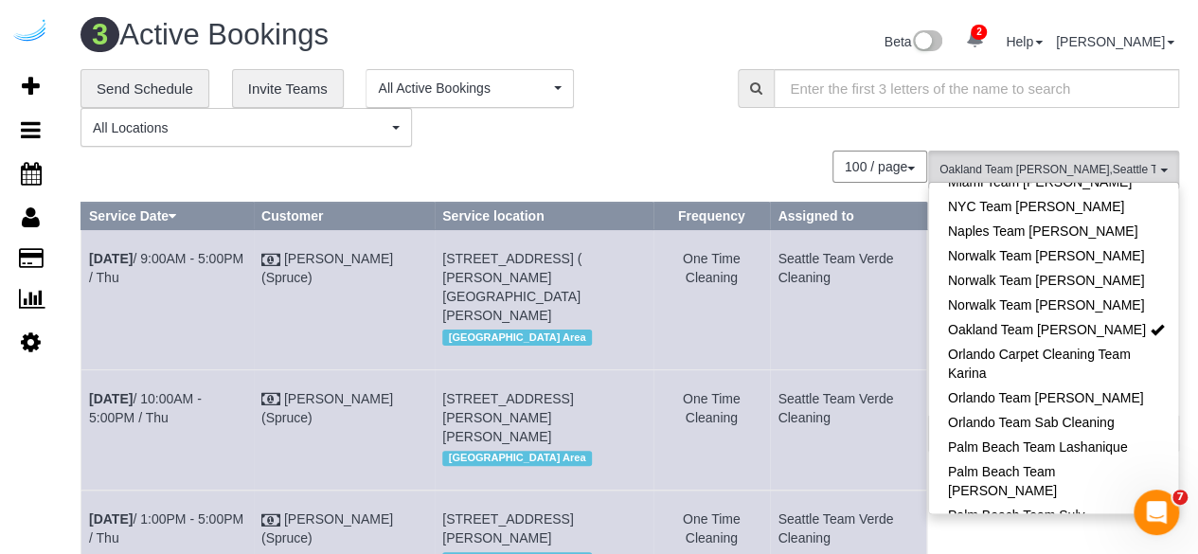
click at [778, 137] on div "**********" at bounding box center [629, 108] width 1127 height 79
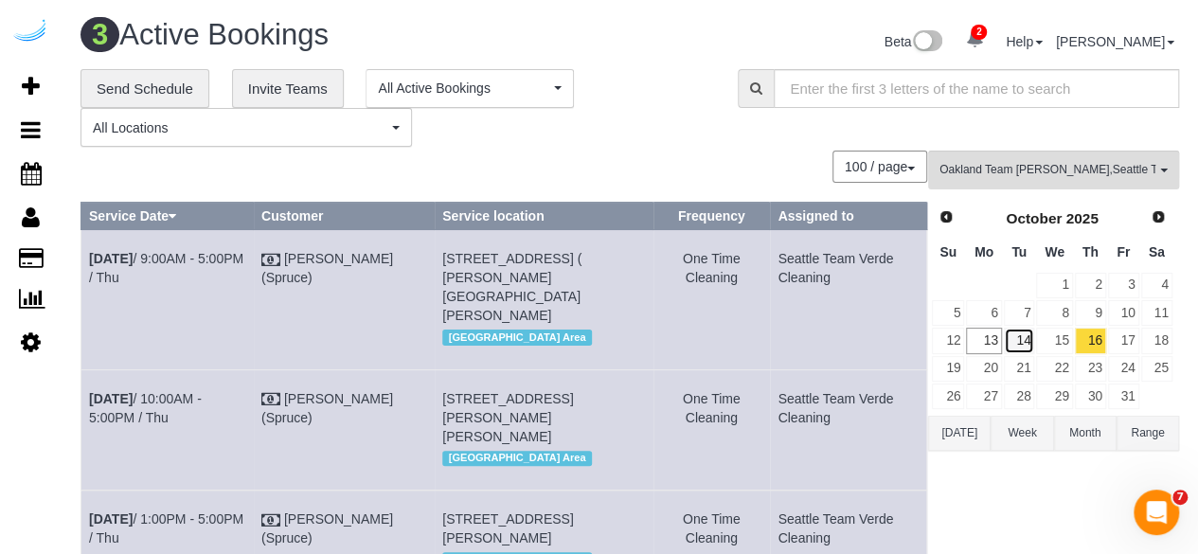
click at [1020, 333] on link "14" at bounding box center [1019, 341] width 31 height 26
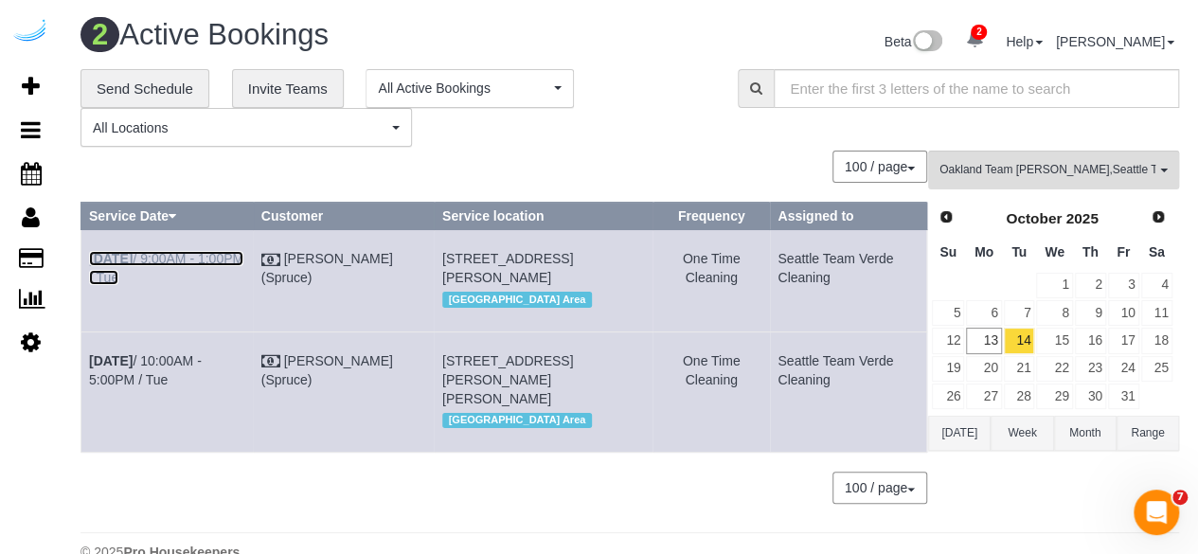
drag, startPoint x: 238, startPoint y: 251, endPoint x: 303, endPoint y: 148, distance: 122.2
click at [238, 251] on link "Oct 14th / 9:00AM - 1:00PM / Tue" at bounding box center [166, 268] width 154 height 34
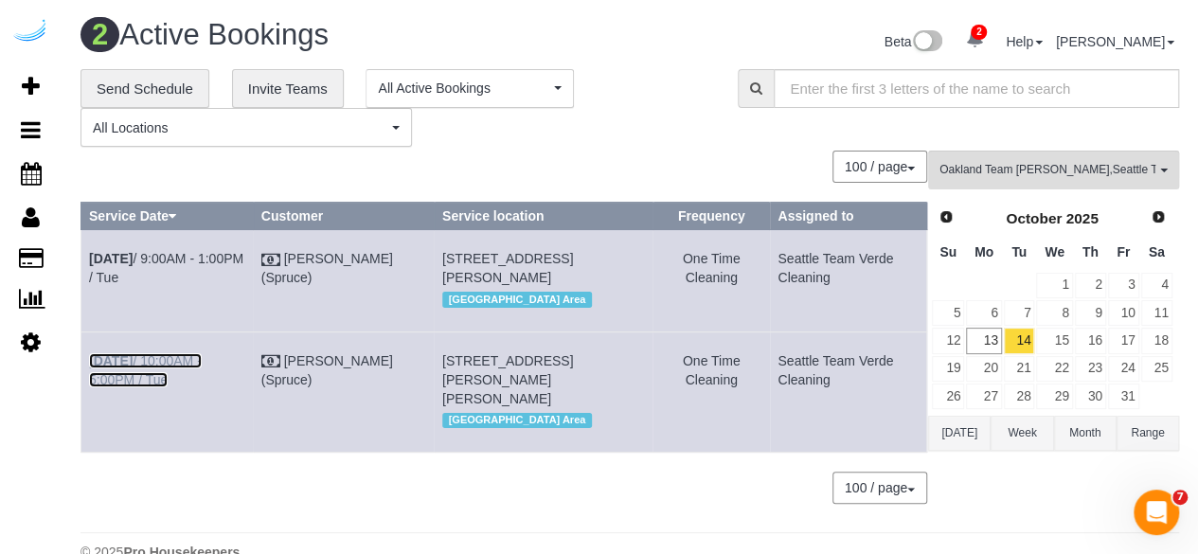
click at [202, 387] on link "Oct 14th / 10:00AM - 5:00PM / Tue" at bounding box center [145, 370] width 113 height 34
drag, startPoint x: 735, startPoint y: 404, endPoint x: 88, endPoint y: 262, distance: 662.3
click at [88, 262] on tbody "Oct 14th / 9:00AM - 1:00PM / Tue Brandie Louck (Spruce) 1942 Westlake Ave, Buil…" at bounding box center [504, 341] width 846 height 223
copy tbody "Oct 14th / 9:00AM - 1:00PM / Tue Brandie Louck (Spruce) 1942 Westlake Ave, Buil…"
click at [1063, 346] on link "15" at bounding box center [1054, 341] width 36 height 26
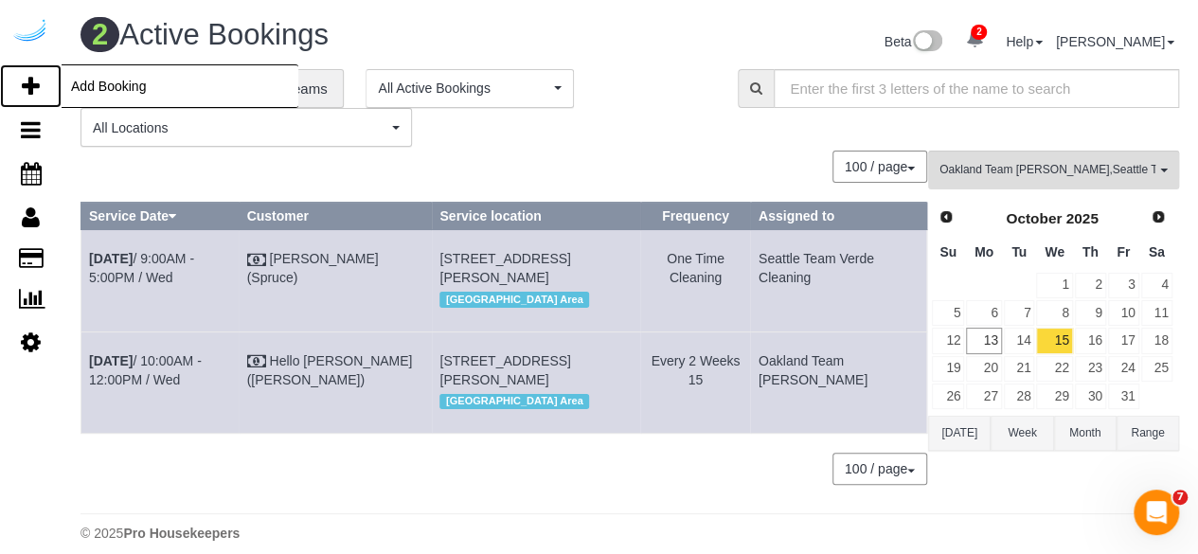
click at [33, 91] on icon at bounding box center [31, 86] width 18 height 23
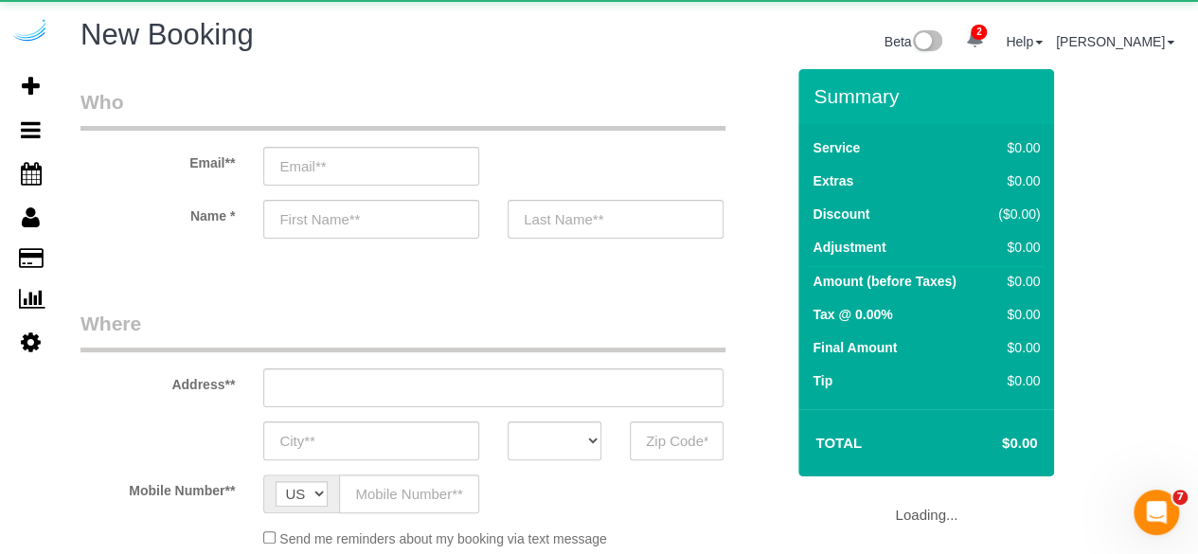
select select "object:8638"
select select "4"
select select "number:9"
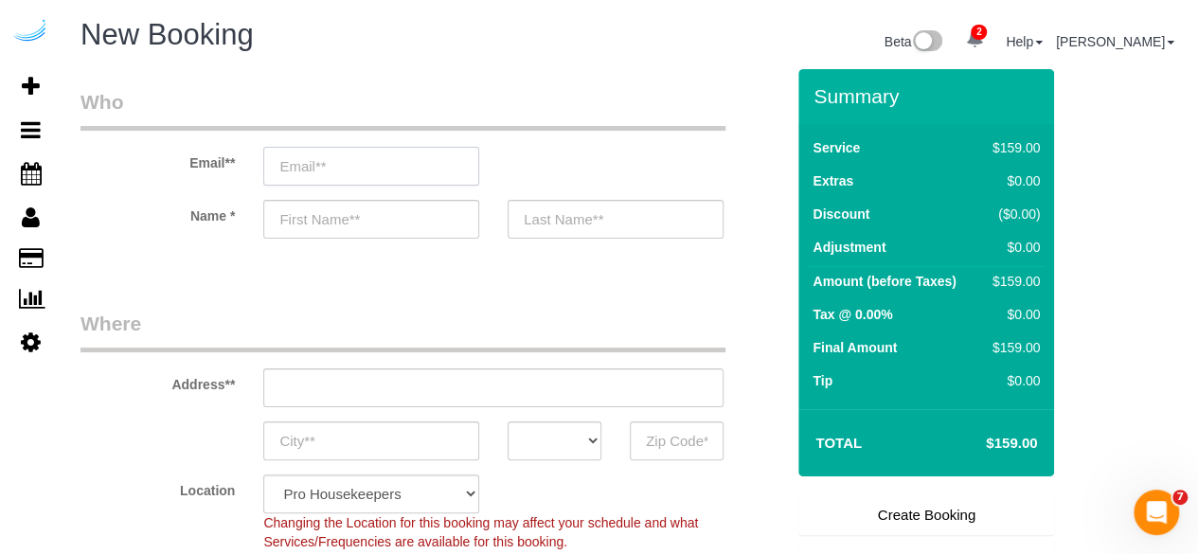
click at [405, 159] on input "email" at bounding box center [371, 166] width 216 height 39
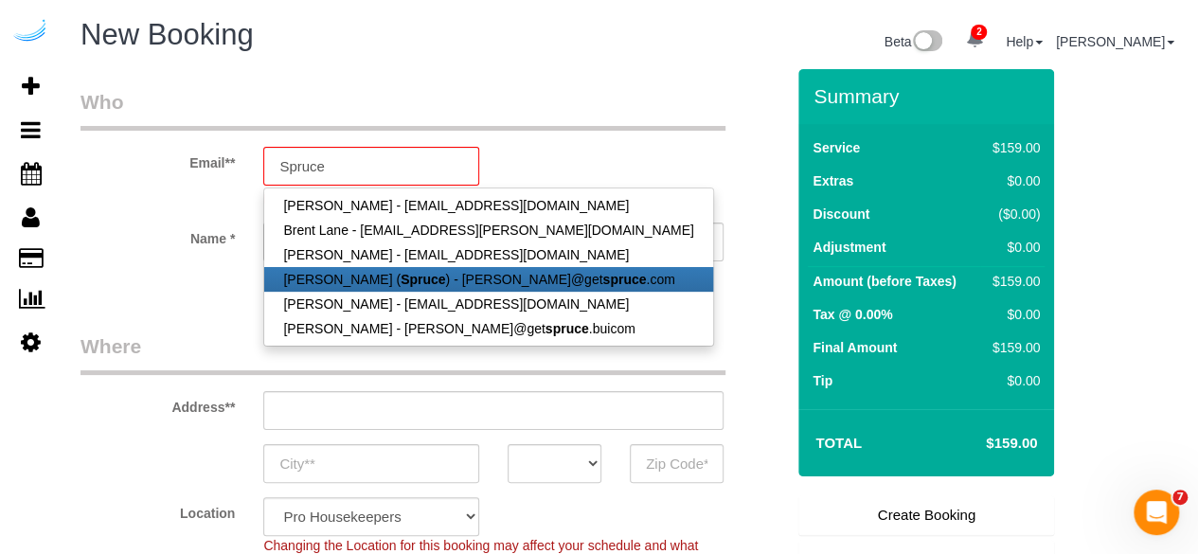
click at [472, 287] on link "Brandie Louck ( Spruce ) - brandie@get spruce .com" at bounding box center [488, 279] width 448 height 25
type input "[PERSON_NAME][EMAIL_ADDRESS][DOMAIN_NAME]"
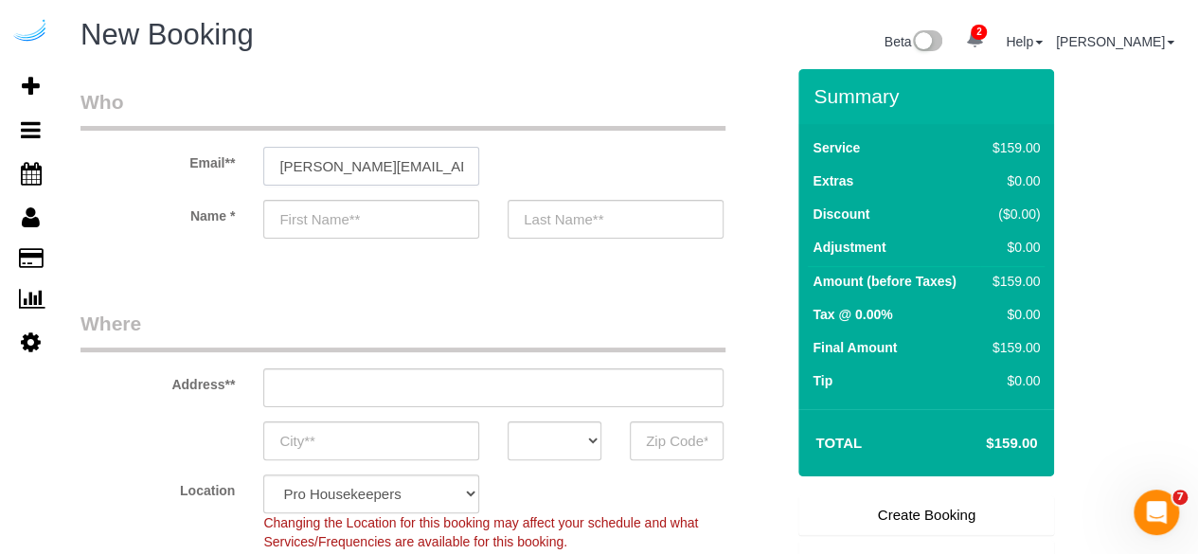
type input "[PERSON_NAME]"
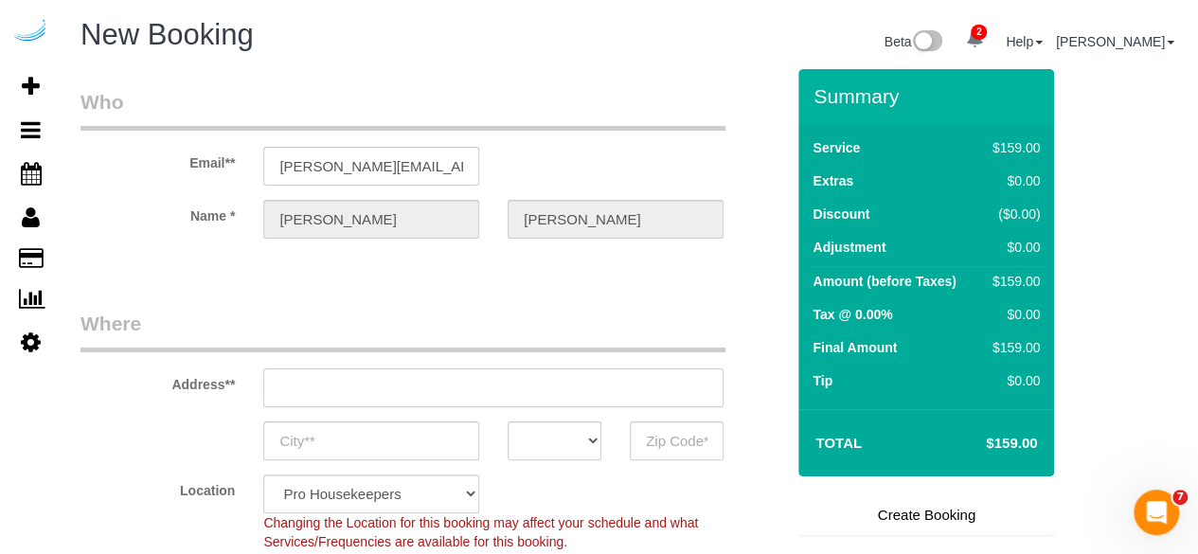
click at [468, 384] on input "text" at bounding box center [493, 387] width 460 height 39
type input "3816 S Lamar Blvd"
type input "Austin"
select select "[GEOGRAPHIC_DATA]"
type input "78704"
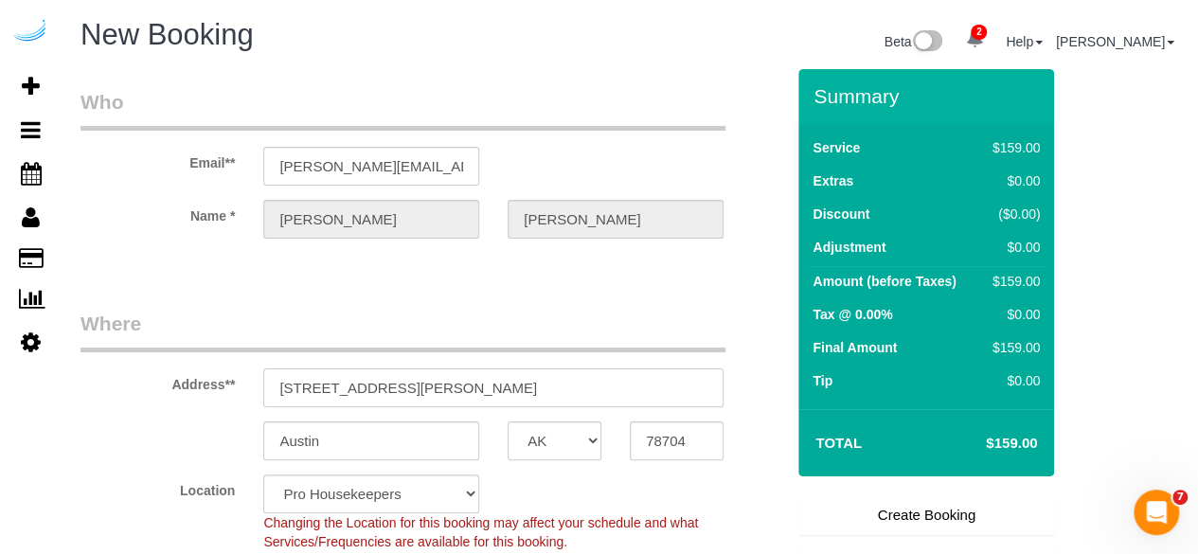
select select "9"
paste input "1823 Minor Ave, Seattle, WA 98101"
type input "1823 Minor Ave, Seattle, WA 98101"
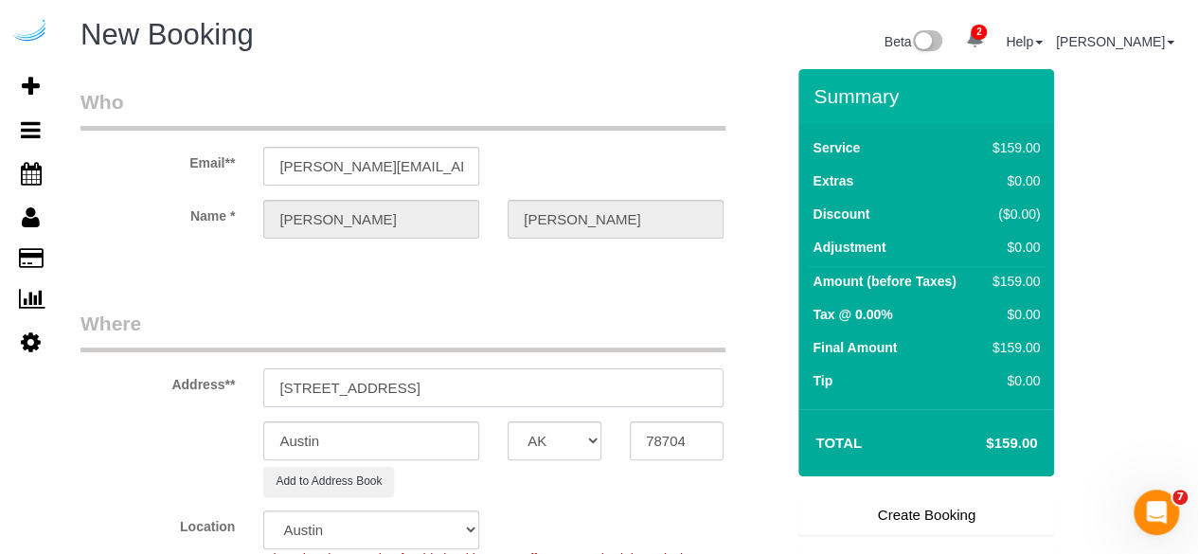
select select "object:8682"
drag, startPoint x: 464, startPoint y: 384, endPoint x: 610, endPoint y: 394, distance: 146.2
click at [591, 384] on input "1823 Minor Ave, Seattle, WA 98101" at bounding box center [493, 387] width 460 height 39
type input "1823 Minor Ave, Seattle, WA 98101"
click at [673, 429] on input "78704" at bounding box center [677, 440] width 94 height 39
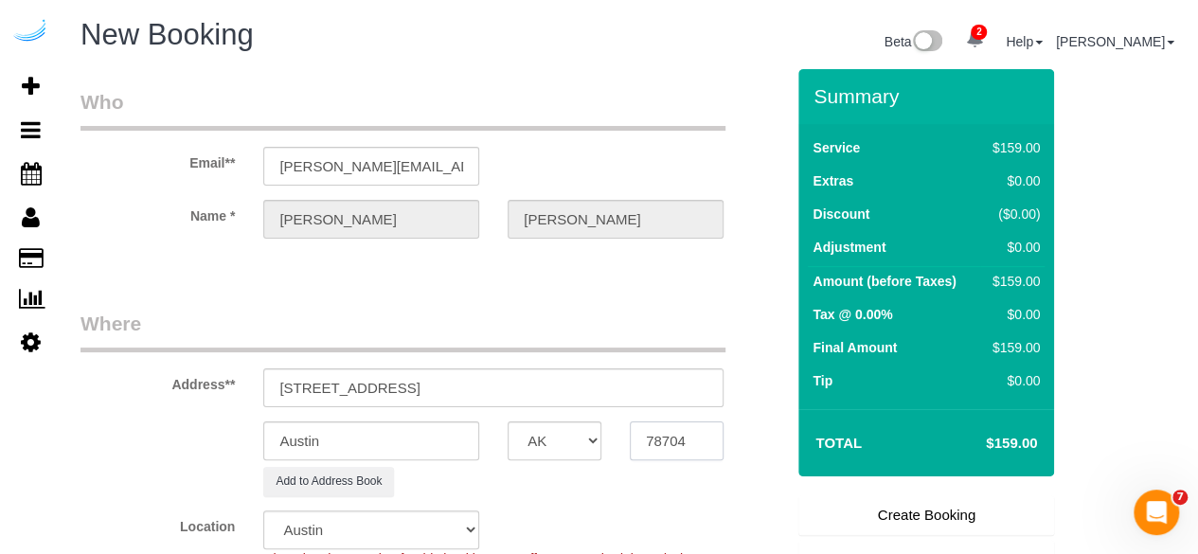
paste input "98101"
type input "98101"
click at [566, 451] on select "AK AL AR AZ CA CO CT DC DE FL GA HI IA ID IL IN KS KY LA MA MD ME MI MN MO MS M…" at bounding box center [555, 440] width 94 height 39
select select "WA"
select select "11"
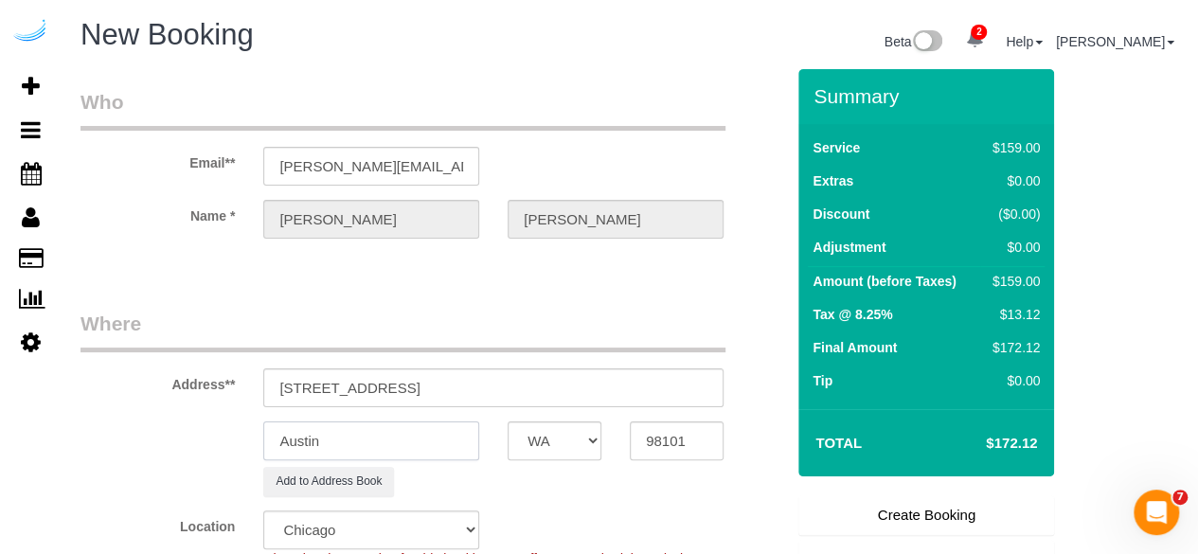
click at [434, 439] on input "Austin" at bounding box center [371, 440] width 216 height 39
select select "object:8724"
type input "[GEOGRAPHIC_DATA]"
drag, startPoint x: 383, startPoint y: 391, endPoint x: 606, endPoint y: 383, distance: 223.7
click at [606, 383] on input "1823 Minor Ave, Seattle, WA 98101" at bounding box center [493, 387] width 460 height 39
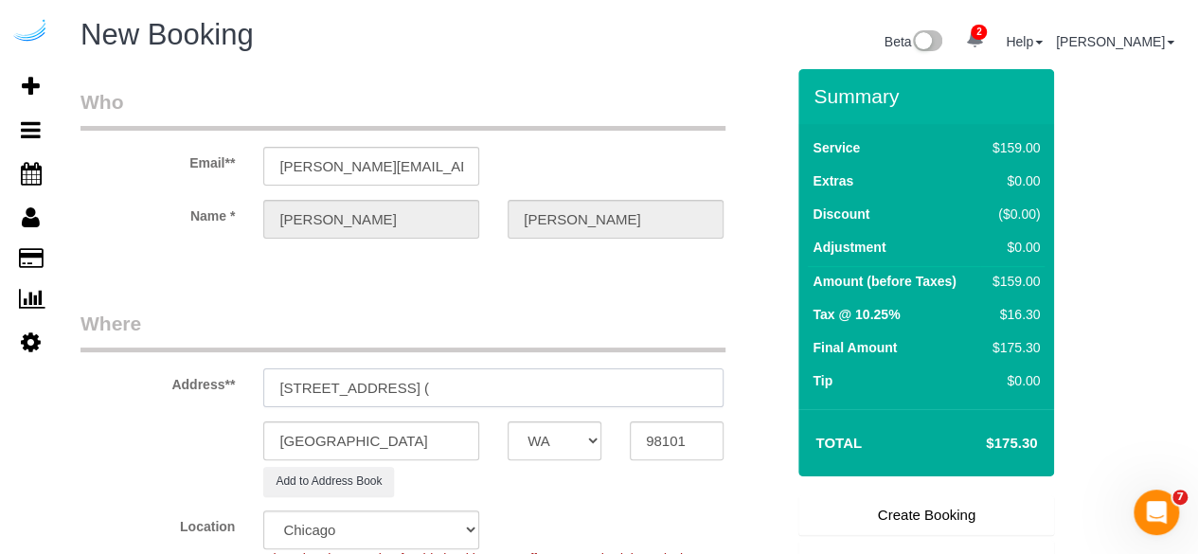
paste input "Trisha Ganatra"
paste input "1507452"
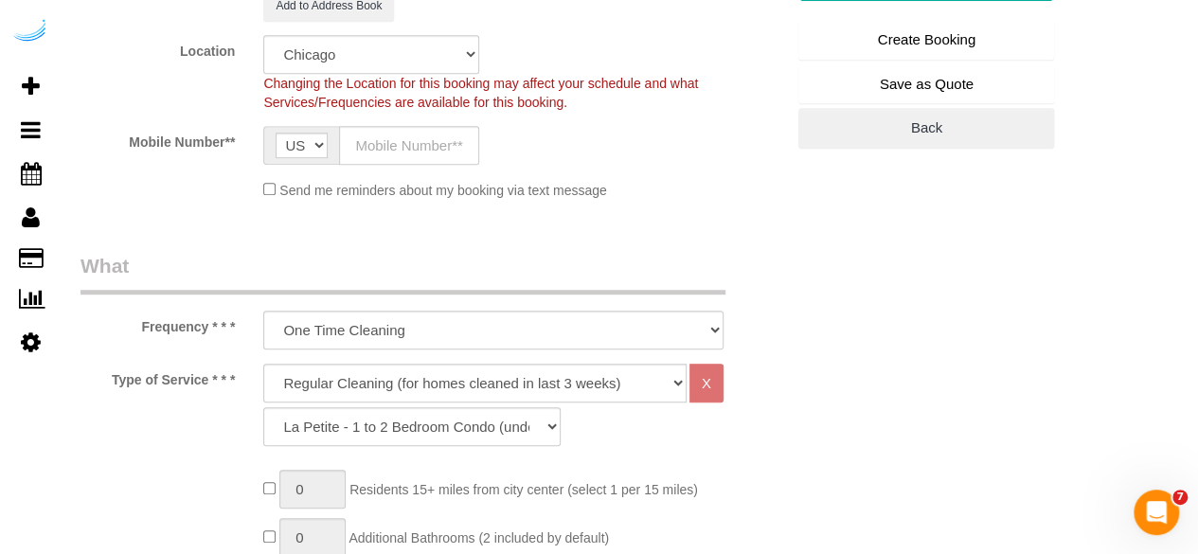
scroll to position [478, 0]
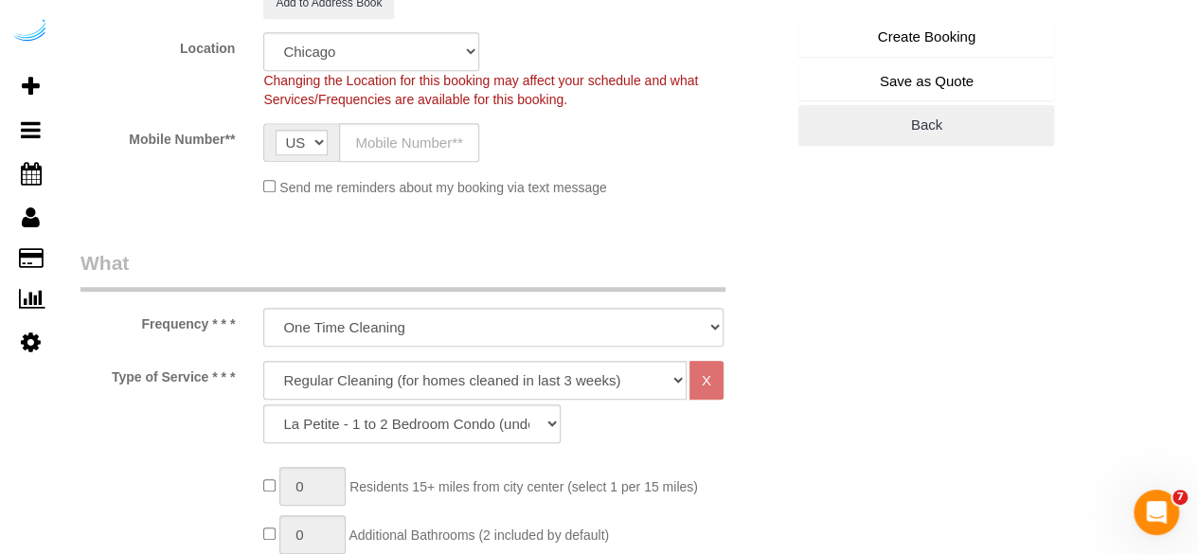
type input "1823 Minor Ave, Building 3702, Unit 3702 (Trisha Ganatra, Kinects, 1507452)"
click at [369, 45] on select "Pro Housekeepers Atlanta Austin Boston Chicago Cincinnati Clearwater Denver Ft …" at bounding box center [371, 51] width 216 height 39
click at [263, 32] on select "Pro Housekeepers Atlanta Austin Boston Chicago Cincinnati Clearwater Denver Ft …" at bounding box center [371, 51] width 216 height 39
select select "11"
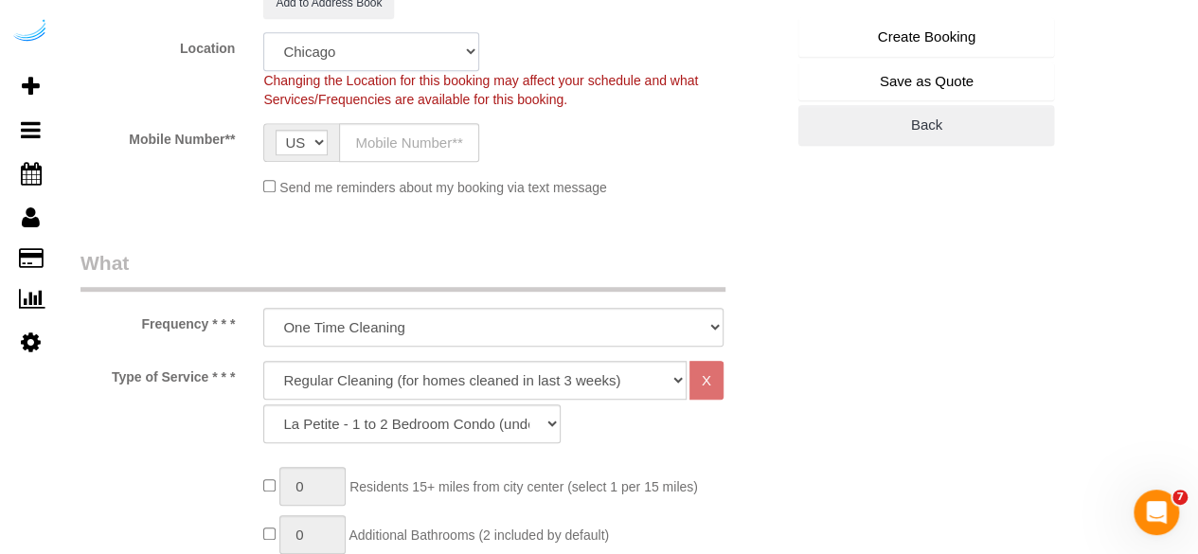
select select "object:8755"
select select "87"
click at [329, 56] on select "Pro Housekeepers Atlanta Austin Boston Chicago Cincinnati Clearwater Denver Ft …" at bounding box center [371, 51] width 216 height 39
select select "4"
click at [263, 32] on select "Pro Housekeepers Atlanta Austin Boston Chicago Cincinnati Clearwater Denver Ft …" at bounding box center [371, 51] width 216 height 39
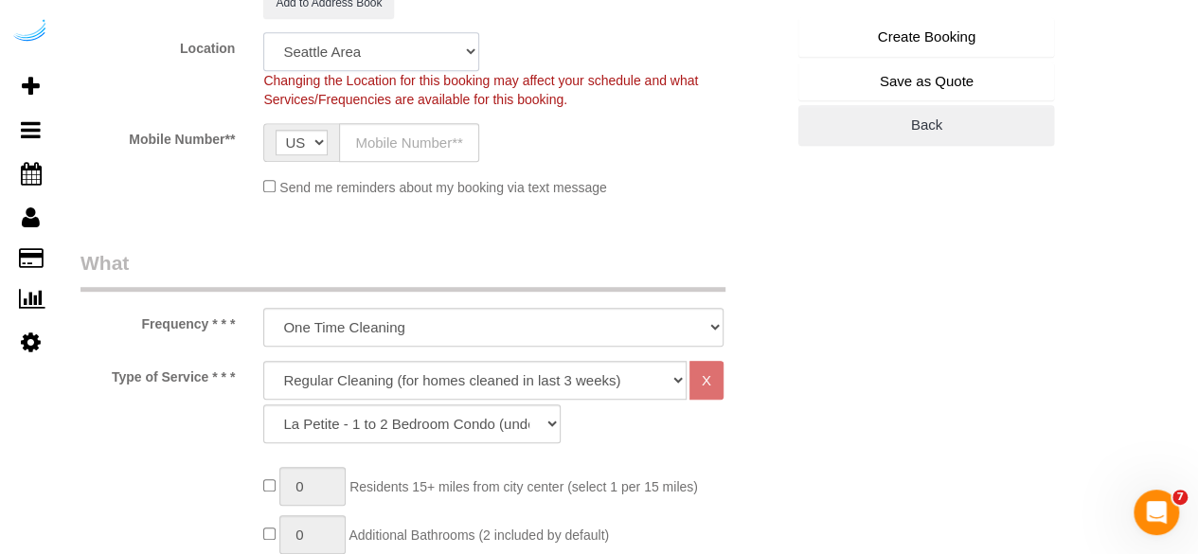
select select "object:8997"
select select "228"
click at [456, 135] on input "text" at bounding box center [409, 142] width 140 height 39
type input "[PHONE_NUMBER]"
type input "Brandie Louck"
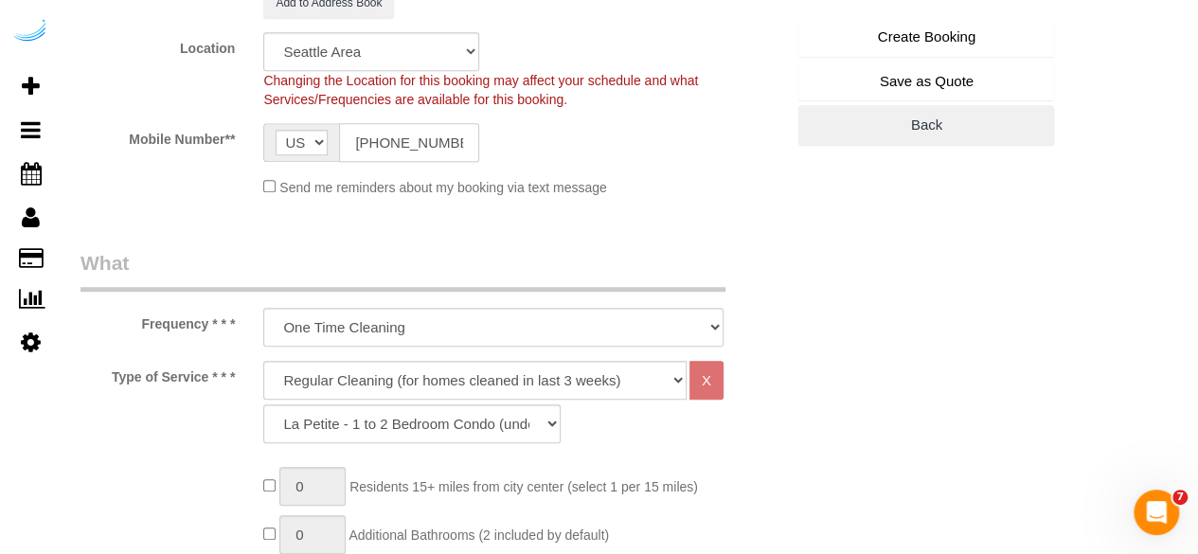
type input "[PHONE_NUMBER]"
click at [482, 381] on select "Deep Cleaning (for homes that have not been cleaned in 3+ weeks) Spruce Regular…" at bounding box center [474, 380] width 423 height 39
select select "282"
click at [263, 361] on select "Deep Cleaning (for homes that have not been cleaned in 3+ weeks) Spruce Regular…" at bounding box center [474, 380] width 423 height 39
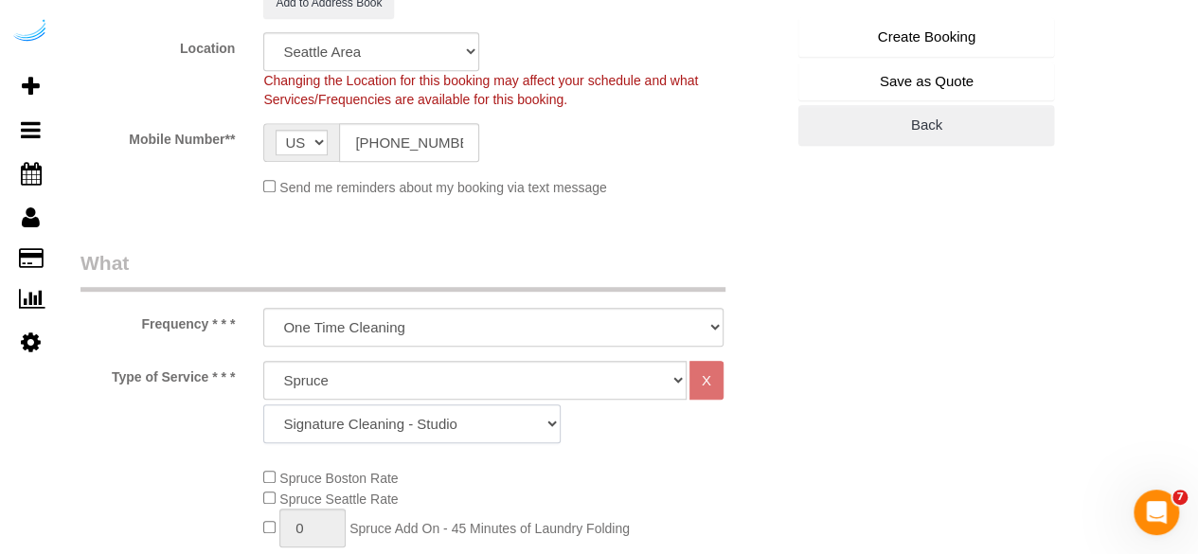
click at [502, 436] on select "Signature Cleaning - Studio Signature Cleaning - 1 Bed 1 Bath Signature Cleanin…" at bounding box center [411, 423] width 297 height 39
select select "304"
click at [263, 404] on select "Signature Cleaning - Studio Signature Cleaning - 1 Bed 1 Bath Signature Cleanin…" at bounding box center [411, 423] width 297 height 39
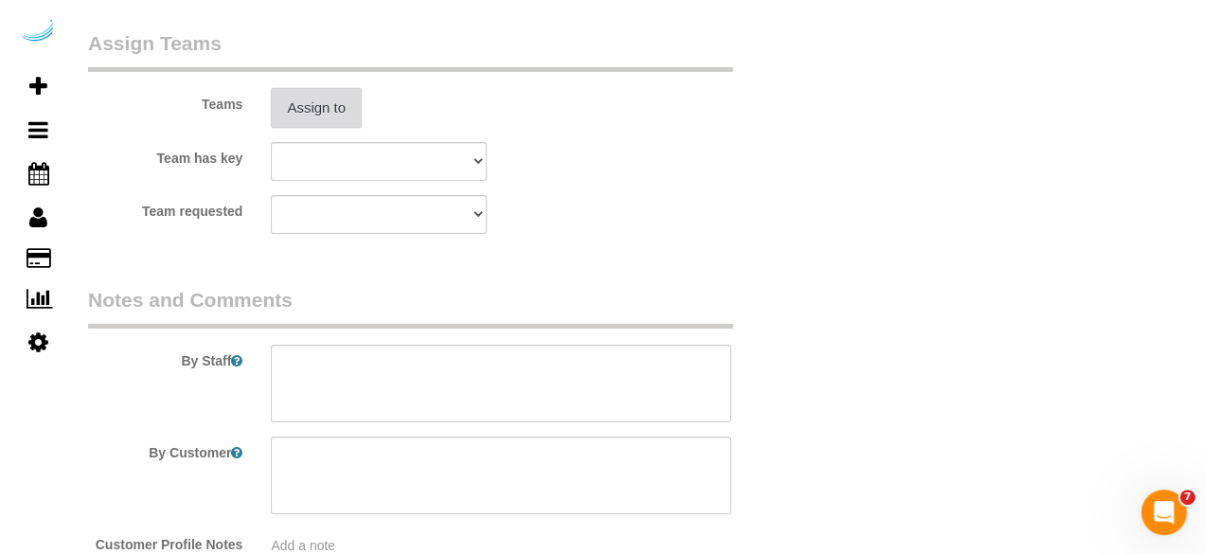
scroll to position [3048, 0]
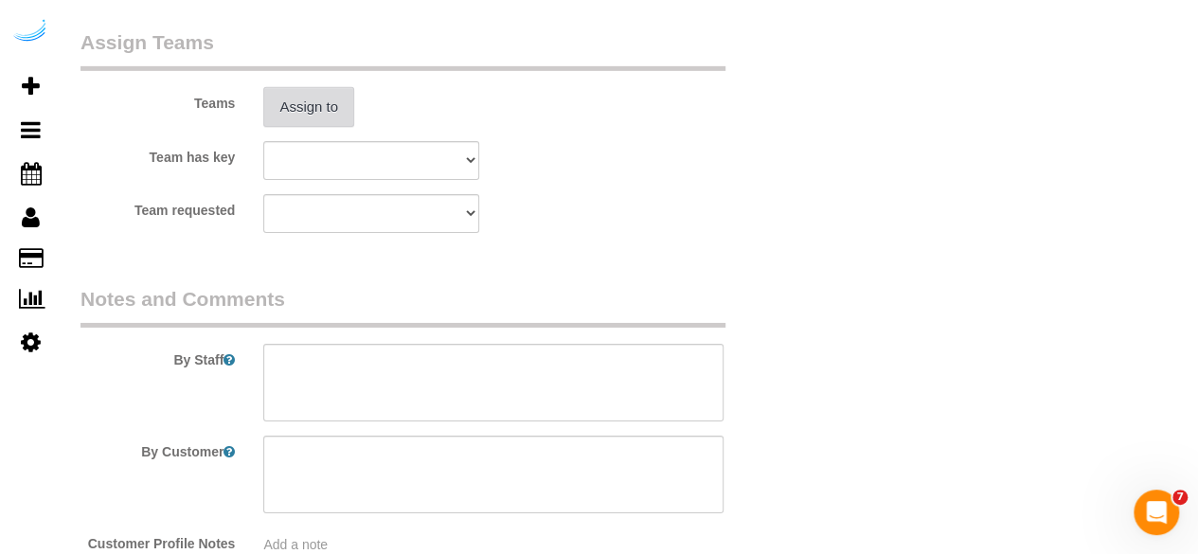
click at [339, 118] on button "Assign to" at bounding box center [308, 107] width 91 height 40
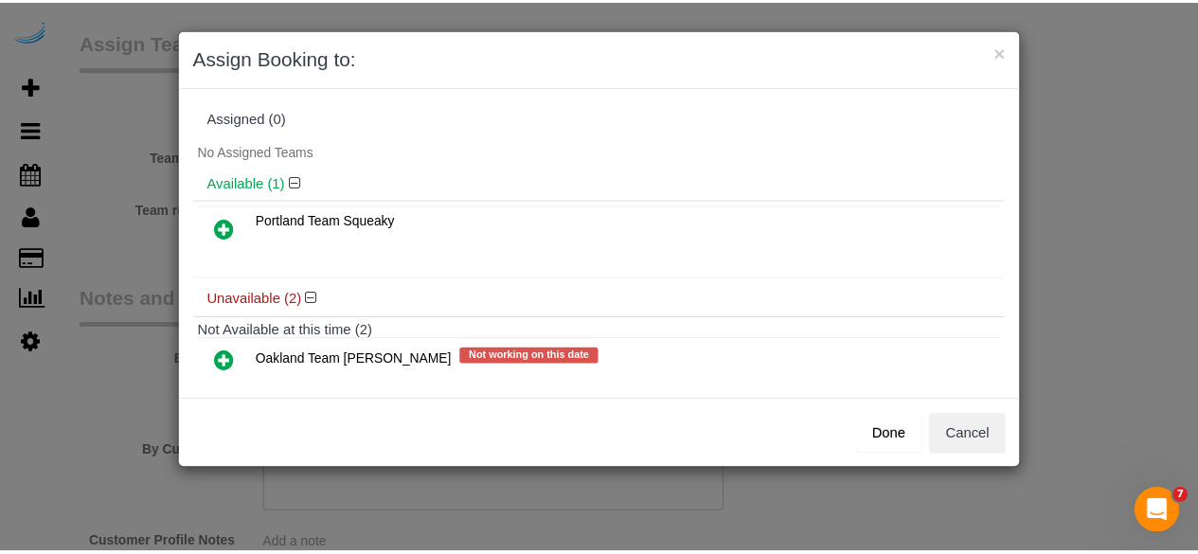
scroll to position [84, 0]
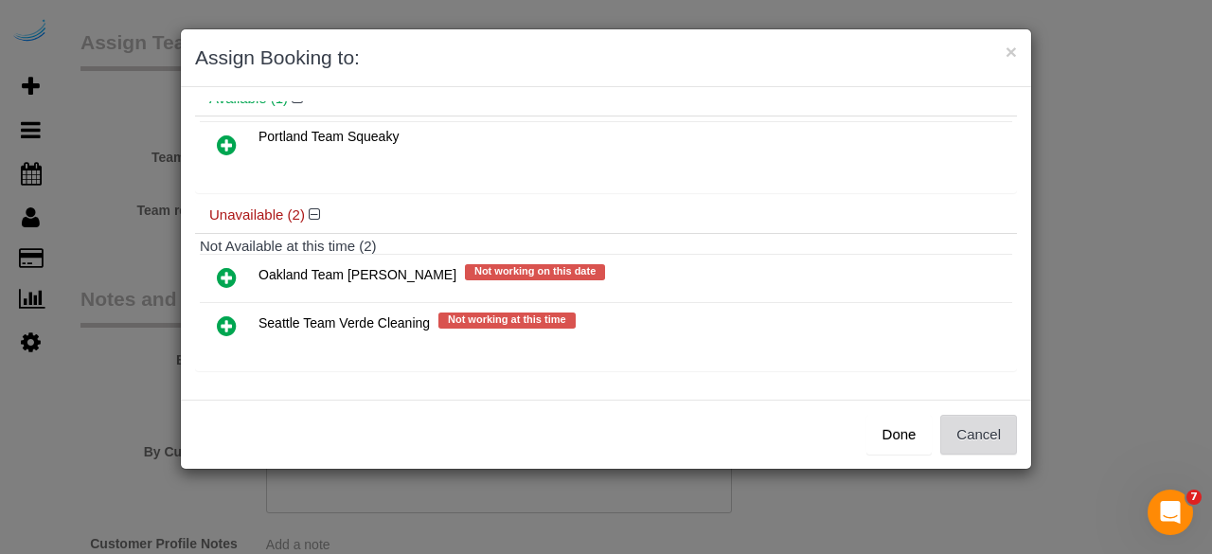
drag, startPoint x: 978, startPoint y: 424, endPoint x: 924, endPoint y: 421, distance: 54.1
click at [978, 424] on button "Cancel" at bounding box center [978, 435] width 77 height 40
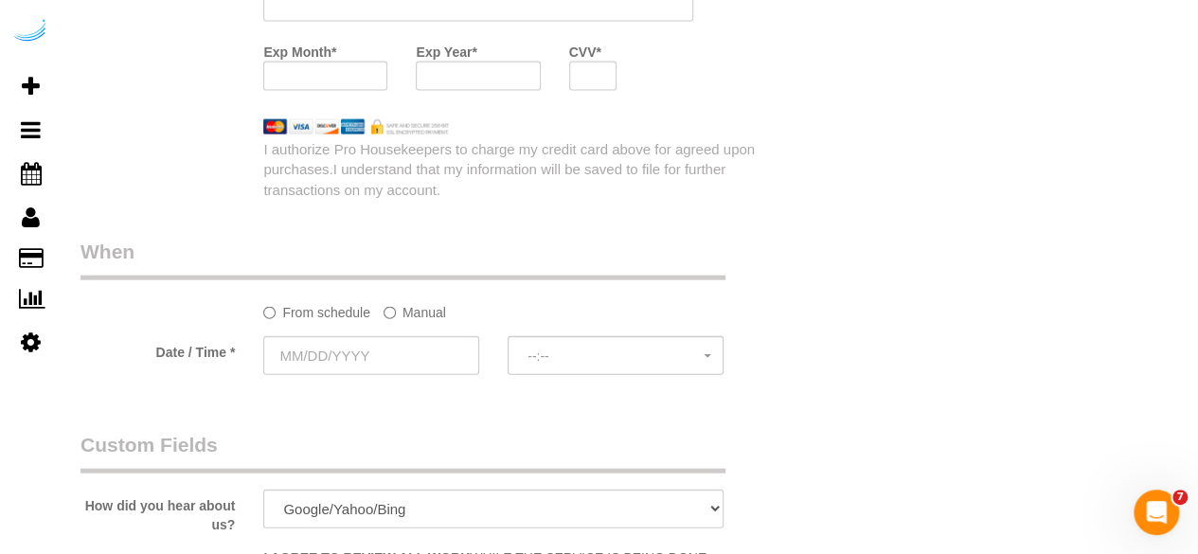
scroll to position [2068, 0]
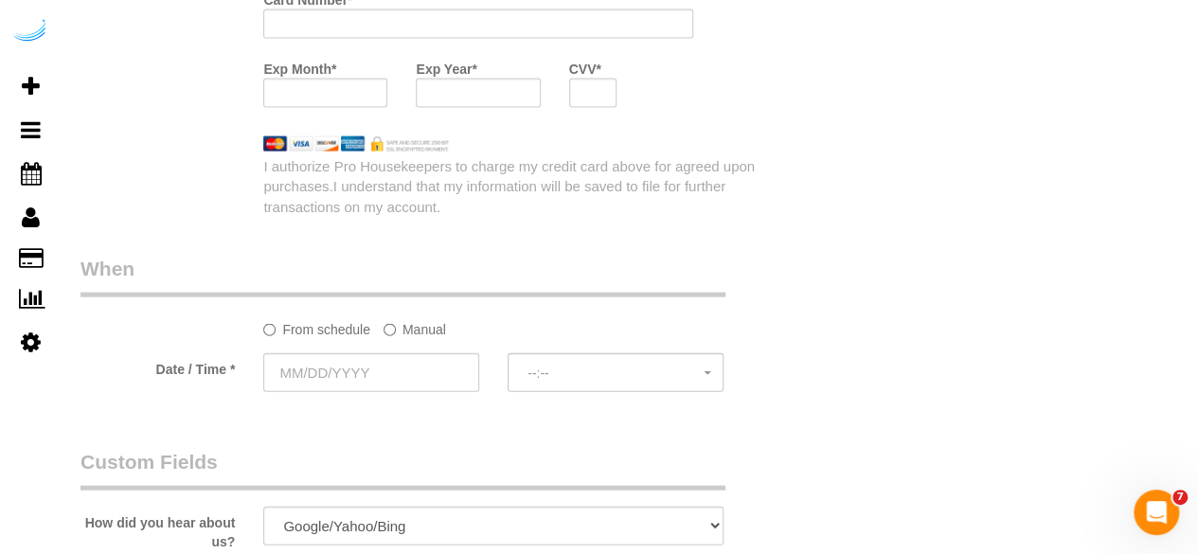
click at [399, 336] on label "Manual" at bounding box center [415, 326] width 63 height 26
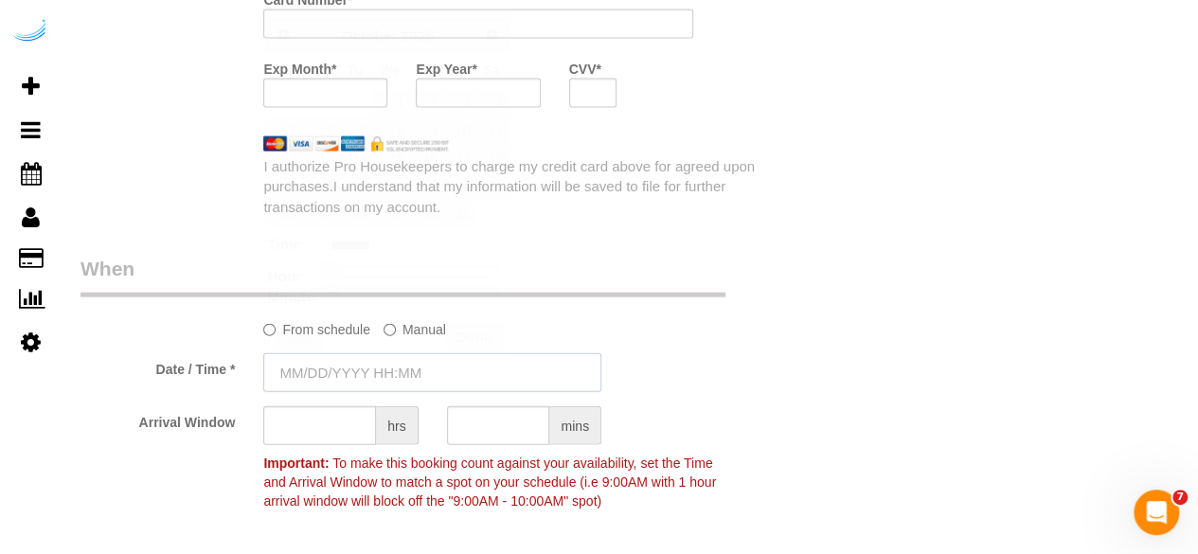
click at [385, 369] on input "text" at bounding box center [432, 372] width 338 height 39
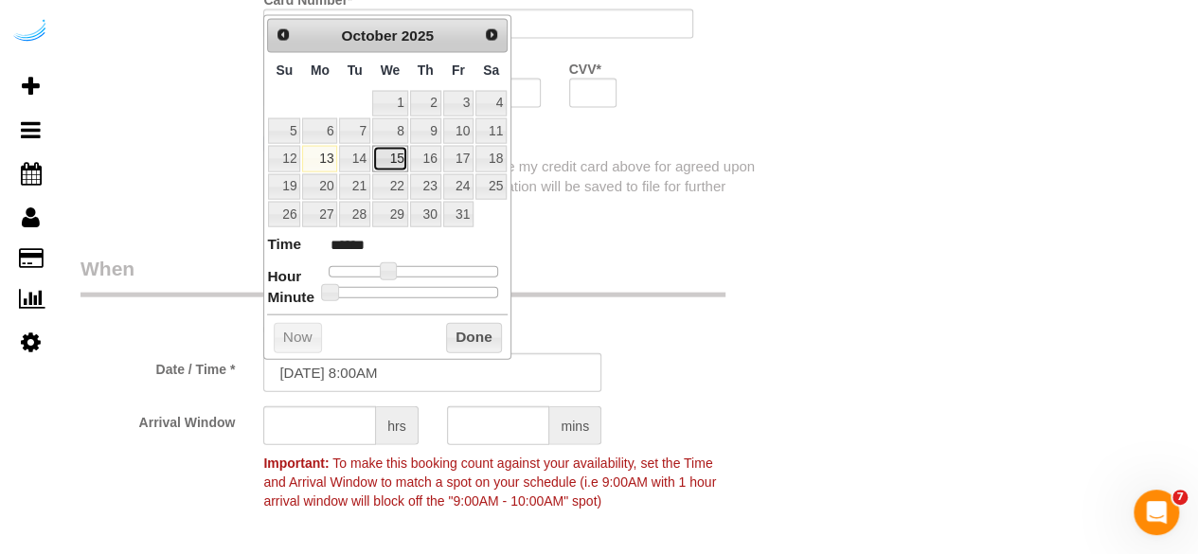
click at [387, 151] on link "15" at bounding box center [390, 159] width 36 height 26
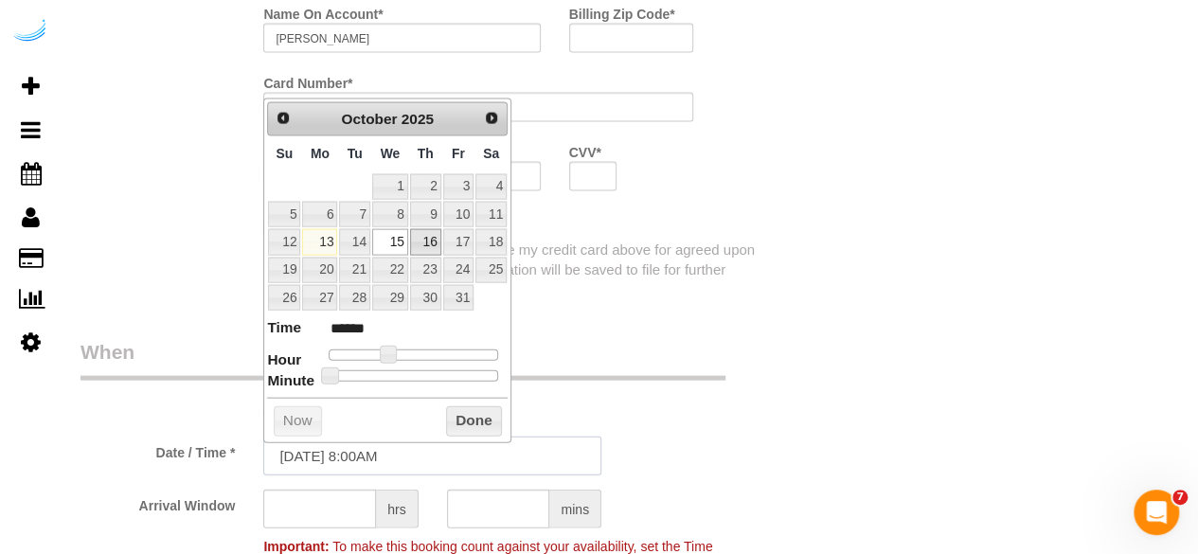
scroll to position [1982, 0]
type input "10/15/2025 9:00AM"
type input "******"
type input "10/15/2025 10:00AM"
type input "*******"
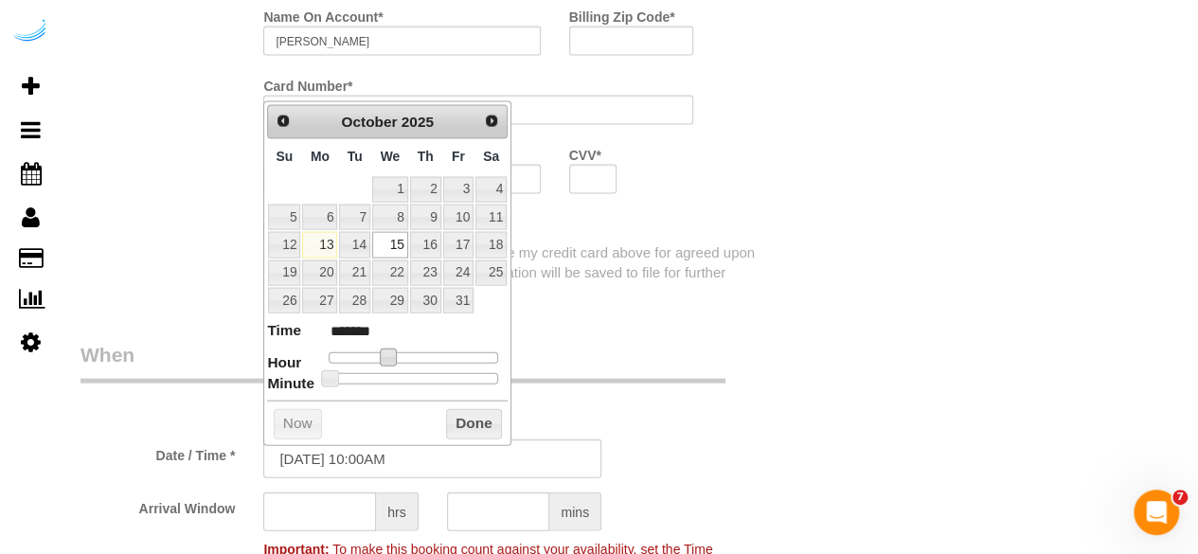
type input "10/15/2025 11:00AM"
type input "*******"
type input "10/15/2025 12:00PM"
type input "*******"
type input "10/15/2025 1:00PM"
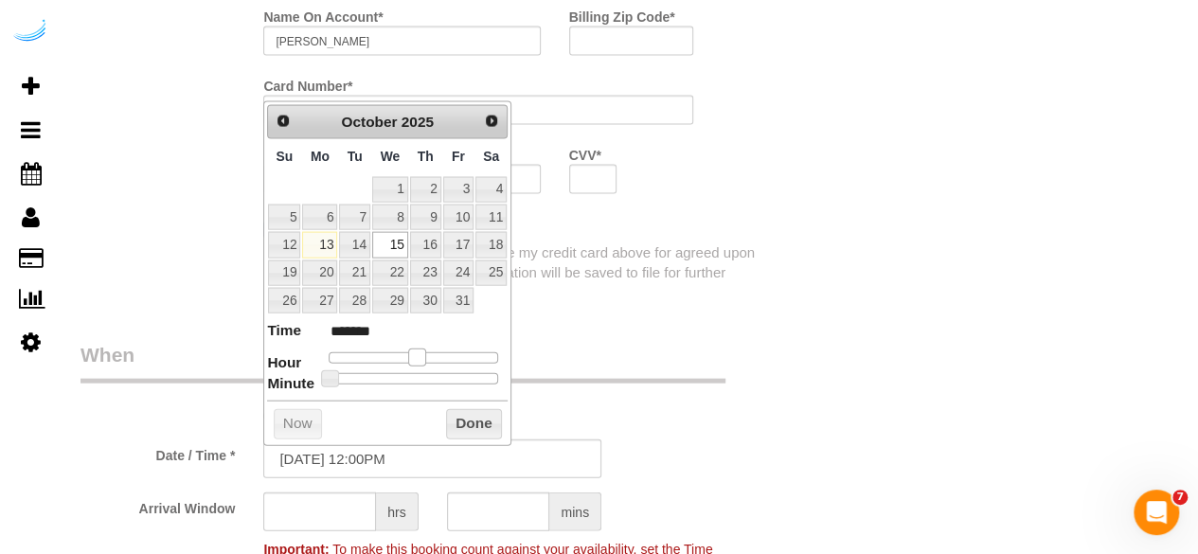
type input "******"
drag, startPoint x: 387, startPoint y: 353, endPoint x: 422, endPoint y: 353, distance: 35.0
click at [422, 353] on span at bounding box center [424, 357] width 17 height 17
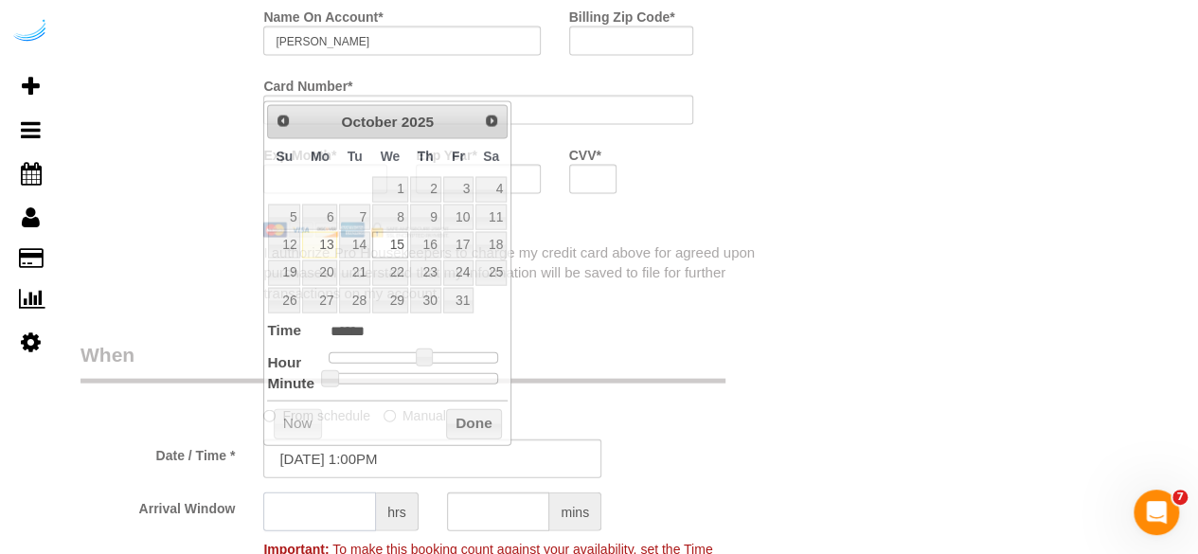
click at [359, 515] on input "text" at bounding box center [319, 511] width 113 height 39
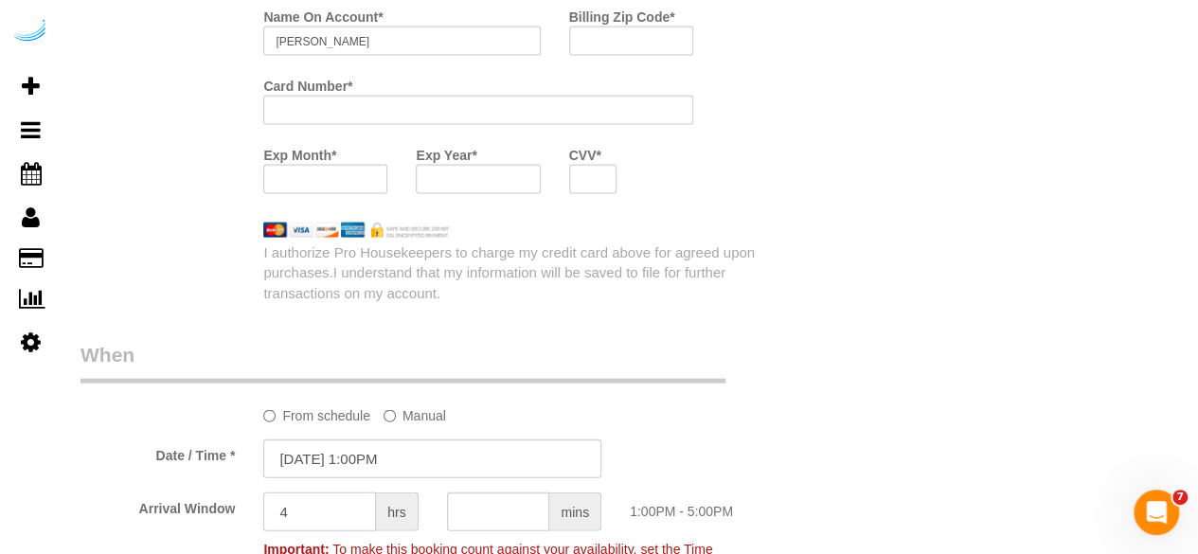
type input "4"
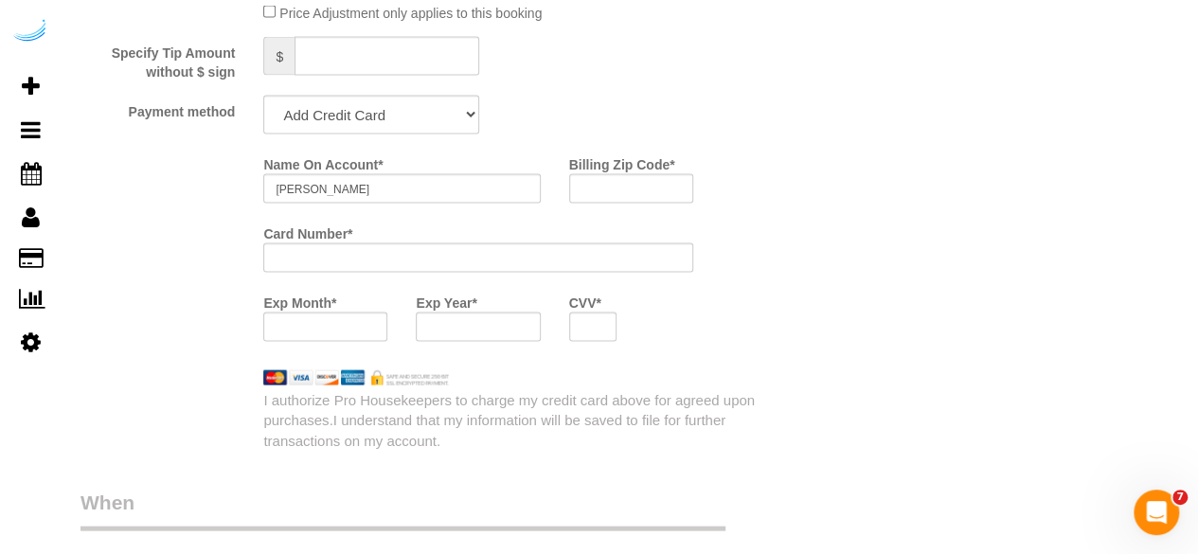
scroll to position [1834, 0]
click at [383, 113] on select "Add Credit Card Cash Check Paypal" at bounding box center [371, 116] width 216 height 39
click at [263, 98] on select "Add Credit Card Cash Check Paypal" at bounding box center [371, 116] width 216 height 39
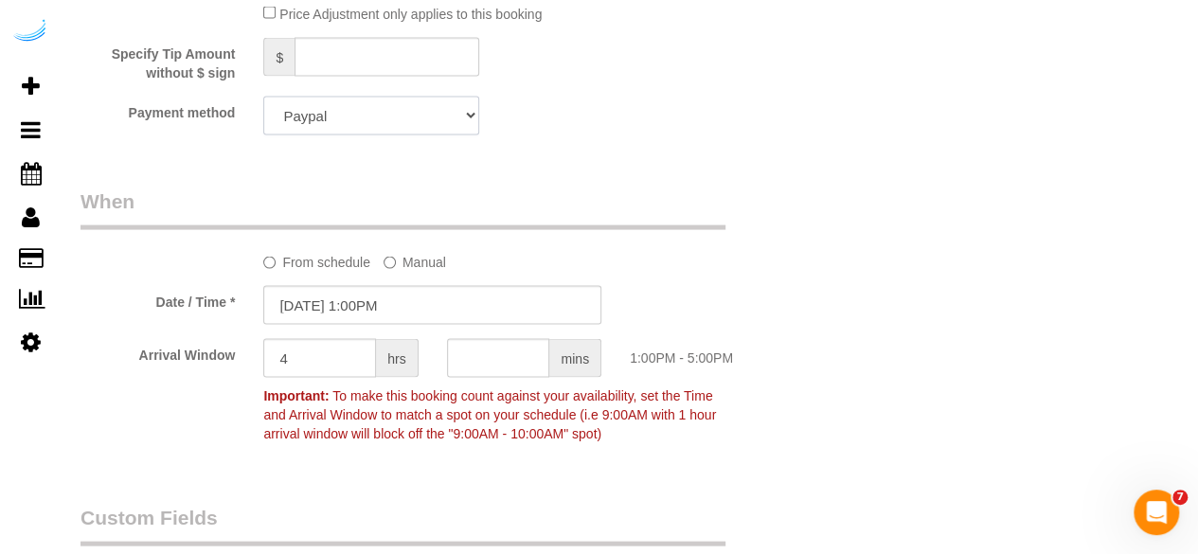
click at [386, 125] on select "Add Credit Card Cash Check Paypal" at bounding box center [371, 116] width 216 height 39
select select "string:check"
click at [263, 98] on select "Add Credit Card Cash Check Paypal" at bounding box center [371, 116] width 216 height 39
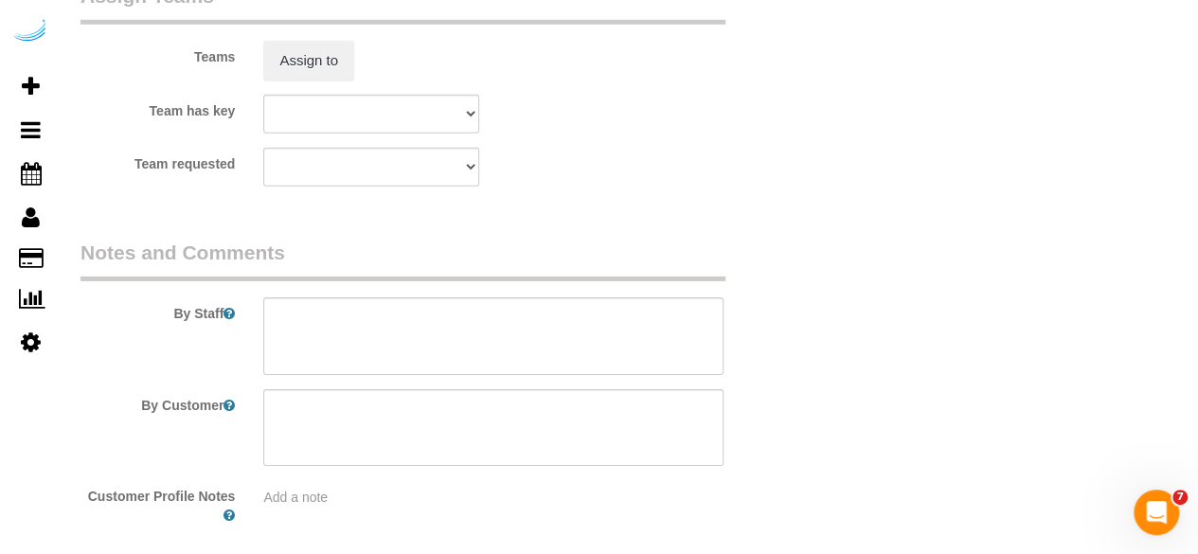
scroll to position [3002, 0]
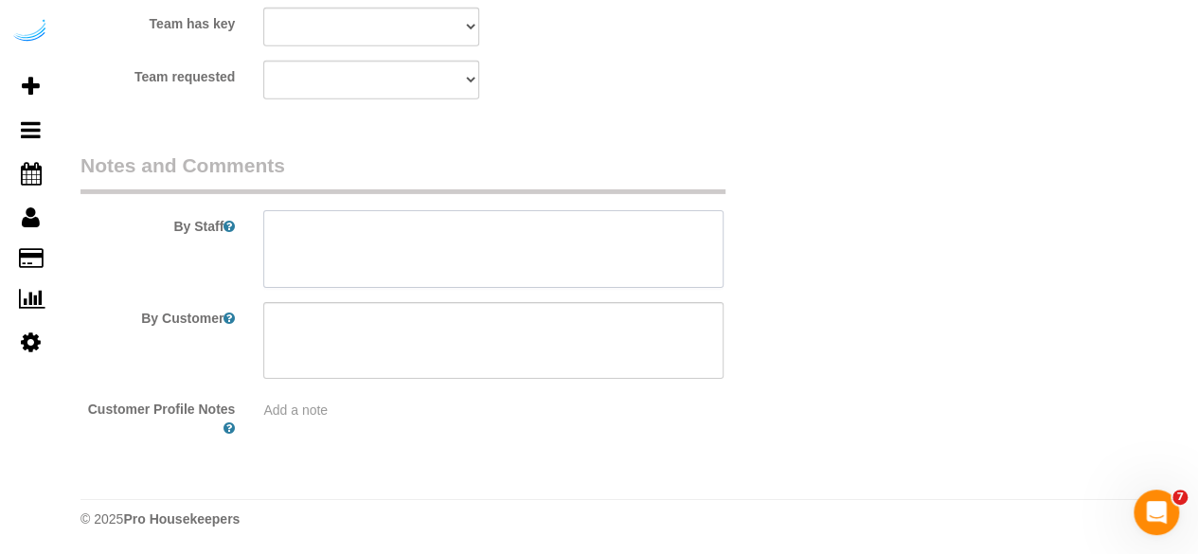
click at [357, 256] on textarea at bounding box center [493, 249] width 460 height 78
paste textarea "Permanent Notes:No notes from this customer.Today's Notes:No notes from this se…"
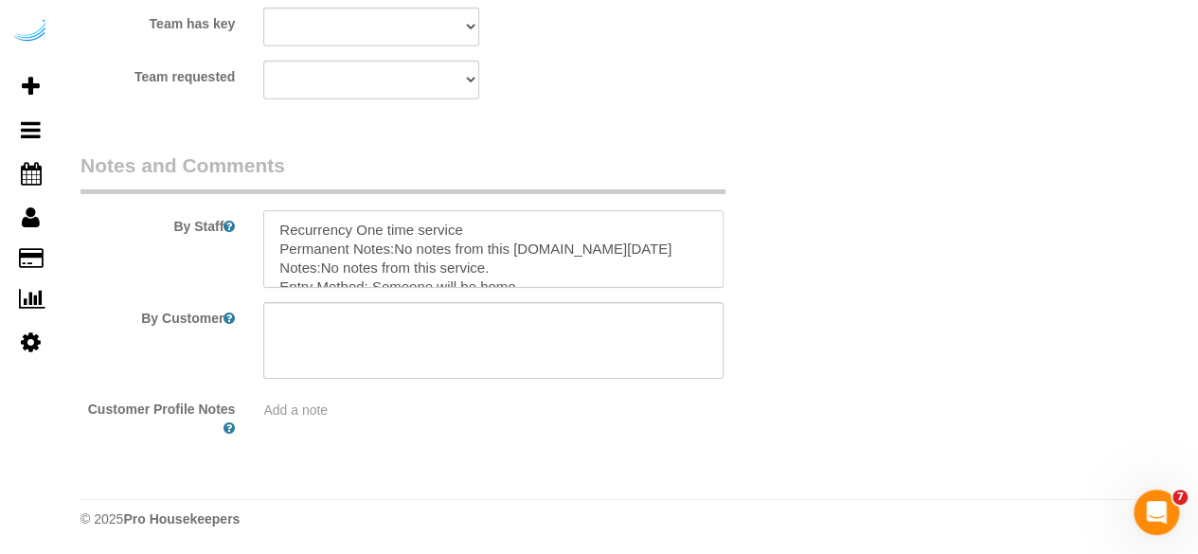
click at [350, 226] on textarea at bounding box center [493, 249] width 460 height 78
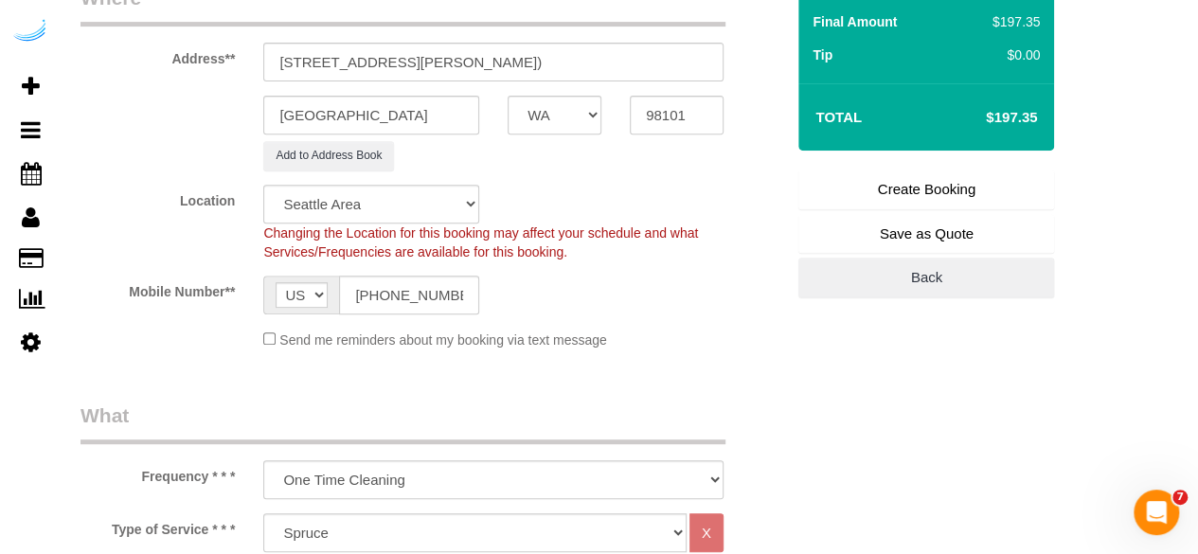
scroll to position [49, 0]
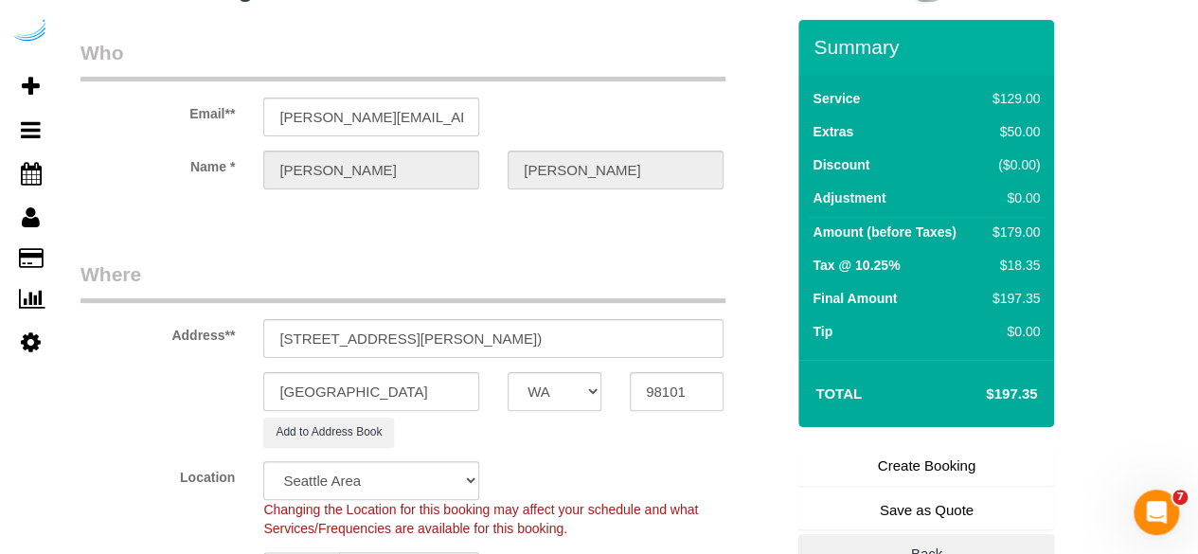
type textarea "Recurrency: One time service Permanent Notes:No notes from this customer.Today'…"
click at [890, 469] on link "Create Booking" at bounding box center [926, 466] width 256 height 40
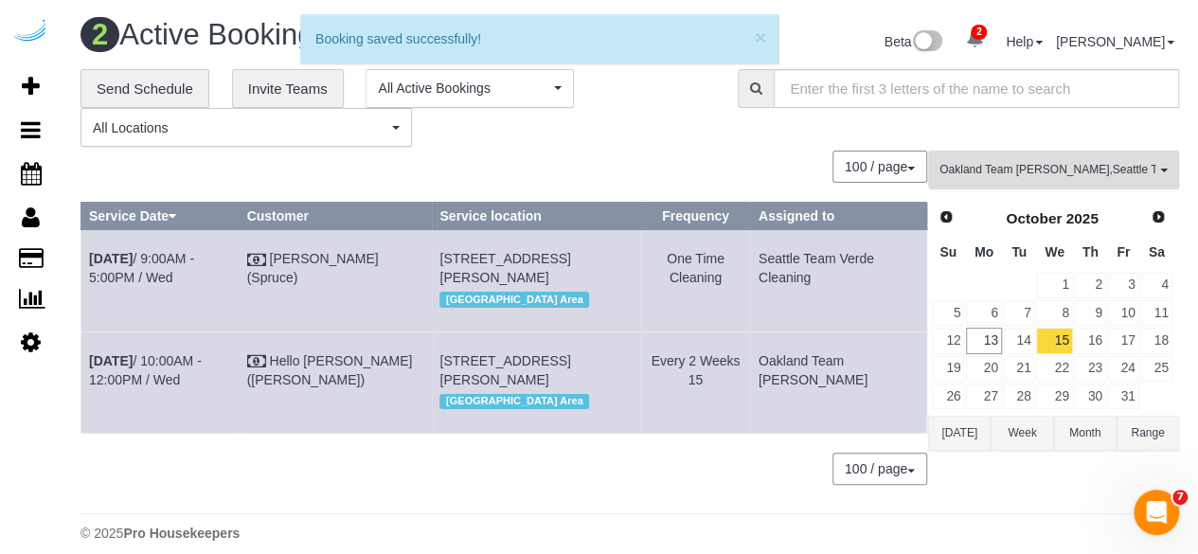
click at [1044, 165] on span "Oakland Team Cristina , Seattle Team Verde Cleaning" at bounding box center [1047, 170] width 216 height 16
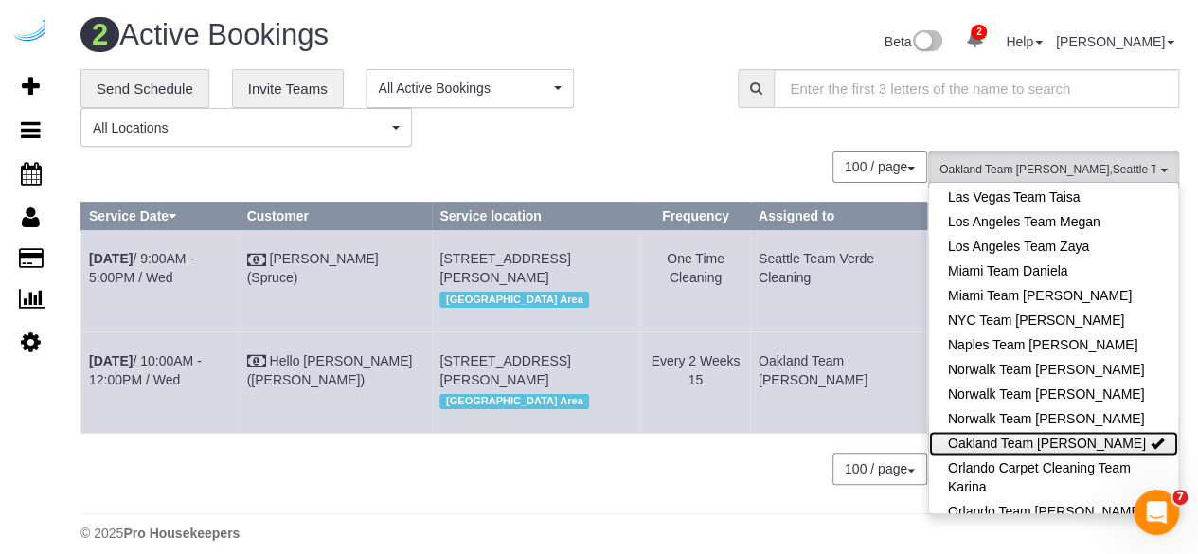
click at [1079, 431] on link "Oakland Team [PERSON_NAME]" at bounding box center [1053, 443] width 249 height 25
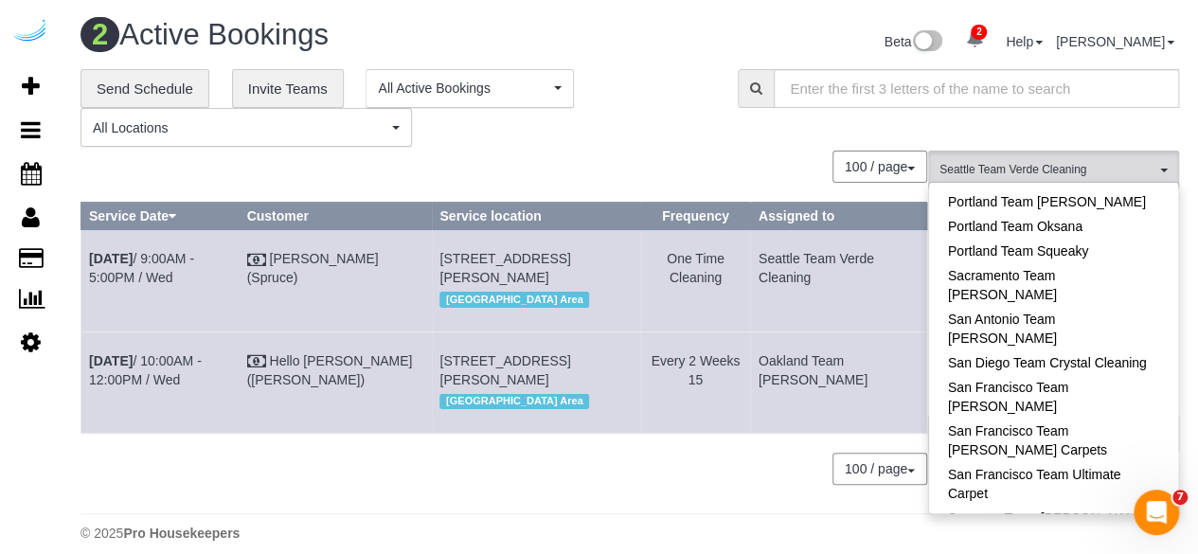
scroll to position [1827, 0]
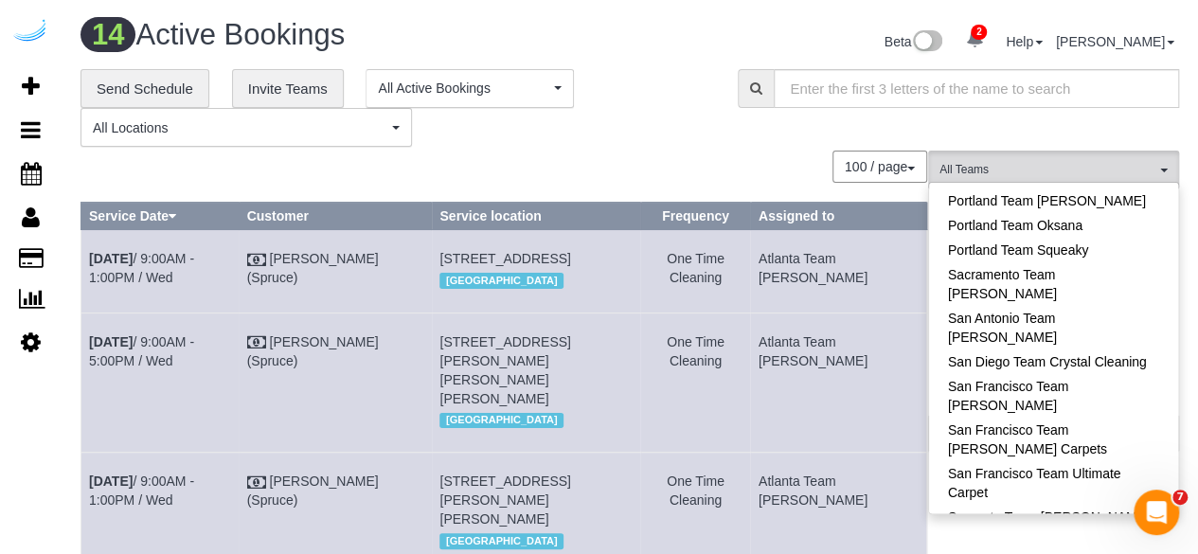
click at [800, 221] on th "Assigned to" at bounding box center [838, 216] width 176 height 27
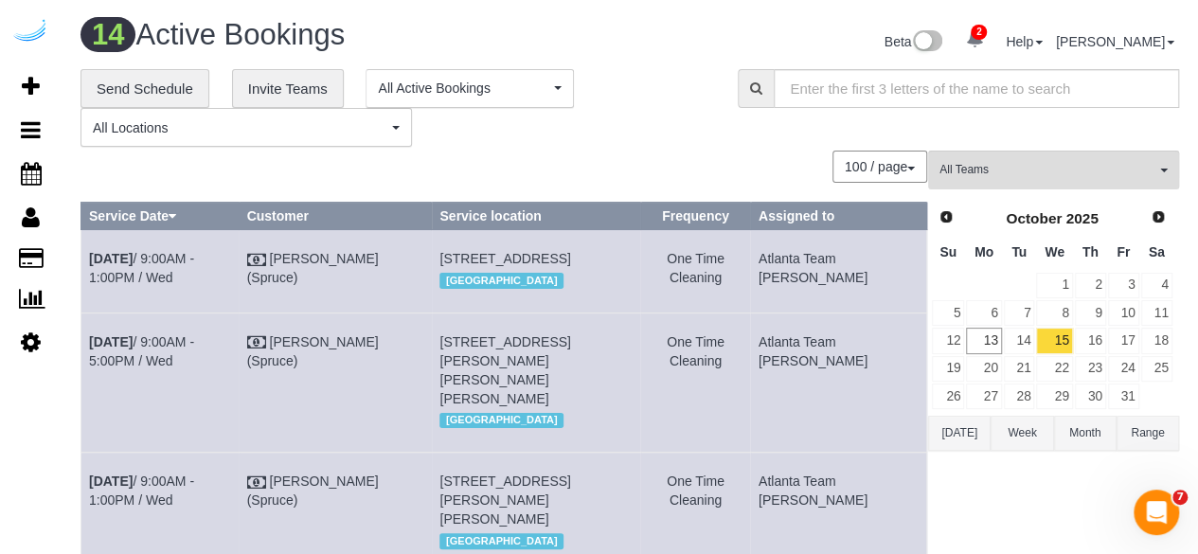
click at [786, 160] on div "100 / page 10 / page 20 / page 30 / page 40 / page 50 / page 100 / page" at bounding box center [504, 167] width 847 height 32
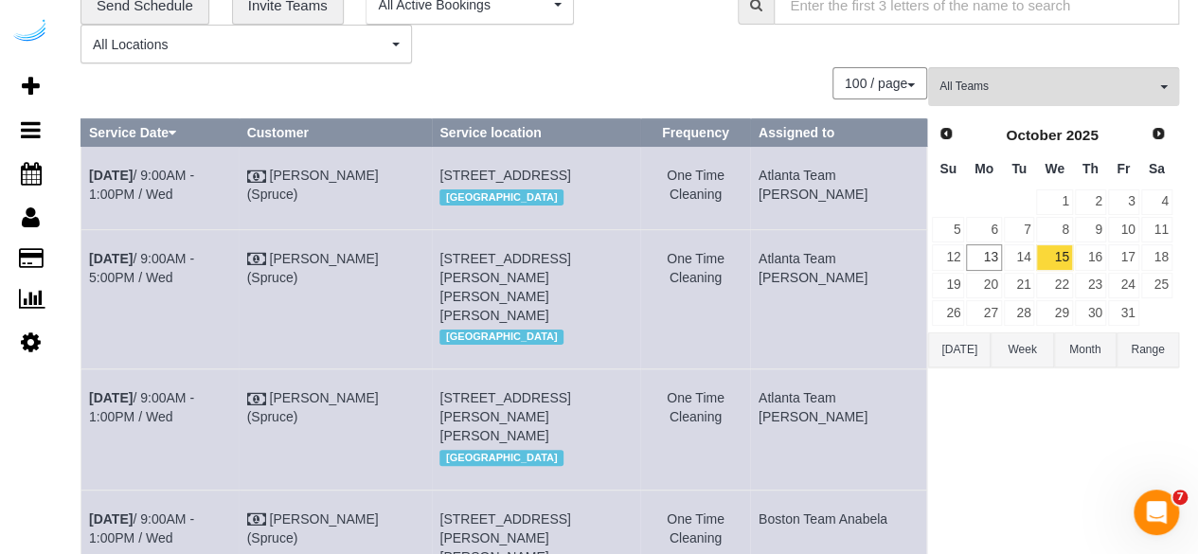
scroll to position [0, 0]
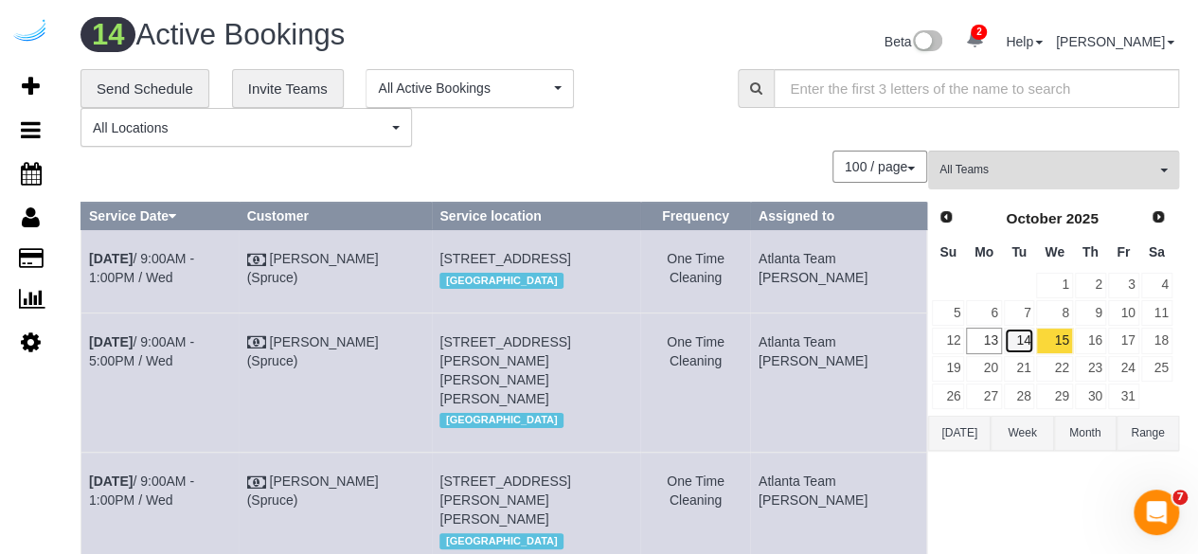
click at [1015, 331] on link "14" at bounding box center [1019, 341] width 31 height 26
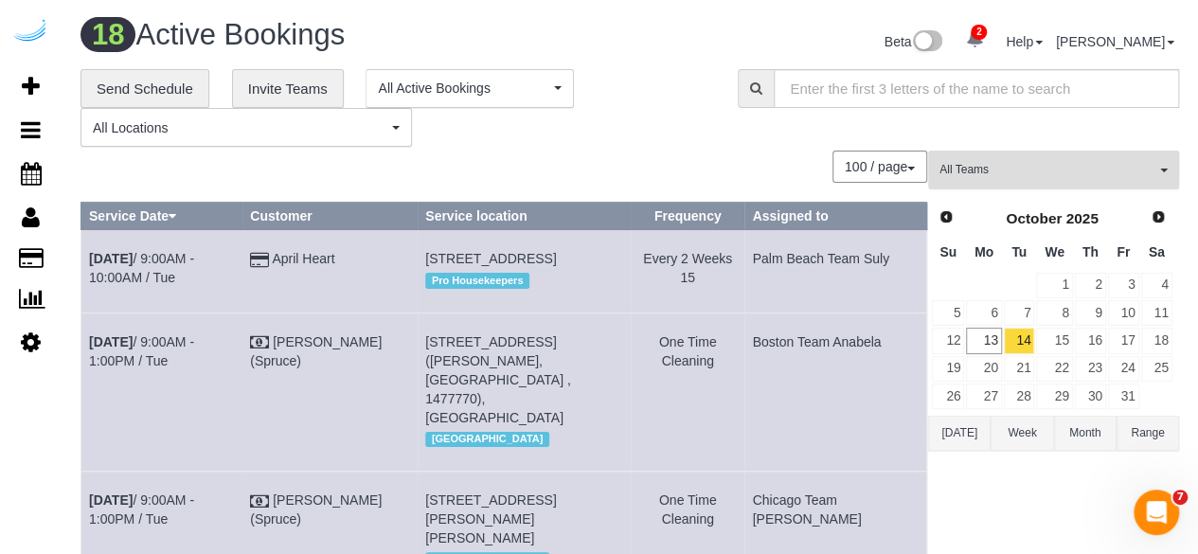
click at [1095, 171] on span "All Teams" at bounding box center [1047, 170] width 216 height 16
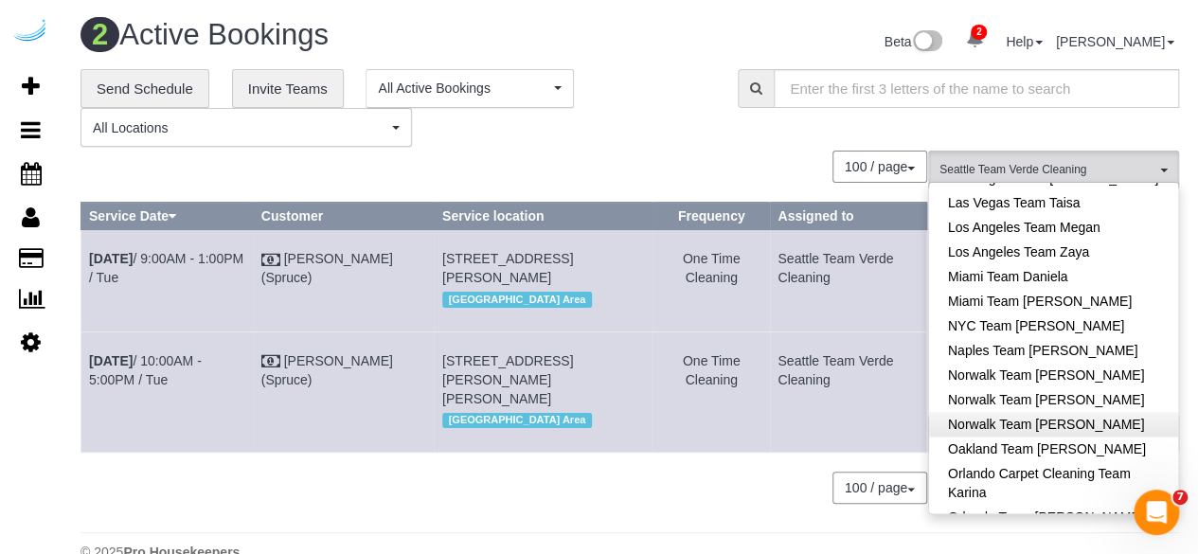
scroll to position [1198, 0]
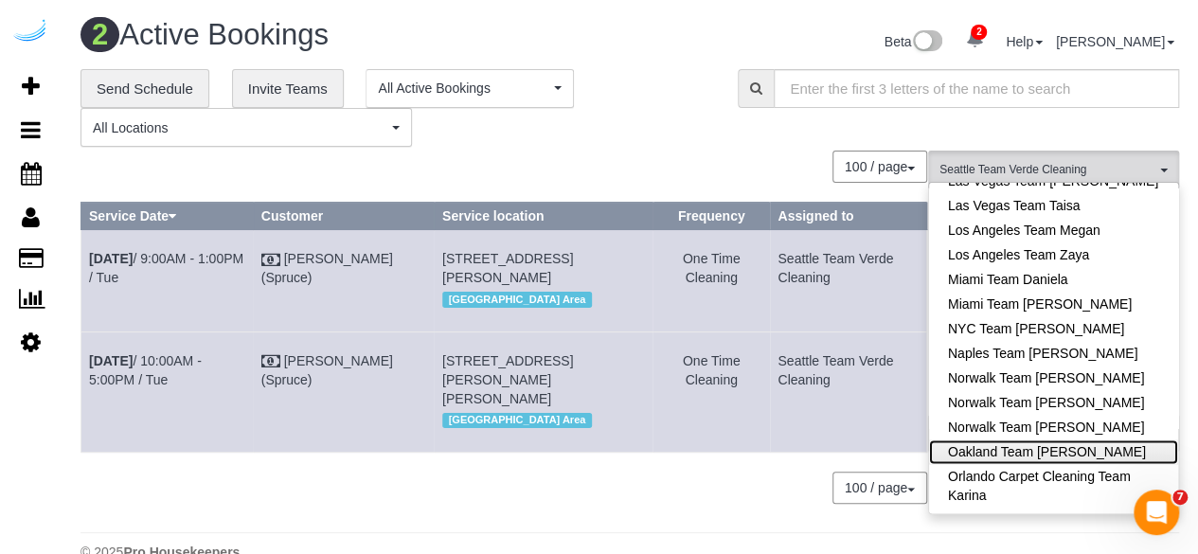
click at [1105, 439] on link "Oakland Team [PERSON_NAME]" at bounding box center [1053, 451] width 249 height 25
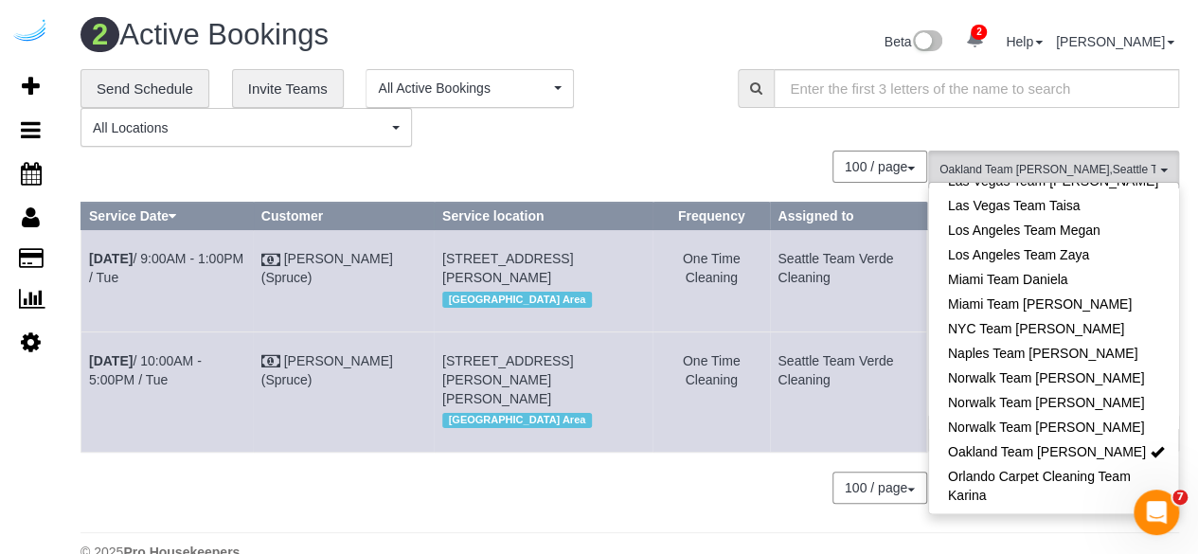
click at [811, 143] on div "**********" at bounding box center [629, 108] width 1127 height 79
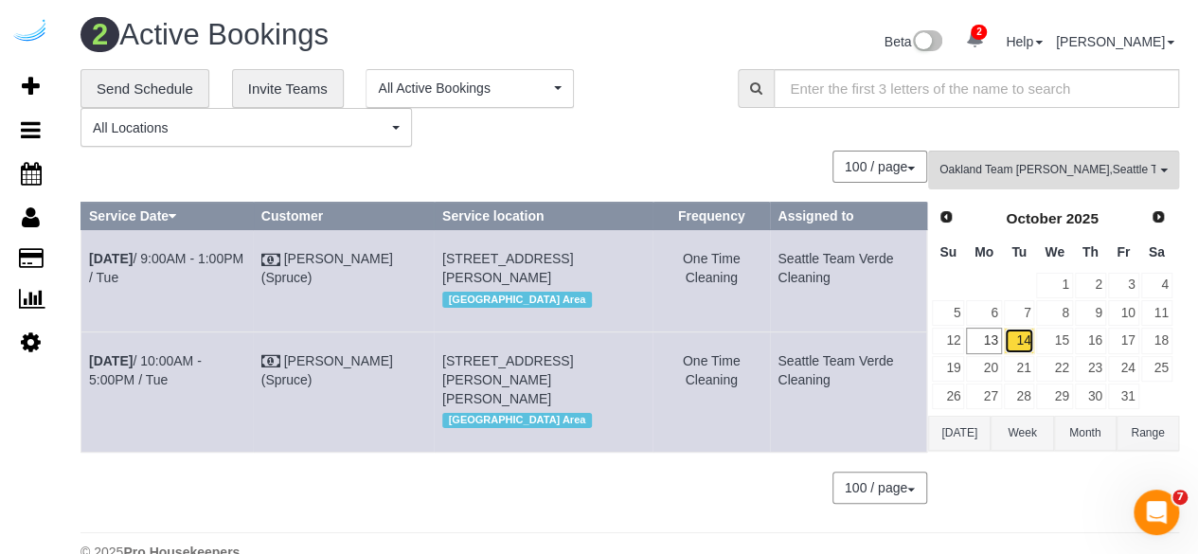
click at [1026, 340] on link "14" at bounding box center [1019, 341] width 31 height 26
click at [83, 264] on tbody "Oct 14th / 9:00AM - 1:00PM / Tue Brandie Louck (Spruce) 1942 Westlake Ave, Buil…" at bounding box center [504, 341] width 846 height 223
copy tbody "Oct 14th / 9:00AM - 1:00PM / Tue Brandie Louck (Spruce) 1942 Westlake Ave, Buil…"
click at [1066, 342] on link "15" at bounding box center [1054, 341] width 36 height 26
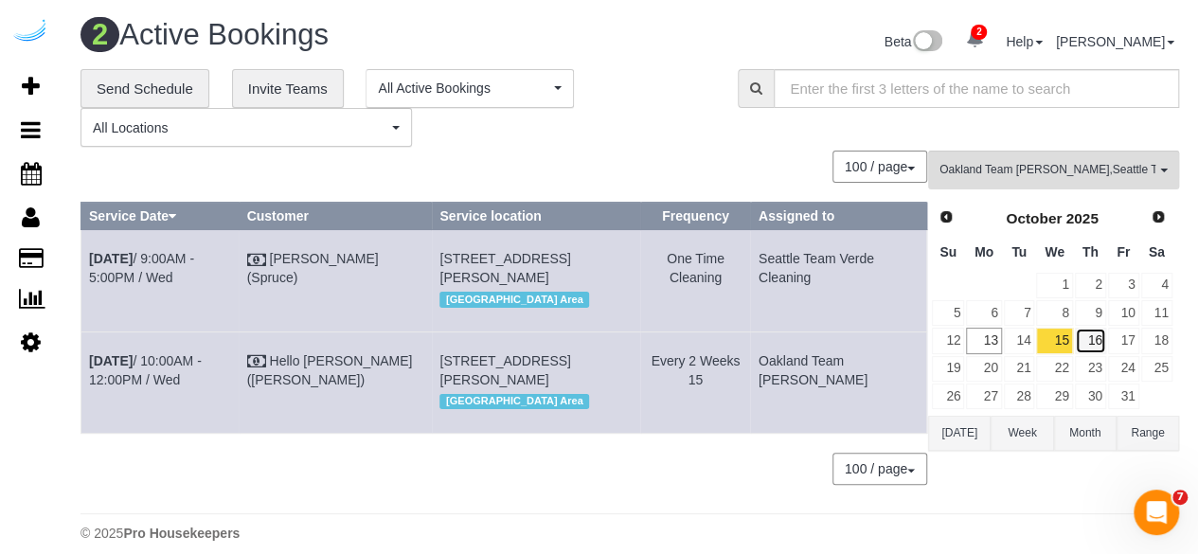
click at [1101, 334] on link "16" at bounding box center [1090, 341] width 31 height 26
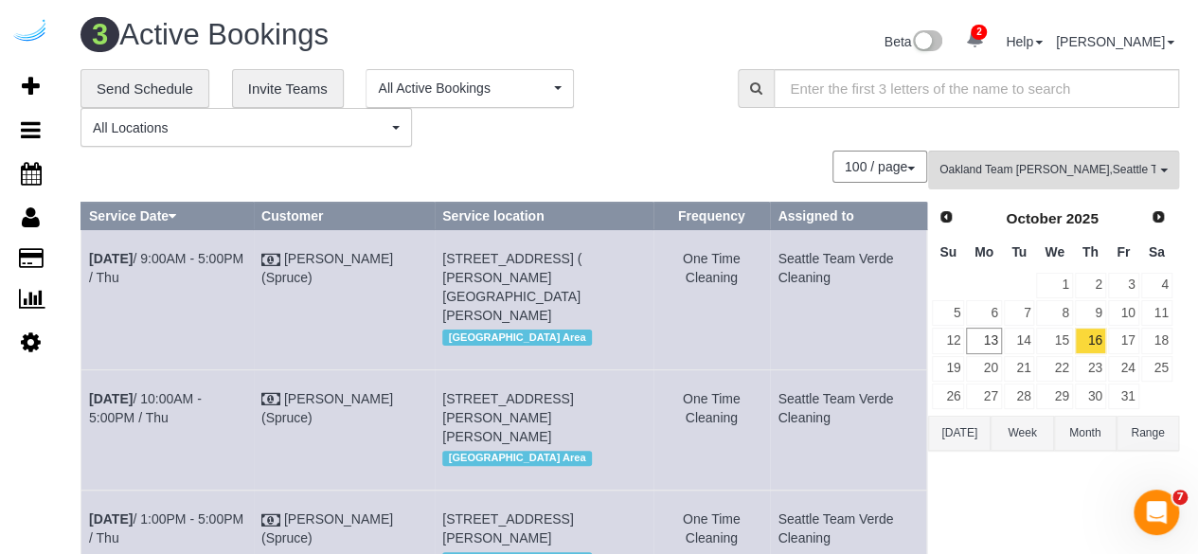
scroll to position [9, 0]
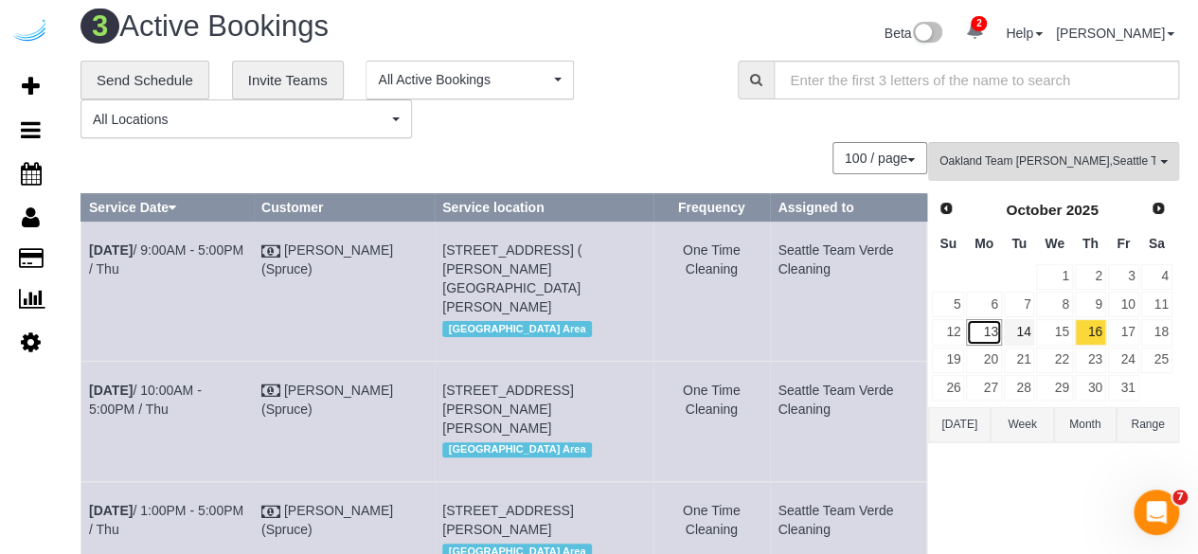
drag, startPoint x: 1009, startPoint y: 323, endPoint x: 1019, endPoint y: 323, distance: 10.4
drag, startPoint x: 1019, startPoint y: 323, endPoint x: 1115, endPoint y: 329, distance: 95.8
click at [1115, 329] on link "17" at bounding box center [1123, 332] width 31 height 26
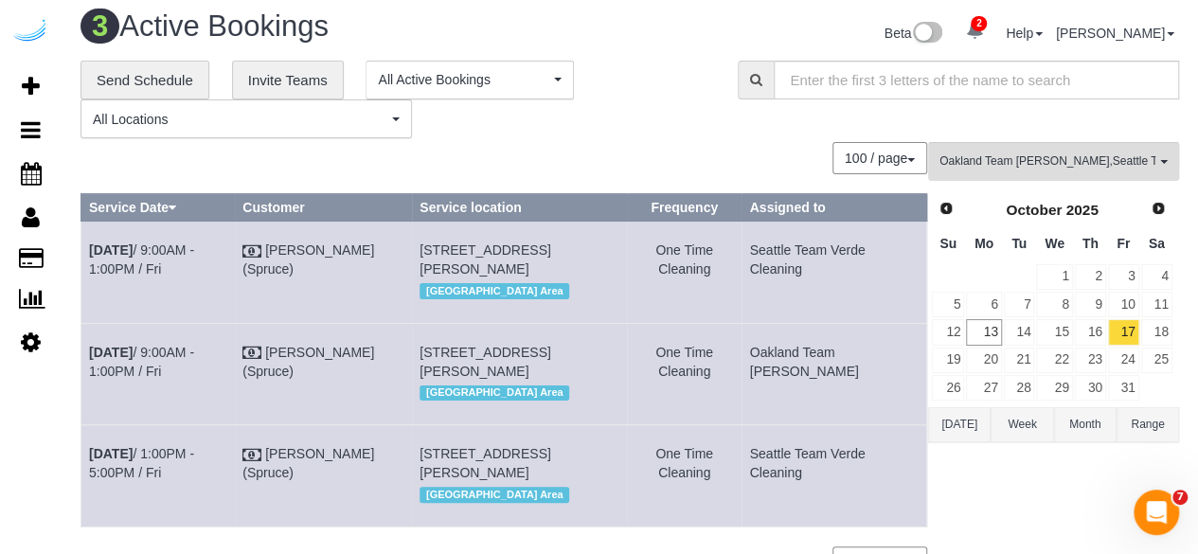
scroll to position [173, 0]
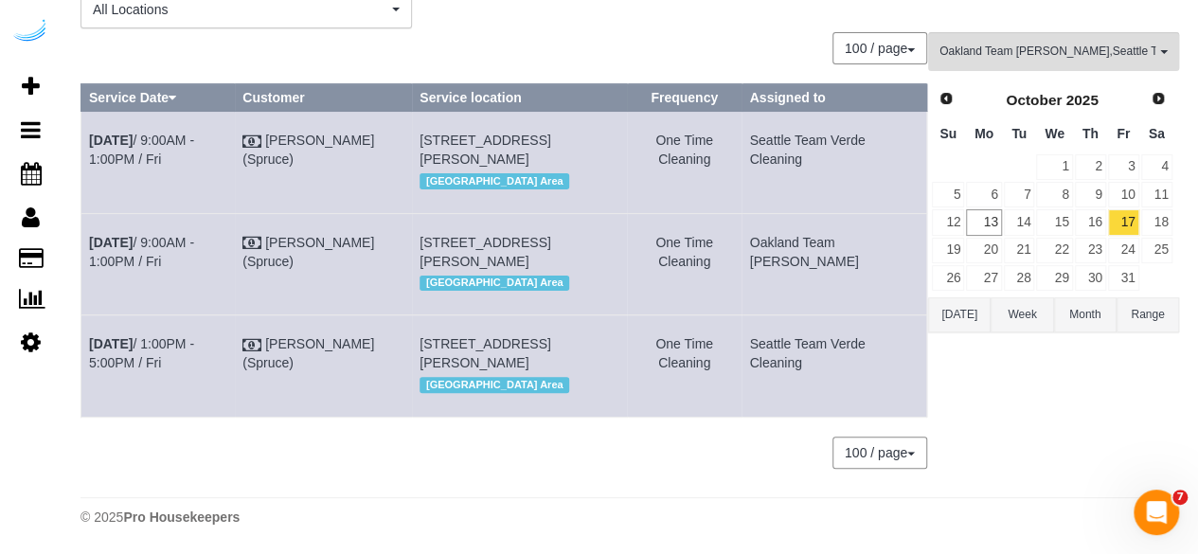
click at [1139, 352] on div "Oakland Team Cristina , Seattle Team Verde Cleaning All Teams Remove Team Filte…" at bounding box center [1053, 259] width 251 height 455
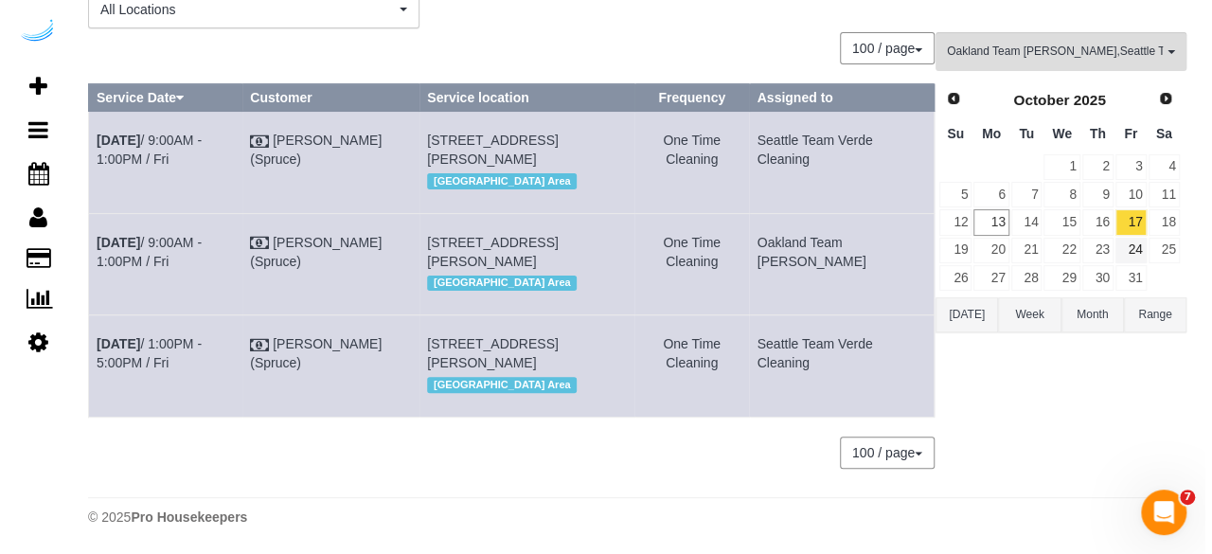
scroll to position [0, 0]
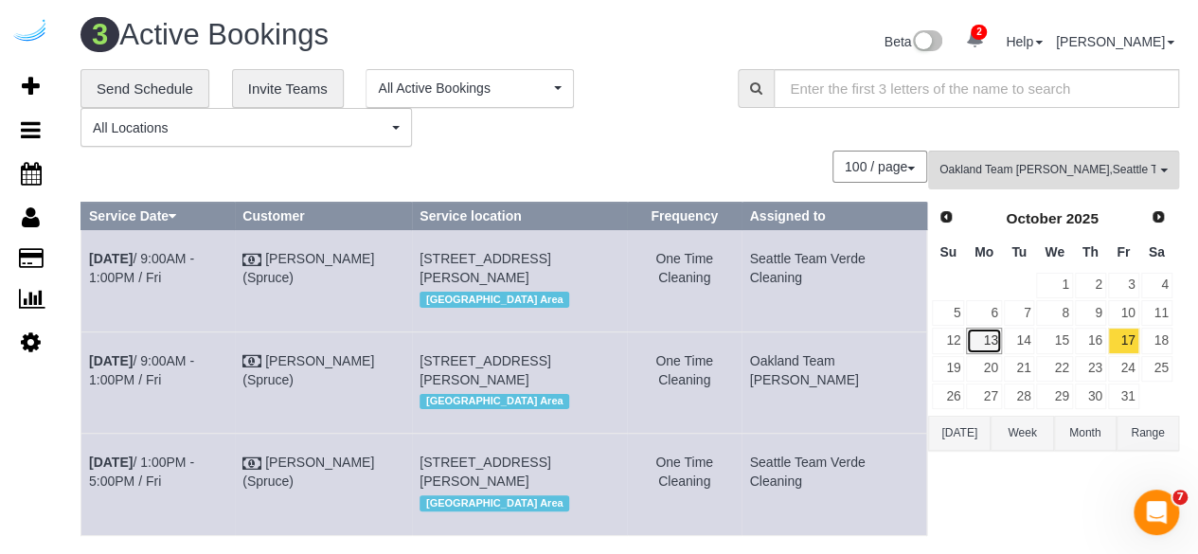
click at [987, 342] on link "13" at bounding box center [983, 341] width 35 height 26
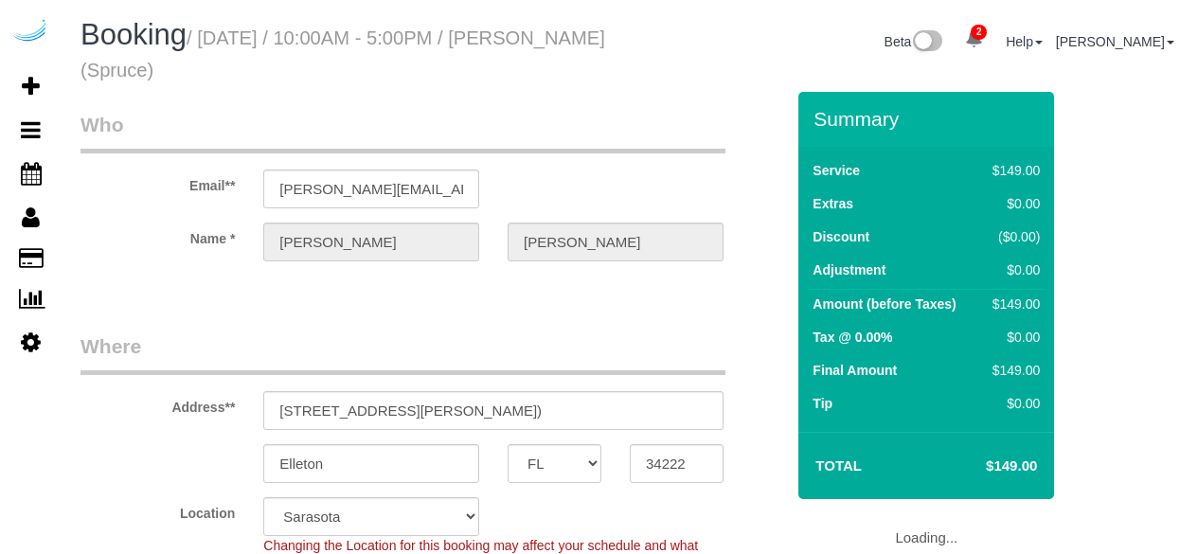
select select "FL"
select select "282"
select select "number:9"
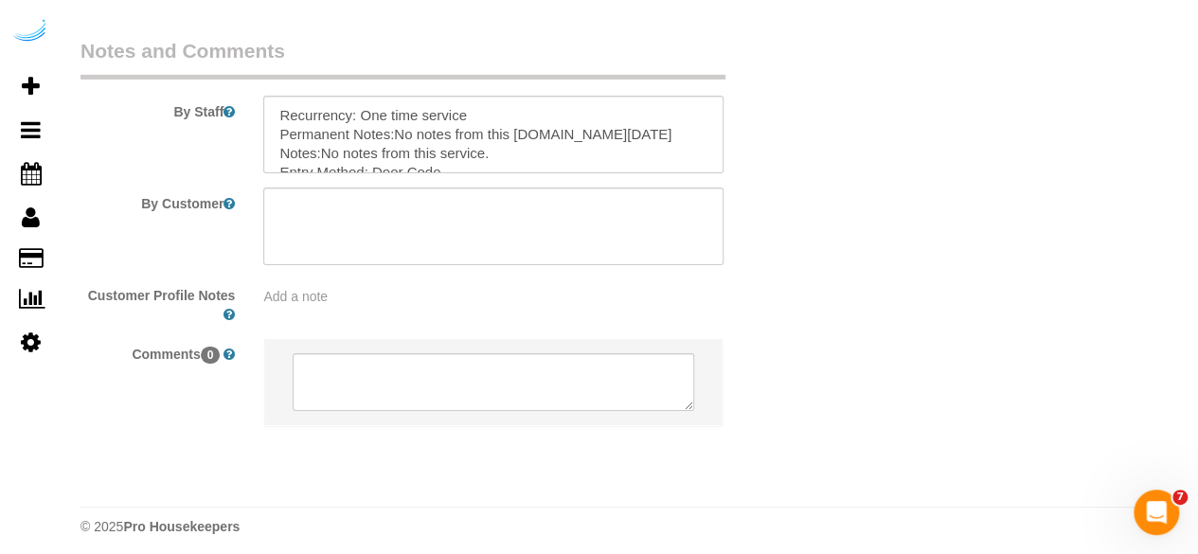
scroll to position [3110, 0]
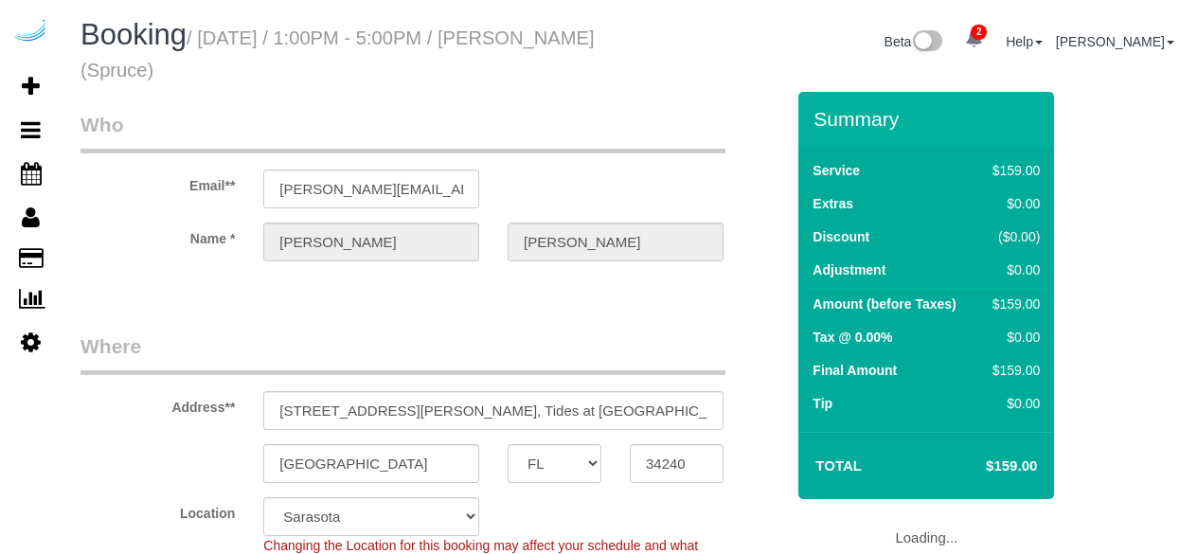
select select "FL"
select select "282"
select select "number:9"
select select "object:792"
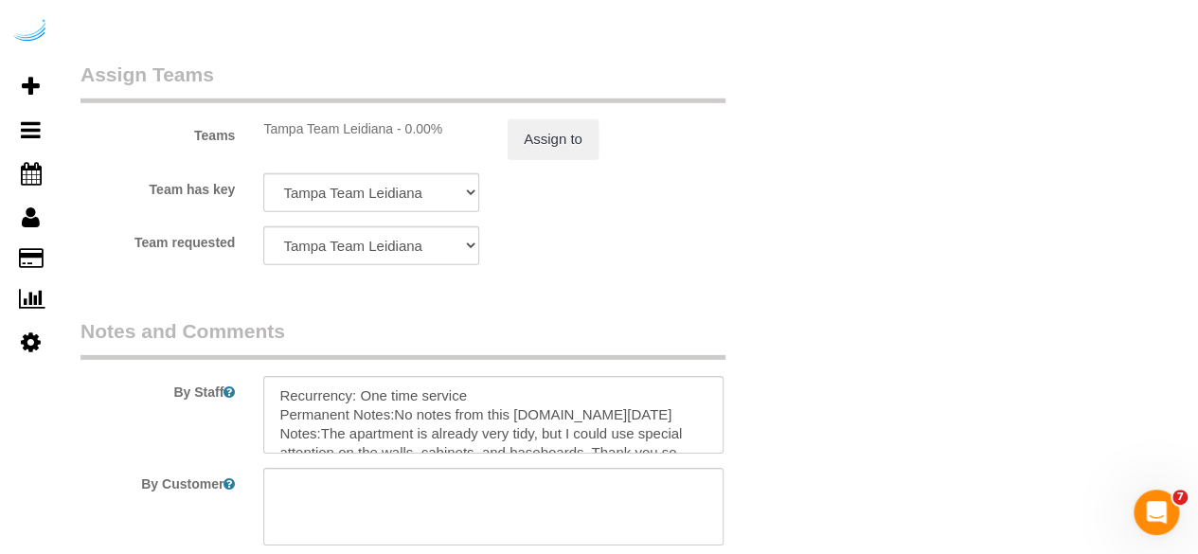
scroll to position [2836, 0]
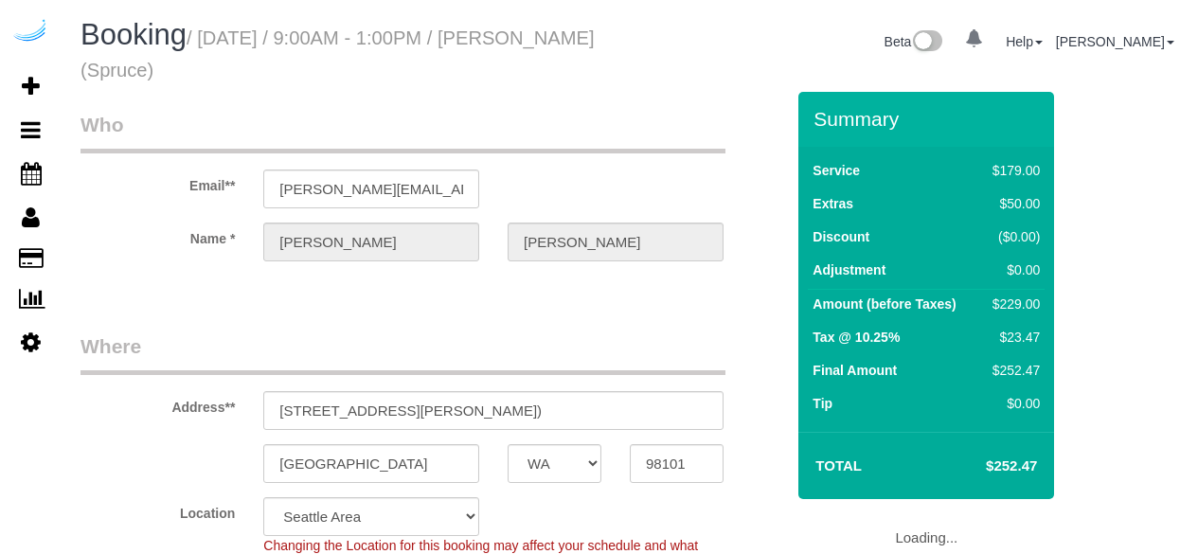
select select "WA"
select select "string:[GEOGRAPHIC_DATA]"
select select "object:627"
select select "number:9"
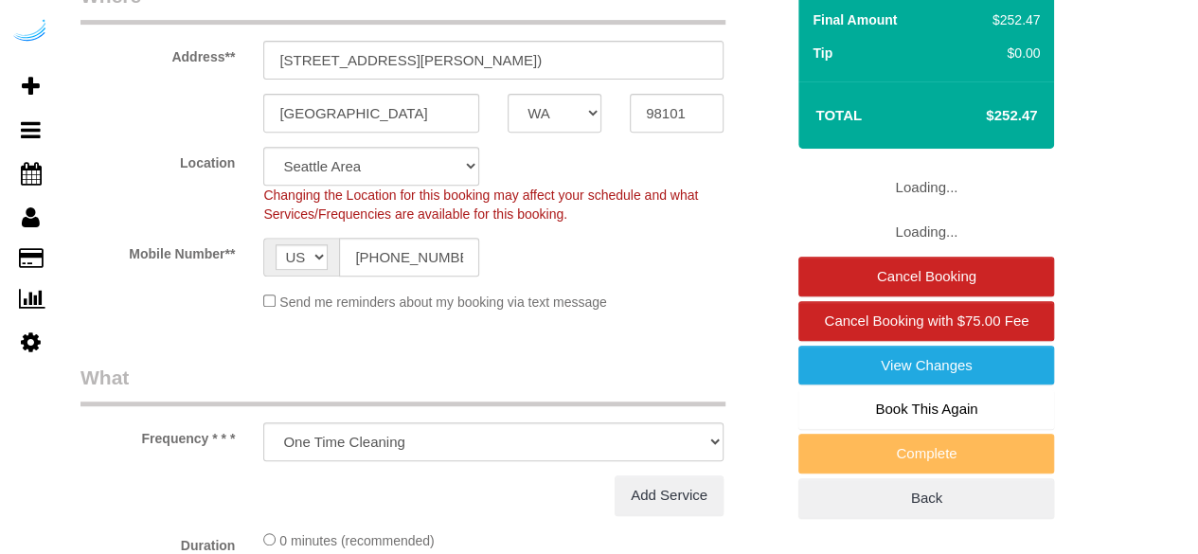
select select "object:715"
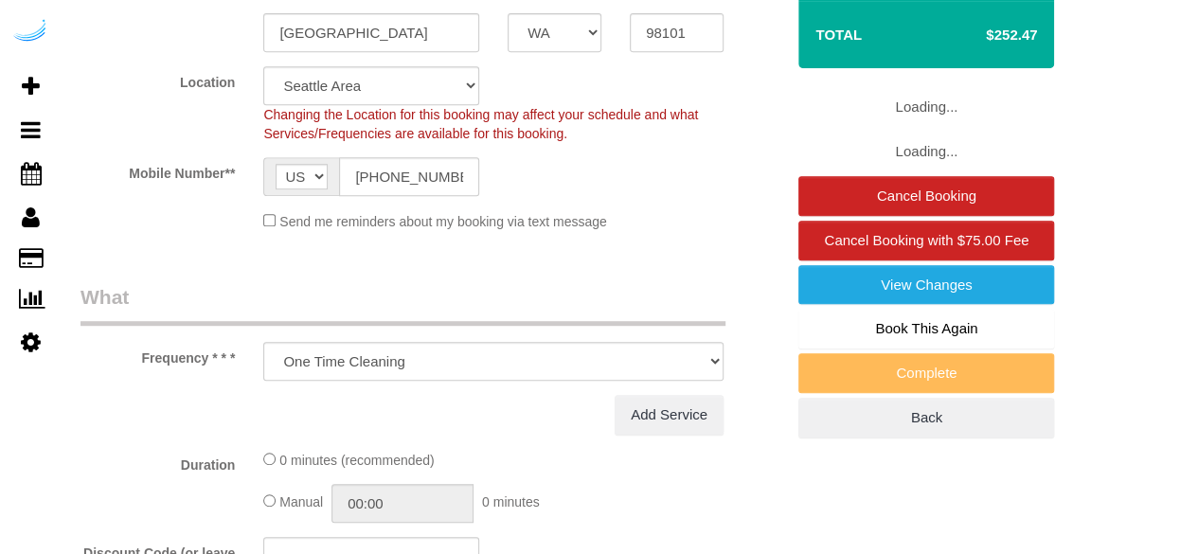
select select "282"
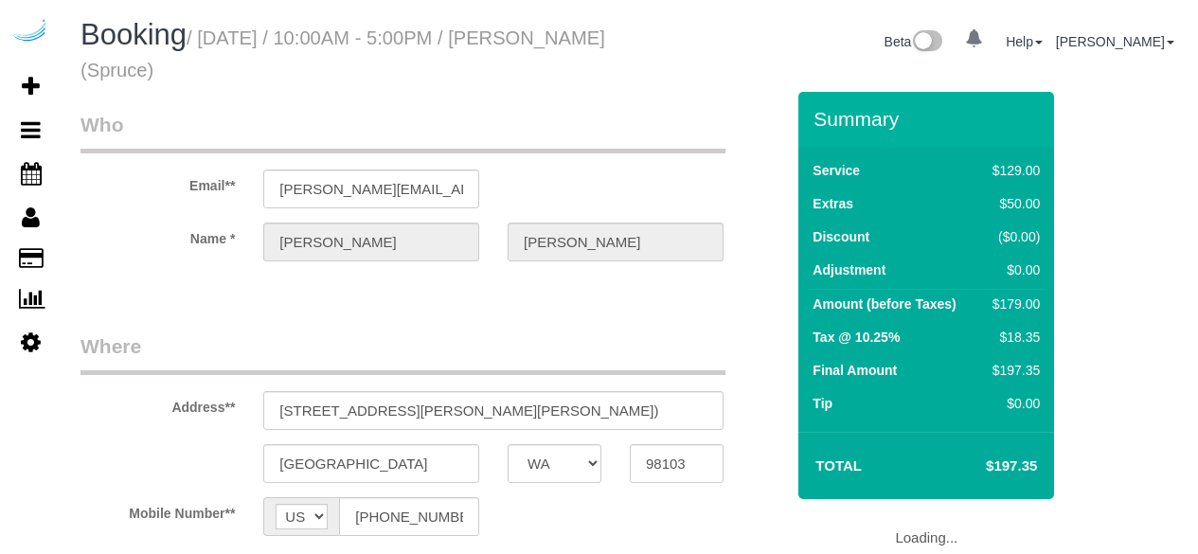
select select "WA"
select select "object:708"
select select "282"
select select "number:9"
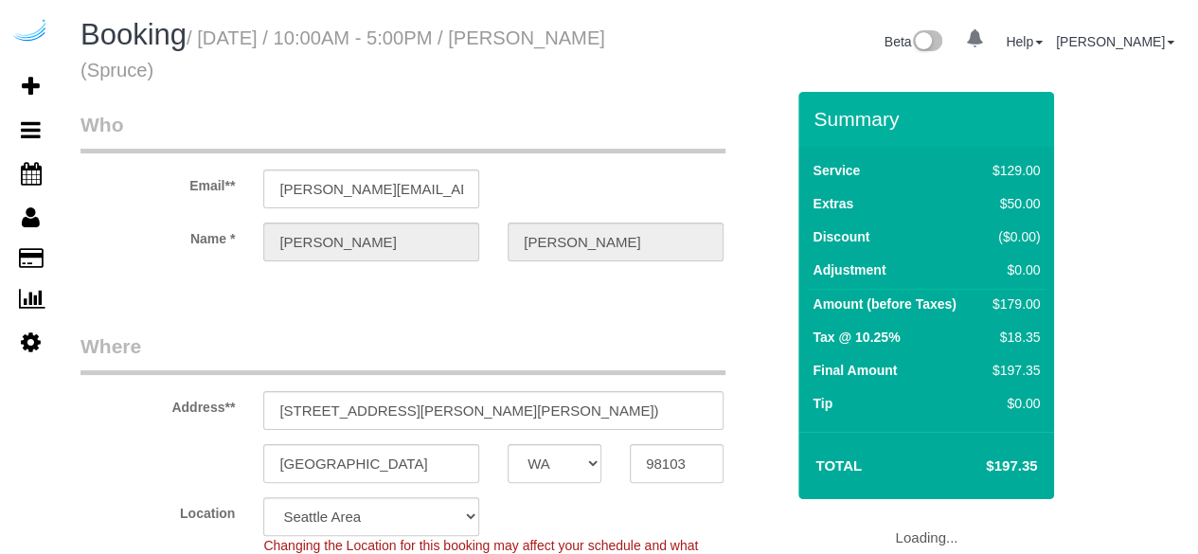
select select "object:792"
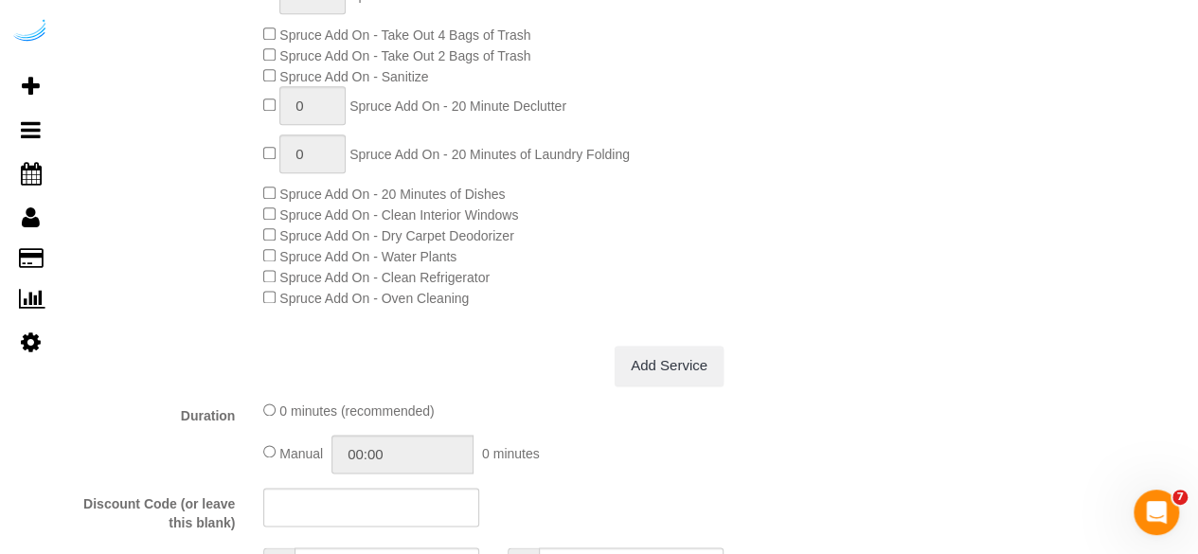
scroll to position [765, 0]
